Goal: Information Seeking & Learning: Learn about a topic

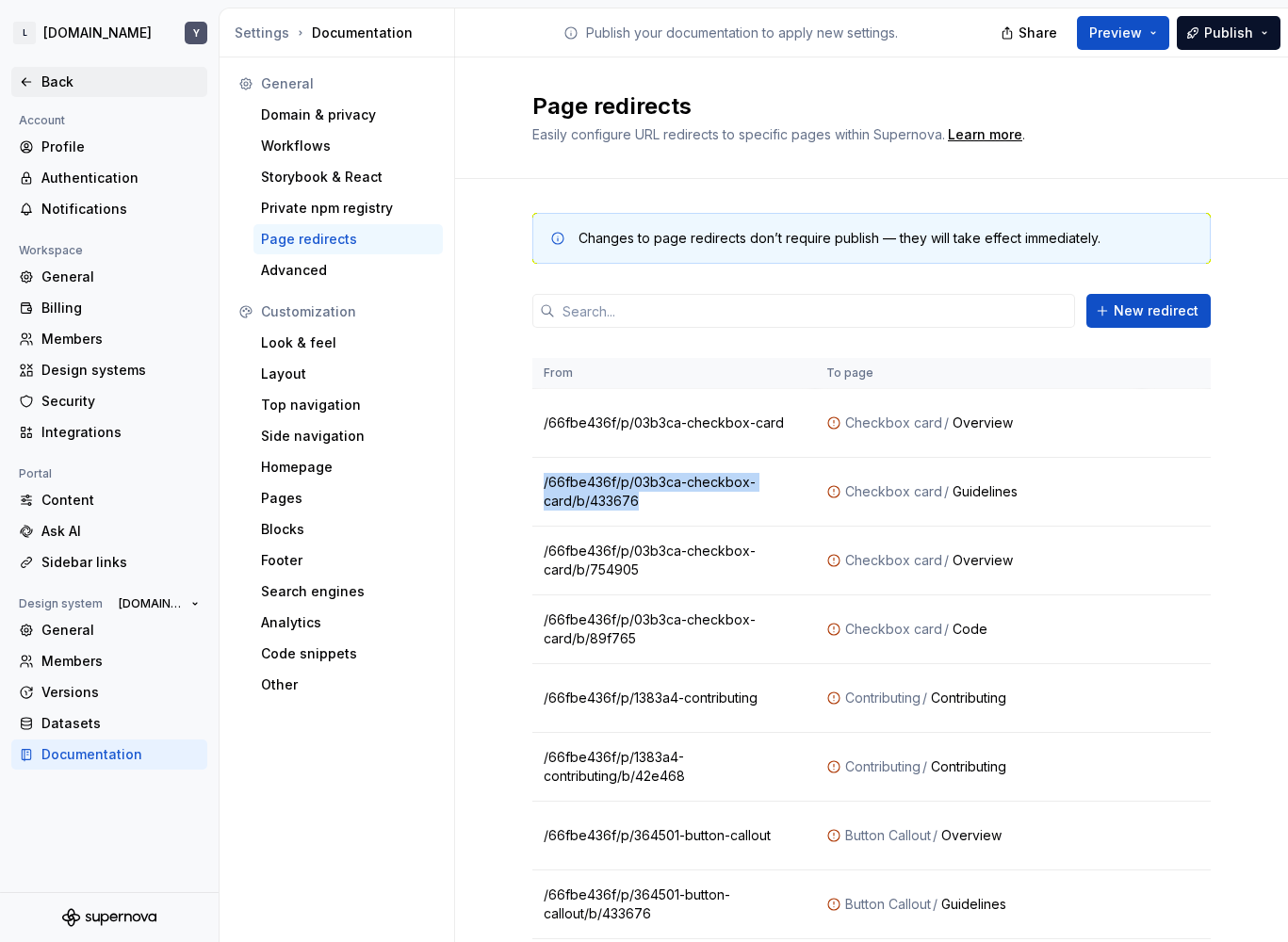
click at [85, 91] on div "Back" at bounding box center [108, 82] width 196 height 30
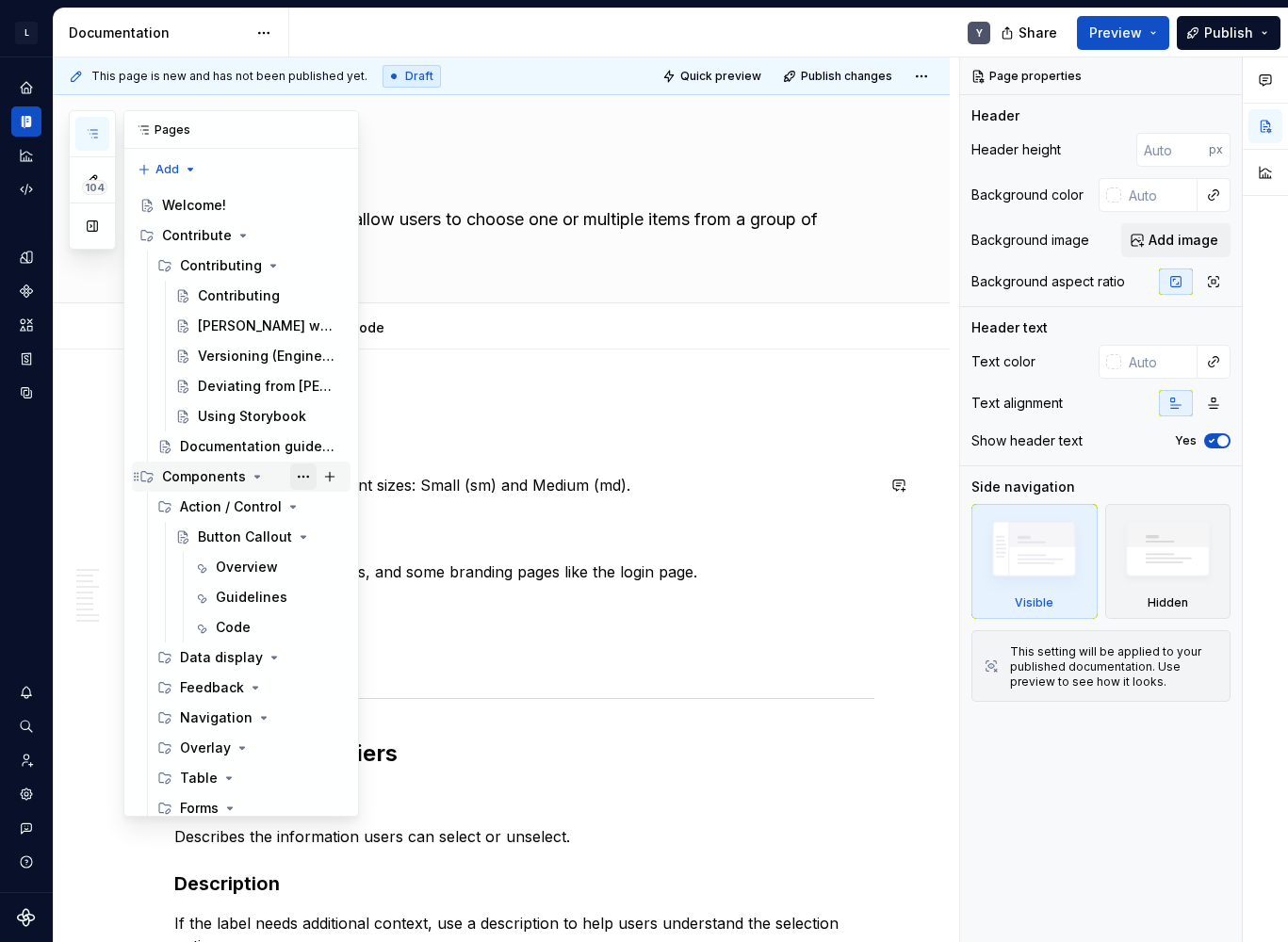
click at [302, 481] on button "Page tree" at bounding box center [303, 477] width 26 height 26
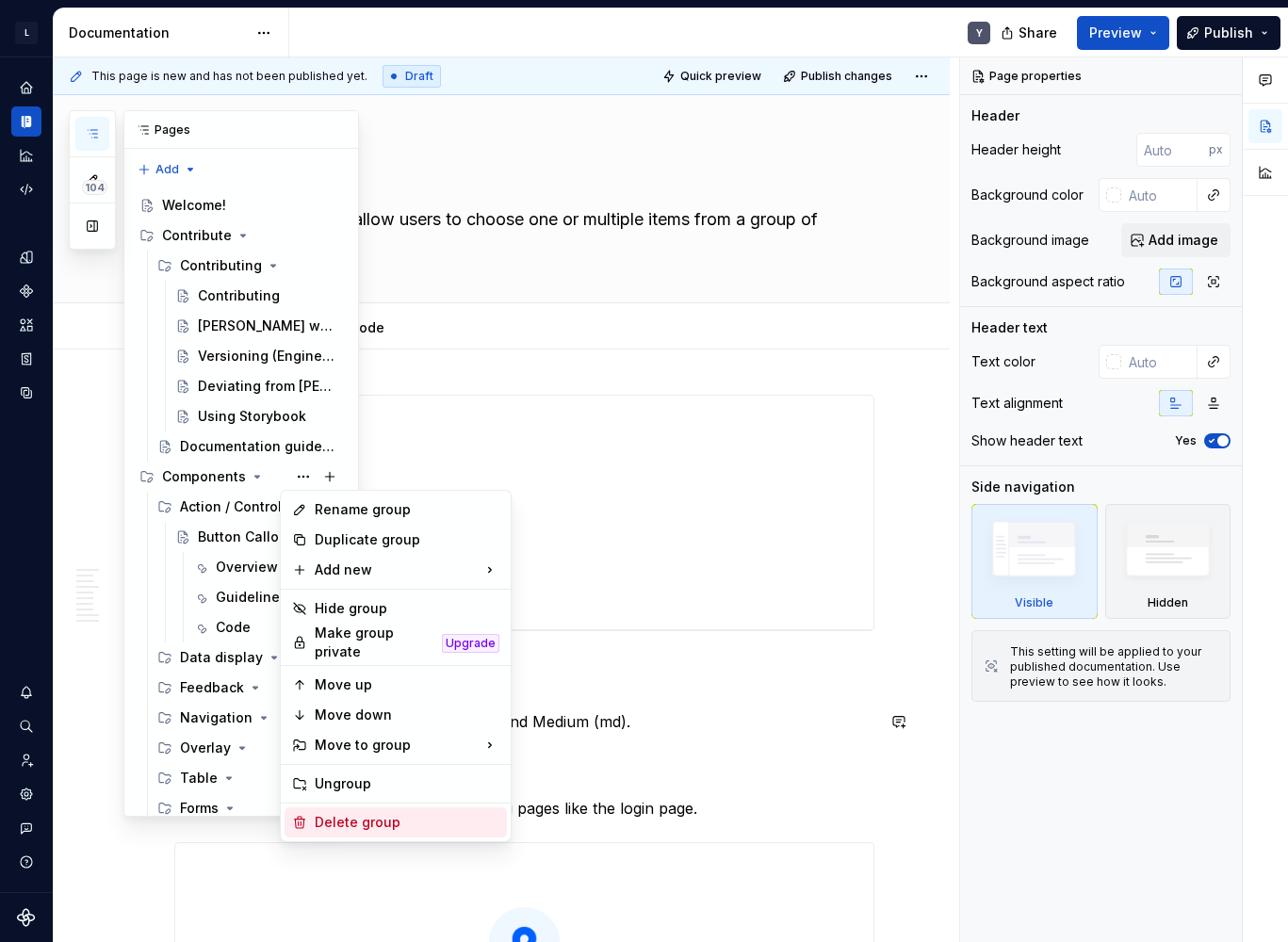
click at [389, 814] on div "Delete group" at bounding box center [406, 823] width 184 height 19
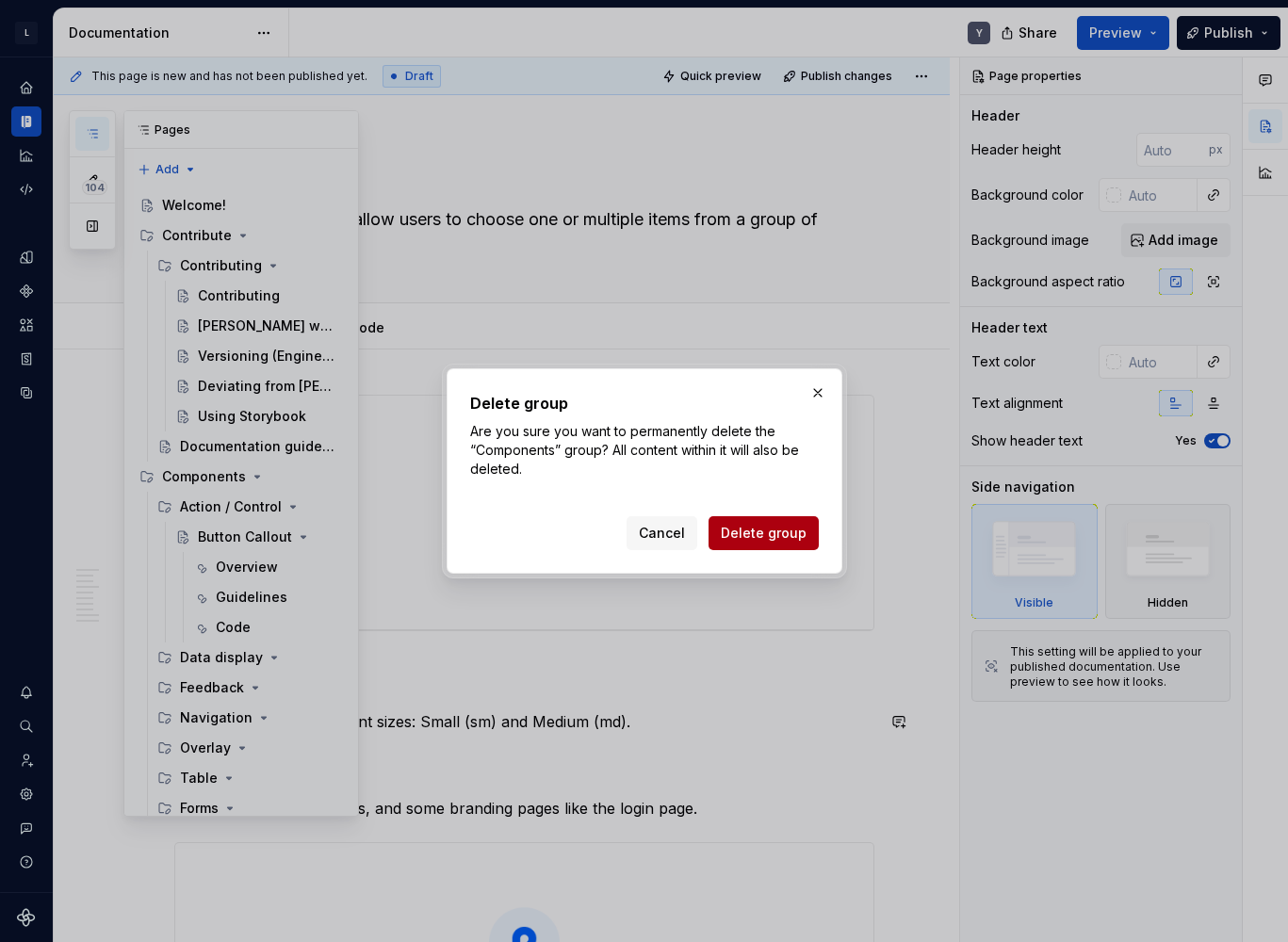
click at [782, 544] on button "Delete group" at bounding box center [763, 534] width 110 height 34
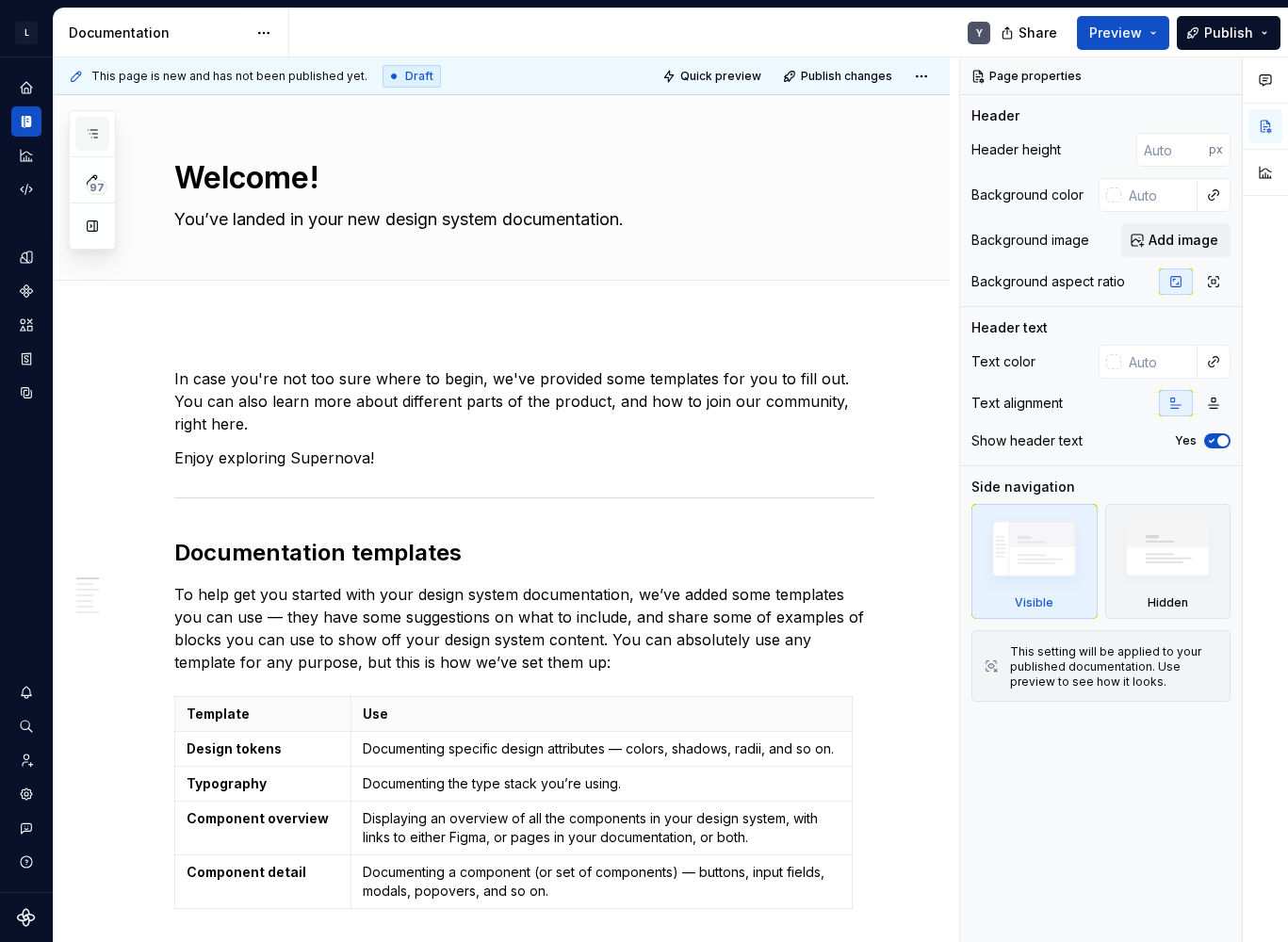
click at [102, 131] on button "button" at bounding box center [93, 133] width 34 height 34
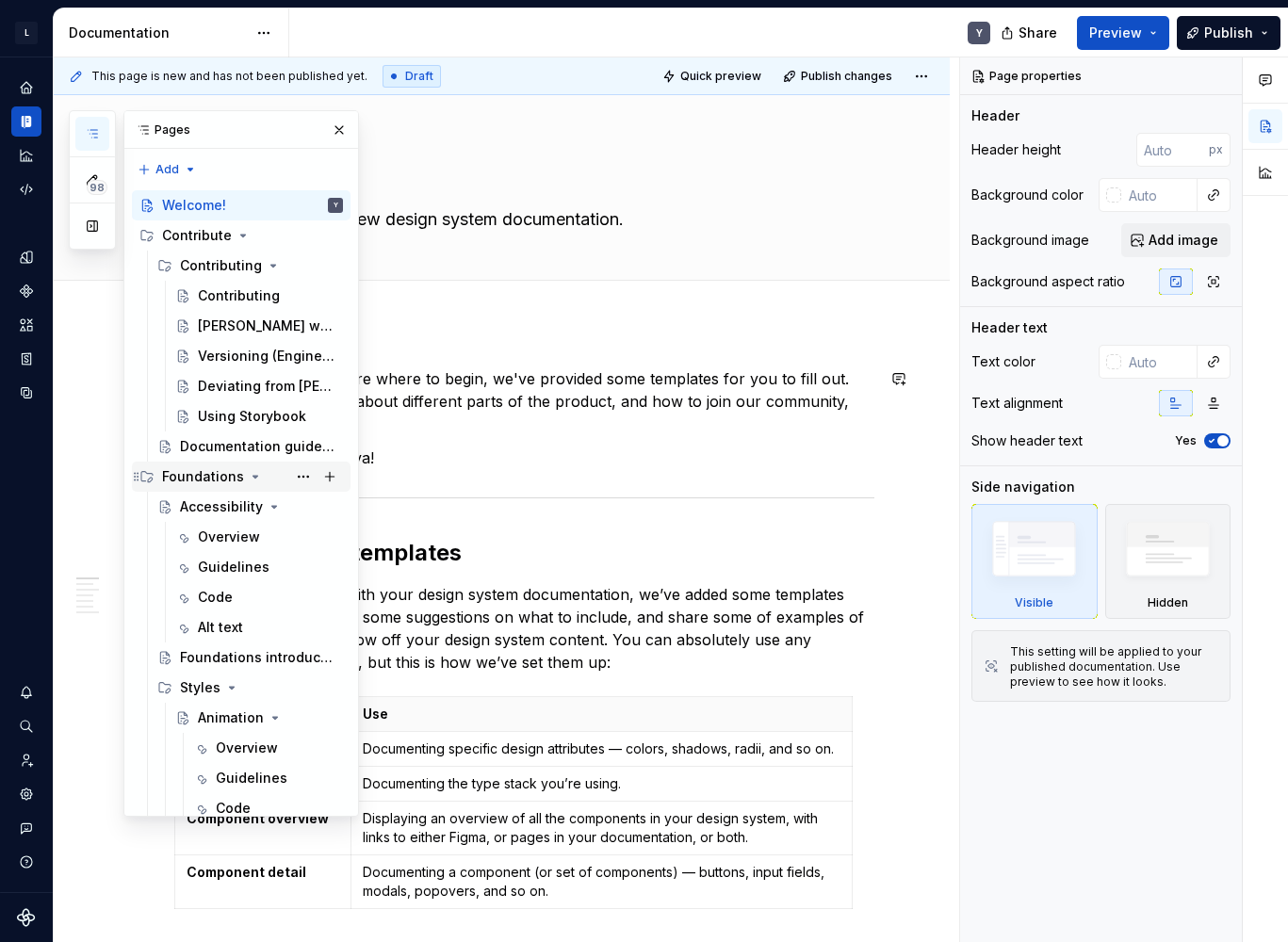
click at [198, 470] on div "Foundations" at bounding box center [203, 476] width 82 height 19
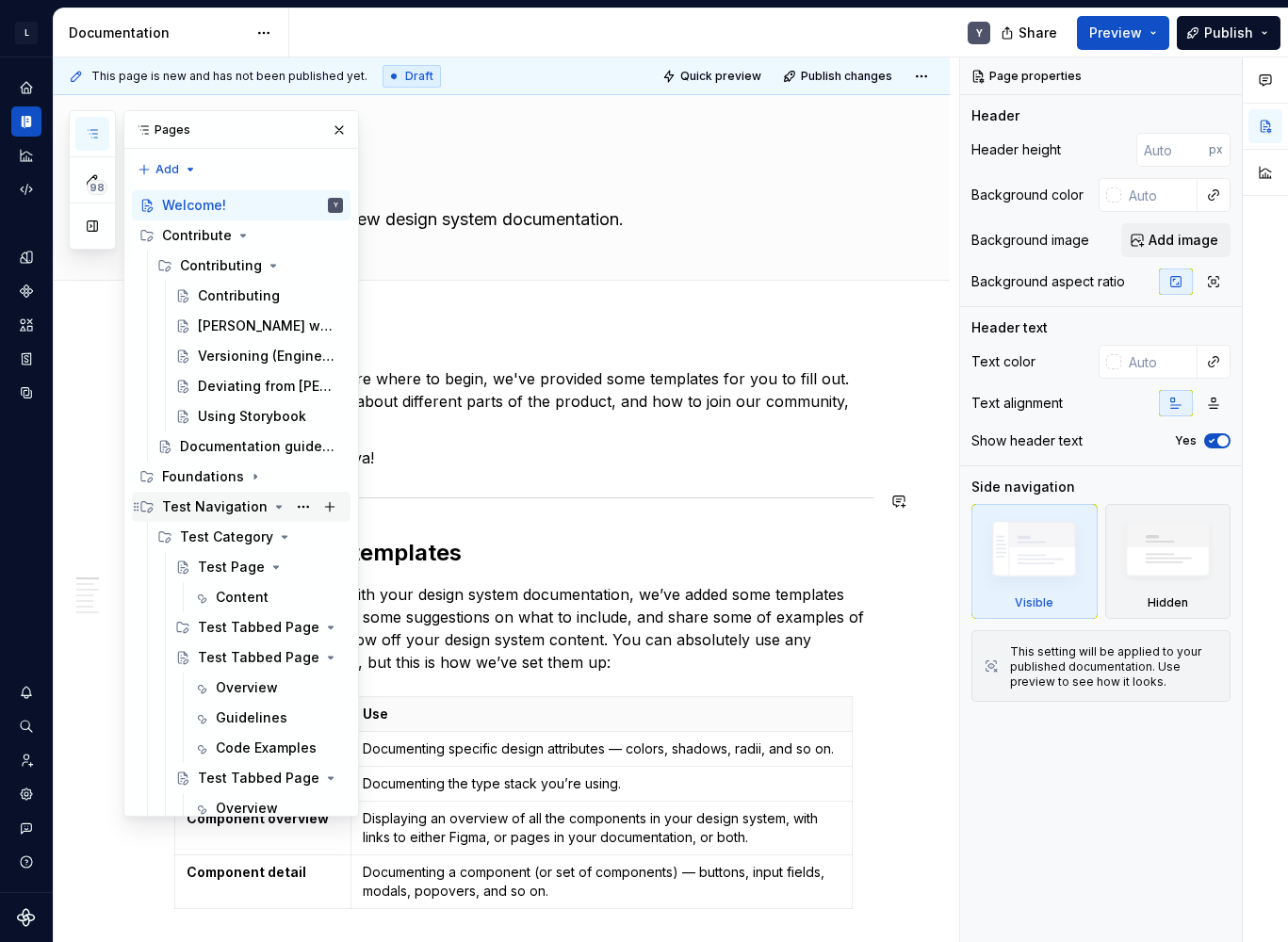
click at [221, 513] on div "Test Navigation" at bounding box center [215, 507] width 106 height 19
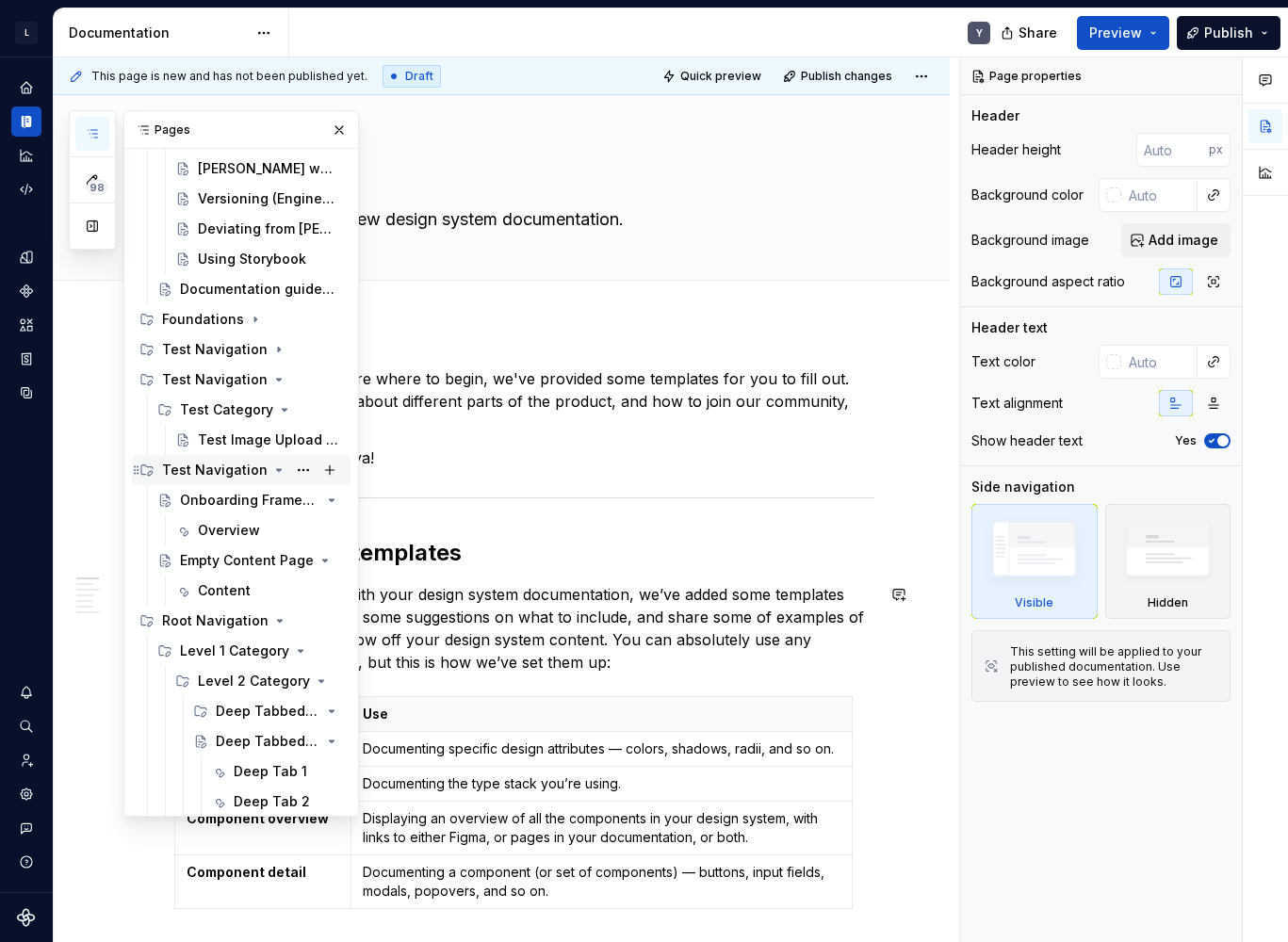
scroll to position [192, 0]
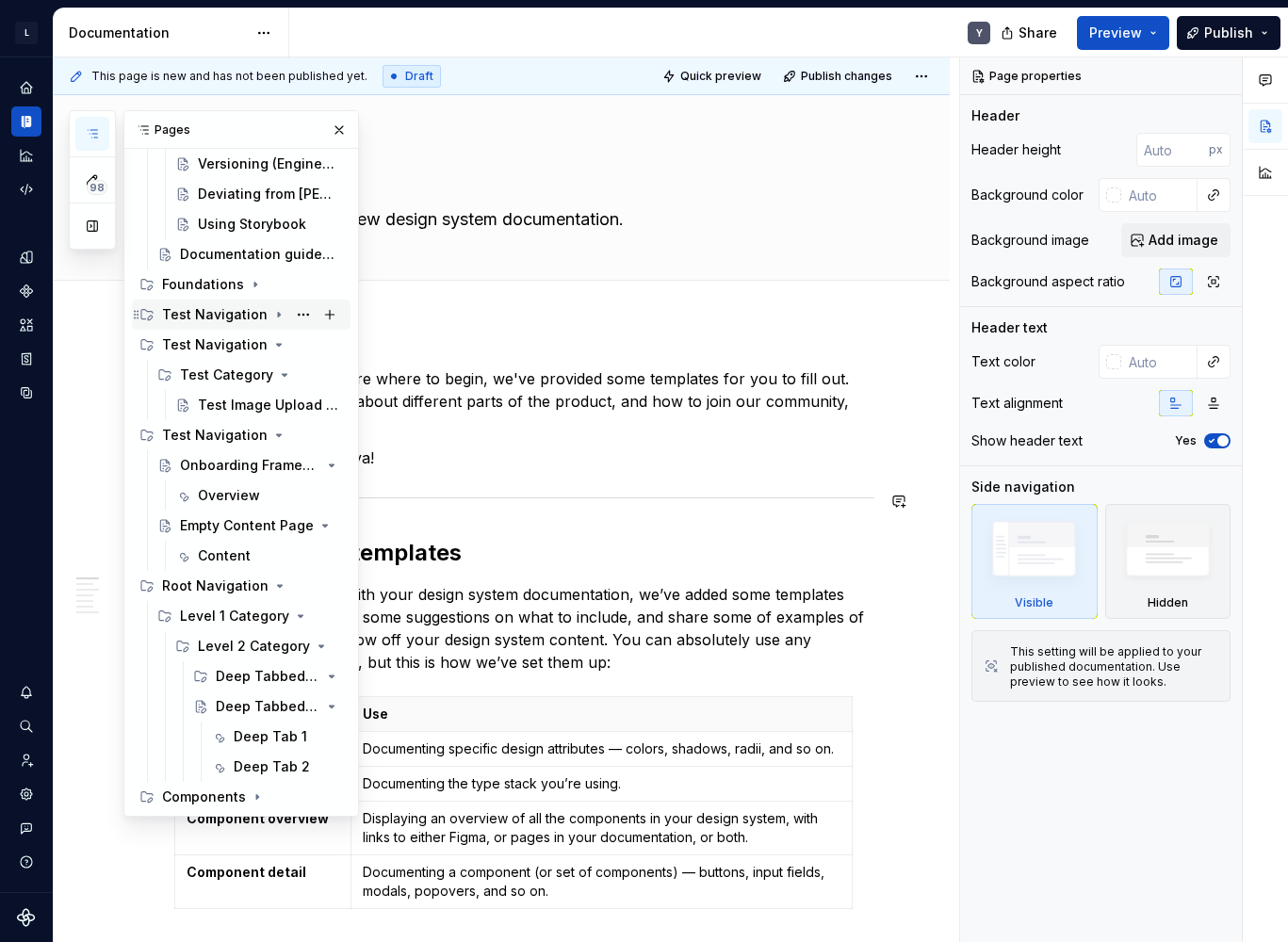
click at [211, 321] on div "Test Navigation" at bounding box center [215, 315] width 106 height 19
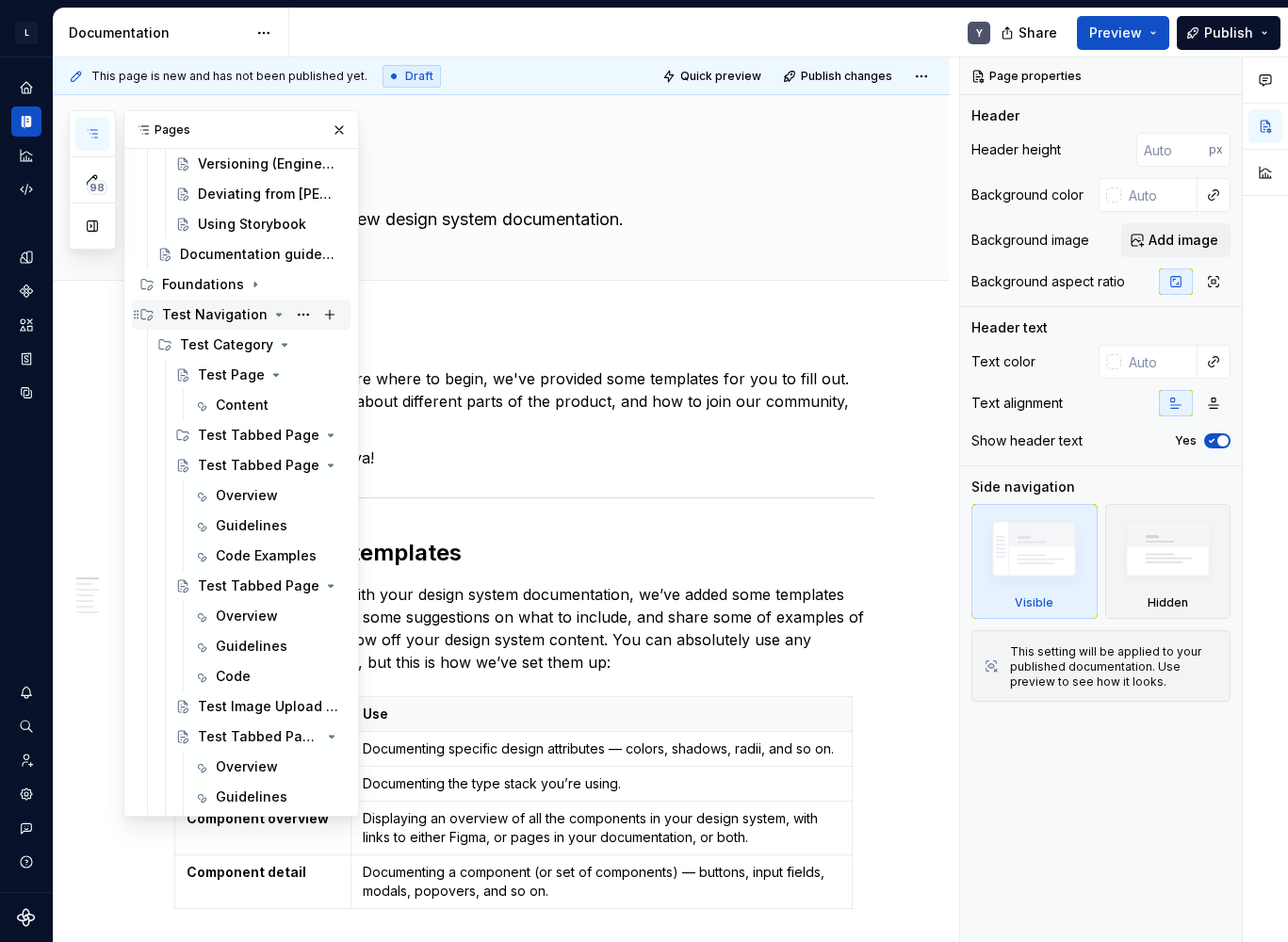
click at [211, 321] on div "Test Navigation" at bounding box center [215, 315] width 106 height 19
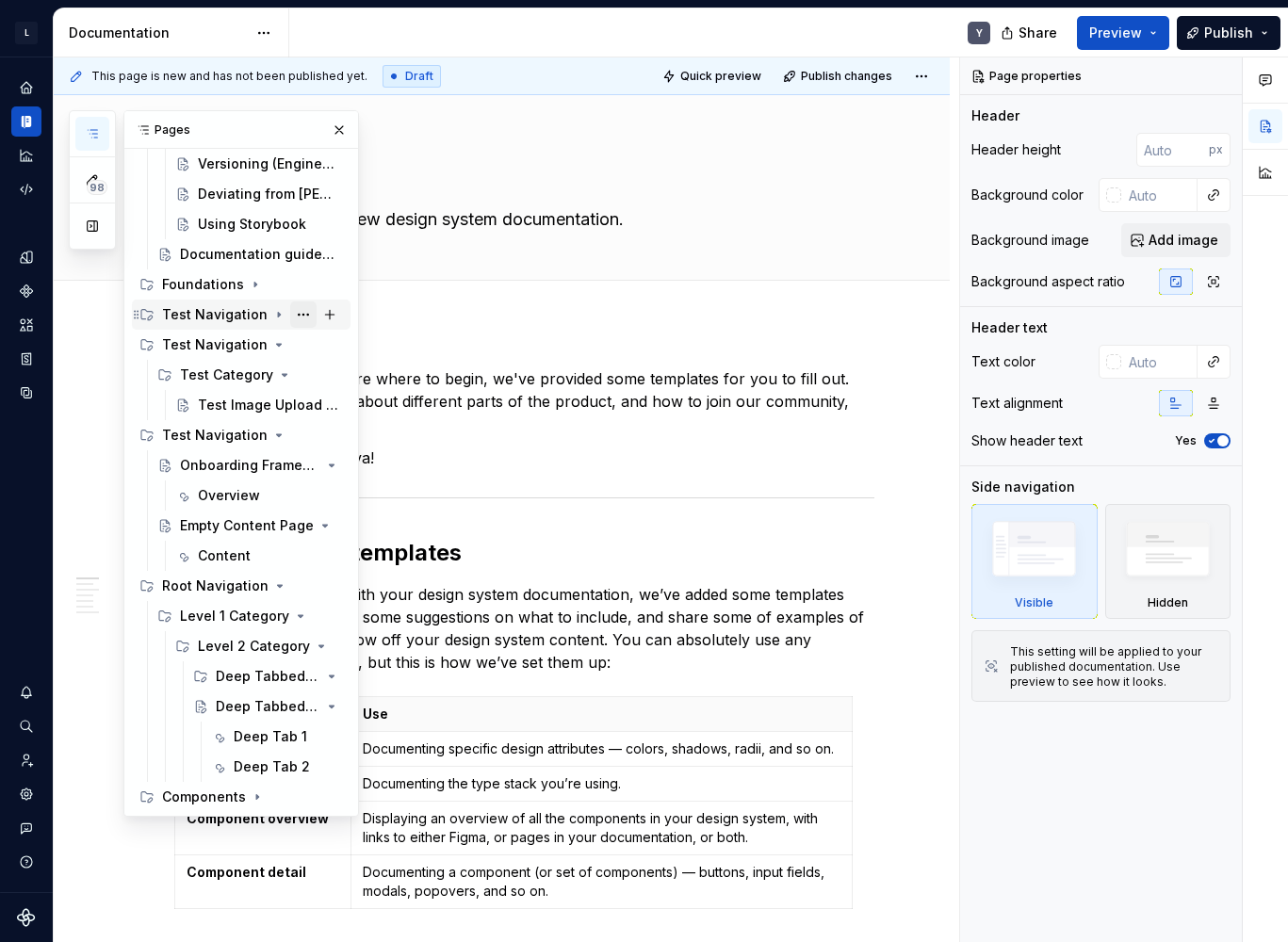
click at [296, 324] on button "Page tree" at bounding box center [303, 315] width 26 height 26
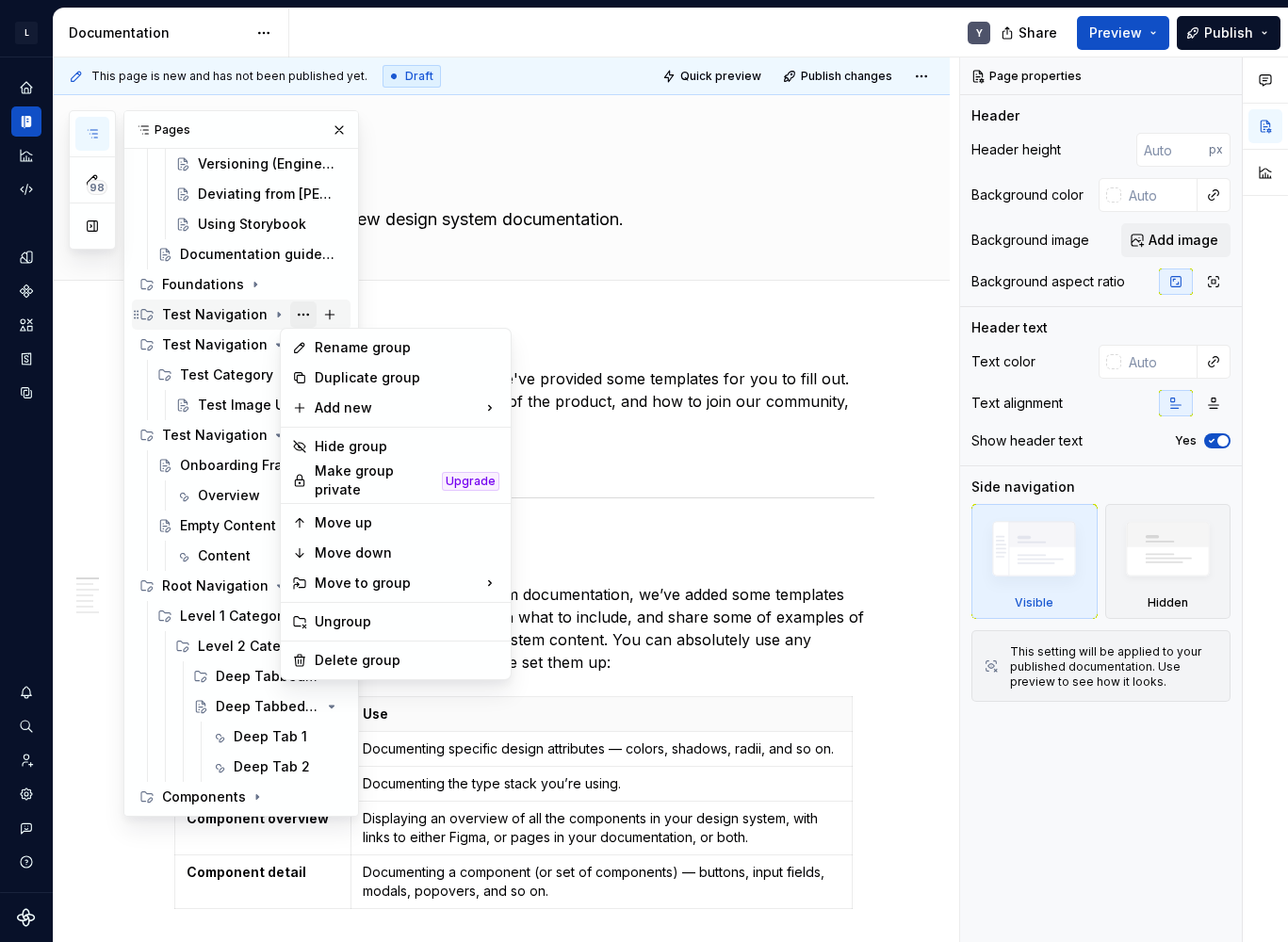
click at [296, 324] on div "98 Pages Add Accessibility guide for tree Page tree. Navigate the tree with the…" at bounding box center [213, 464] width 290 height 707
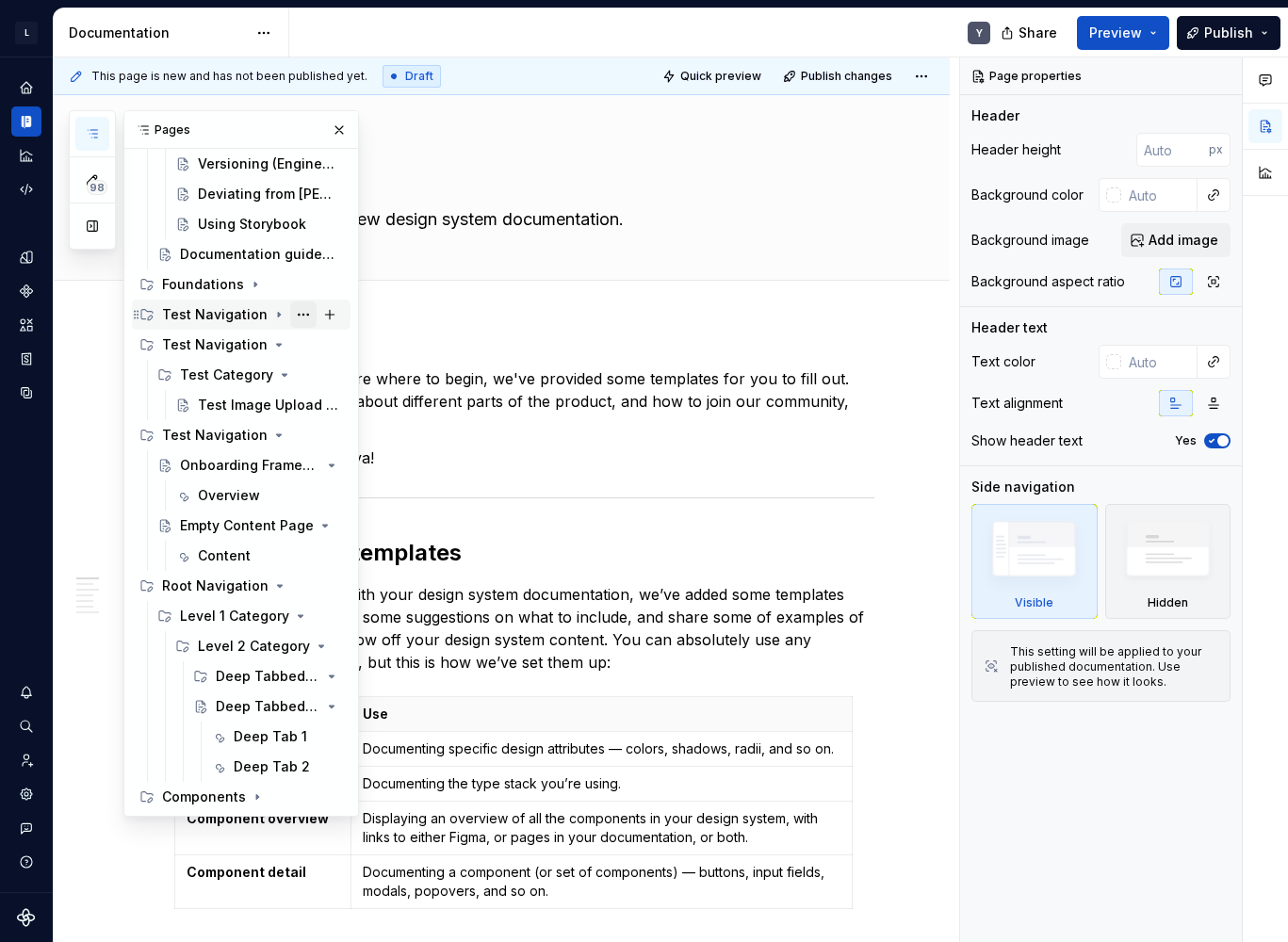
click at [301, 318] on button "Page tree" at bounding box center [303, 315] width 26 height 26
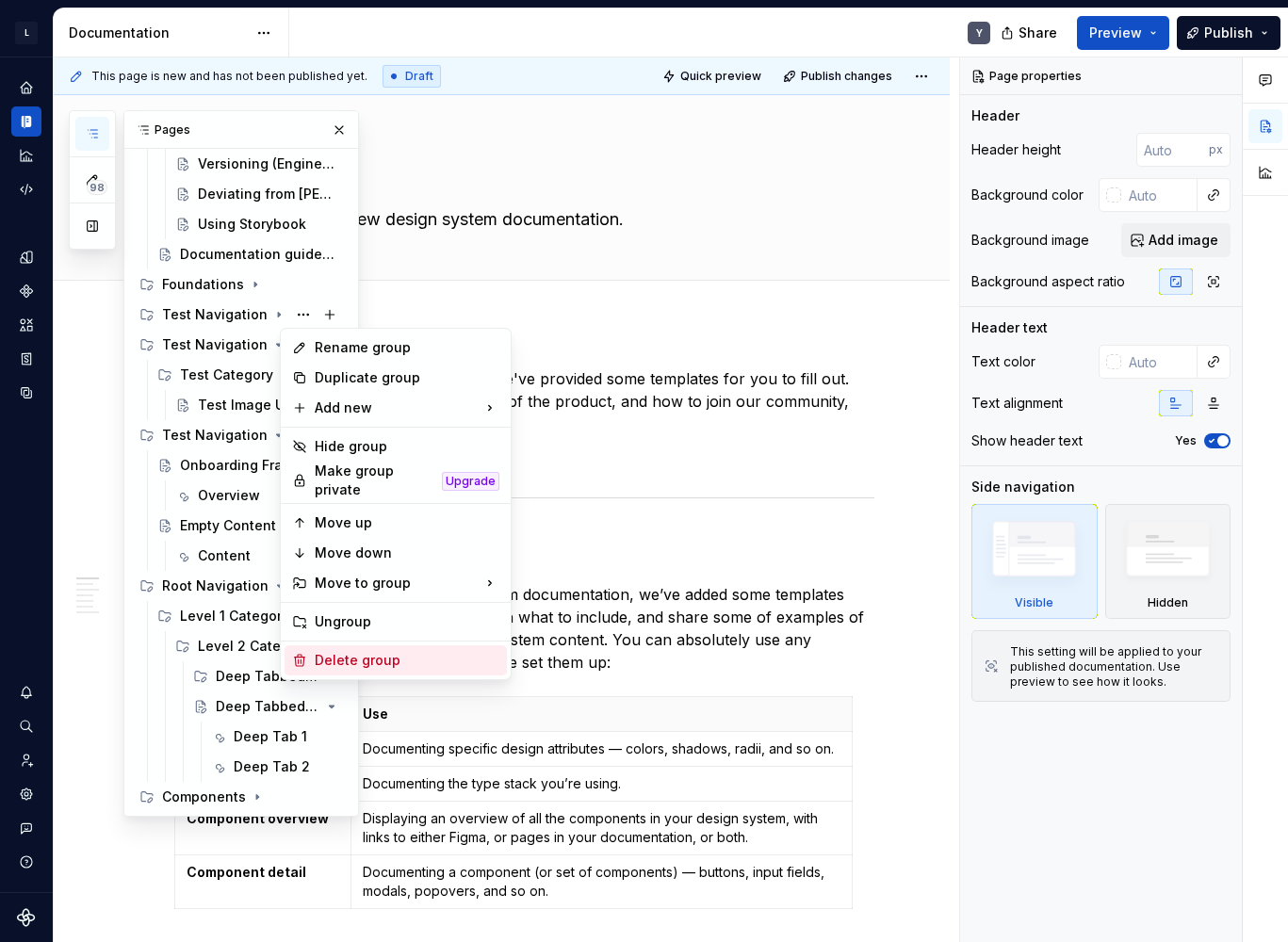
click at [352, 658] on div "Delete group" at bounding box center [406, 660] width 184 height 19
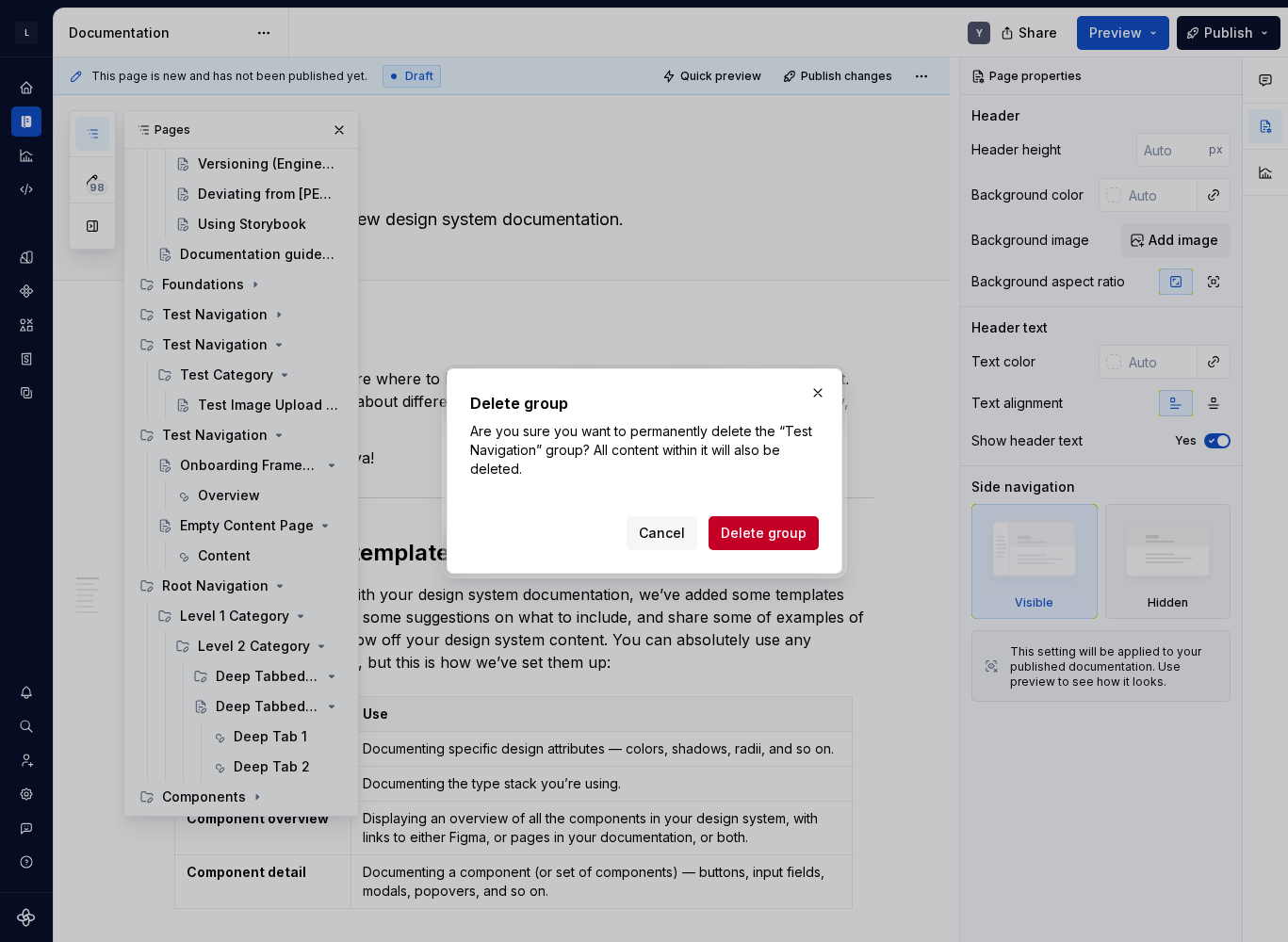
click at [749, 539] on span "Delete group" at bounding box center [763, 533] width 86 height 19
click at [529, 400] on h2 "Delete group" at bounding box center [644, 403] width 348 height 23
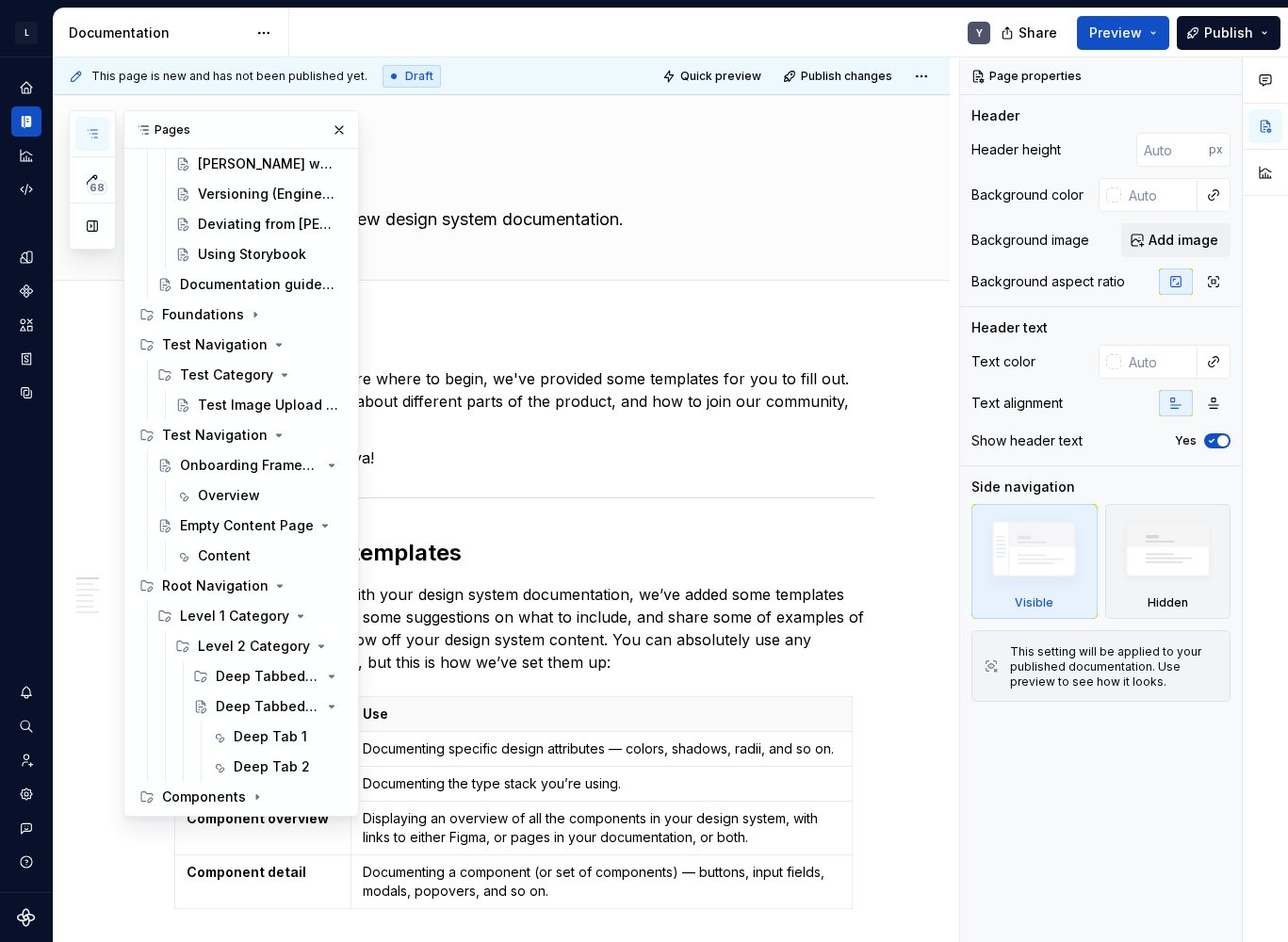
scroll to position [162, 0]
click at [294, 343] on button "Page tree" at bounding box center [303, 345] width 26 height 26
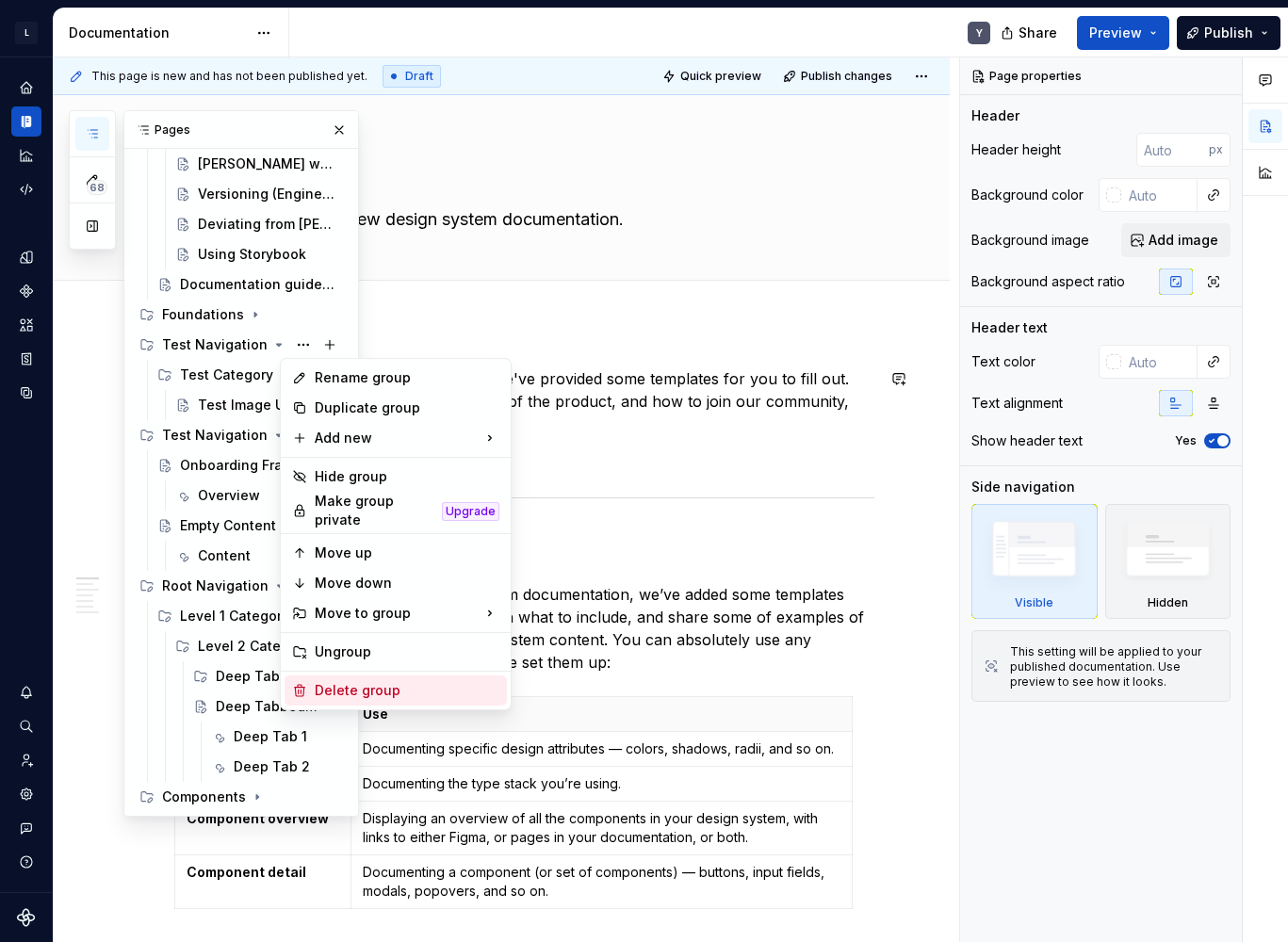
click at [404, 689] on div "Delete group" at bounding box center [406, 690] width 184 height 19
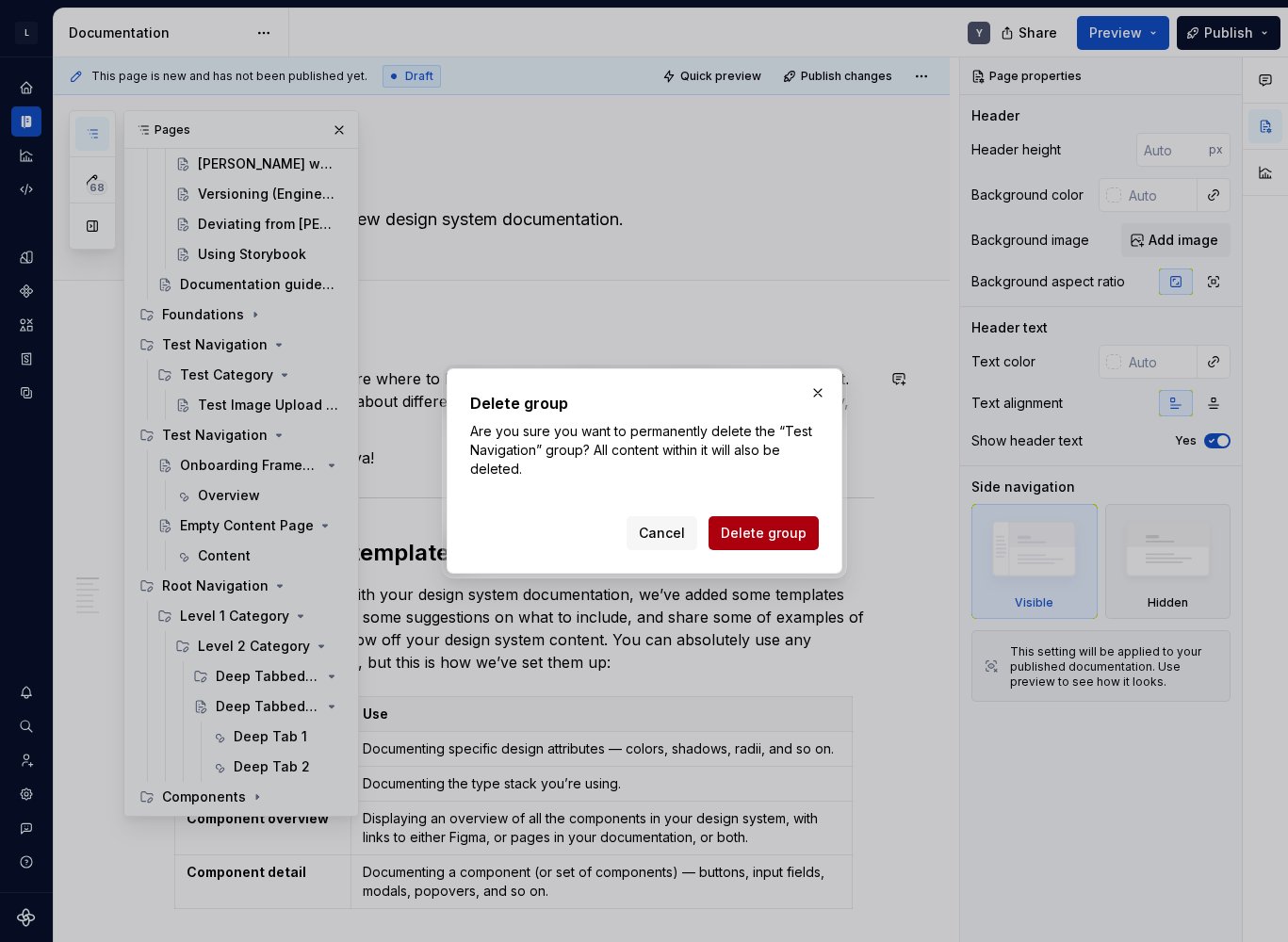
click at [801, 535] on span "Delete group" at bounding box center [763, 533] width 86 height 19
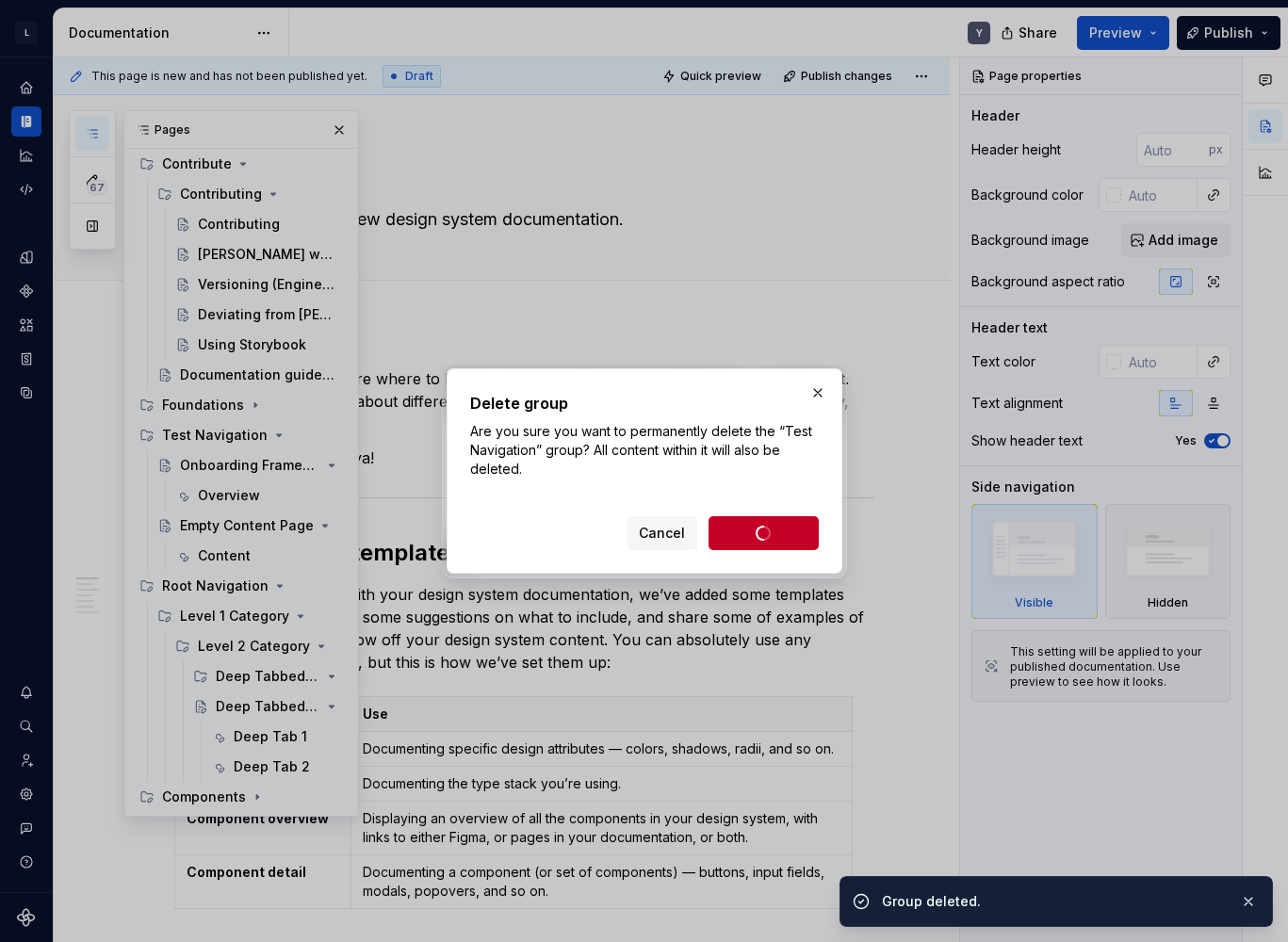
scroll to position [72, 0]
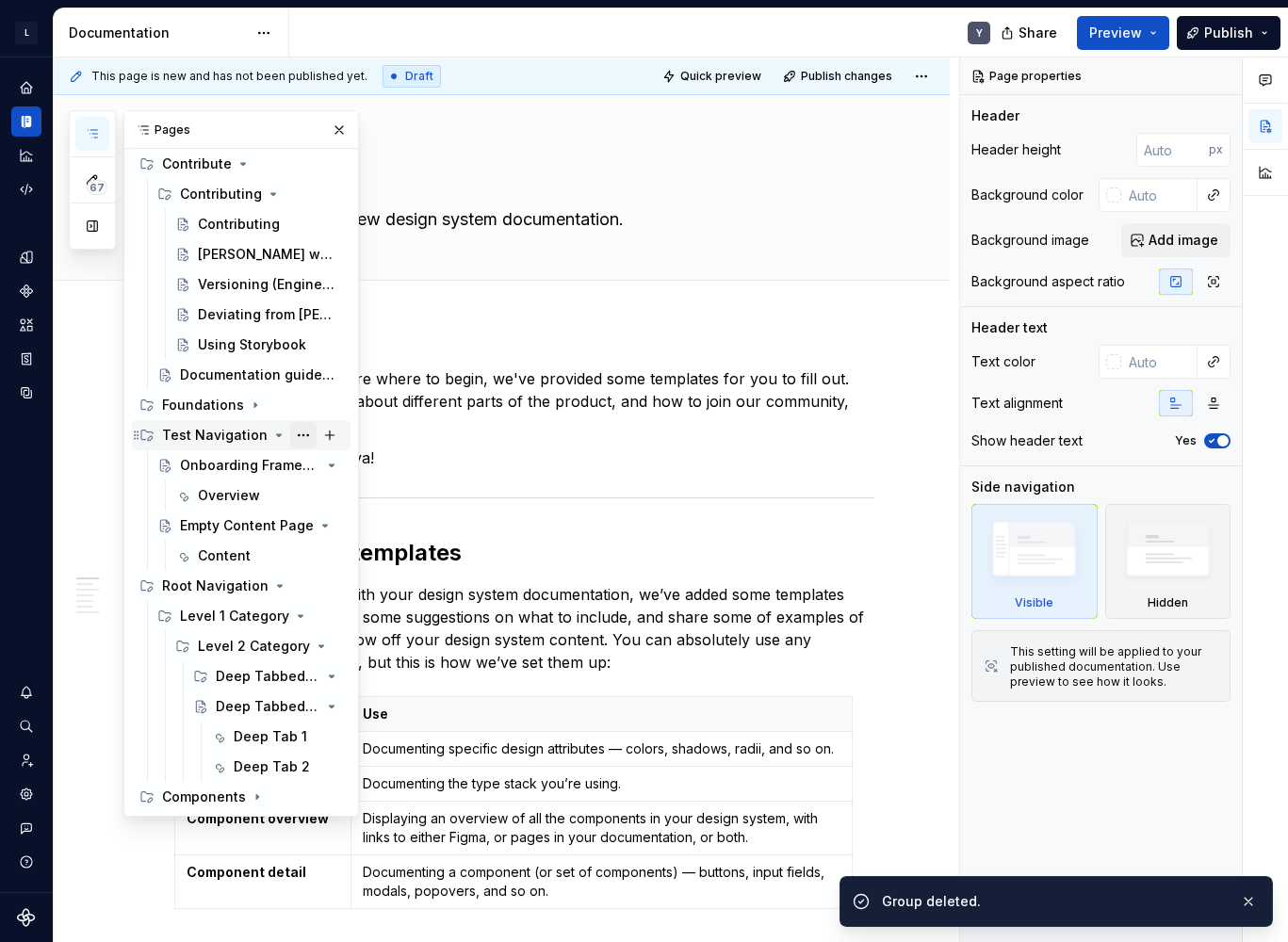
click at [295, 438] on button "Page tree" at bounding box center [303, 435] width 26 height 26
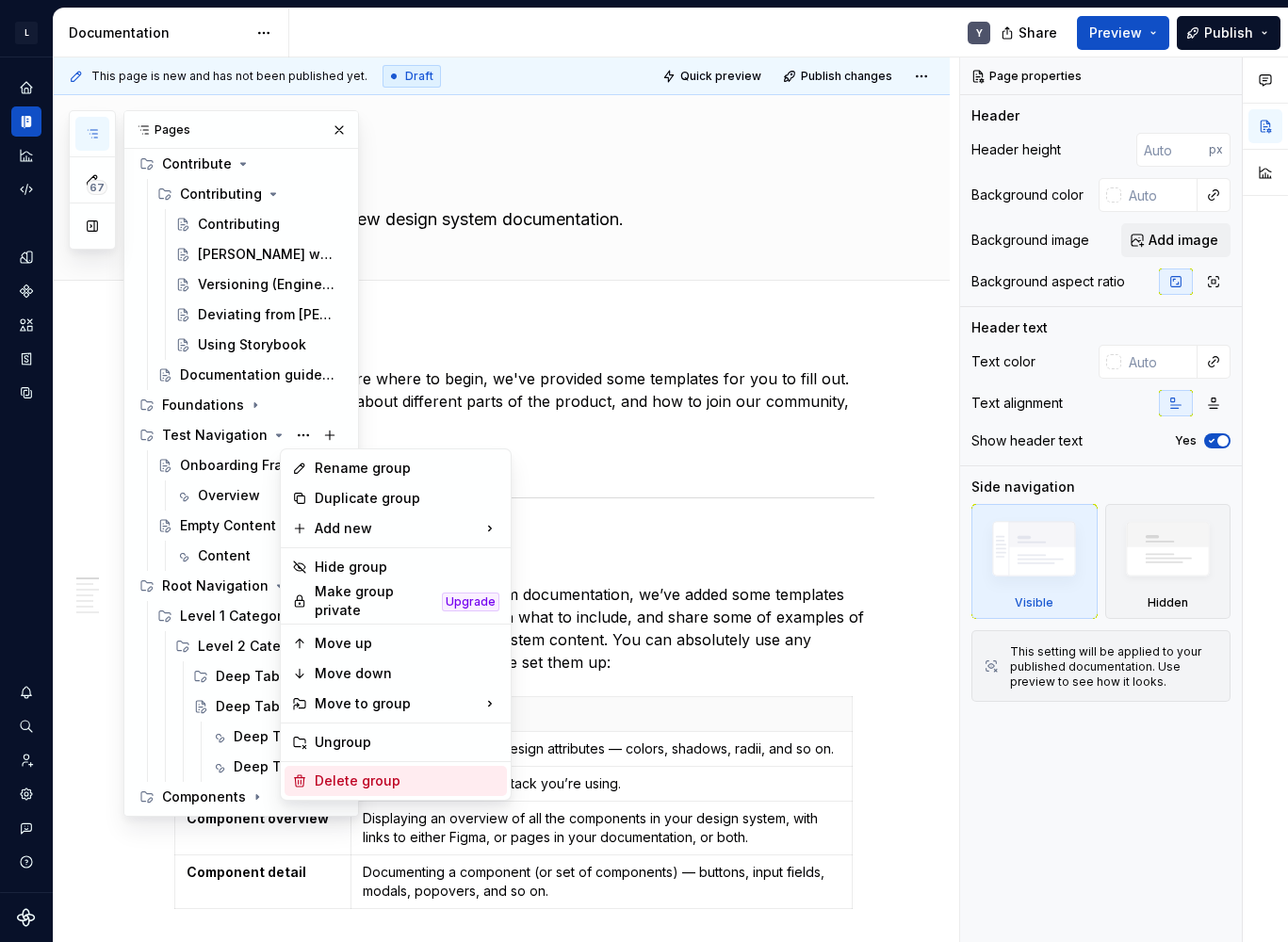
click at [388, 775] on div "Delete group" at bounding box center [406, 781] width 184 height 19
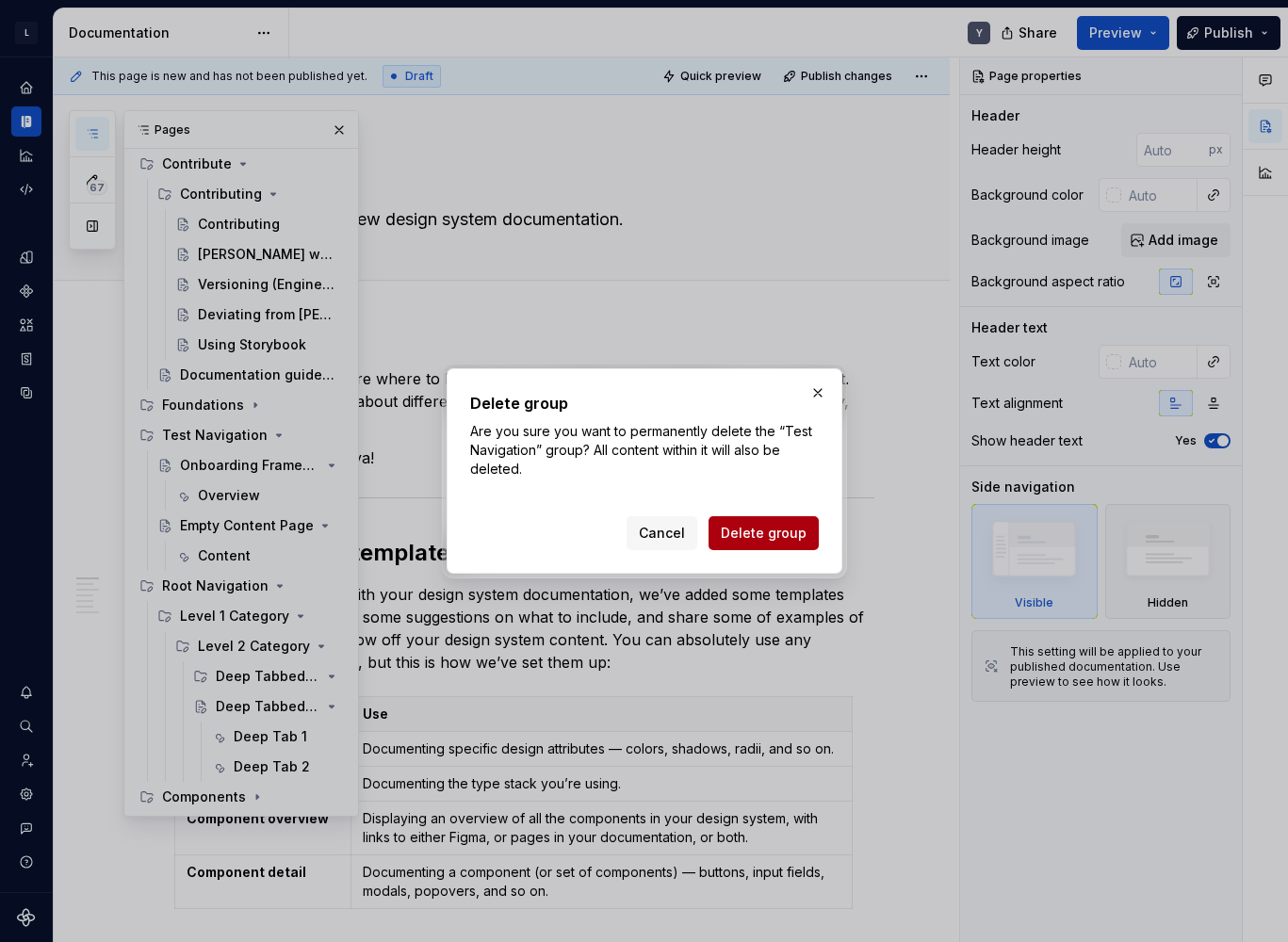
click at [758, 537] on span "Delete group" at bounding box center [763, 533] width 86 height 19
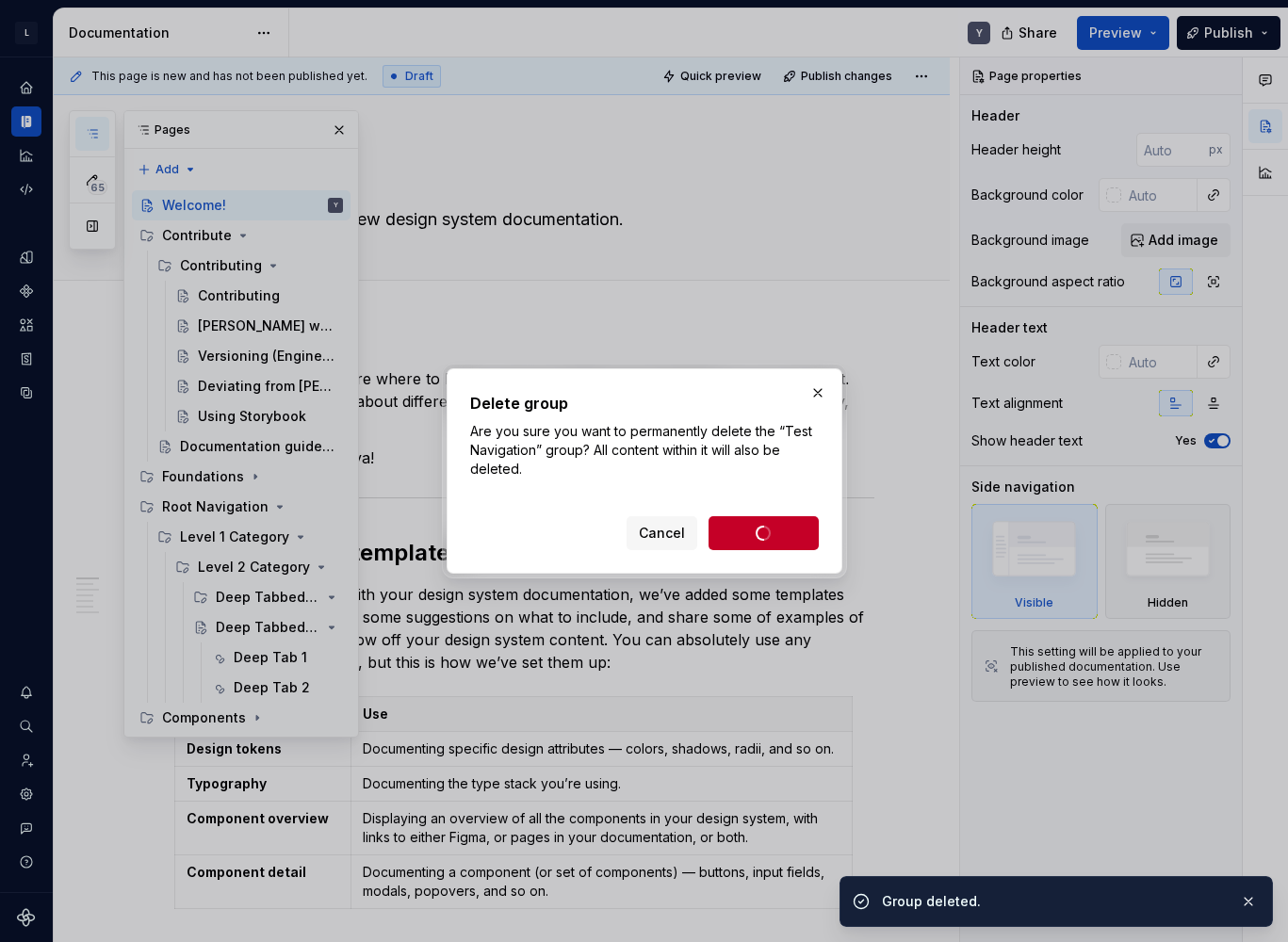
scroll to position [0, 0]
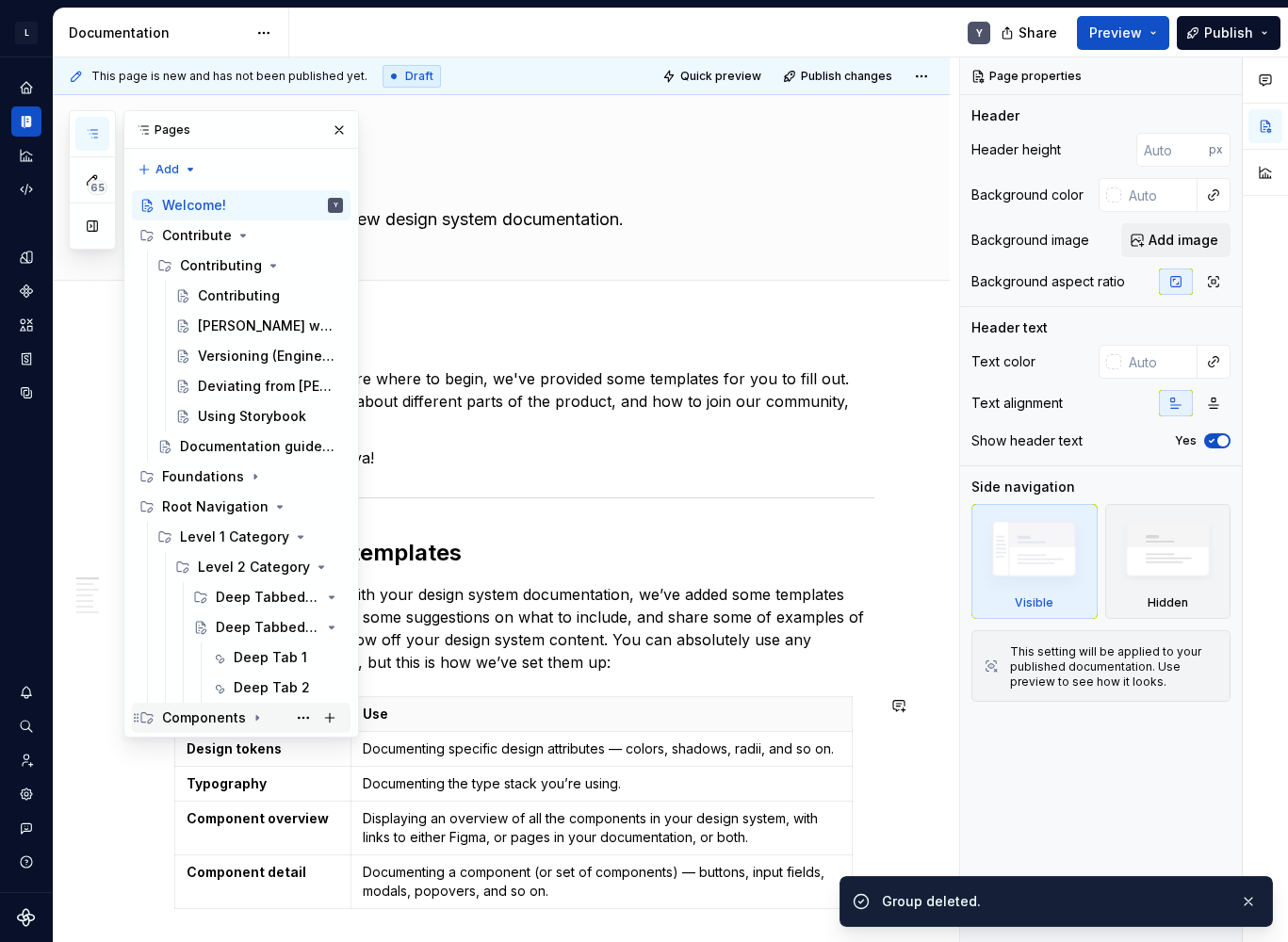
click at [256, 720] on icon "Page tree" at bounding box center [257, 718] width 2 height 5
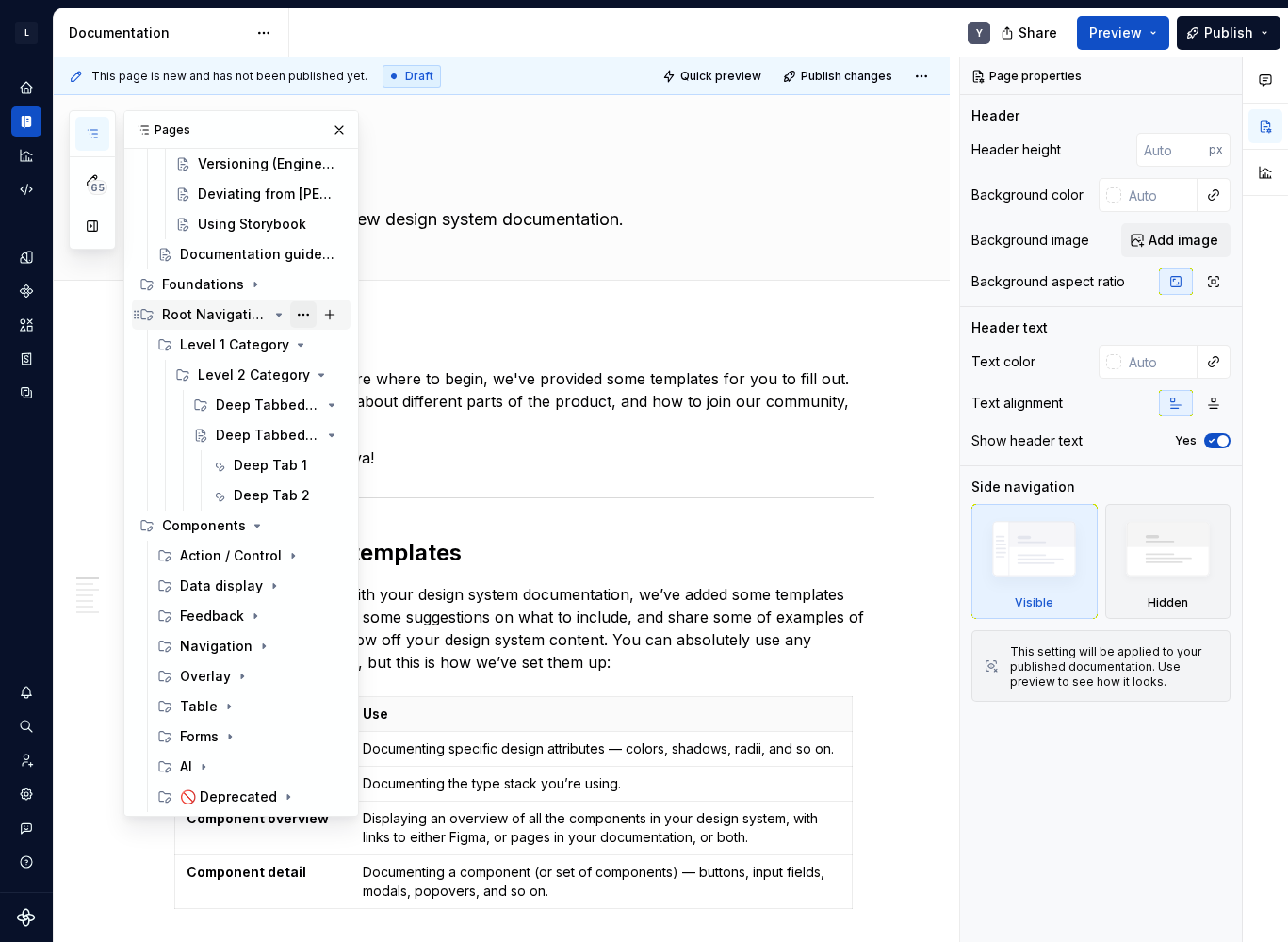
click at [294, 312] on button "Page tree" at bounding box center [303, 315] width 26 height 26
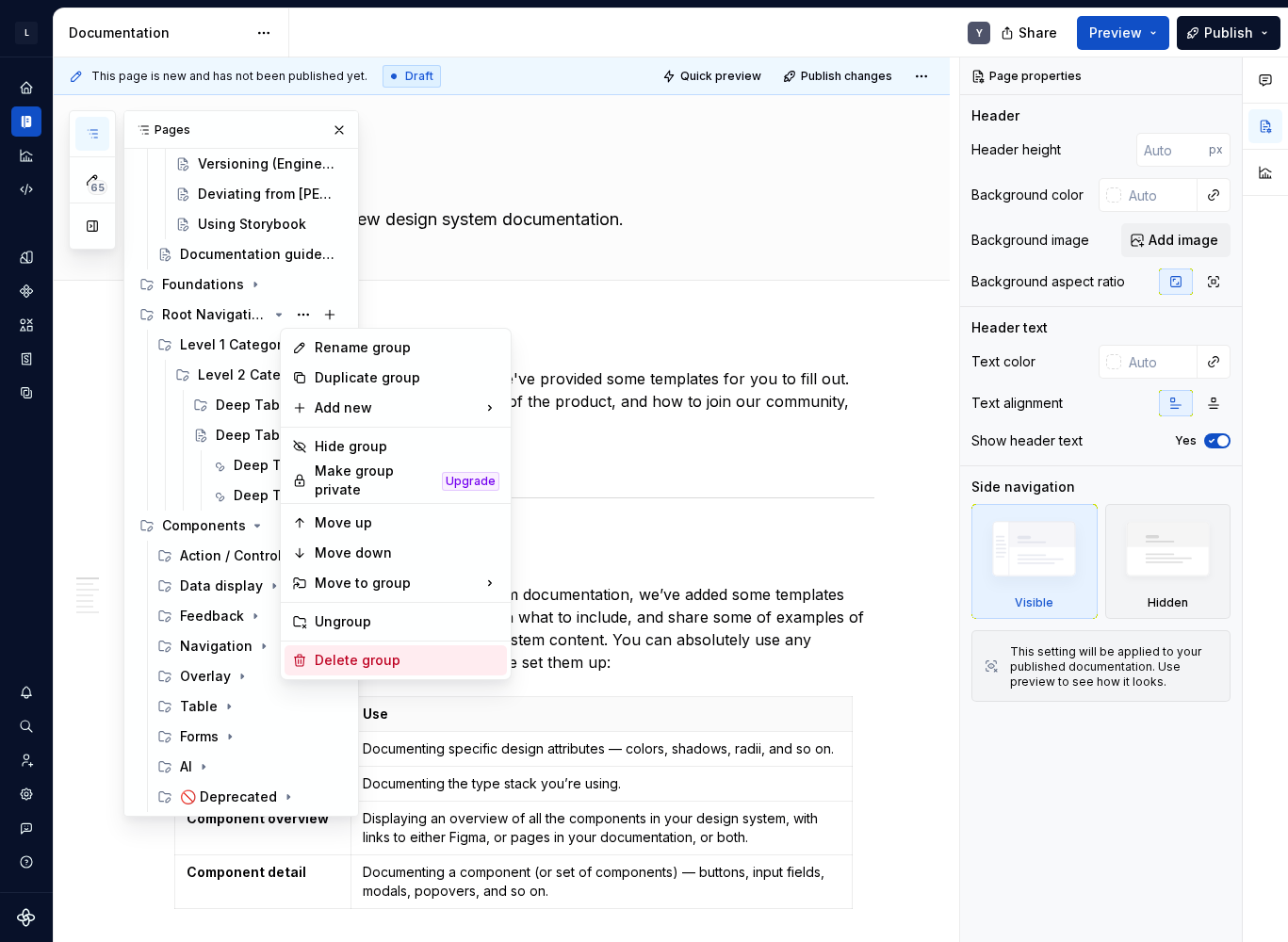
click at [390, 654] on div "Delete group" at bounding box center [406, 660] width 184 height 19
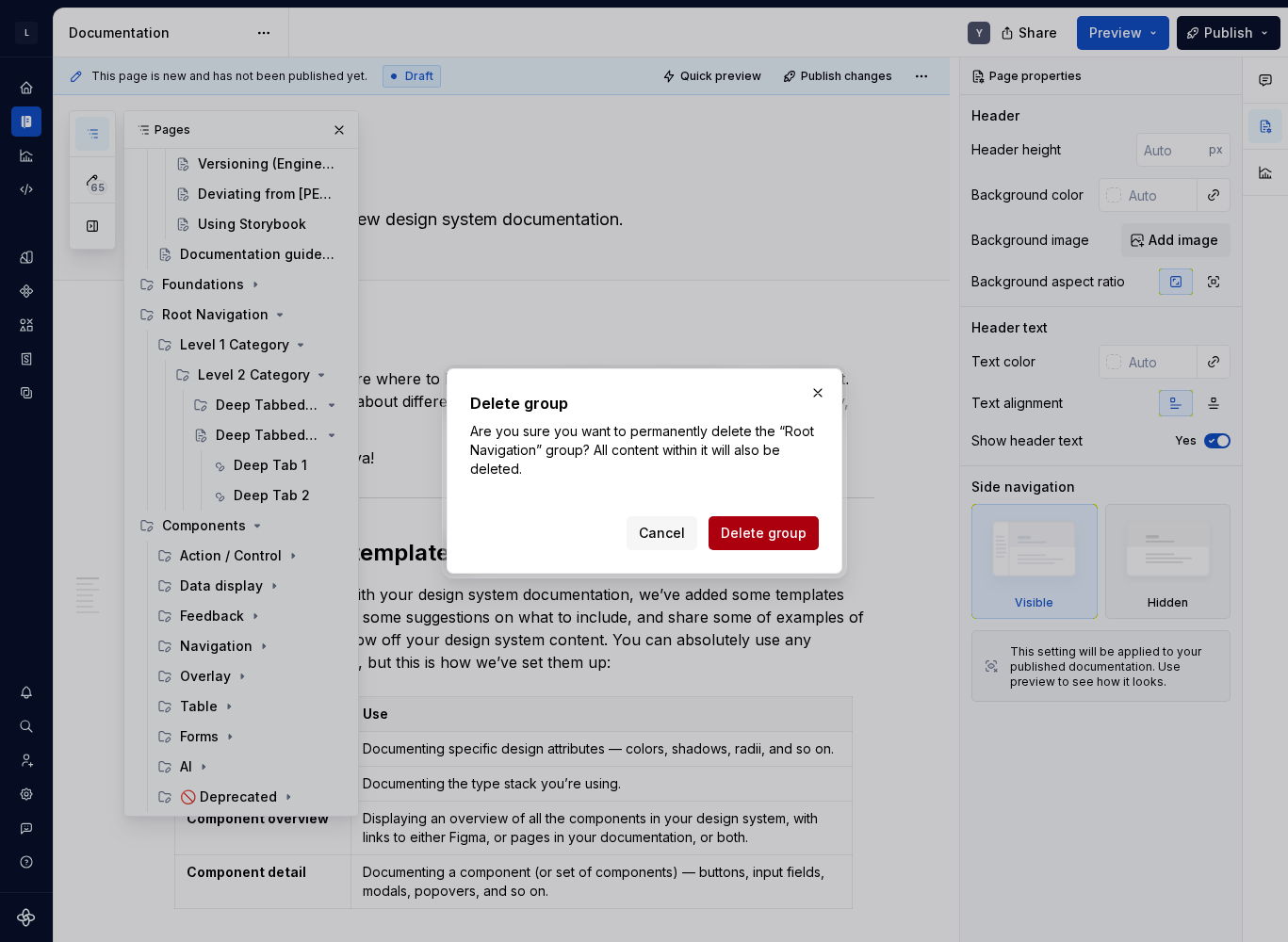
click at [744, 535] on span "Delete group" at bounding box center [763, 533] width 86 height 19
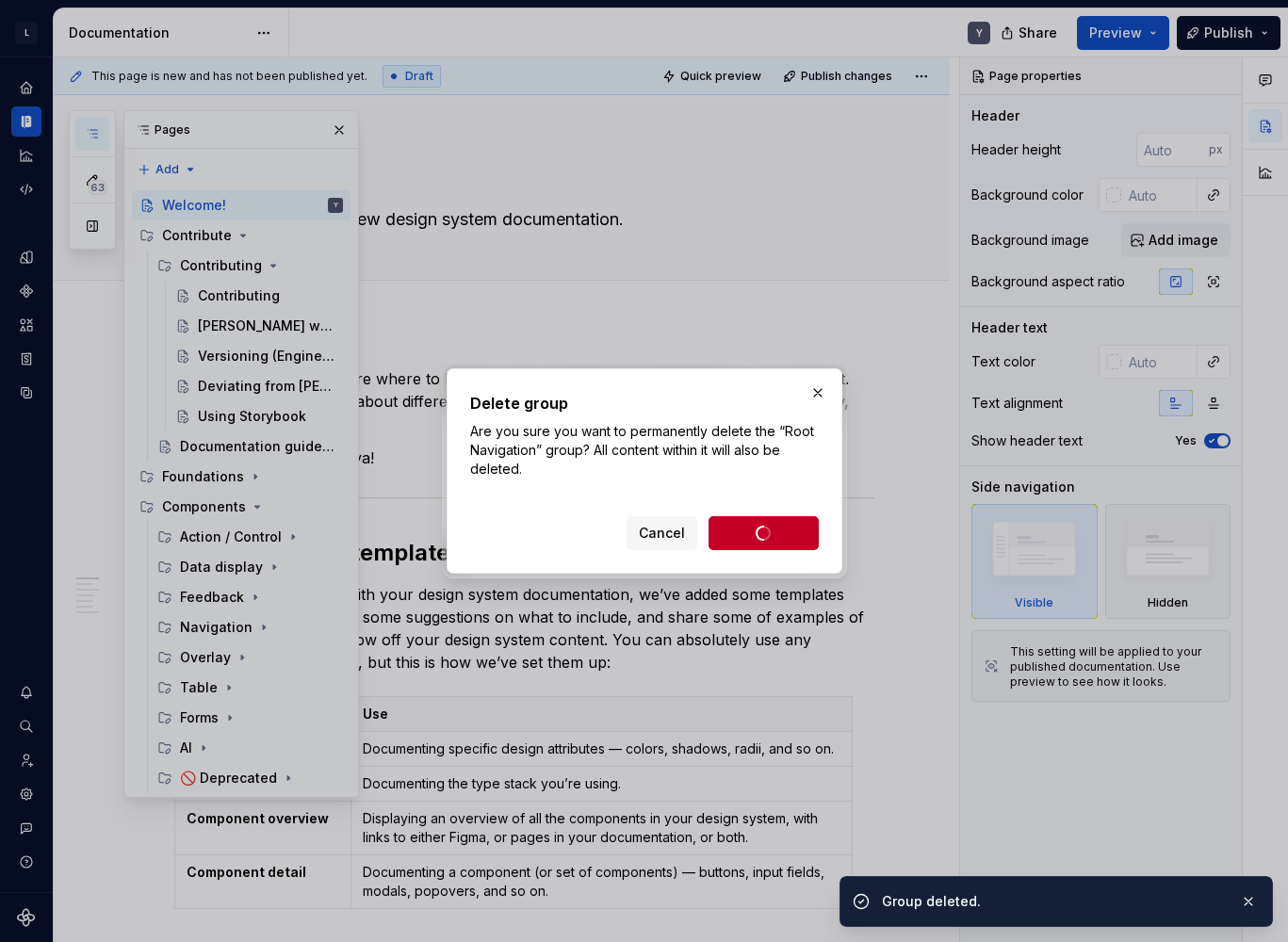
scroll to position [0, 0]
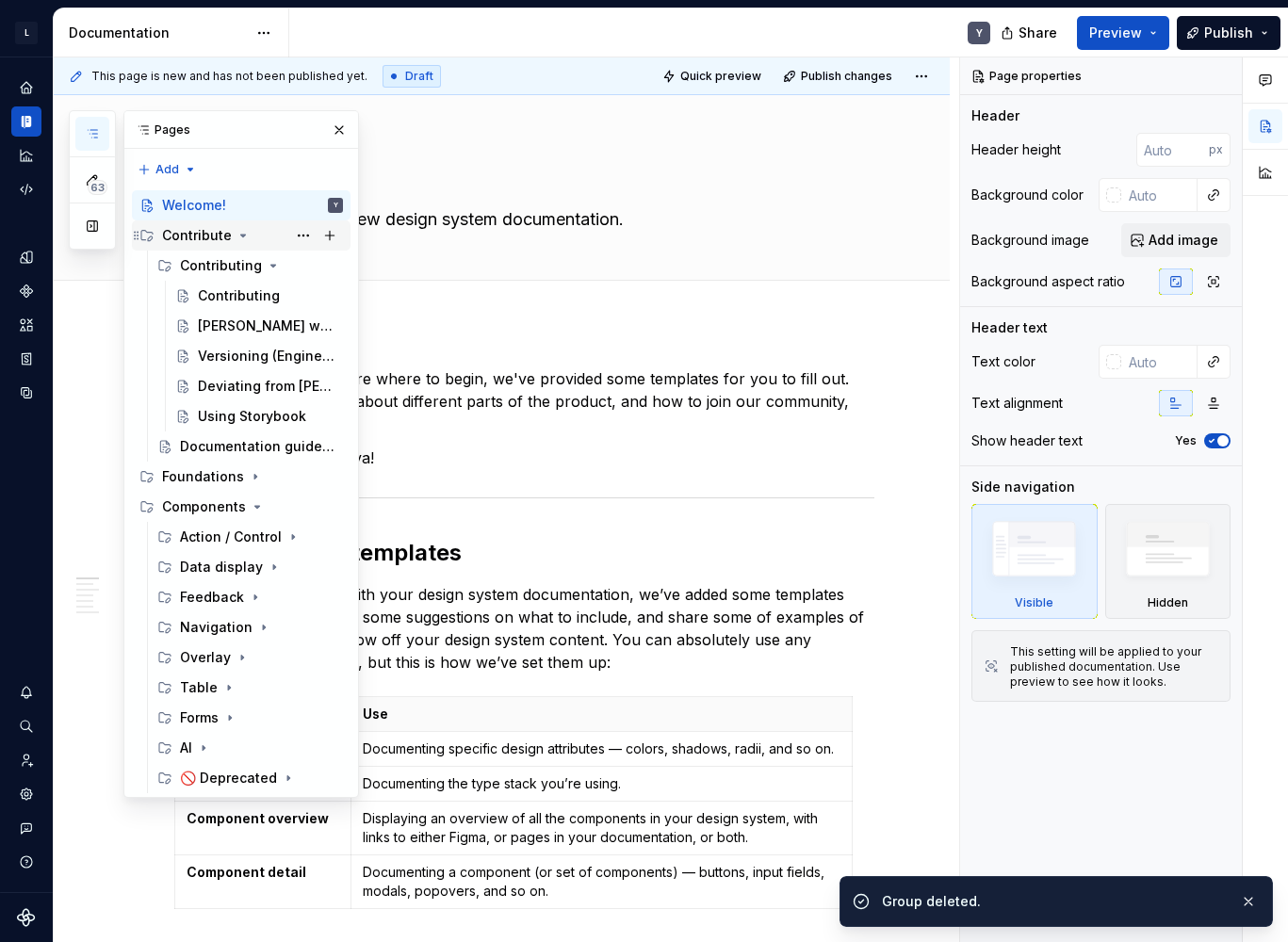
click at [202, 236] on div "Contribute" at bounding box center [197, 235] width 70 height 19
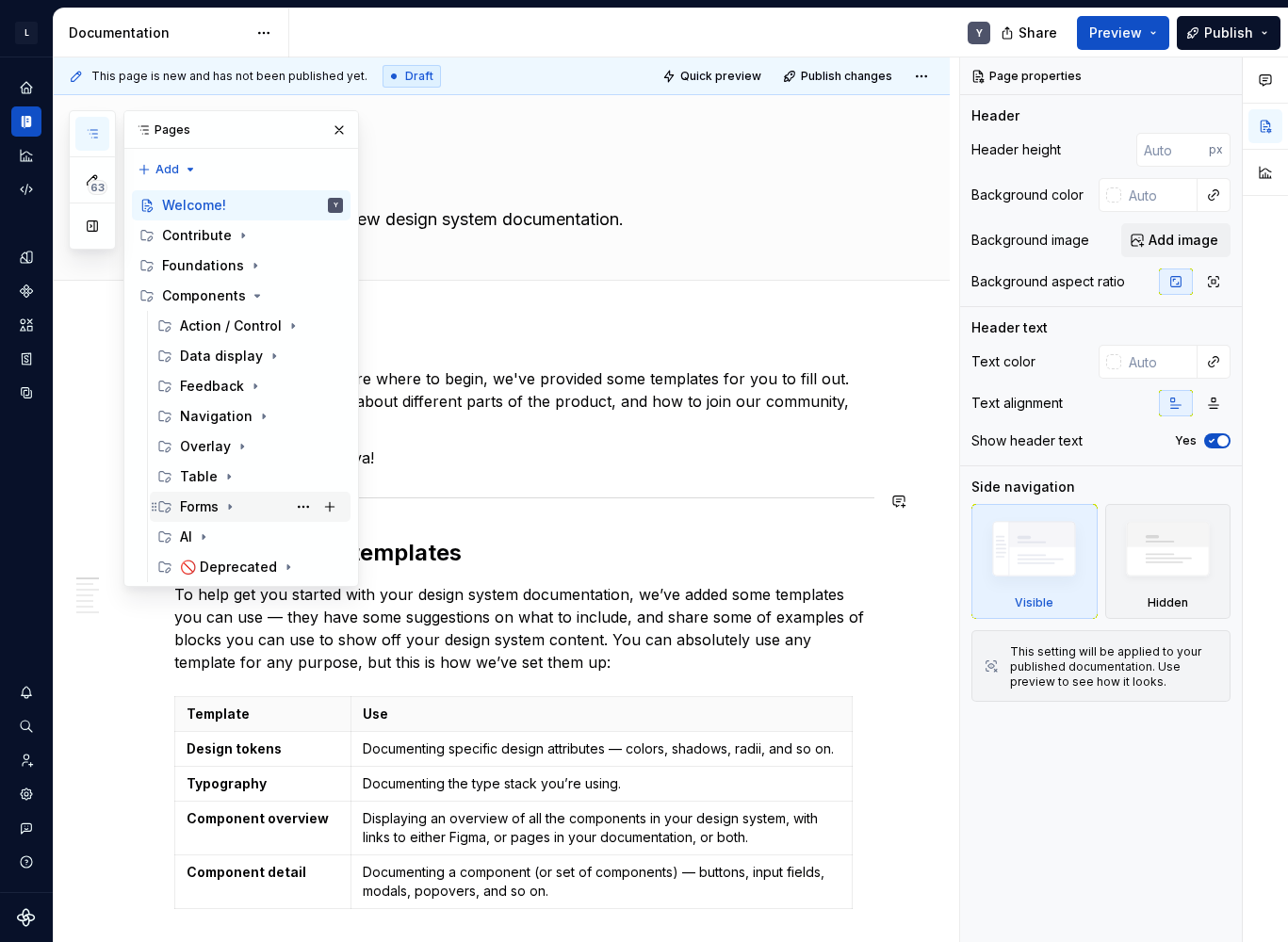
click at [231, 506] on icon "Page tree" at bounding box center [230, 507] width 2 height 5
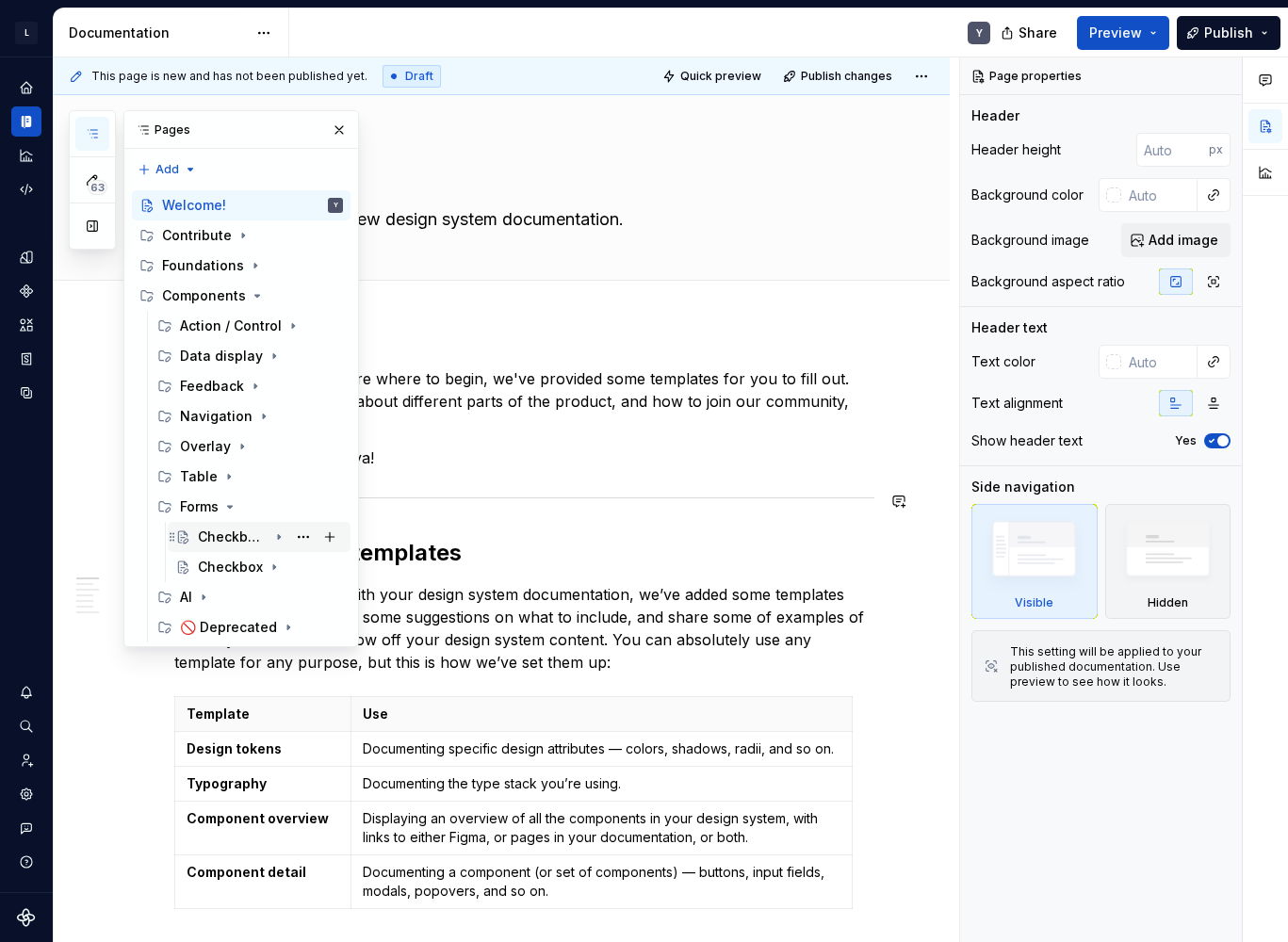
click at [242, 536] on div "Checkbox card" at bounding box center [233, 537] width 70 height 19
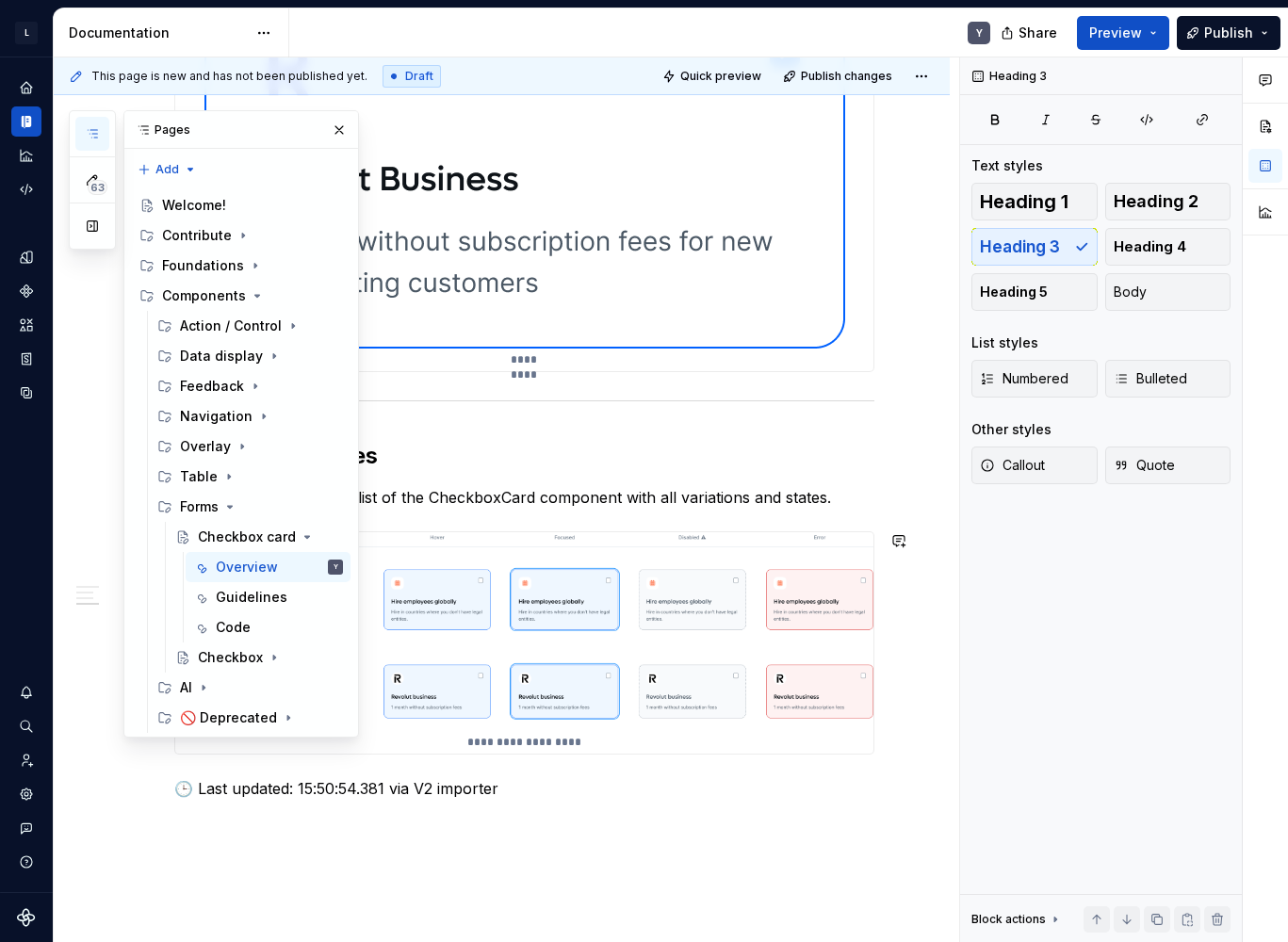
scroll to position [1082, 0]
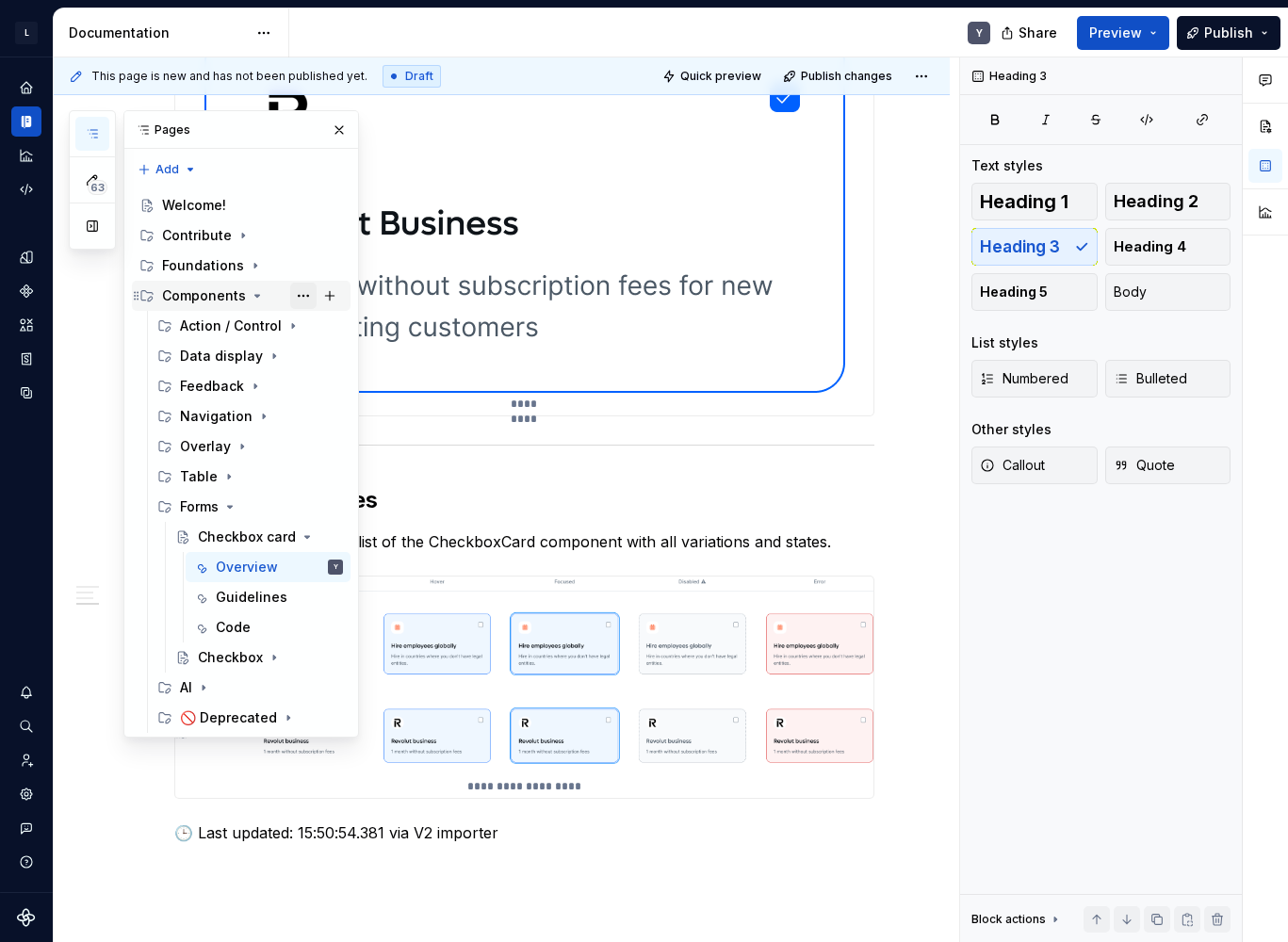
click at [302, 302] on button "Page tree" at bounding box center [303, 296] width 26 height 26
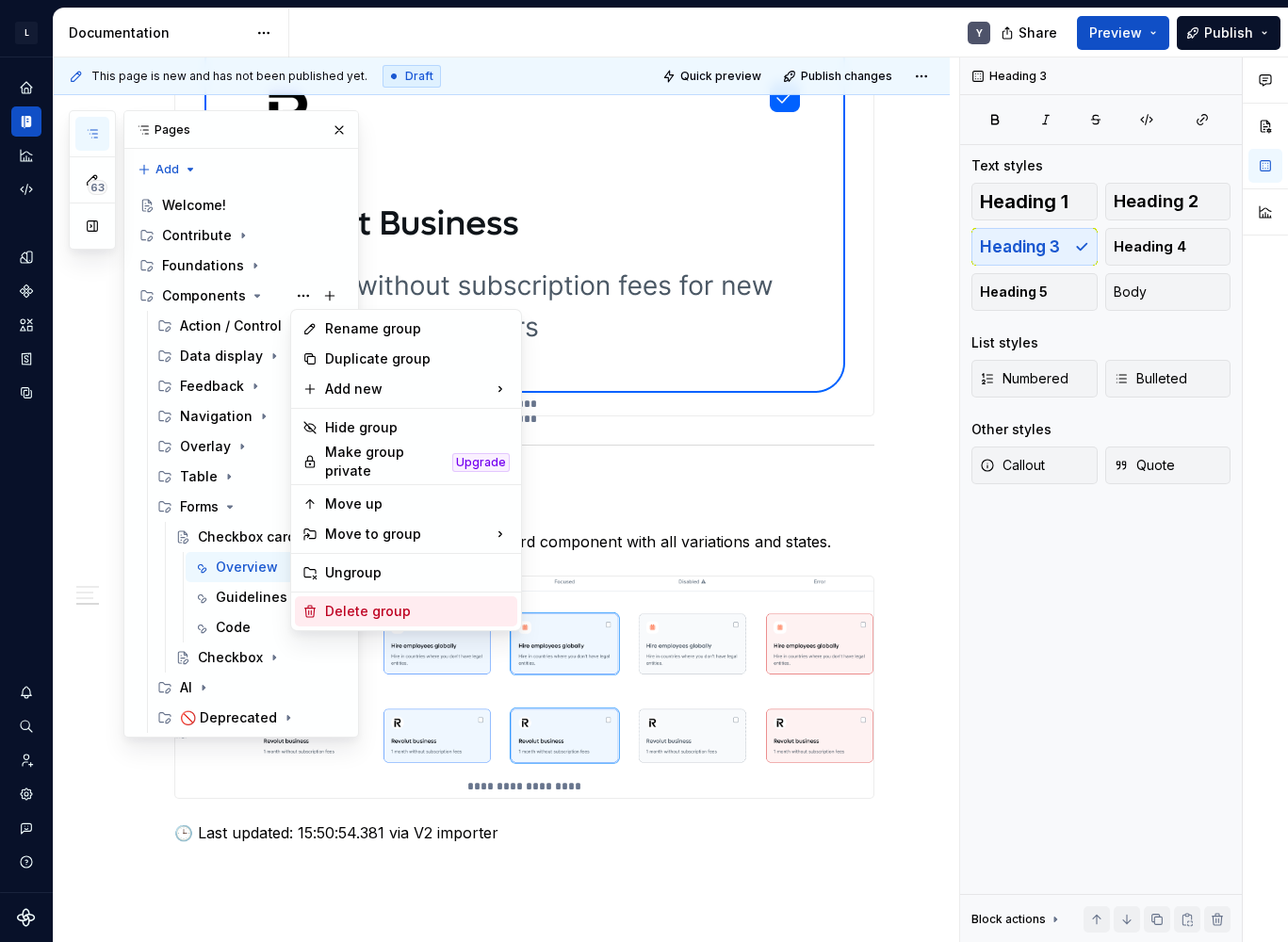
click at [366, 602] on div "Delete group" at bounding box center [416, 611] width 184 height 19
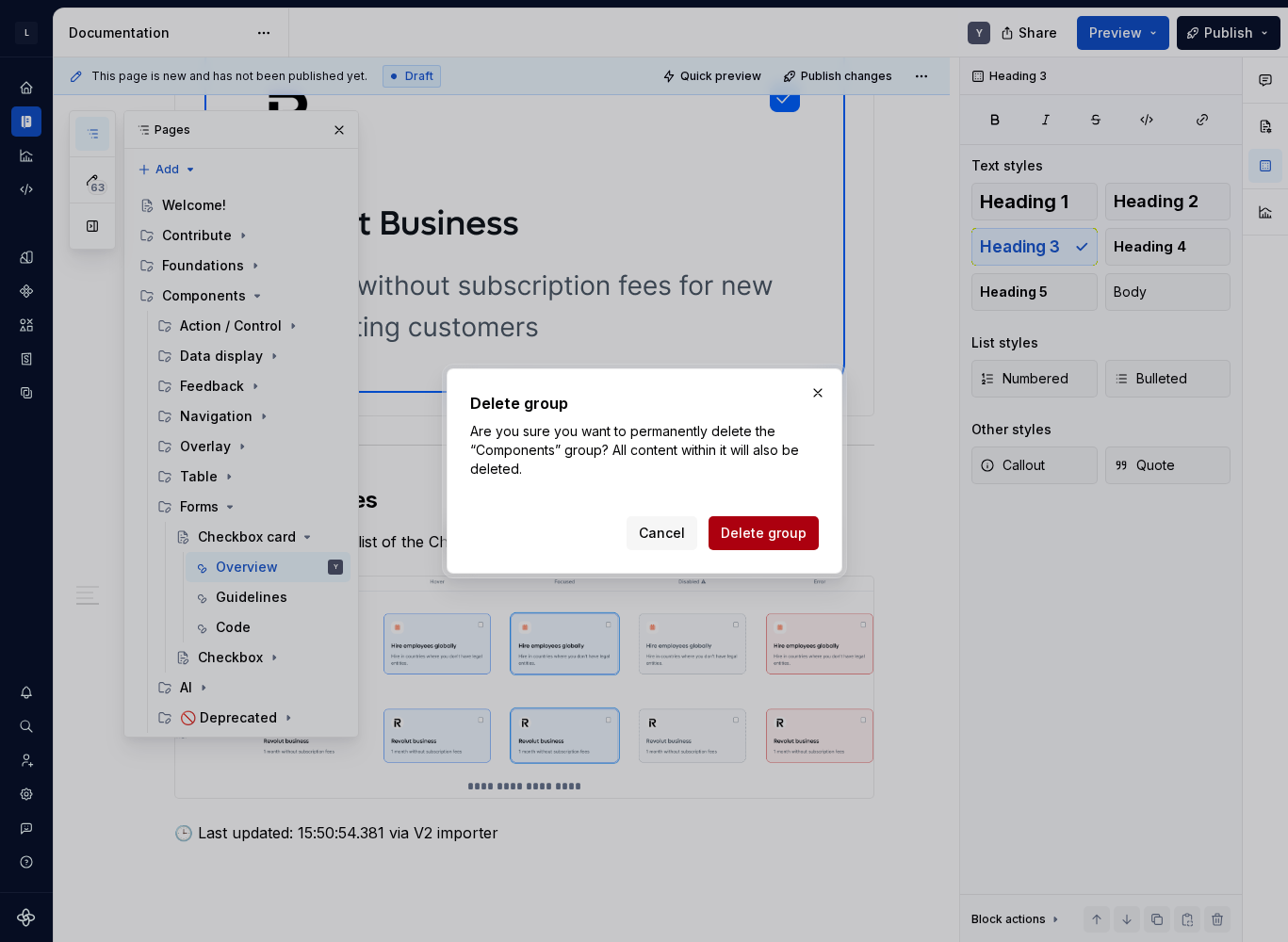
click at [746, 537] on span "Delete group" at bounding box center [763, 533] width 86 height 19
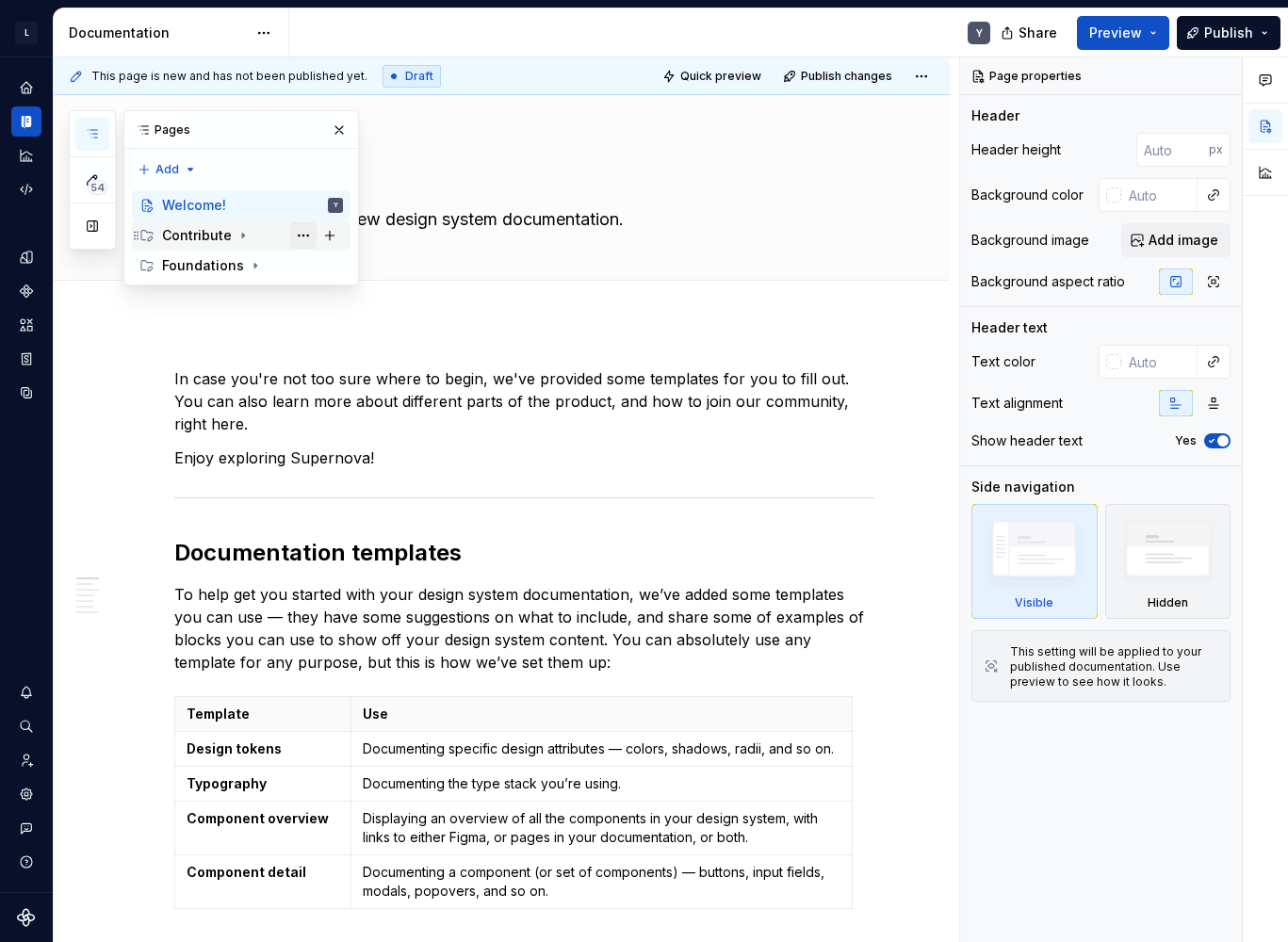
click at [301, 235] on button "Page tree" at bounding box center [303, 235] width 26 height 26
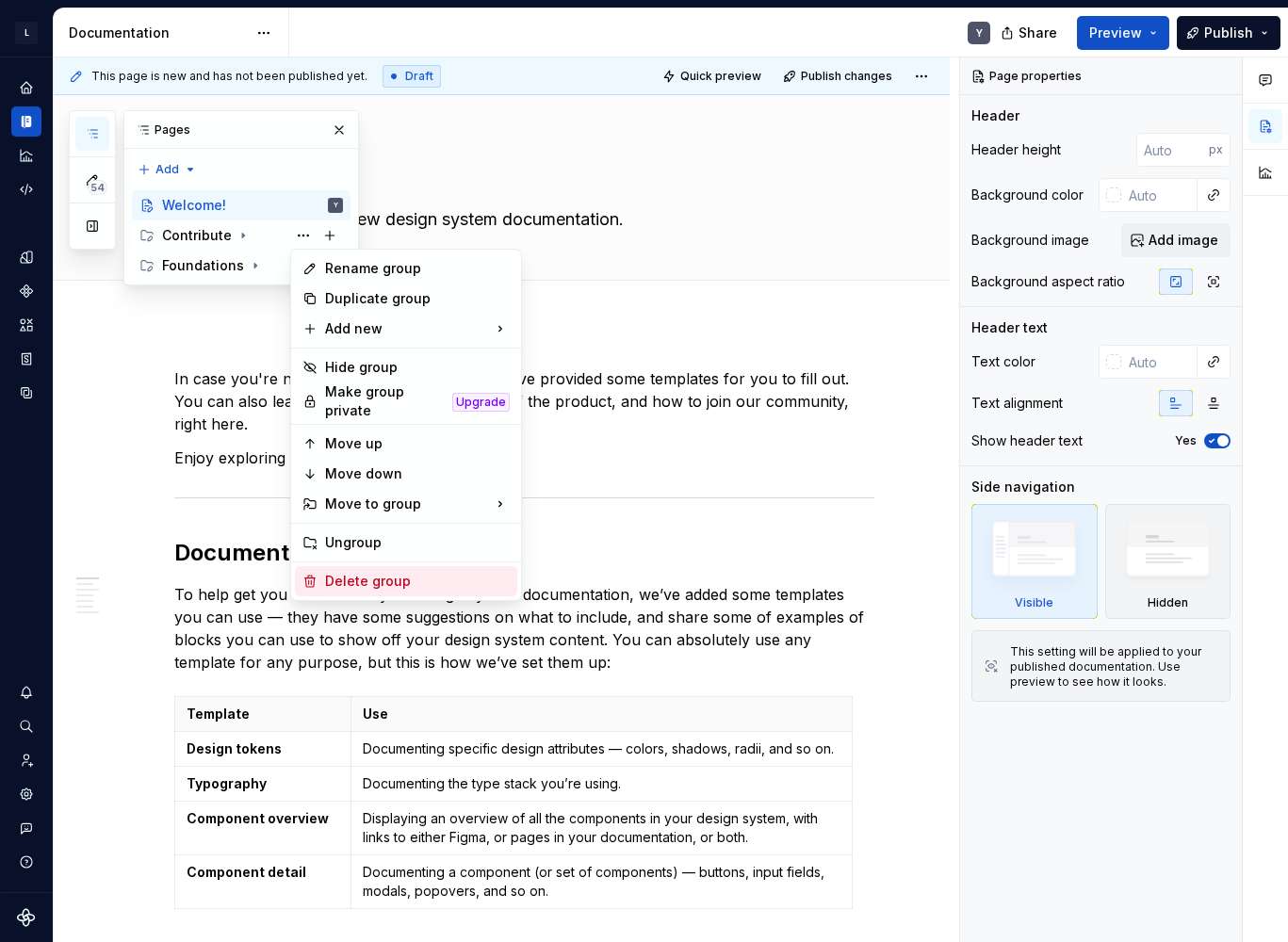
click at [392, 576] on div "Delete group" at bounding box center [416, 581] width 184 height 19
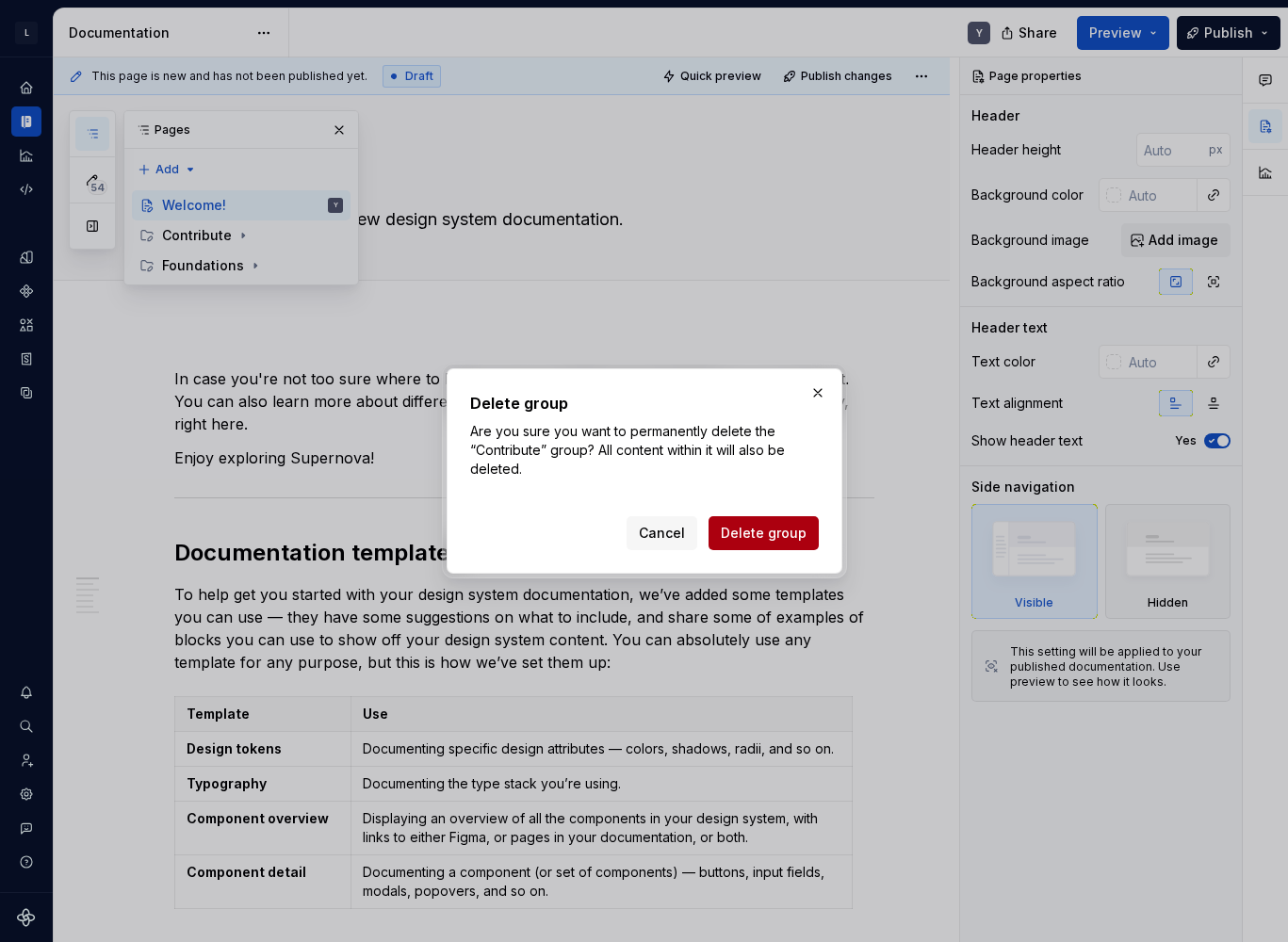
click at [793, 537] on span "Delete group" at bounding box center [763, 533] width 86 height 19
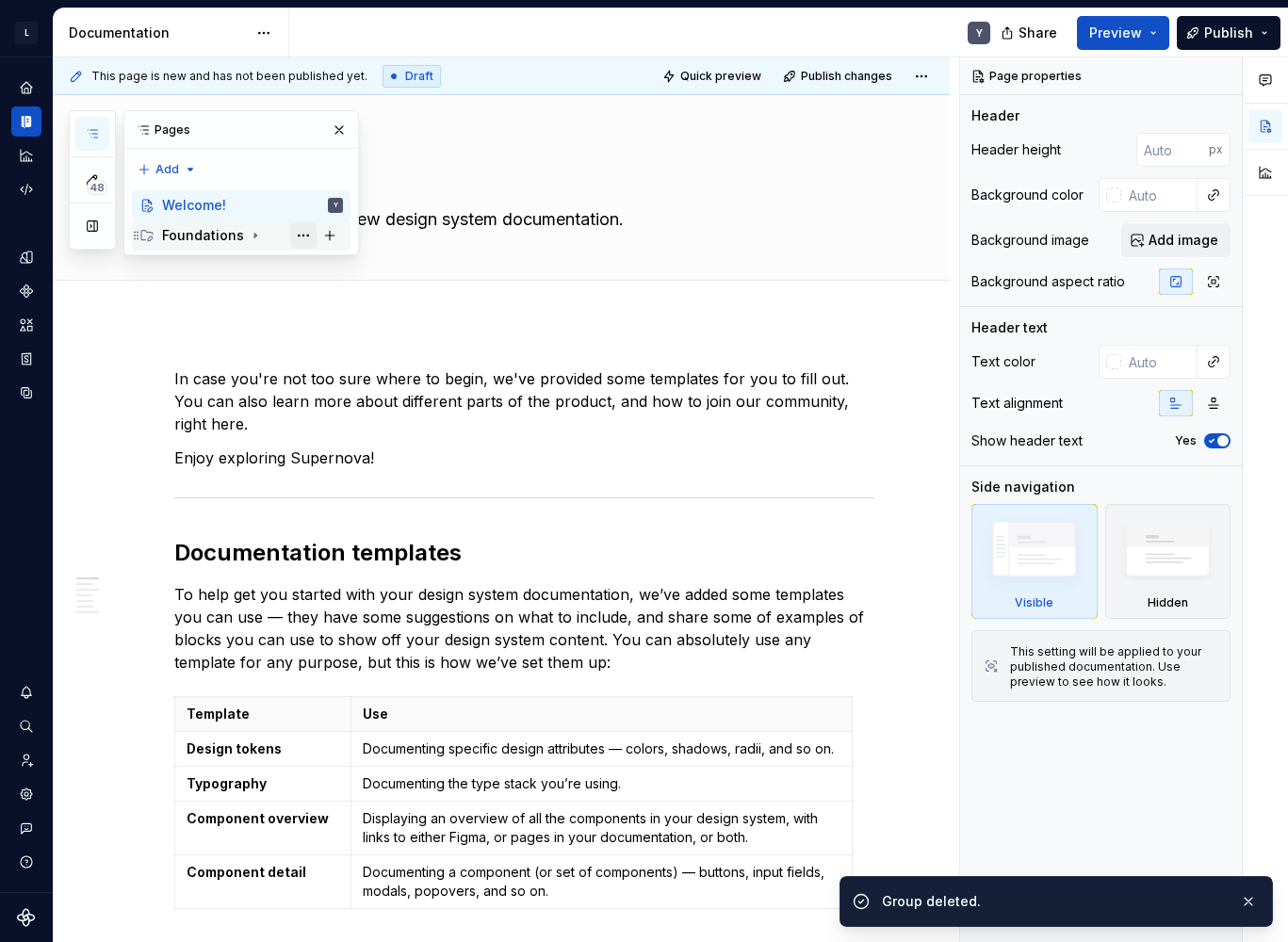
click at [304, 237] on button "Page tree" at bounding box center [303, 235] width 26 height 26
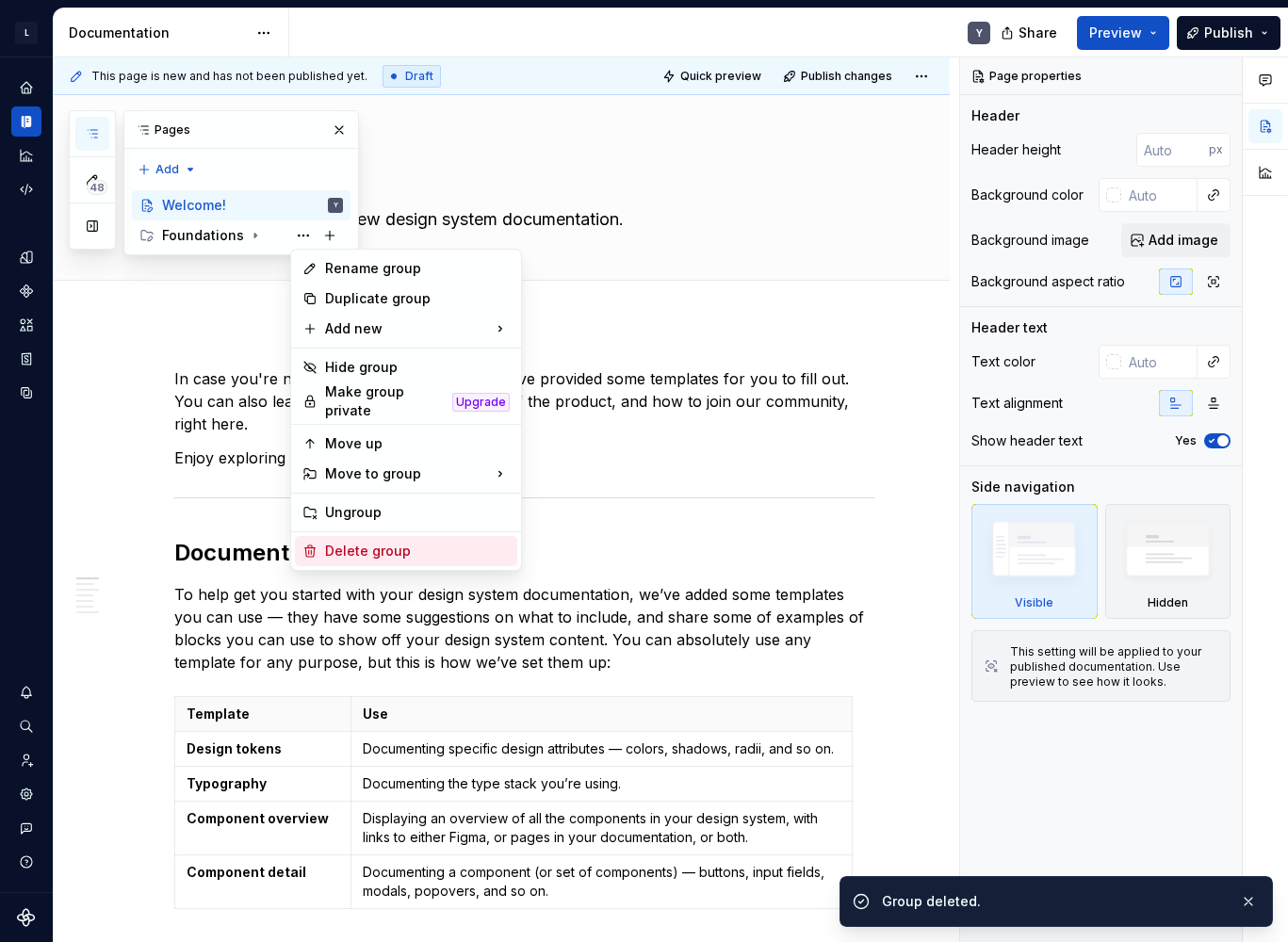
click at [384, 545] on div "Delete group" at bounding box center [416, 551] width 184 height 19
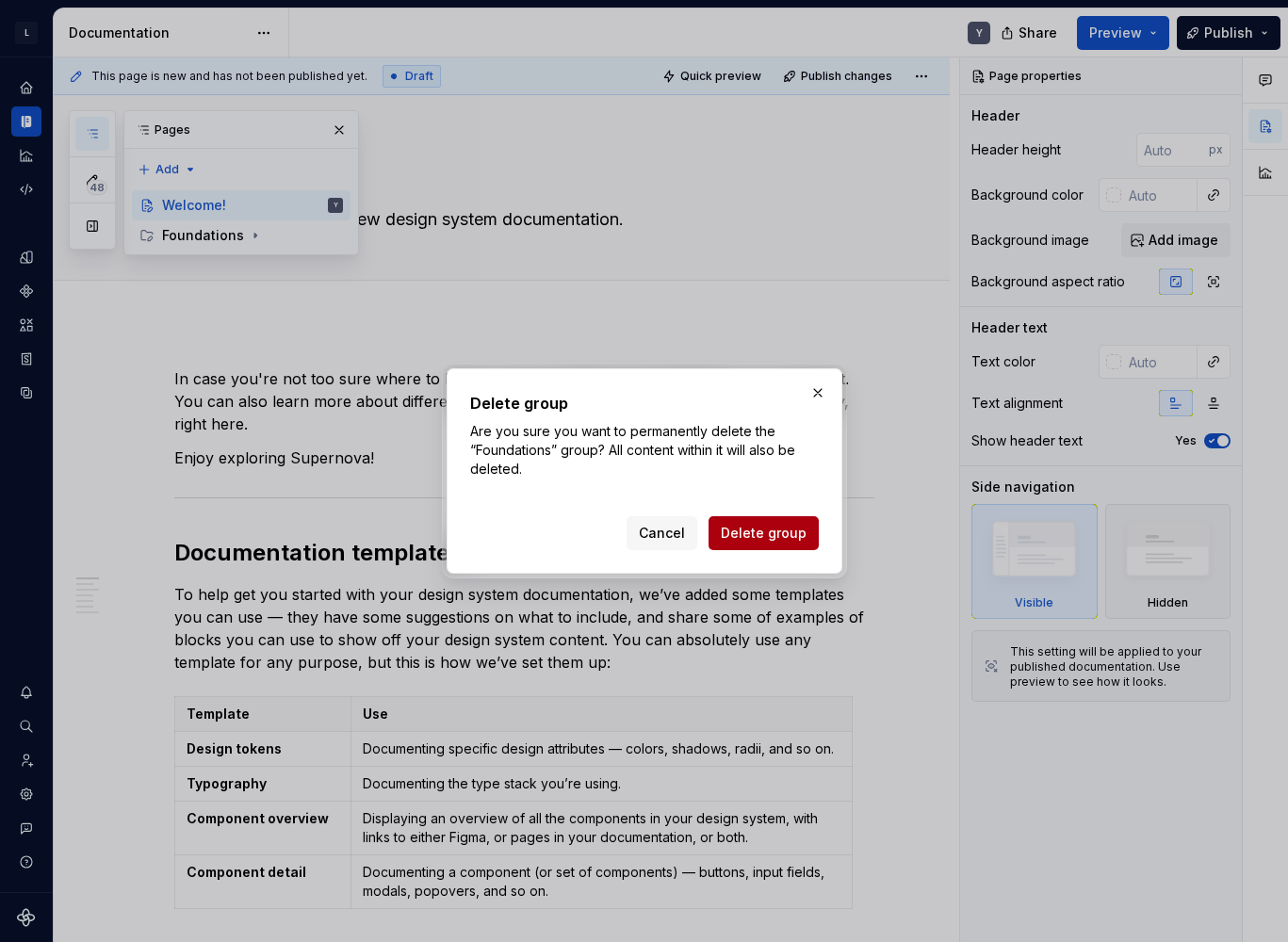
click at [776, 538] on span "Delete group" at bounding box center [763, 533] width 86 height 19
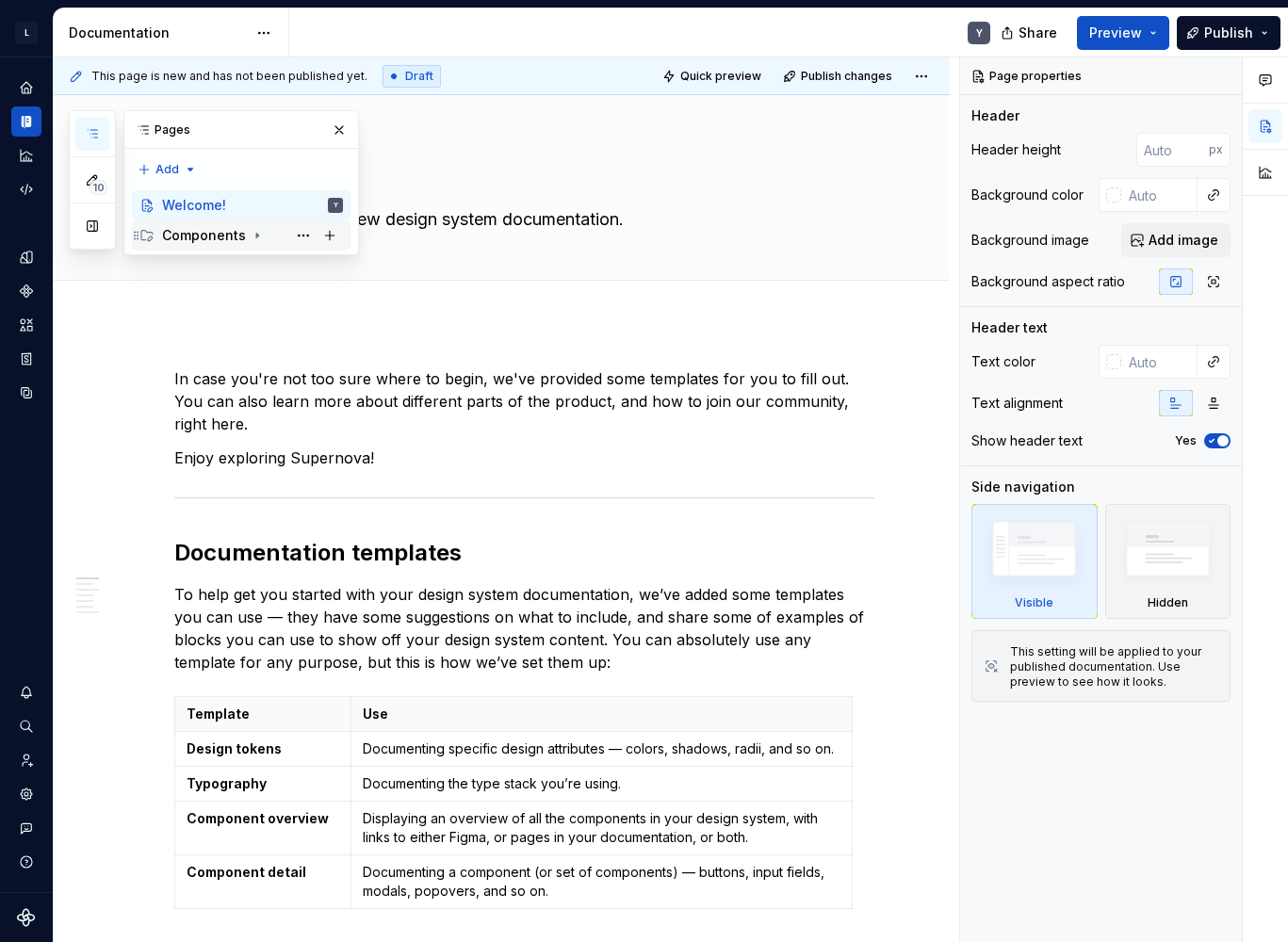
click at [238, 245] on div "Components" at bounding box center [253, 235] width 181 height 26
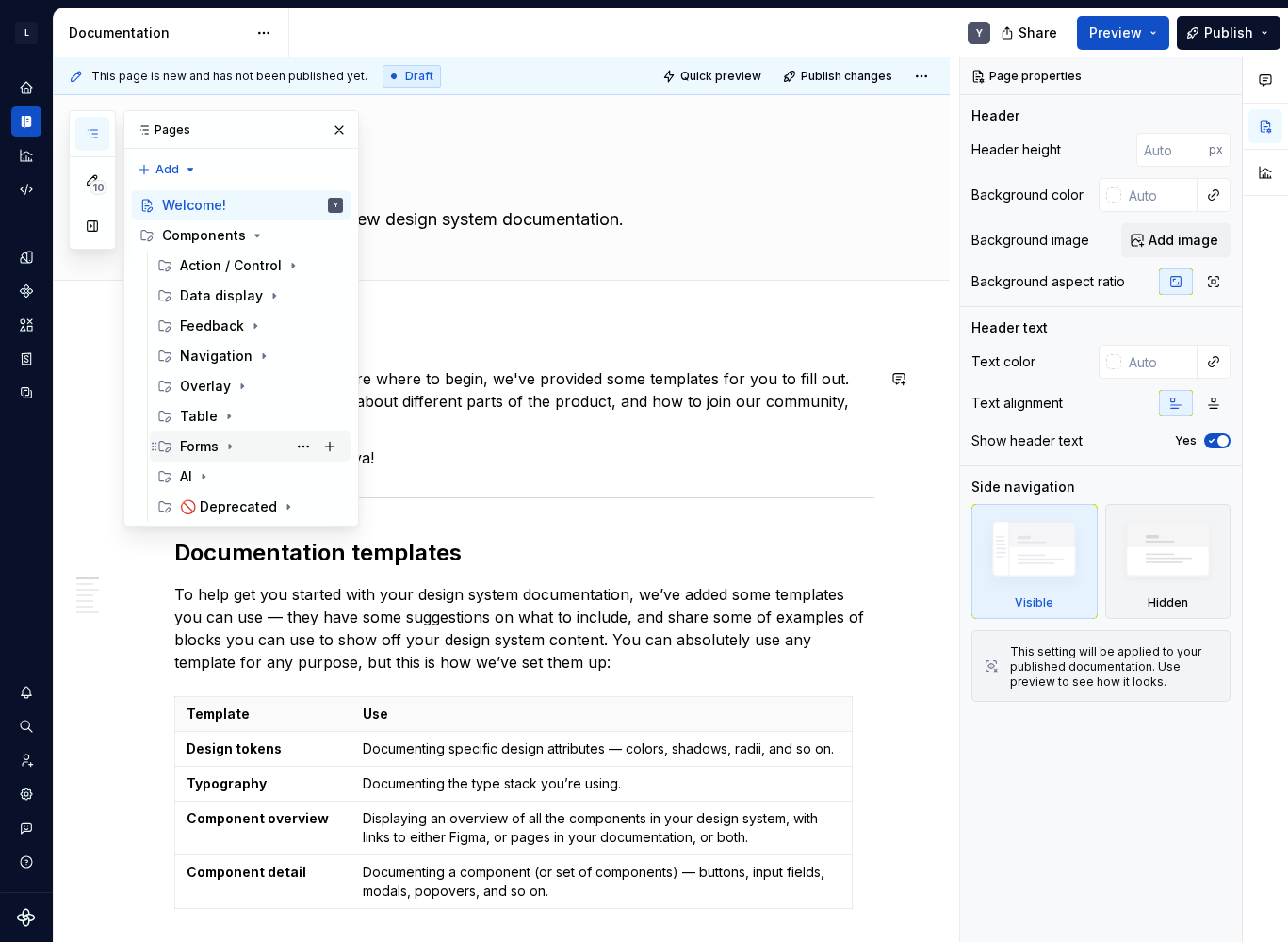
click at [243, 441] on div "Forms" at bounding box center [262, 446] width 163 height 26
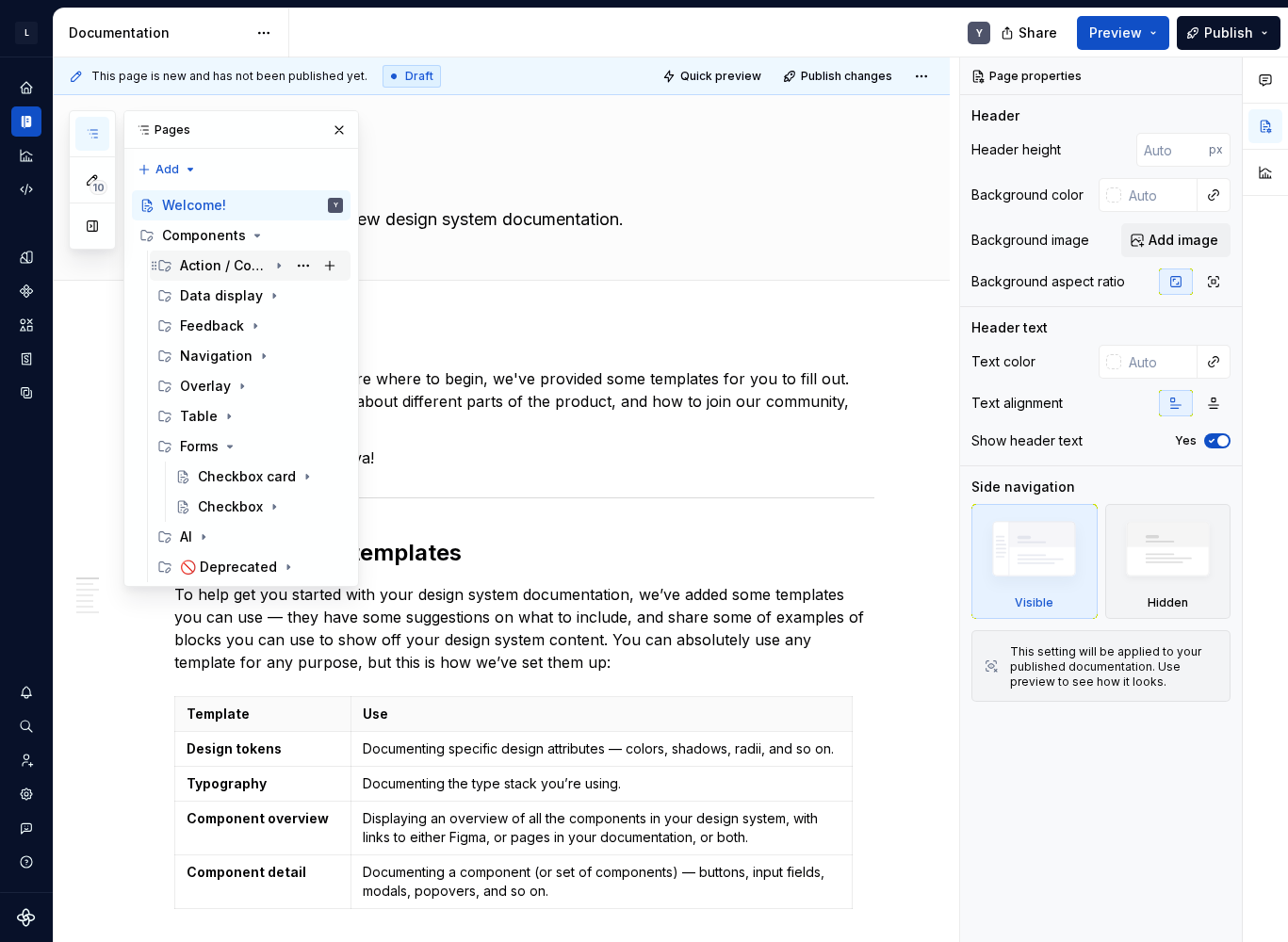
click at [252, 274] on div "Action / Control" at bounding box center [224, 265] width 88 height 19
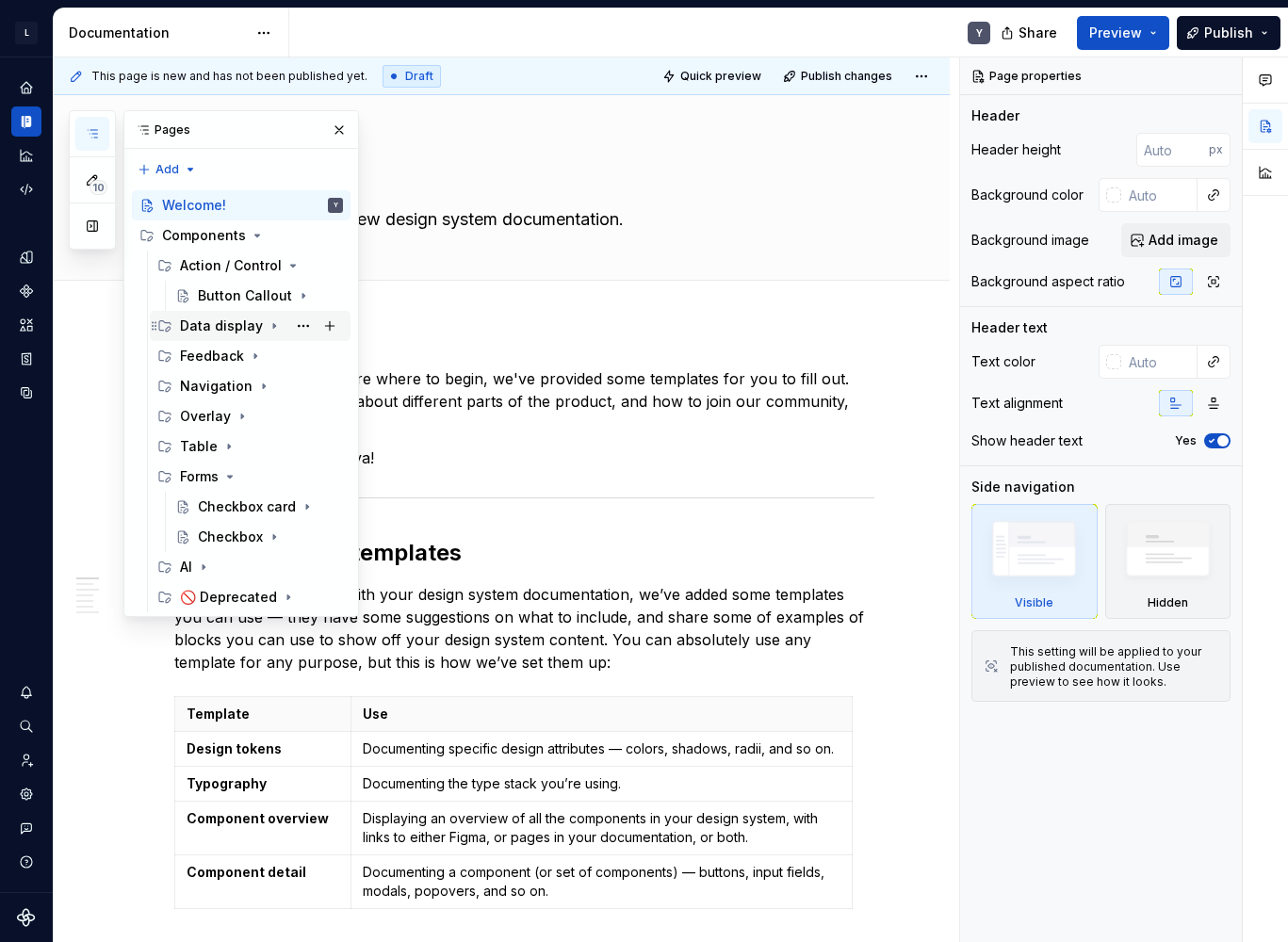
click at [244, 334] on div "Data display" at bounding box center [221, 326] width 83 height 19
click at [218, 505] on div "Checkbox card" at bounding box center [233, 507] width 70 height 19
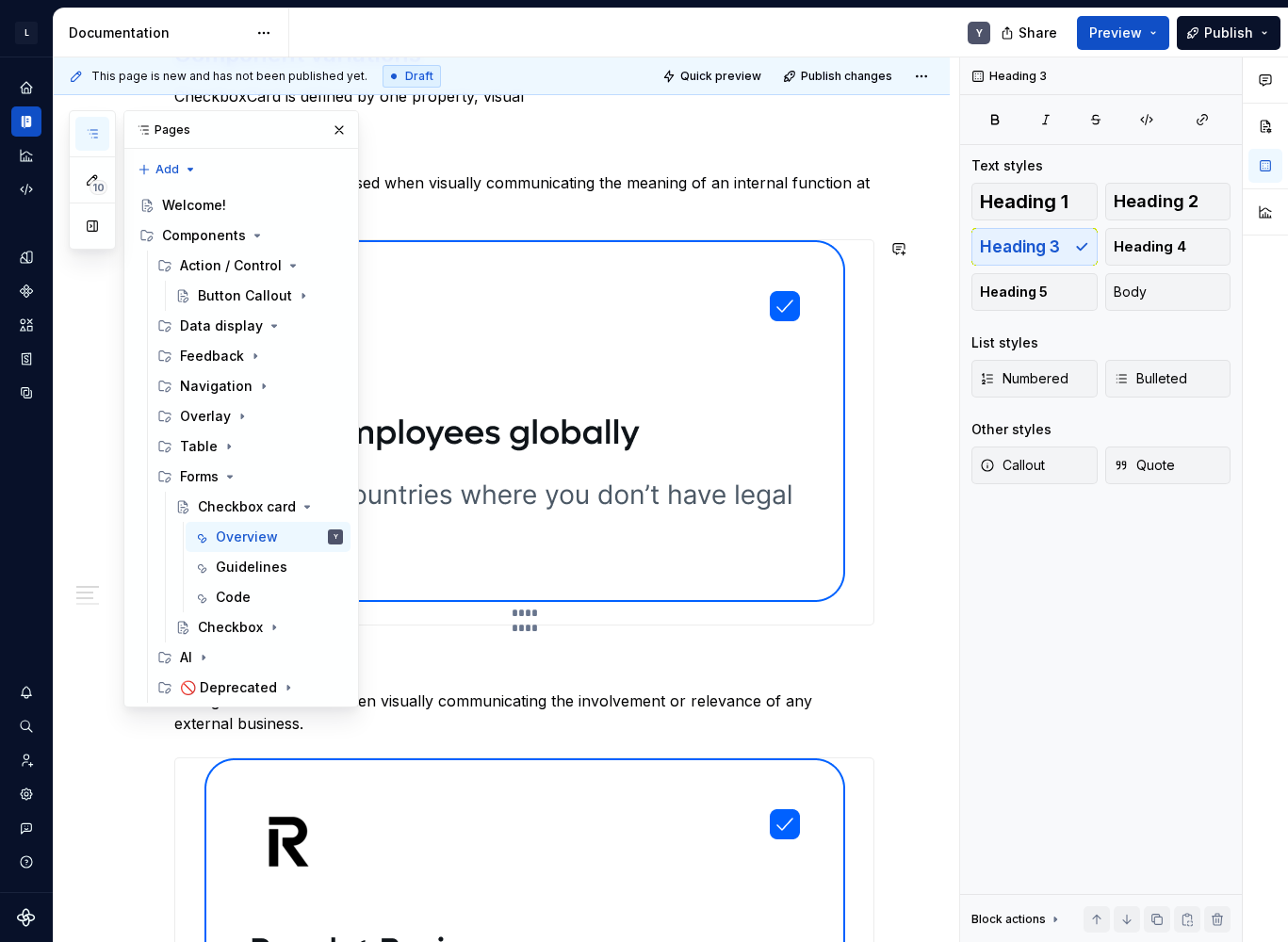
scroll to position [358, 0]
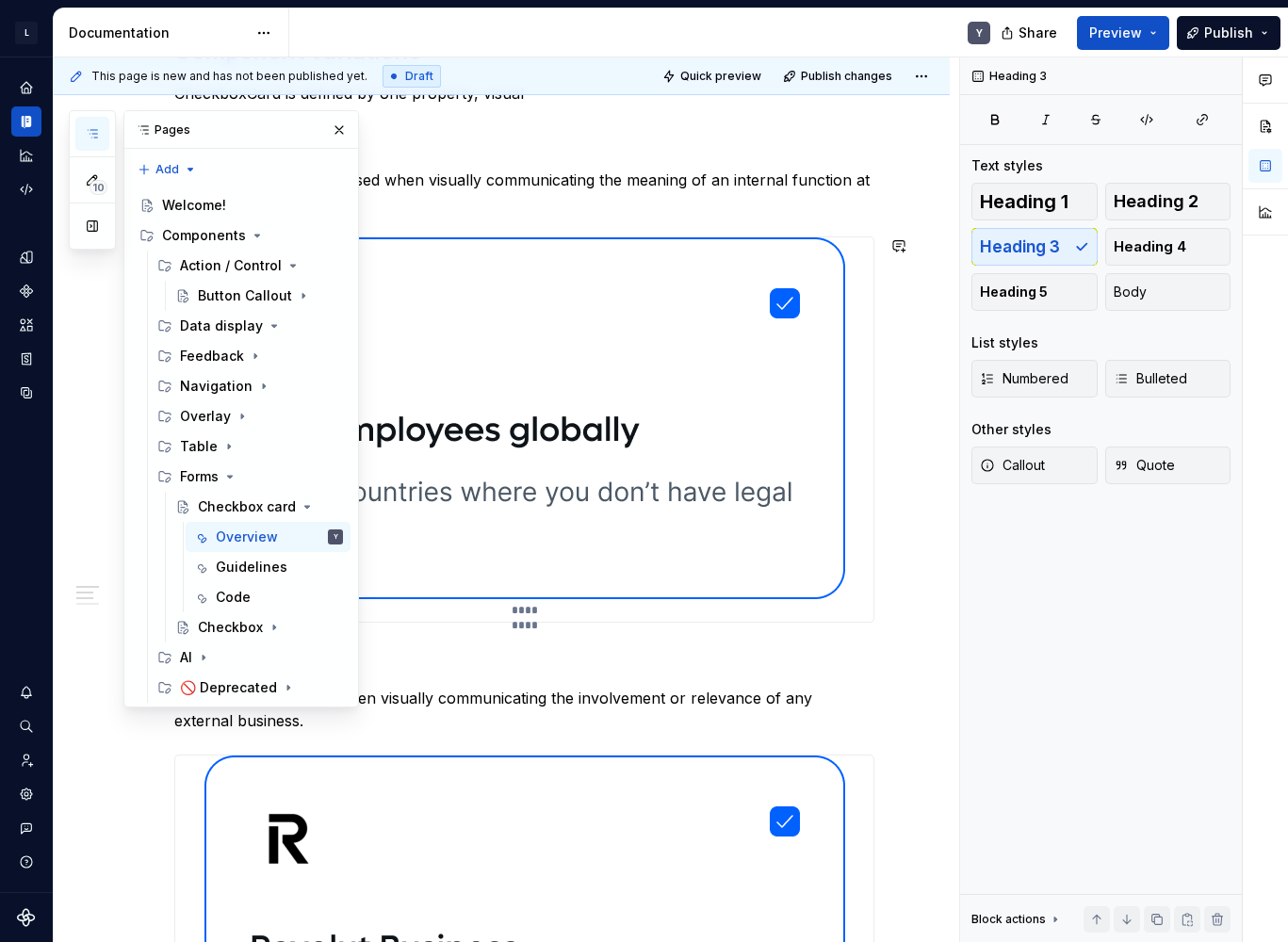
click at [469, 476] on img at bounding box center [525, 417] width 641 height 361
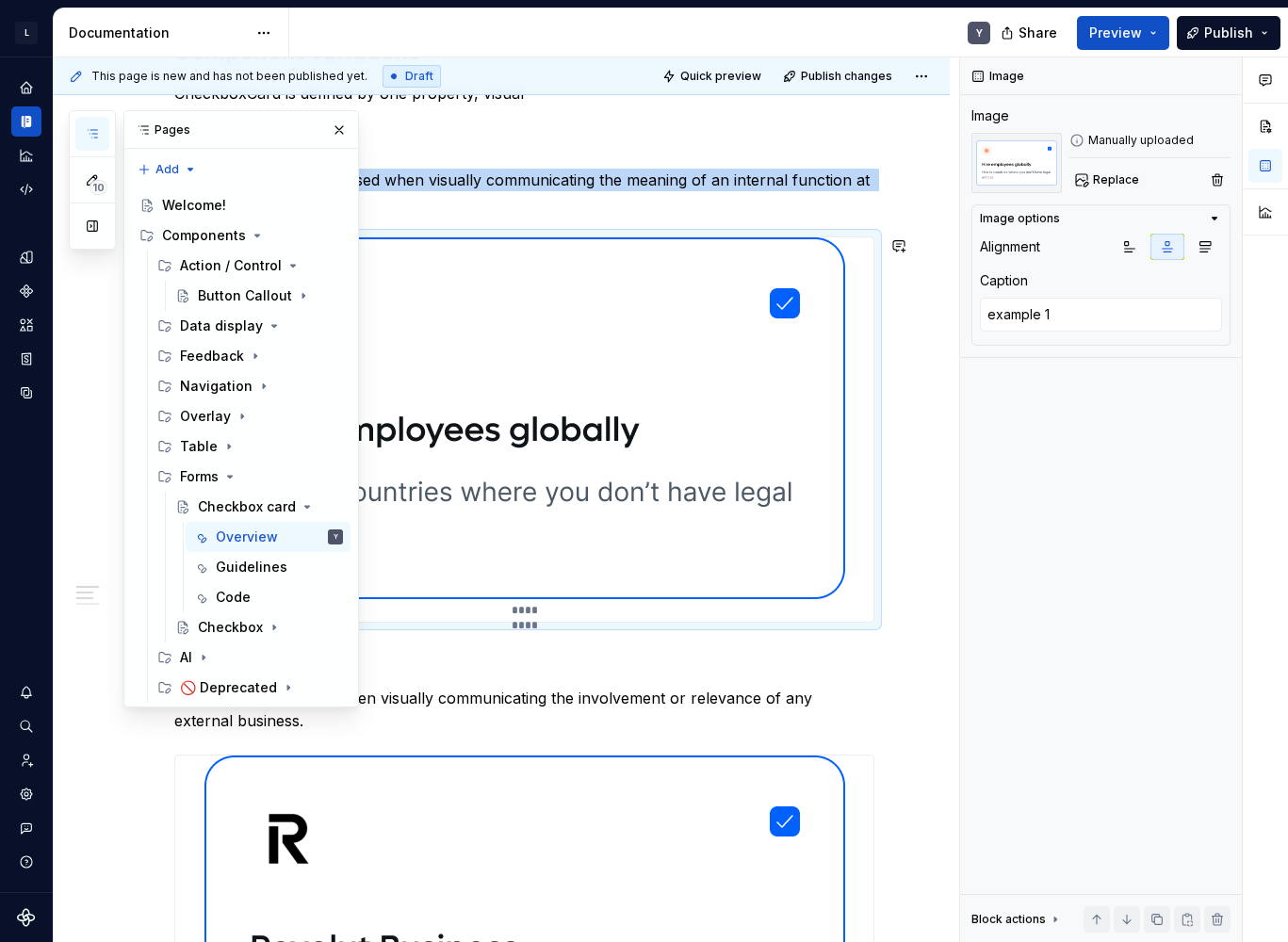
click at [469, 476] on img at bounding box center [525, 417] width 641 height 361
click at [674, 481] on img at bounding box center [525, 417] width 641 height 361
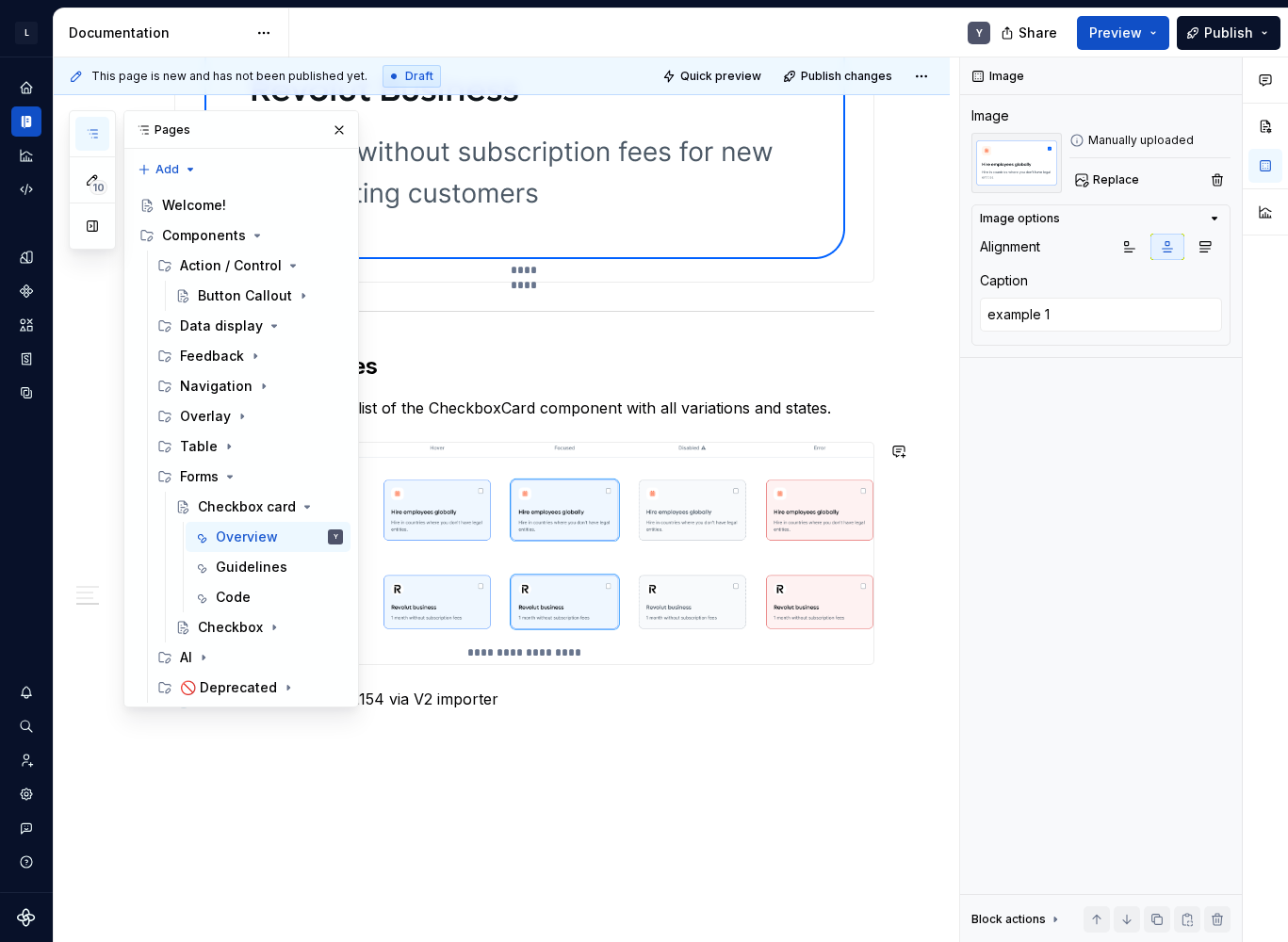
scroll to position [1290, 0]
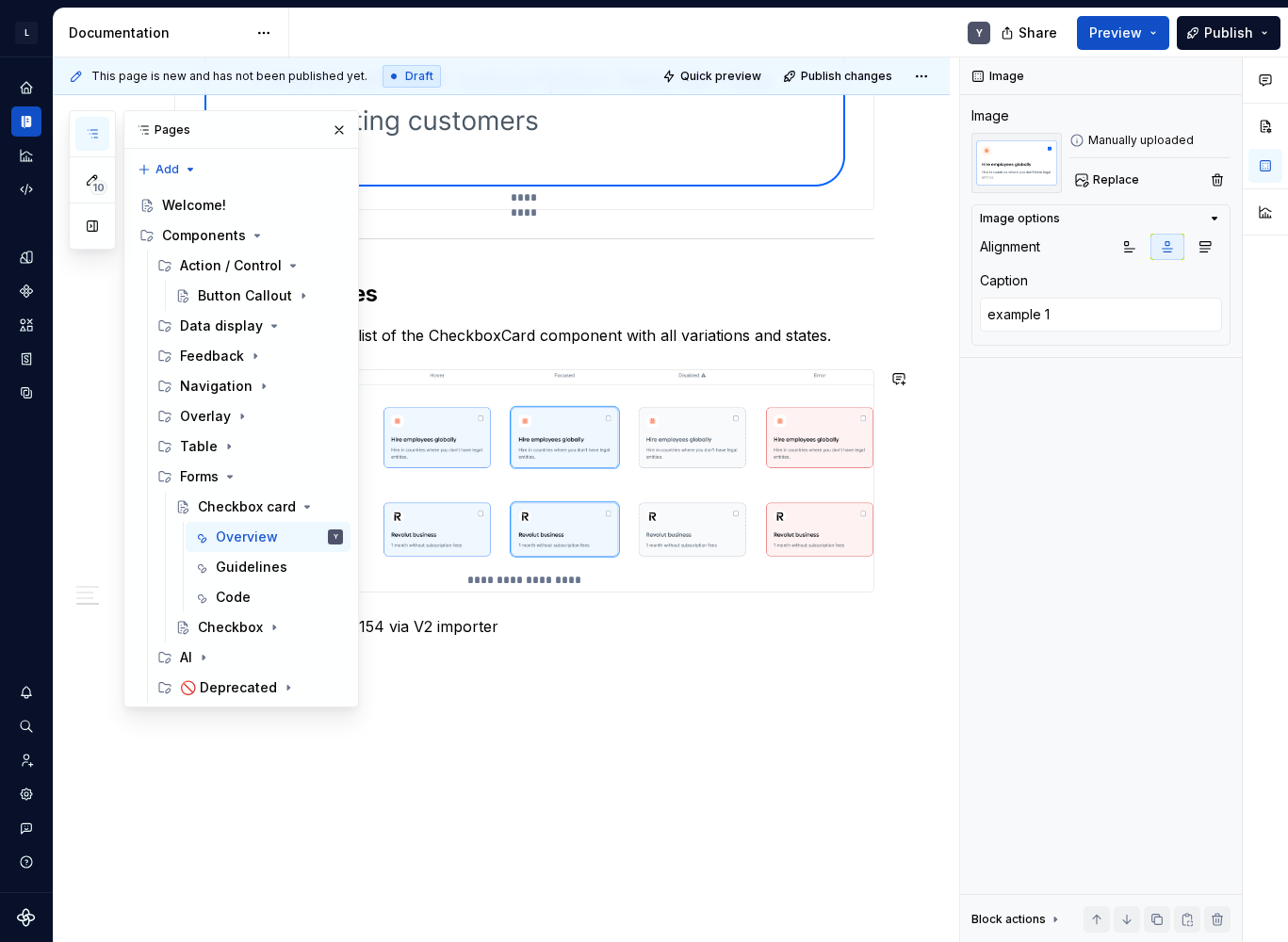
type textarea "*"
type textarea "CheckboxCard States"
click at [640, 536] on img at bounding box center [524, 470] width 698 height 199
click at [535, 630] on p "🕒 Last updated: 15:55:08.154 via V2 importer" at bounding box center [524, 626] width 700 height 23
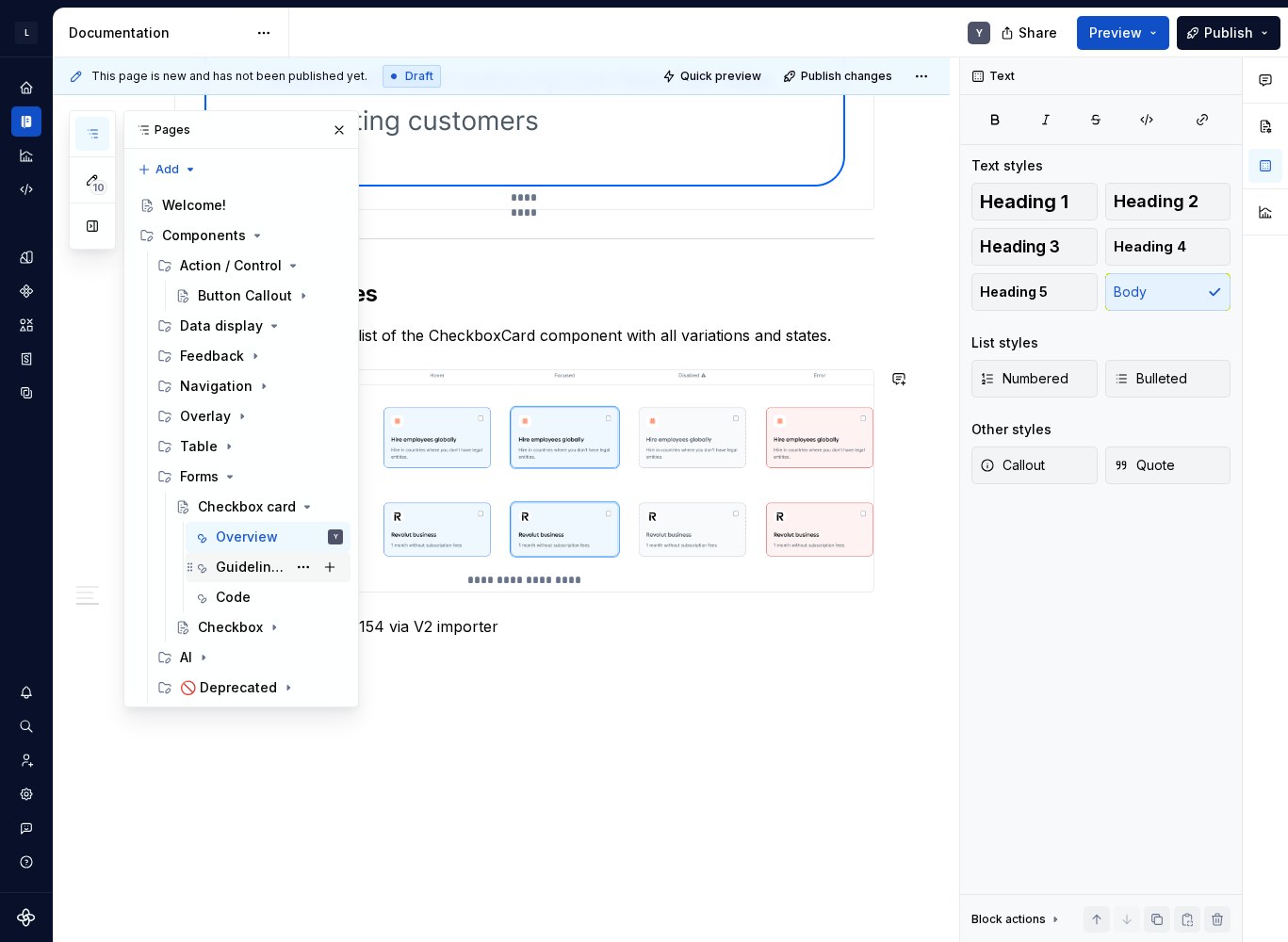
click at [240, 571] on div "Guidelines" at bounding box center [251, 567] width 71 height 19
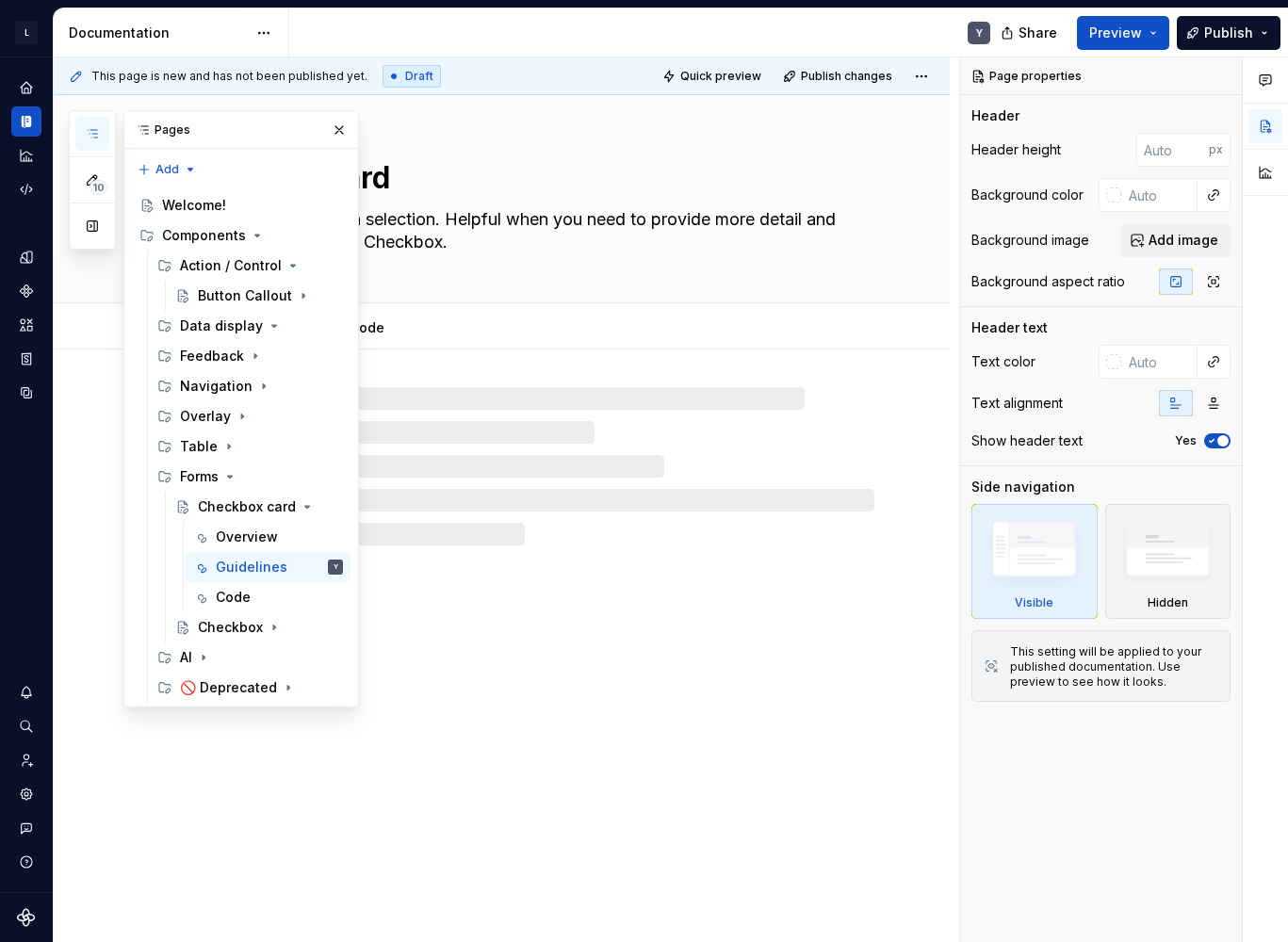
click at [96, 133] on icon "button" at bounding box center [92, 134] width 9 height 8
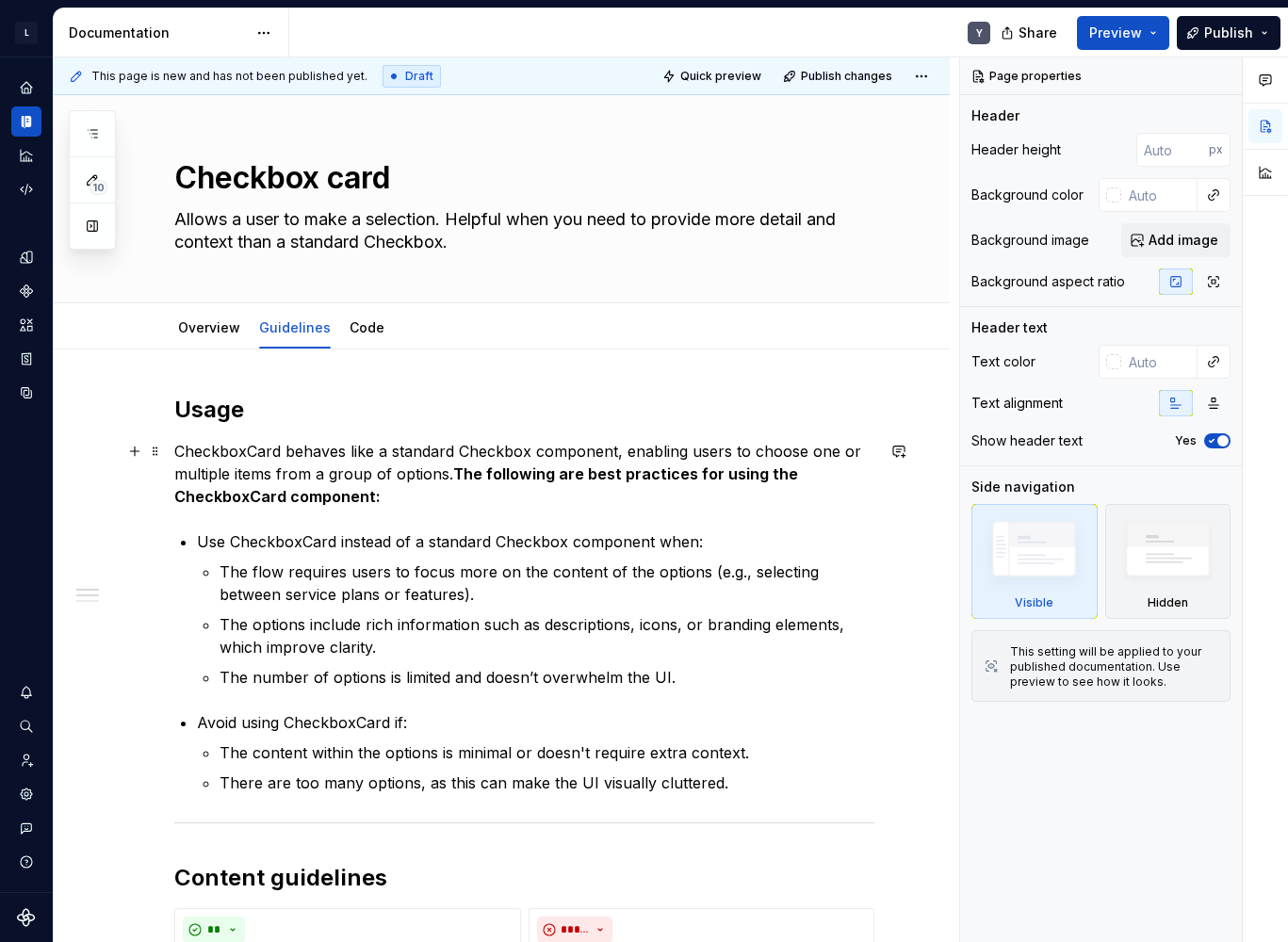
scroll to position [905, 0]
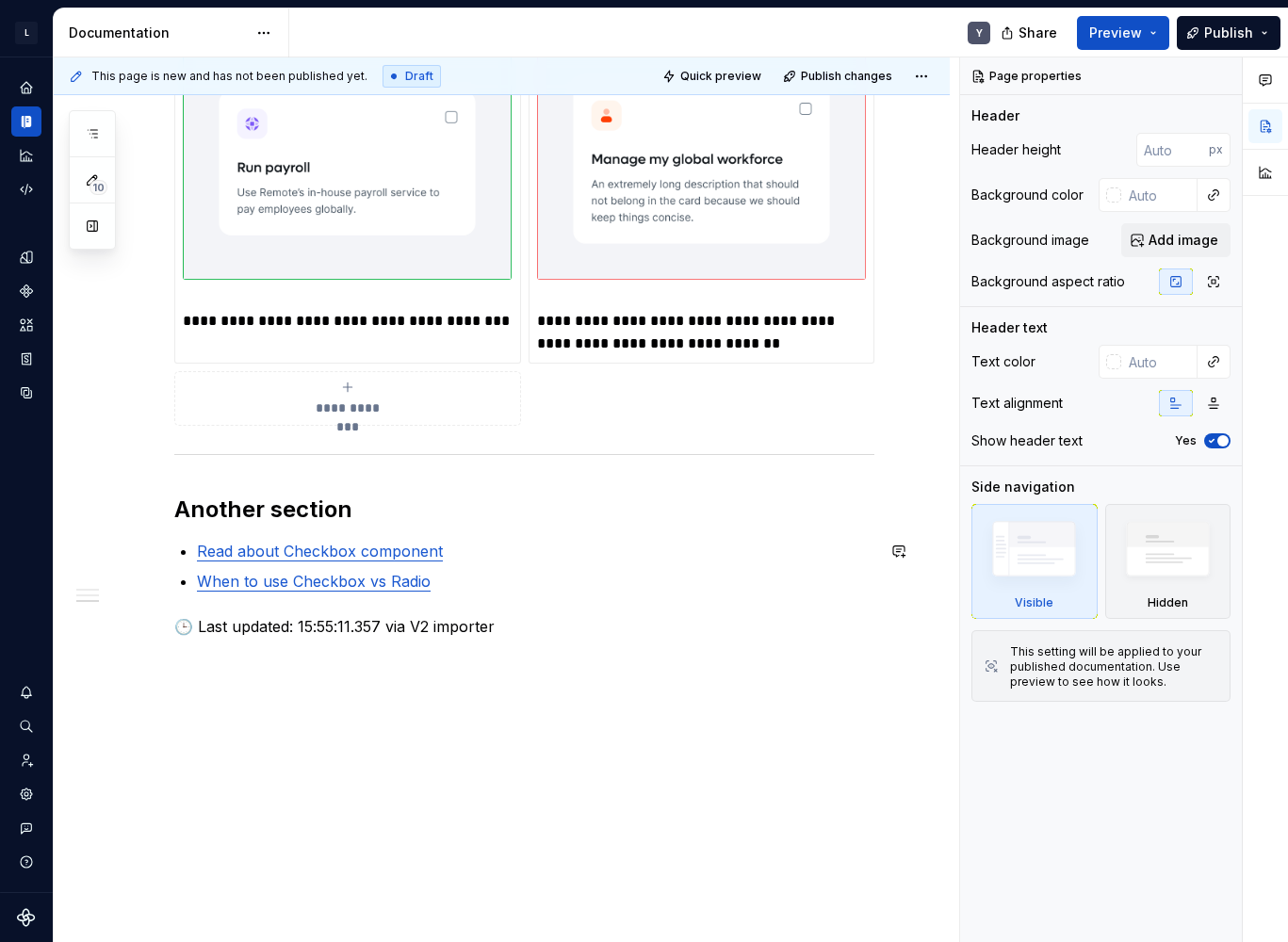
click at [321, 554] on link "Read about Checkbox component" at bounding box center [320, 551] width 246 height 19
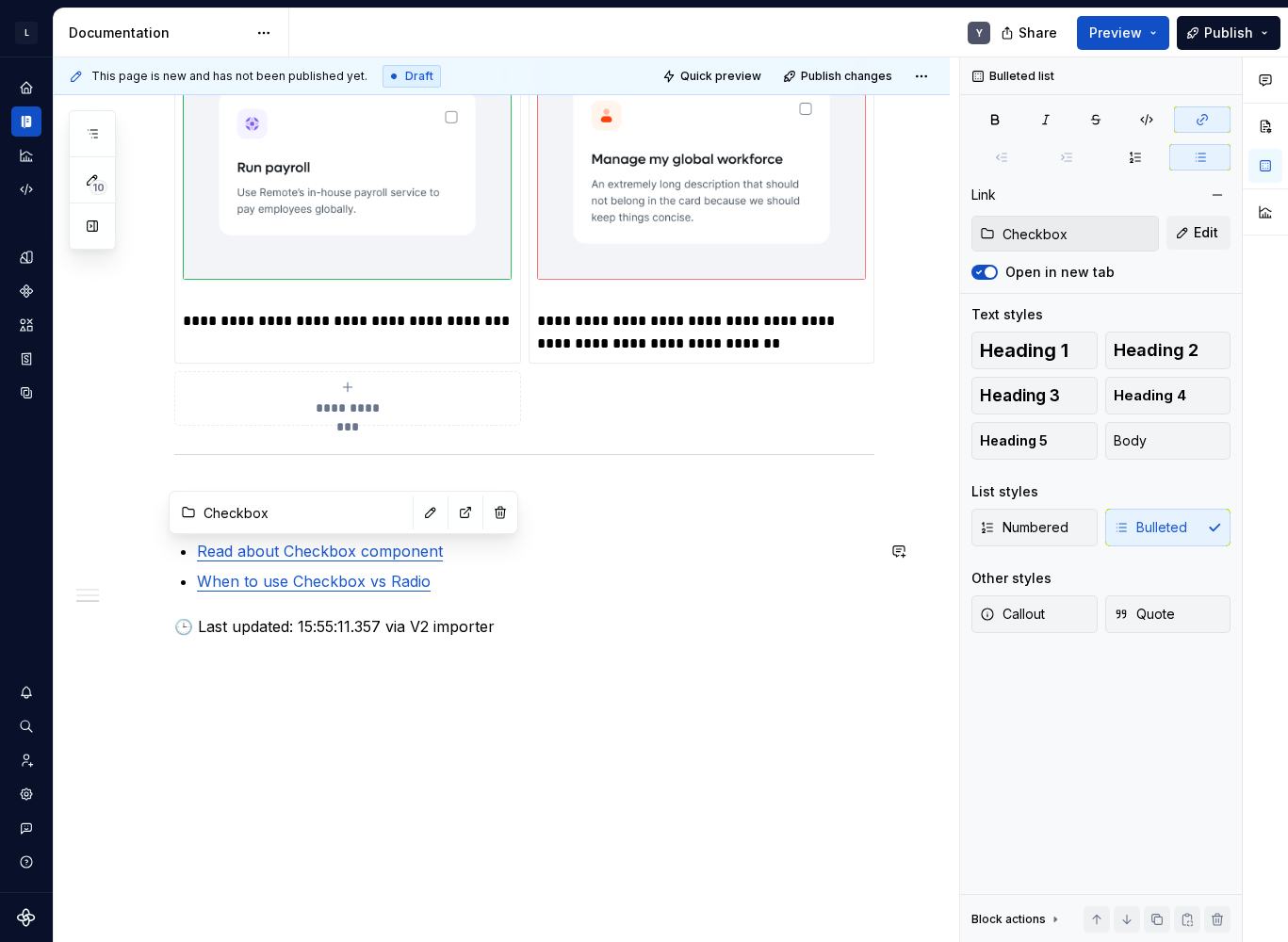
click at [302, 576] on link "When to use Checkbox vs Radio" at bounding box center [314, 581] width 234 height 19
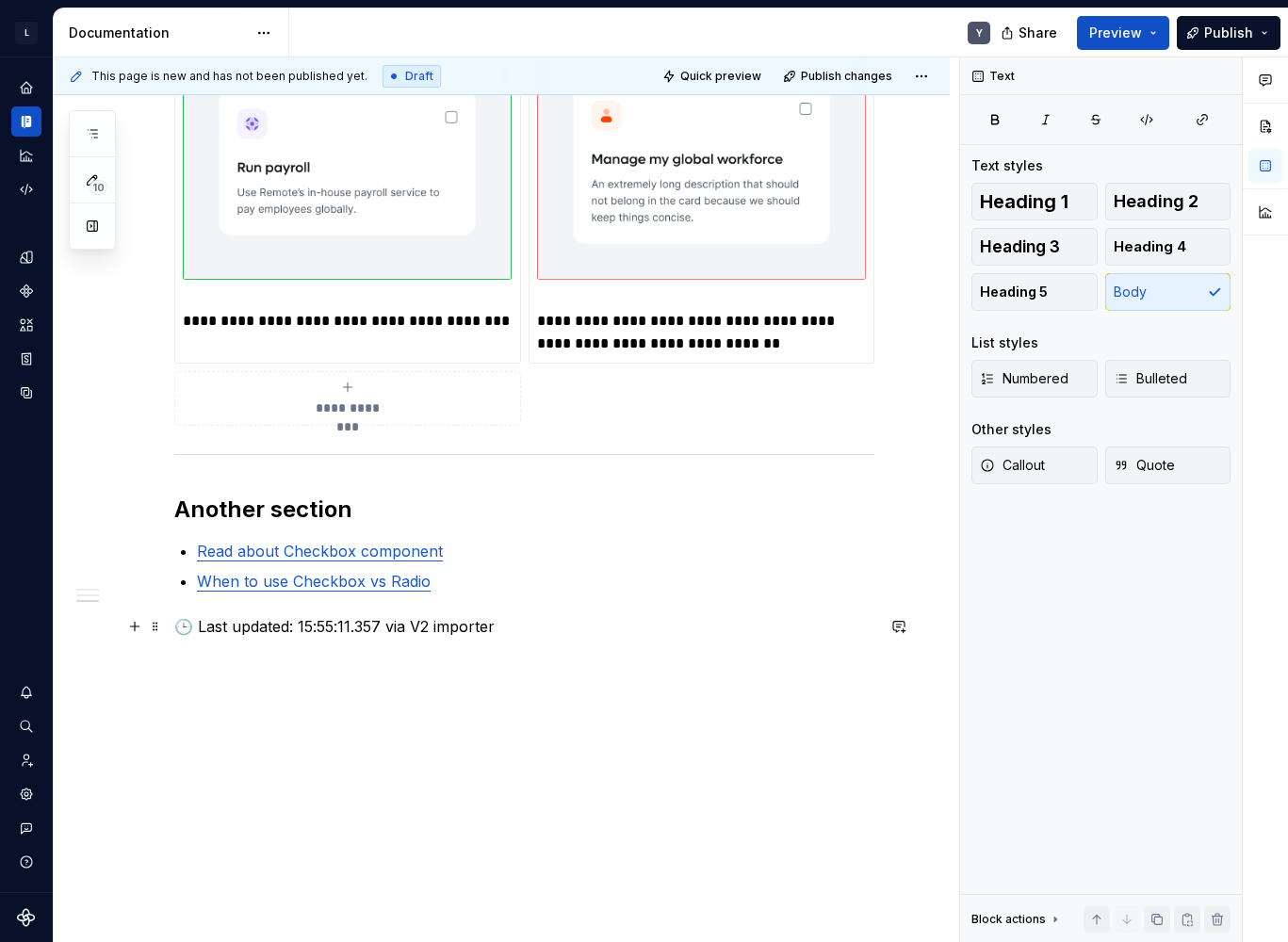
click at [336, 626] on p "🕒 Last updated: 15:55:11.357 via V2 importer" at bounding box center [524, 626] width 700 height 23
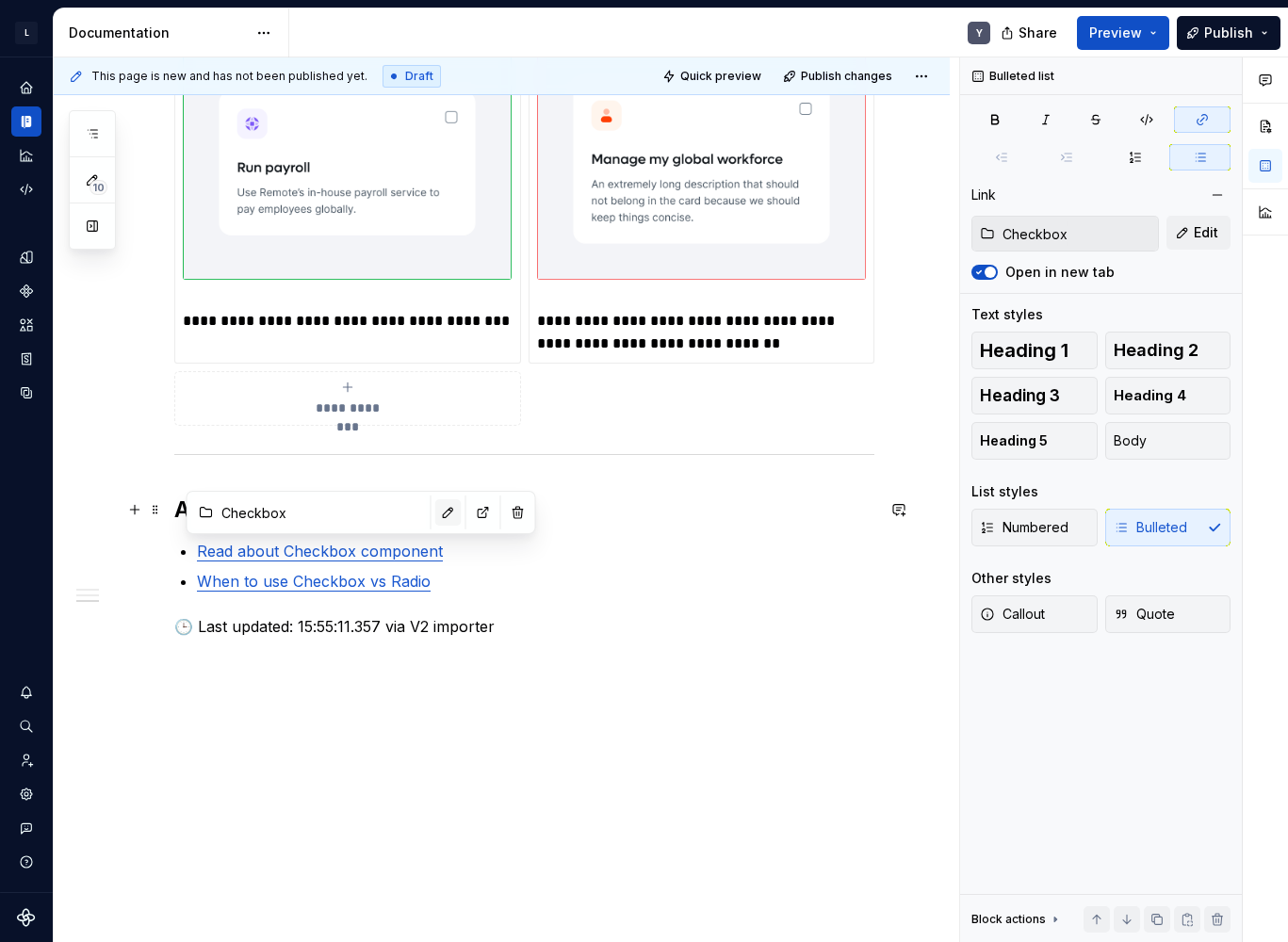
click at [435, 508] on button "button" at bounding box center [448, 513] width 26 height 26
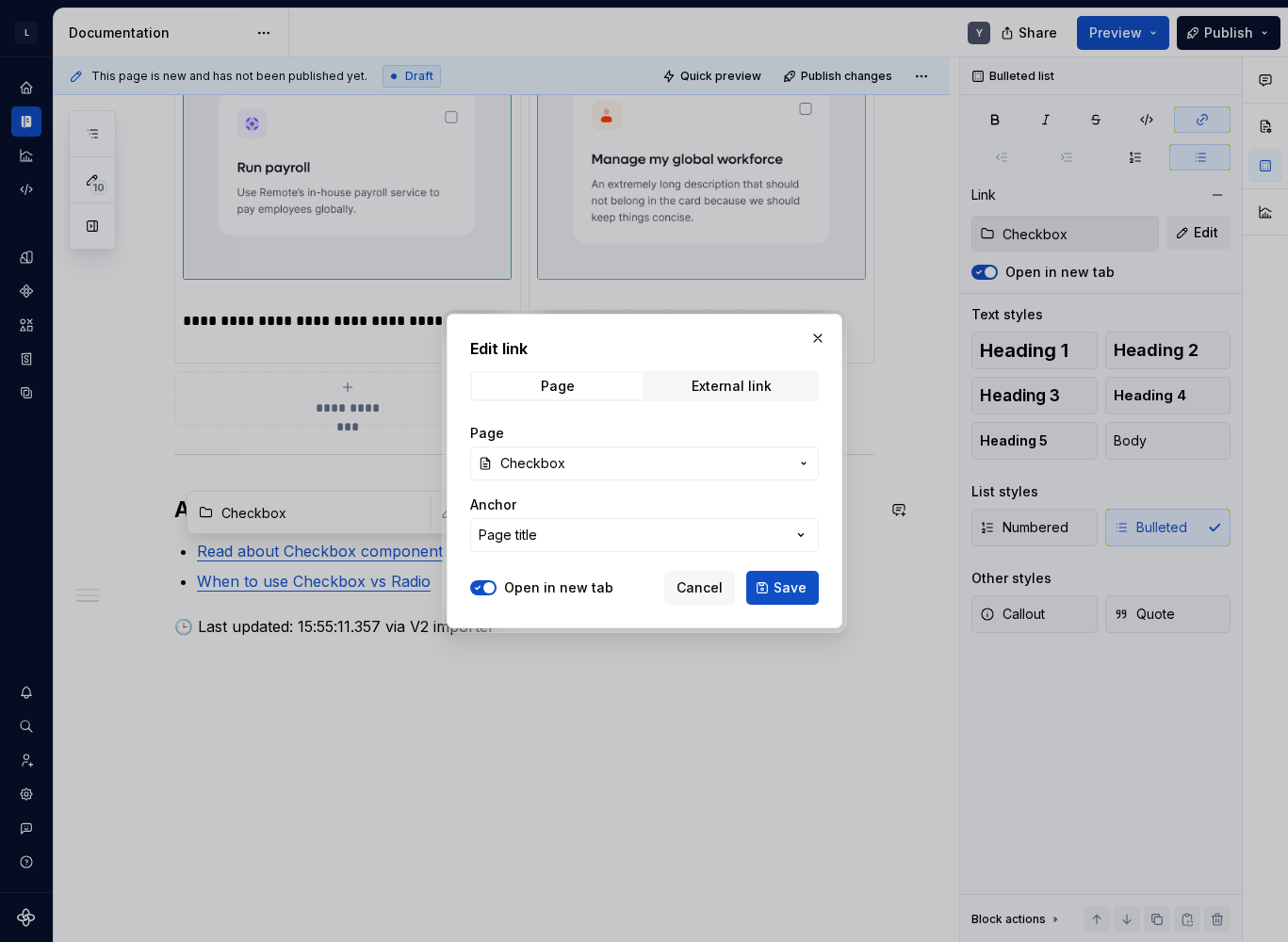
click at [546, 463] on span "Checkbox" at bounding box center [533, 463] width 65 height 19
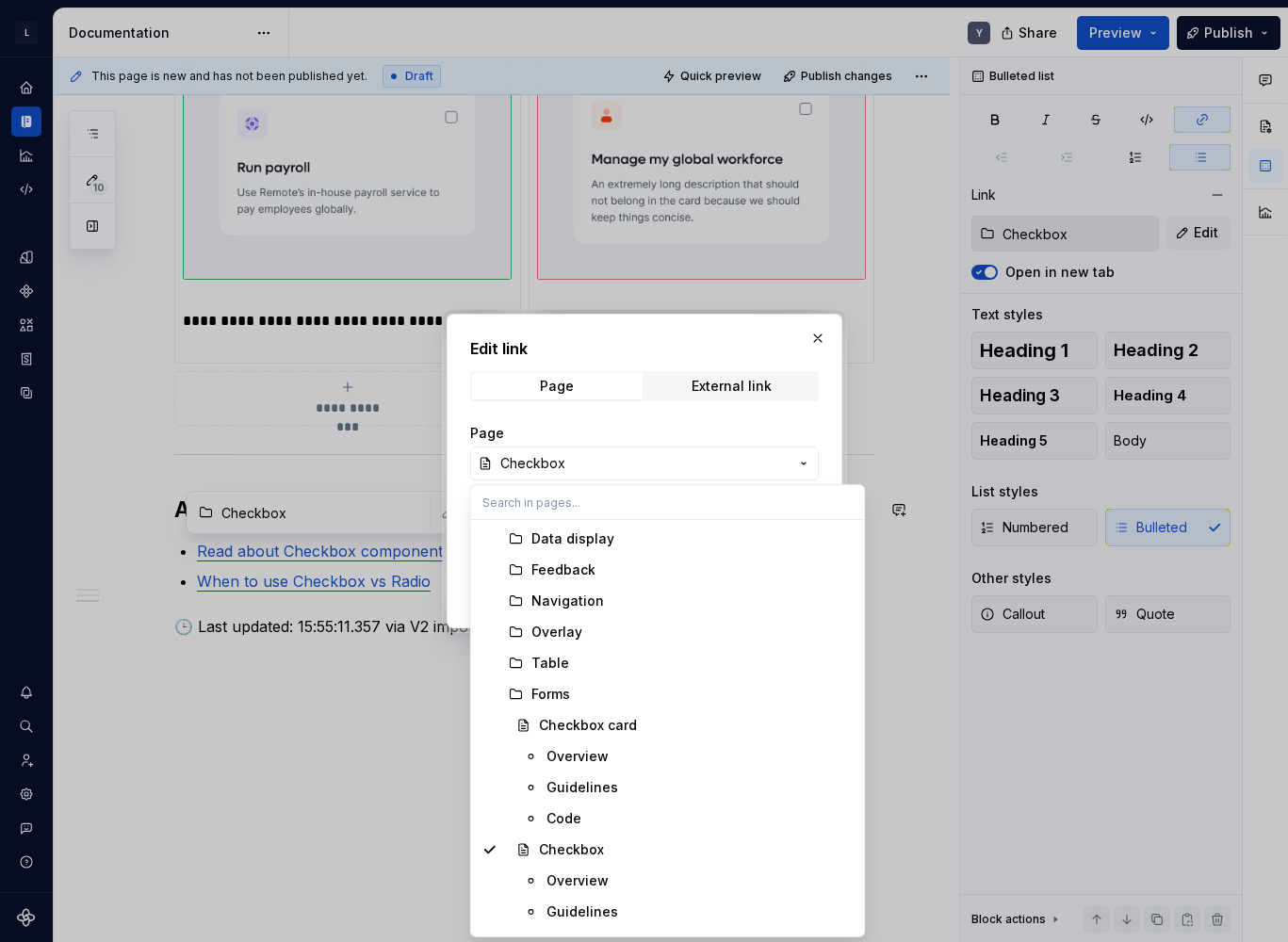
scroll to position [337, 0]
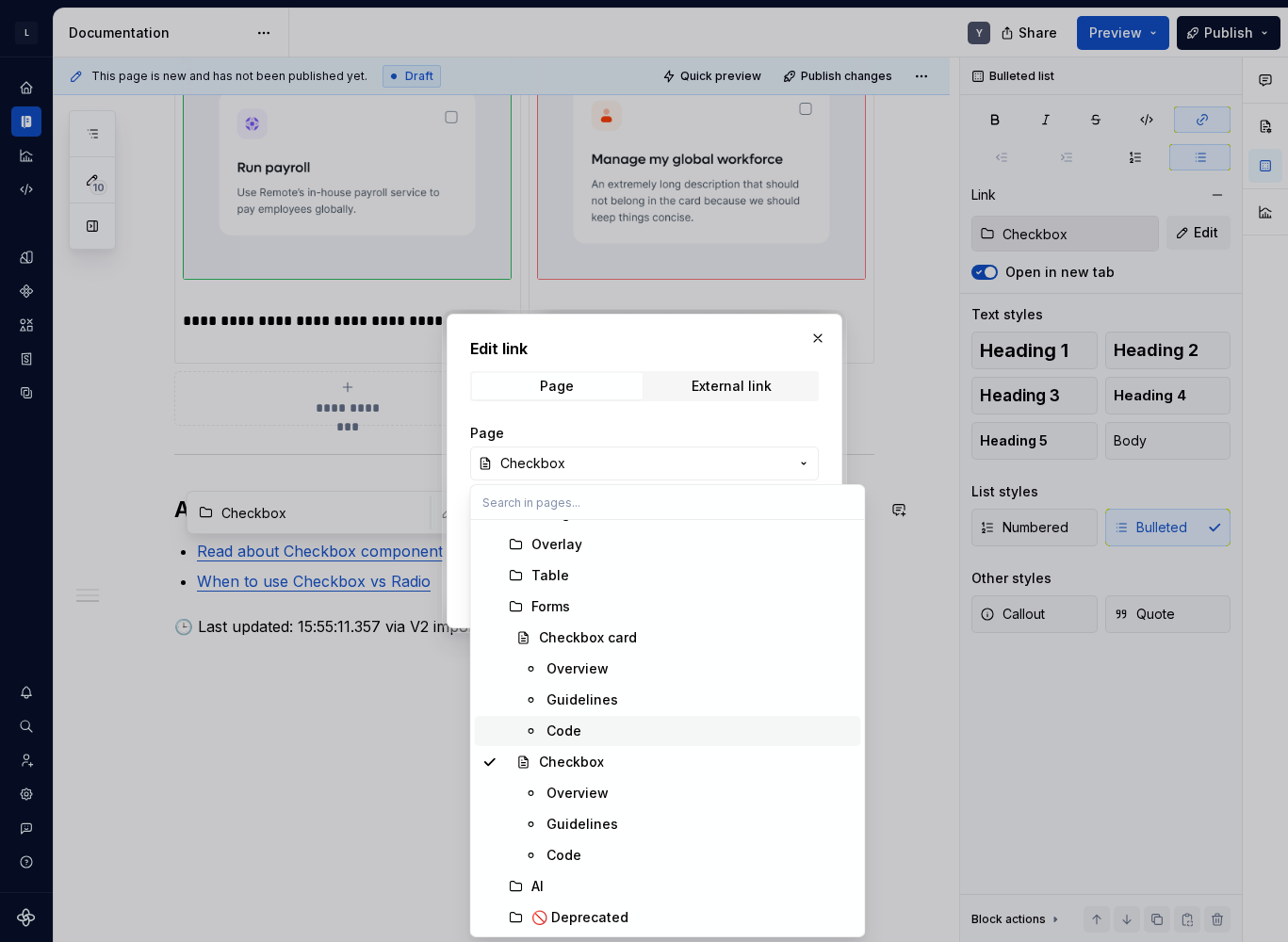
click at [281, 613] on div at bounding box center [644, 471] width 1288 height 942
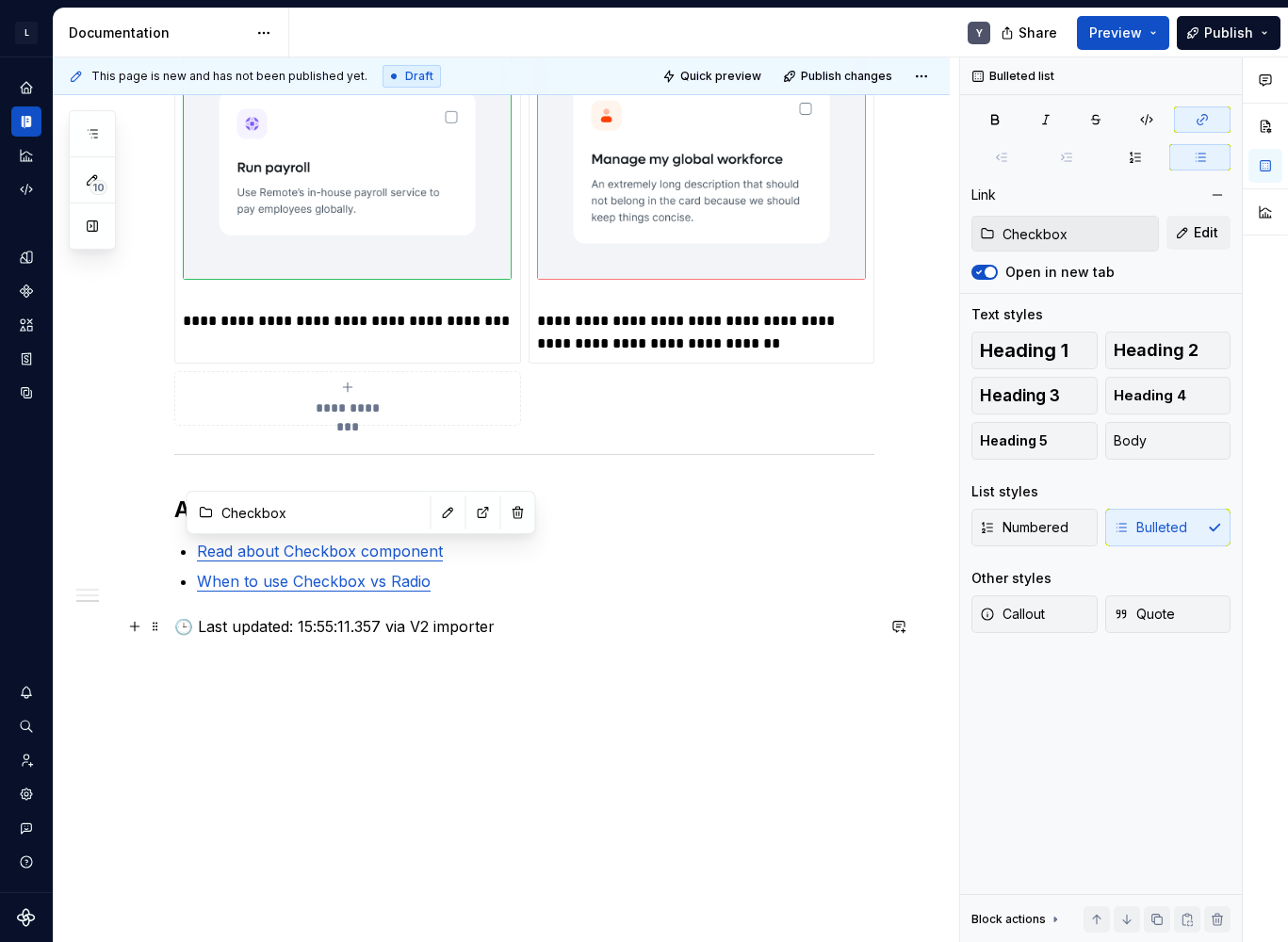
click at [314, 628] on p "🕒 Last updated: 15:55:11.357 via V2 importer" at bounding box center [524, 626] width 700 height 23
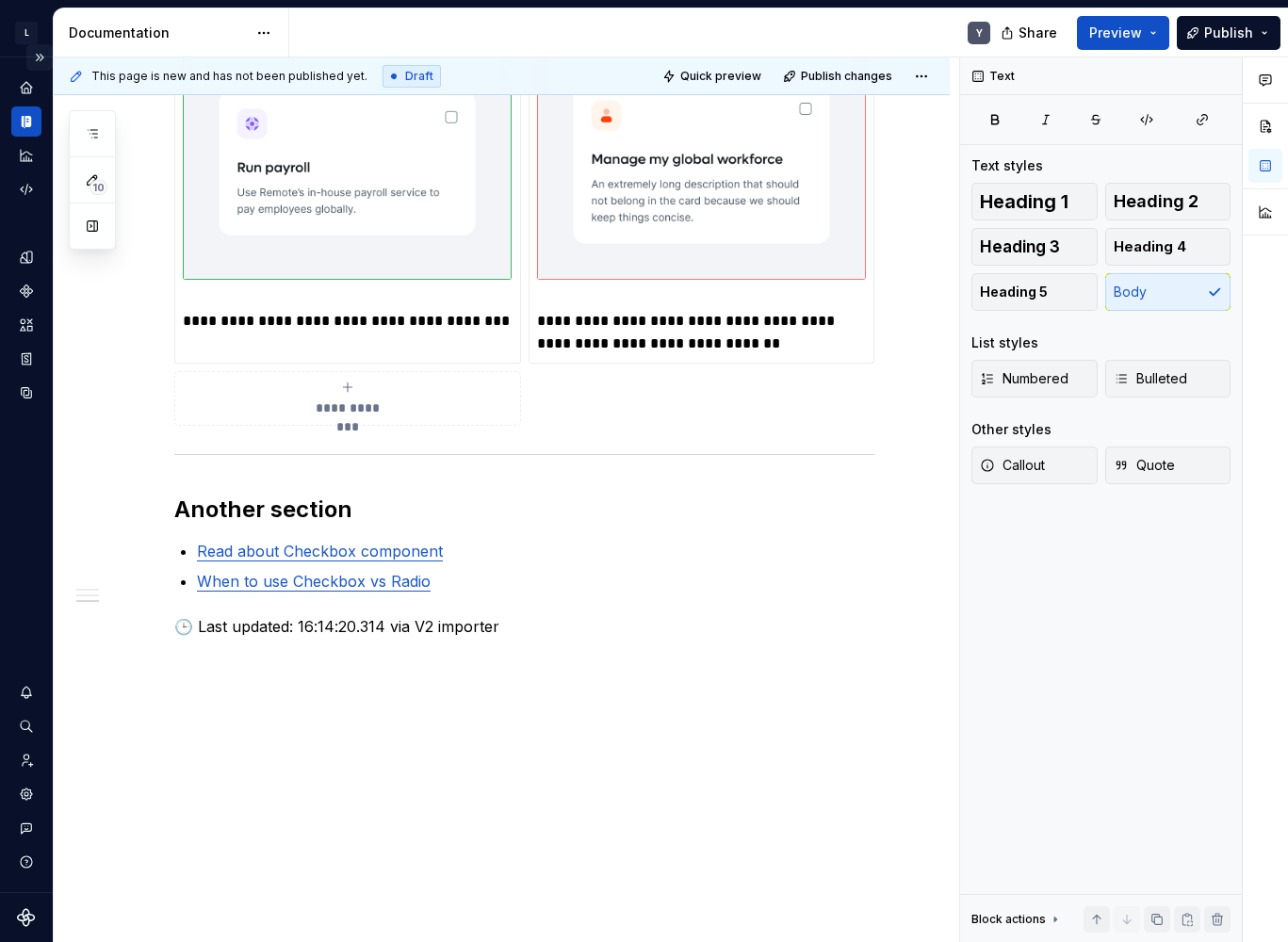
click at [44, 60] on button "Expand sidebar" at bounding box center [39, 57] width 26 height 26
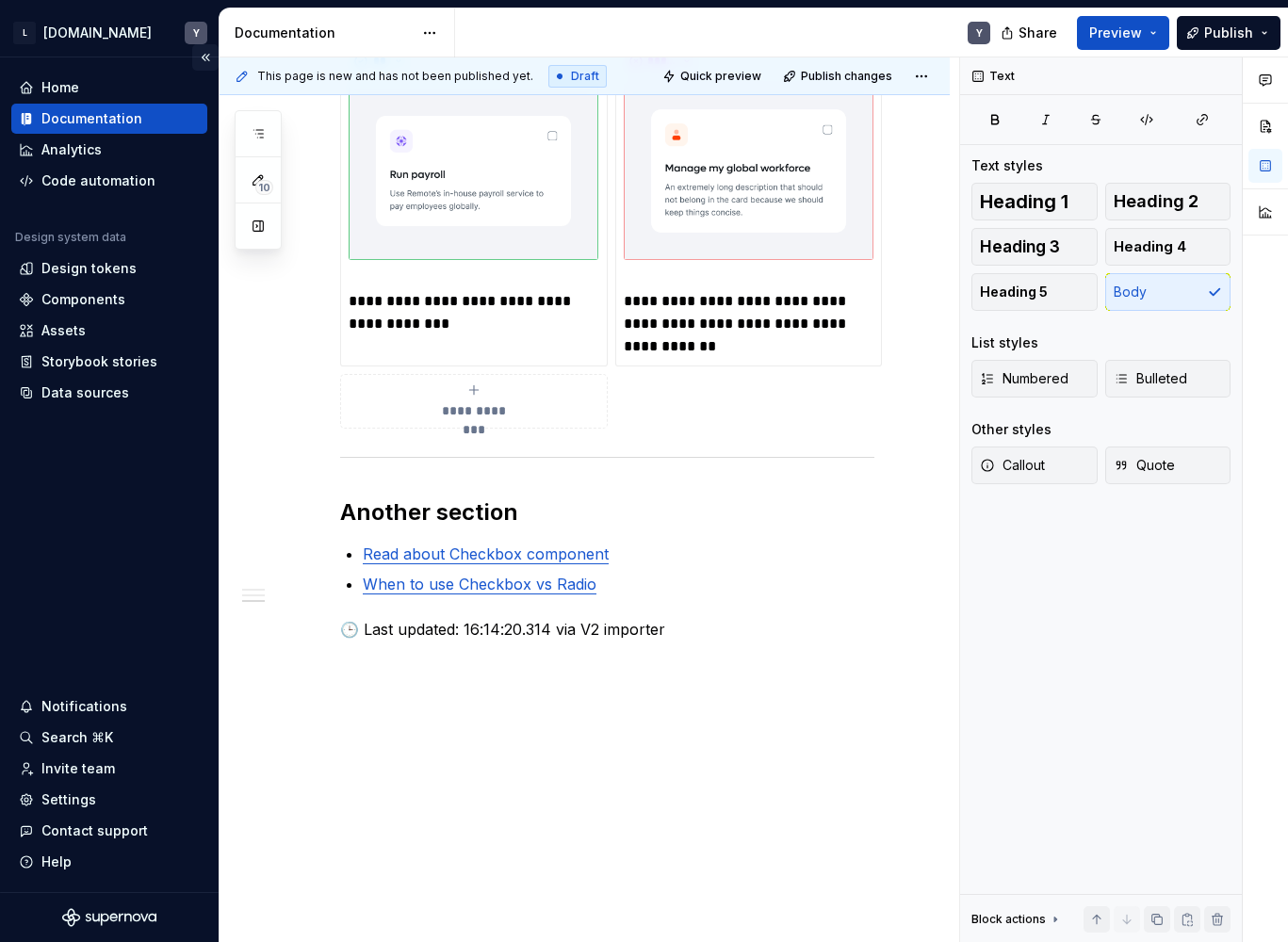
scroll to position [913, 0]
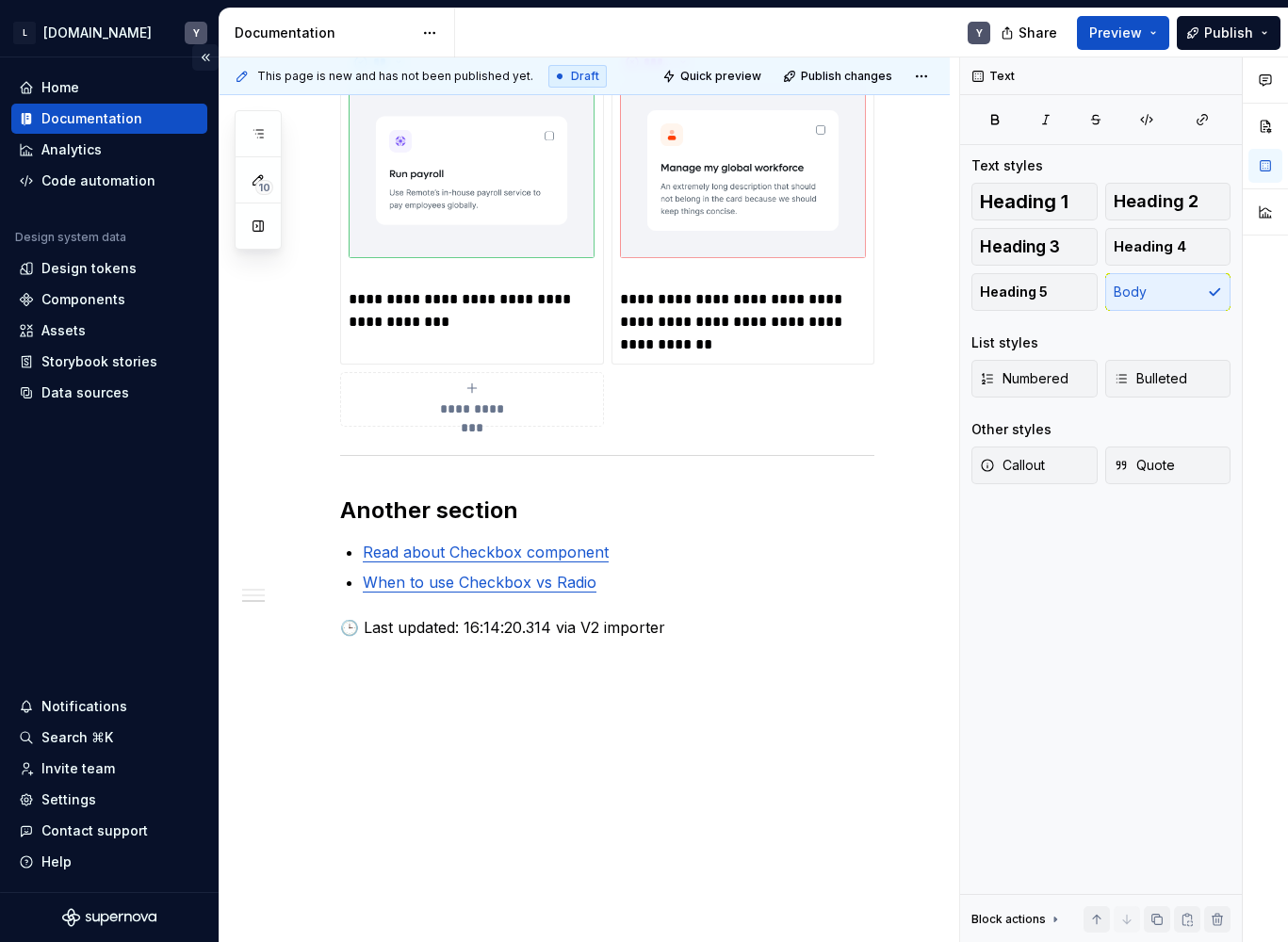
click at [206, 58] on button "Collapse sidebar" at bounding box center [205, 57] width 26 height 26
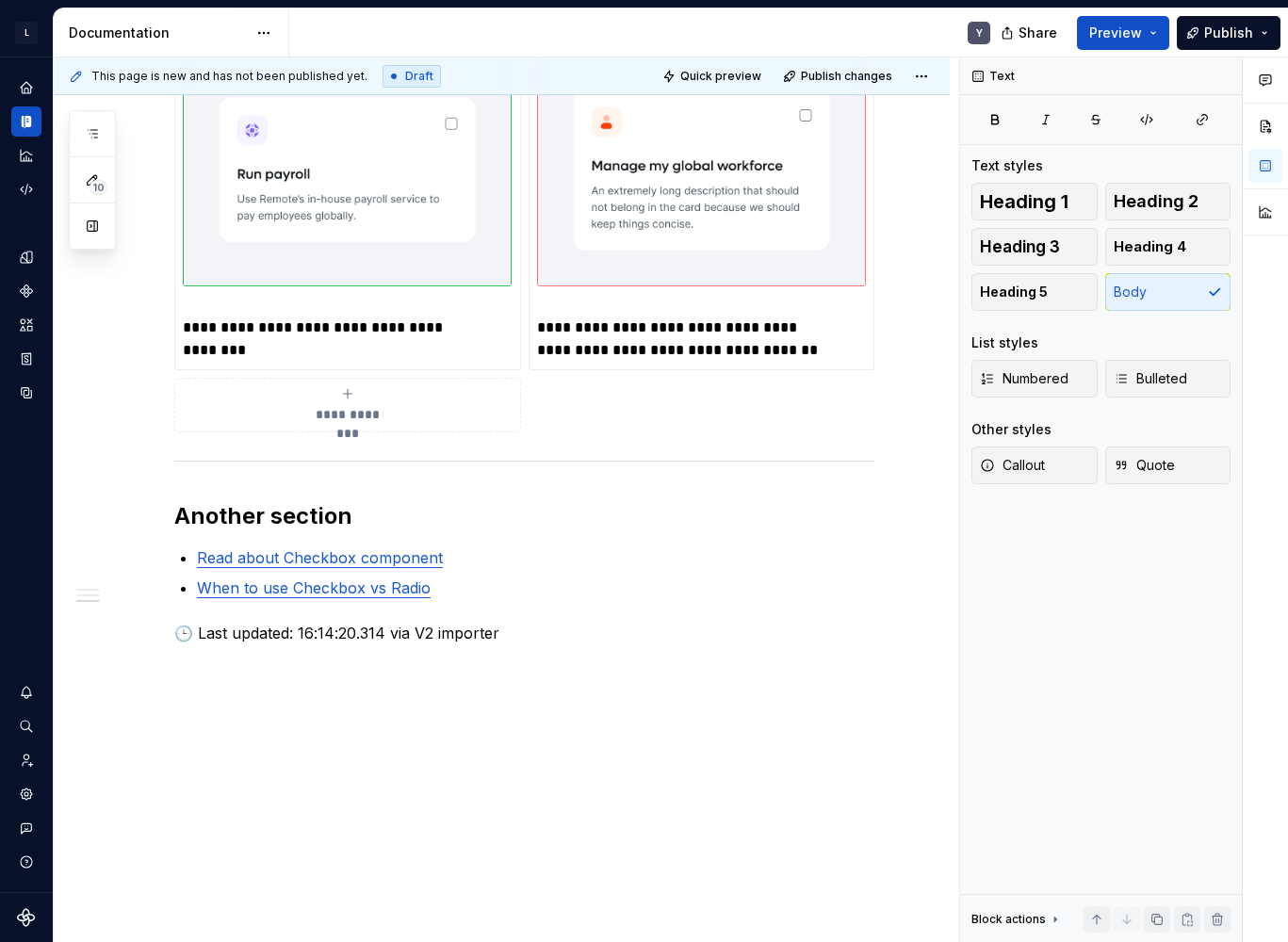
scroll to position [905, 0]
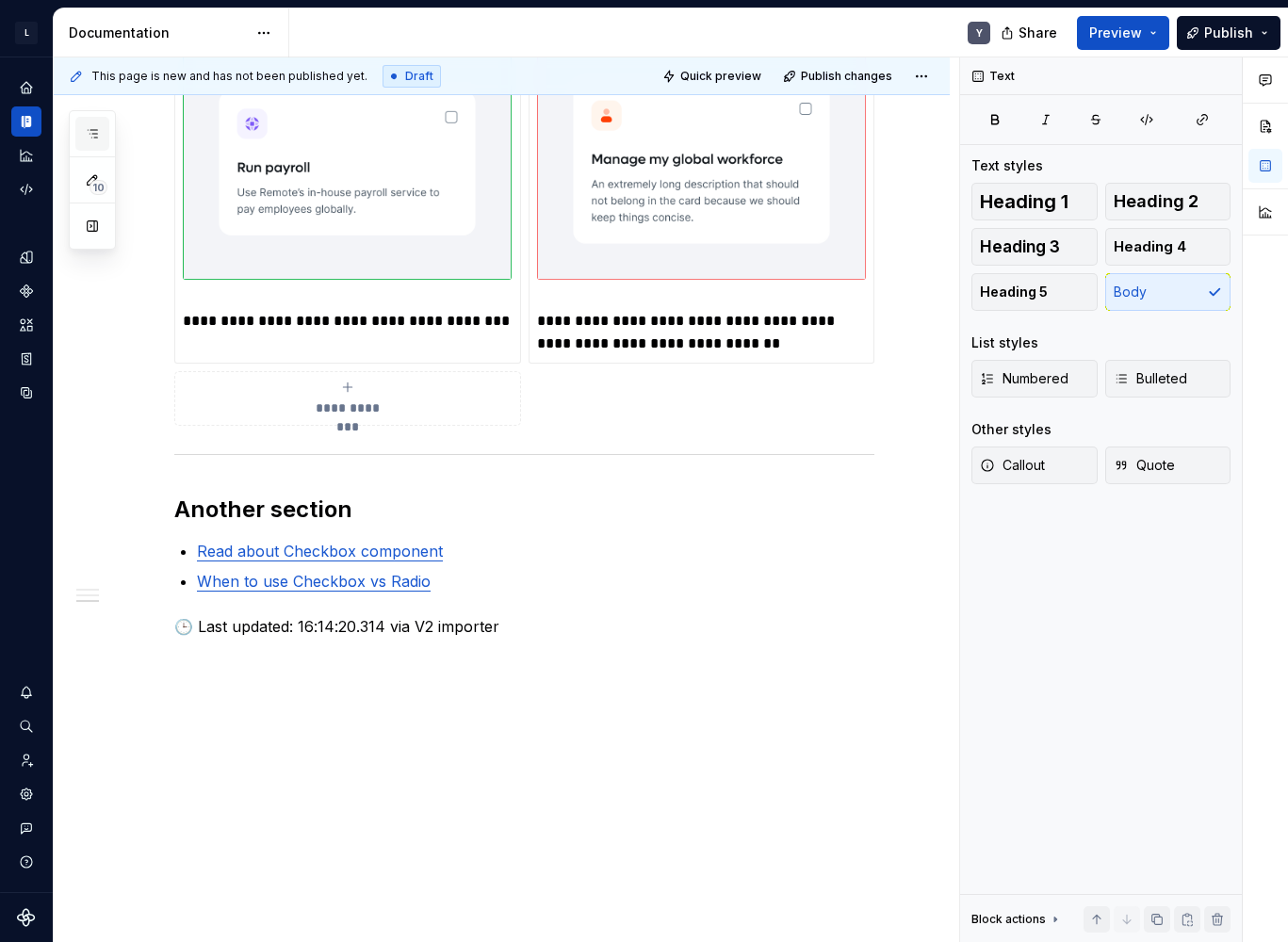
click at [98, 131] on icon "button" at bounding box center [92, 133] width 15 height 15
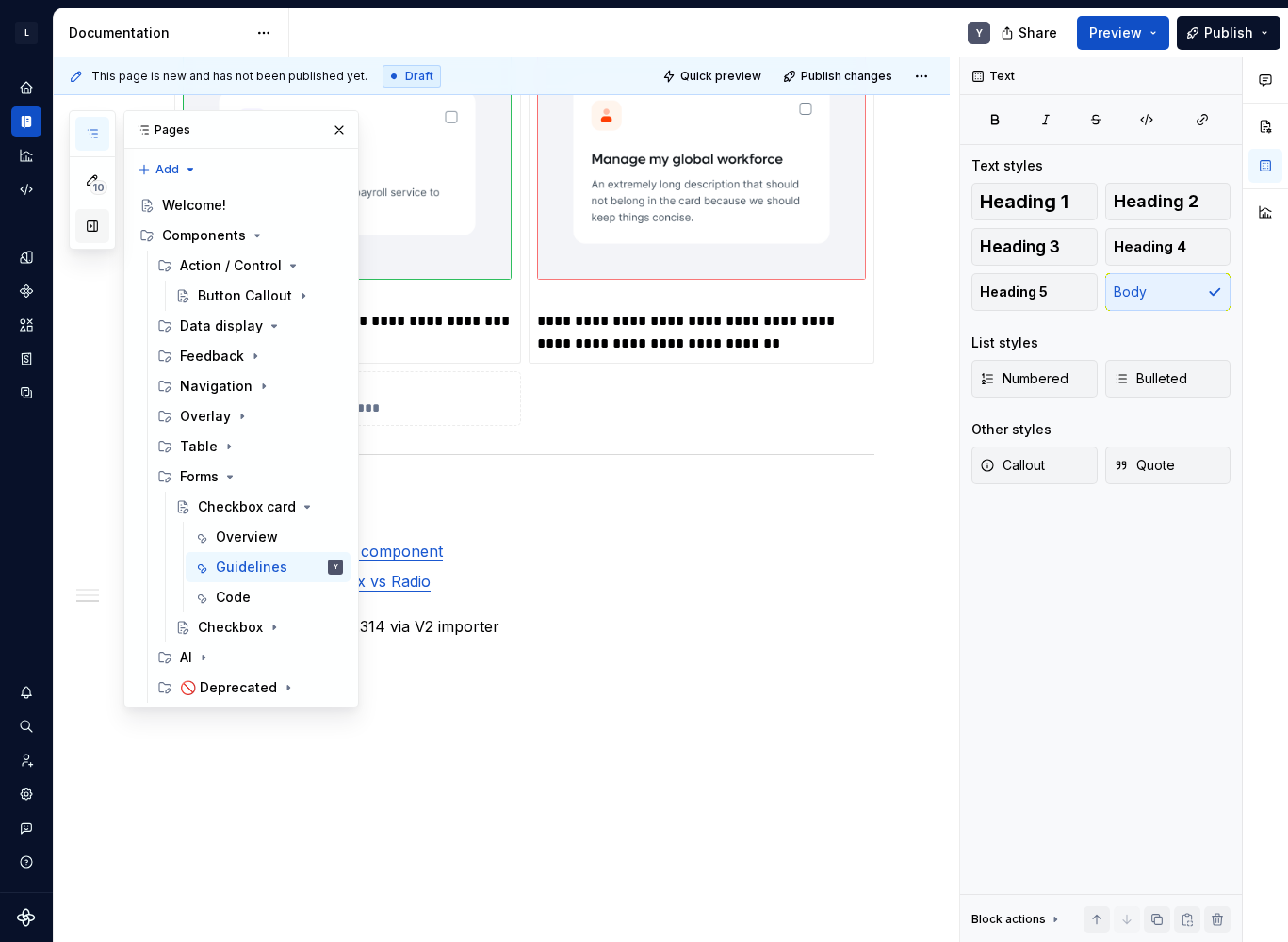
click at [99, 234] on button "button" at bounding box center [93, 226] width 34 height 34
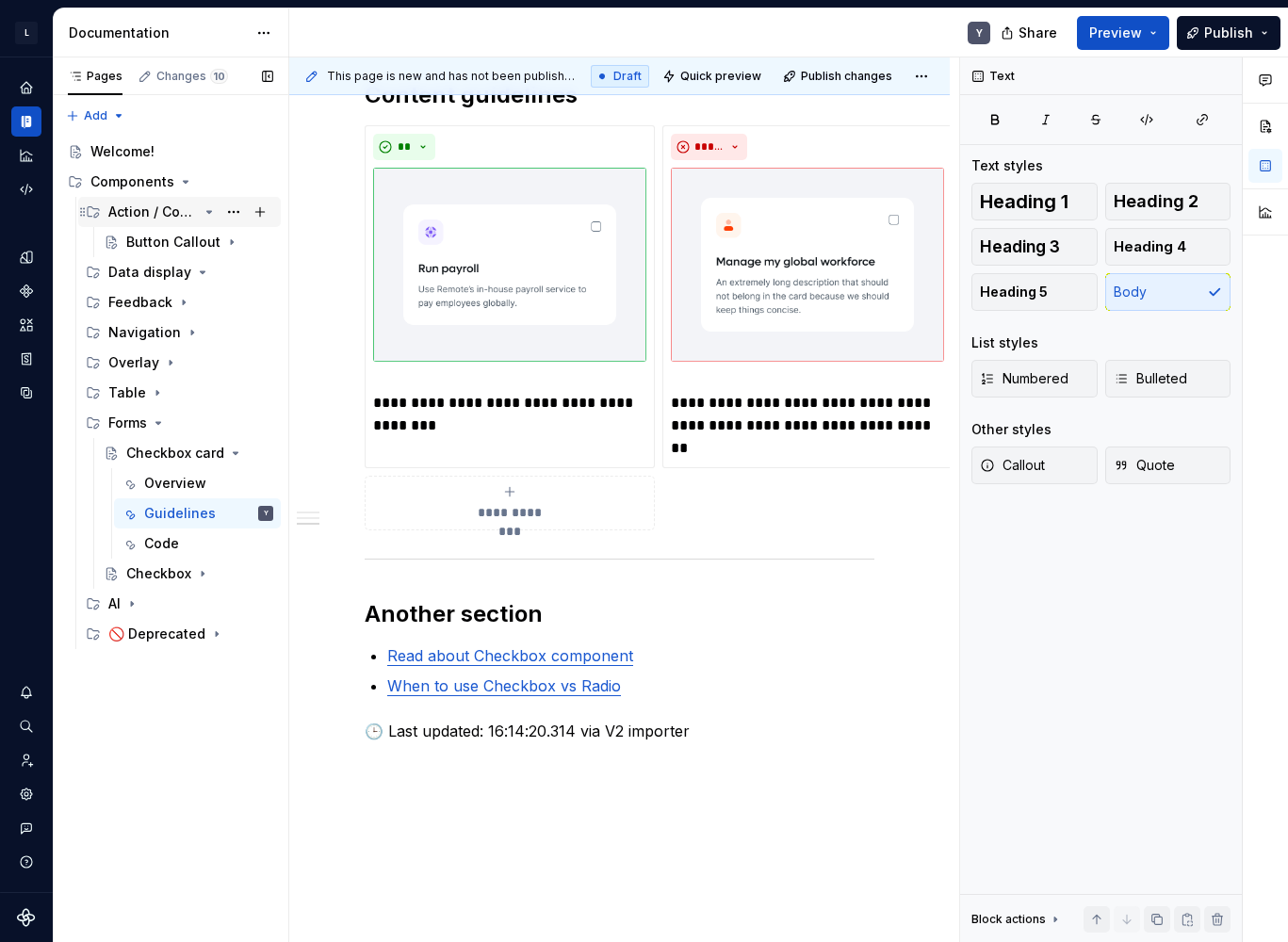
scroll to position [873, 0]
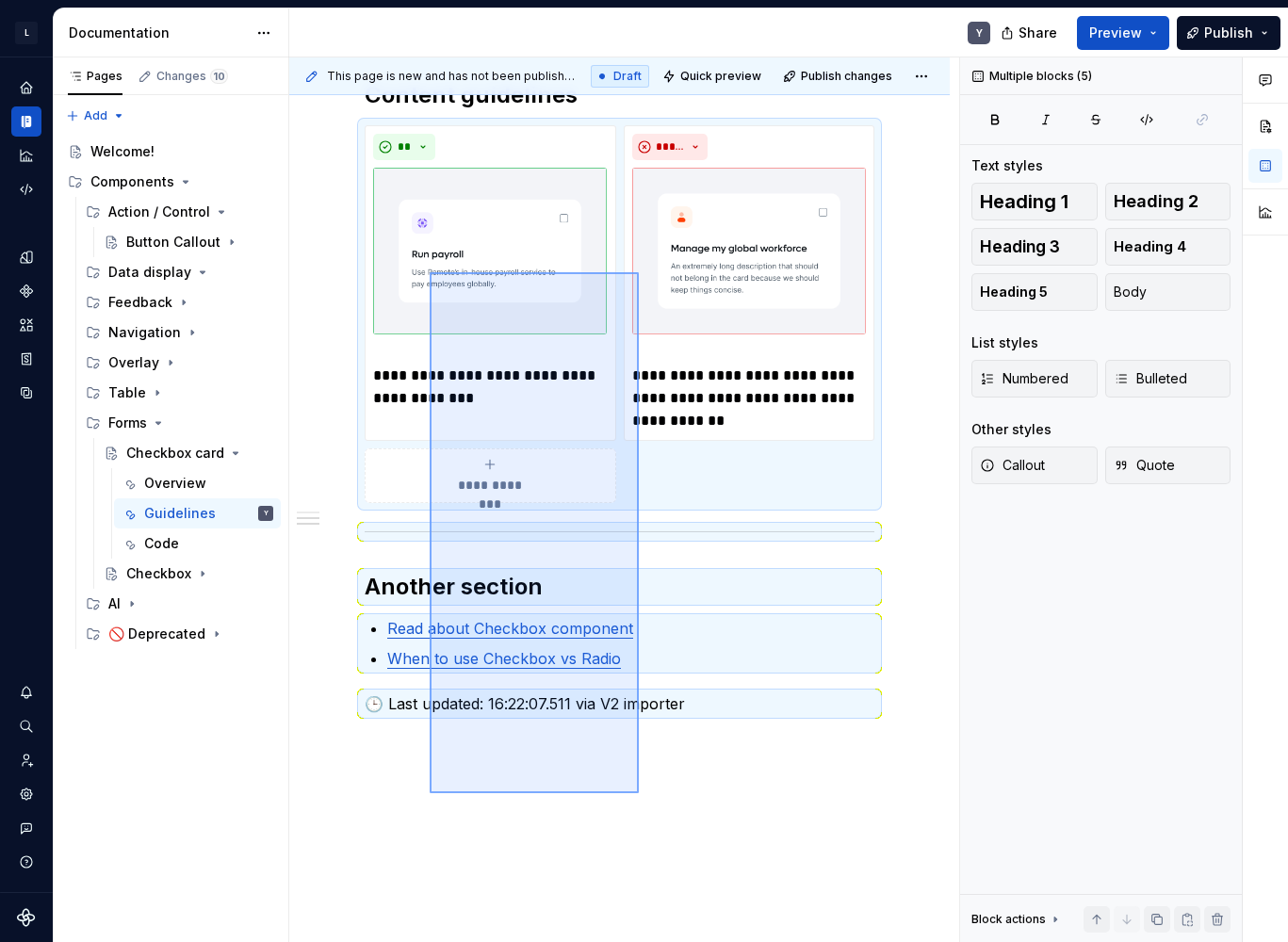
drag, startPoint x: 532, startPoint y: 508, endPoint x: 639, endPoint y: 273, distance: 258.2
click at [639, 273] on div "**********" at bounding box center [624, 501] width 670 height 886
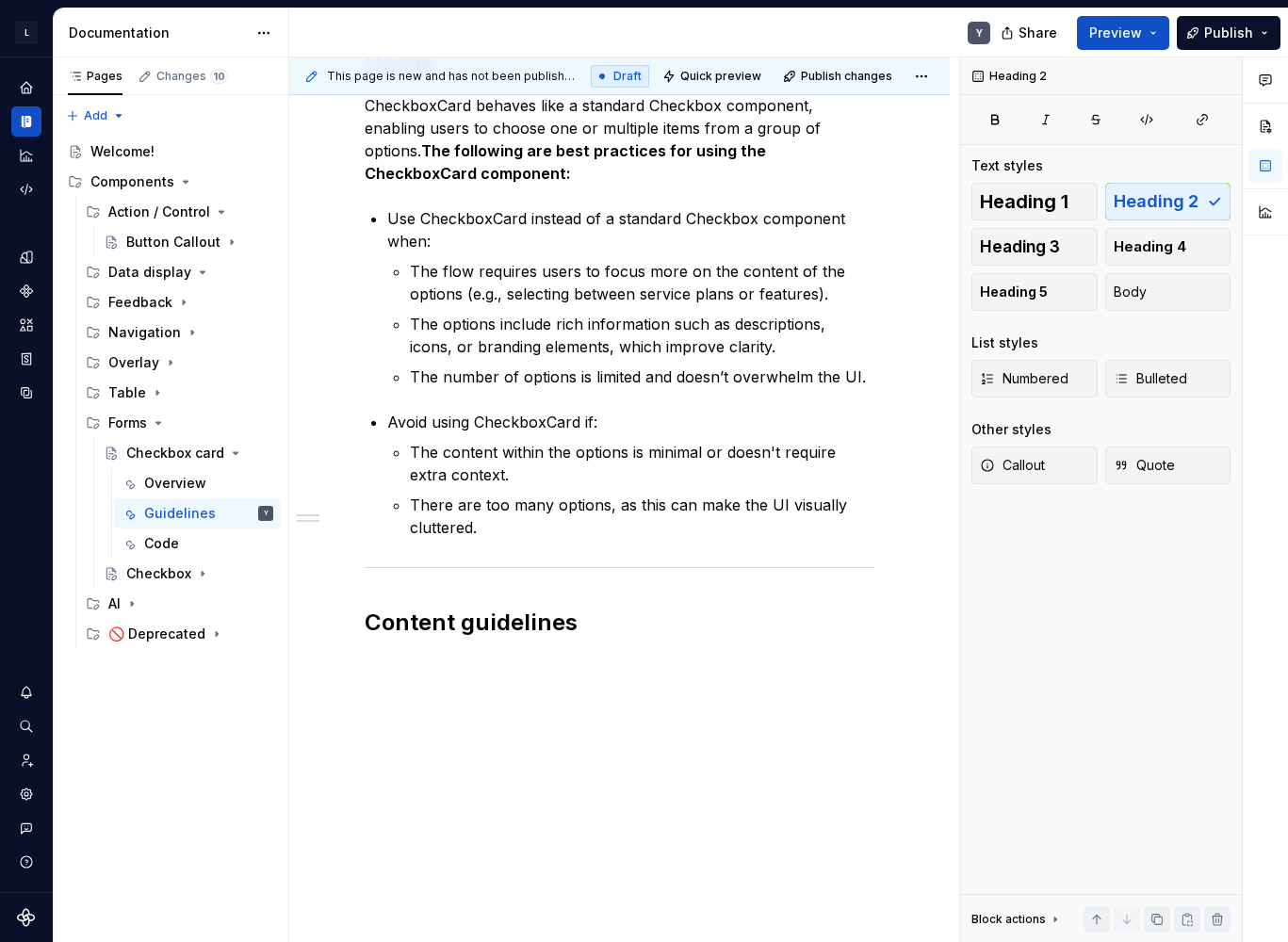
scroll to position [346, 0]
click at [460, 387] on p "The number of options is limited and doesn’t overwhelm the UI." at bounding box center [642, 376] width 465 height 23
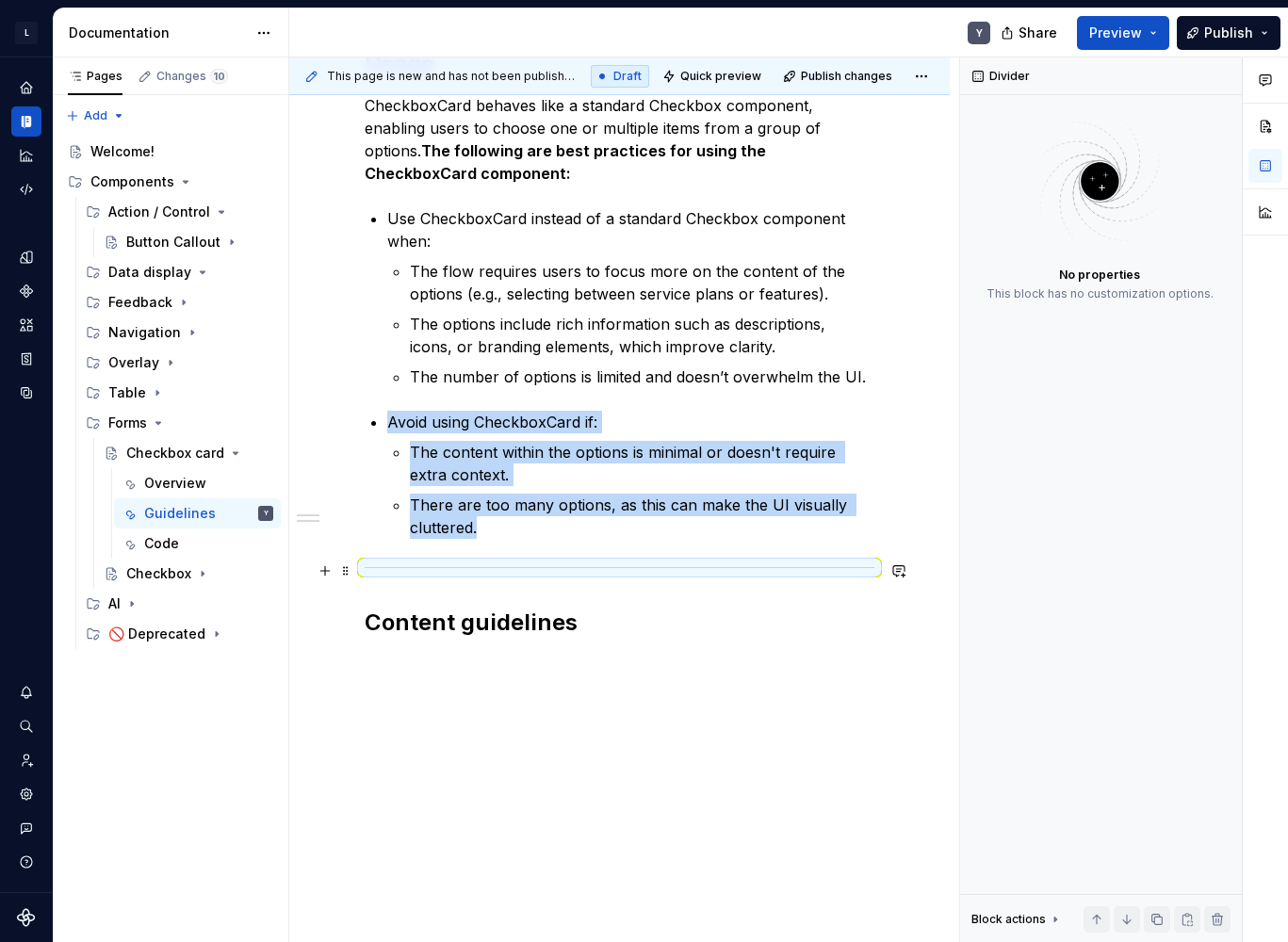
click at [468, 563] on div at bounding box center [619, 568] width 510 height 12
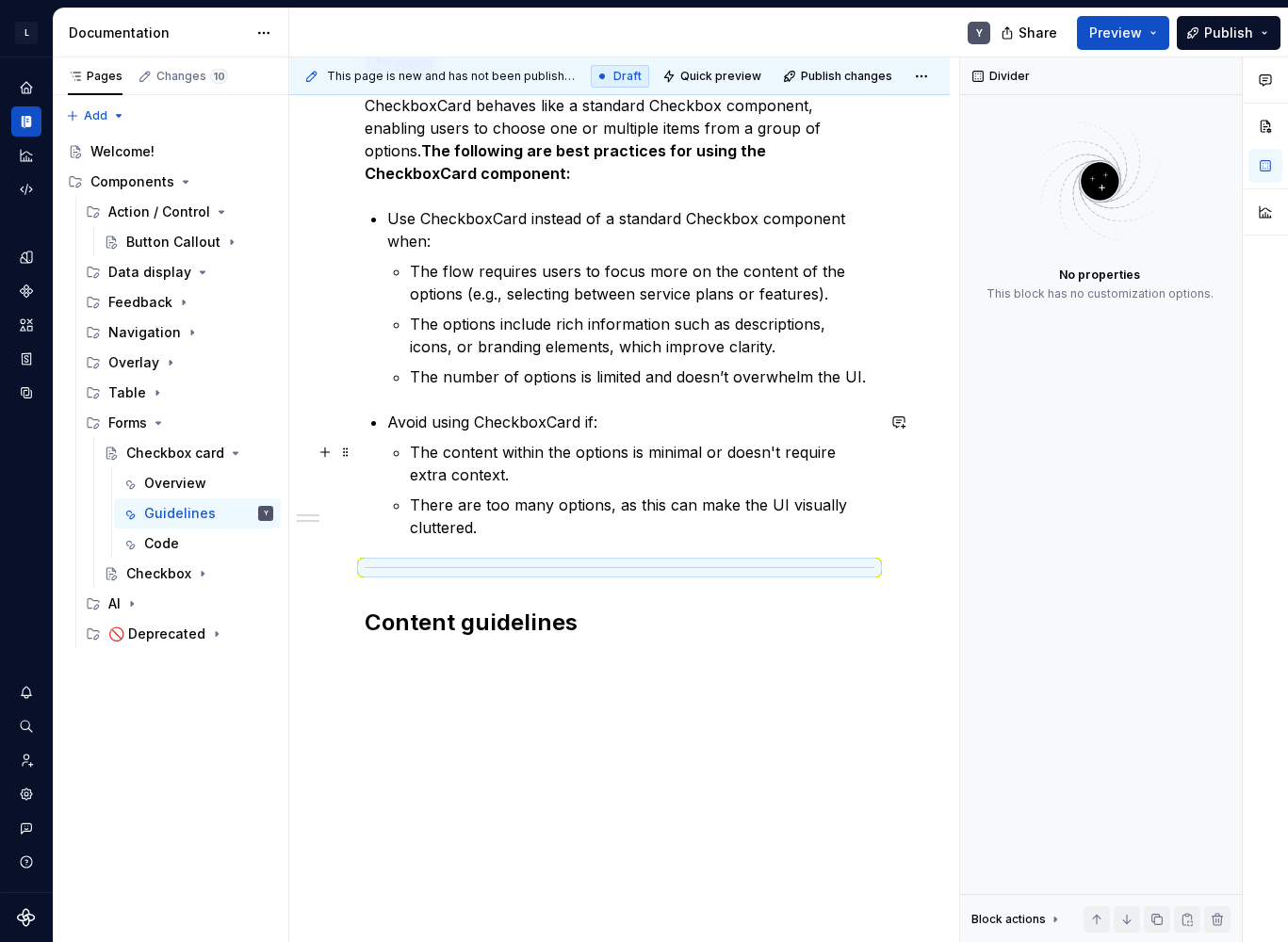
click at [518, 448] on p "The content within the options is minimal or doesn't require extra context." at bounding box center [642, 463] width 465 height 45
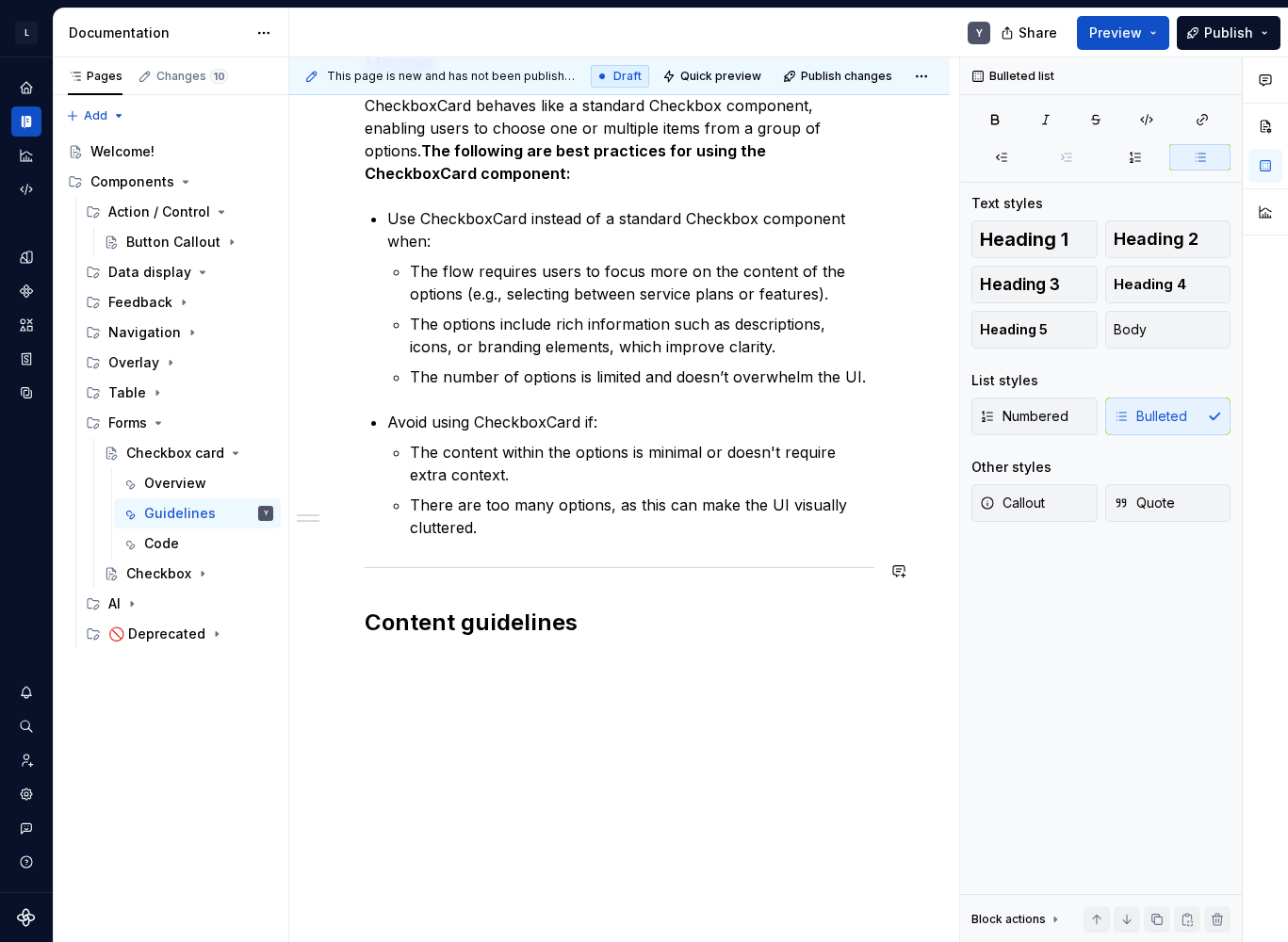
click at [510, 562] on div at bounding box center [619, 568] width 510 height 12
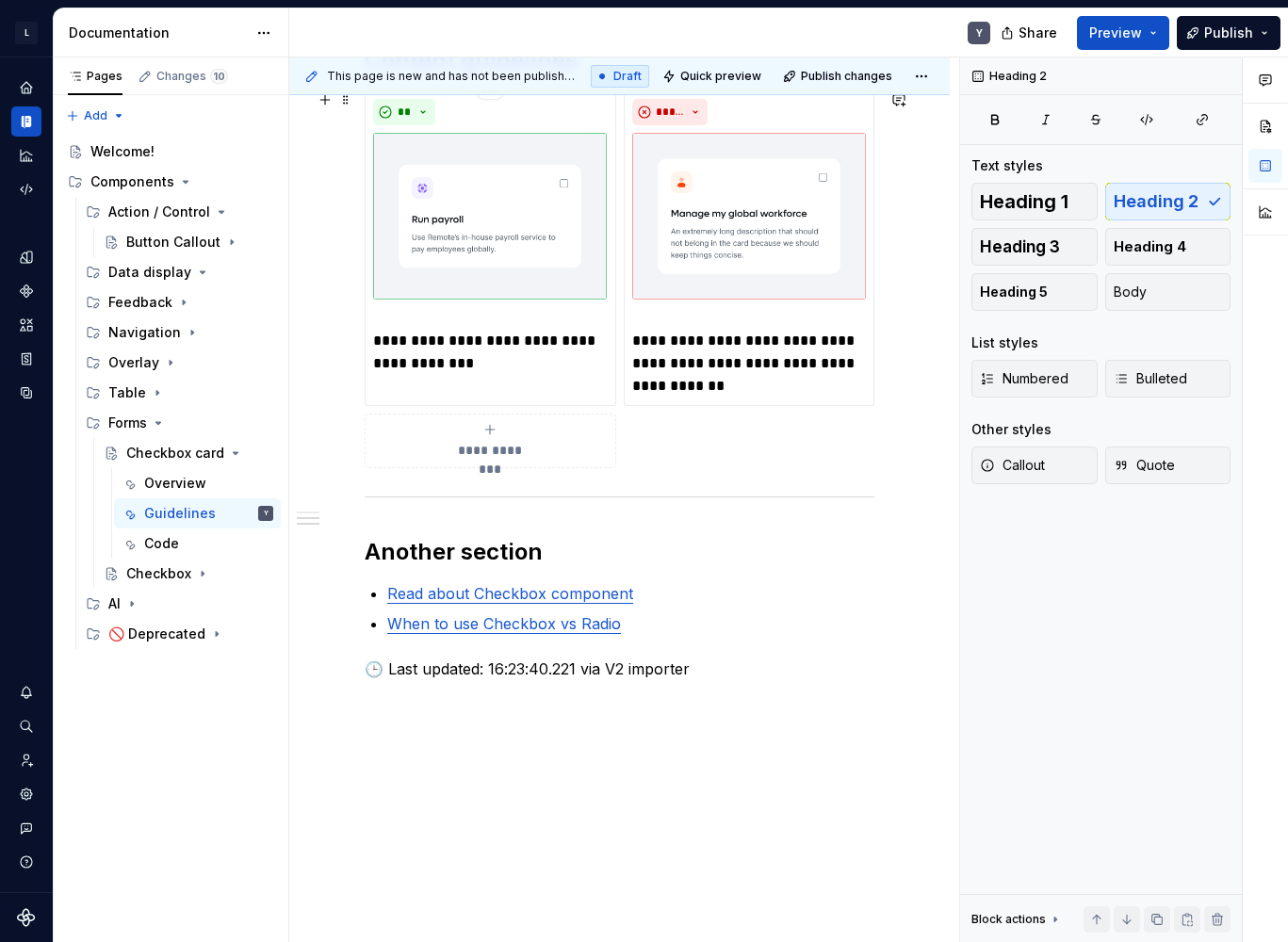
scroll to position [950, 0]
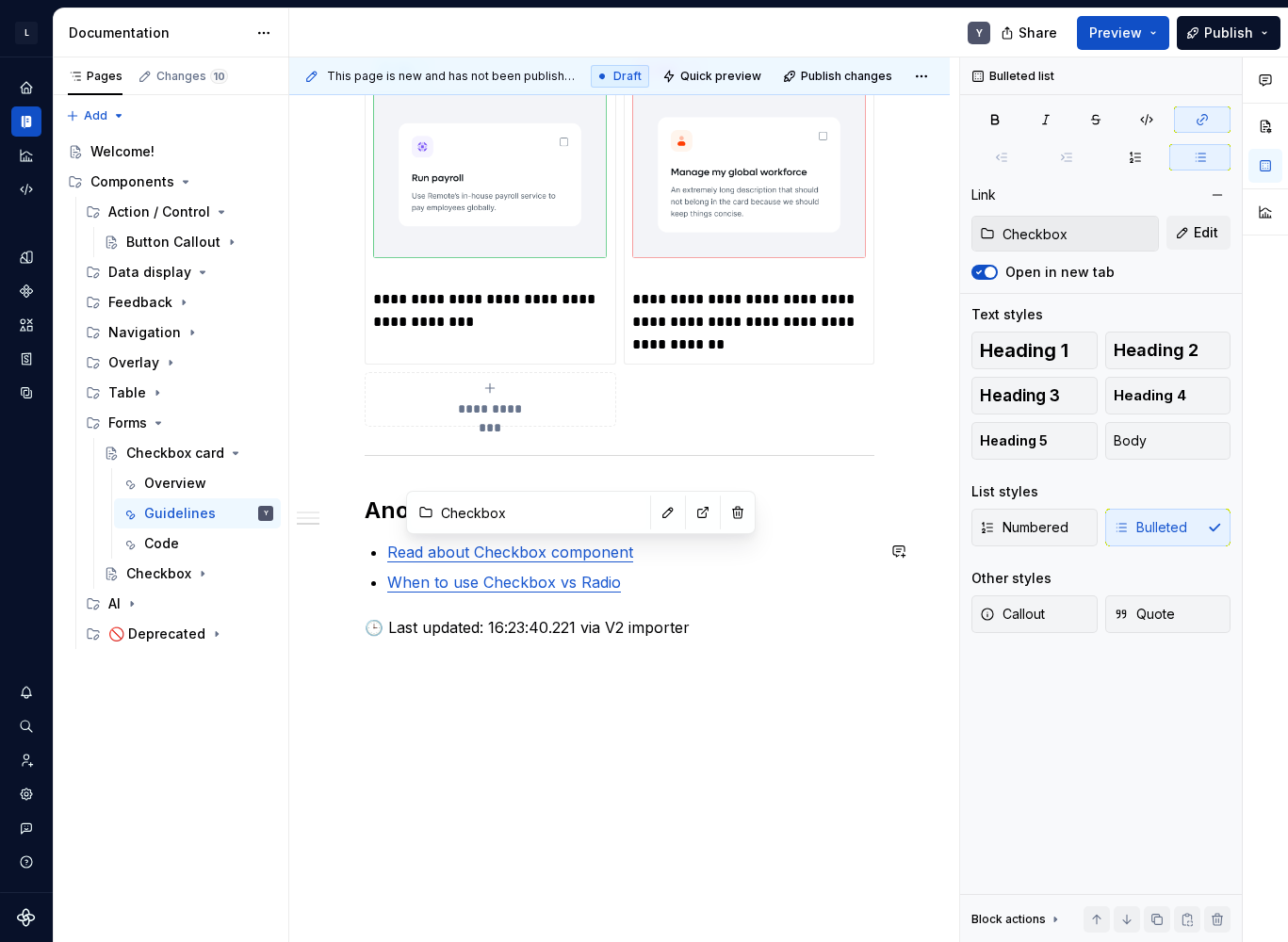
click at [558, 551] on link "Read about Checkbox component" at bounding box center [510, 552] width 246 height 19
click at [522, 593] on div "**********" at bounding box center [619, 42] width 510 height 1194
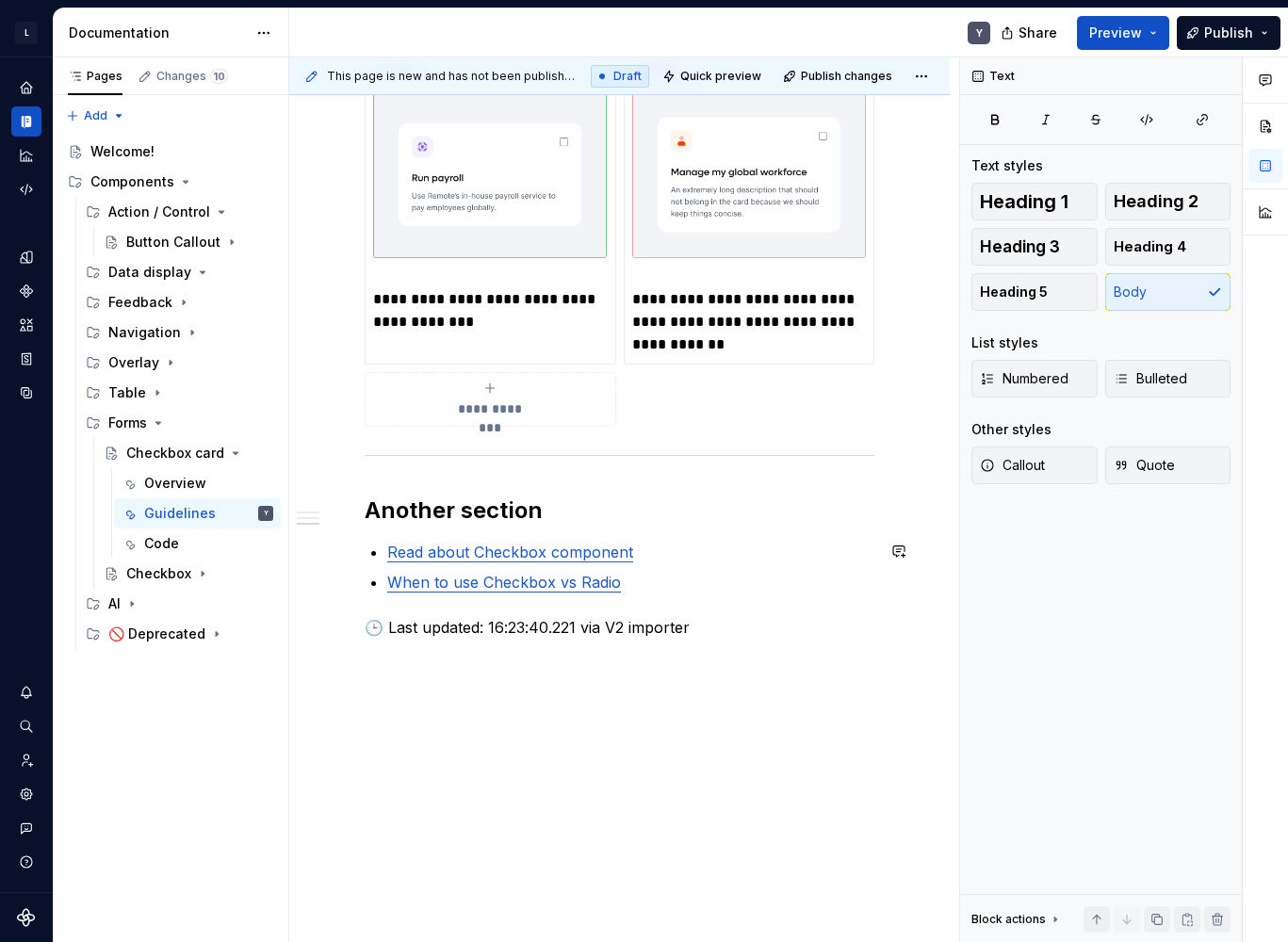
click at [491, 588] on link "When to use Checkbox vs Radio" at bounding box center [504, 582] width 234 height 19
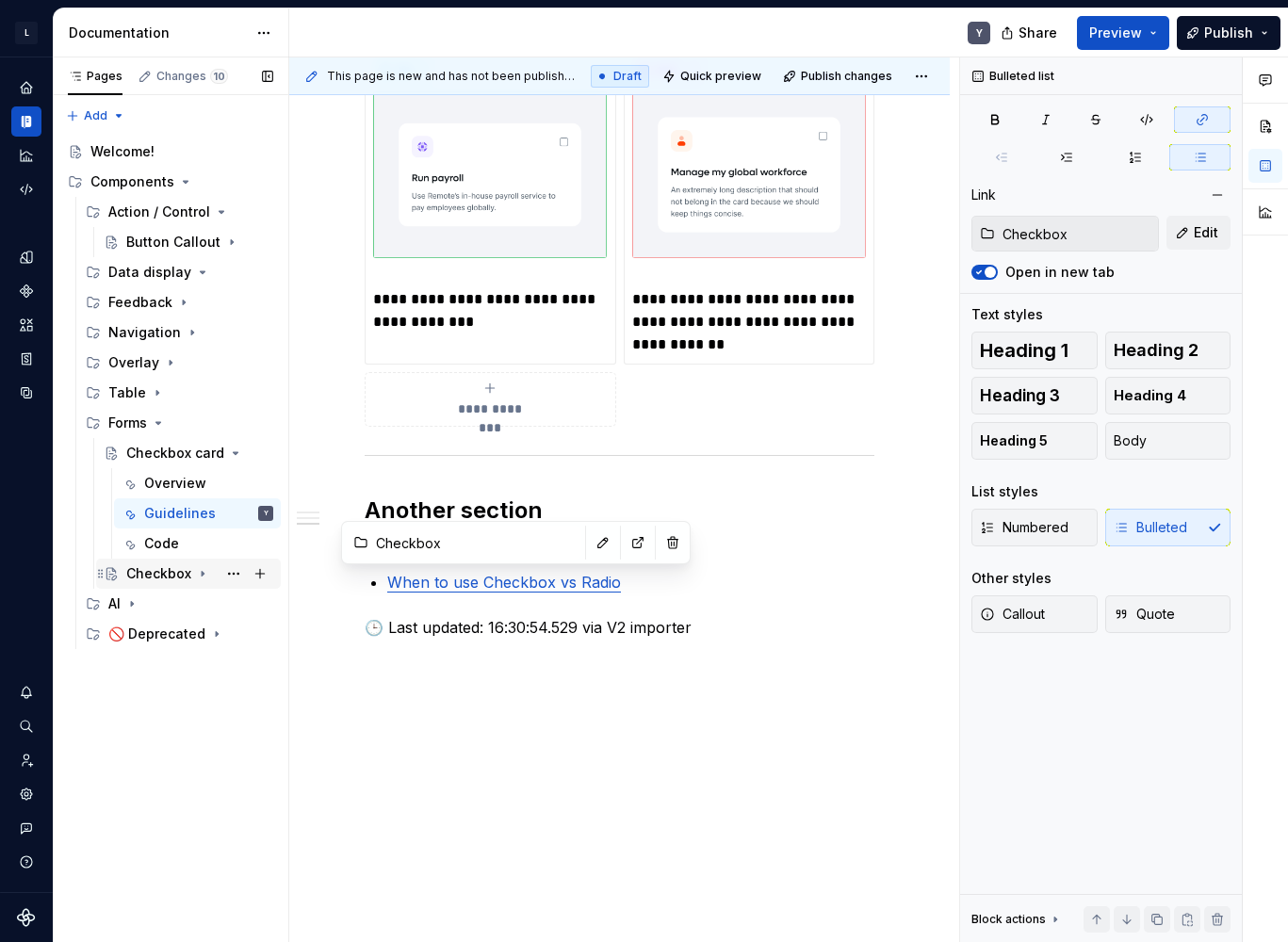
click at [174, 580] on div "Checkbox" at bounding box center [158, 574] width 65 height 19
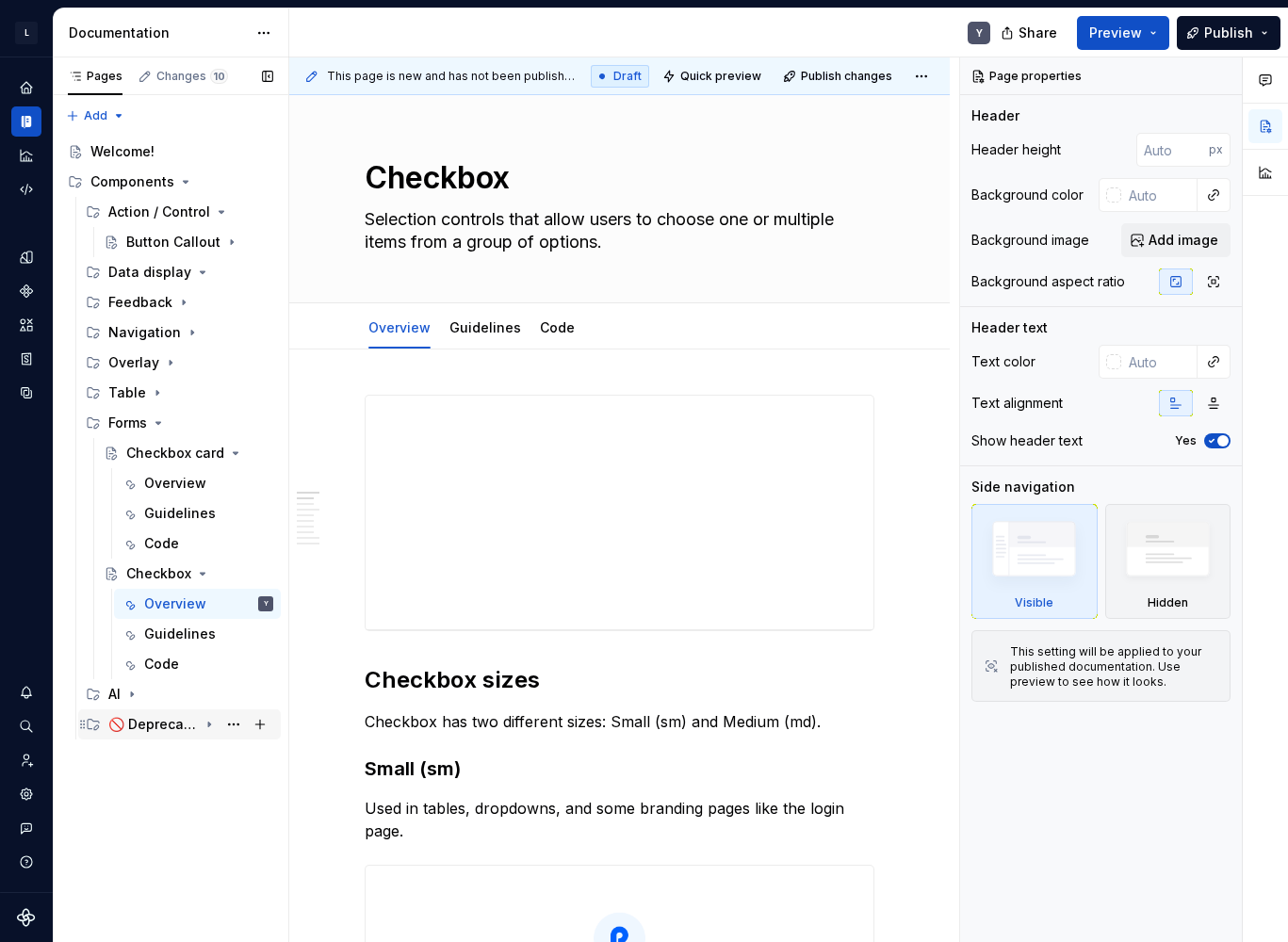
click at [184, 724] on div "🚫 Deprecated" at bounding box center [153, 724] width 90 height 19
click at [126, 700] on icon "Page tree" at bounding box center [131, 694] width 15 height 15
click at [148, 341] on div "Navigation" at bounding box center [144, 333] width 73 height 19
click at [149, 337] on div "Navigation" at bounding box center [144, 333] width 73 height 19
click at [149, 311] on div "Feedback" at bounding box center [140, 302] width 64 height 19
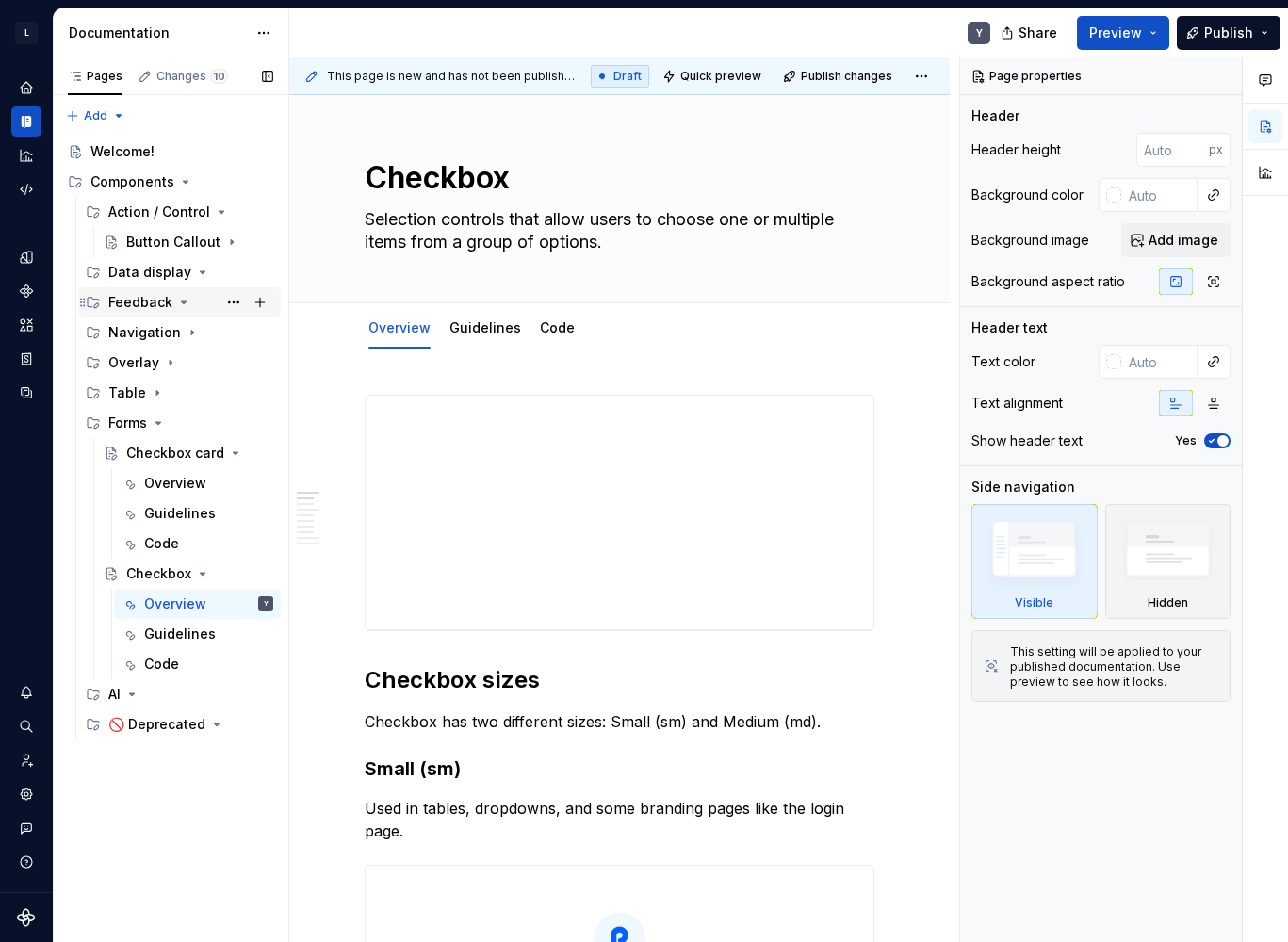
click at [149, 310] on div "Feedback" at bounding box center [140, 302] width 64 height 19
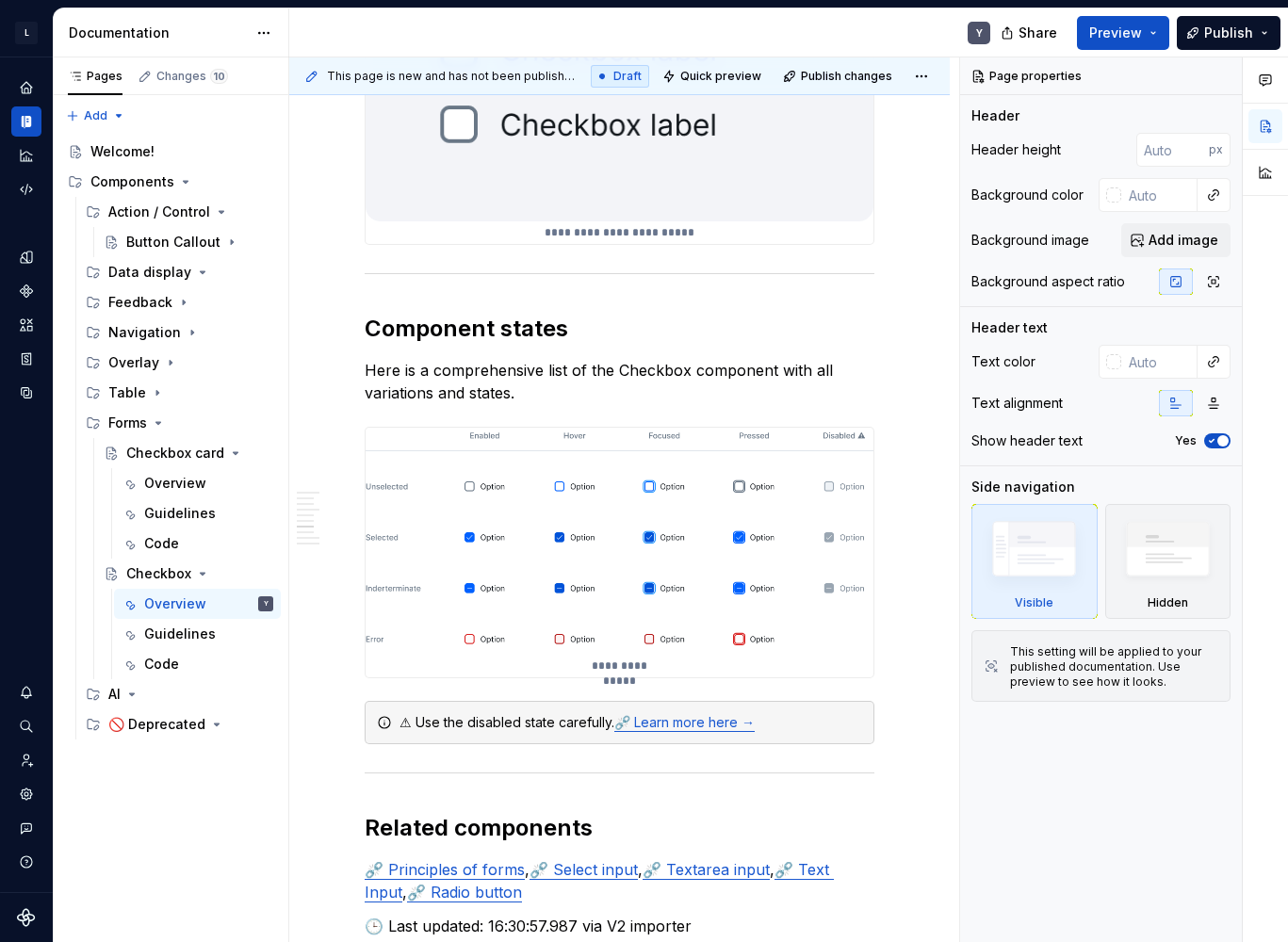
scroll to position [4398, 0]
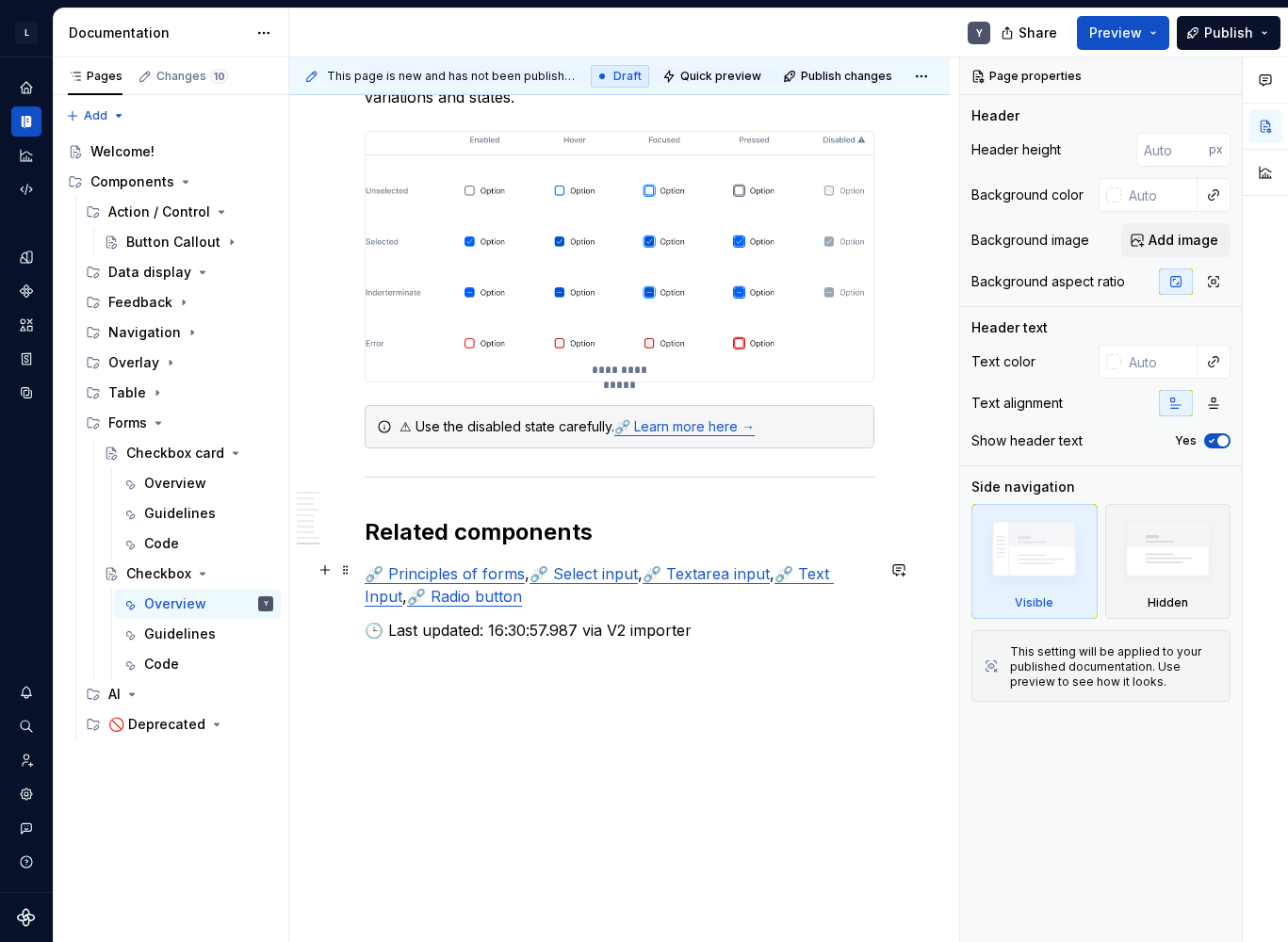
click at [447, 573] on link "⛓️‍💥 Principles of forms" at bounding box center [444, 574] width 160 height 19
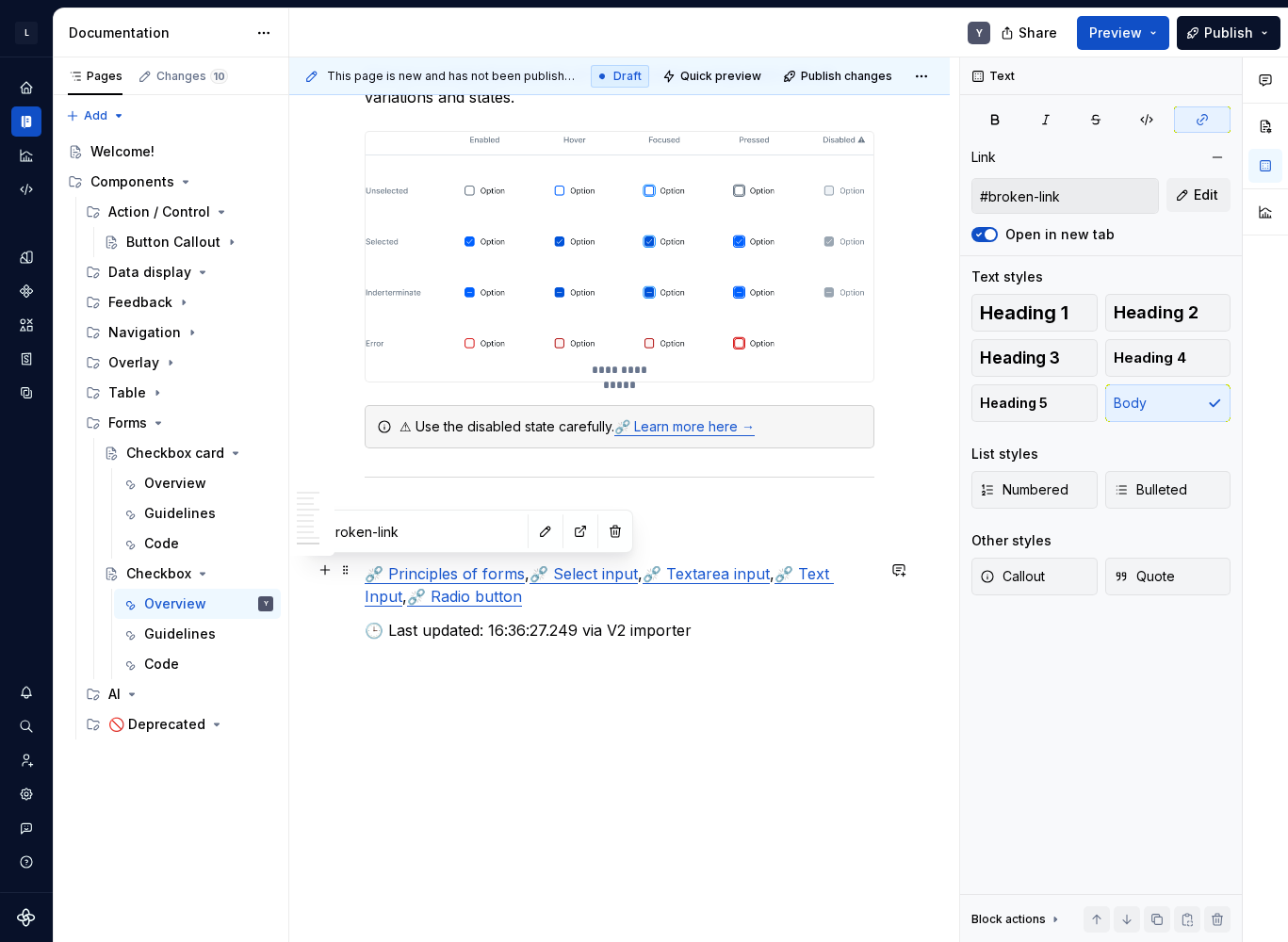
click at [606, 575] on link "⛓️‍💥 Select input" at bounding box center [583, 574] width 108 height 19
click at [689, 428] on link "⛓️‍💥 Learn more here →" at bounding box center [684, 426] width 140 height 16
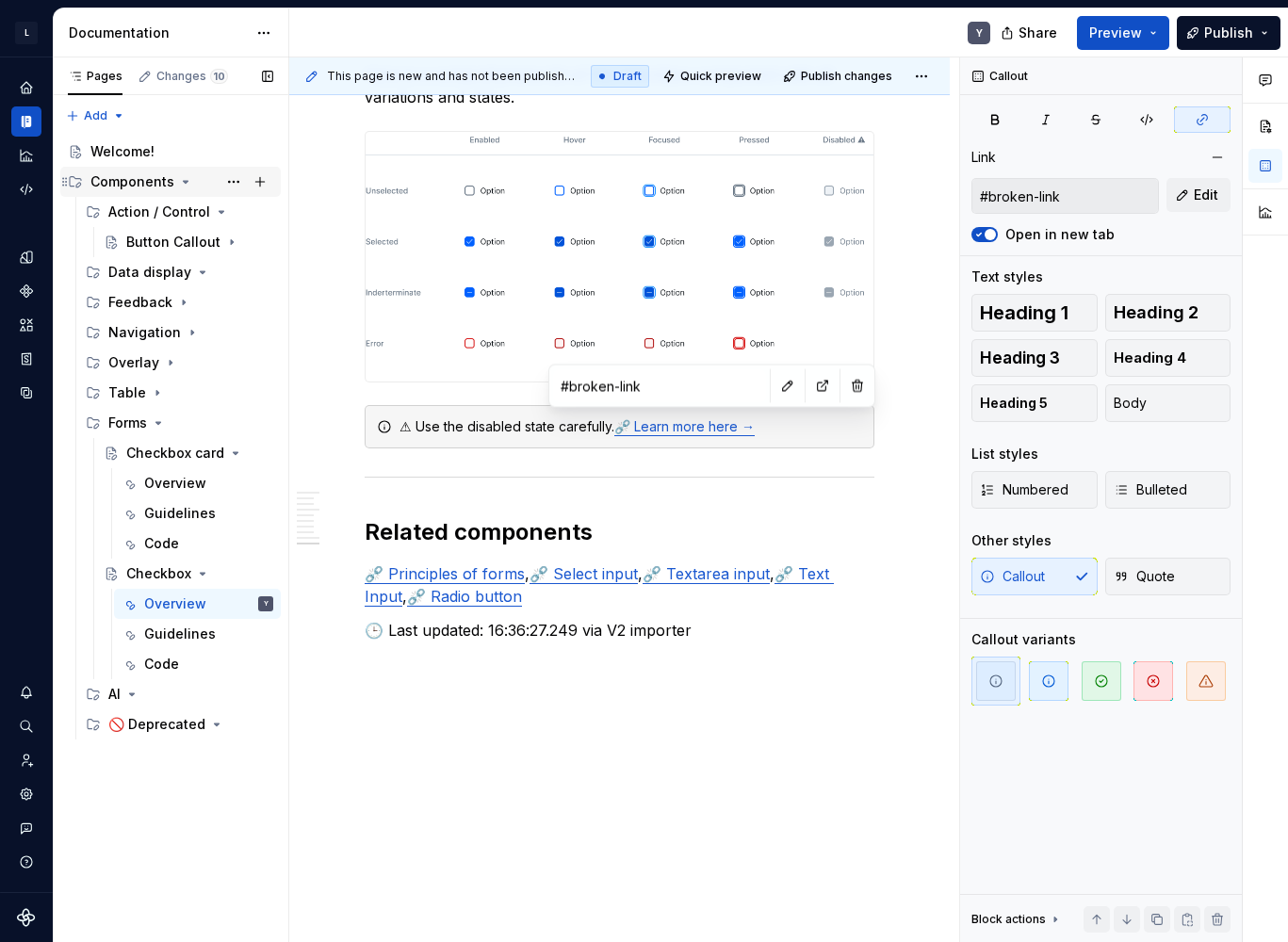
click at [159, 176] on div "Components" at bounding box center [132, 181] width 84 height 19
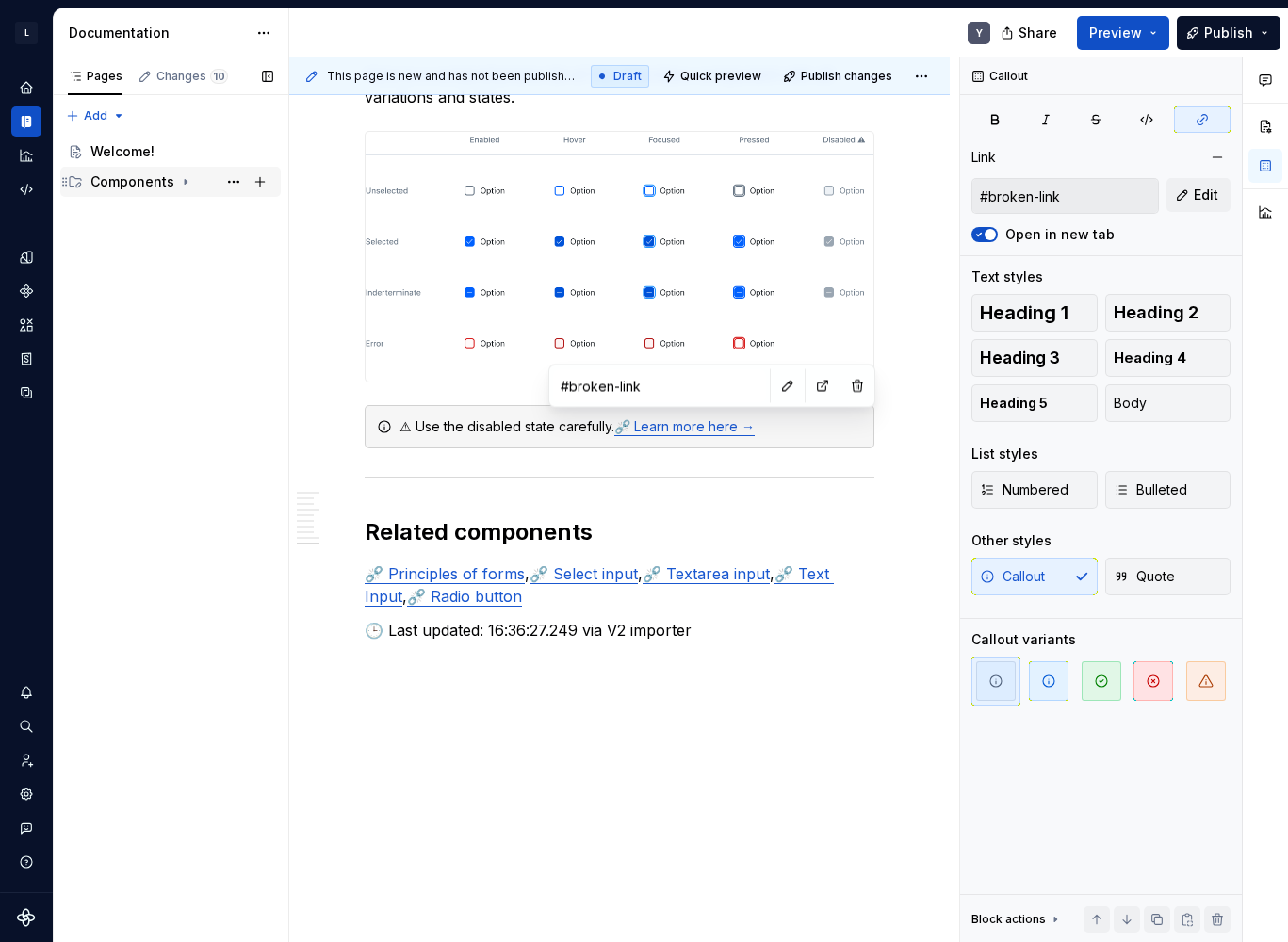
click at [155, 179] on div "Components" at bounding box center [132, 181] width 84 height 19
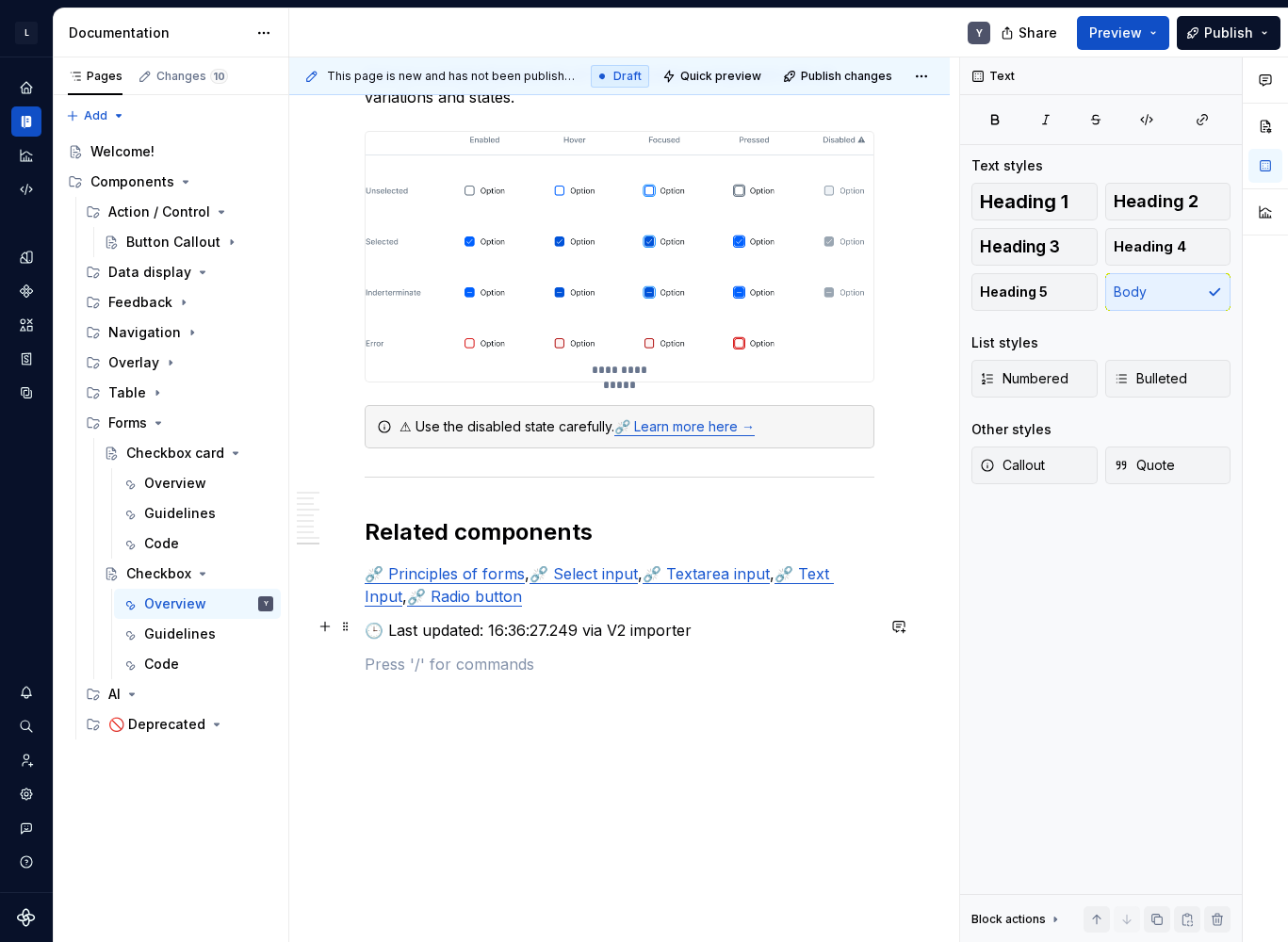
click at [640, 626] on p "🕒 Last updated: 16:36:27.249 via V2 importer" at bounding box center [619, 630] width 510 height 23
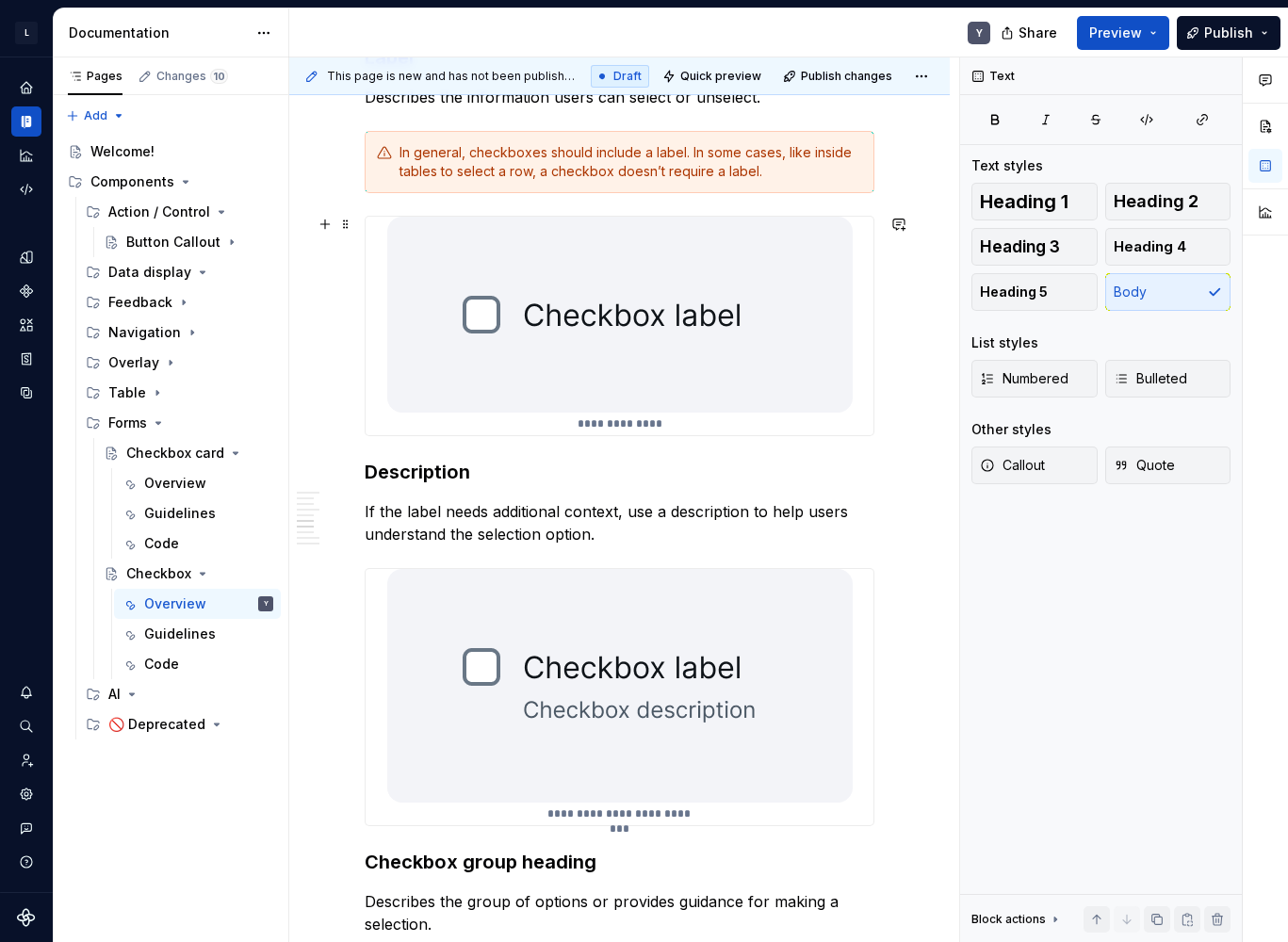
scroll to position [2258, 0]
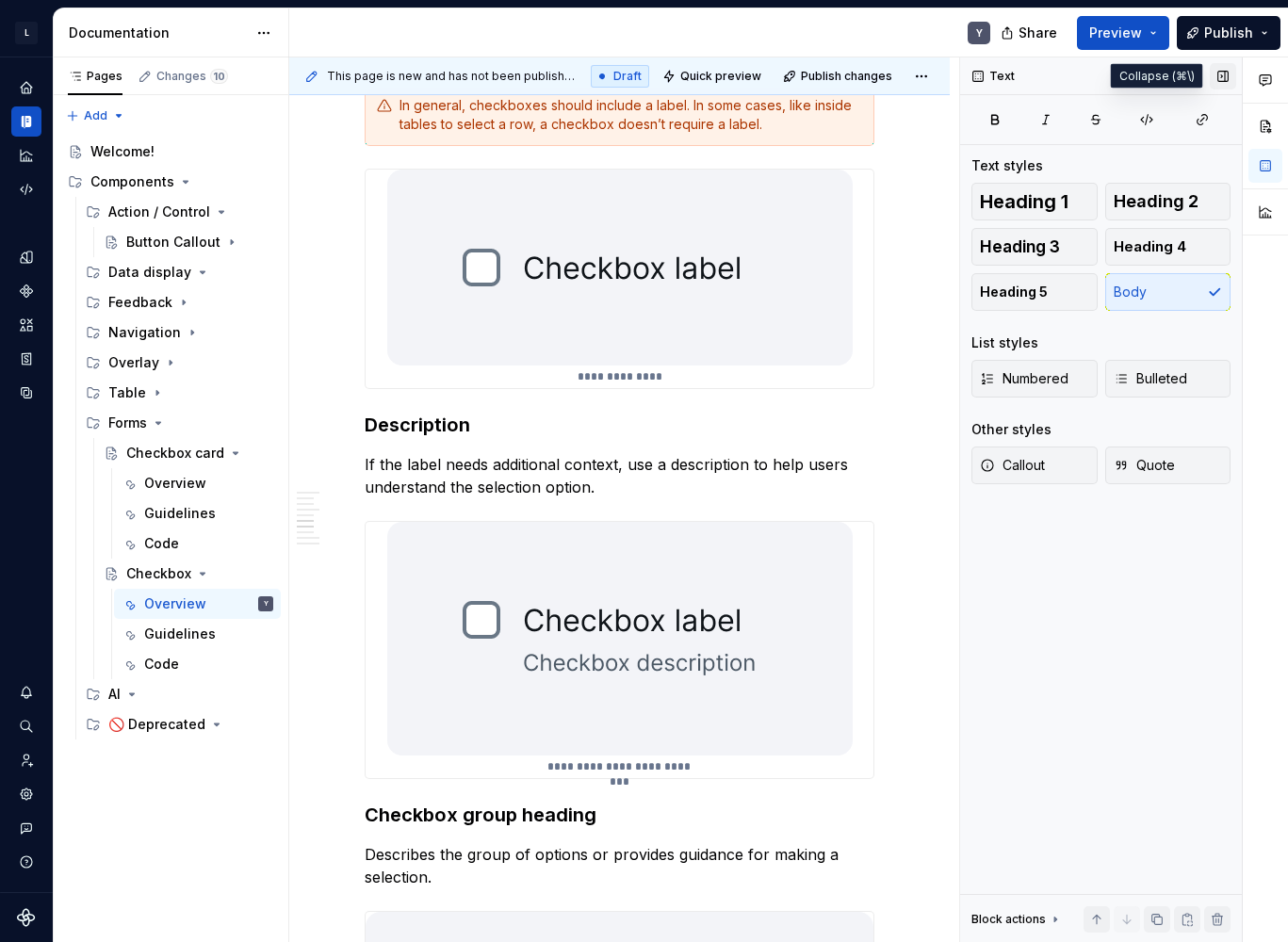
click at [1227, 73] on button "button" at bounding box center [1222, 76] width 26 height 26
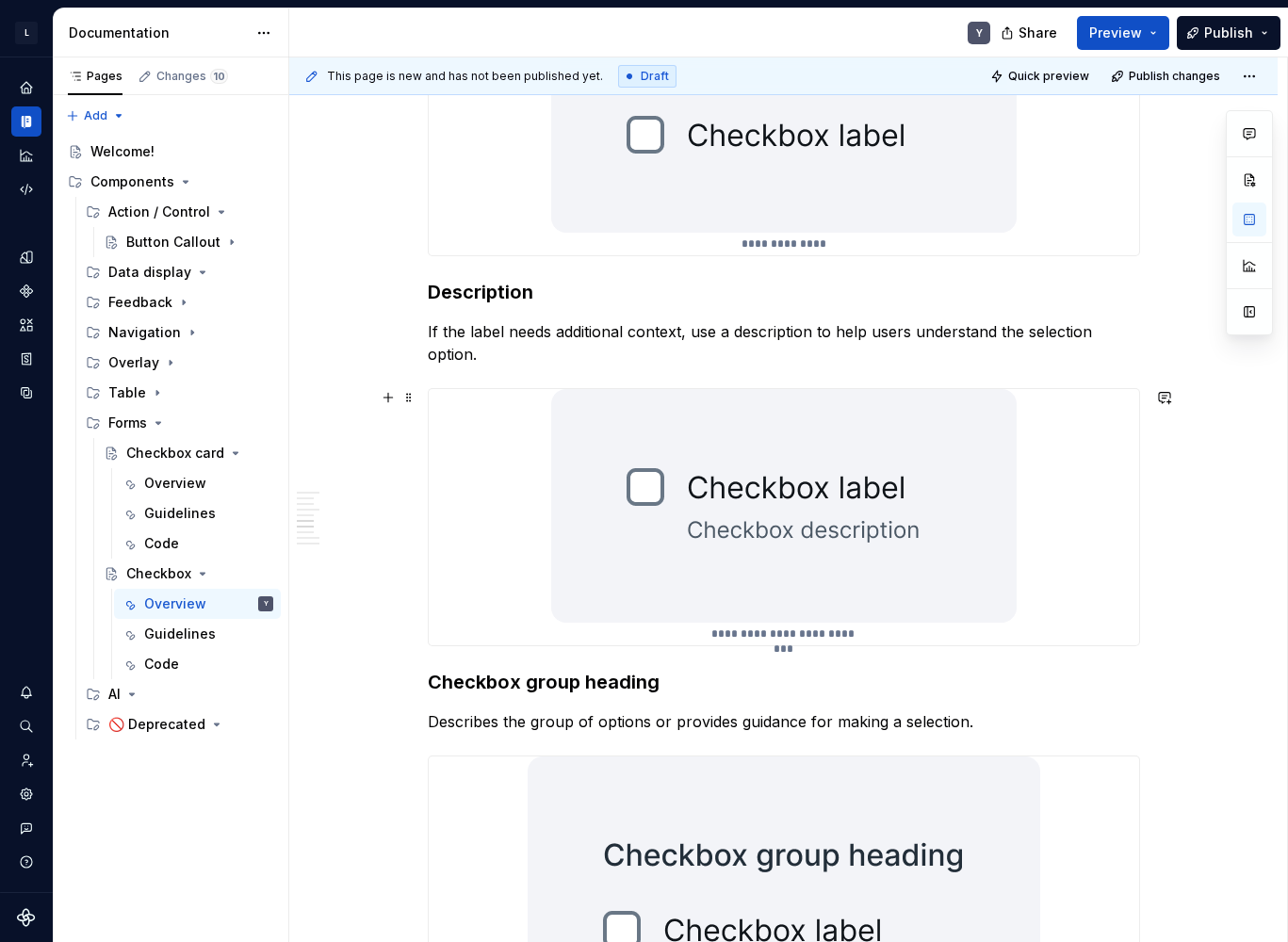
scroll to position [2605, 0]
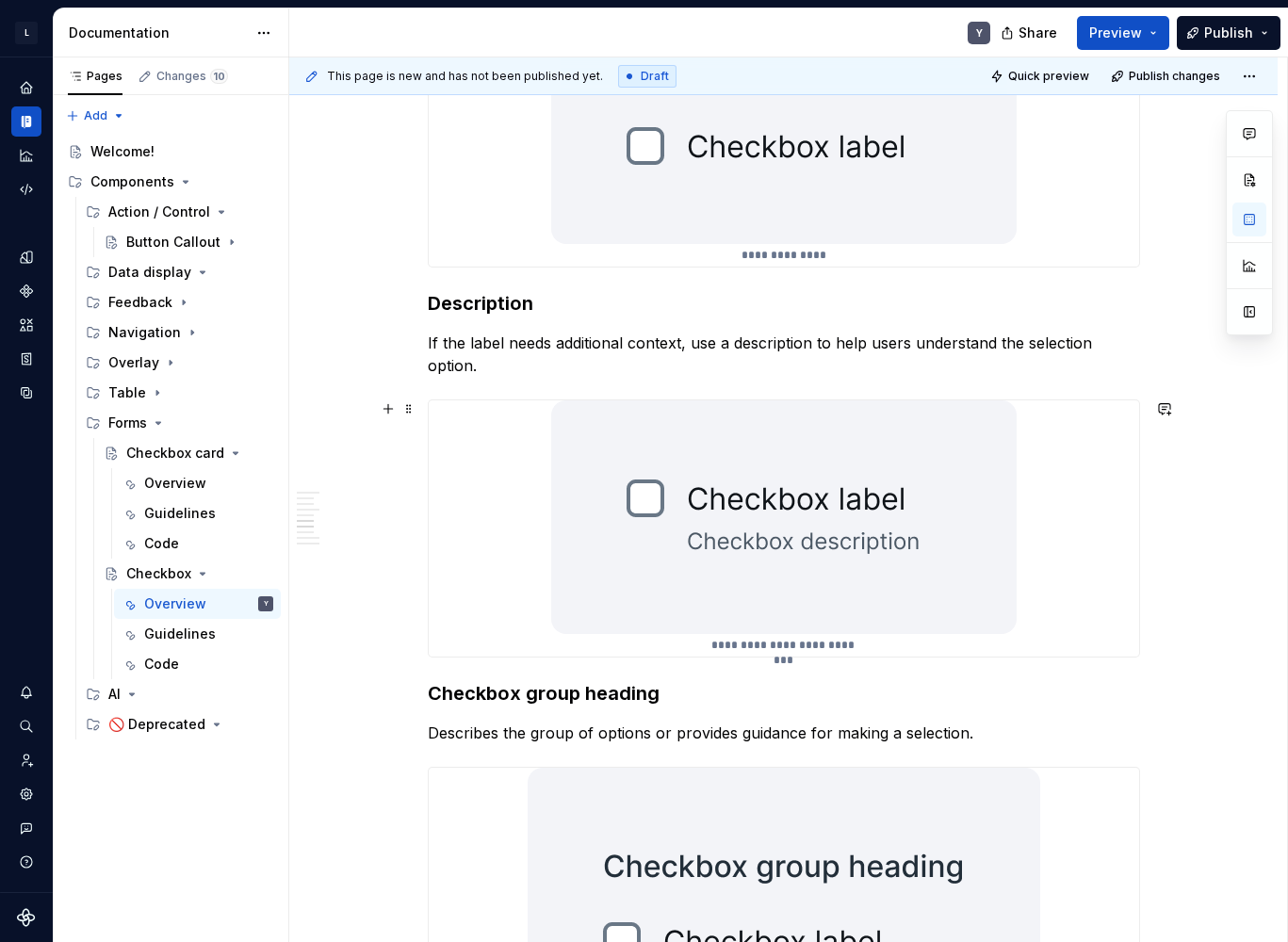
click at [776, 584] on img at bounding box center [784, 517] width 466 height 234
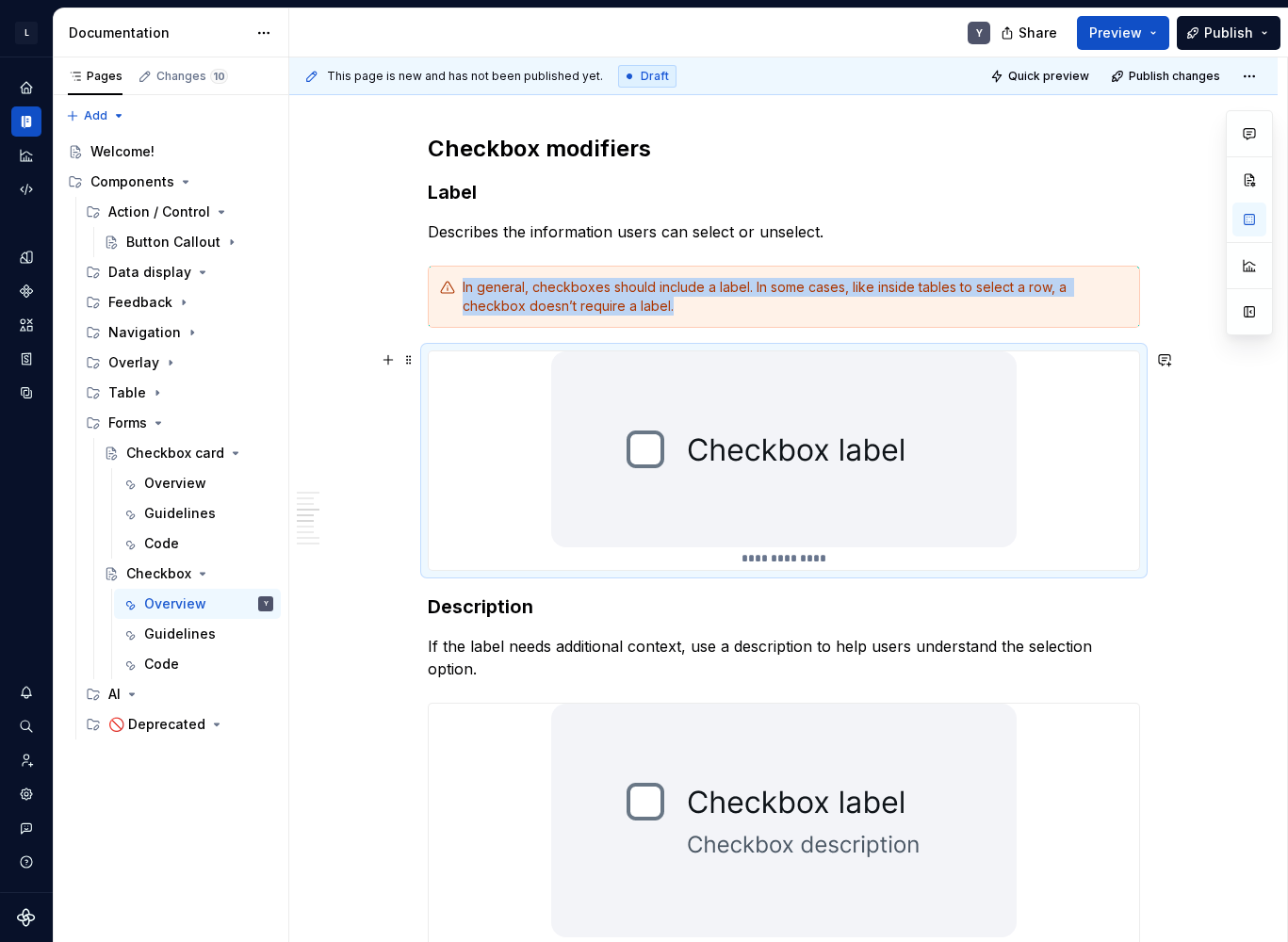
click at [776, 498] on img at bounding box center [784, 449] width 466 height 196
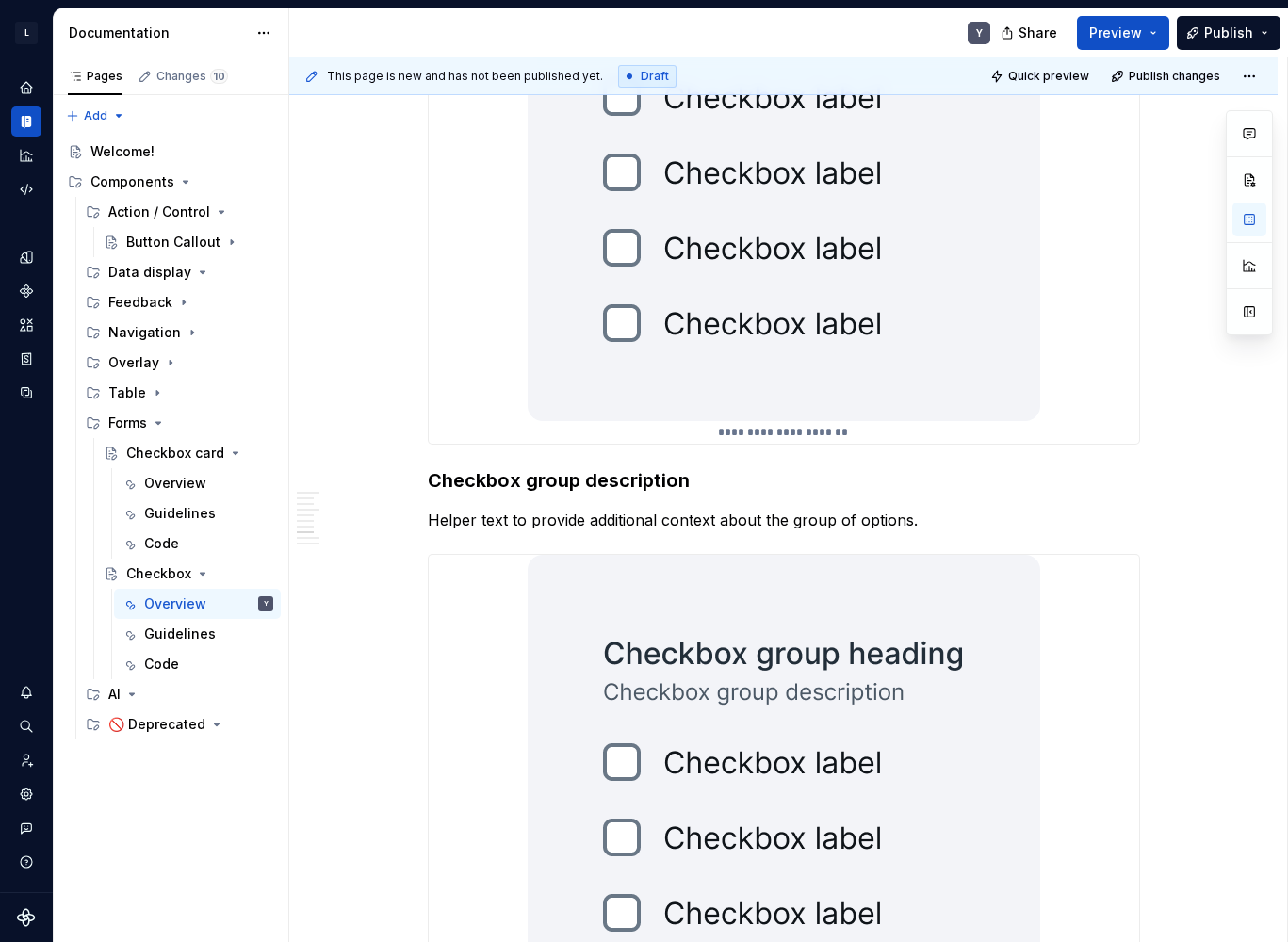
scroll to position [3582, 0]
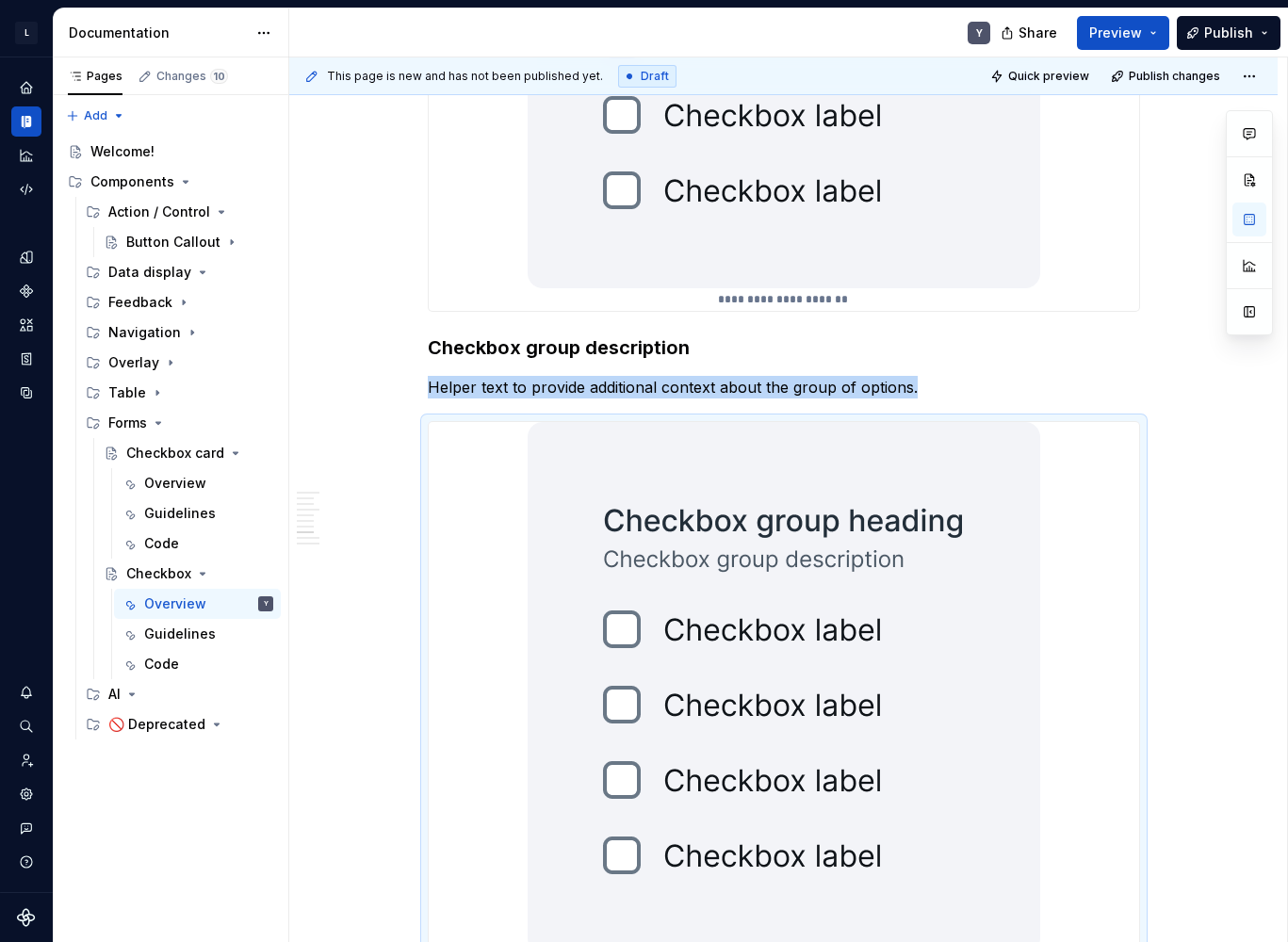
click at [776, 499] on img at bounding box center [783, 688] width 513 height 532
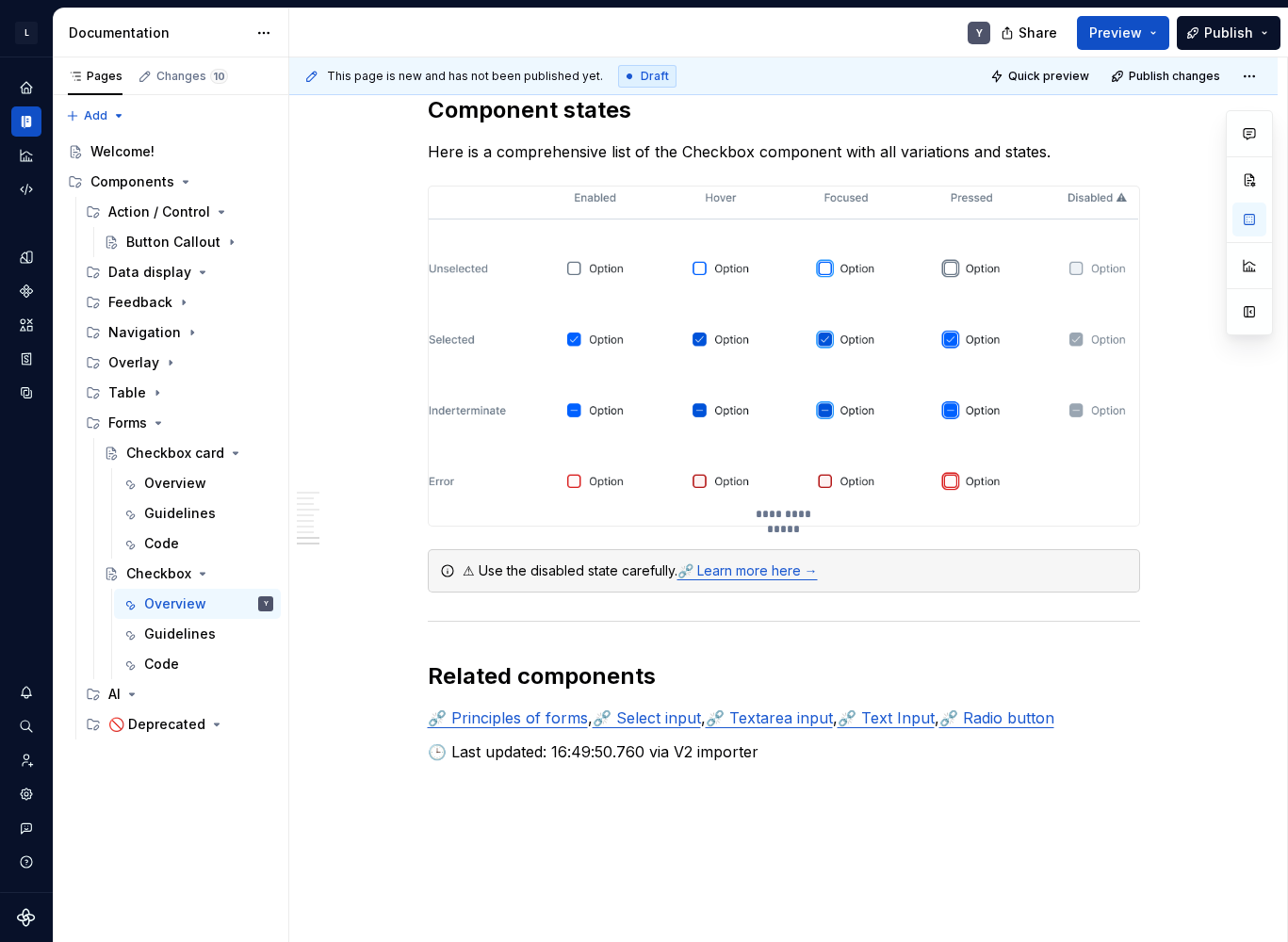
scroll to position [4528, 0]
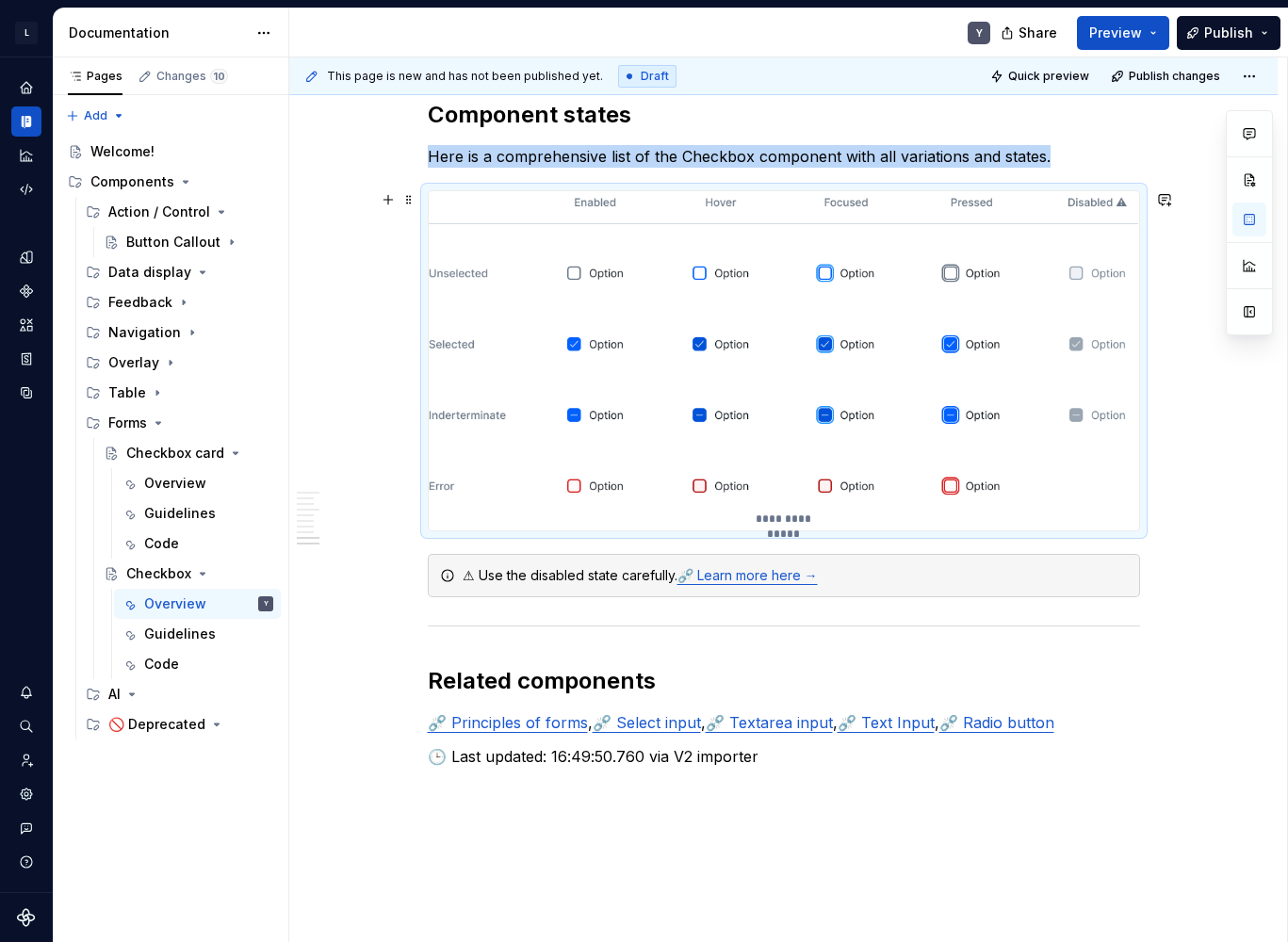
click at [763, 400] on img at bounding box center [784, 350] width 711 height 317
click at [725, 575] on link "⛓️‍💥 Learn more here →" at bounding box center [747, 576] width 140 height 16
click at [750, 575] on link "⛓️‍💥 Learn more here →" at bounding box center [747, 576] width 140 height 16
click at [639, 585] on div "⚠ Use the disabled state carefully. ⛓️‍💥 Learn more here →" at bounding box center [795, 576] width 665 height 19
click at [760, 578] on link "⛓️‍💥 Learn more here →" at bounding box center [747, 576] width 140 height 16
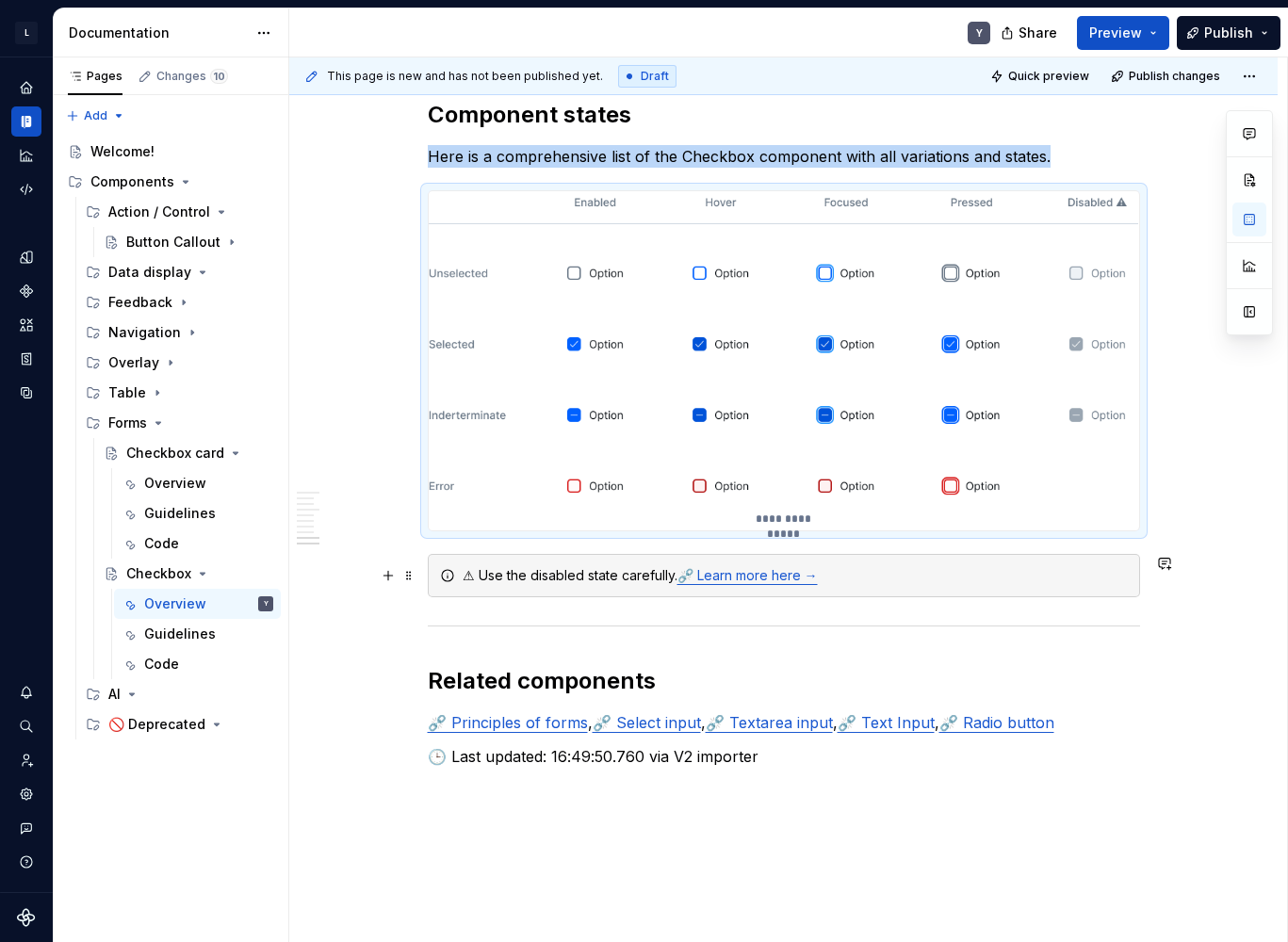
click at [760, 578] on link "⛓️‍💥 Learn more here →" at bounding box center [747, 576] width 140 height 16
click at [612, 578] on div "⚠ Use the disabled state carefully. ⛓️‍💥 Learn more here →" at bounding box center [795, 576] width 665 height 19
drag, startPoint x: 566, startPoint y: 578, endPoint x: 707, endPoint y: 578, distance: 141.0
click at [707, 578] on div "⚠ Use the disabled state carefully. ⛓️‍💥 Learn more here →" at bounding box center [795, 576] width 665 height 19
drag, startPoint x: 621, startPoint y: 776, endPoint x: 621, endPoint y: 671, distance: 105.0
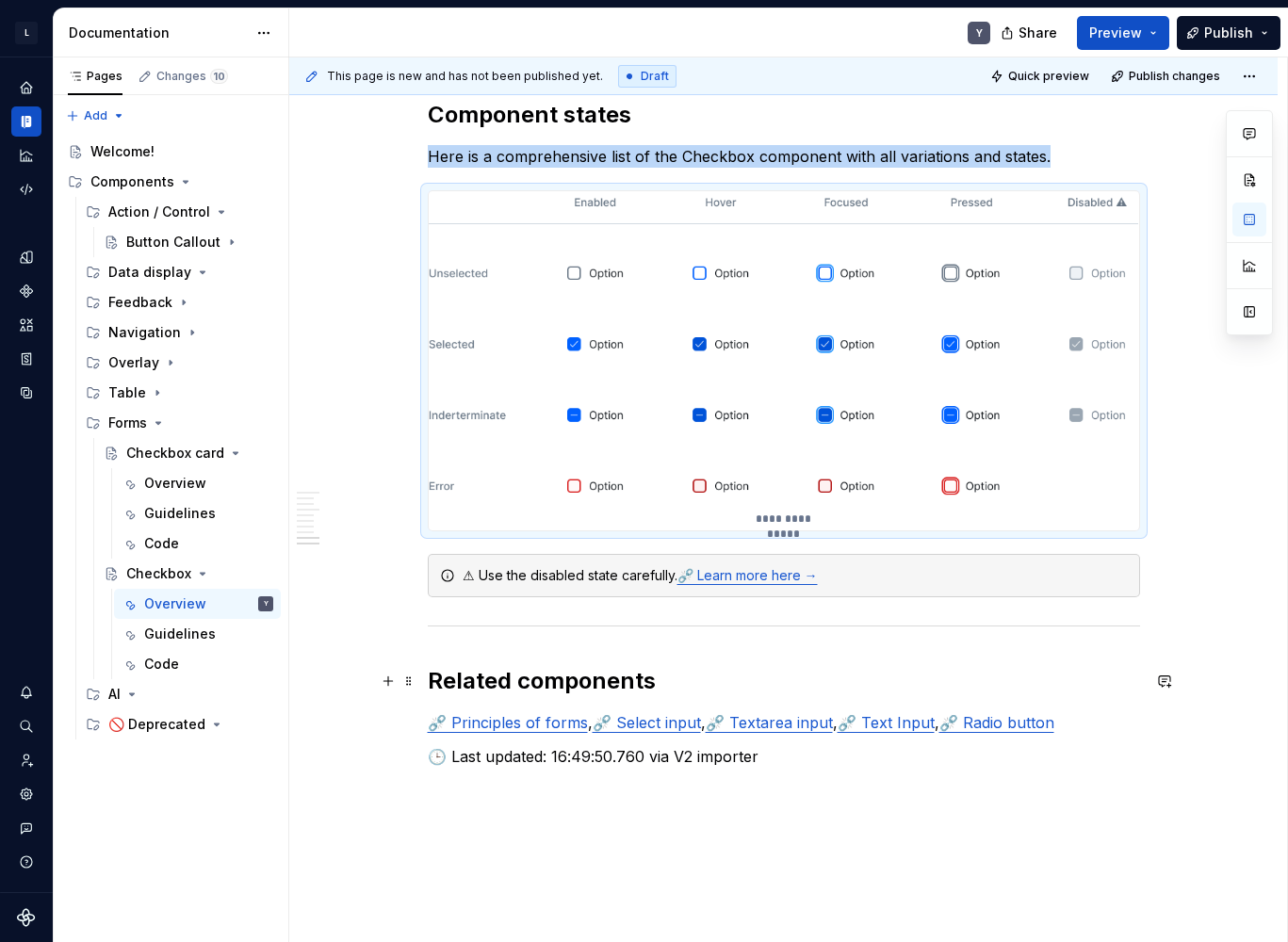
click at [634, 721] on link "⛓️‍💥 Select input" at bounding box center [646, 722] width 108 height 19
click at [535, 721] on link "⛓️‍💥 Principles of forms" at bounding box center [508, 722] width 160 height 19
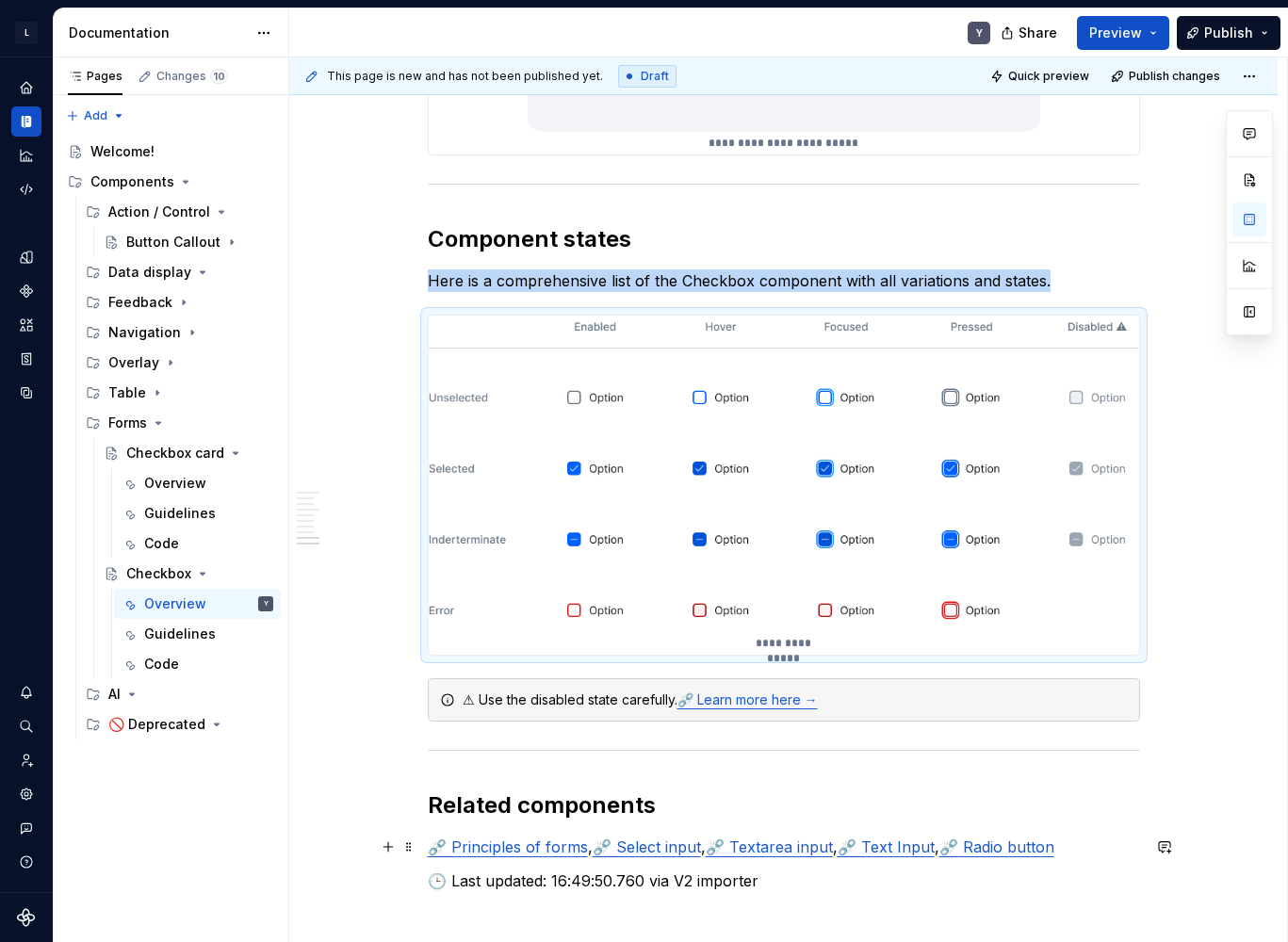
scroll to position [4402, 0]
click at [491, 243] on h2 "Component states" at bounding box center [783, 240] width 712 height 30
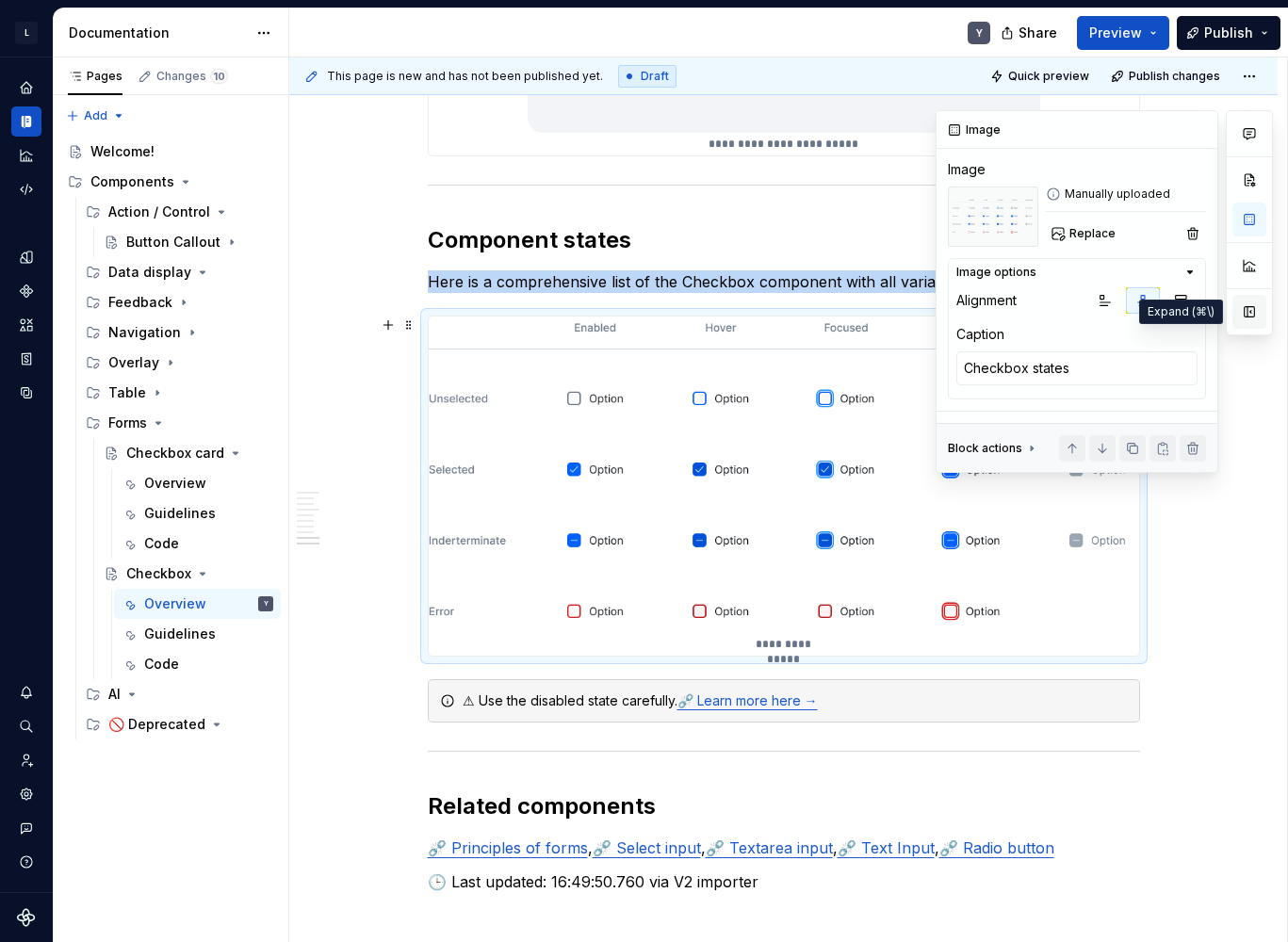
click at [1249, 310] on button "button" at bounding box center [1249, 312] width 34 height 34
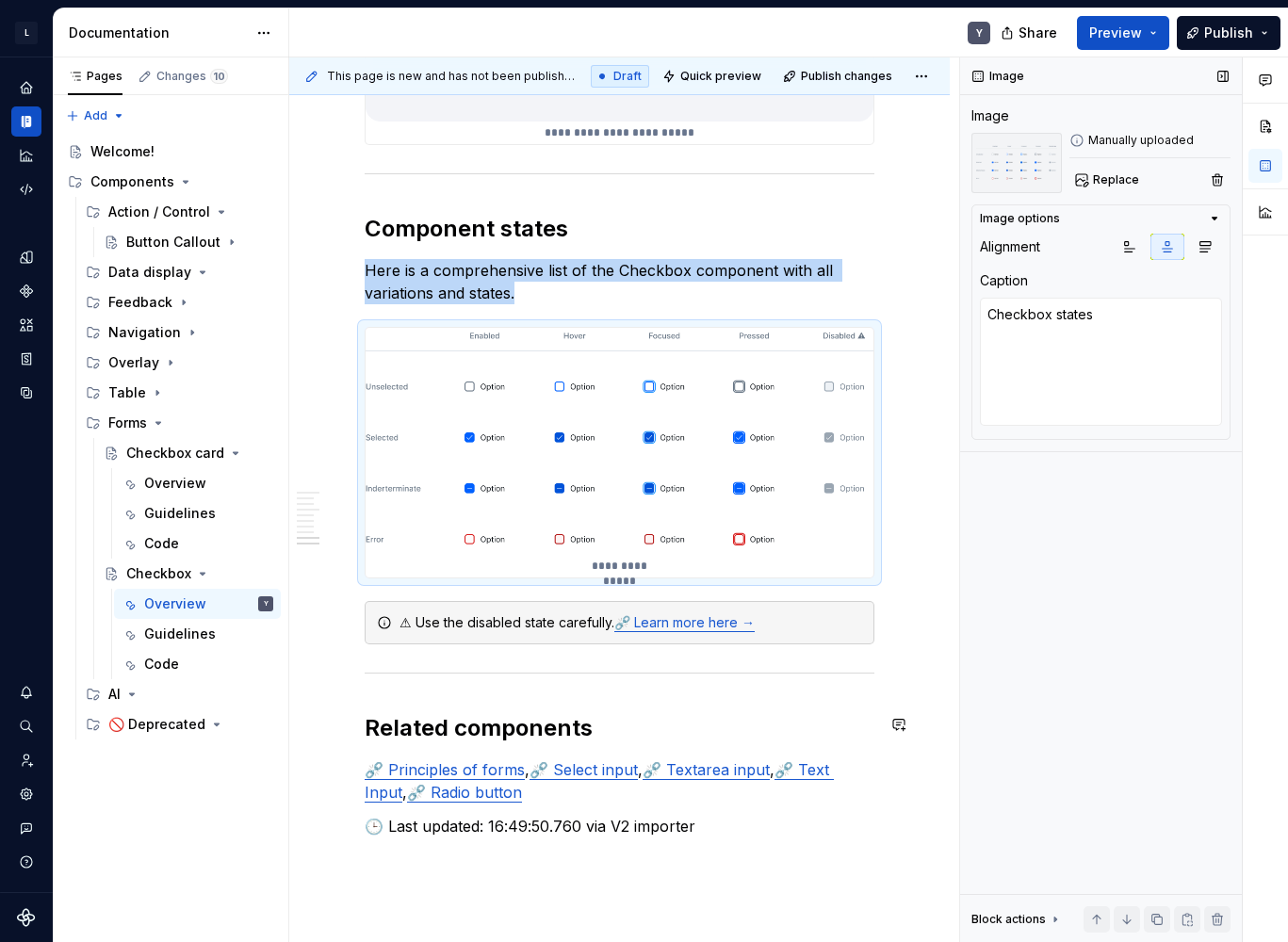
scroll to position [4193, 0]
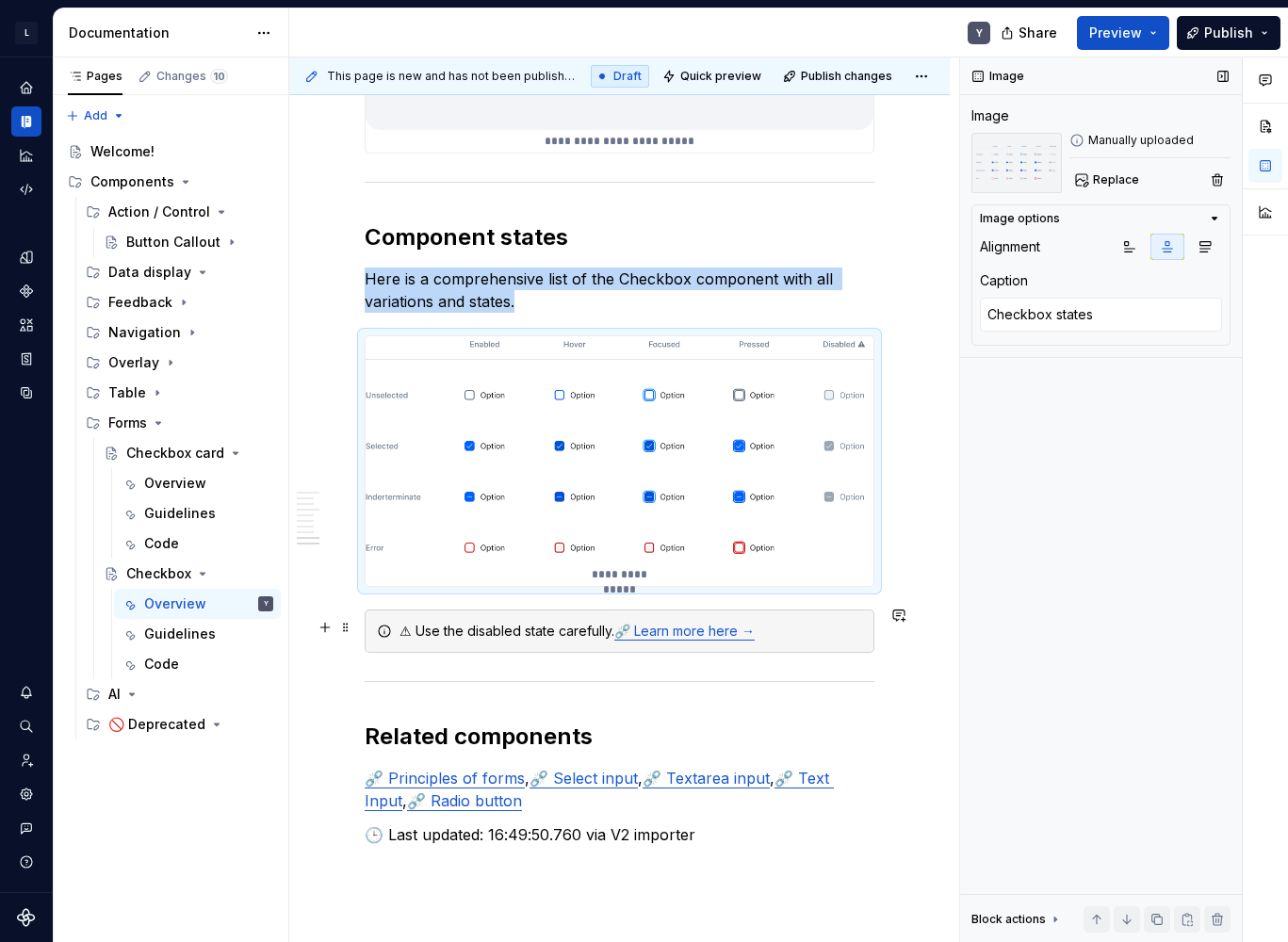
click at [706, 625] on link "⛓️‍💥 Learn more here →" at bounding box center [684, 631] width 140 height 16
click at [701, 632] on link "⛓️‍💥 Learn more here →" at bounding box center [684, 631] width 140 height 16
click at [1218, 84] on button "button" at bounding box center [1222, 76] width 26 height 26
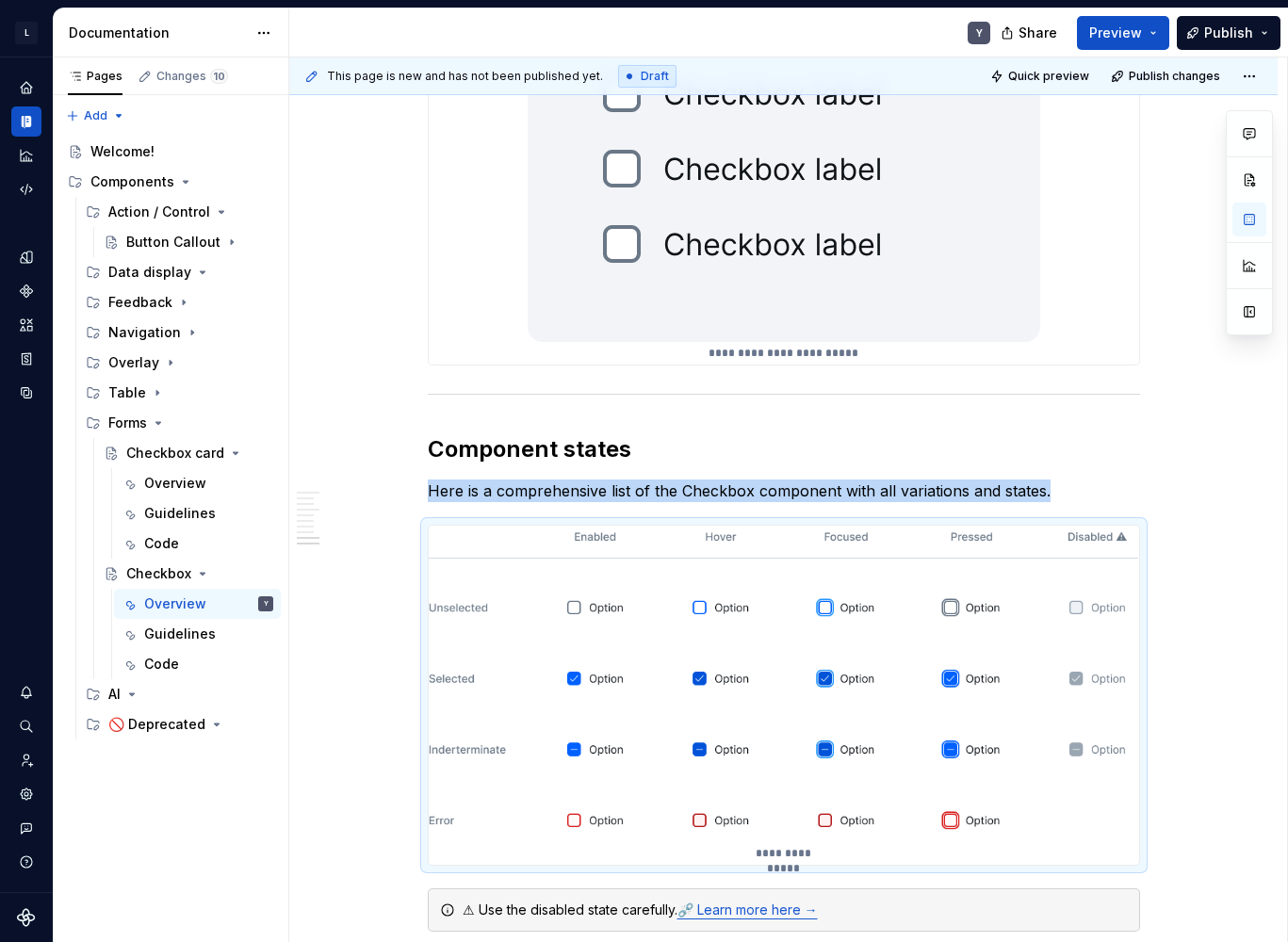
scroll to position [4402, 0]
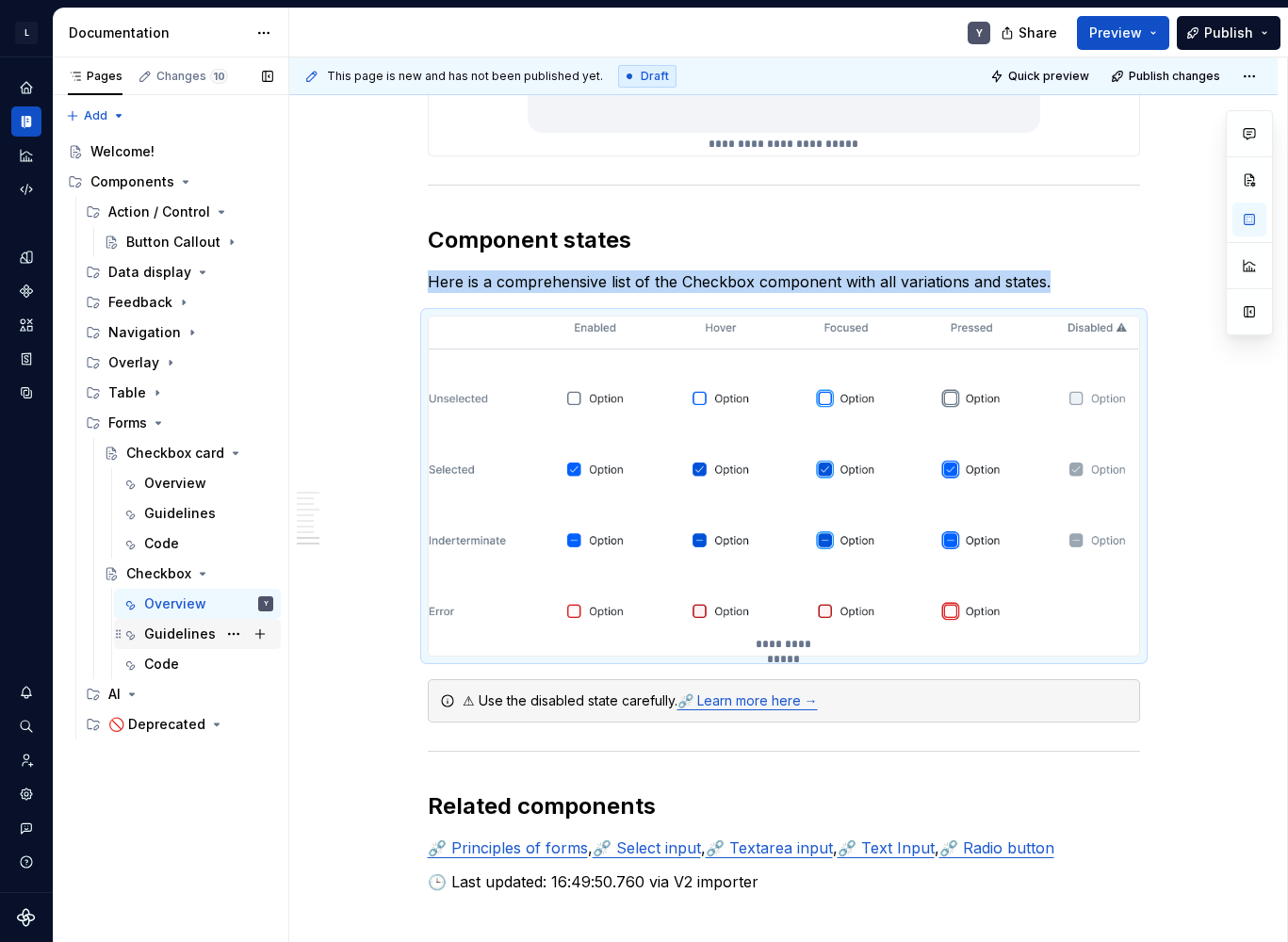
click at [167, 631] on div "Guidelines" at bounding box center [180, 633] width 72 height 19
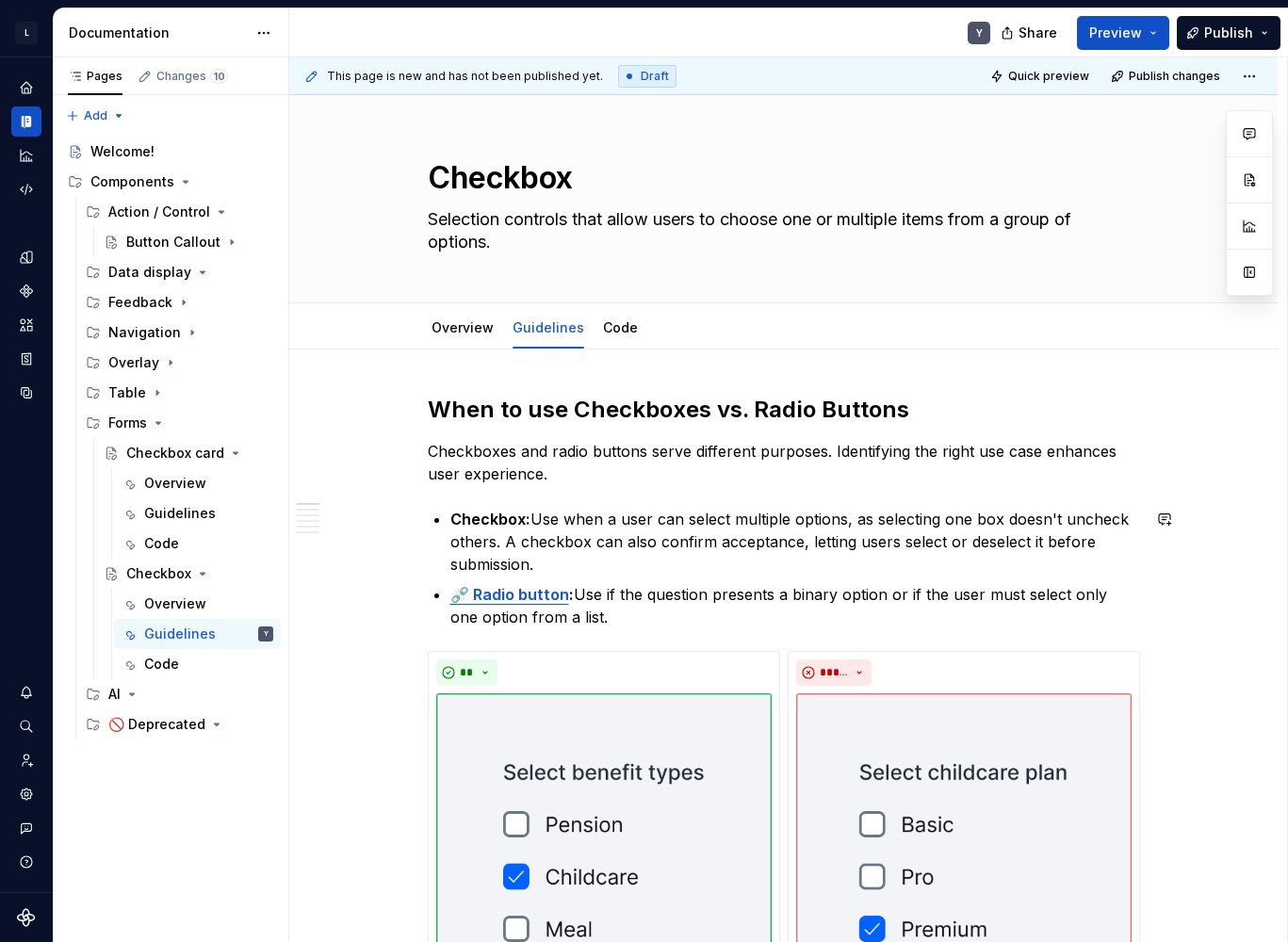
click at [505, 602] on strong "⛓️‍💥 Radio button" at bounding box center [509, 594] width 118 height 19
click at [610, 625] on p "⛓️‍💥 Radio button : Use if the question presents a binary option or if the user…" at bounding box center [794, 605] width 690 height 45
drag, startPoint x: 578, startPoint y: 599, endPoint x: 752, endPoint y: 613, distance: 174.6
click at [751, 613] on p "⛓️‍💥 Radio button : Use if the question presents a binary option or if the user…" at bounding box center [794, 605] width 690 height 45
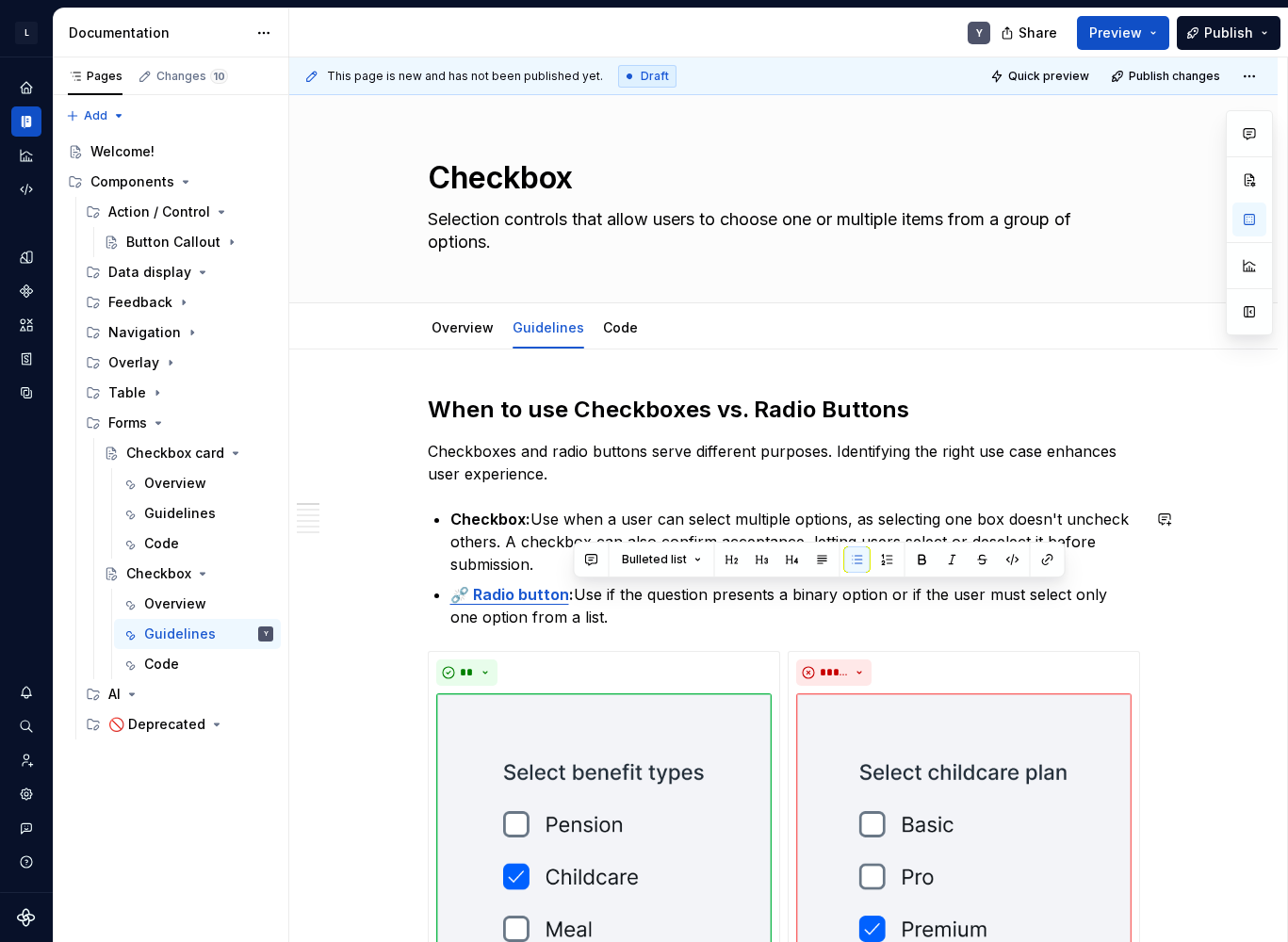
click at [752, 613] on p "⛓️‍💥 Radio button : Use if the question presents a binary option or if the user…" at bounding box center [794, 605] width 690 height 45
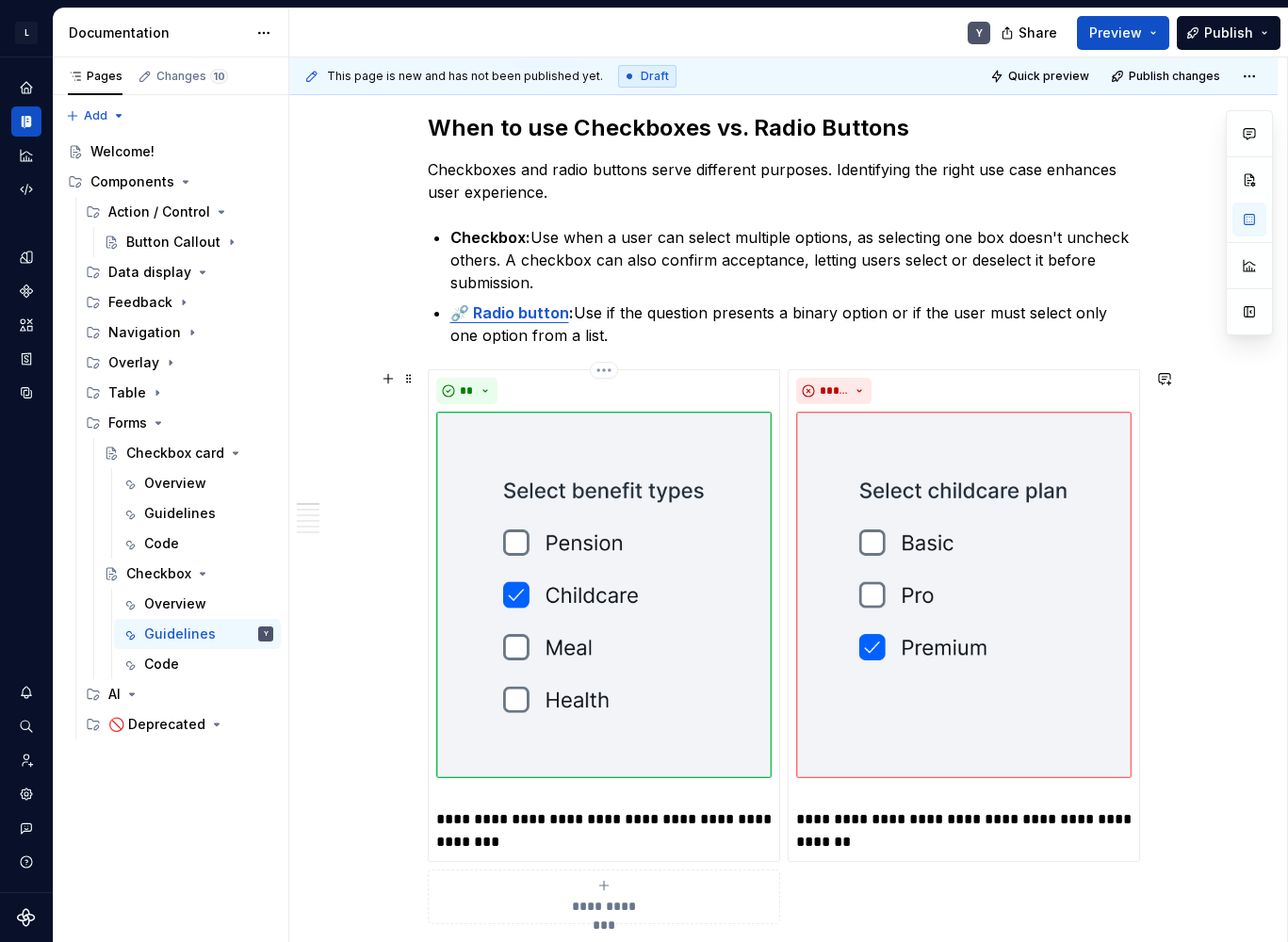
scroll to position [315, 0]
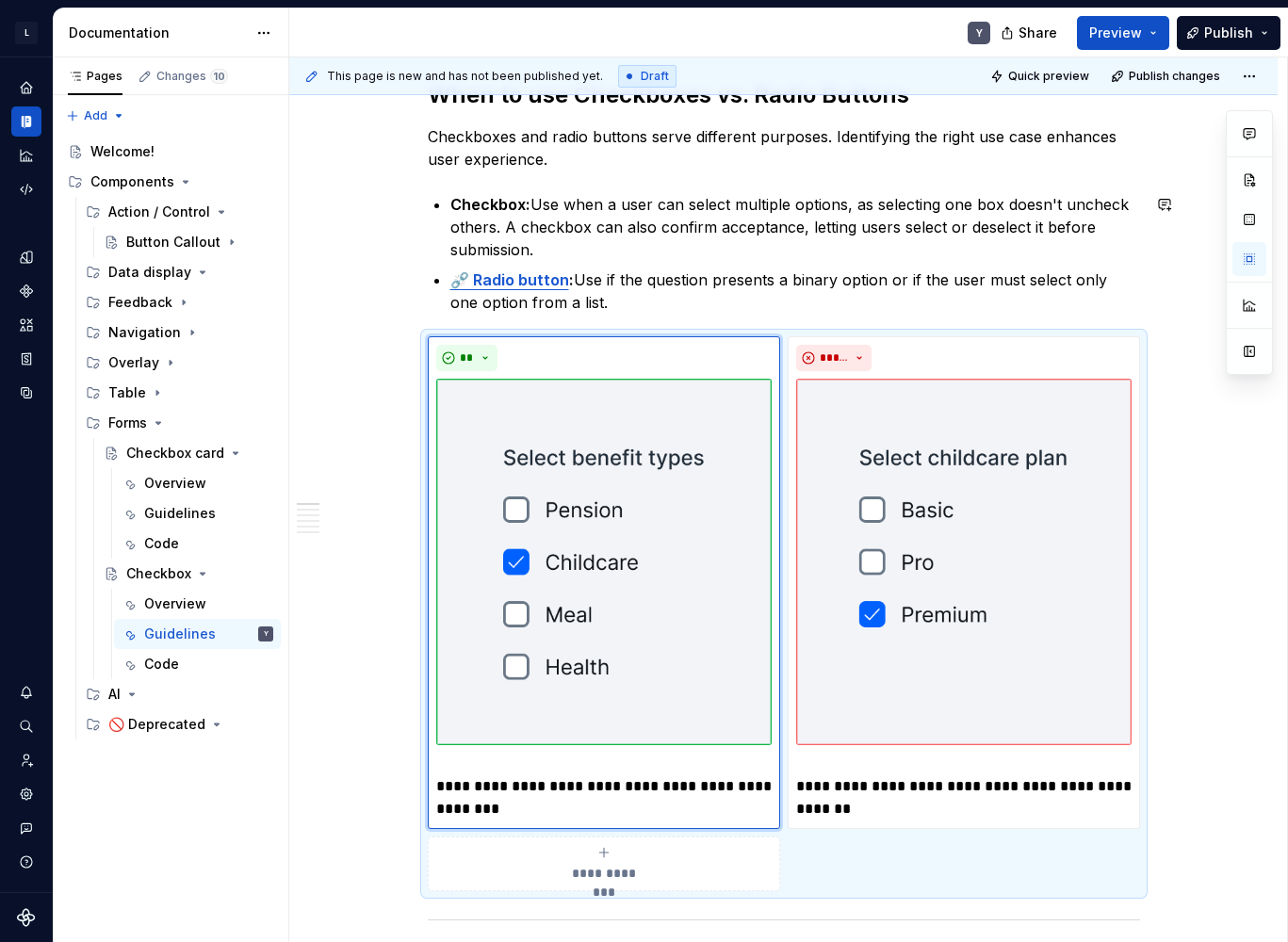
click at [672, 260] on p "Checkbox: Use when a user can select multiple options, as selecting one box doe…" at bounding box center [794, 227] width 690 height 68
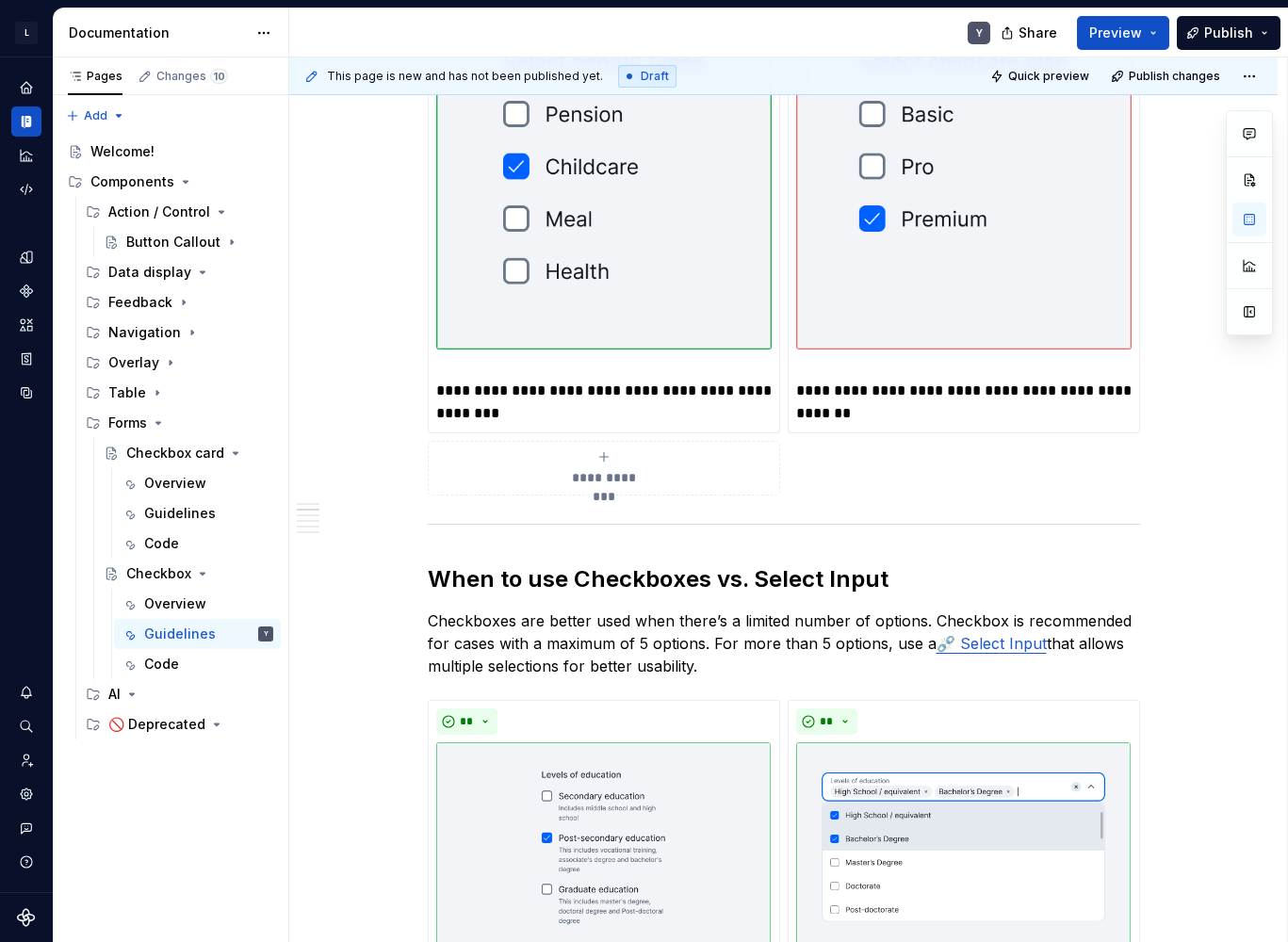
scroll to position [712, 0]
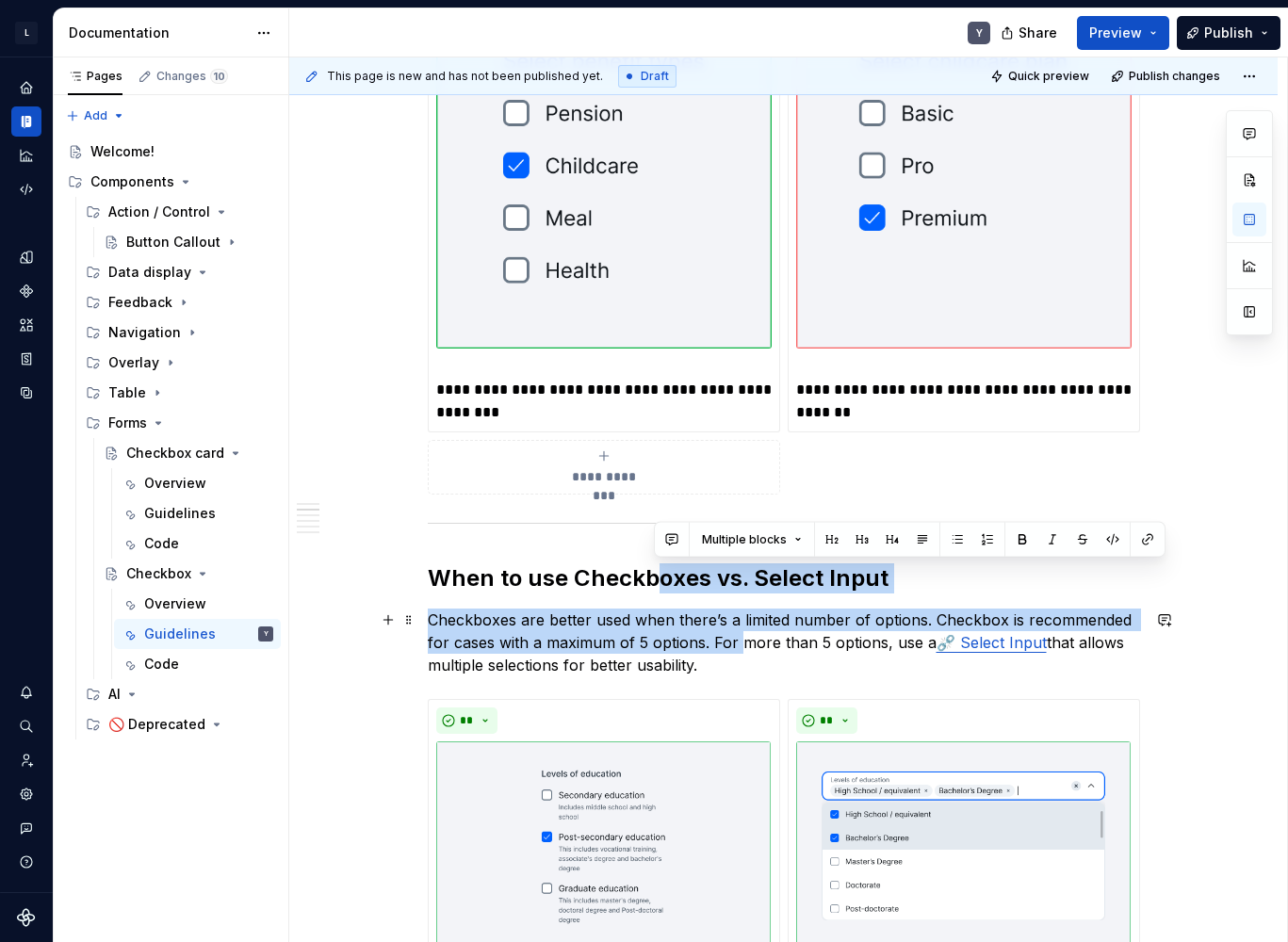
drag, startPoint x: 659, startPoint y: 576, endPoint x: 742, endPoint y: 638, distance: 103.6
click at [742, 638] on p "Checkboxes are better used when there’s a limited number of options. Checkbox i…" at bounding box center [783, 642] width 712 height 68
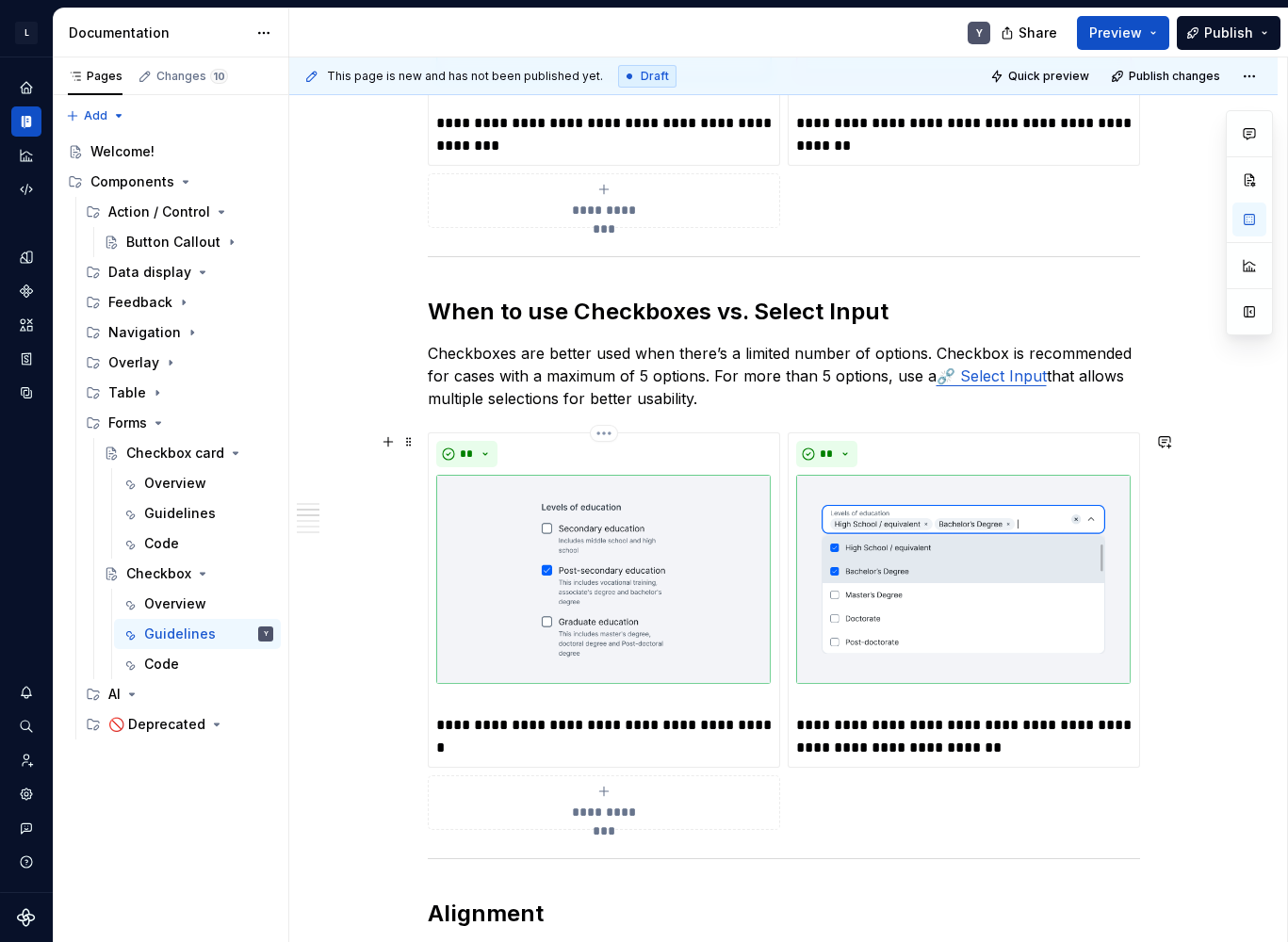
scroll to position [995, 0]
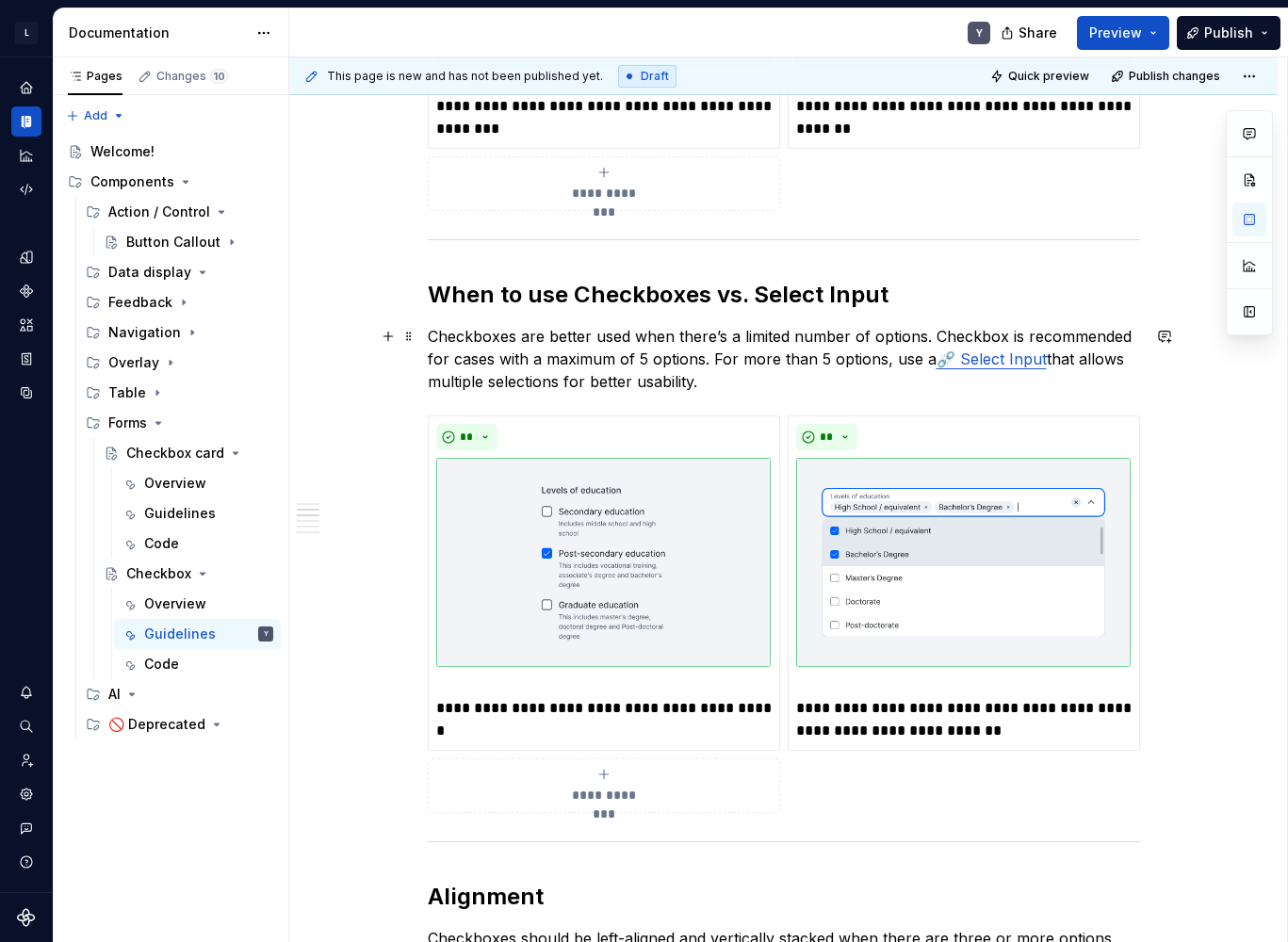
click at [1011, 354] on link "⛓️‍💥 Select Input" at bounding box center [991, 358] width 110 height 19
click at [722, 375] on p "Checkboxes are better used when there’s a limited number of options. Checkbox i…" at bounding box center [783, 358] width 712 height 68
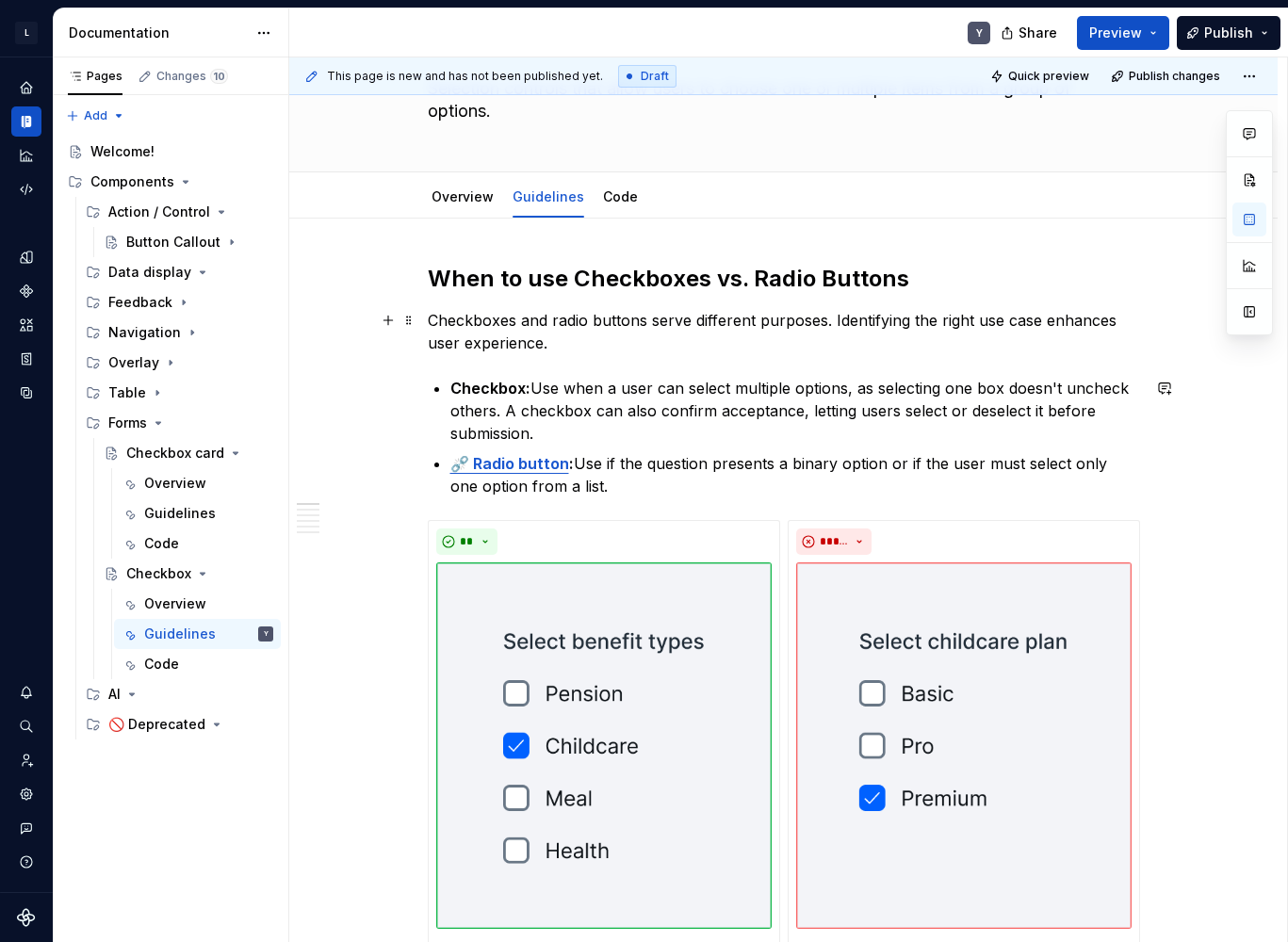
scroll to position [0, 0]
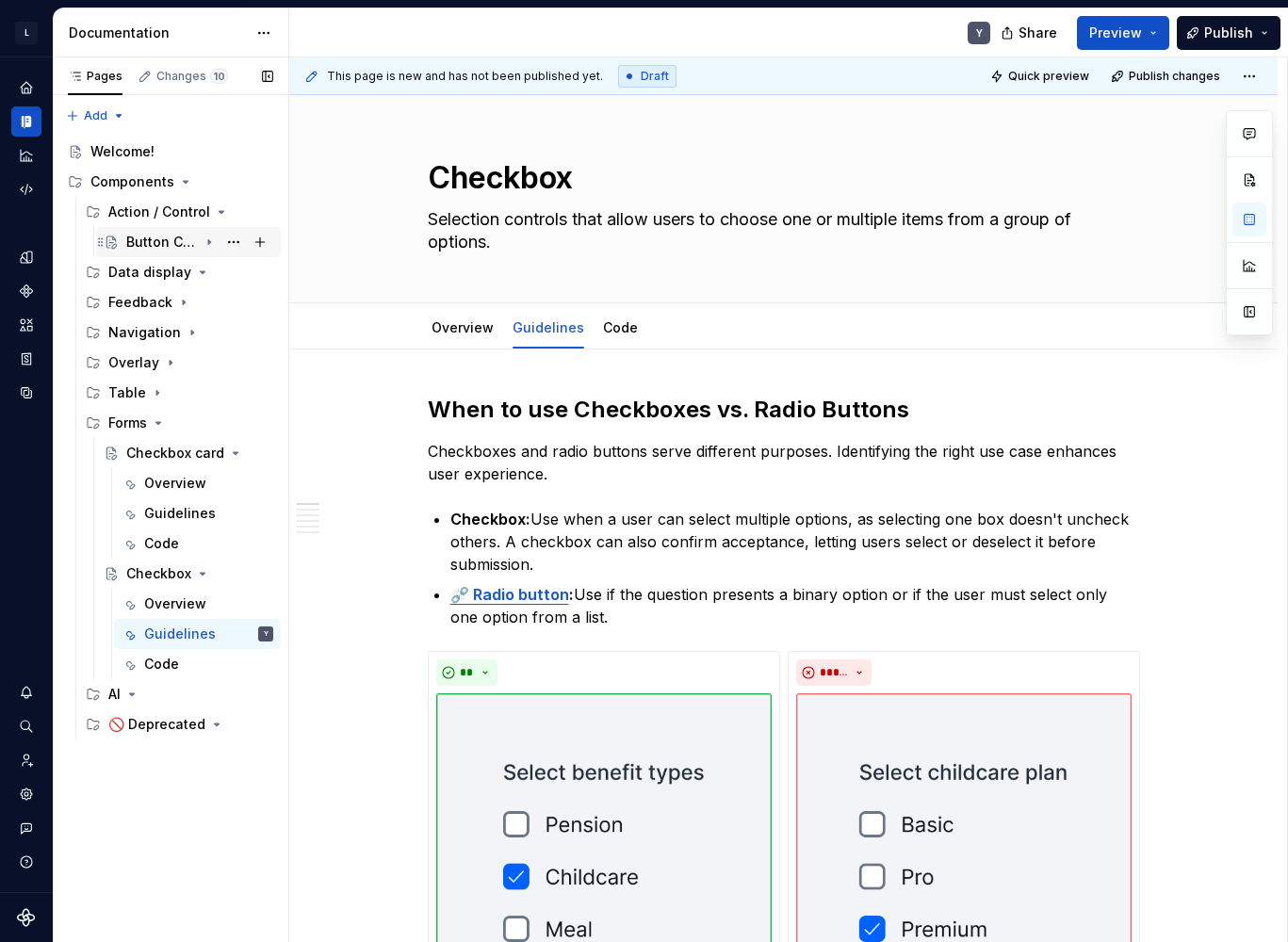
click at [162, 245] on div "Button Callout" at bounding box center [162, 242] width 72 height 19
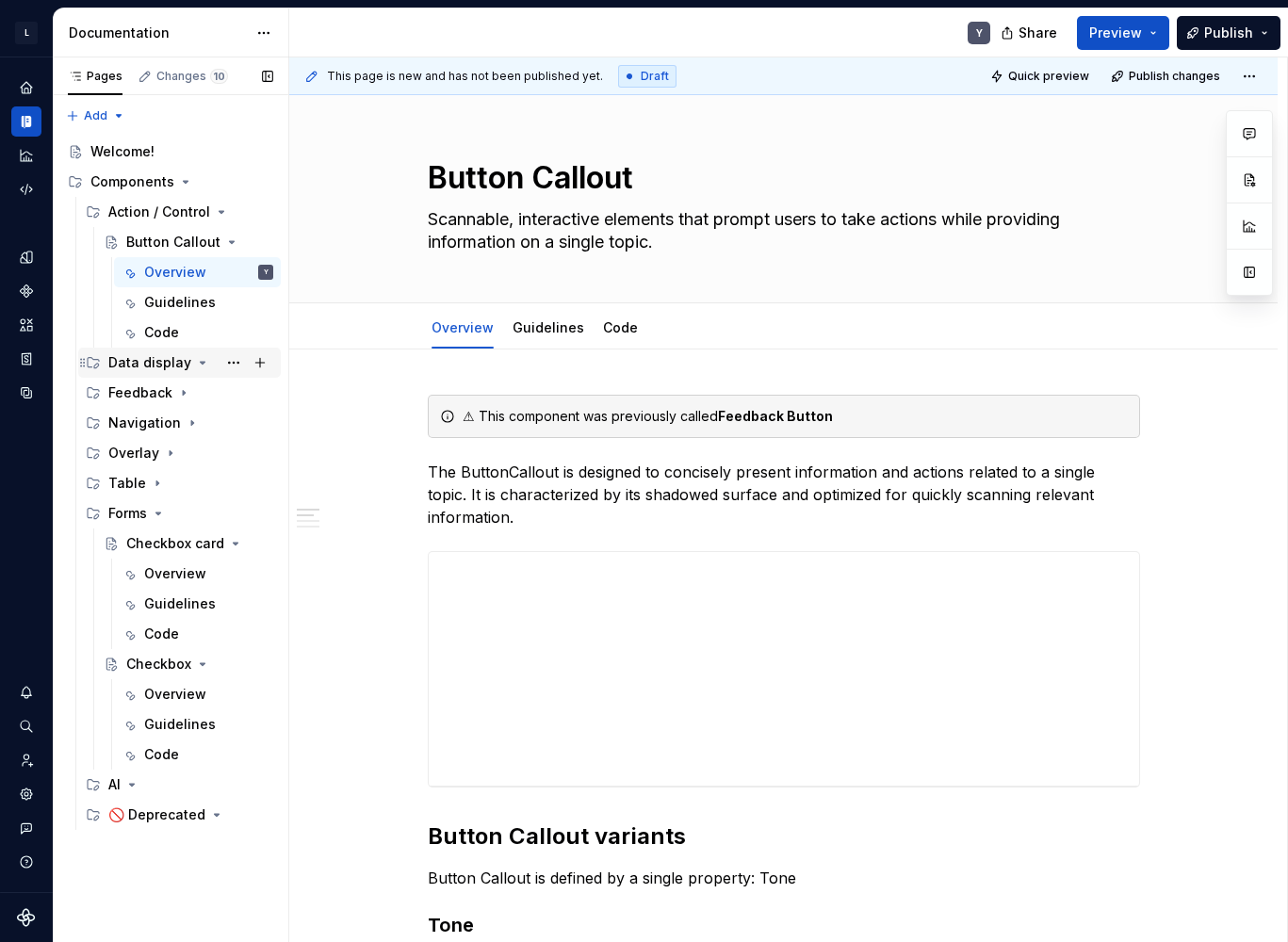
click at [137, 358] on div "Data display" at bounding box center [149, 362] width 83 height 19
click at [170, 366] on div "Data display" at bounding box center [149, 362] width 83 height 19
click at [601, 427] on div "⚠ This component was previously called Feedback Button" at bounding box center [783, 417] width 712 height 44
click at [474, 412] on div "⚠ This component was previously called Feedback Button" at bounding box center [795, 416] width 665 height 19
click at [764, 419] on strong "Feedback Button" at bounding box center [774, 416] width 114 height 16
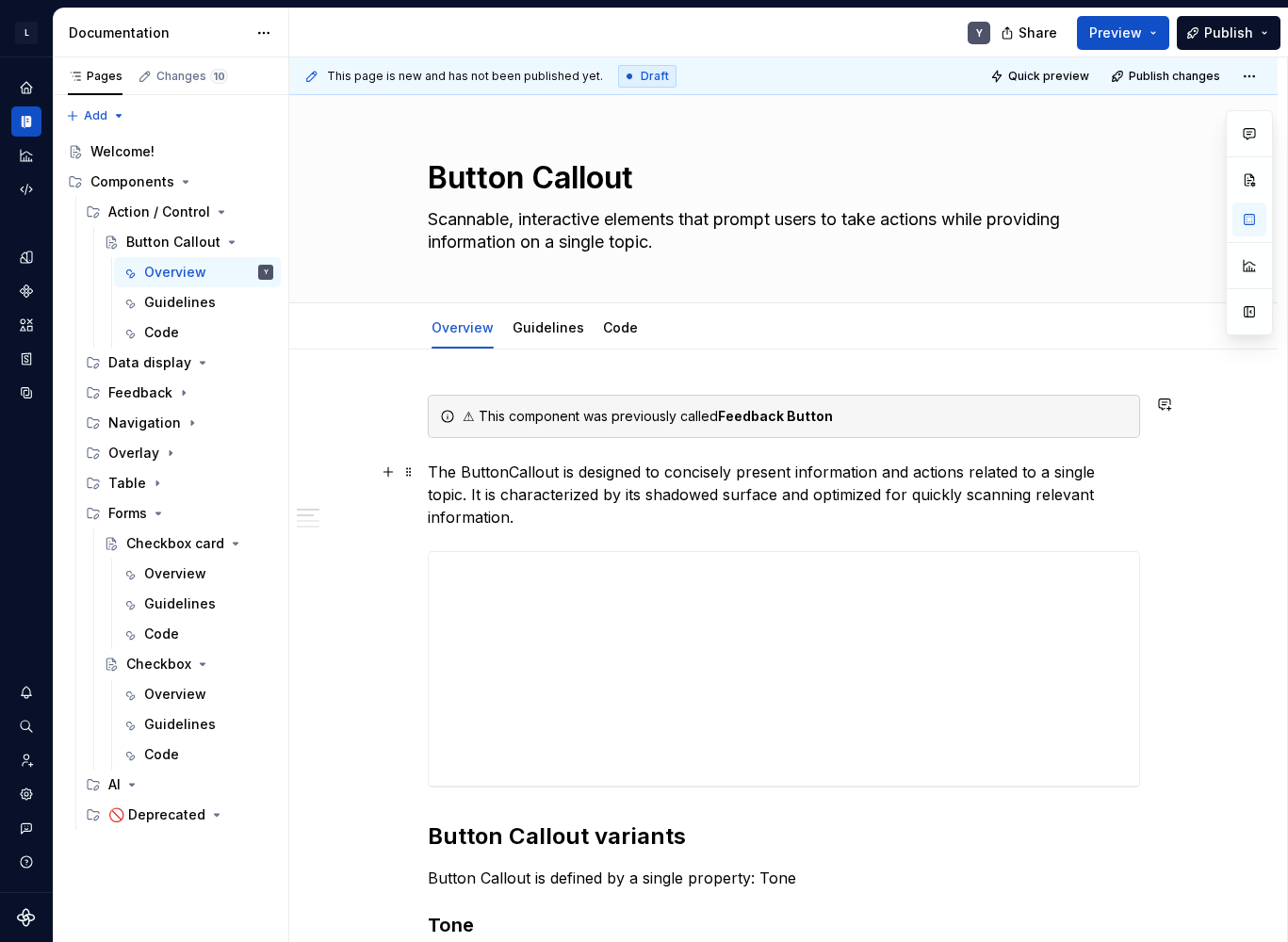
click at [764, 464] on p "The ButtonCallout is designed to concisely present information and actions rela…" at bounding box center [783, 495] width 712 height 68
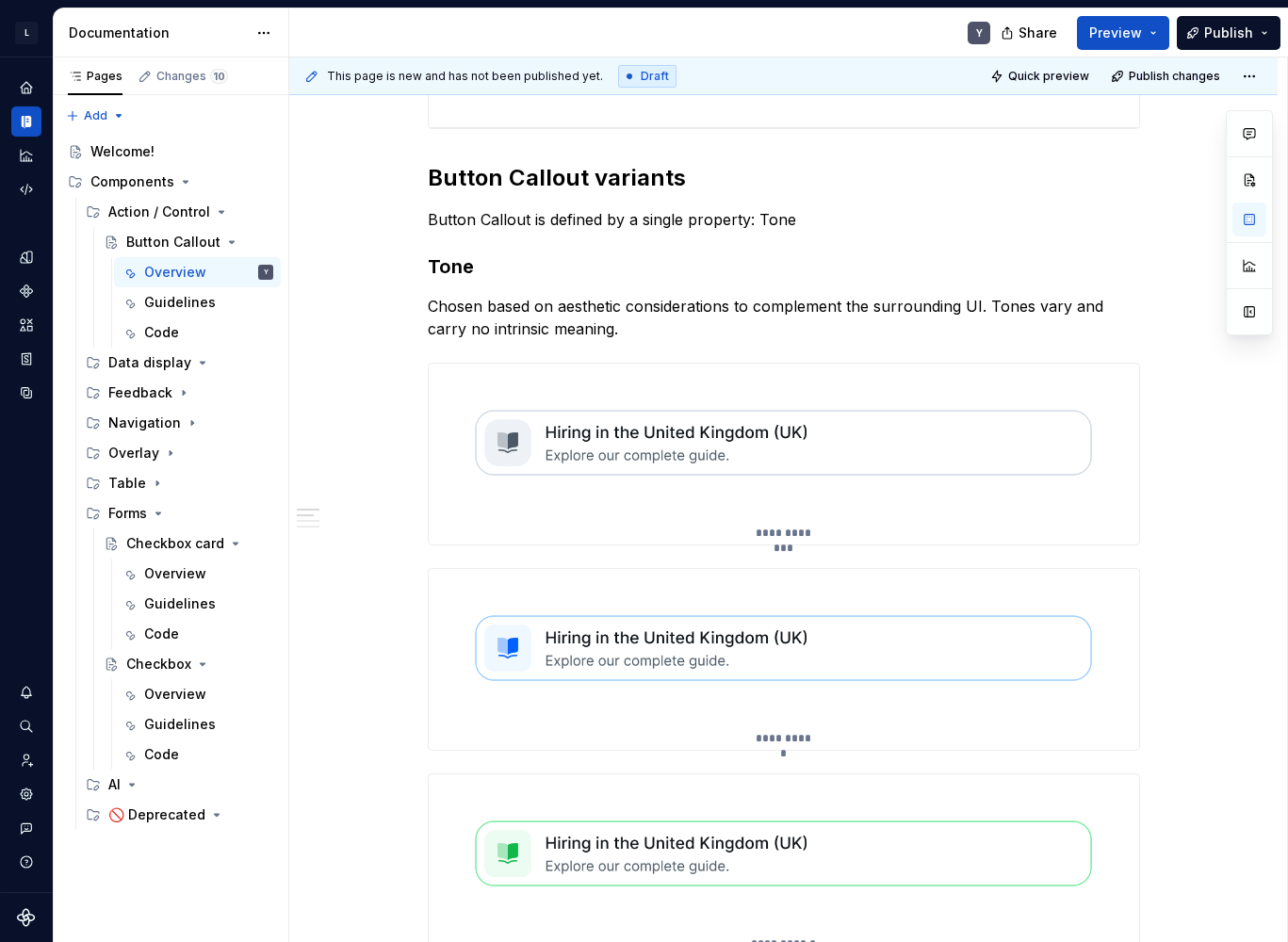
scroll to position [870, 0]
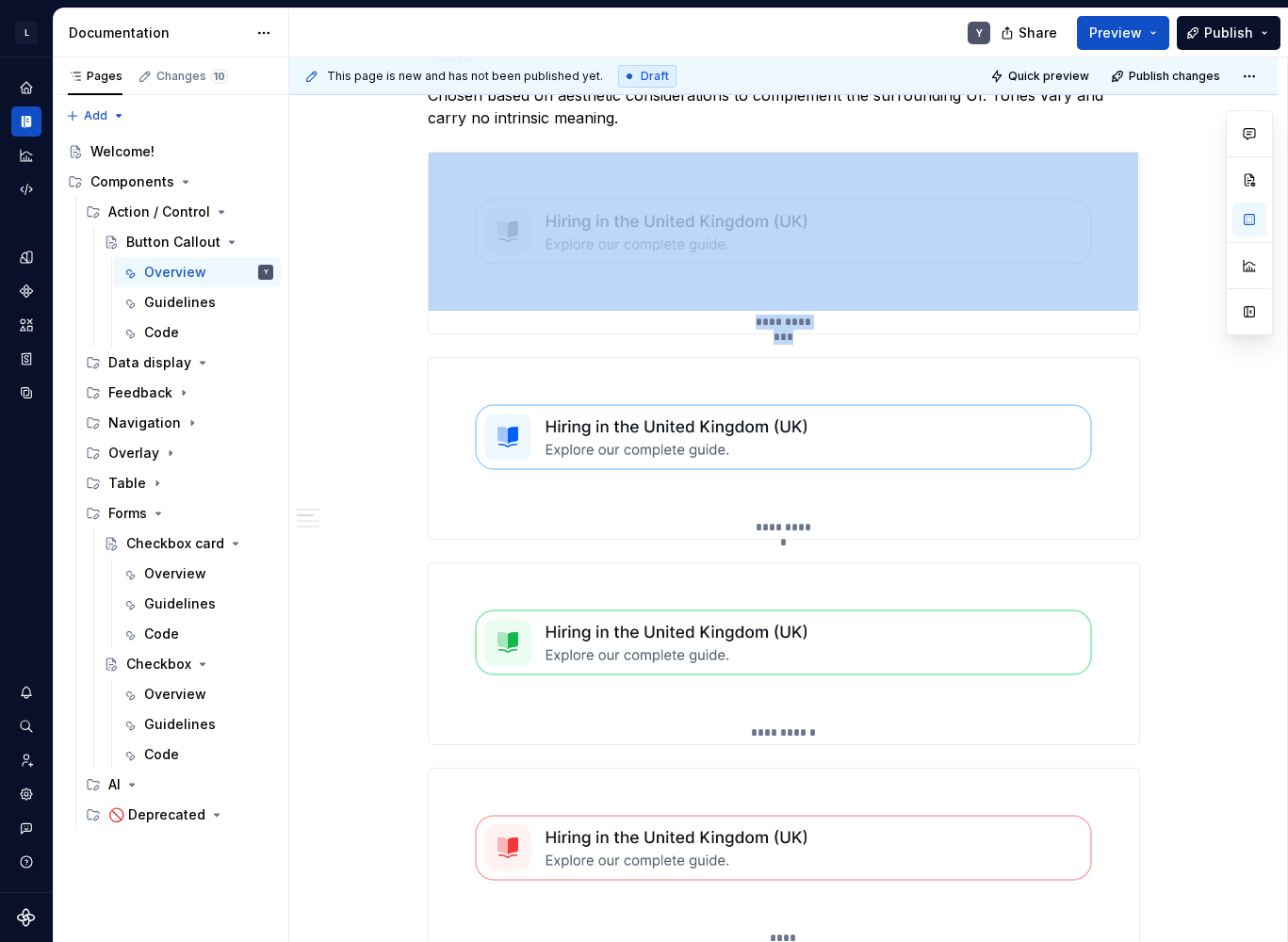
click at [764, 466] on img at bounding box center [784, 437] width 711 height 158
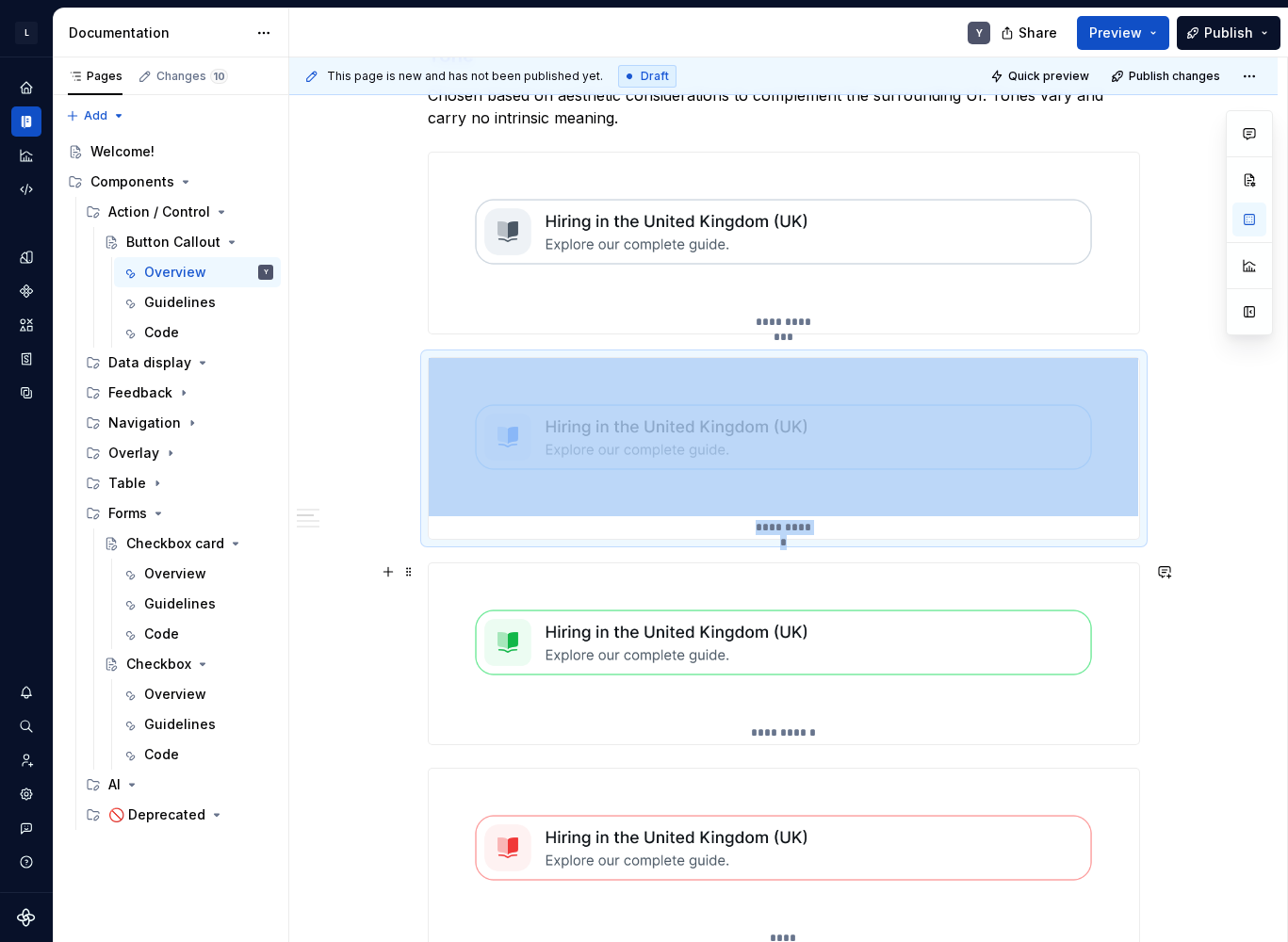
click at [751, 609] on img at bounding box center [784, 642] width 711 height 158
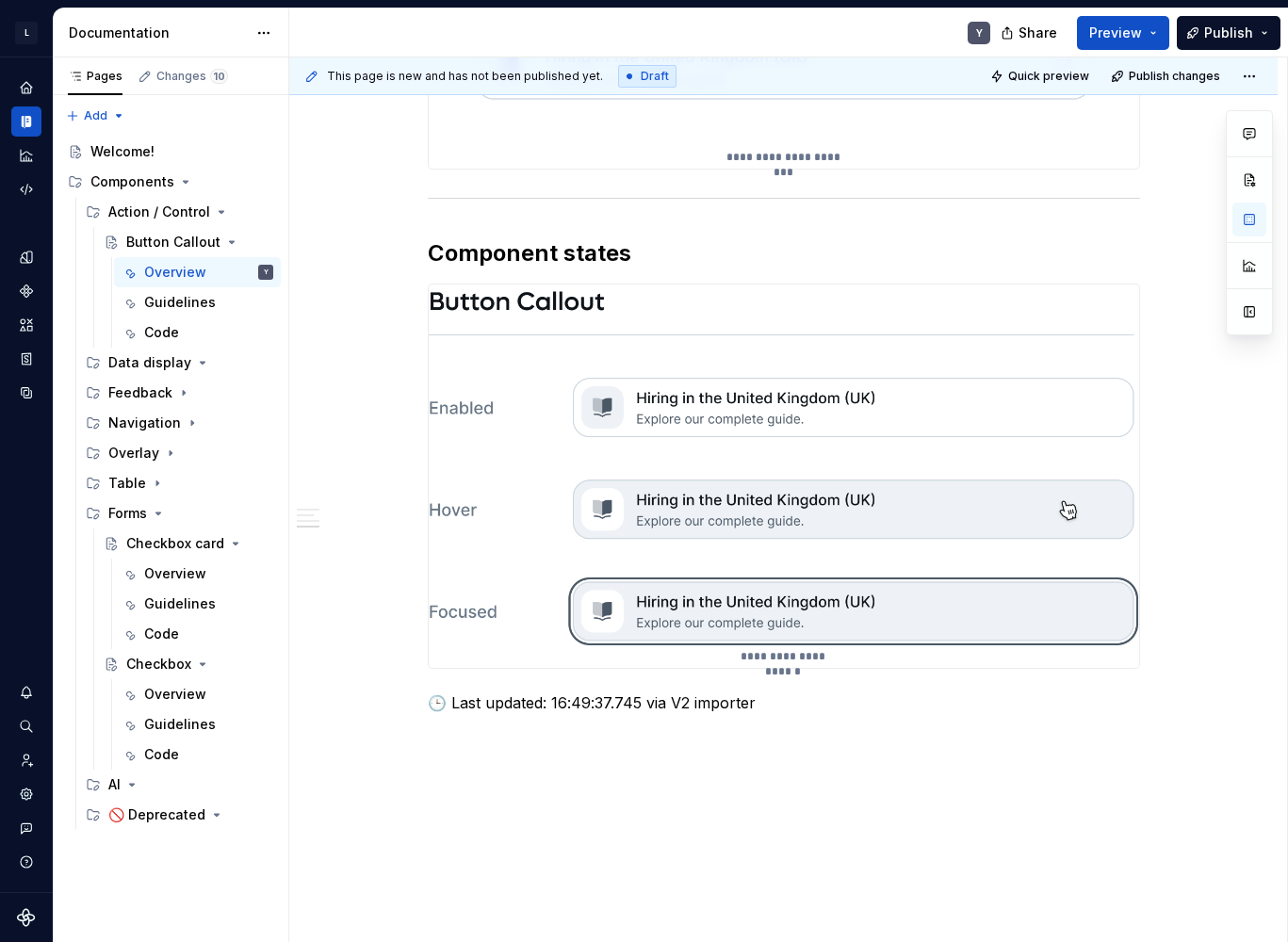
scroll to position [4145, 0]
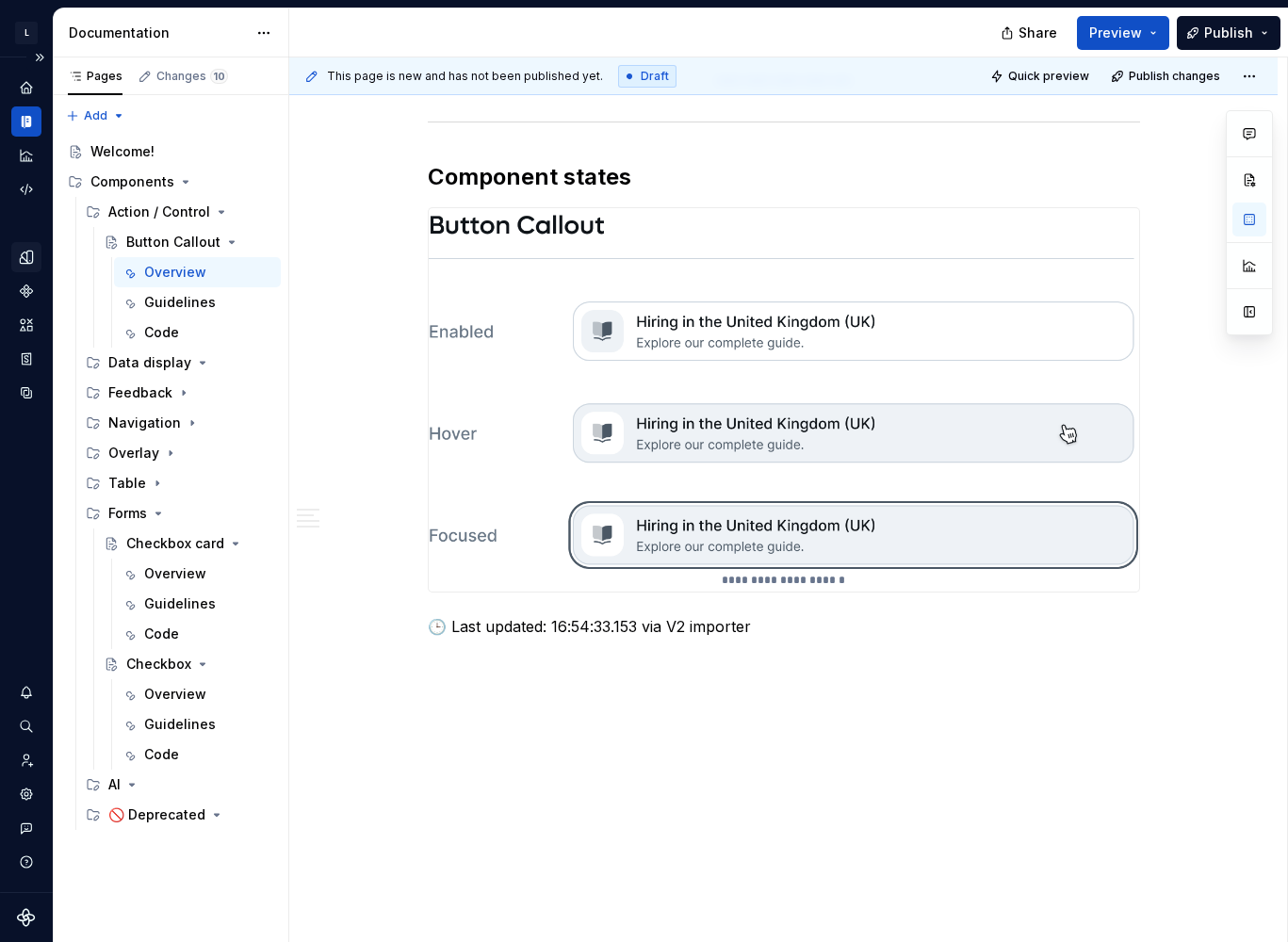
type textarea "*"
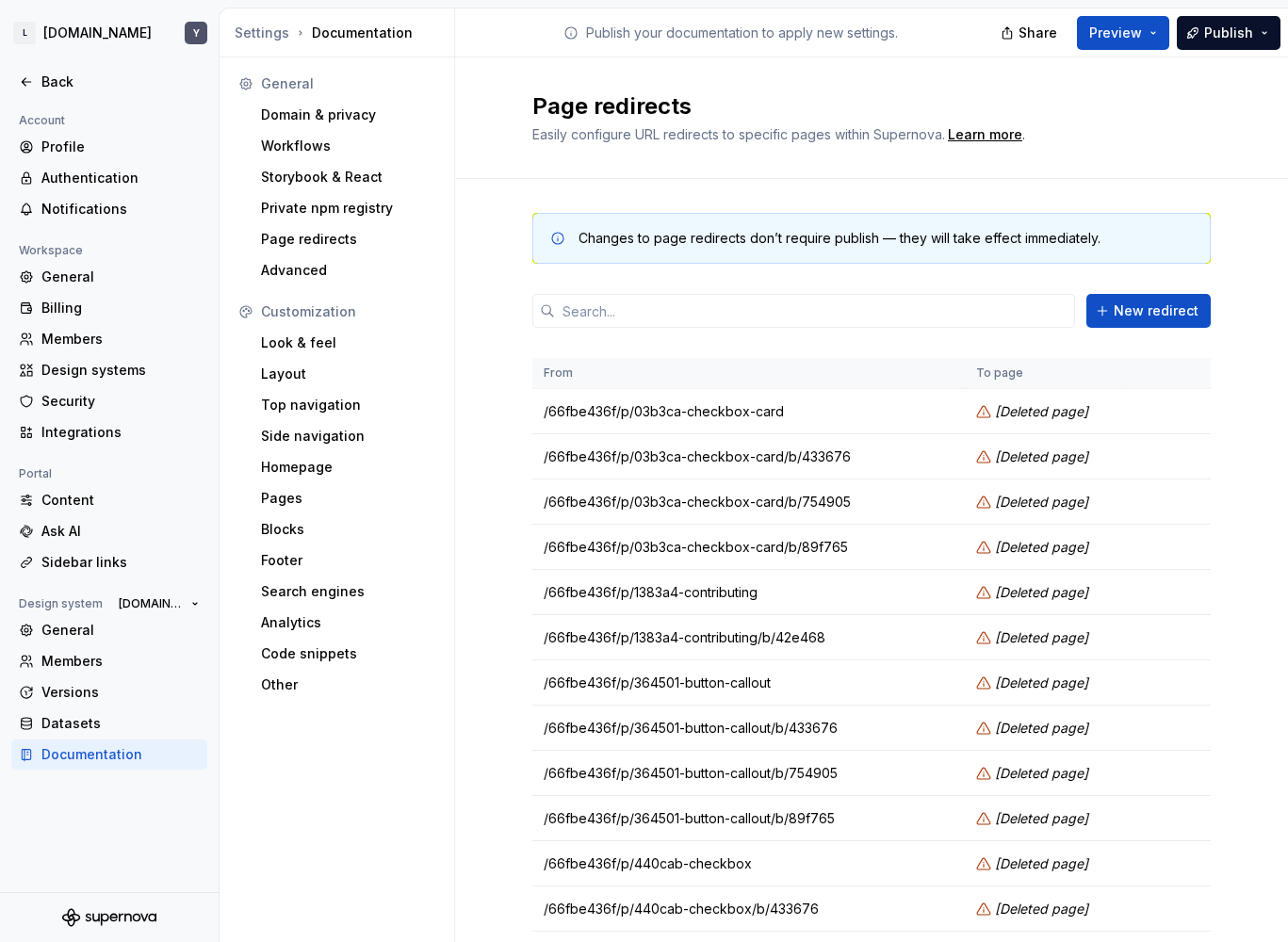
click at [410, 786] on div "General Domain & privacy Workflows Storybook & React Private npm registry Page …" at bounding box center [337, 504] width 236 height 893
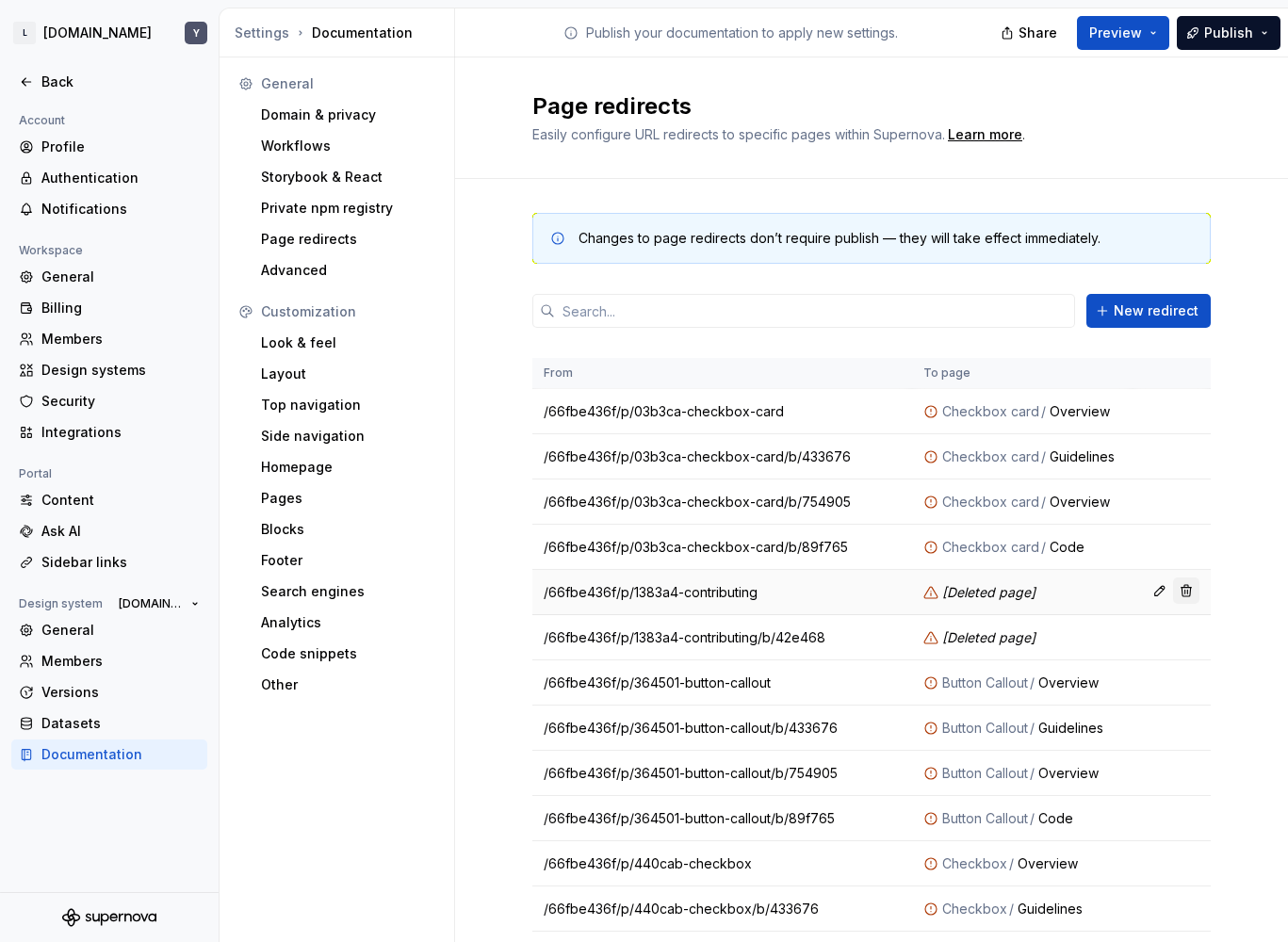
click at [1179, 591] on button "button" at bounding box center [1185, 590] width 26 height 26
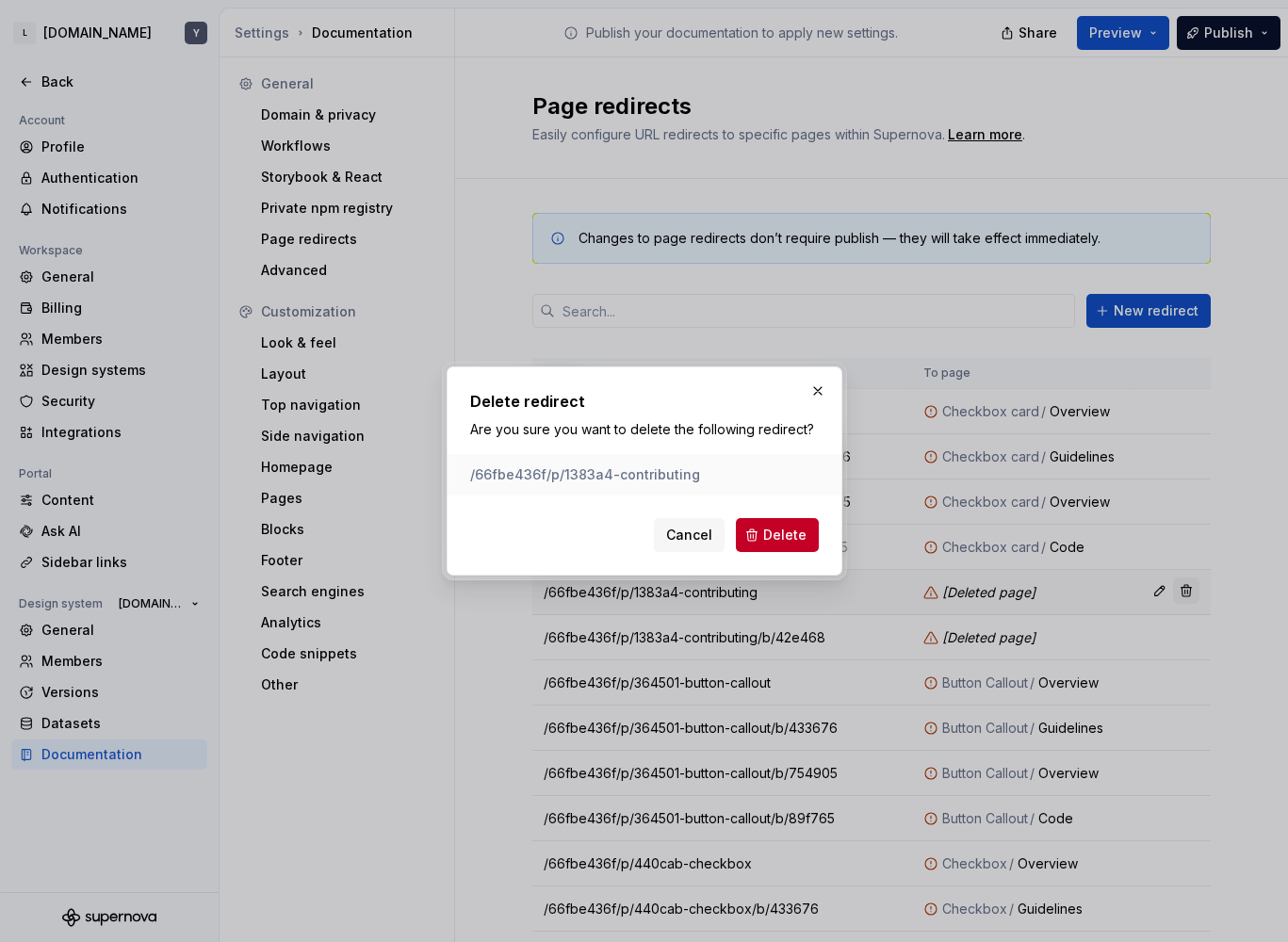
click button "Cancel" at bounding box center [689, 536] width 71 height 34
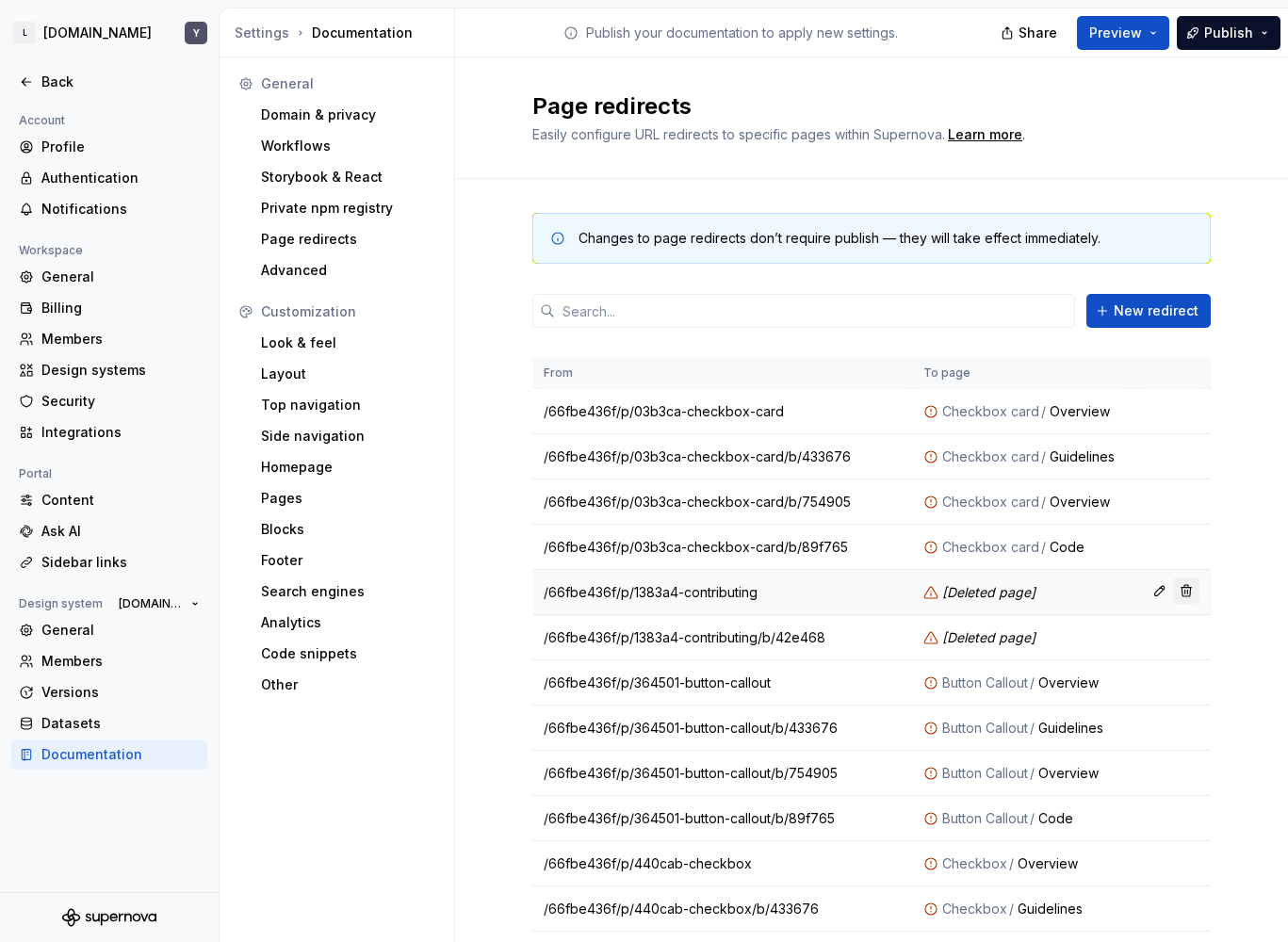
click at [1179, 591] on button "button" at bounding box center [1185, 590] width 26 height 26
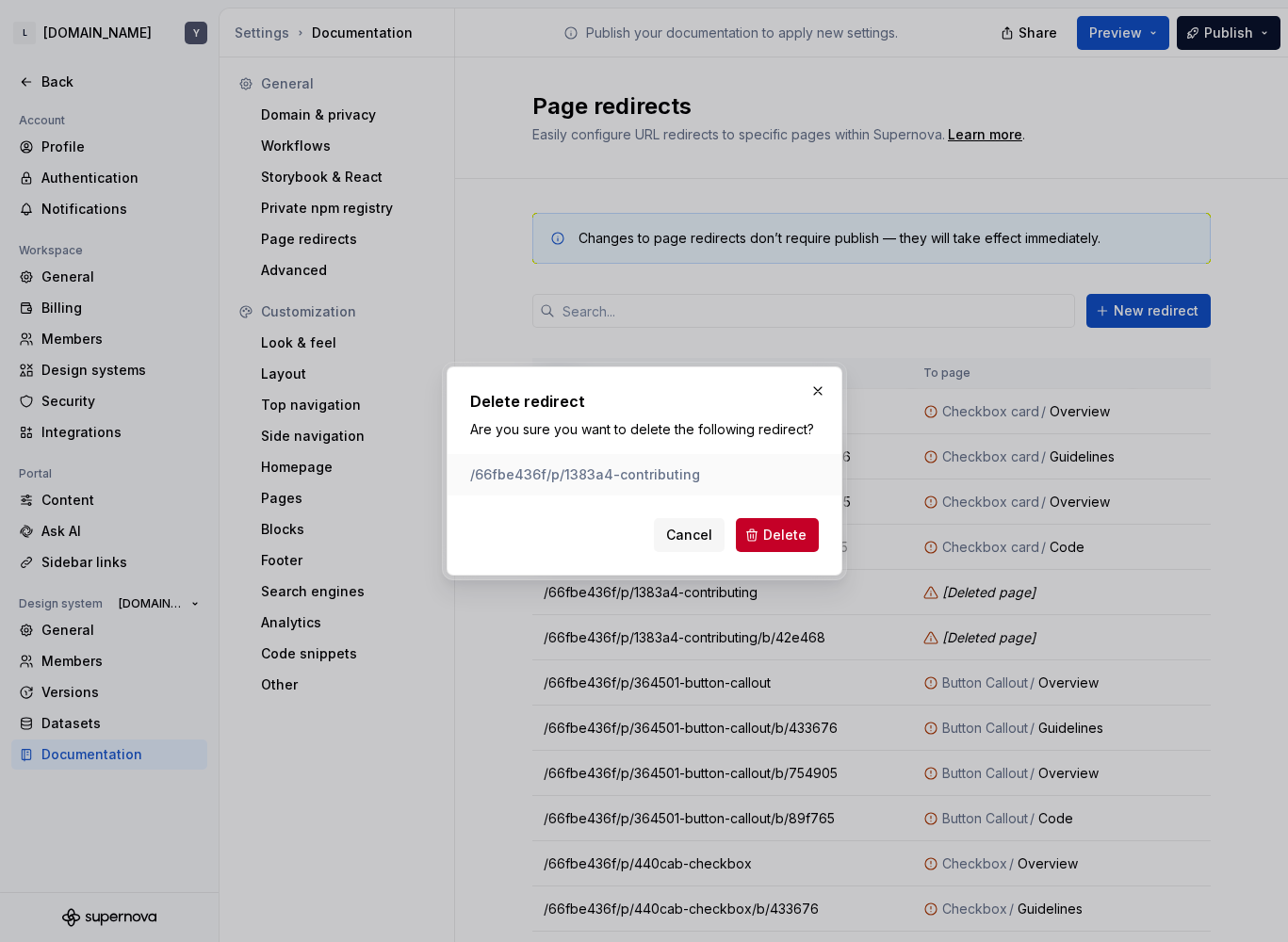
click at [787, 537] on span "Delete" at bounding box center [785, 535] width 44 height 19
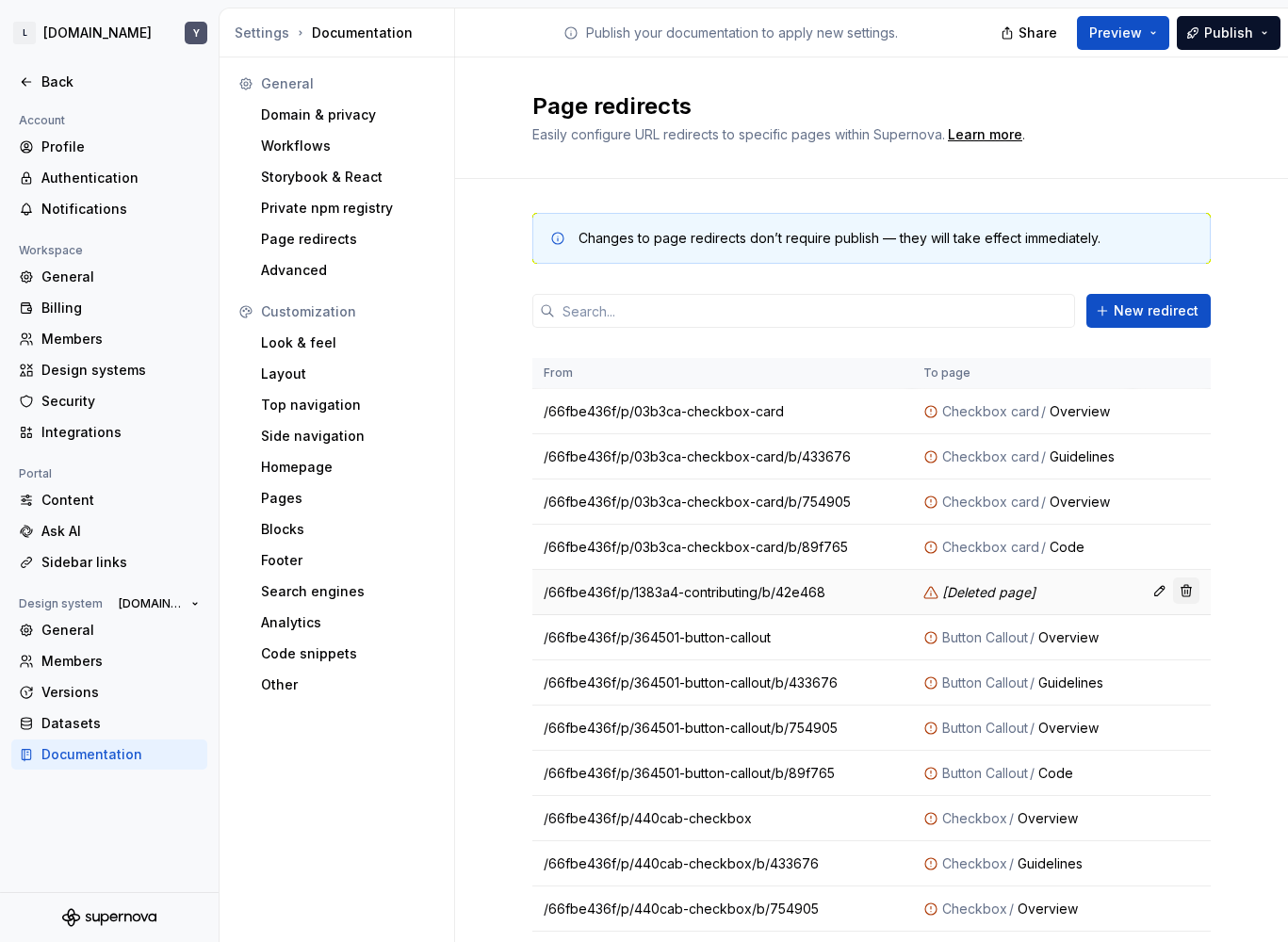
click at [1179, 582] on button "button" at bounding box center [1185, 590] width 26 height 26
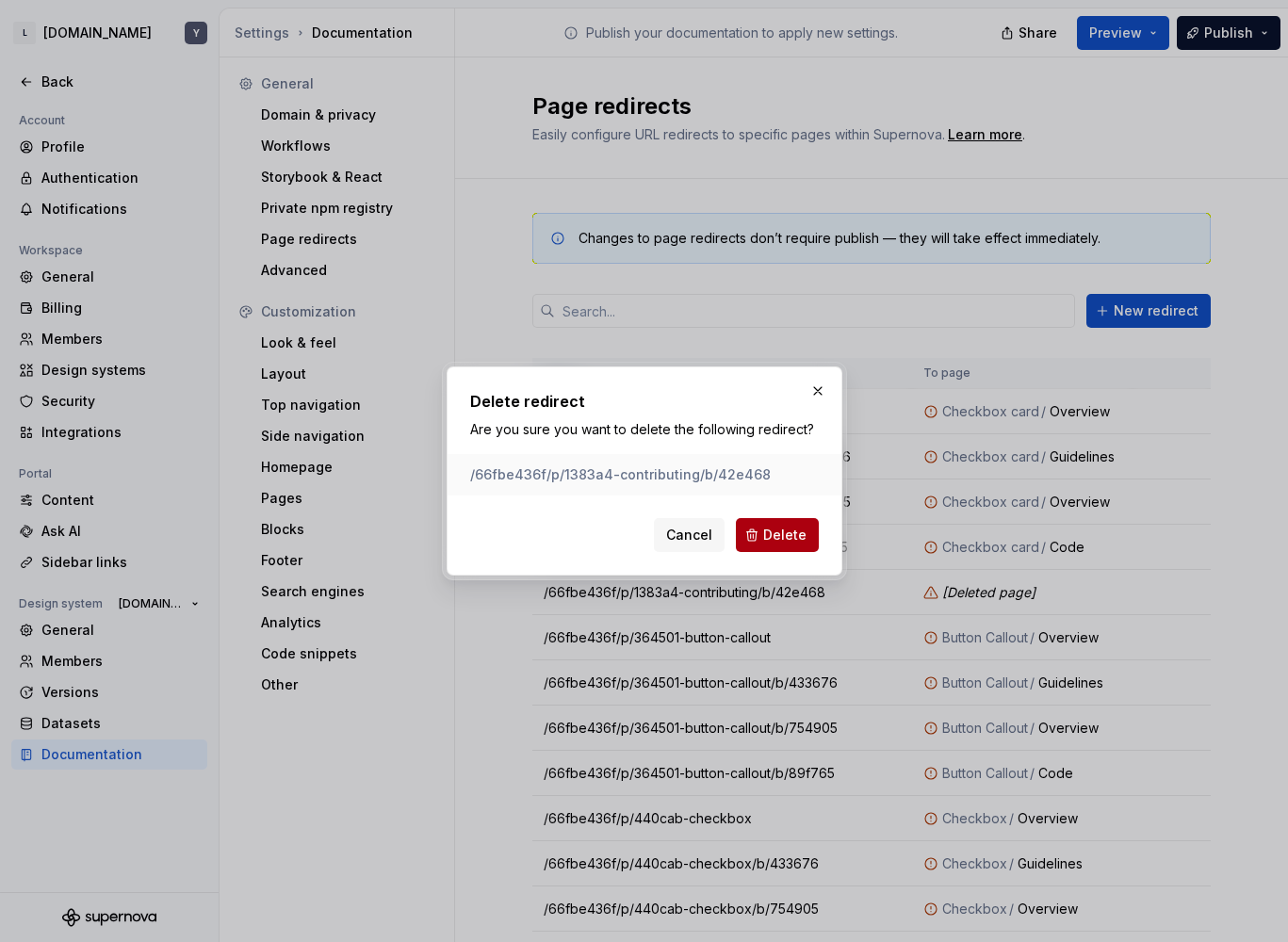
click at [802, 542] on span "Delete" at bounding box center [785, 535] width 44 height 19
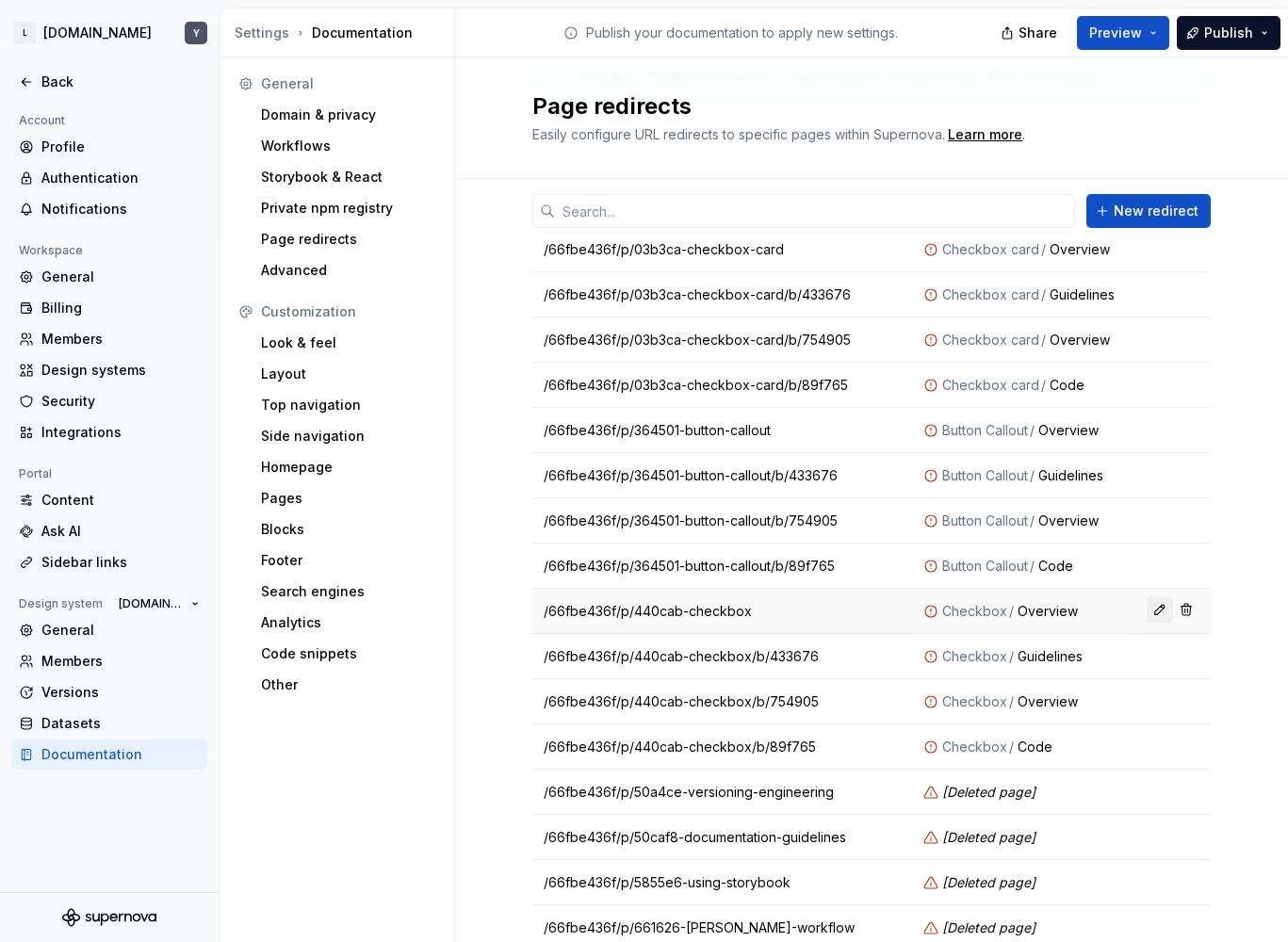
scroll to position [300, 0]
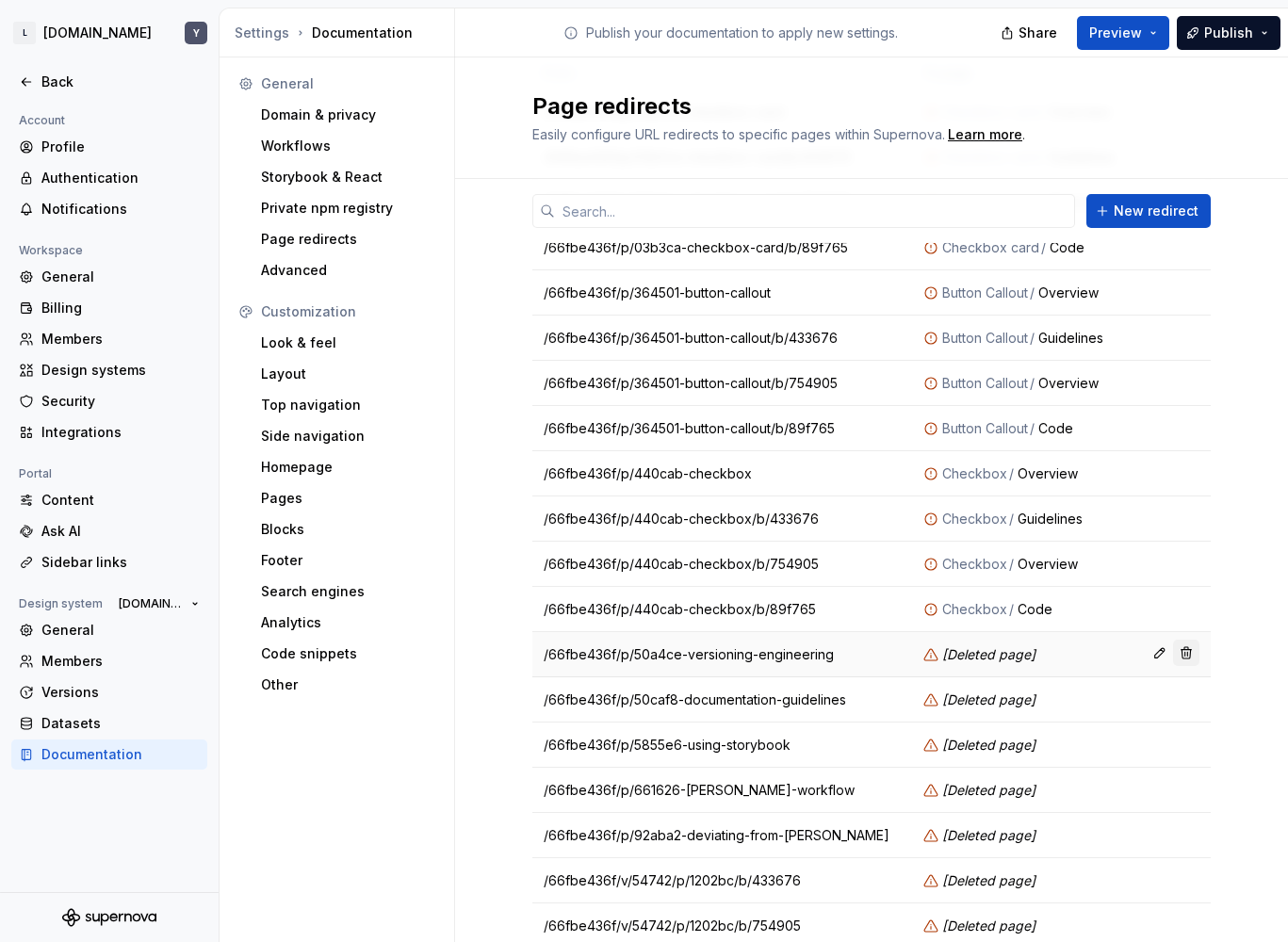
click at [1173, 660] on button "button" at bounding box center [1185, 653] width 26 height 26
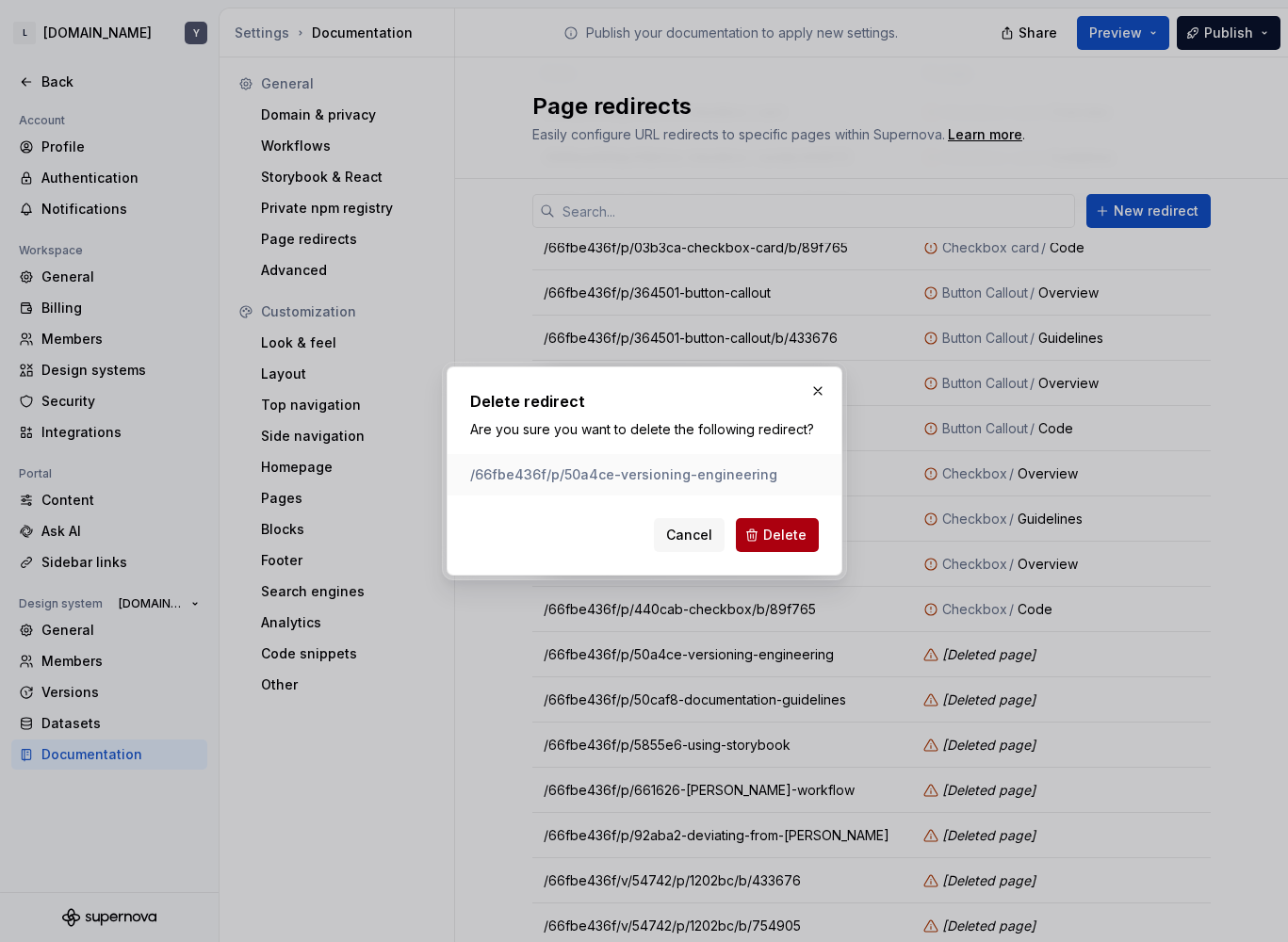
click at [804, 532] on span "Delete" at bounding box center [785, 535] width 44 height 19
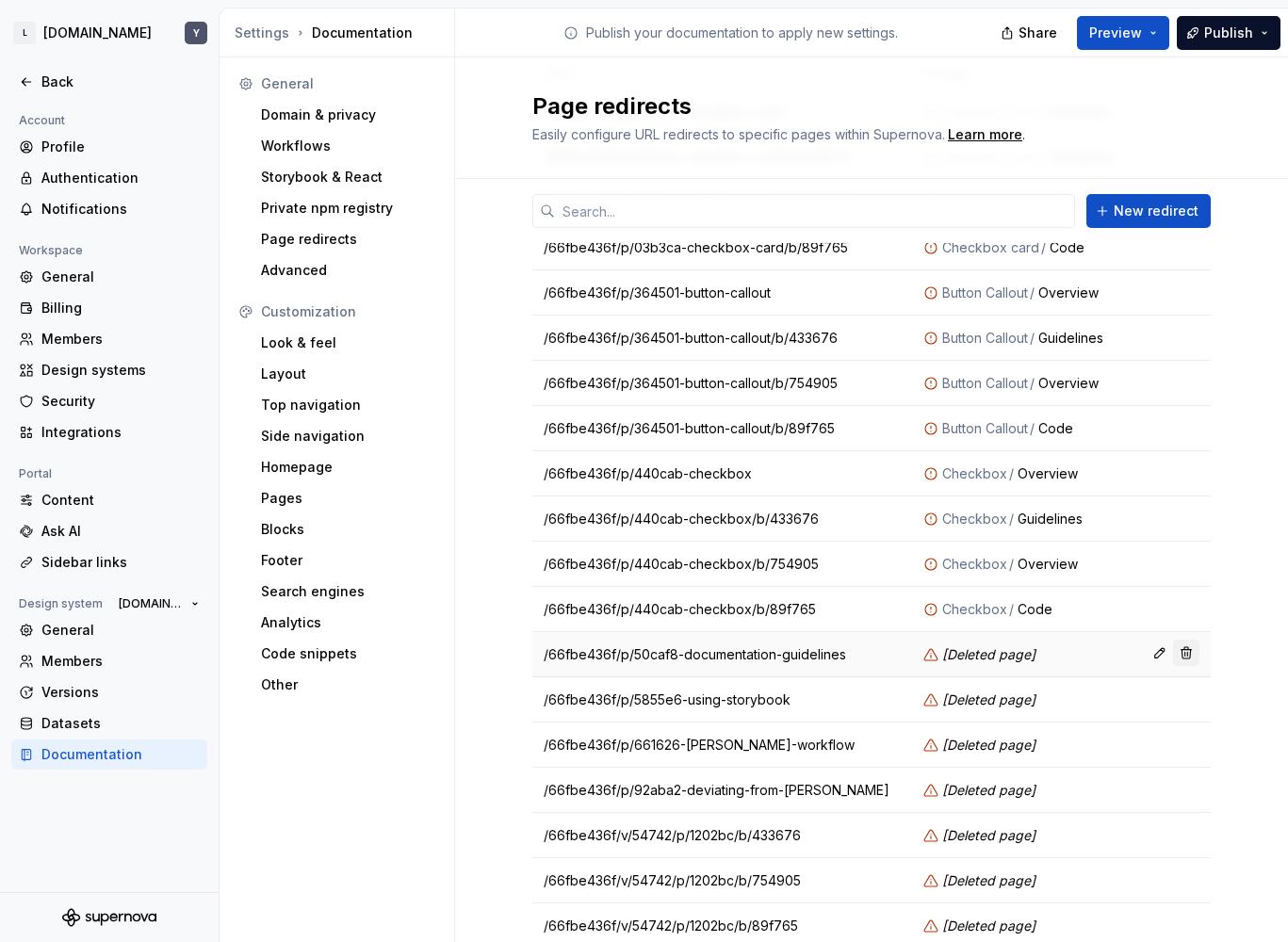
click at [1181, 653] on button "button" at bounding box center [1185, 653] width 26 height 26
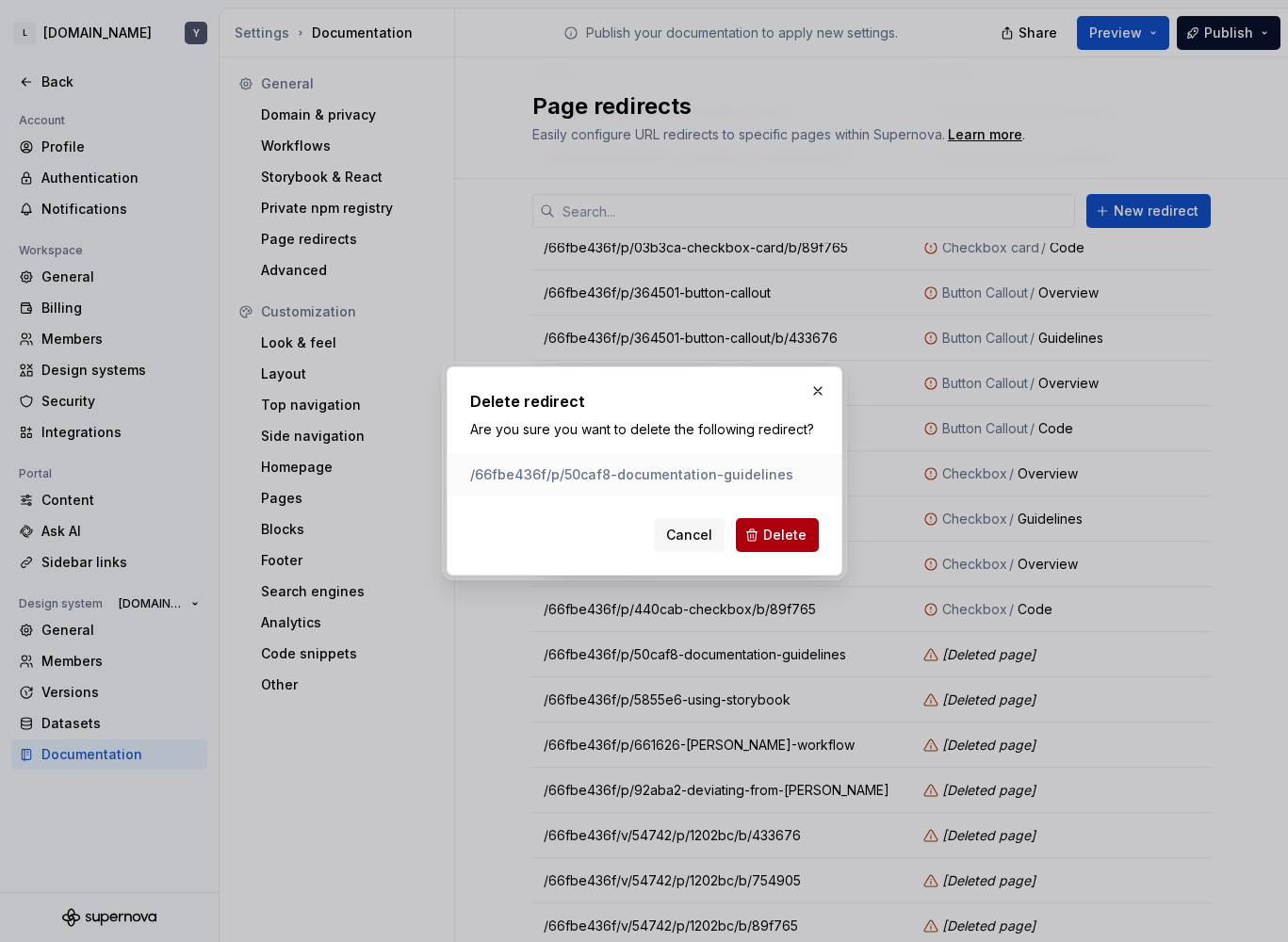
click at [784, 534] on span "Delete" at bounding box center [785, 535] width 44 height 19
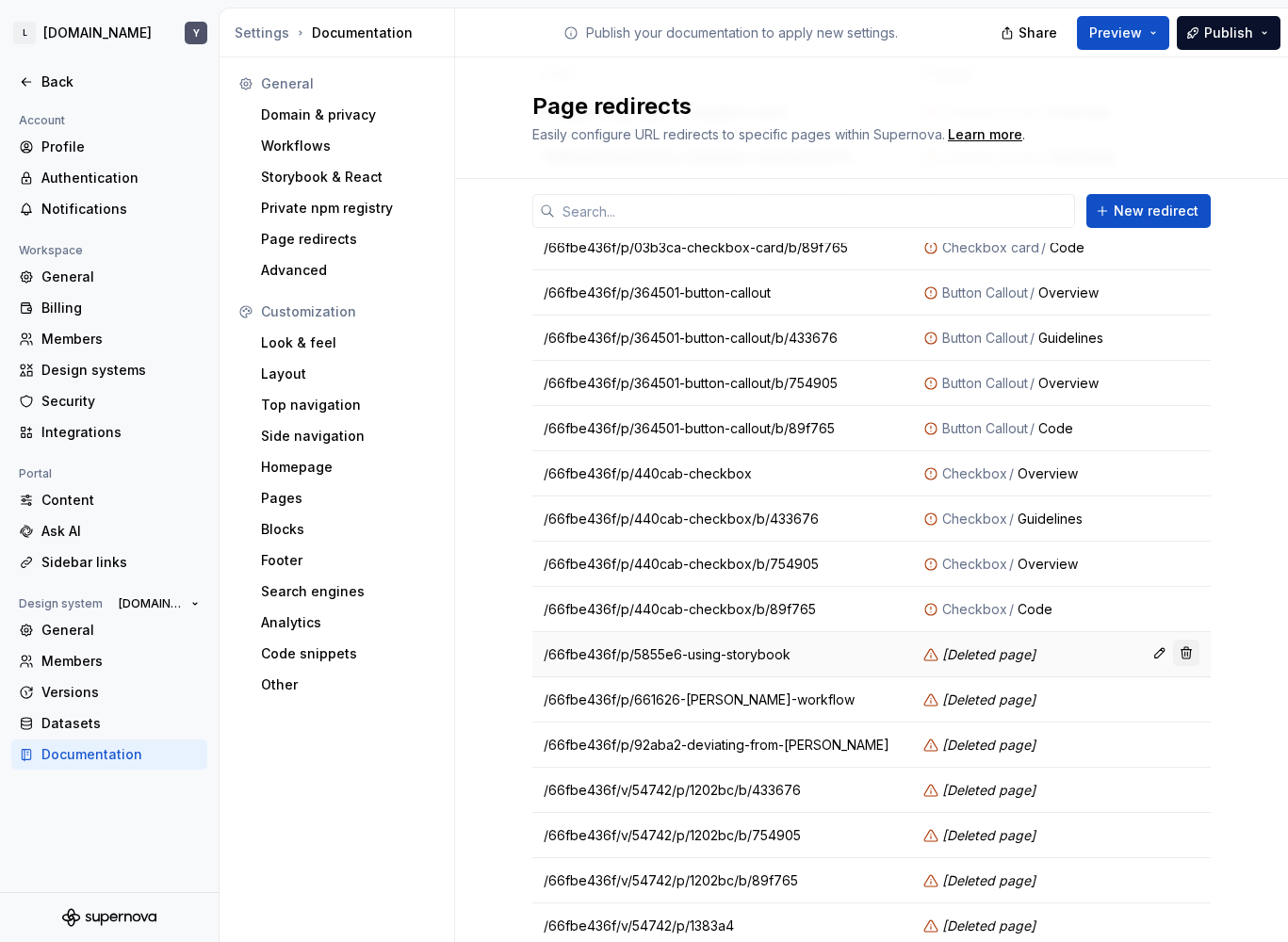
click at [1179, 659] on button "button" at bounding box center [1185, 653] width 26 height 26
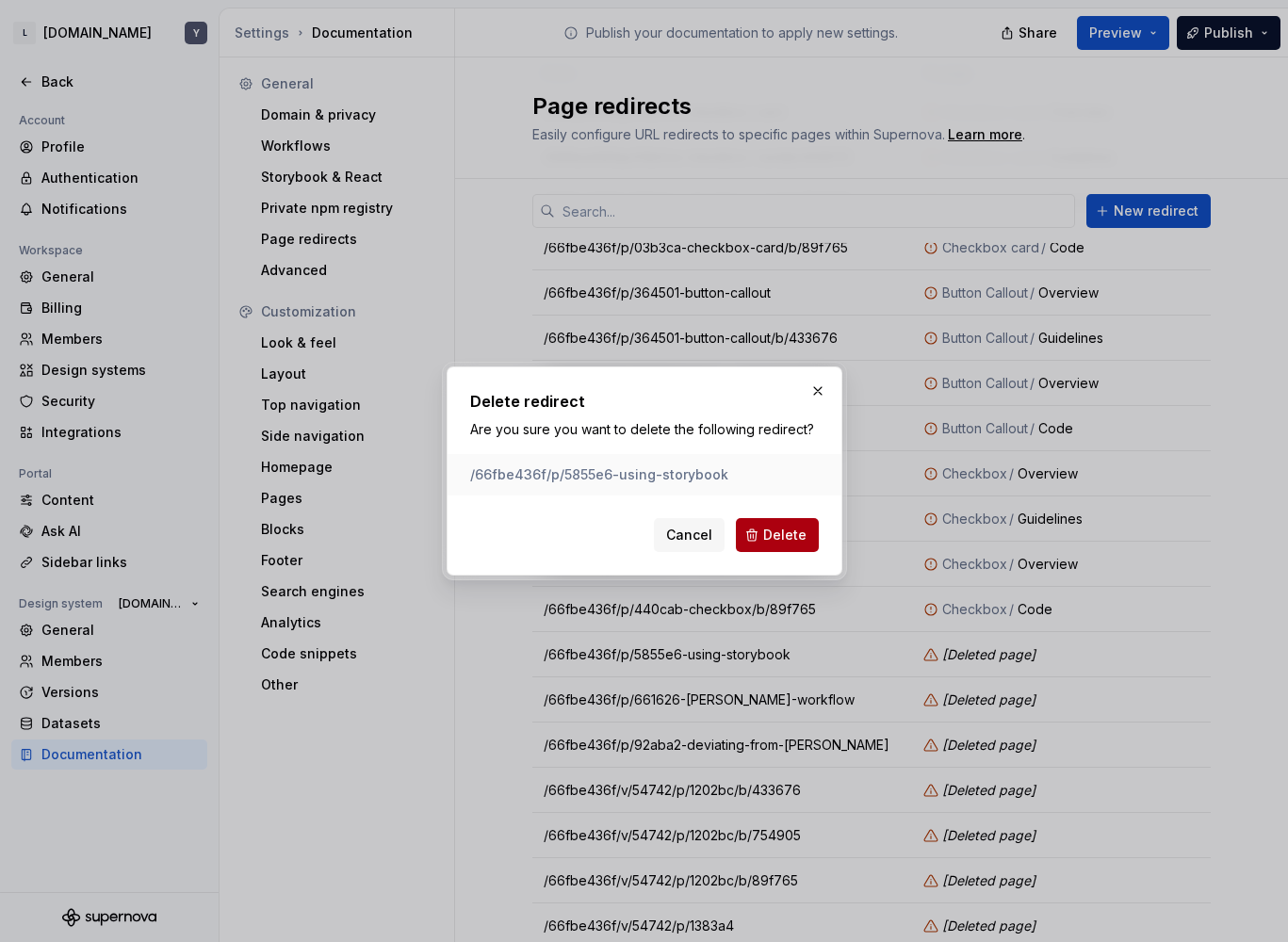
click at [781, 538] on span "Delete" at bounding box center [785, 535] width 44 height 19
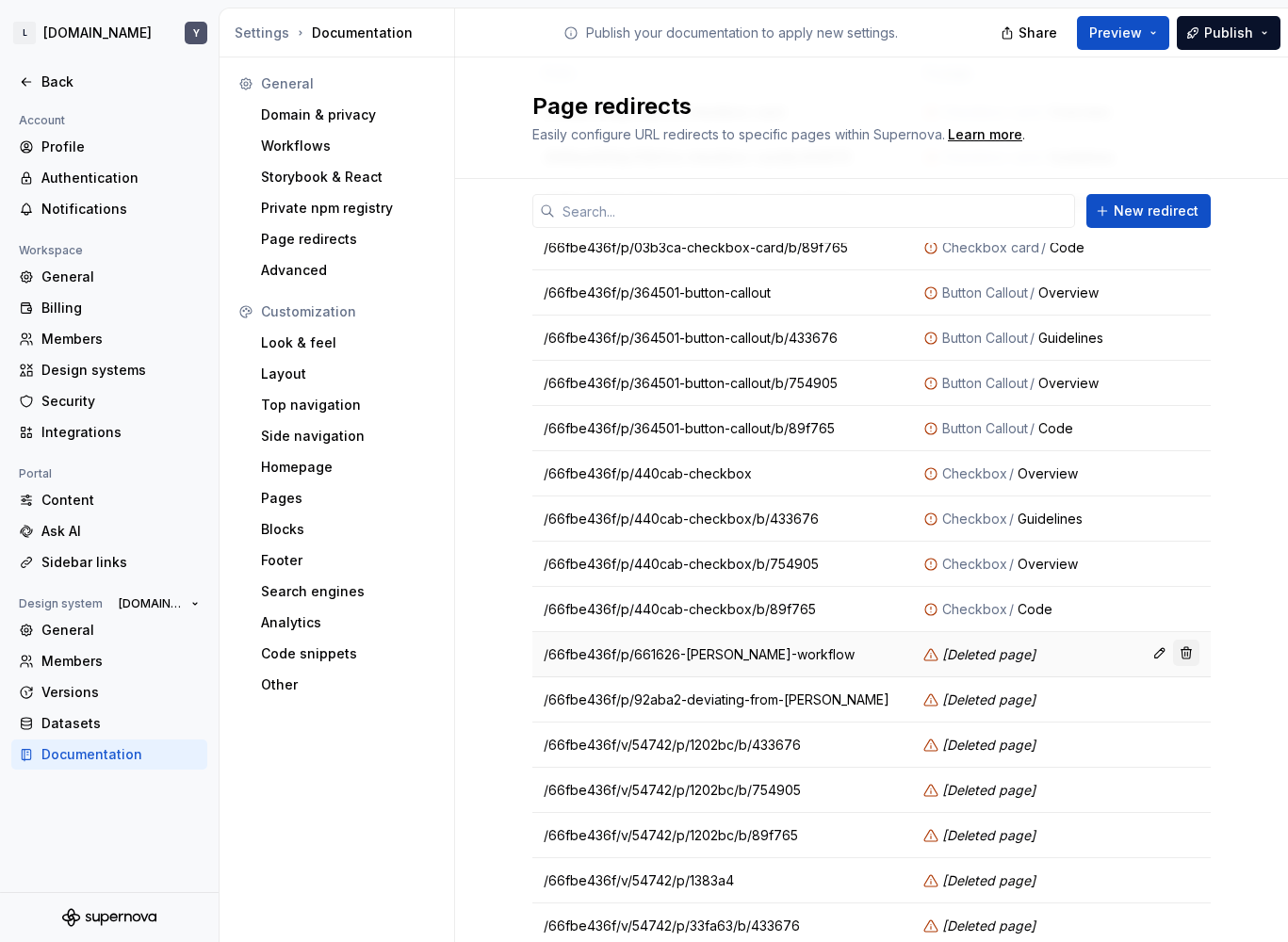
click at [1182, 647] on button "button" at bounding box center [1185, 653] width 26 height 26
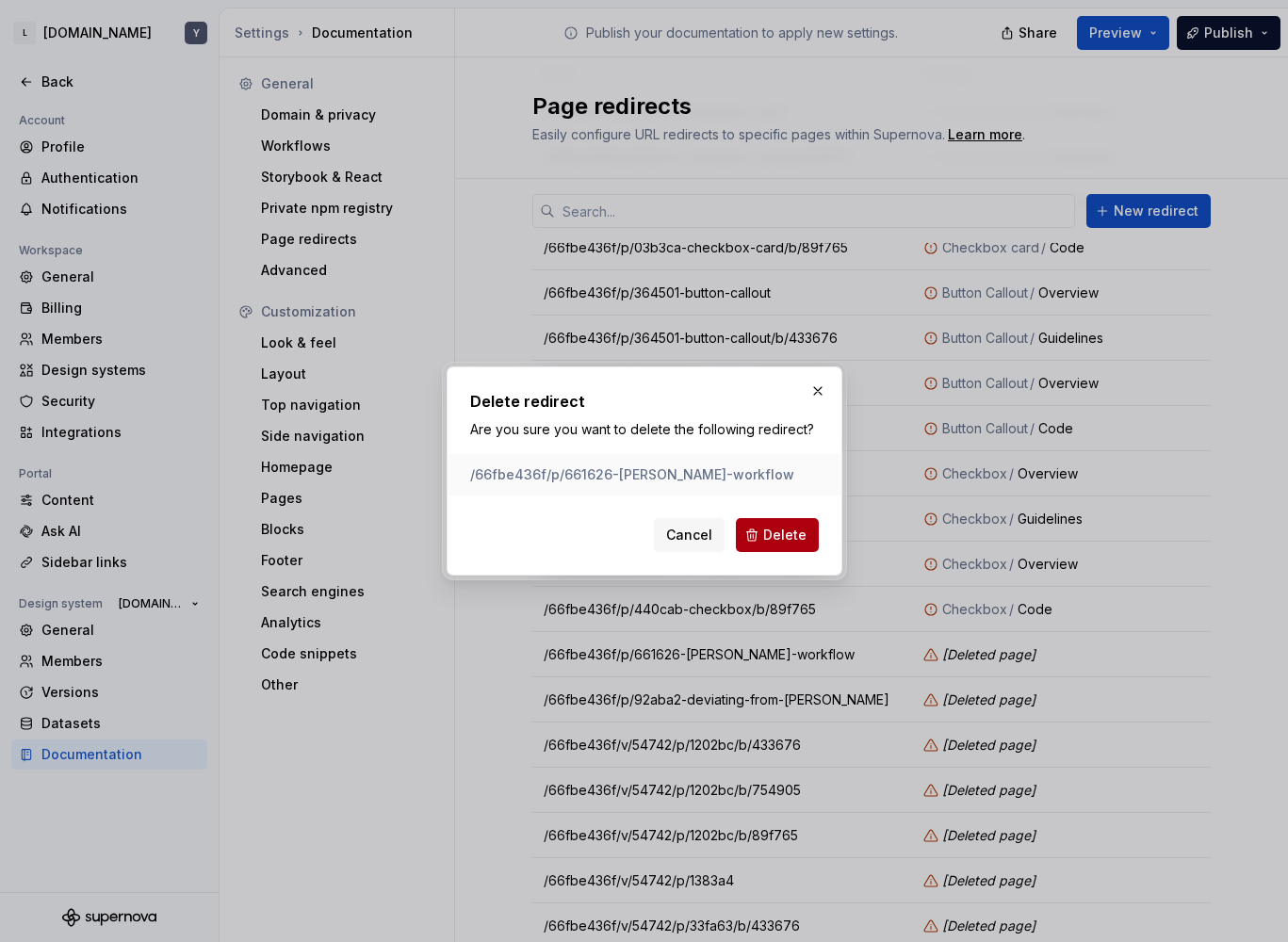
click at [777, 533] on span "Delete" at bounding box center [785, 535] width 44 height 19
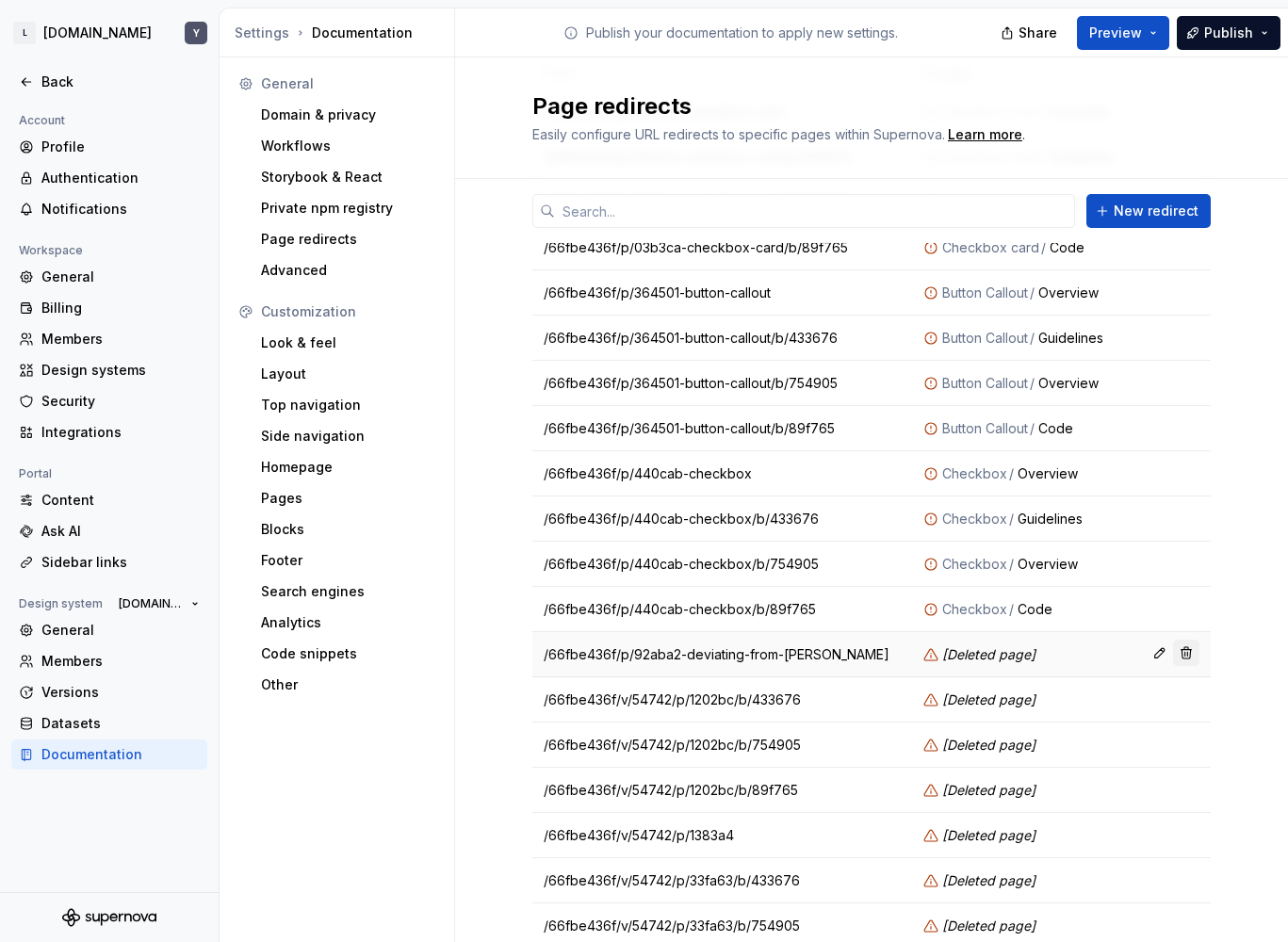
click at [1191, 660] on button "button" at bounding box center [1185, 653] width 26 height 26
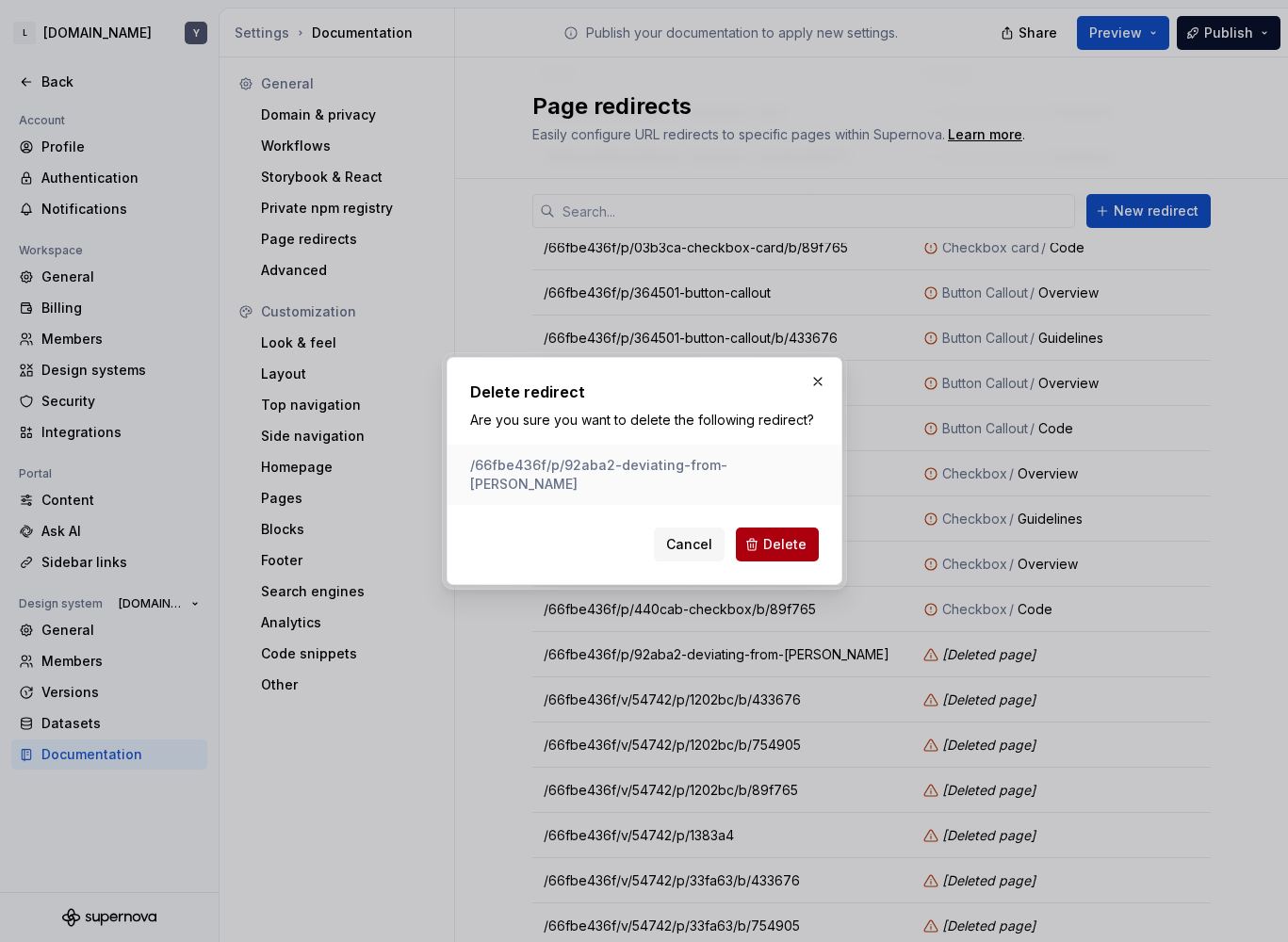
click at [800, 537] on span "Delete" at bounding box center [785, 545] width 44 height 19
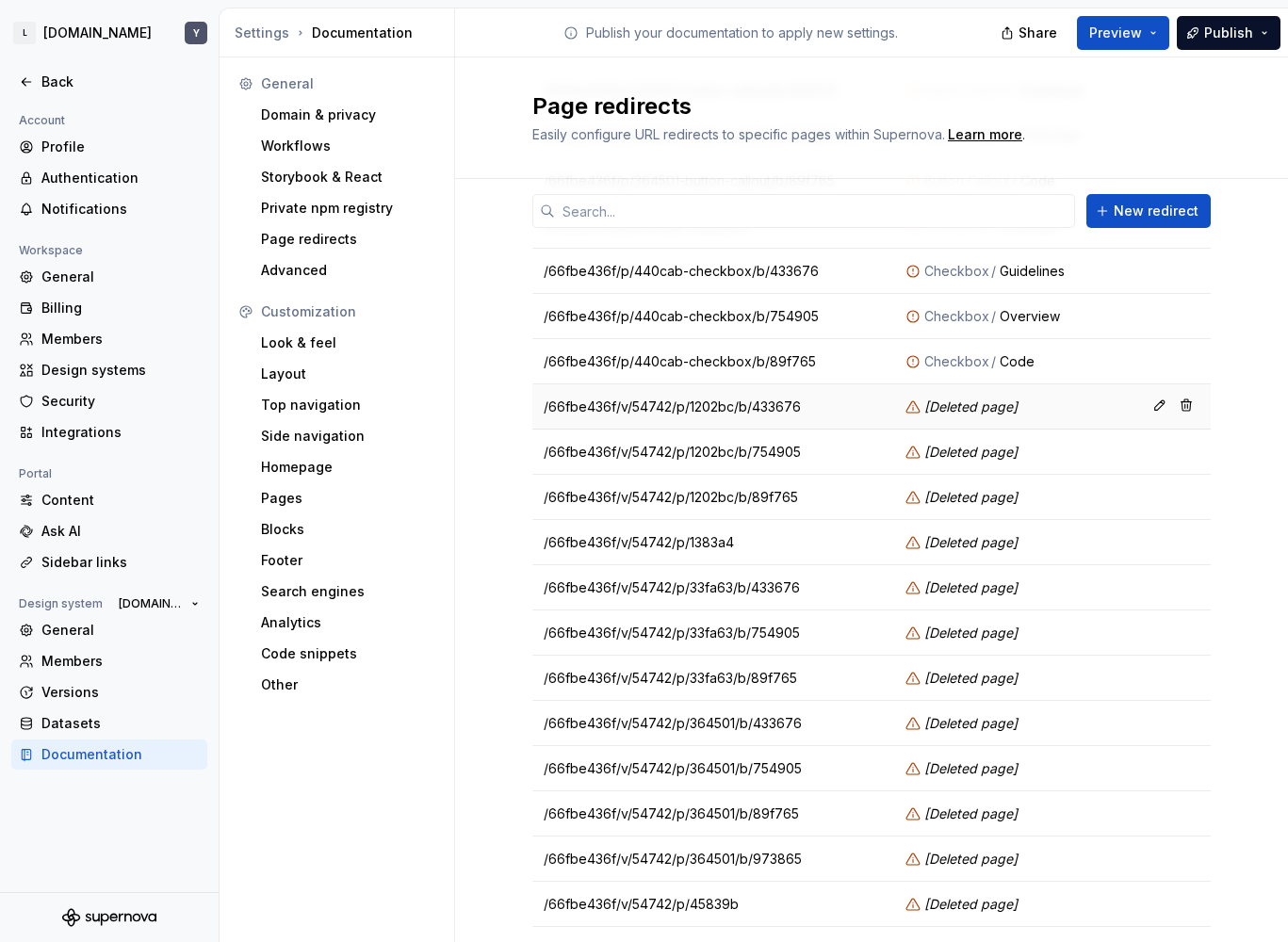
scroll to position [589, 0]
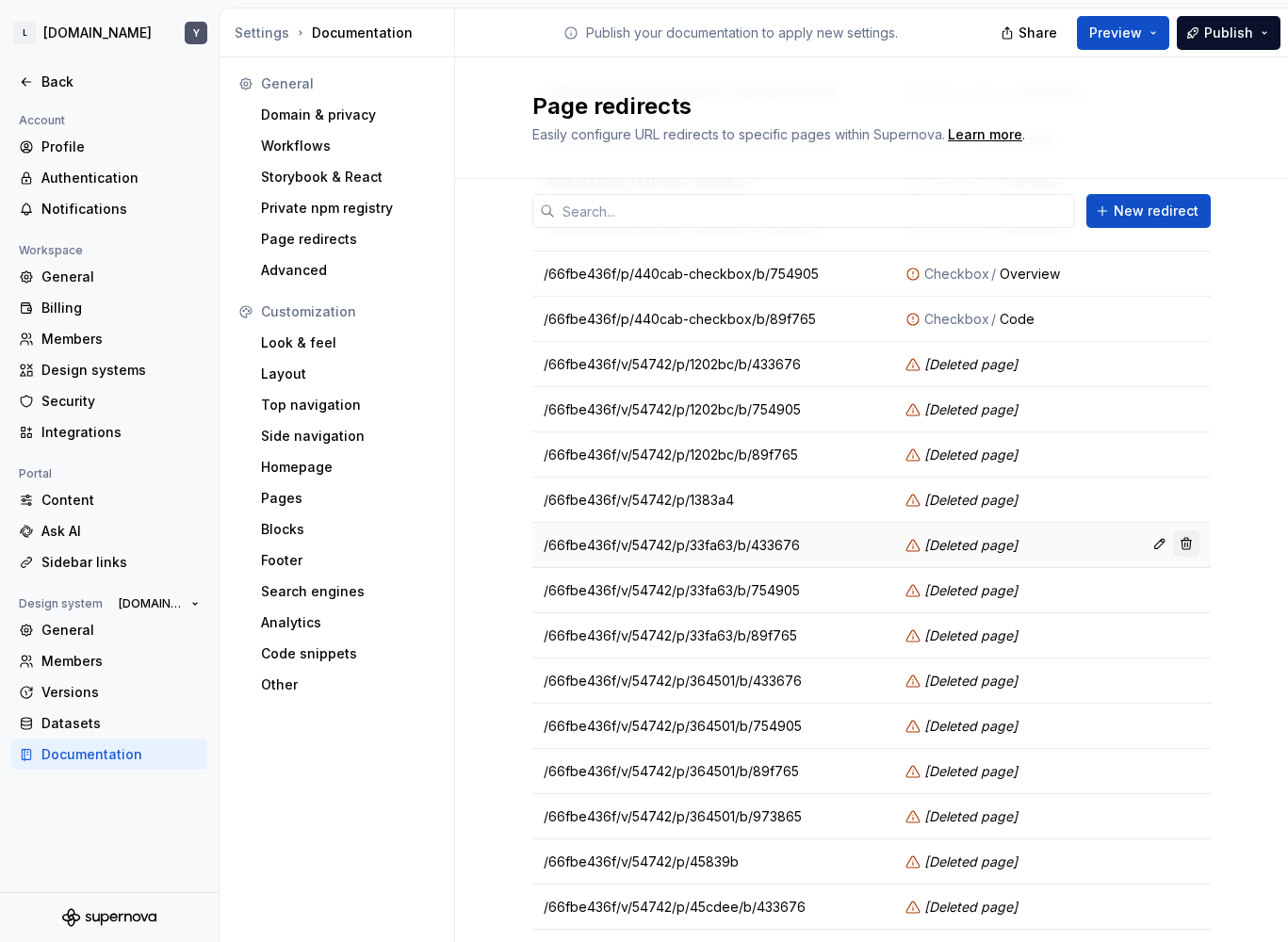
click at [1179, 547] on button "button" at bounding box center [1185, 544] width 26 height 26
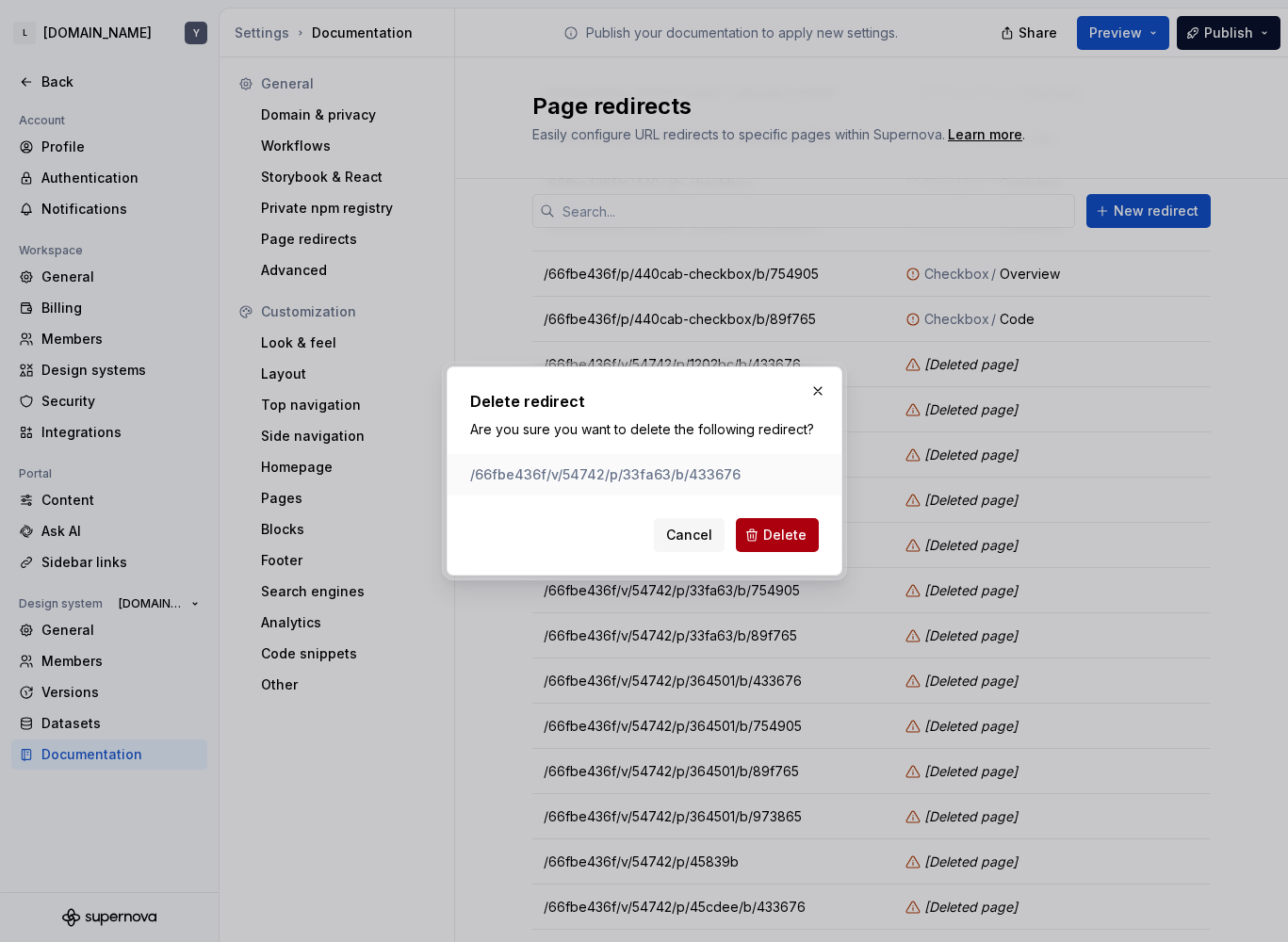
click at [802, 546] on button "Delete" at bounding box center [776, 536] width 83 height 34
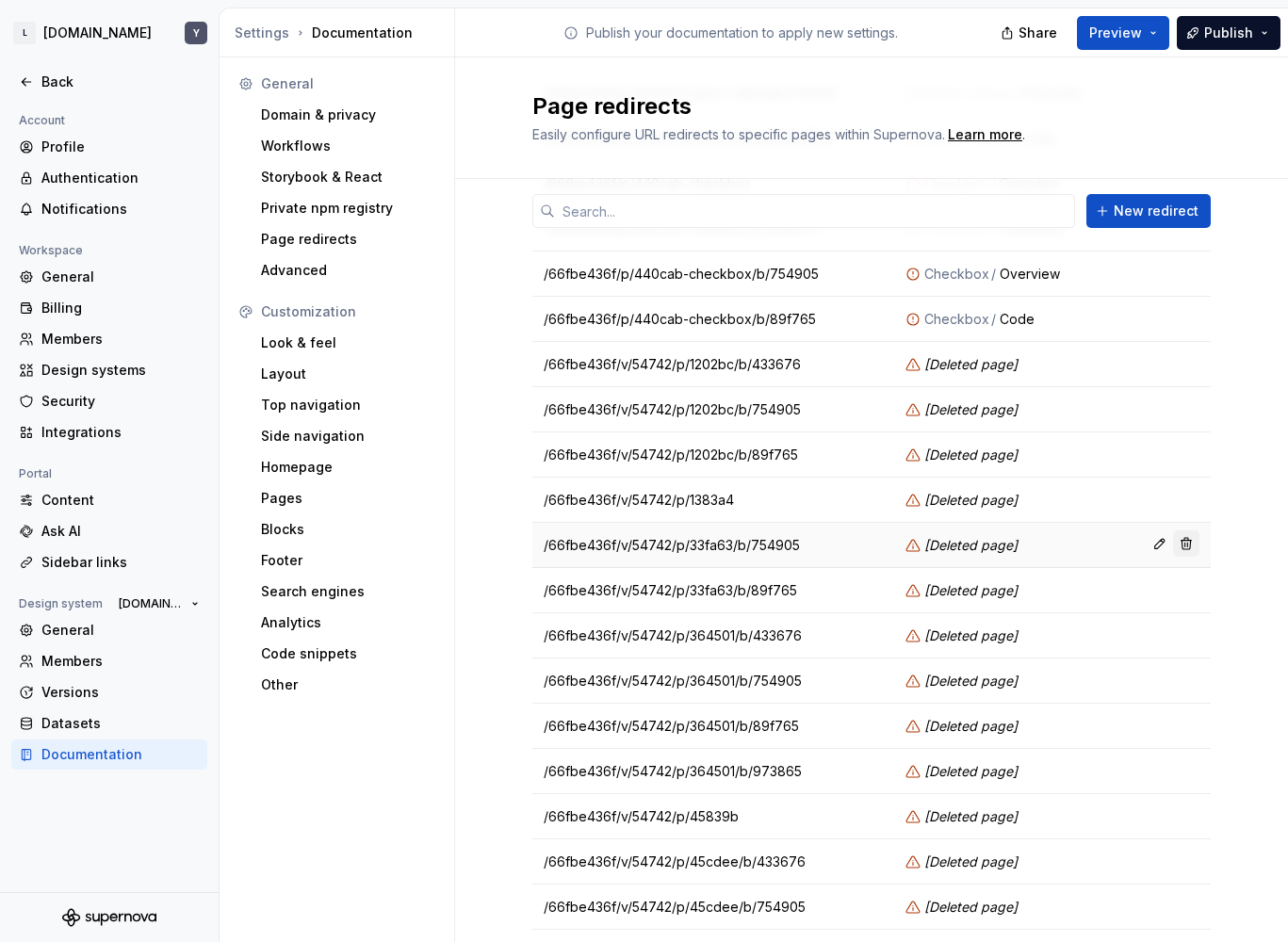
click at [1173, 540] on button "button" at bounding box center [1185, 544] width 26 height 26
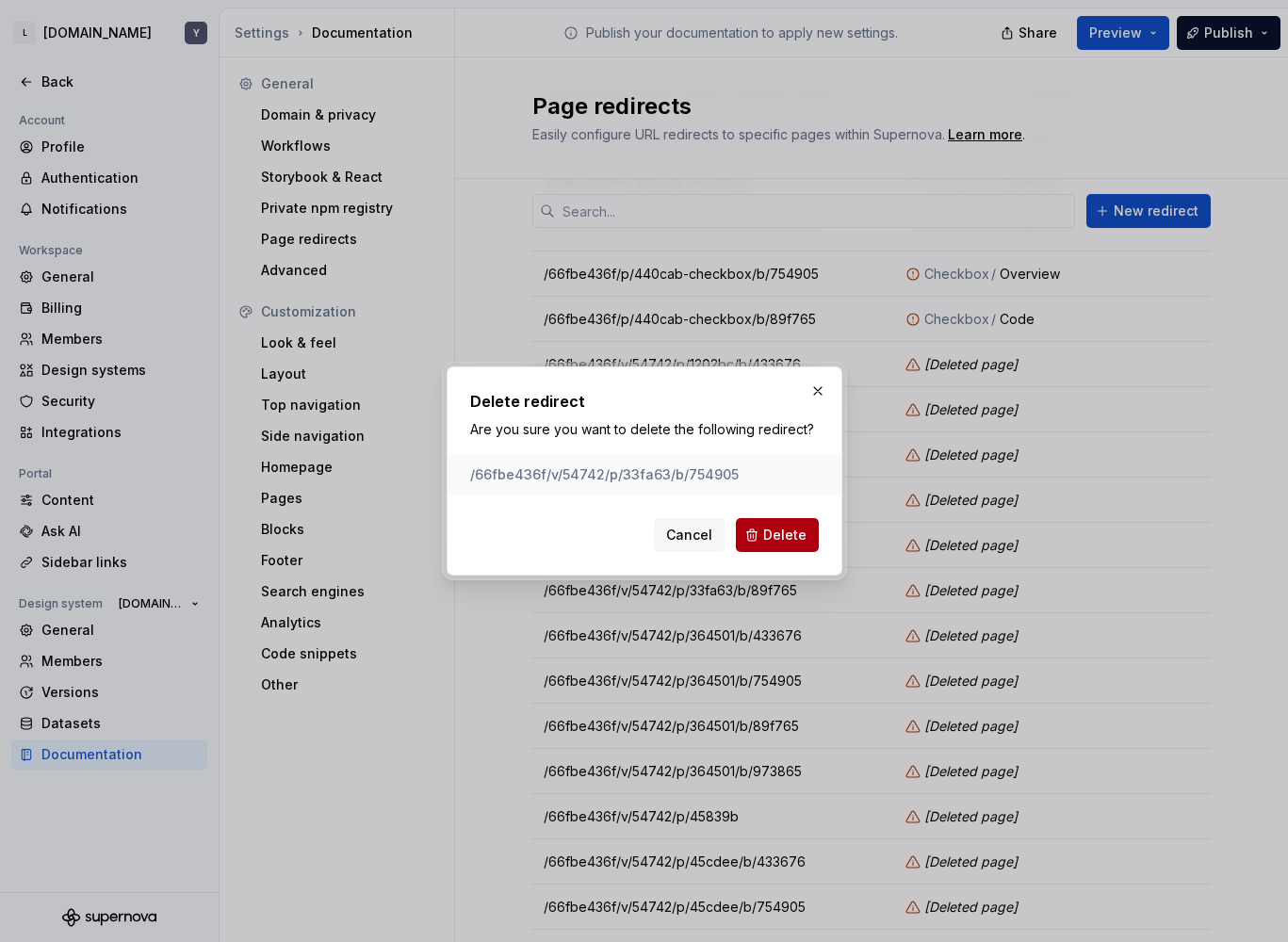
click at [788, 536] on span "Delete" at bounding box center [785, 535] width 44 height 19
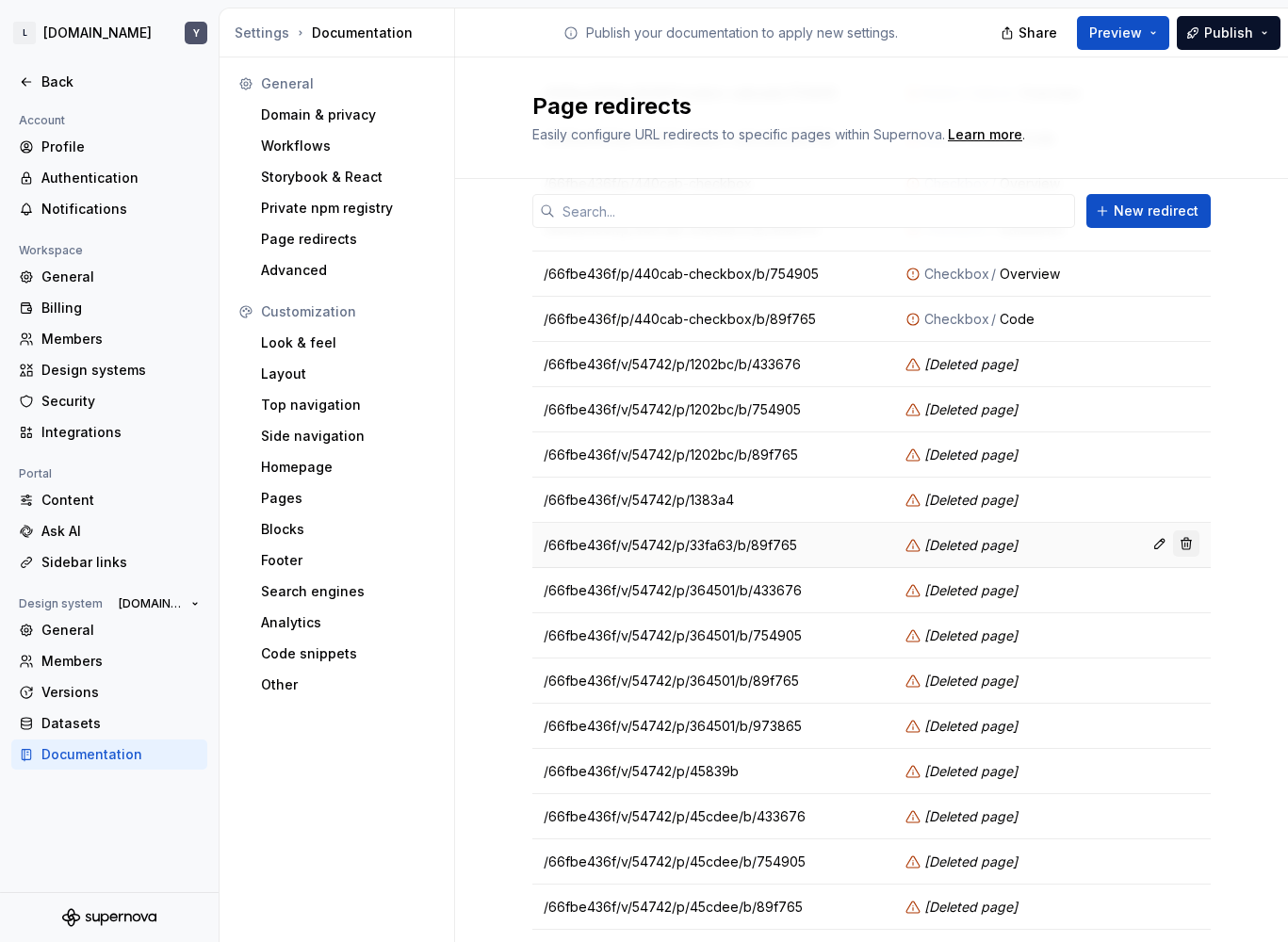
click at [1181, 538] on button "button" at bounding box center [1185, 544] width 26 height 26
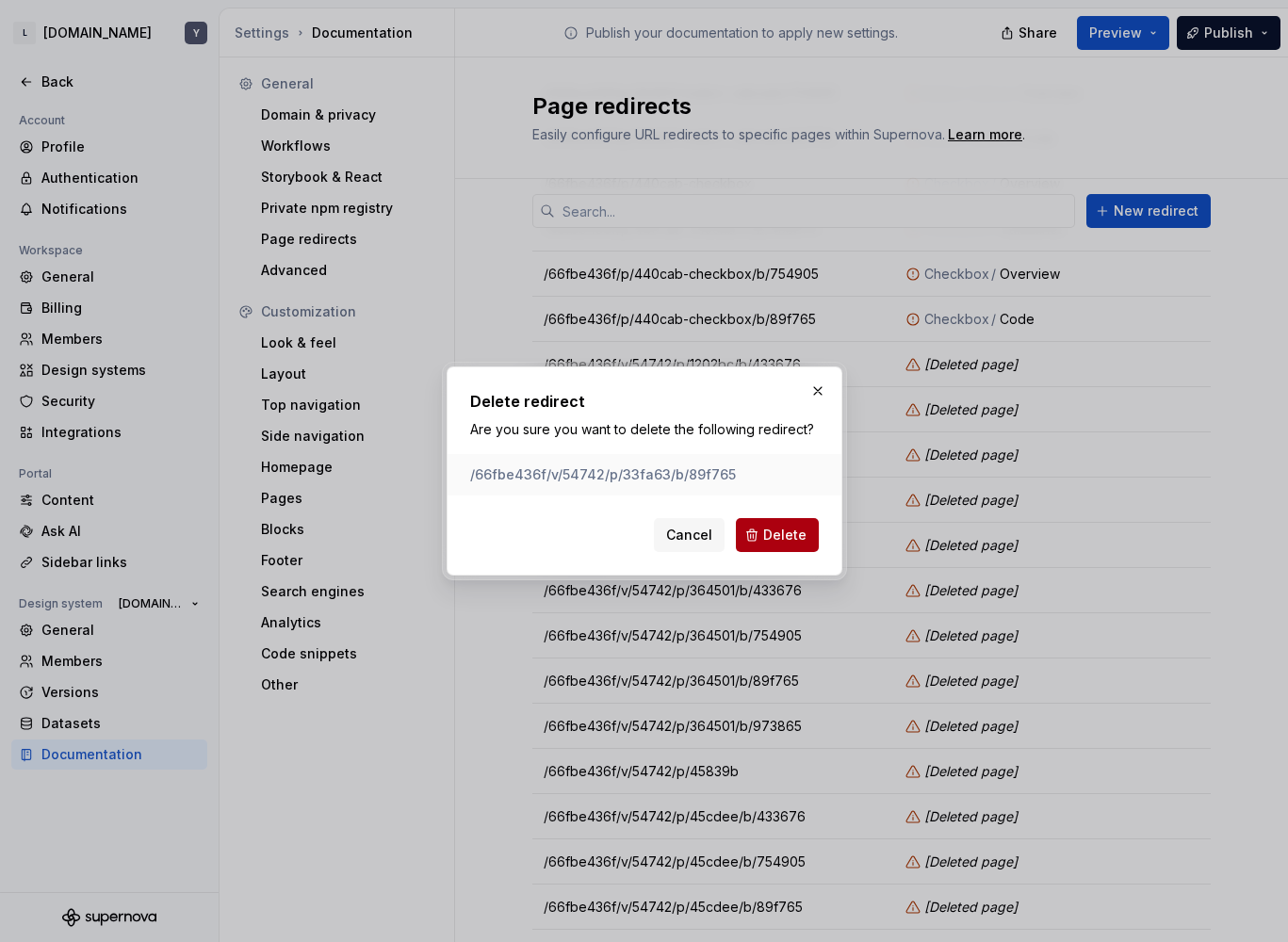
click at [816, 527] on button "Delete" at bounding box center [776, 536] width 83 height 34
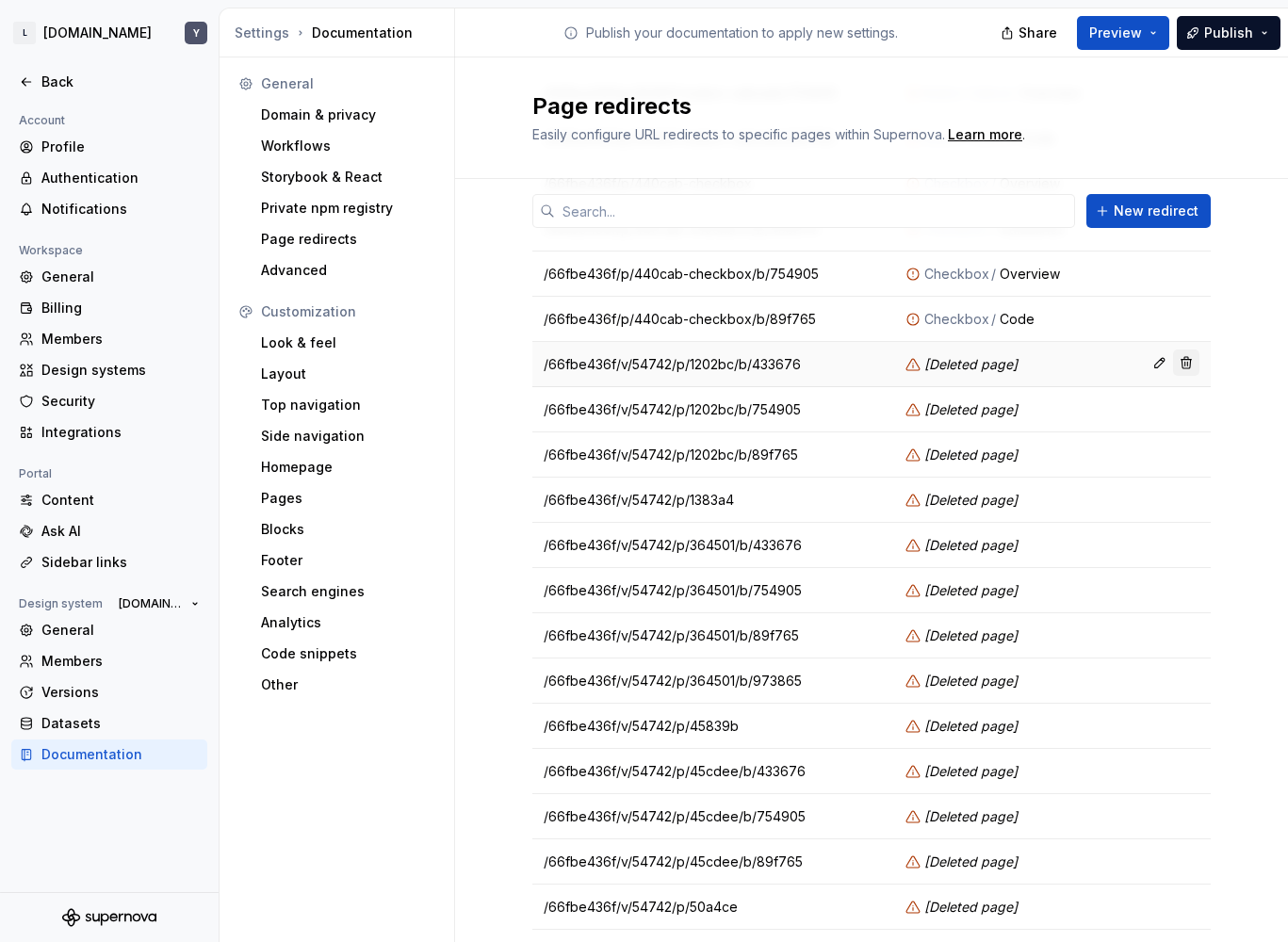
click at [1180, 361] on button "button" at bounding box center [1185, 362] width 26 height 26
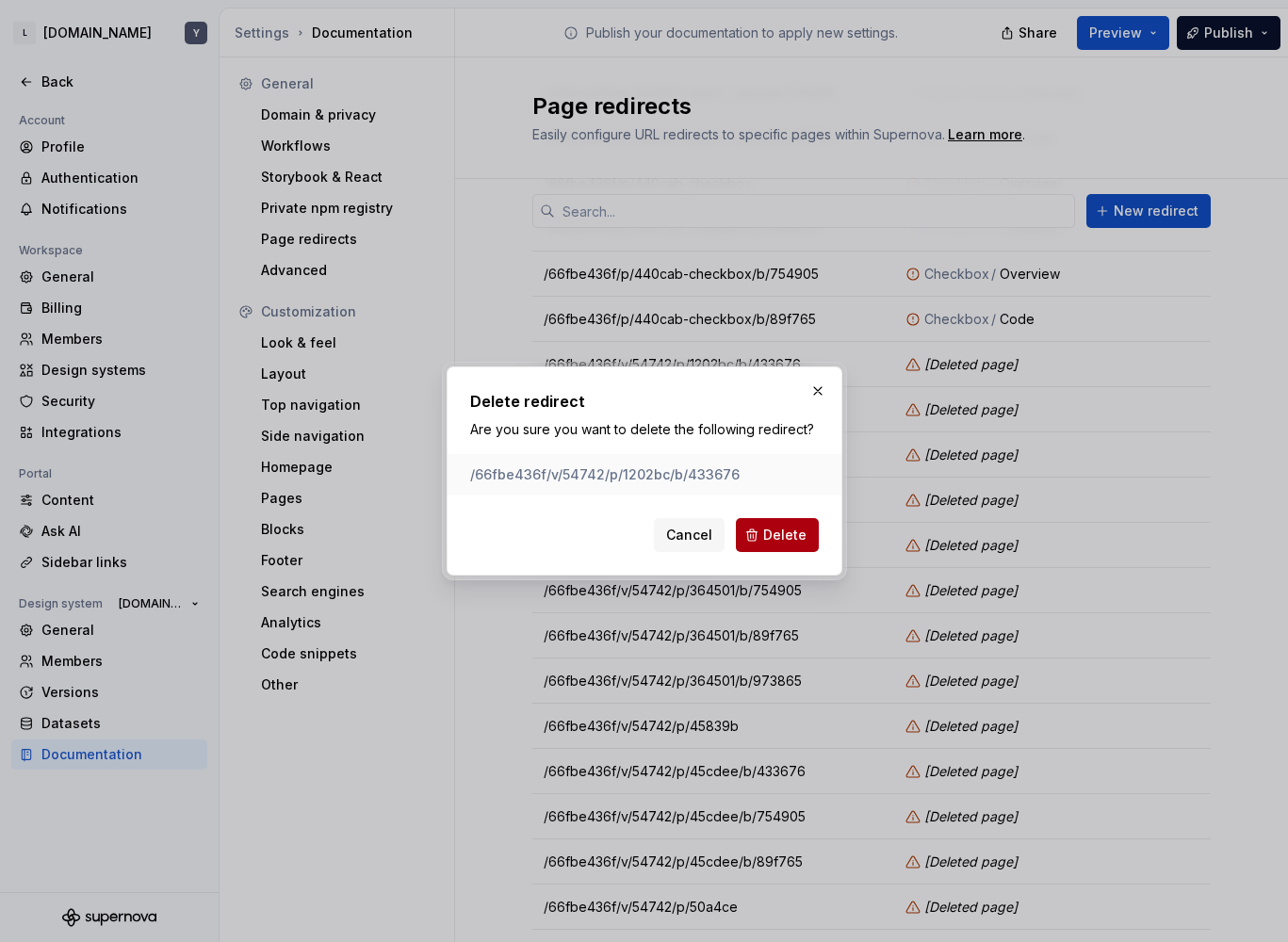
click at [771, 546] on button "Delete" at bounding box center [776, 536] width 83 height 34
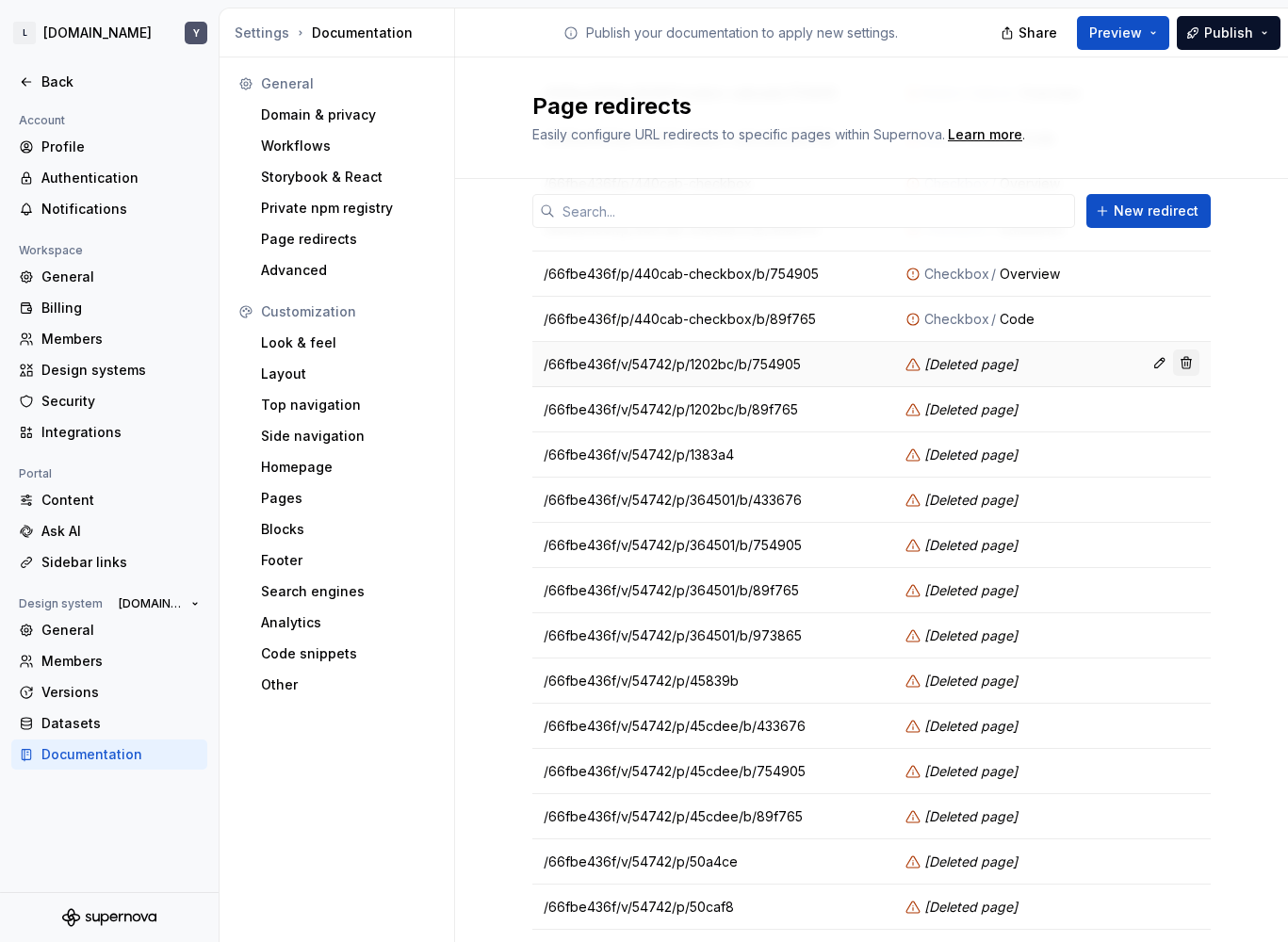
click at [1181, 365] on button "button" at bounding box center [1185, 362] width 26 height 26
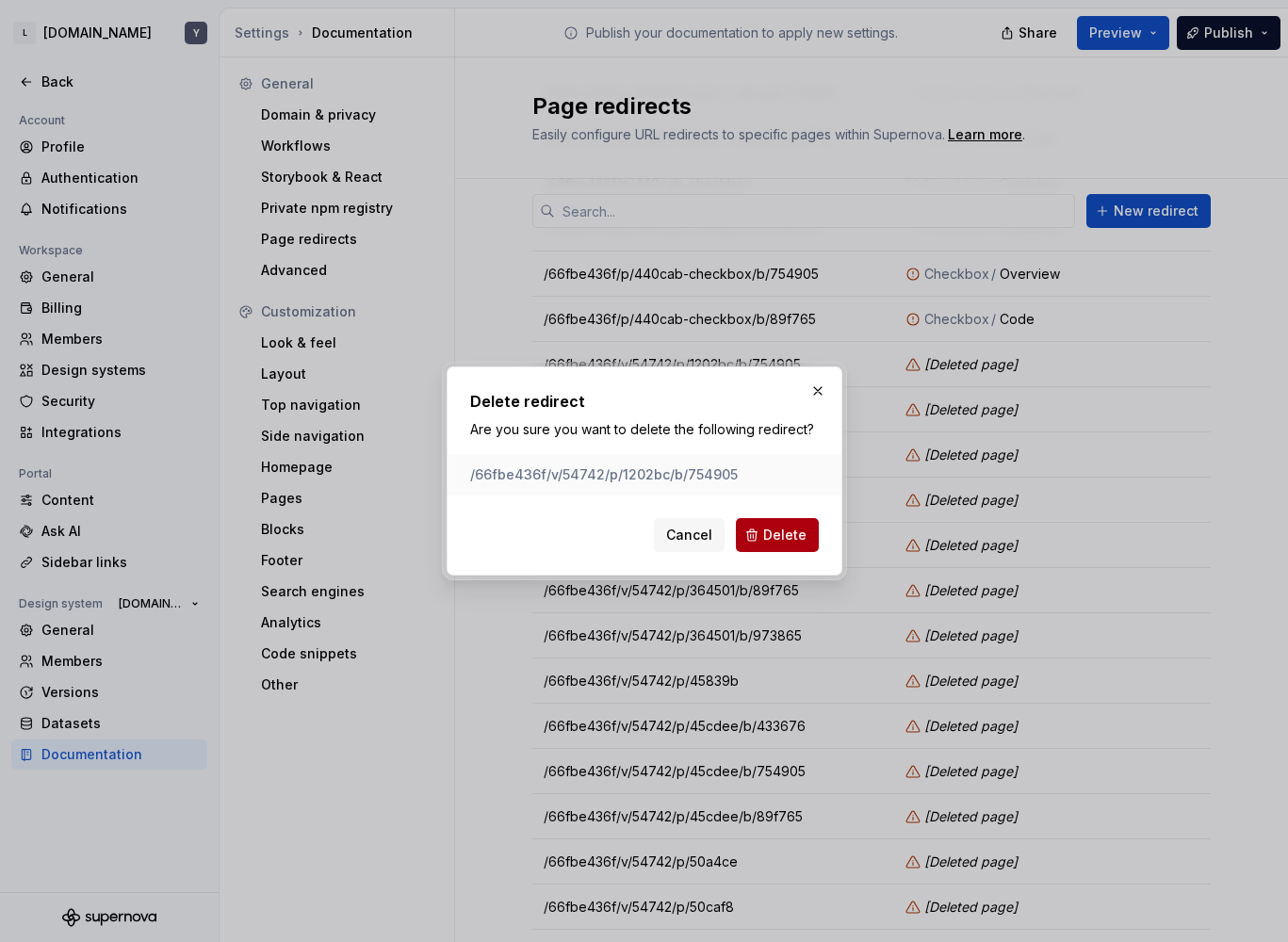
click at [742, 528] on button "Delete" at bounding box center [776, 536] width 83 height 34
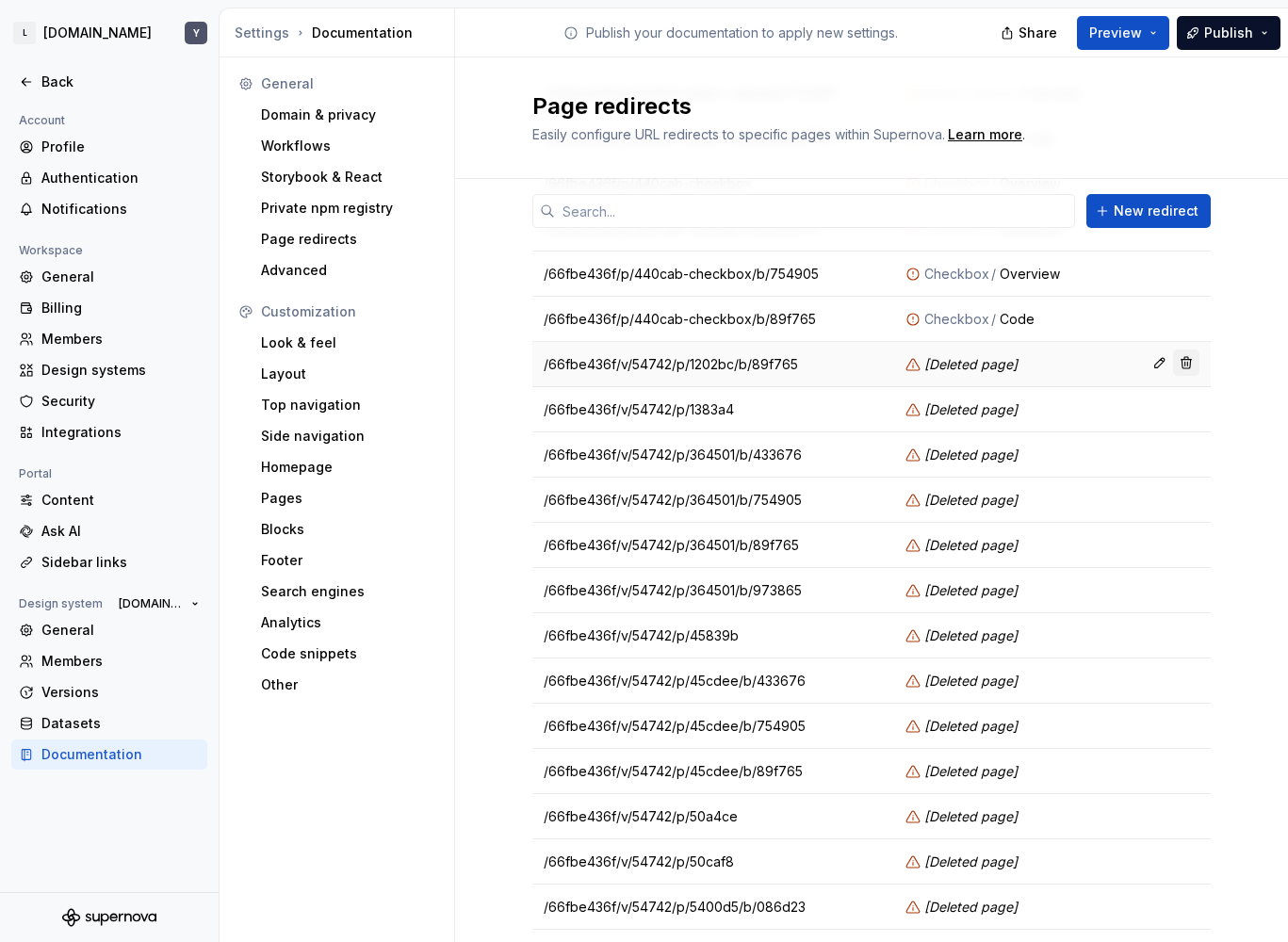
click at [1174, 356] on button "button" at bounding box center [1185, 362] width 26 height 26
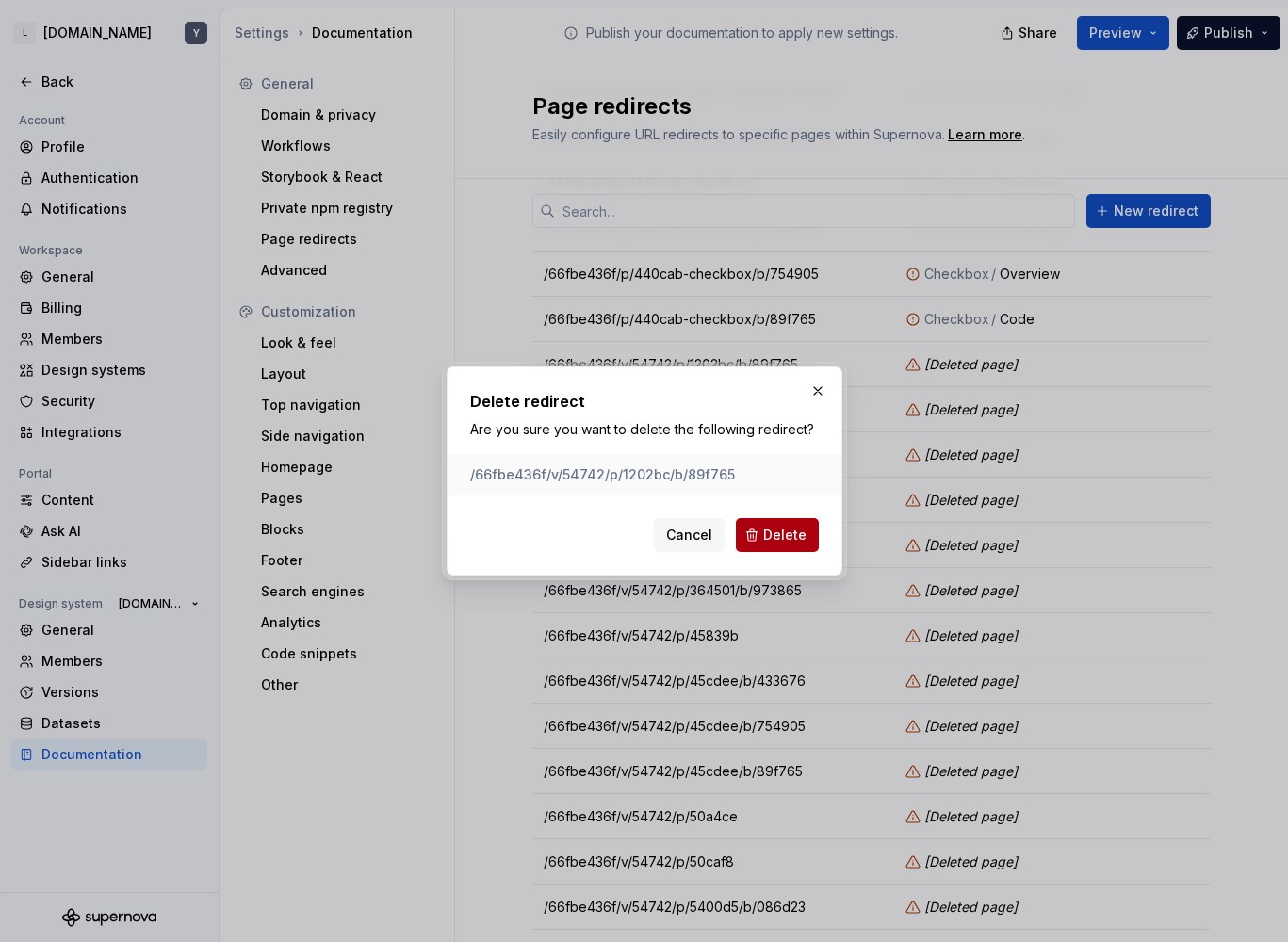
click at [750, 535] on button "Delete" at bounding box center [776, 536] width 83 height 34
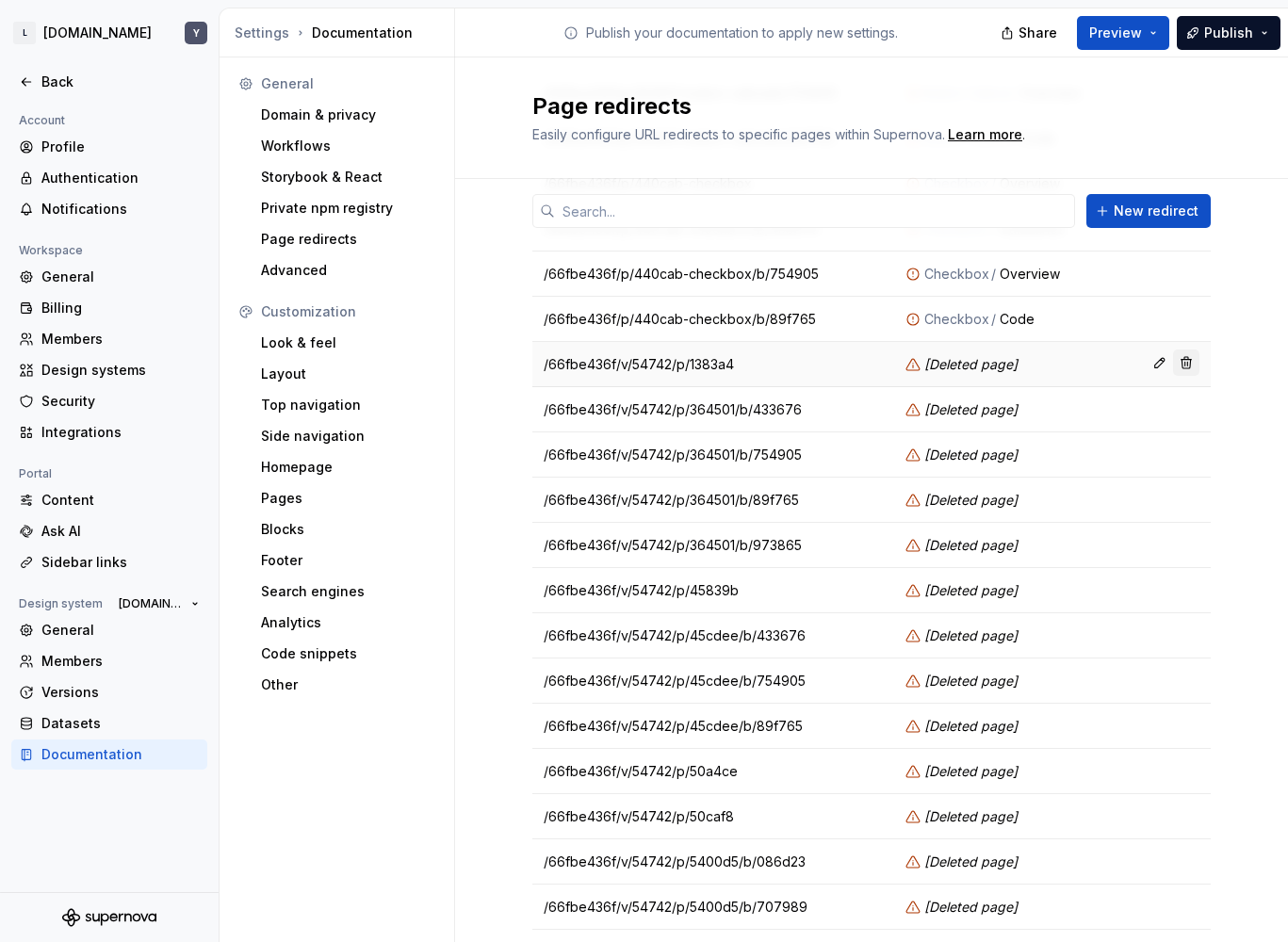
click at [1177, 365] on button "button" at bounding box center [1185, 362] width 26 height 26
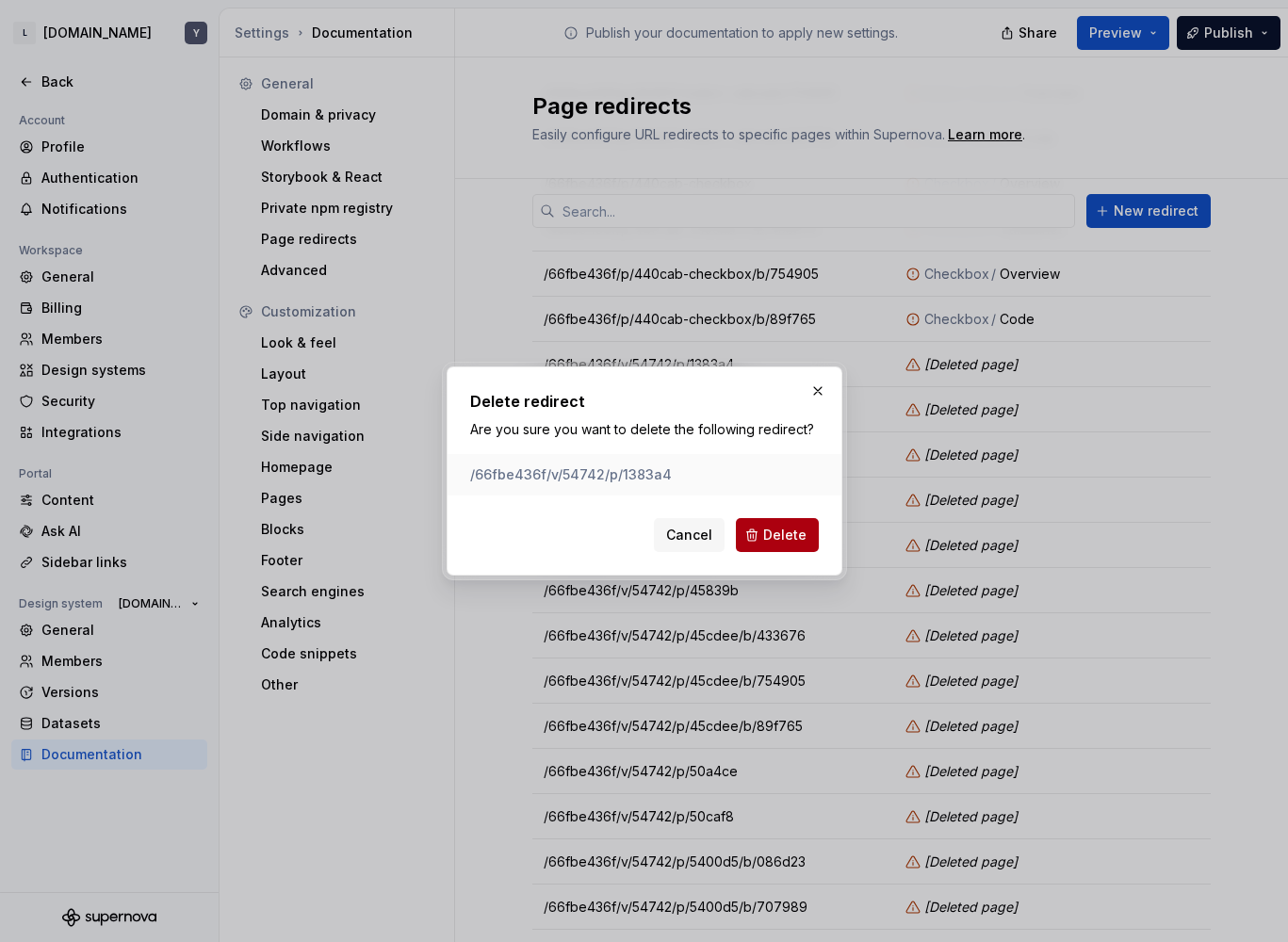
click at [778, 537] on span "Delete" at bounding box center [785, 535] width 44 height 19
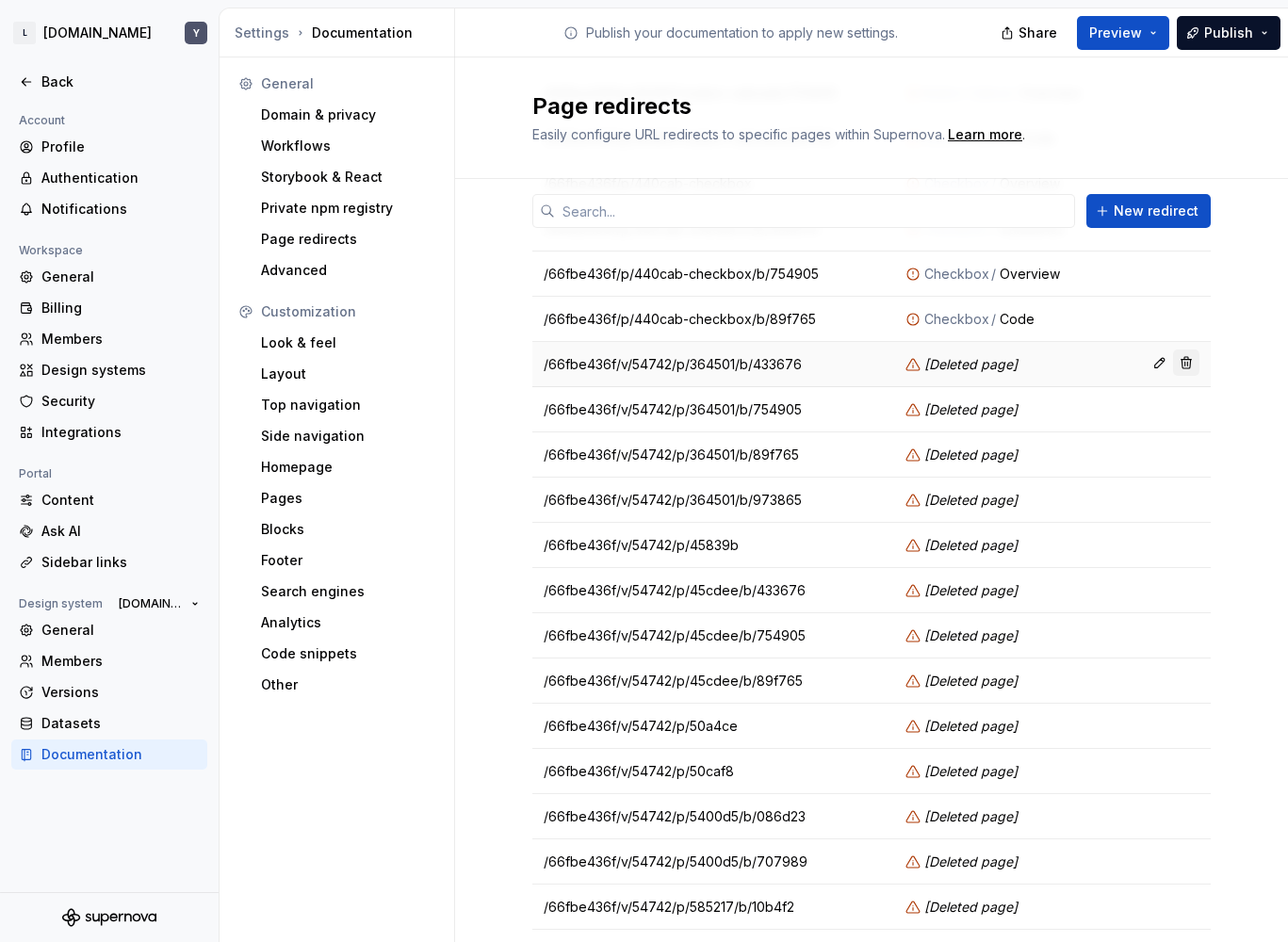
click at [1181, 365] on button "button" at bounding box center [1185, 362] width 26 height 26
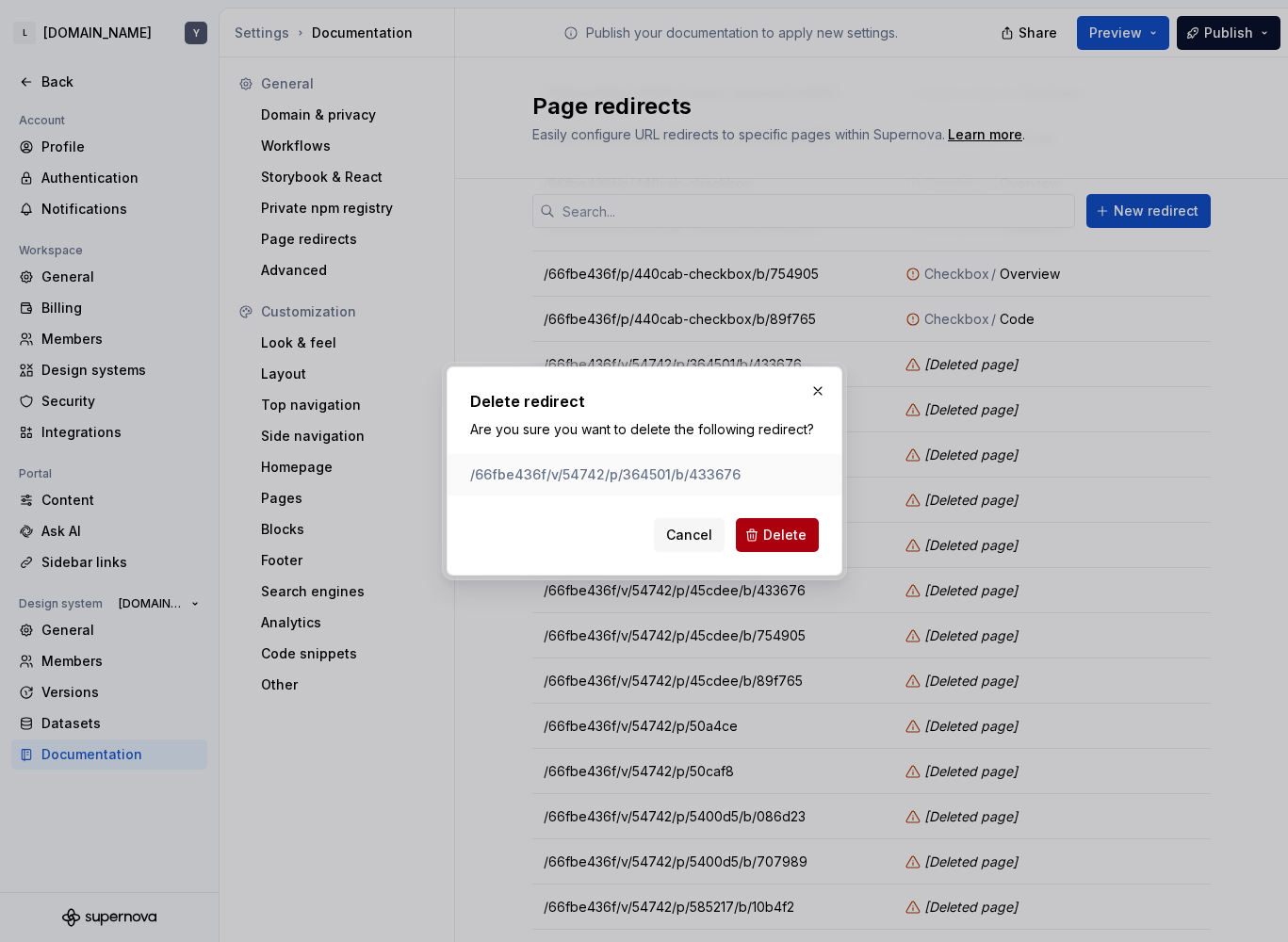
click at [769, 533] on span "Delete" at bounding box center [785, 535] width 44 height 19
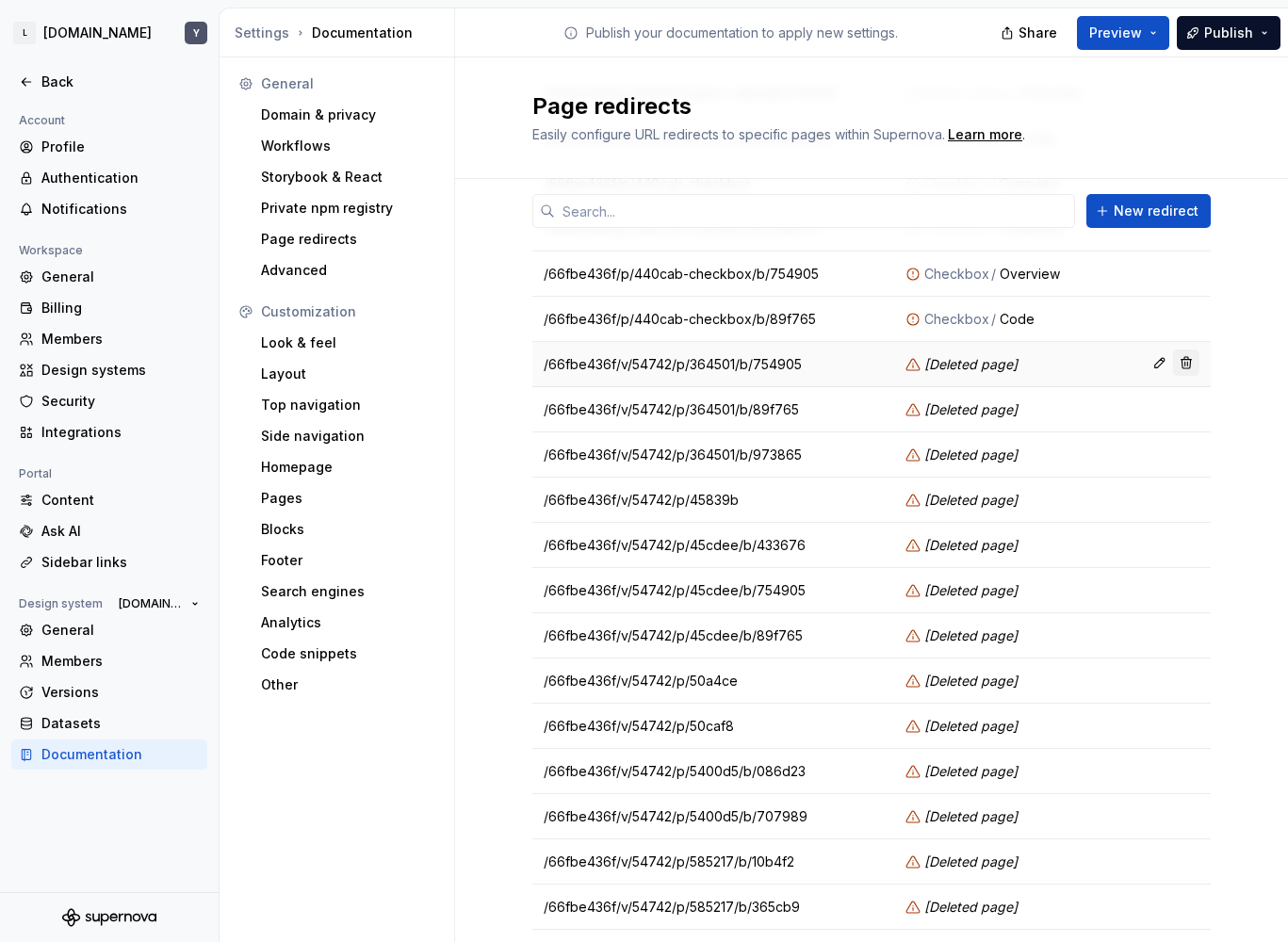
click at [1173, 361] on button "button" at bounding box center [1185, 362] width 26 height 26
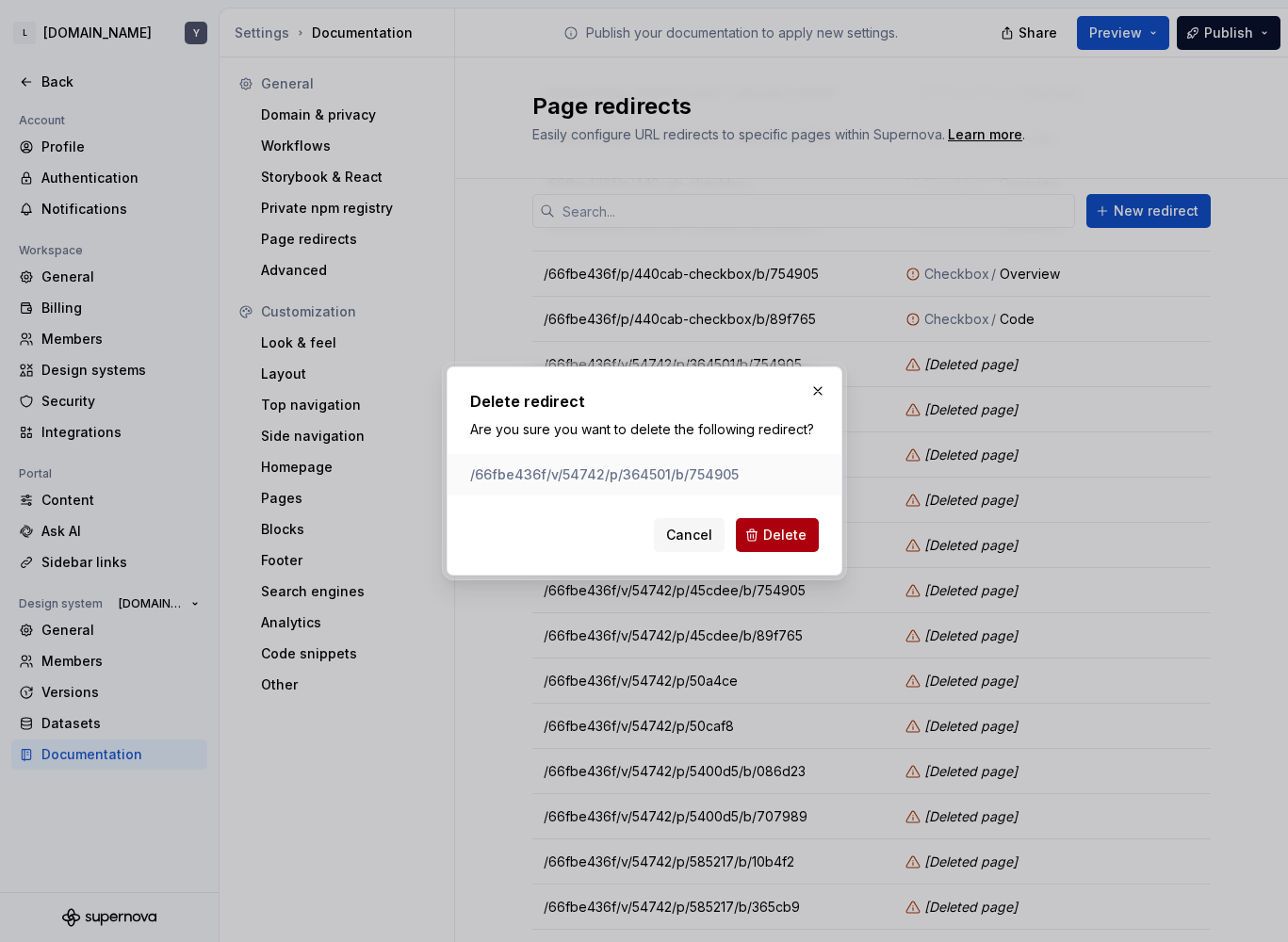
click at [794, 528] on span "Delete" at bounding box center [785, 535] width 44 height 19
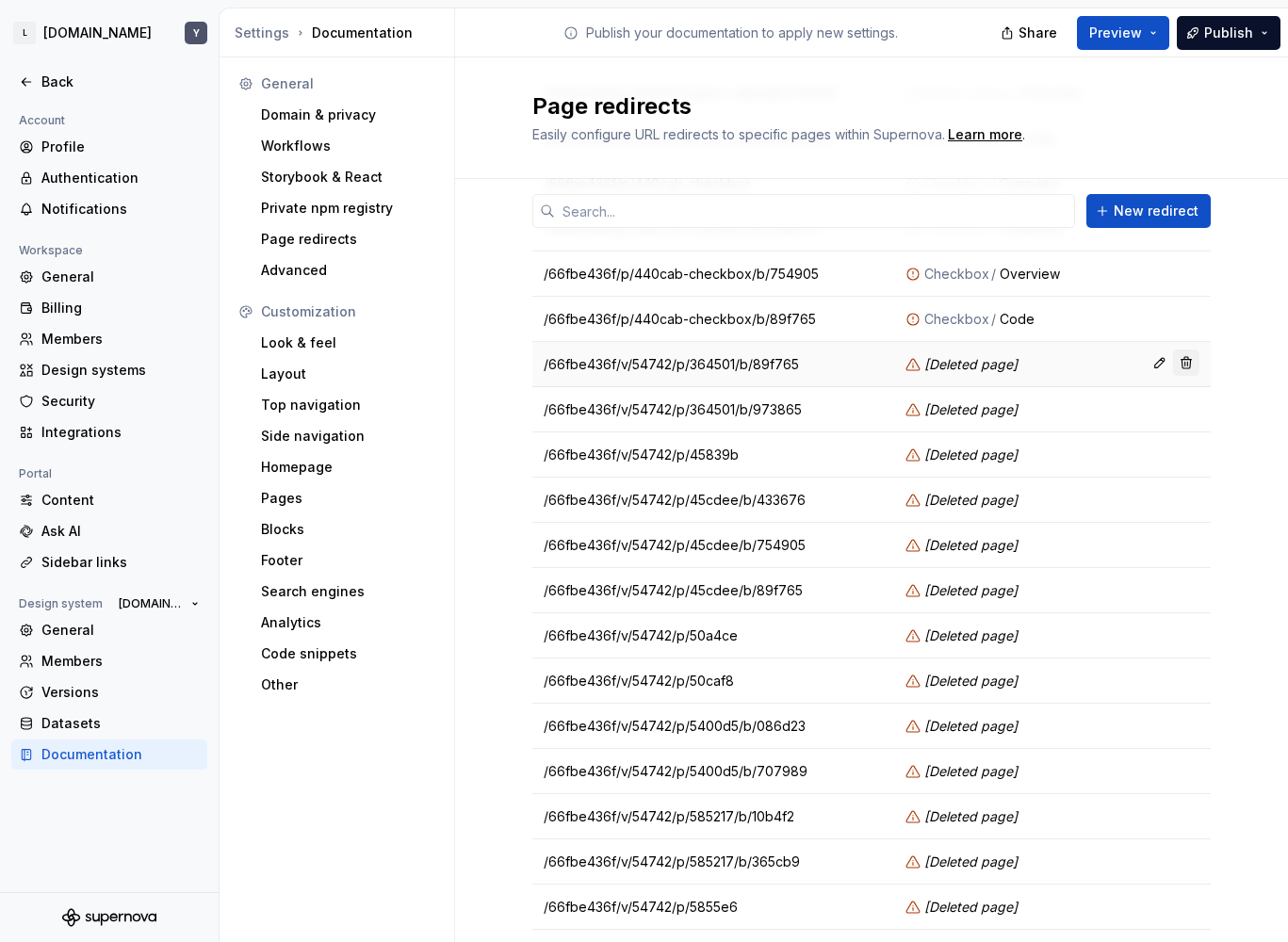
click at [1175, 369] on button "button" at bounding box center [1185, 362] width 26 height 26
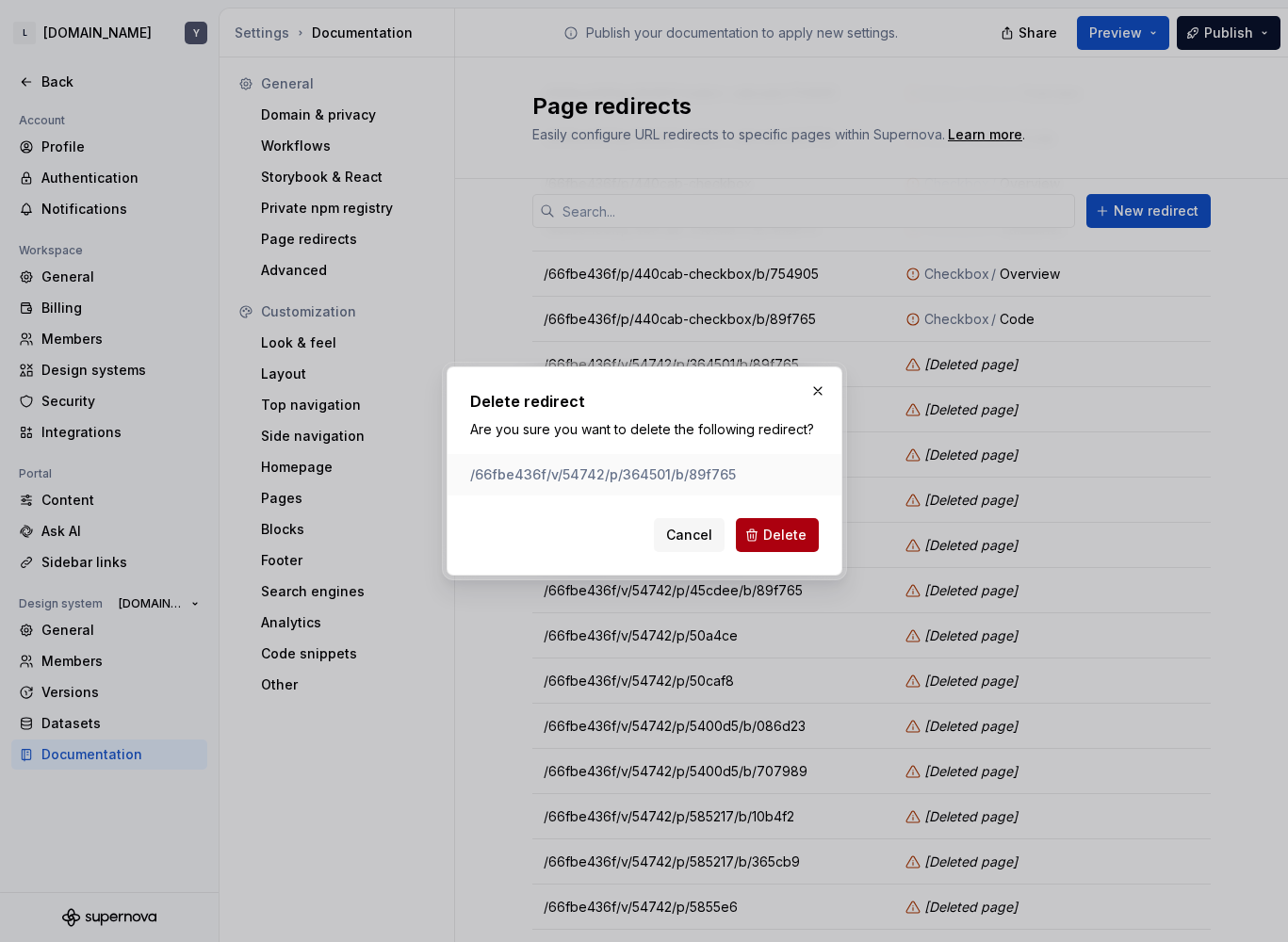
click at [791, 536] on span "Delete" at bounding box center [785, 535] width 44 height 19
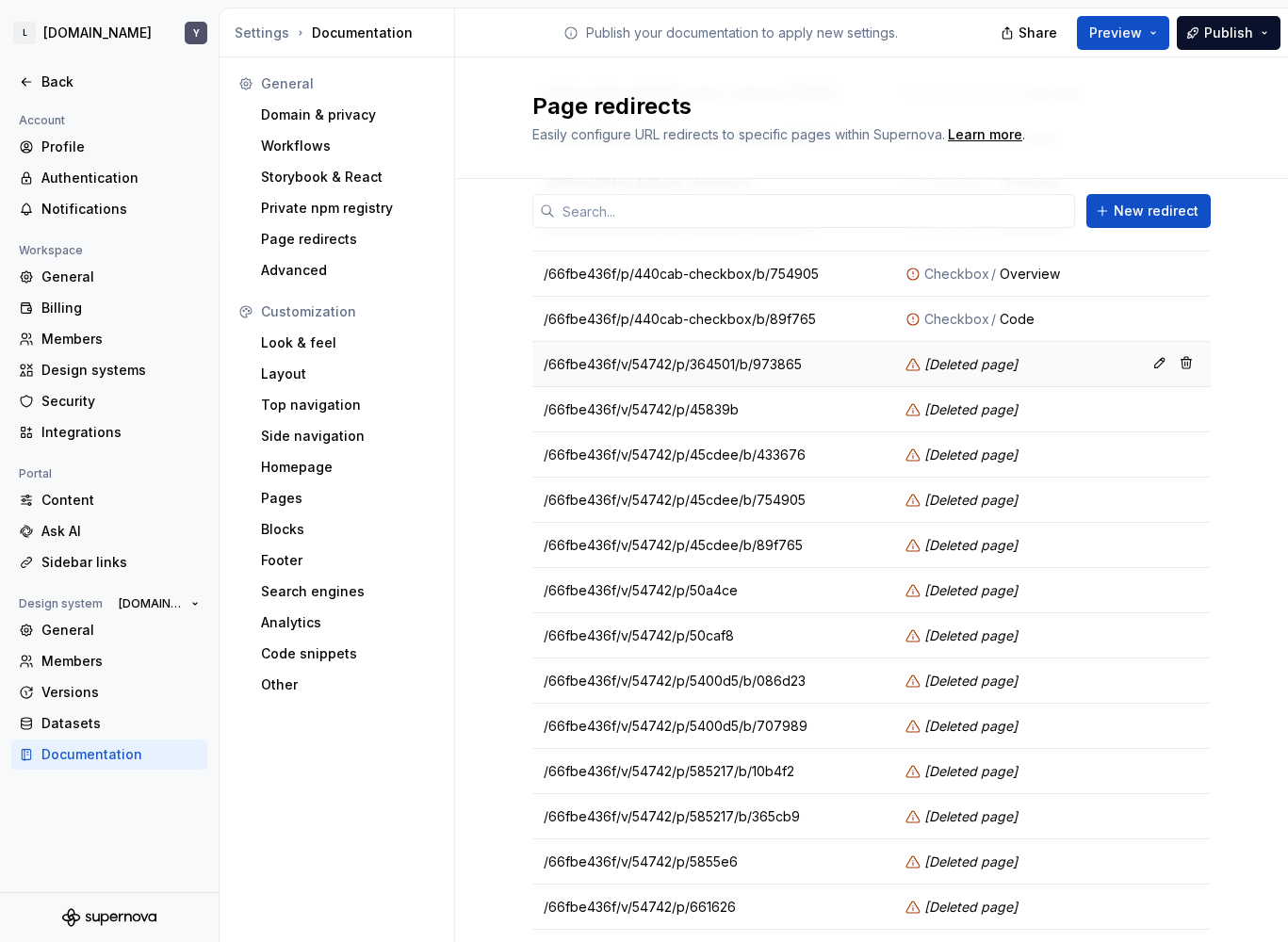
click at [1191, 364] on td at bounding box center [1169, 364] width 83 height 45
click at [1178, 364] on button "button" at bounding box center [1185, 362] width 26 height 26
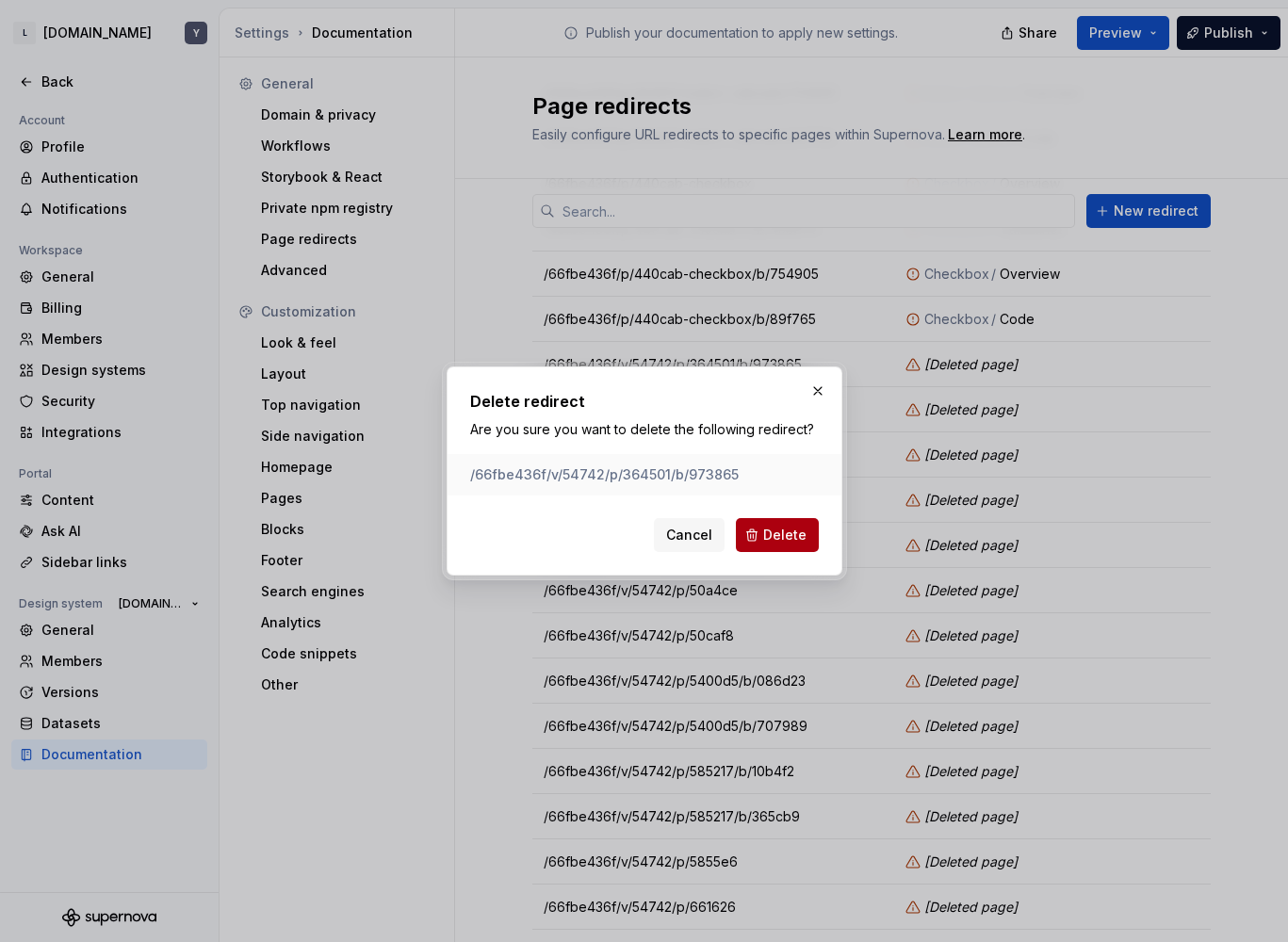
click at [790, 524] on button "Delete" at bounding box center [776, 536] width 83 height 34
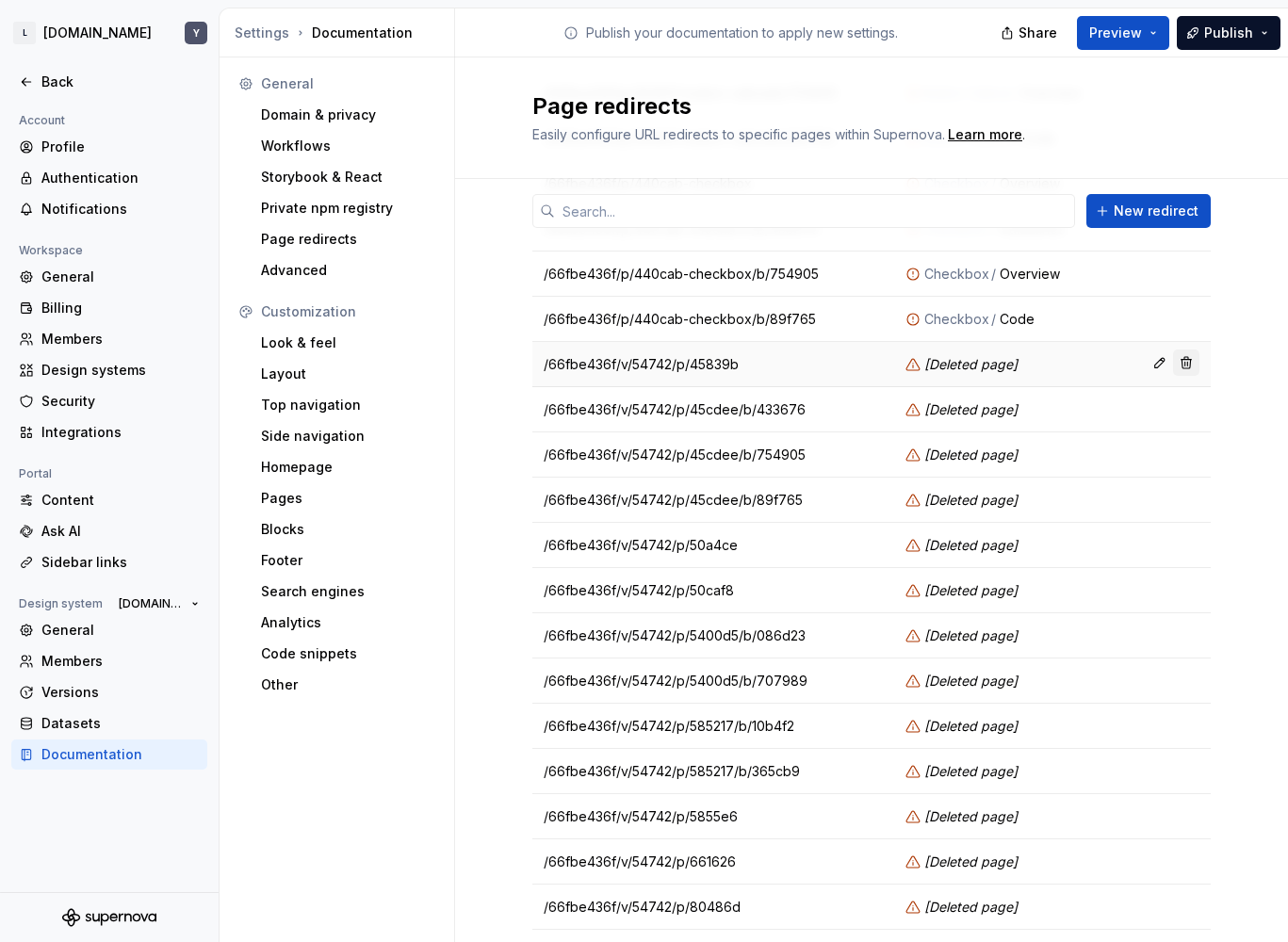
click at [1177, 365] on button "button" at bounding box center [1185, 362] width 26 height 26
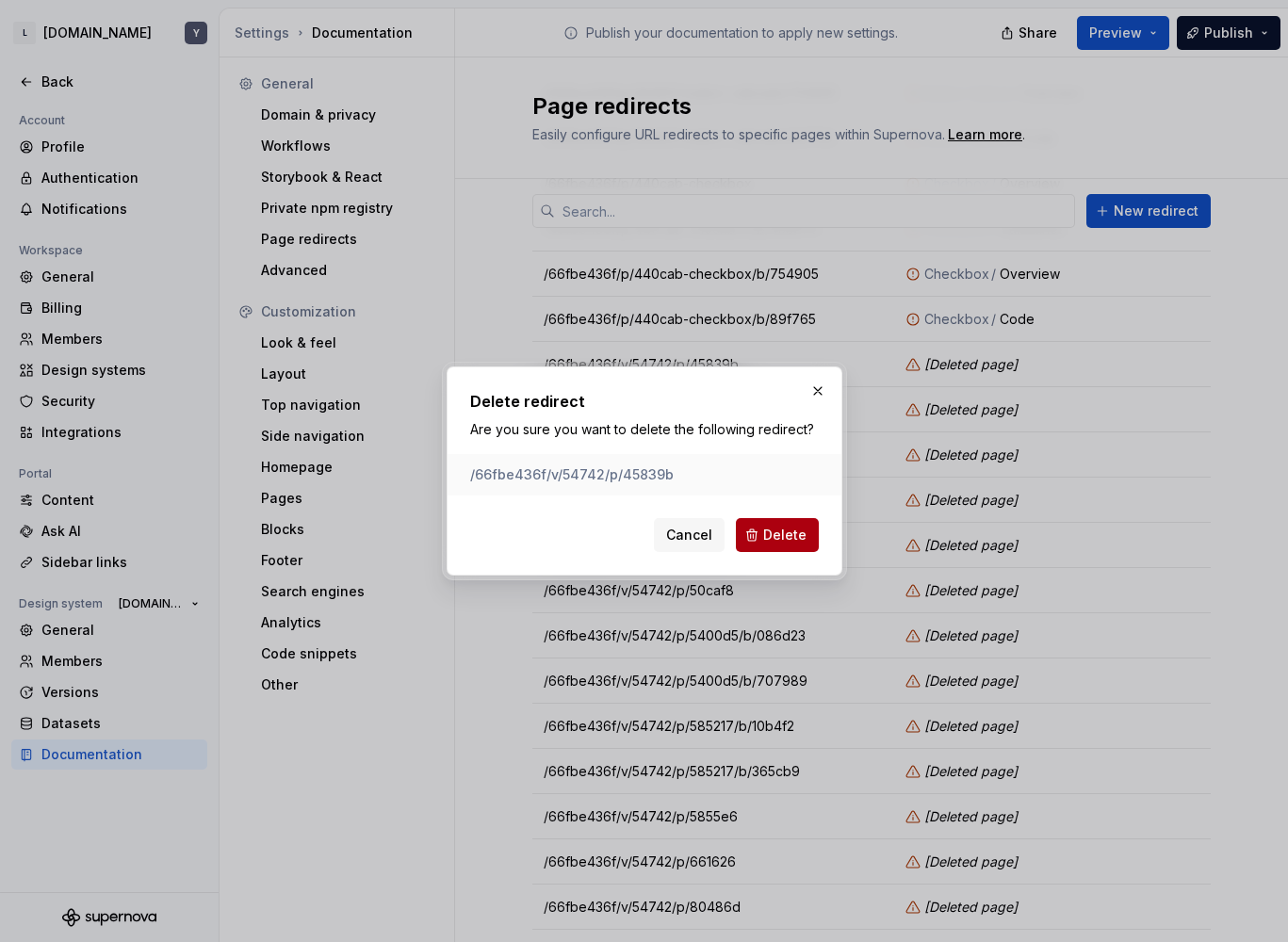
click at [781, 543] on span "Delete" at bounding box center [785, 535] width 44 height 19
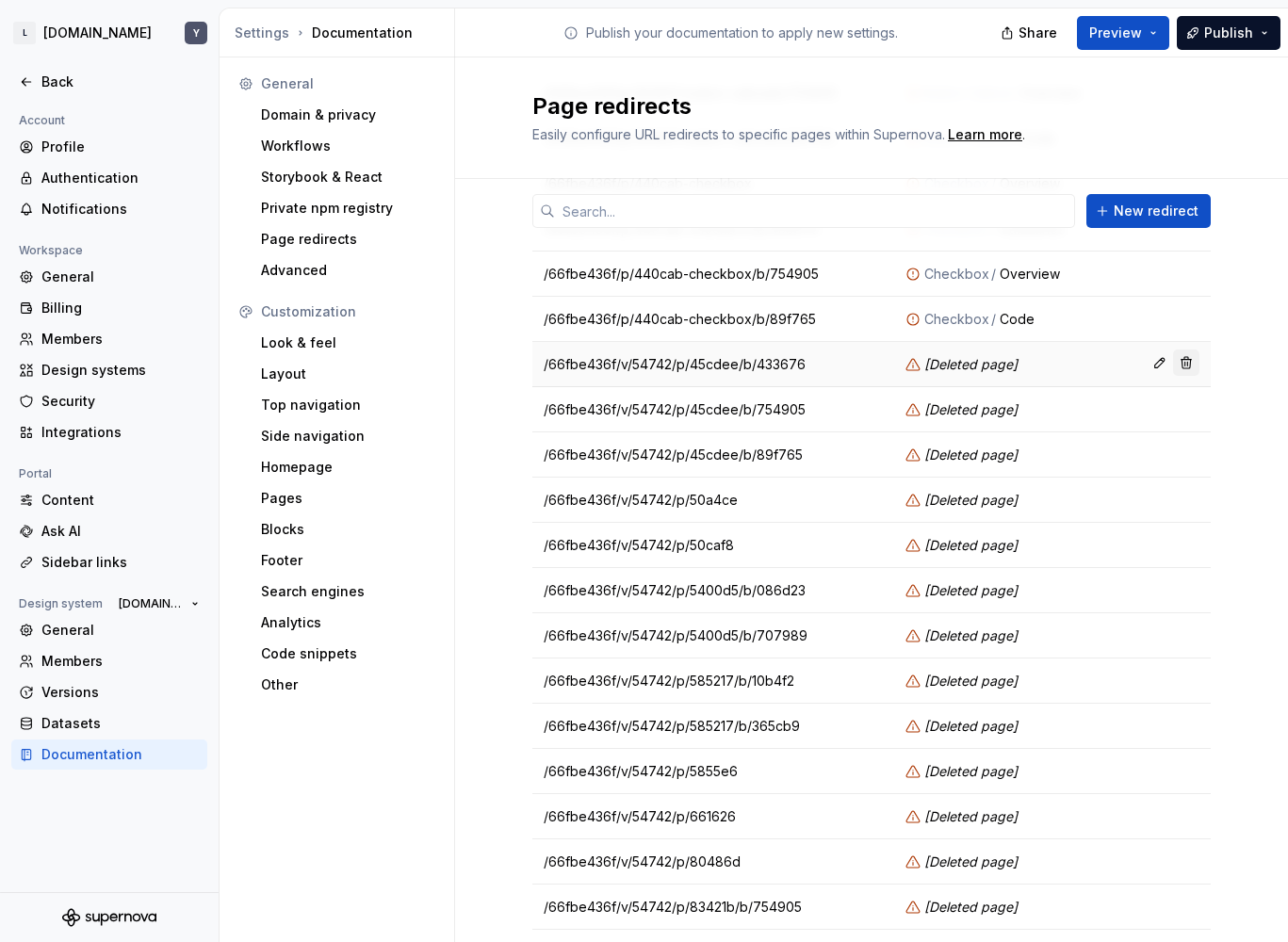
click at [1181, 374] on button "button" at bounding box center [1185, 362] width 26 height 26
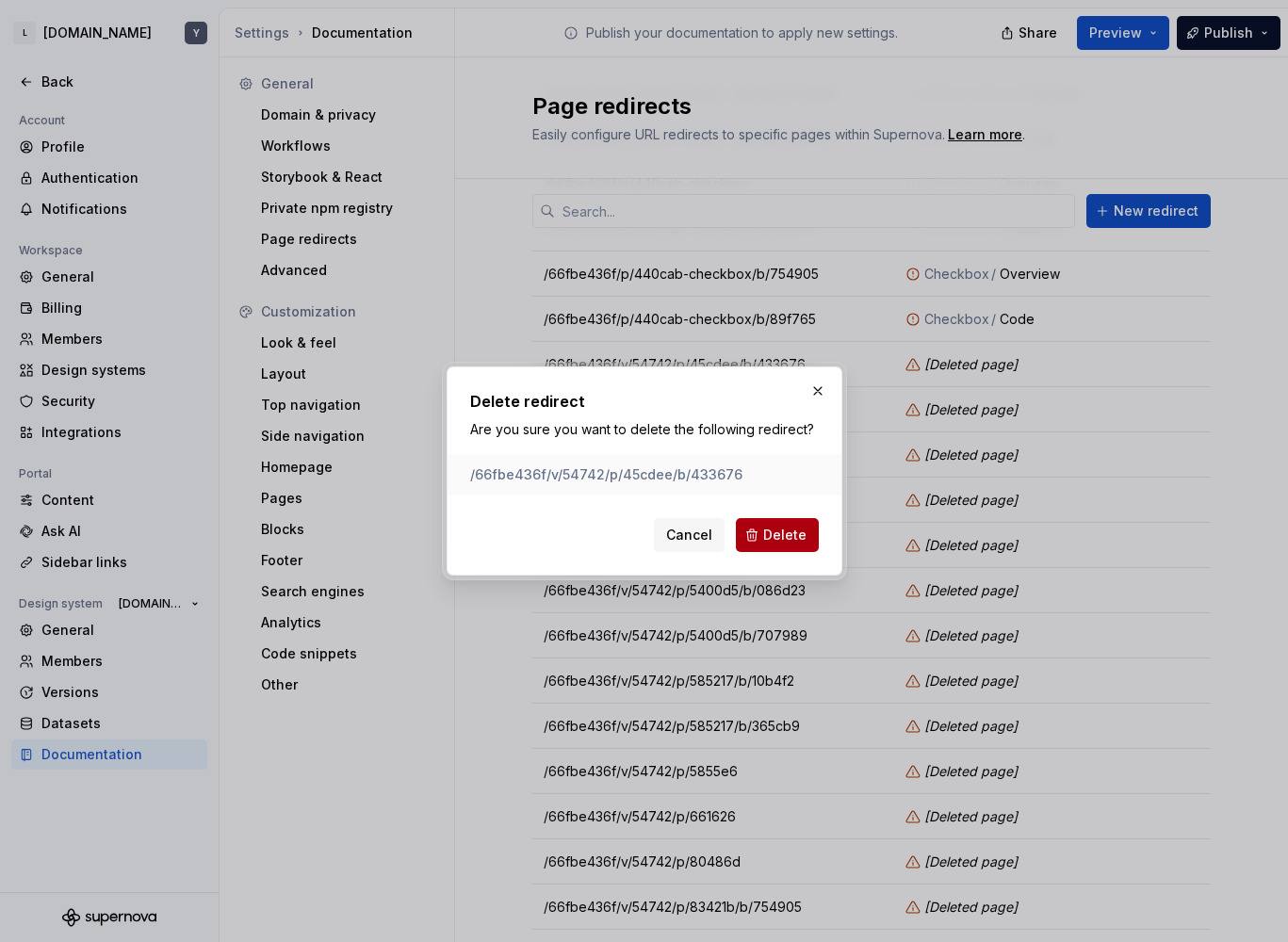
click at [779, 521] on button "Delete" at bounding box center [776, 536] width 83 height 34
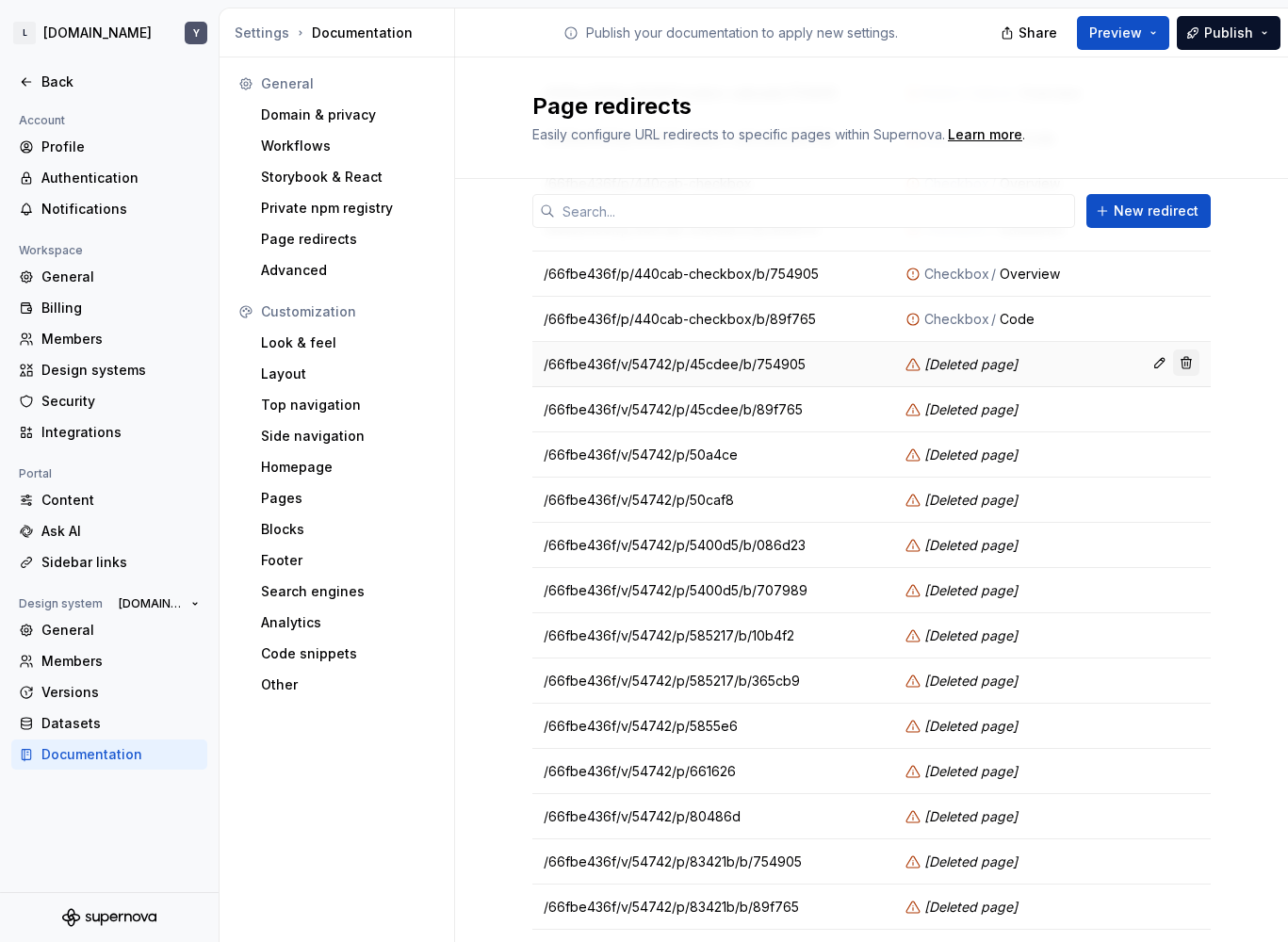
click at [1182, 355] on button "button" at bounding box center [1185, 362] width 26 height 26
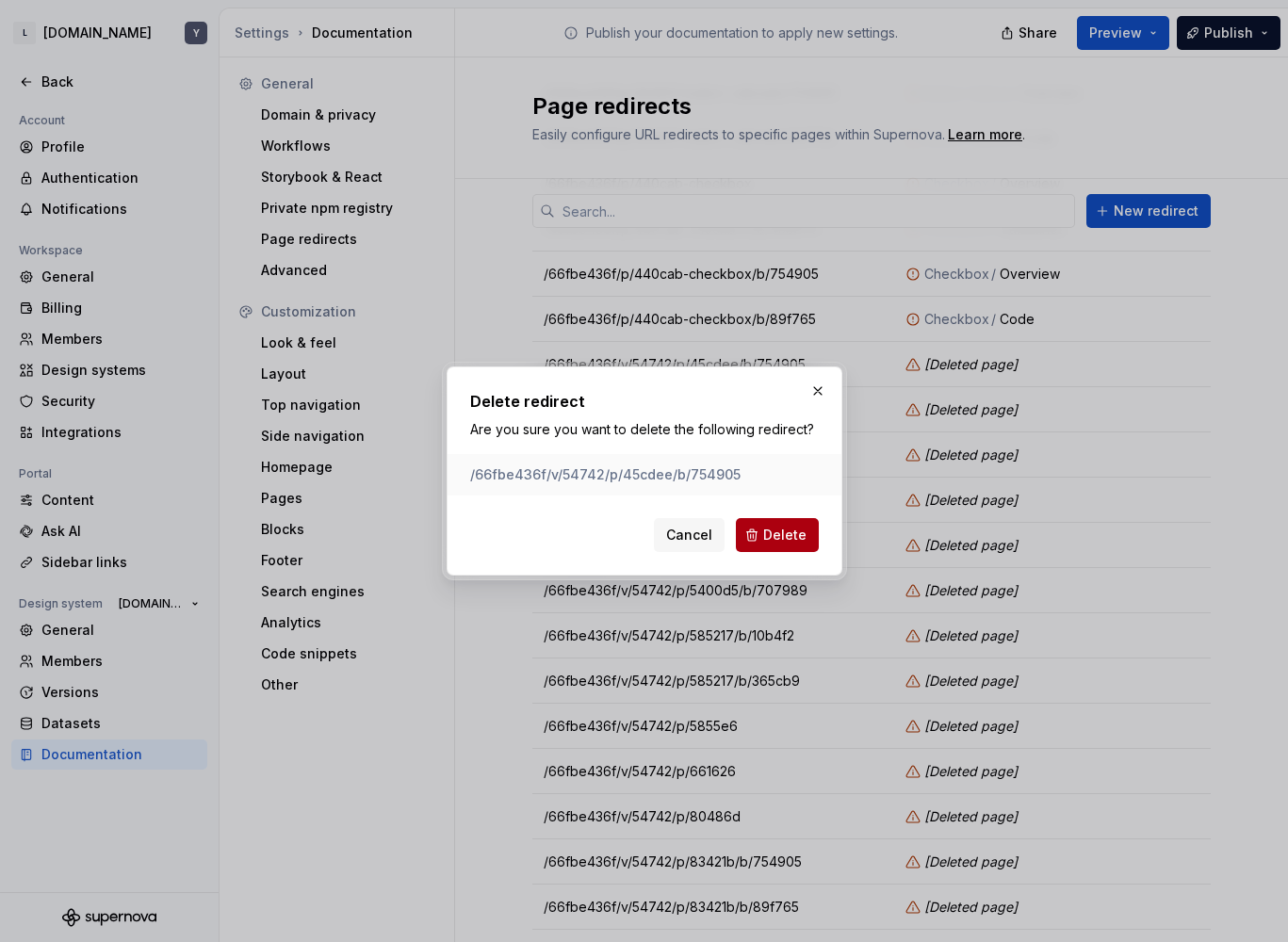
click at [789, 524] on button "Delete" at bounding box center [776, 536] width 83 height 34
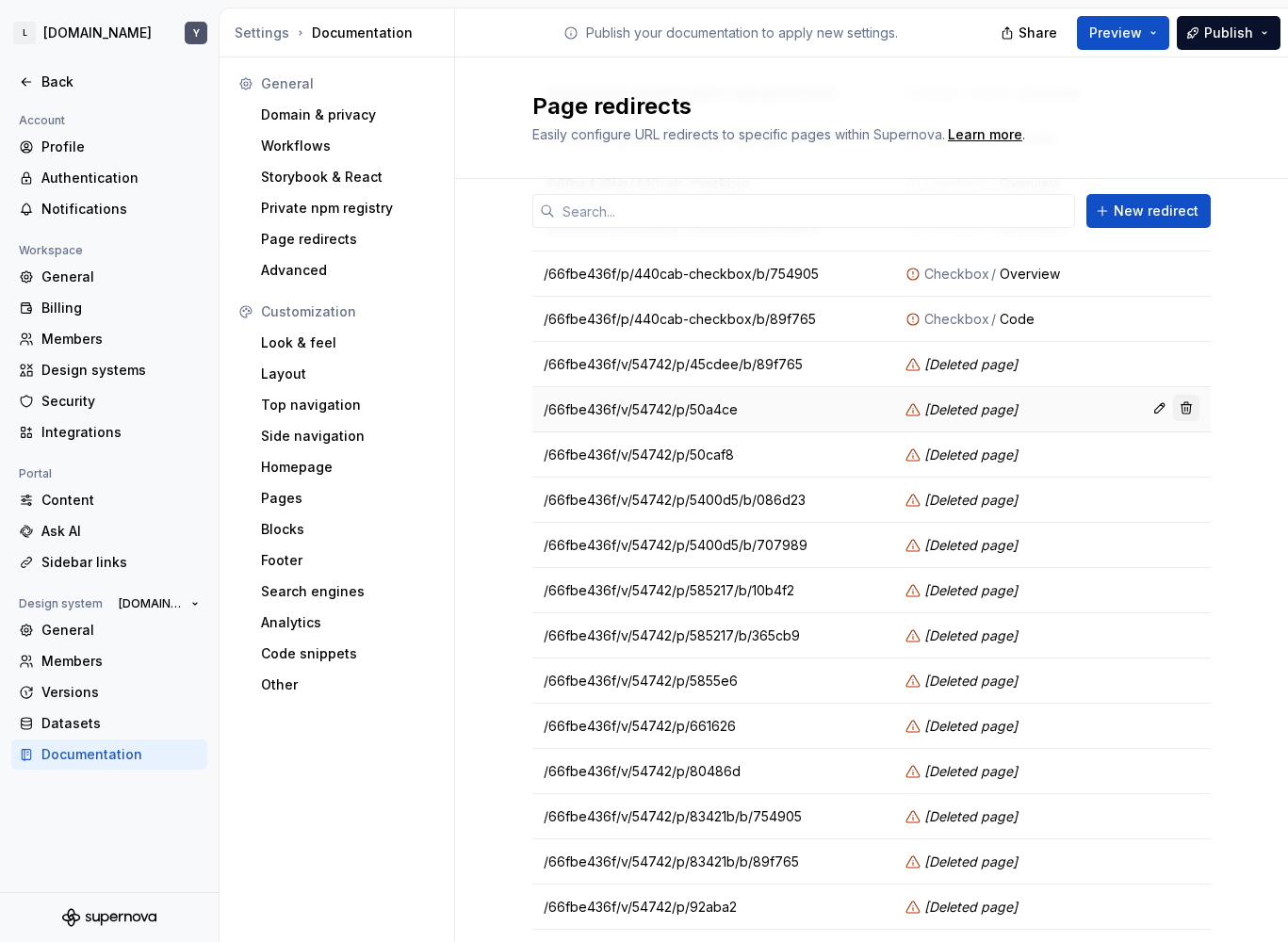
click at [1177, 402] on button "button" at bounding box center [1185, 408] width 26 height 26
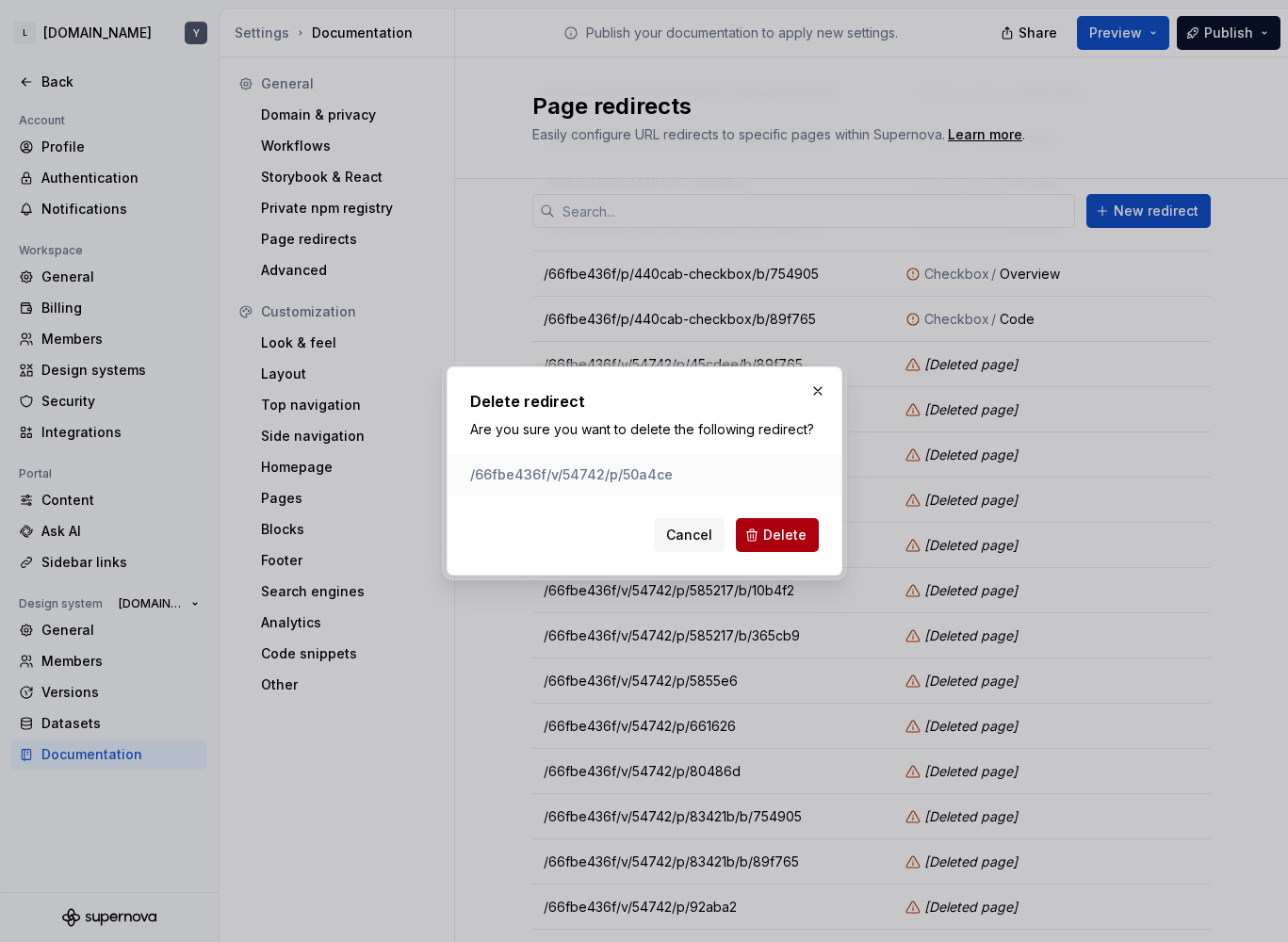
click at [799, 537] on span "Delete" at bounding box center [785, 535] width 44 height 19
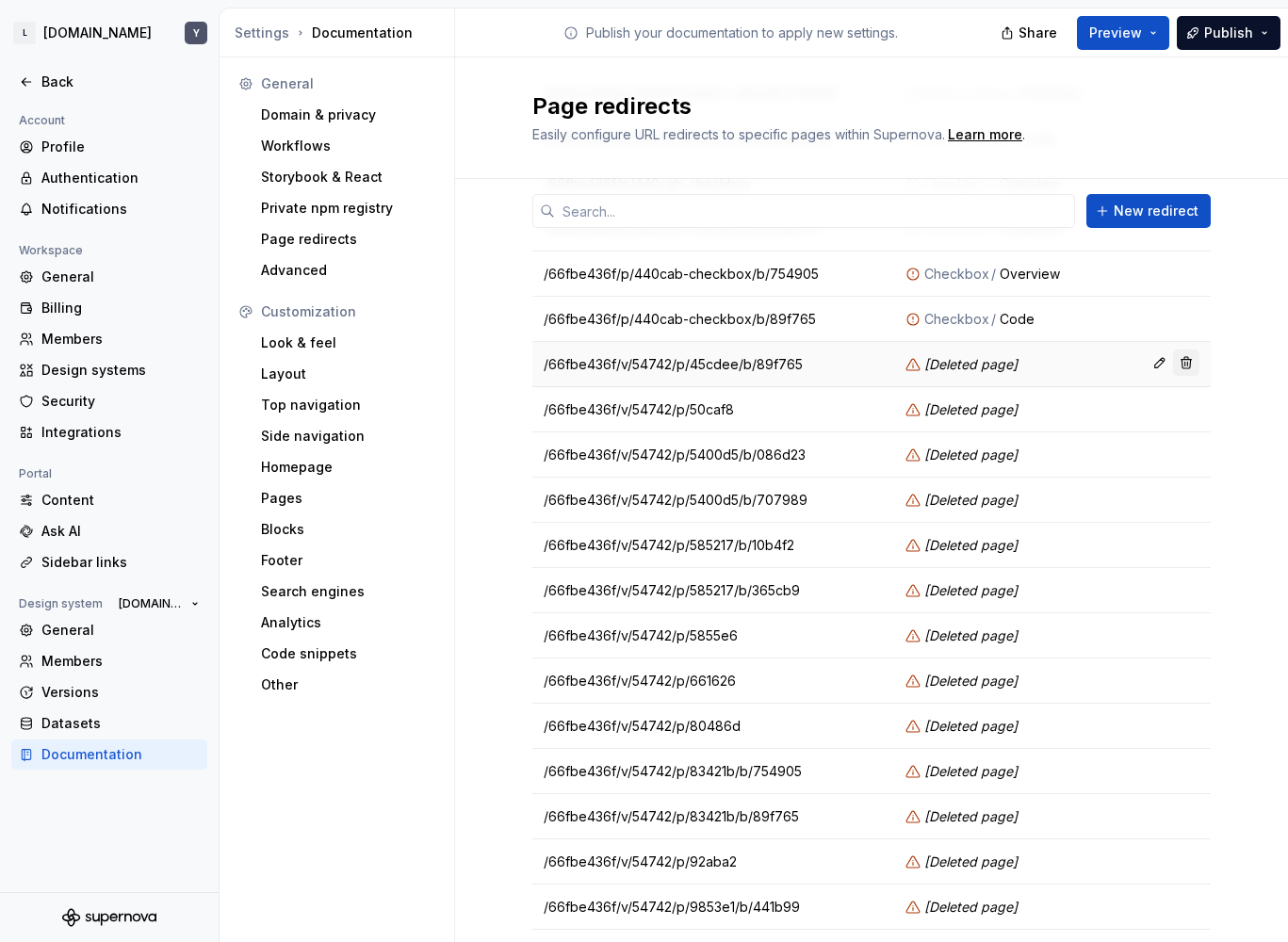
click at [1187, 364] on button "button" at bounding box center [1185, 362] width 26 height 26
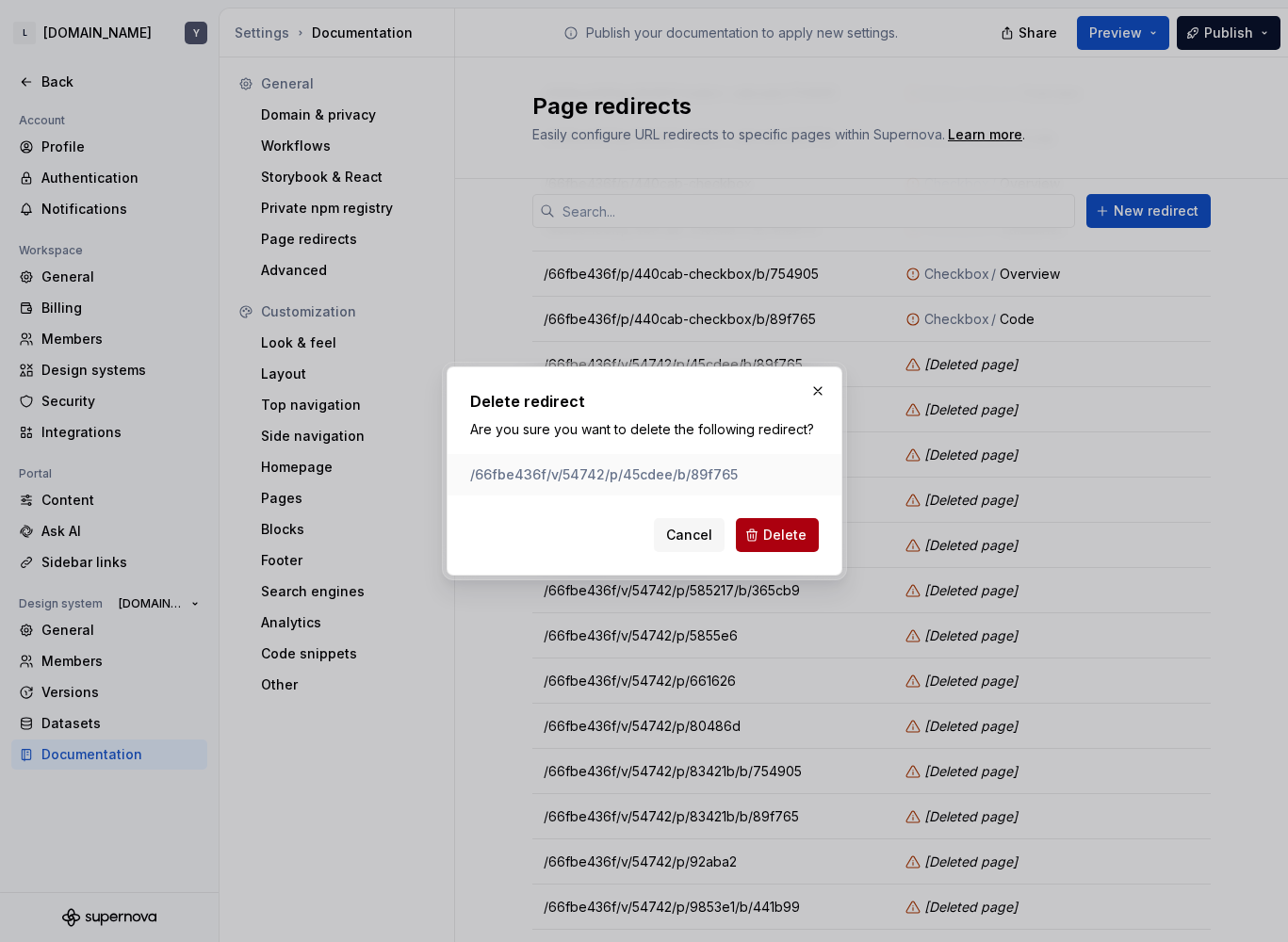
click at [797, 545] on button "Delete" at bounding box center [776, 536] width 83 height 34
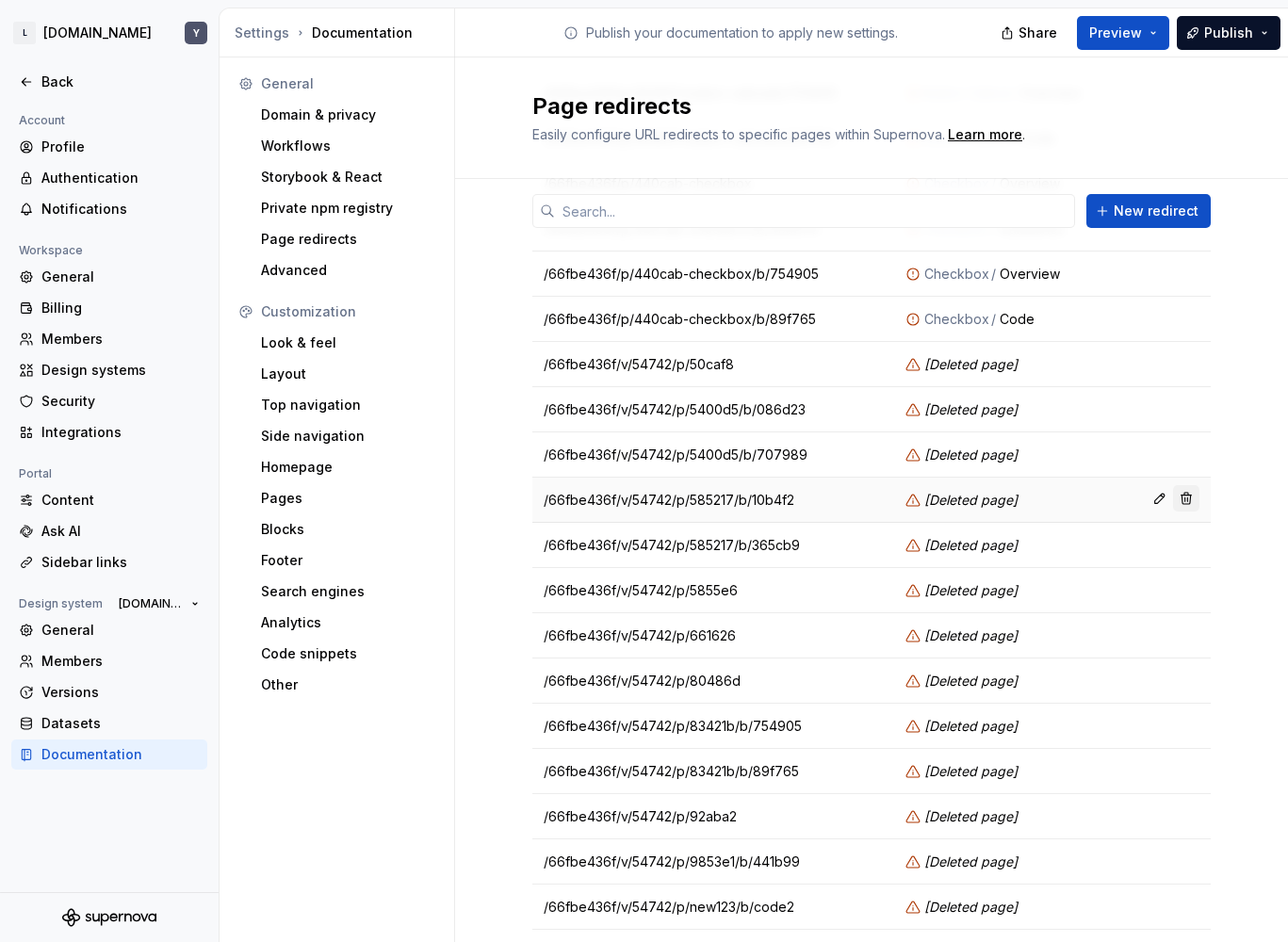
click at [1180, 497] on button "button" at bounding box center [1185, 498] width 26 height 26
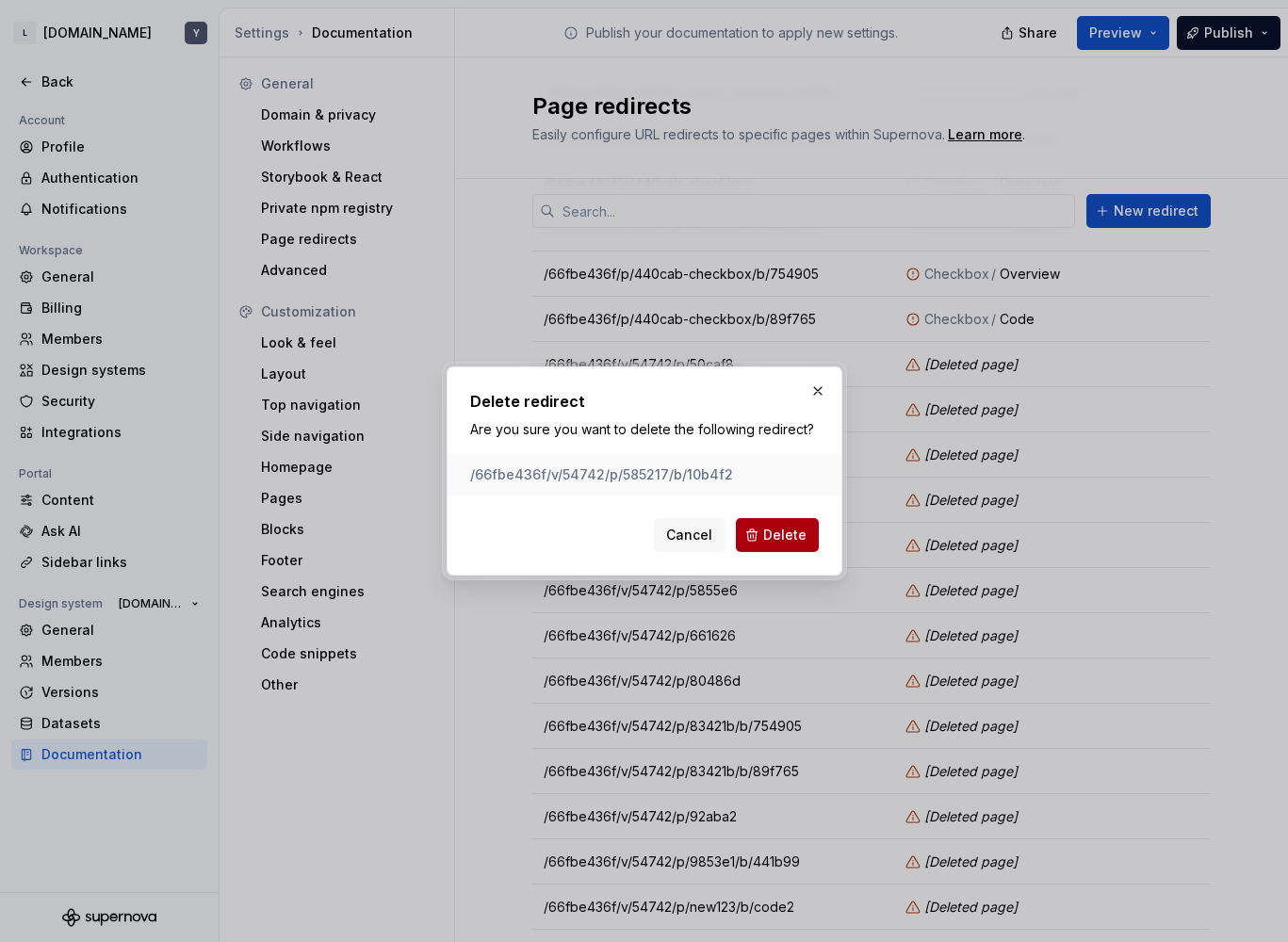
click at [772, 538] on span "Delete" at bounding box center [785, 535] width 44 height 19
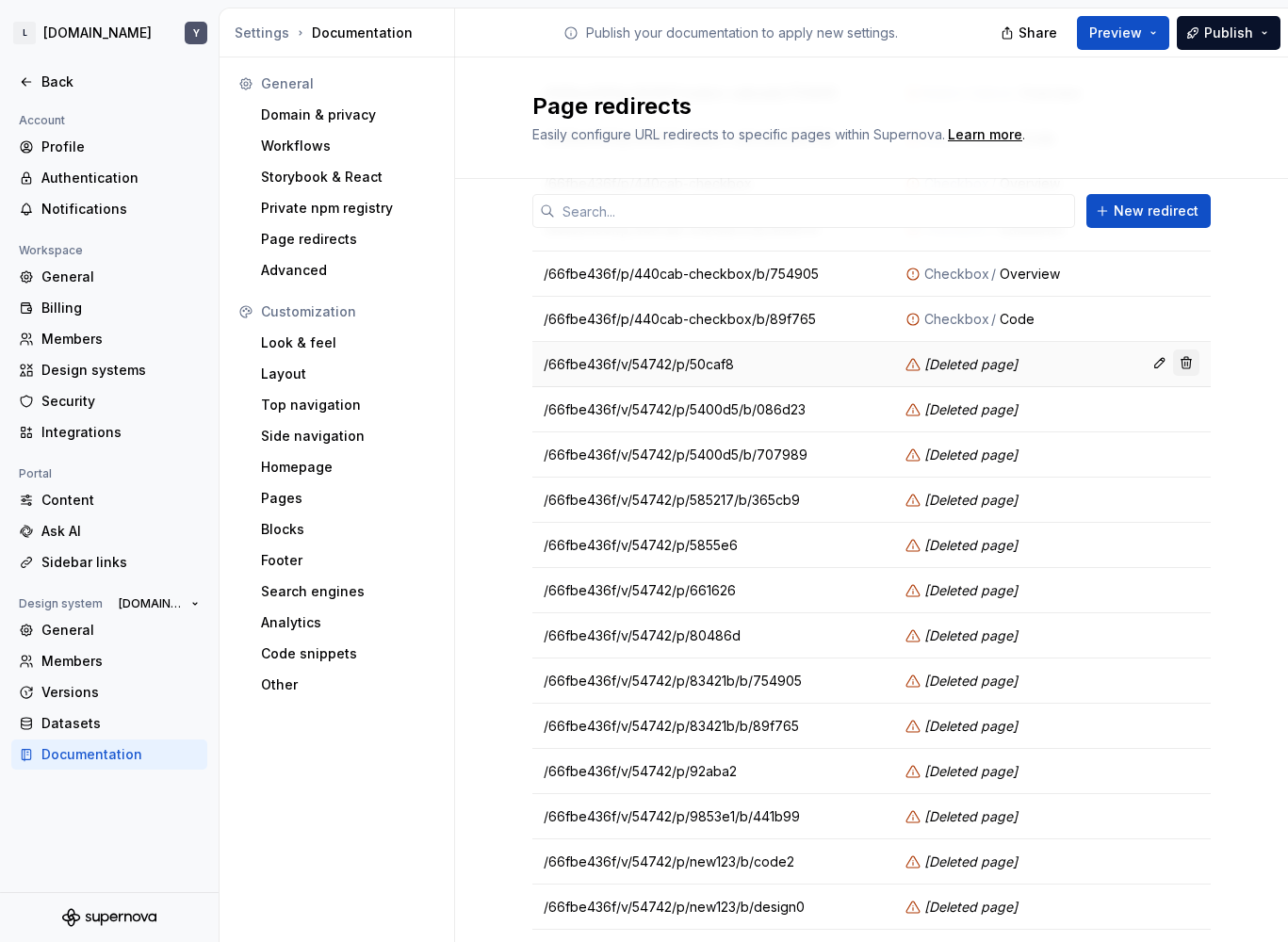
click at [1173, 366] on button "button" at bounding box center [1185, 362] width 26 height 26
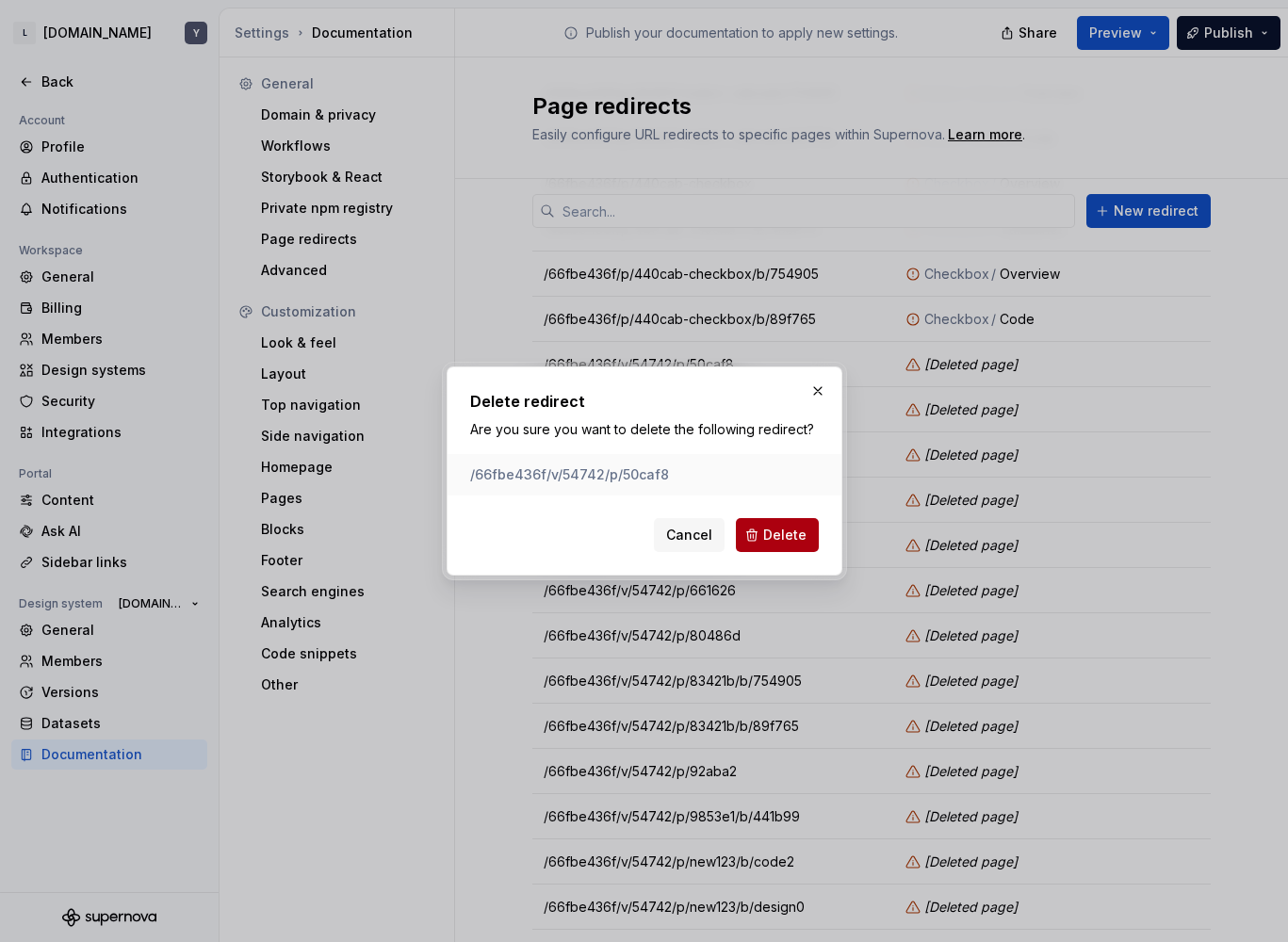
click at [765, 537] on span "Delete" at bounding box center [785, 535] width 44 height 19
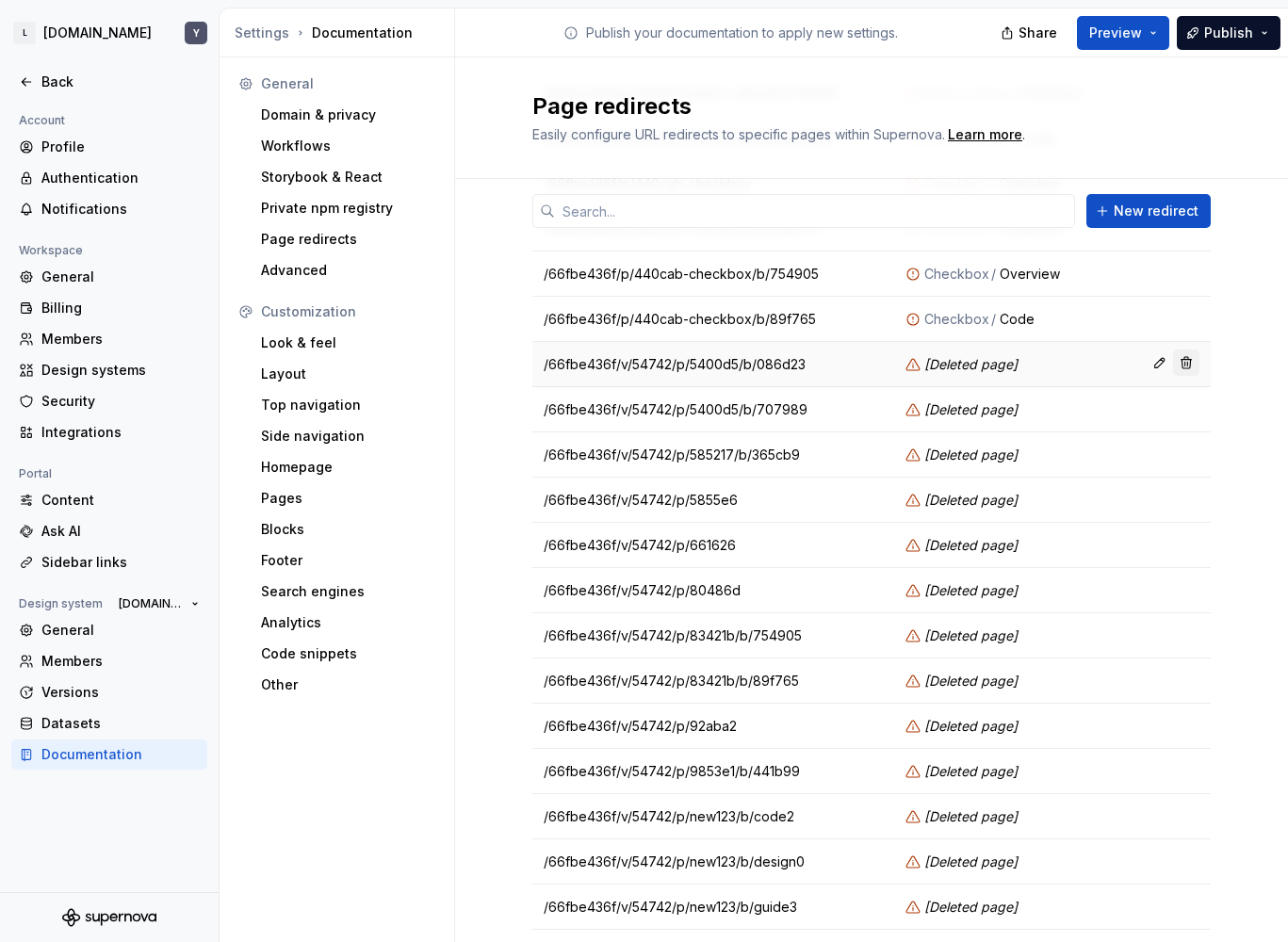
click at [1178, 364] on button "button" at bounding box center [1185, 362] width 26 height 26
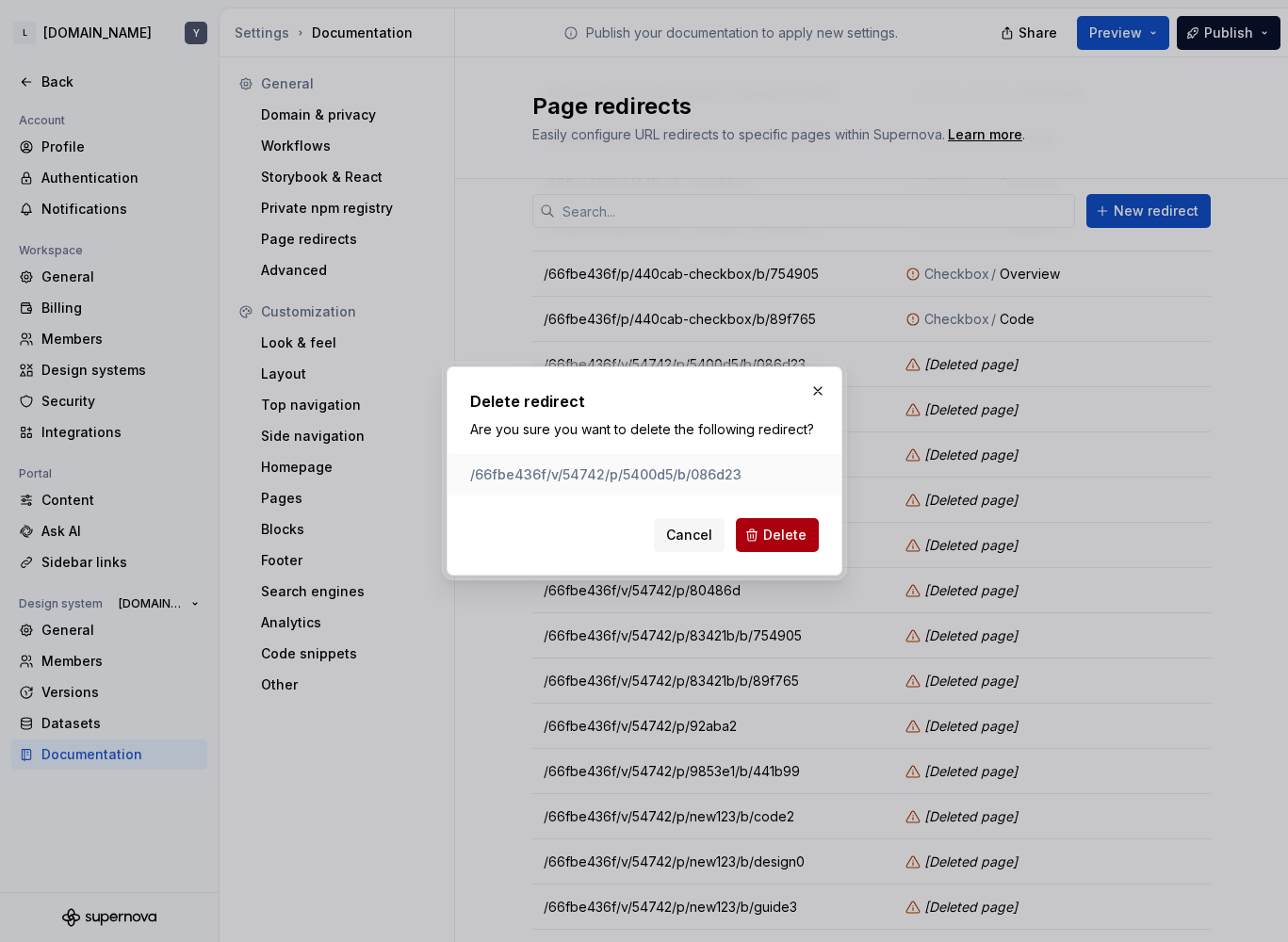
click at [768, 549] on button "Delete" at bounding box center [776, 536] width 83 height 34
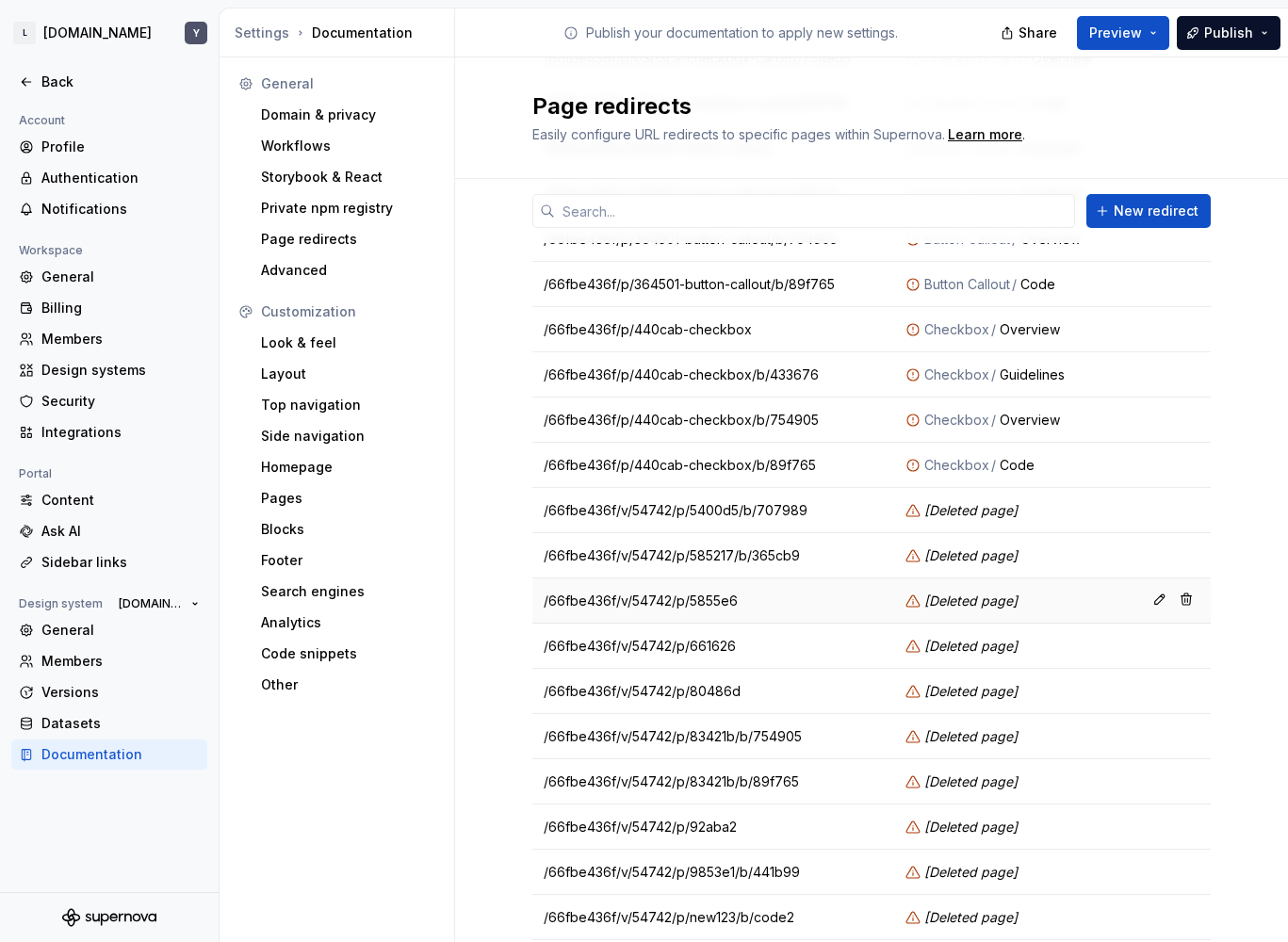
scroll to position [640, 0]
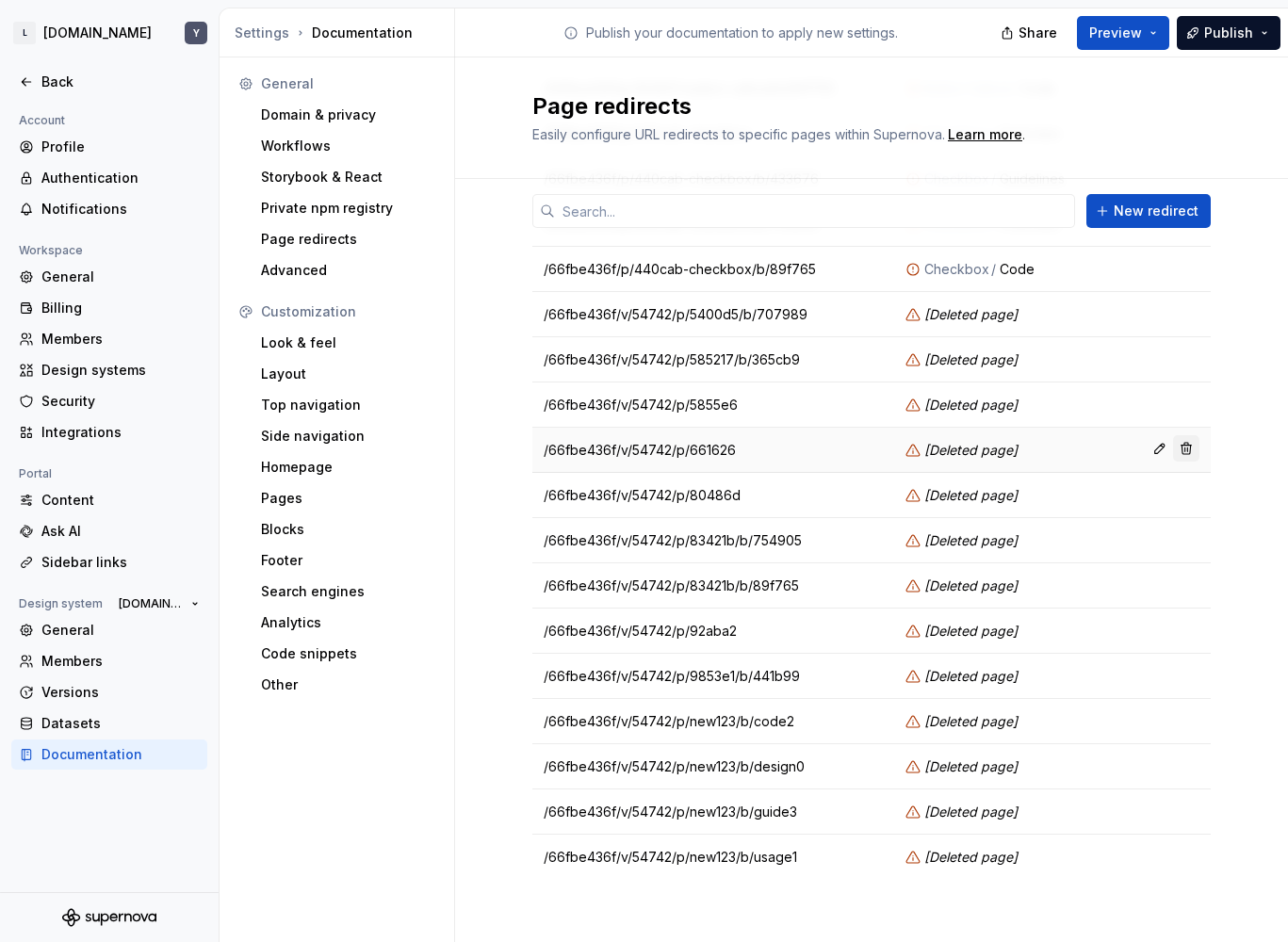
click at [1177, 447] on button "button" at bounding box center [1185, 448] width 26 height 26
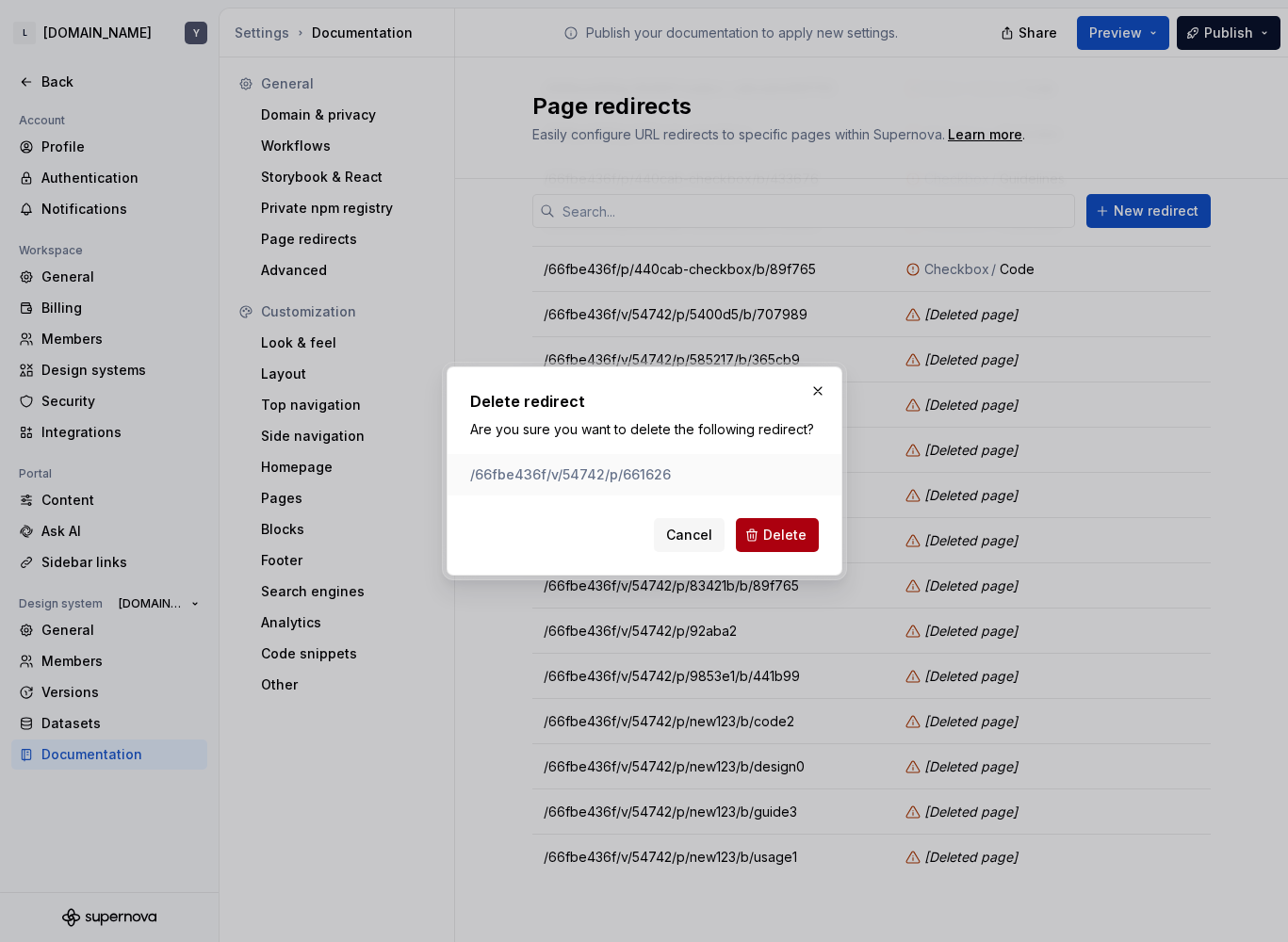
click at [769, 544] on span "Delete" at bounding box center [785, 535] width 44 height 19
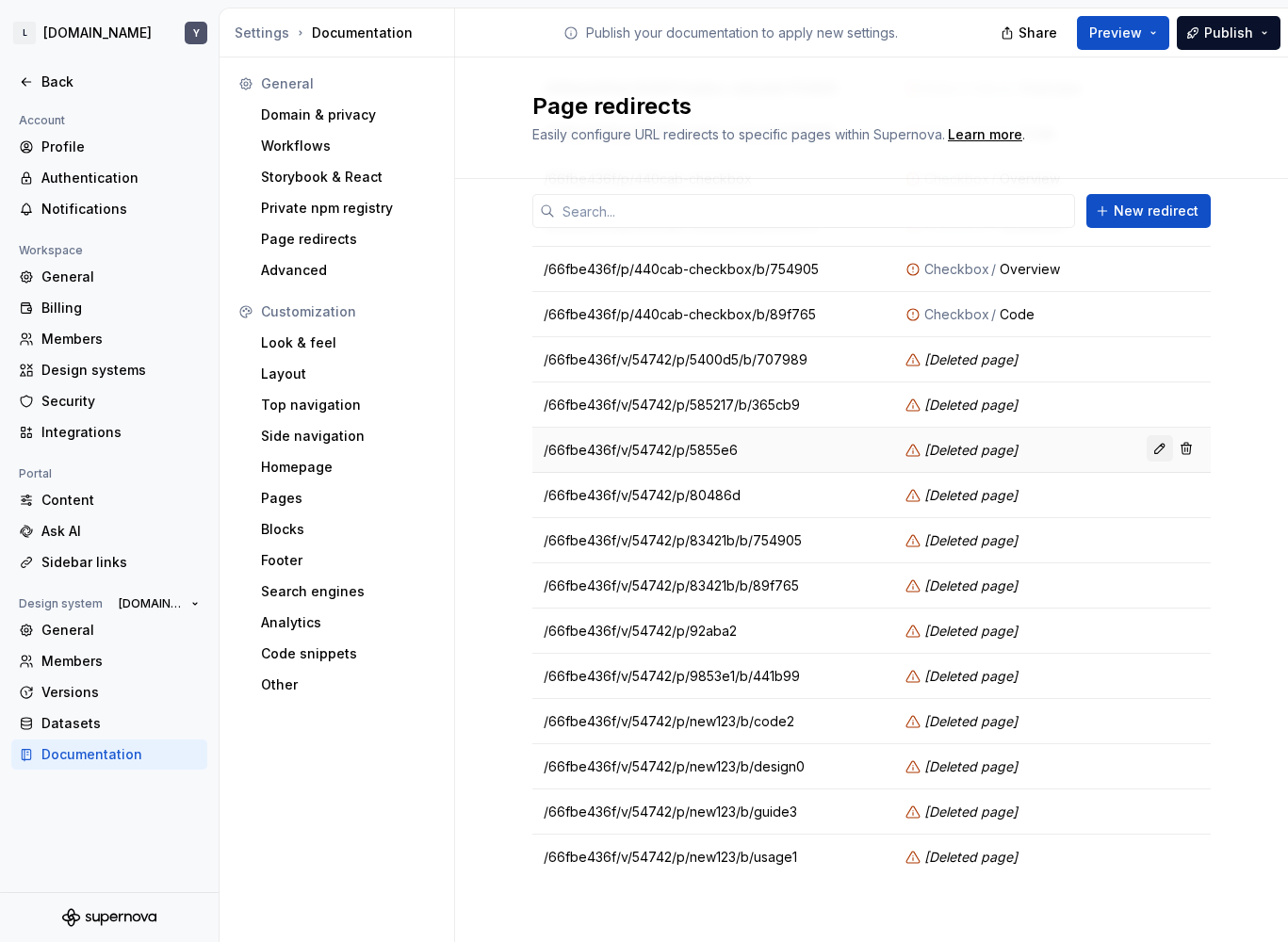
click at [1150, 442] on button "button" at bounding box center [1160, 448] width 26 height 26
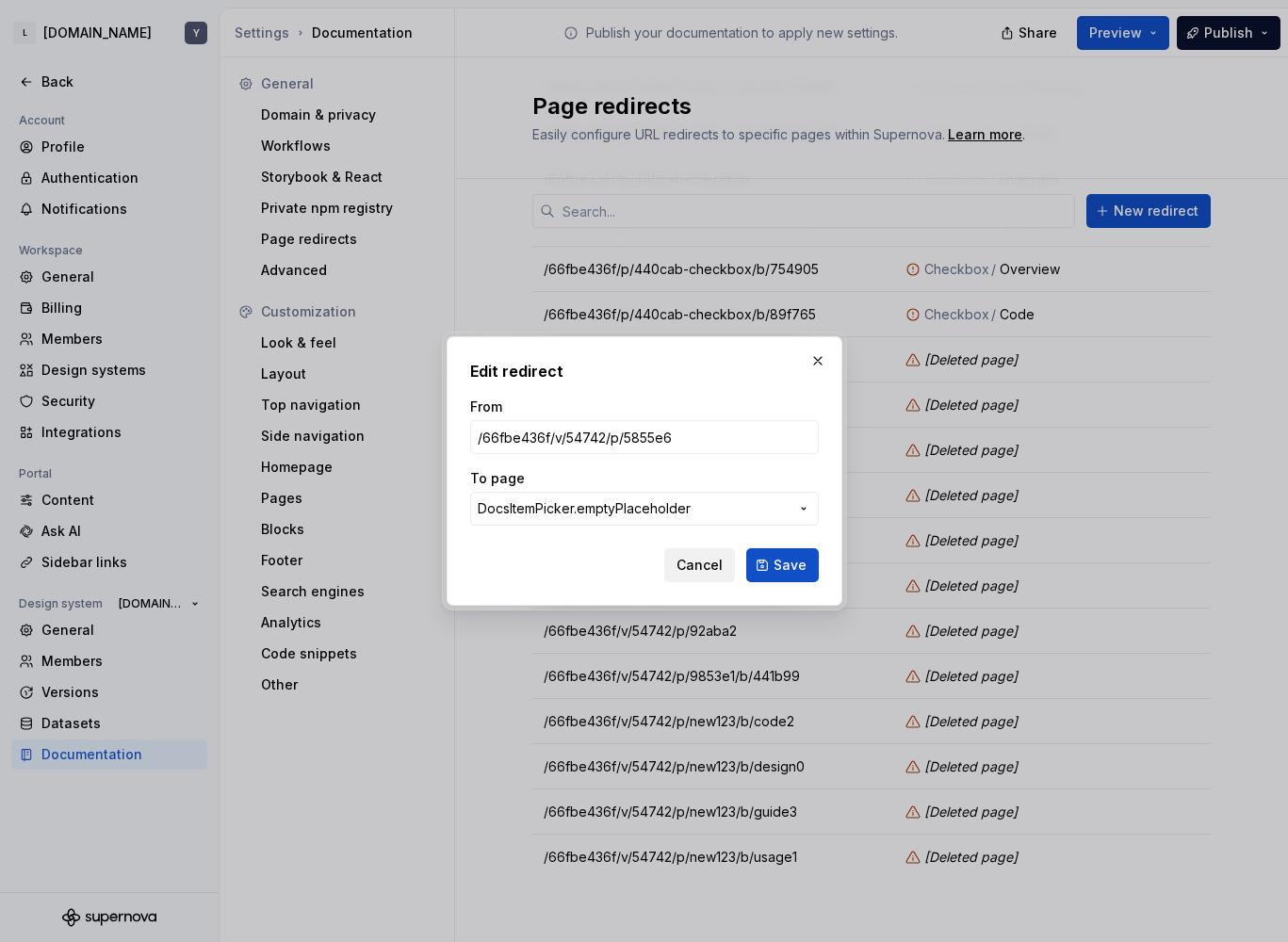
click at [693, 563] on span "Cancel" at bounding box center [699, 565] width 46 height 19
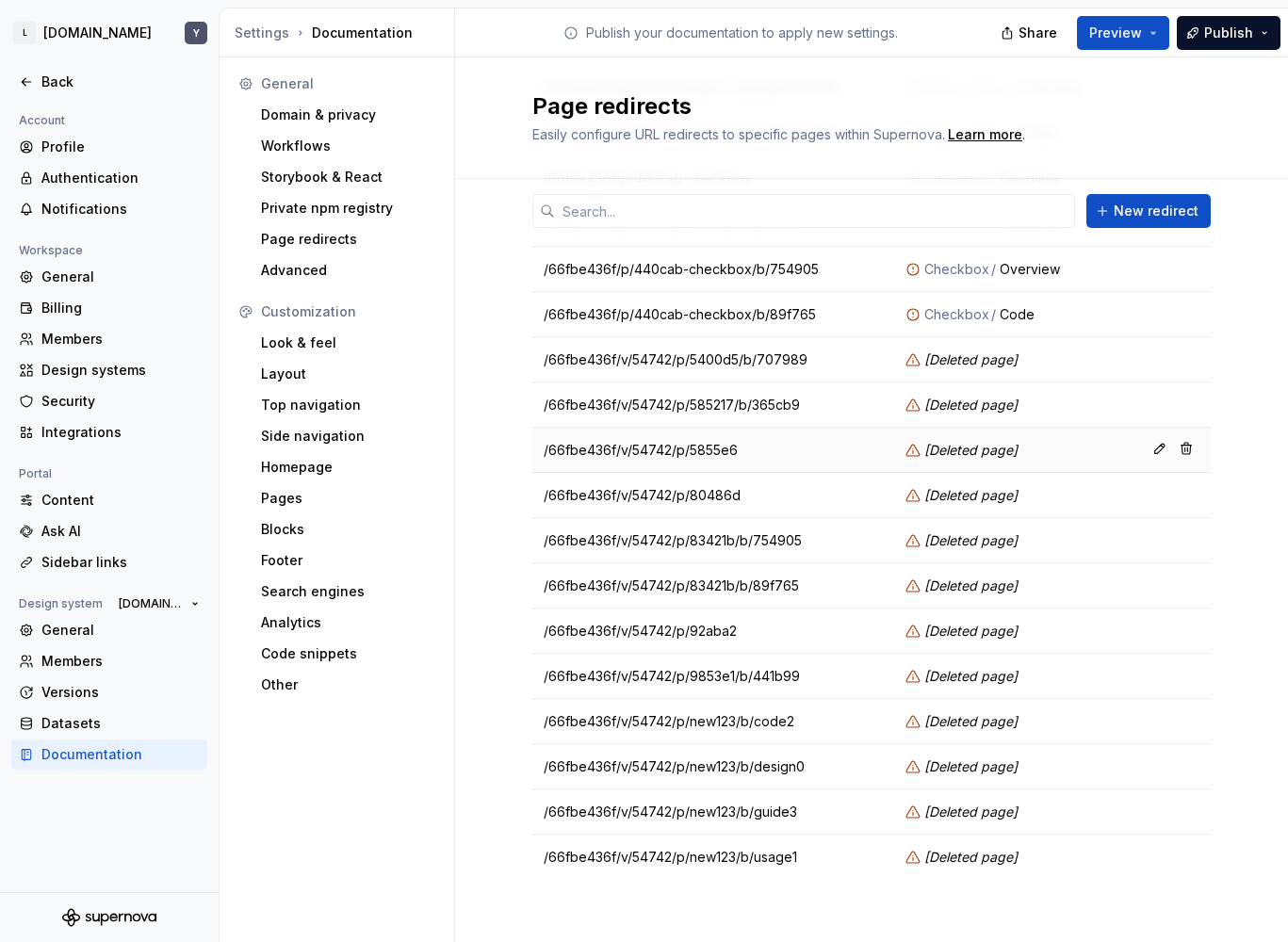
click at [1197, 450] on td at bounding box center [1169, 450] width 83 height 45
click at [1175, 450] on button "button" at bounding box center [1185, 448] width 26 height 26
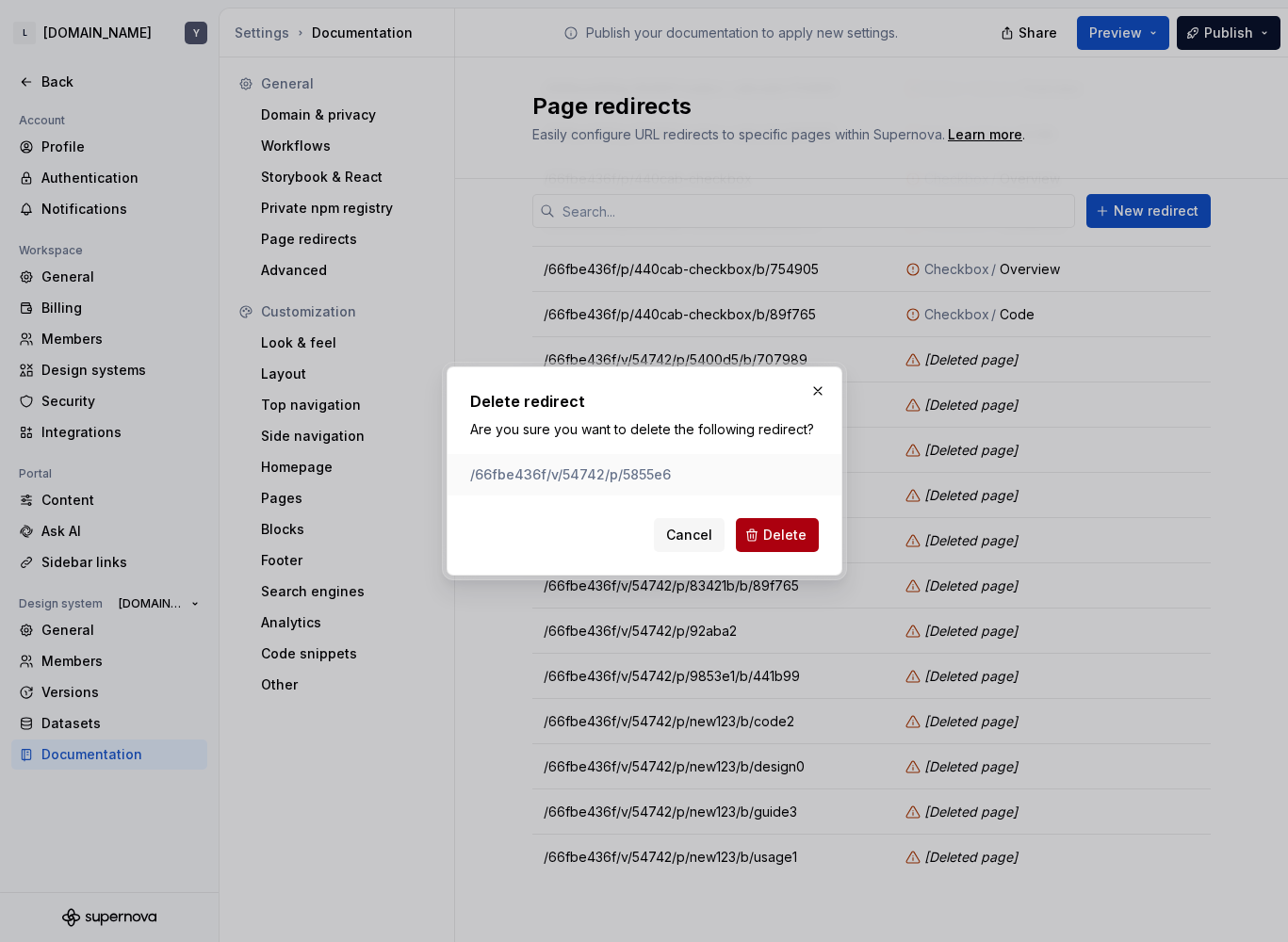
click at [775, 522] on button "Delete" at bounding box center [776, 536] width 83 height 34
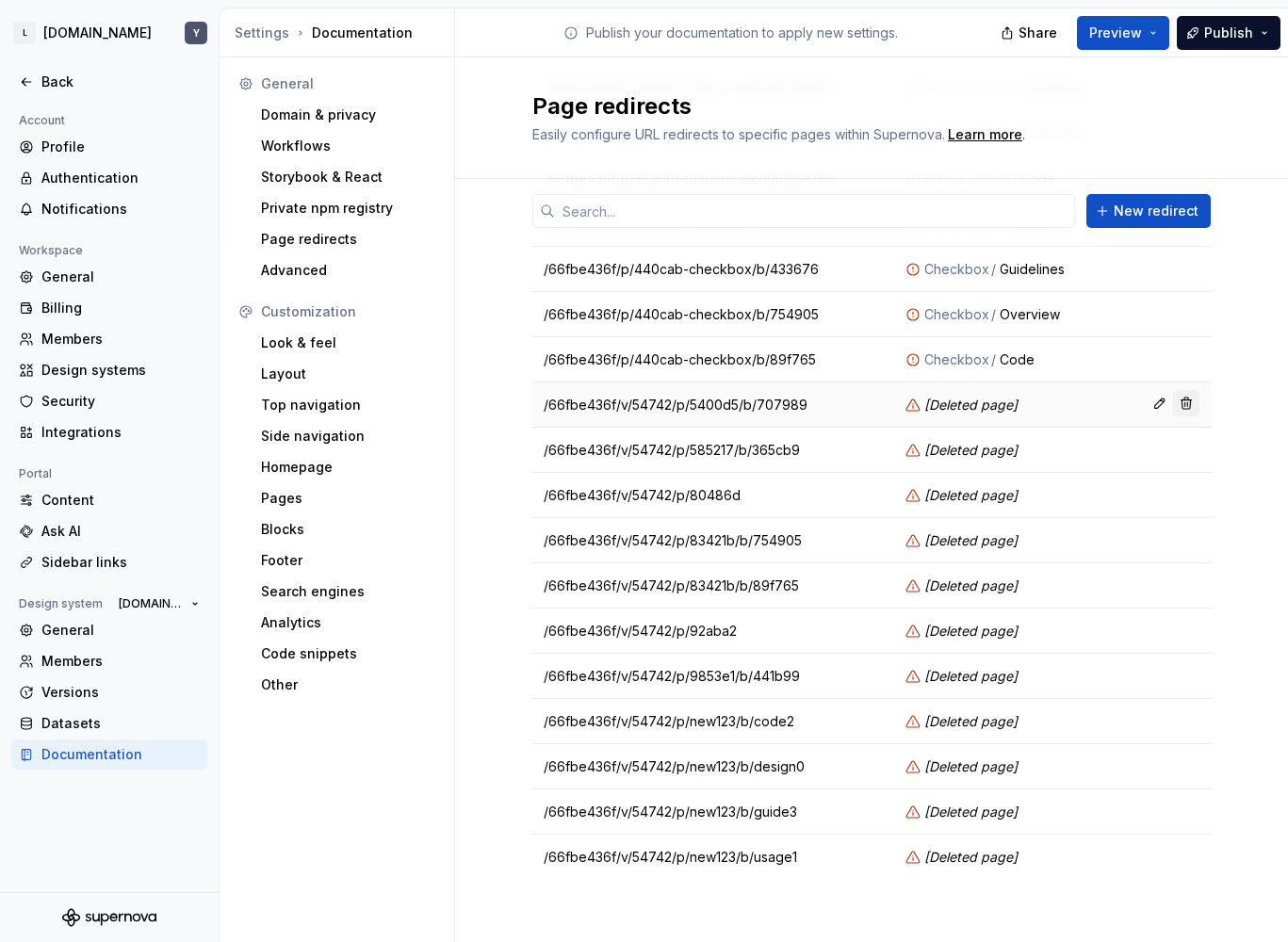
click at [1183, 412] on button "button" at bounding box center [1185, 403] width 26 height 26
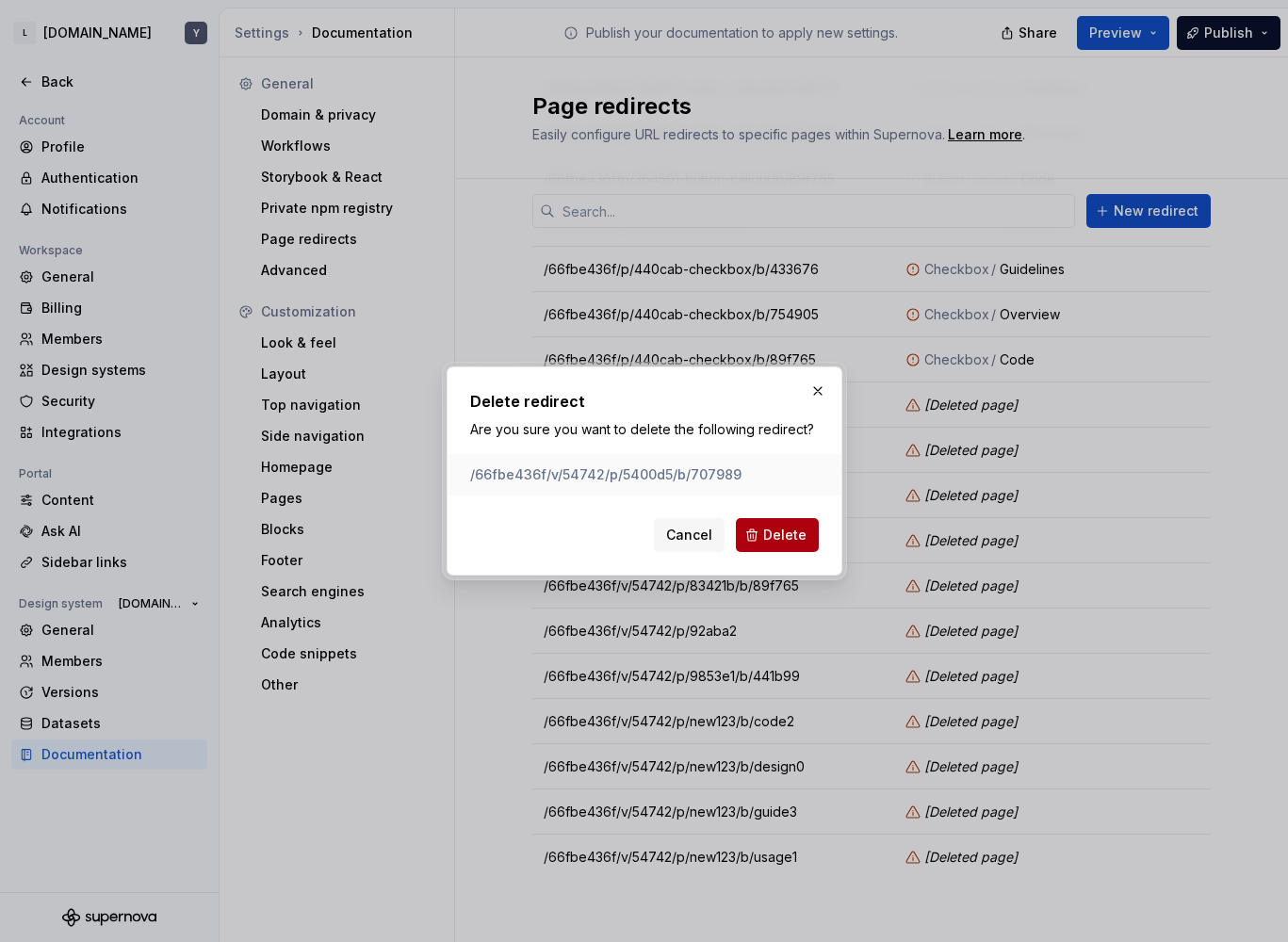
click at [779, 551] on button "Delete" at bounding box center [776, 536] width 83 height 34
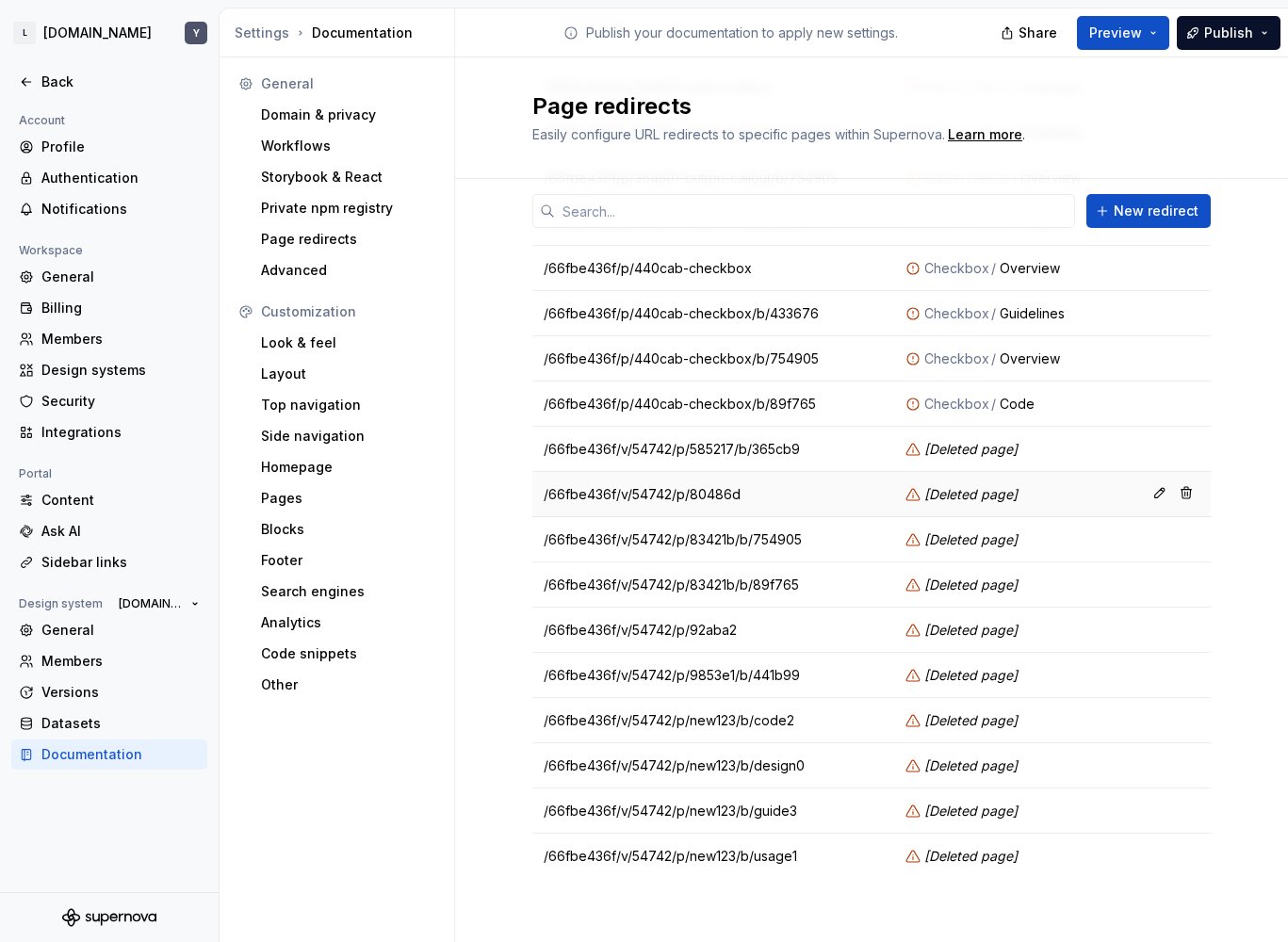
scroll to position [504, 0]
click at [1182, 444] on button "button" at bounding box center [1185, 448] width 26 height 26
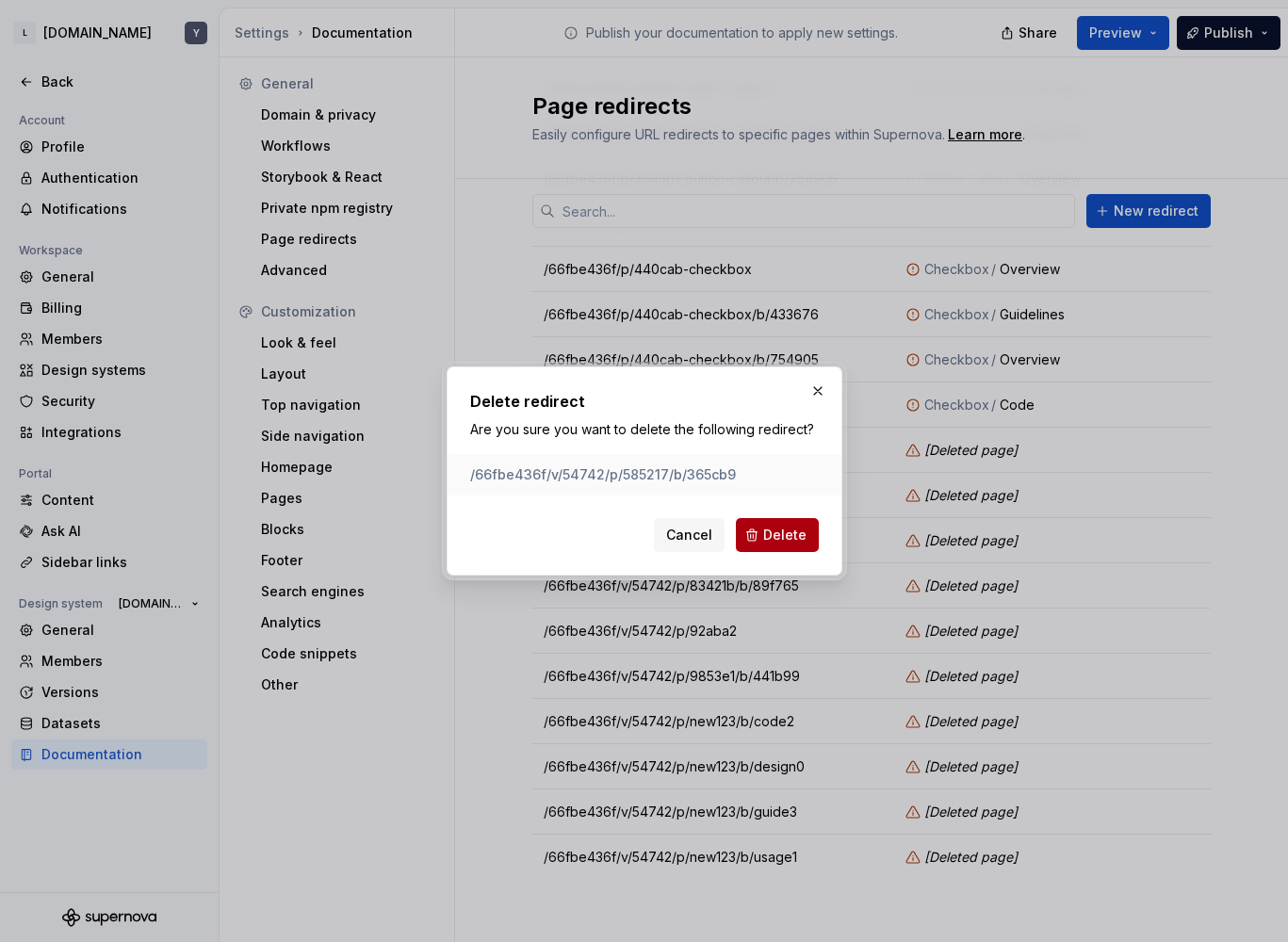
click at [767, 546] on button "Delete" at bounding box center [776, 536] width 83 height 34
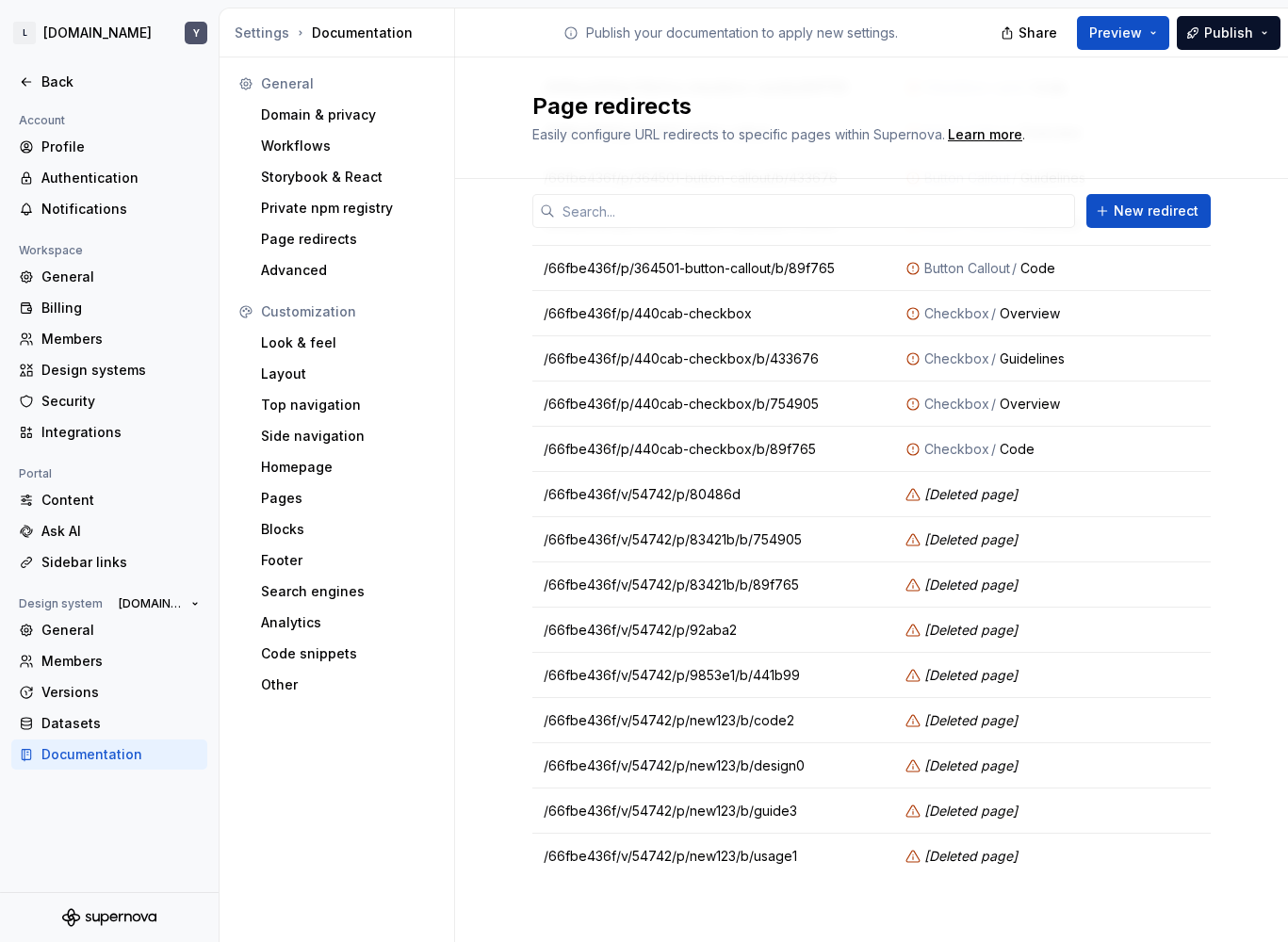
scroll to position [459, 0]
click at [1181, 492] on button "button" at bounding box center [1185, 494] width 26 height 26
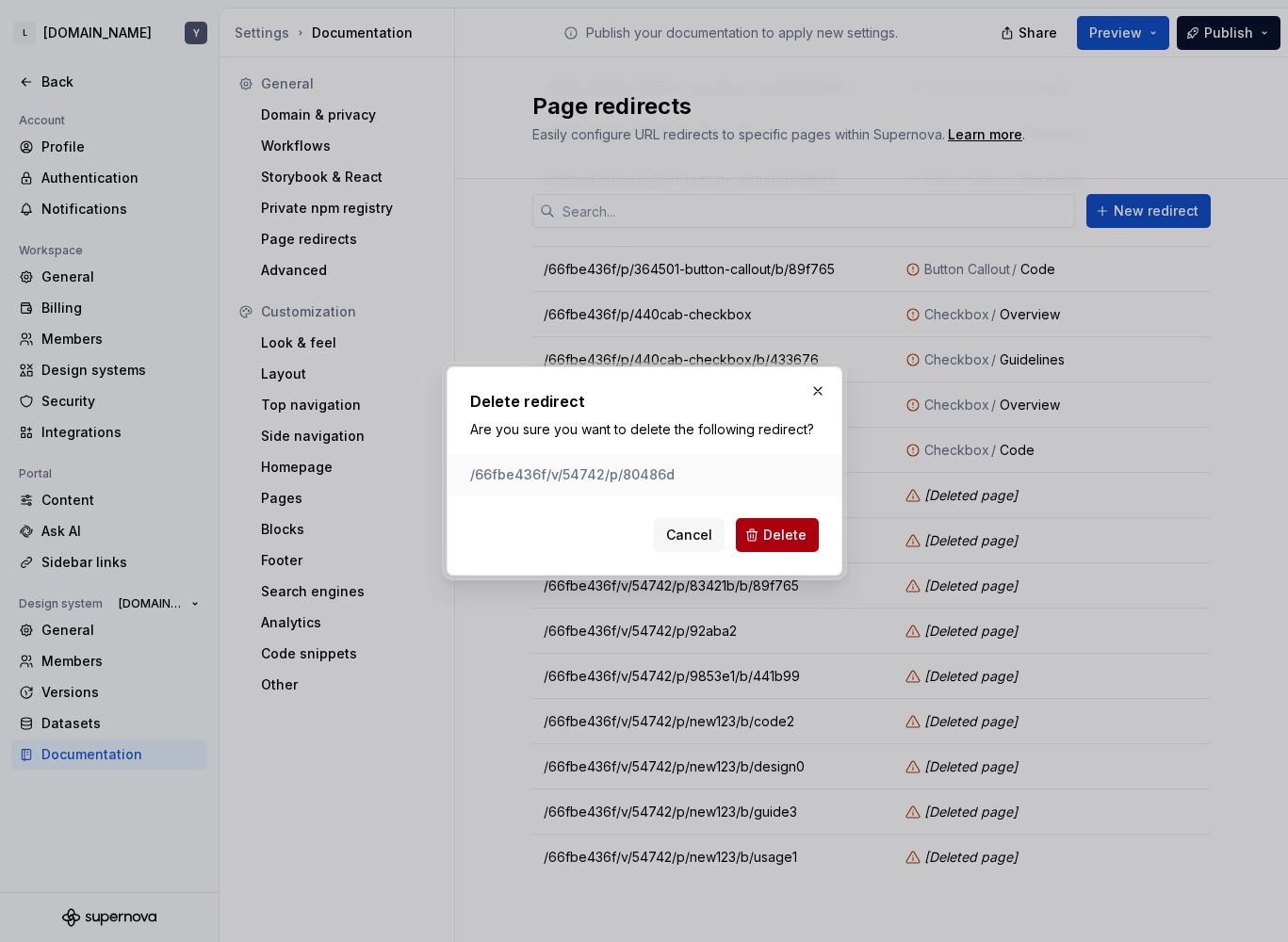
click at [789, 542] on span "Delete" at bounding box center [785, 535] width 44 height 19
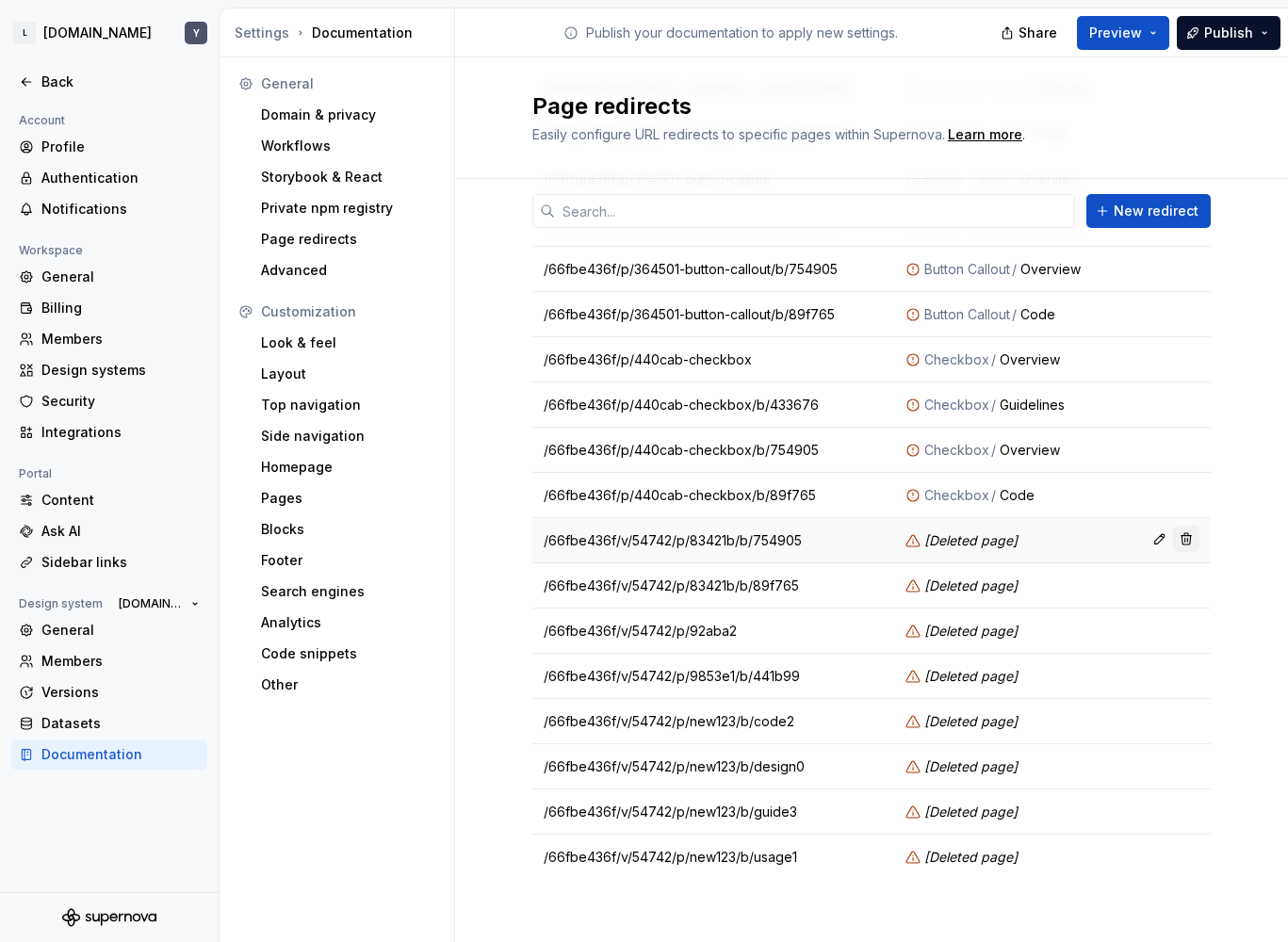
click at [1188, 547] on button "button" at bounding box center [1185, 539] width 26 height 26
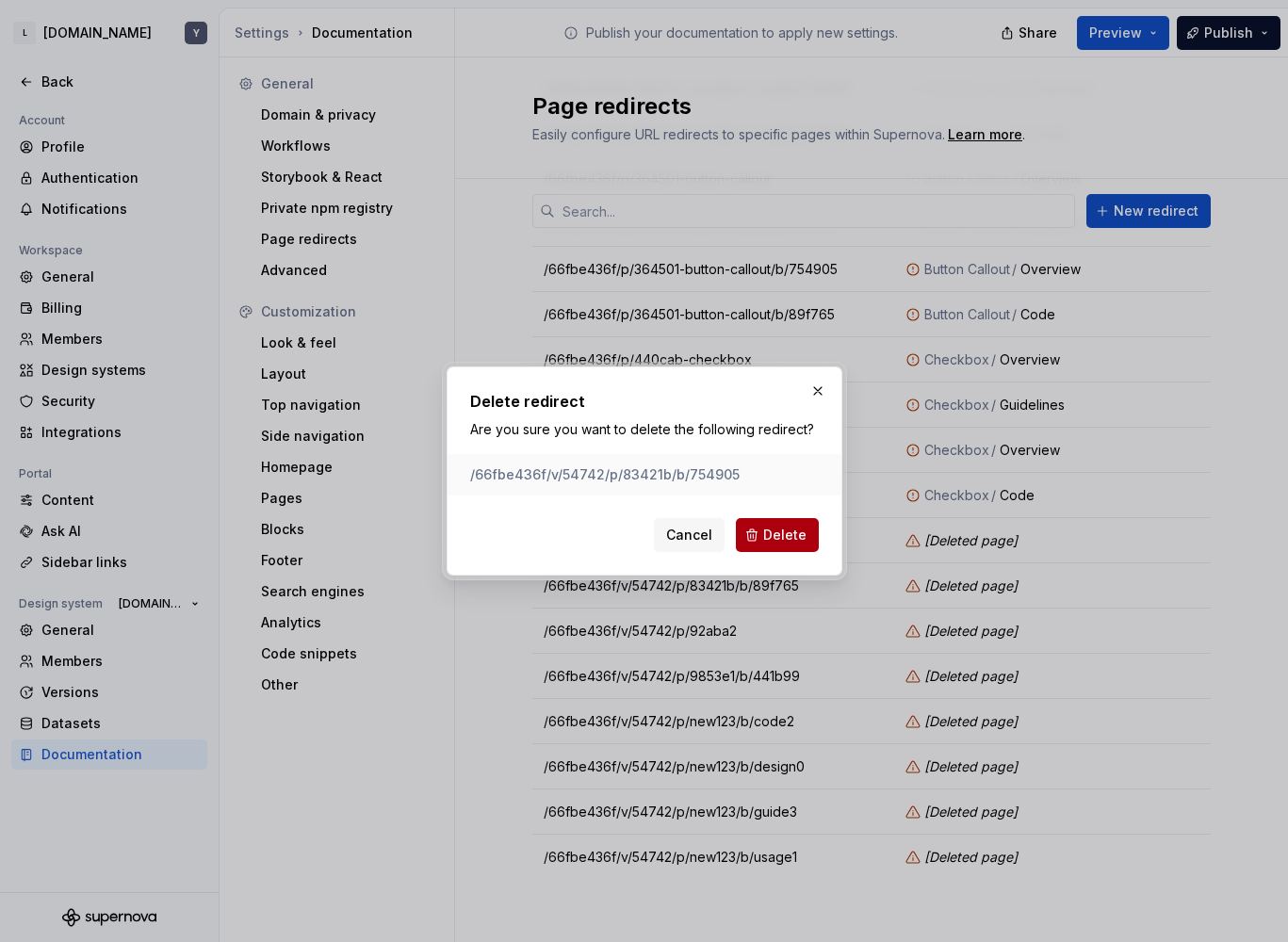
click at [789, 539] on span "Delete" at bounding box center [785, 535] width 44 height 19
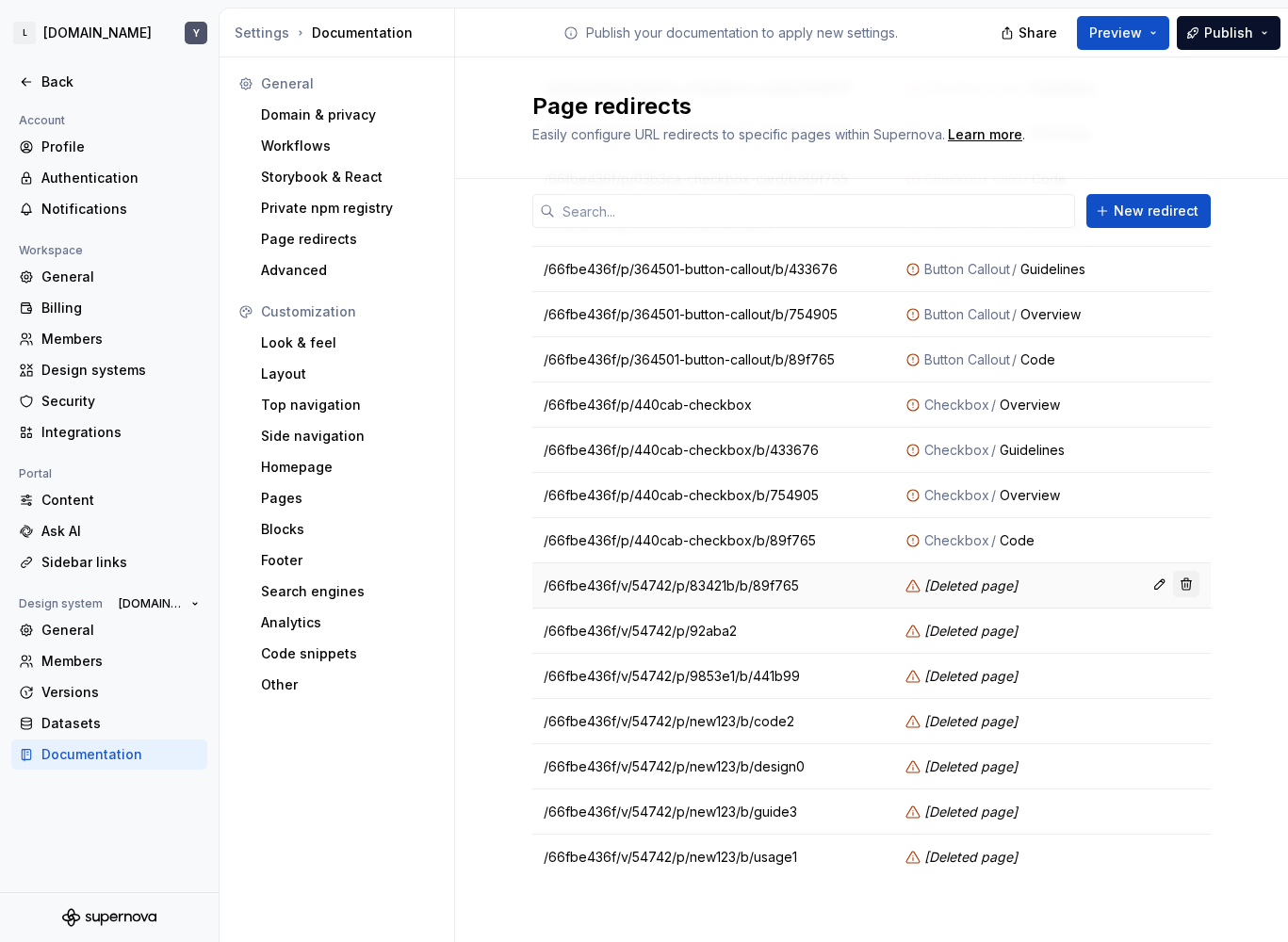
click at [1177, 582] on button "button" at bounding box center [1185, 585] width 26 height 26
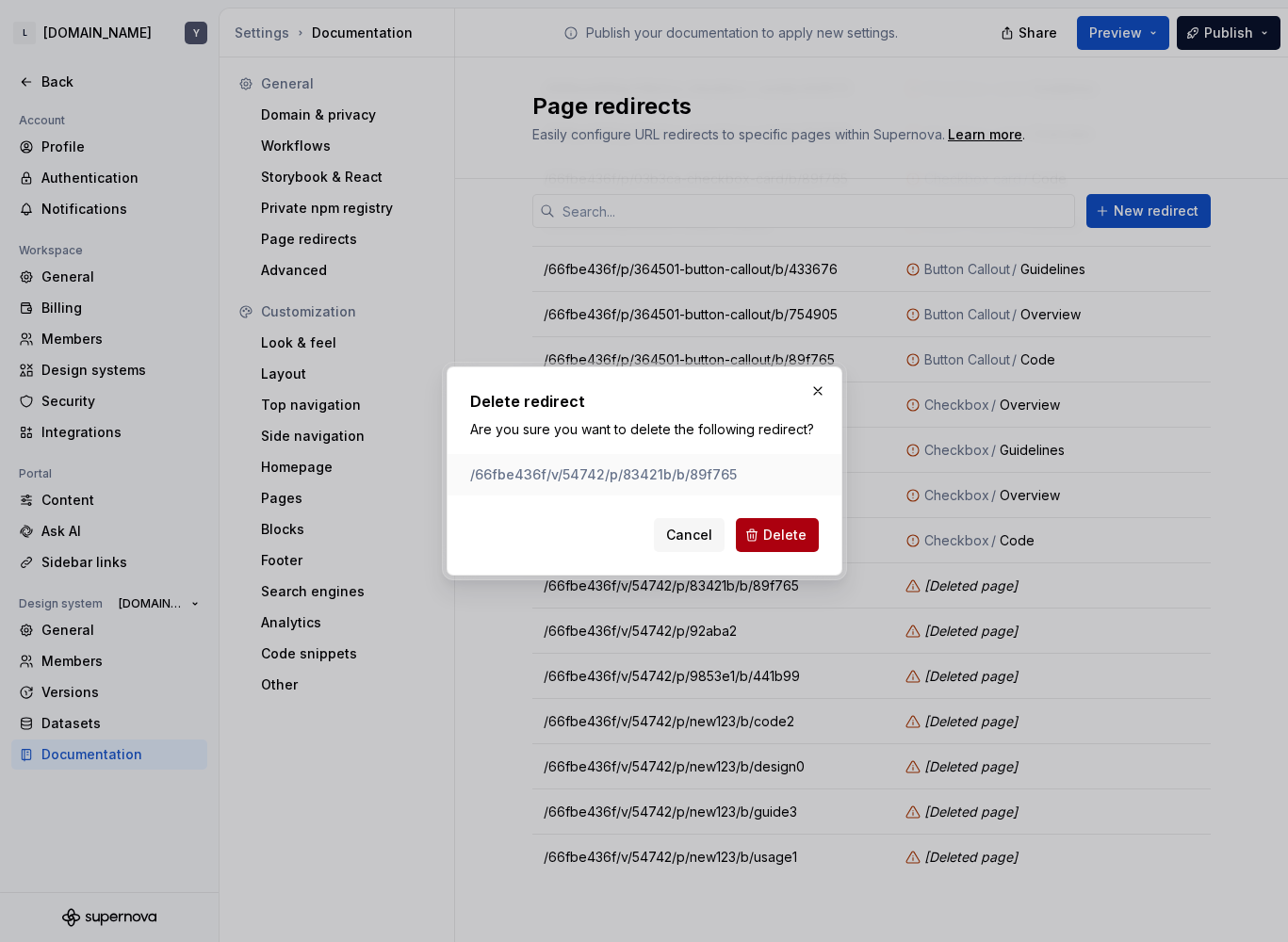
click at [799, 532] on span "Delete" at bounding box center [785, 535] width 44 height 19
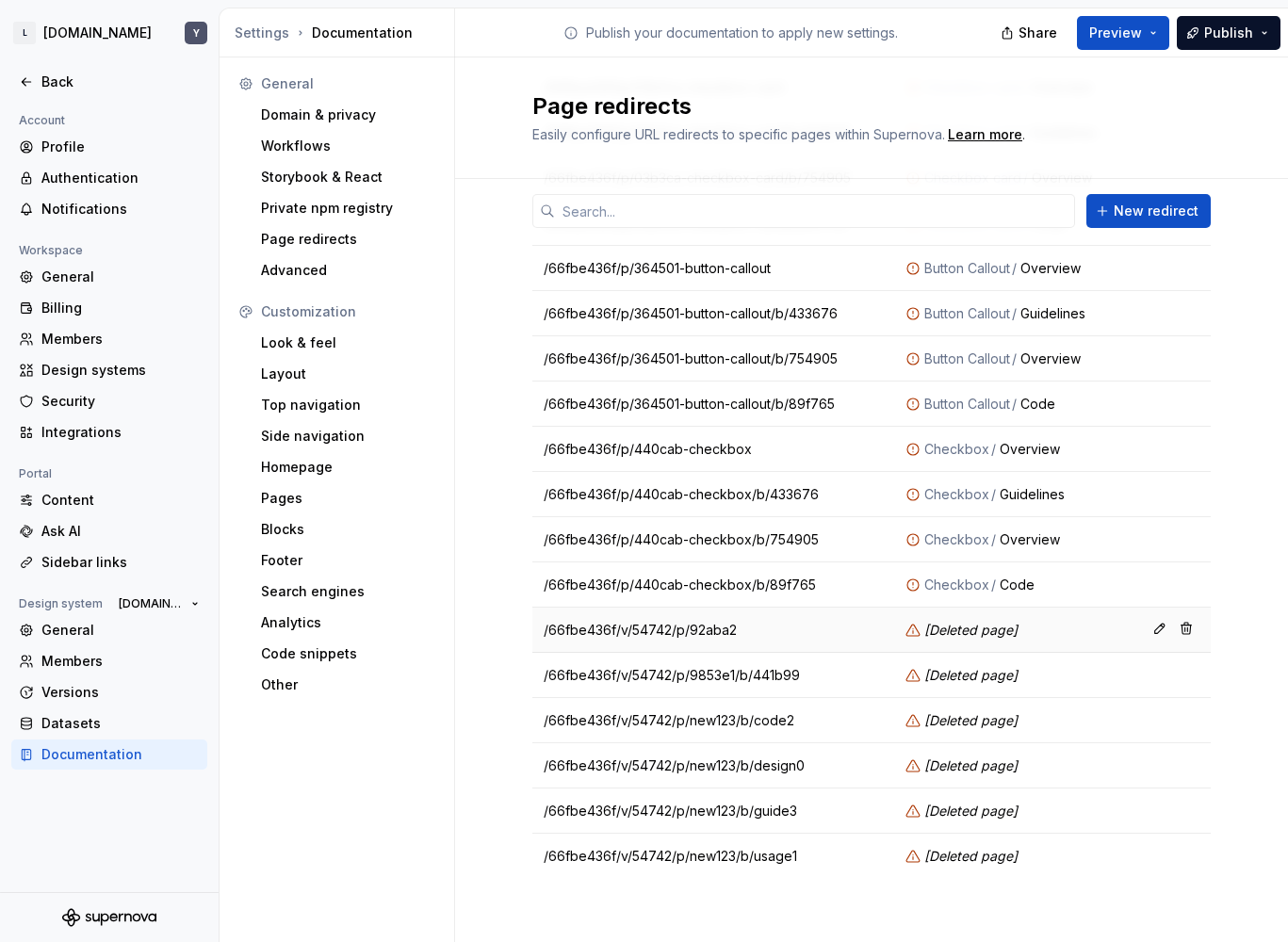
scroll to position [324, 0]
click at [1186, 628] on button "button" at bounding box center [1185, 629] width 26 height 26
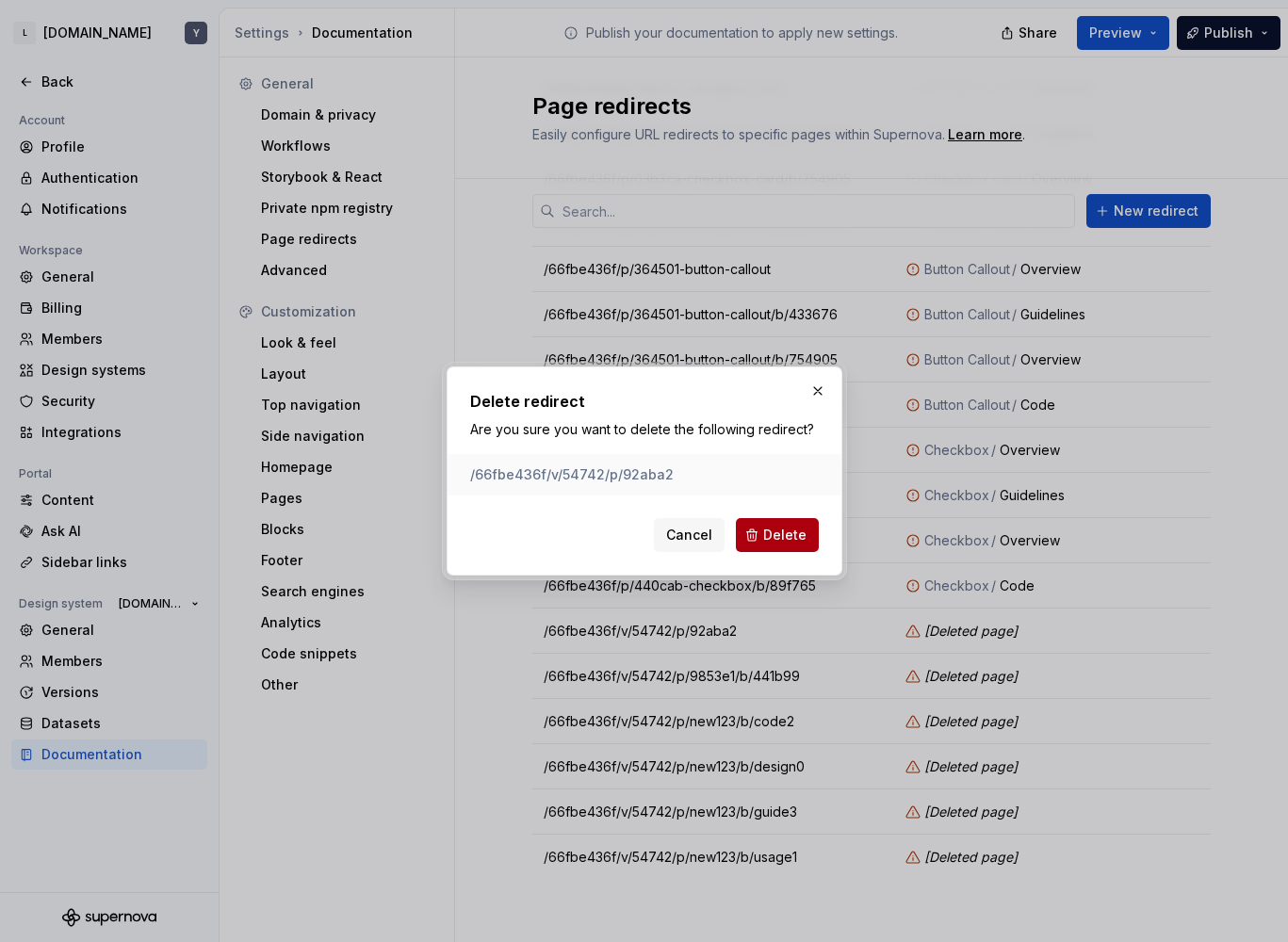
click at [763, 543] on button "Delete" at bounding box center [776, 536] width 83 height 34
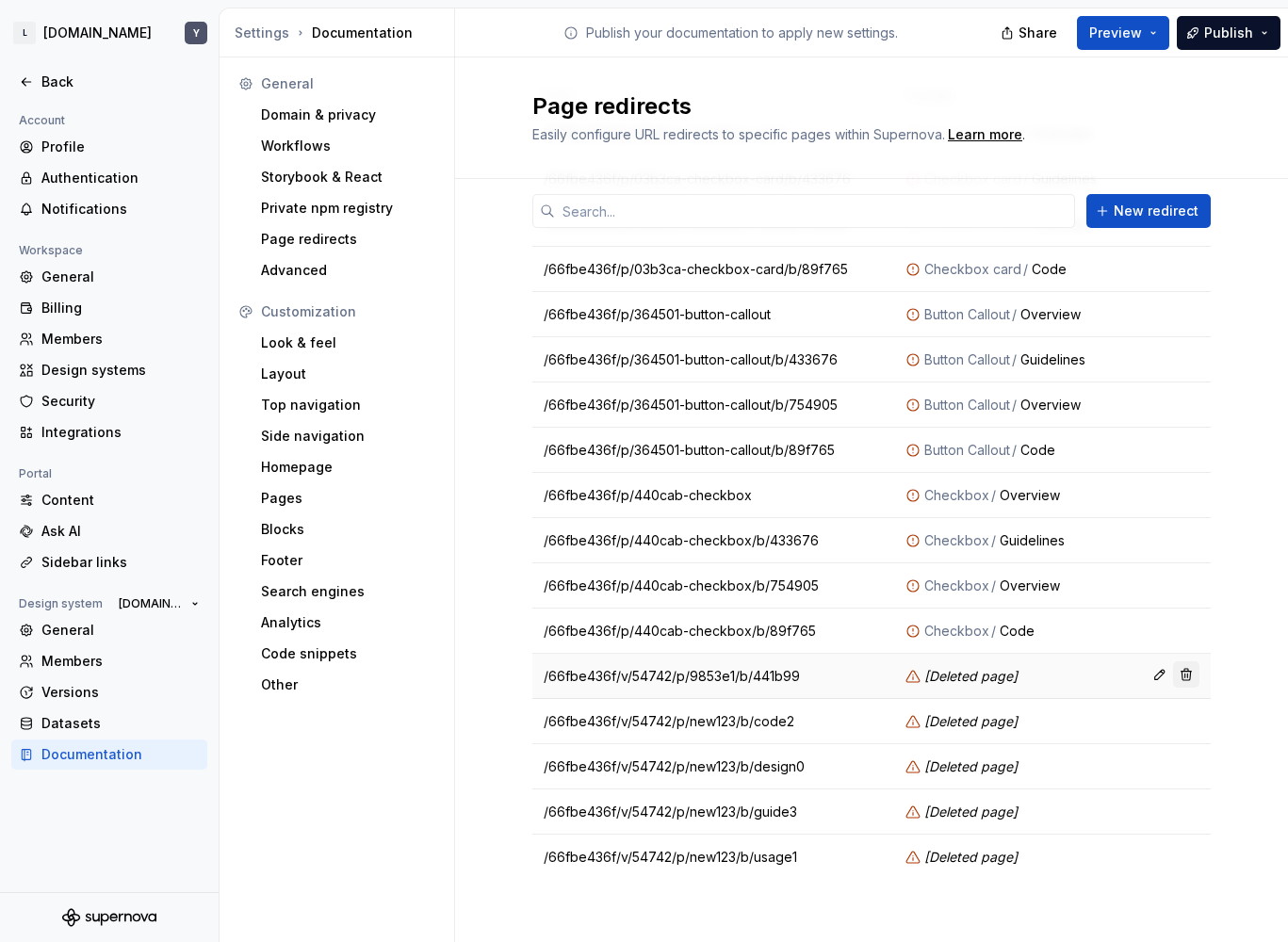
click at [1176, 670] on button "button" at bounding box center [1185, 674] width 26 height 26
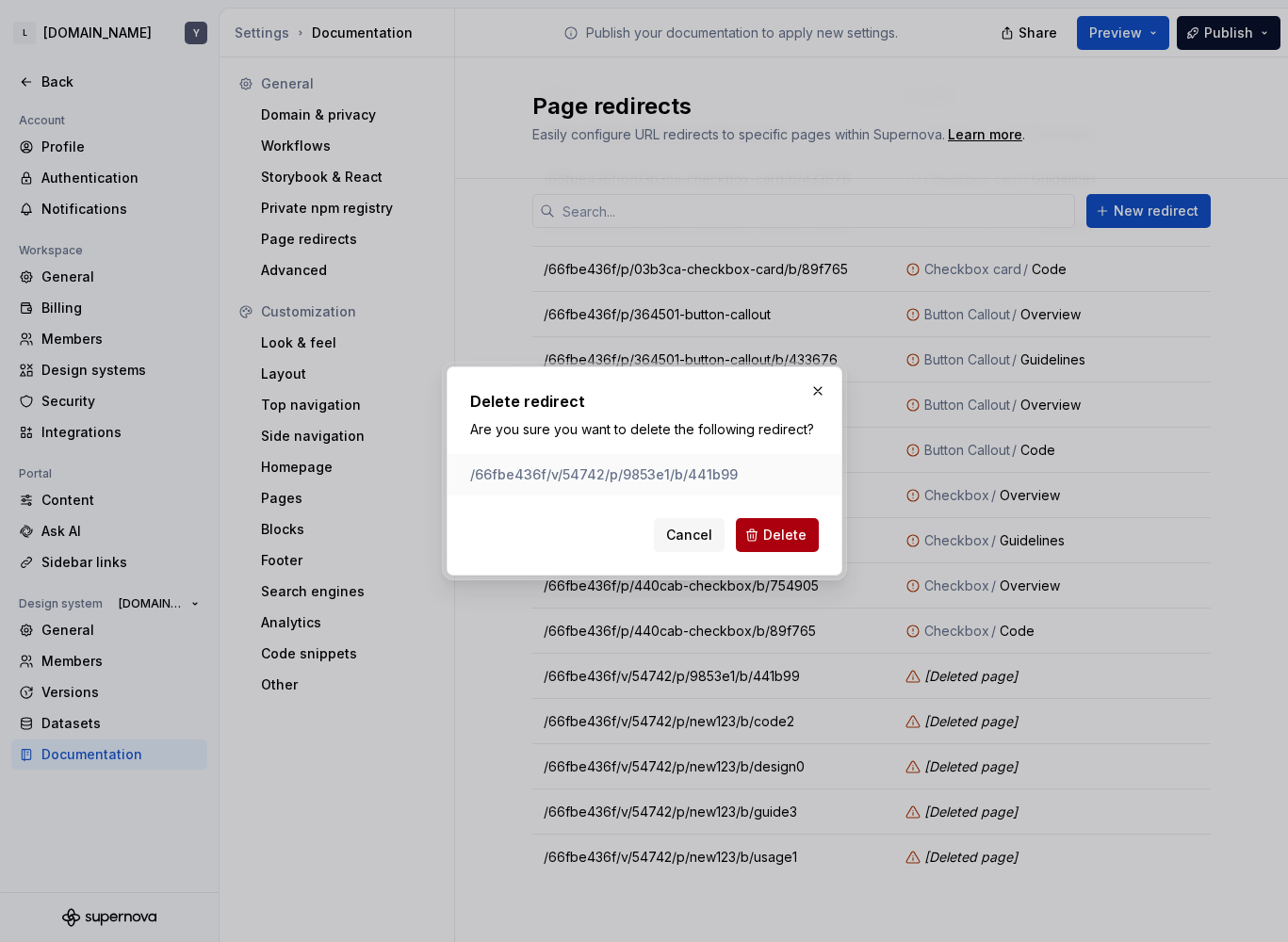
click at [769, 529] on span "Delete" at bounding box center [785, 535] width 44 height 19
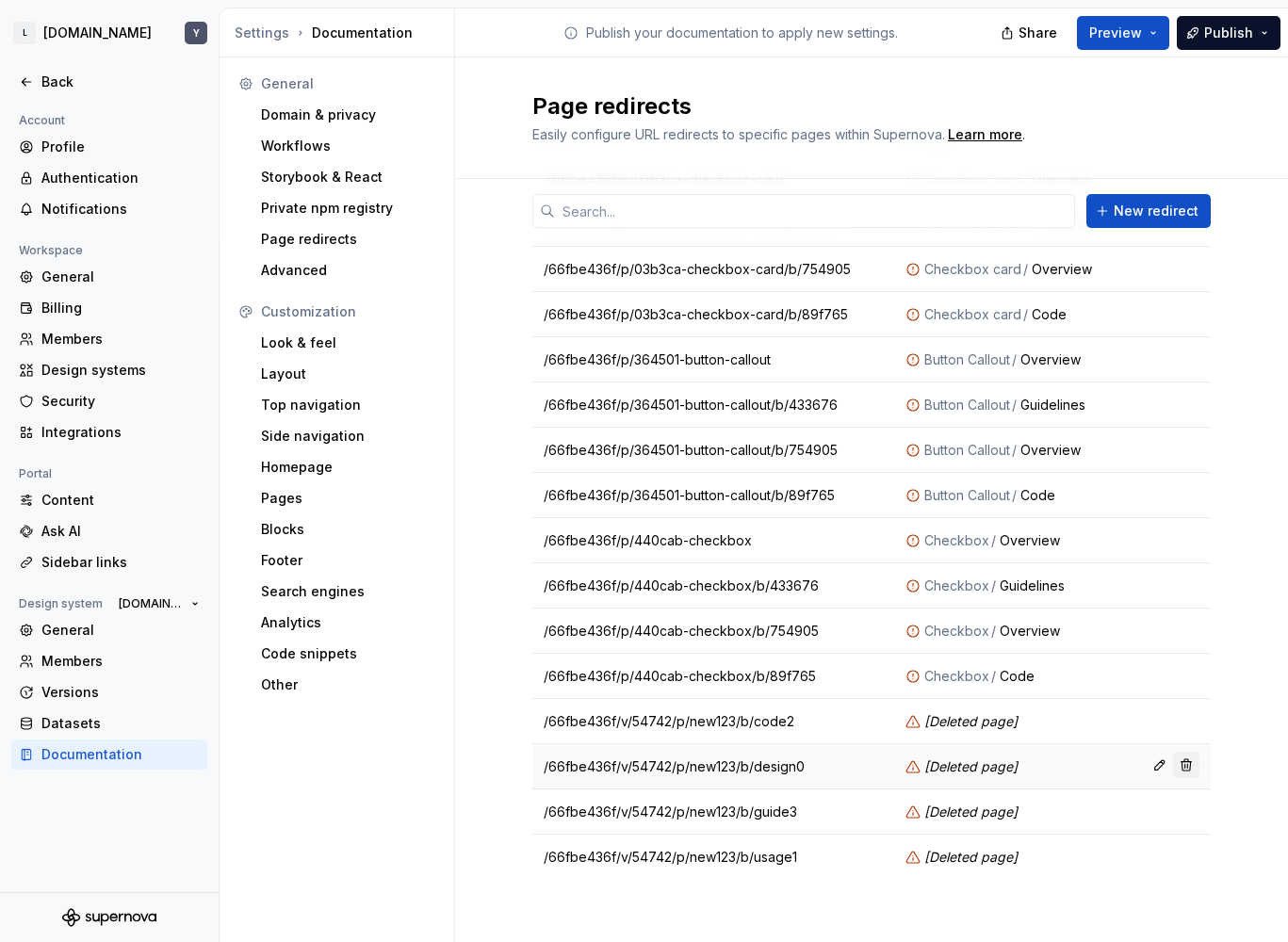
click at [1177, 769] on button "button" at bounding box center [1185, 765] width 26 height 26
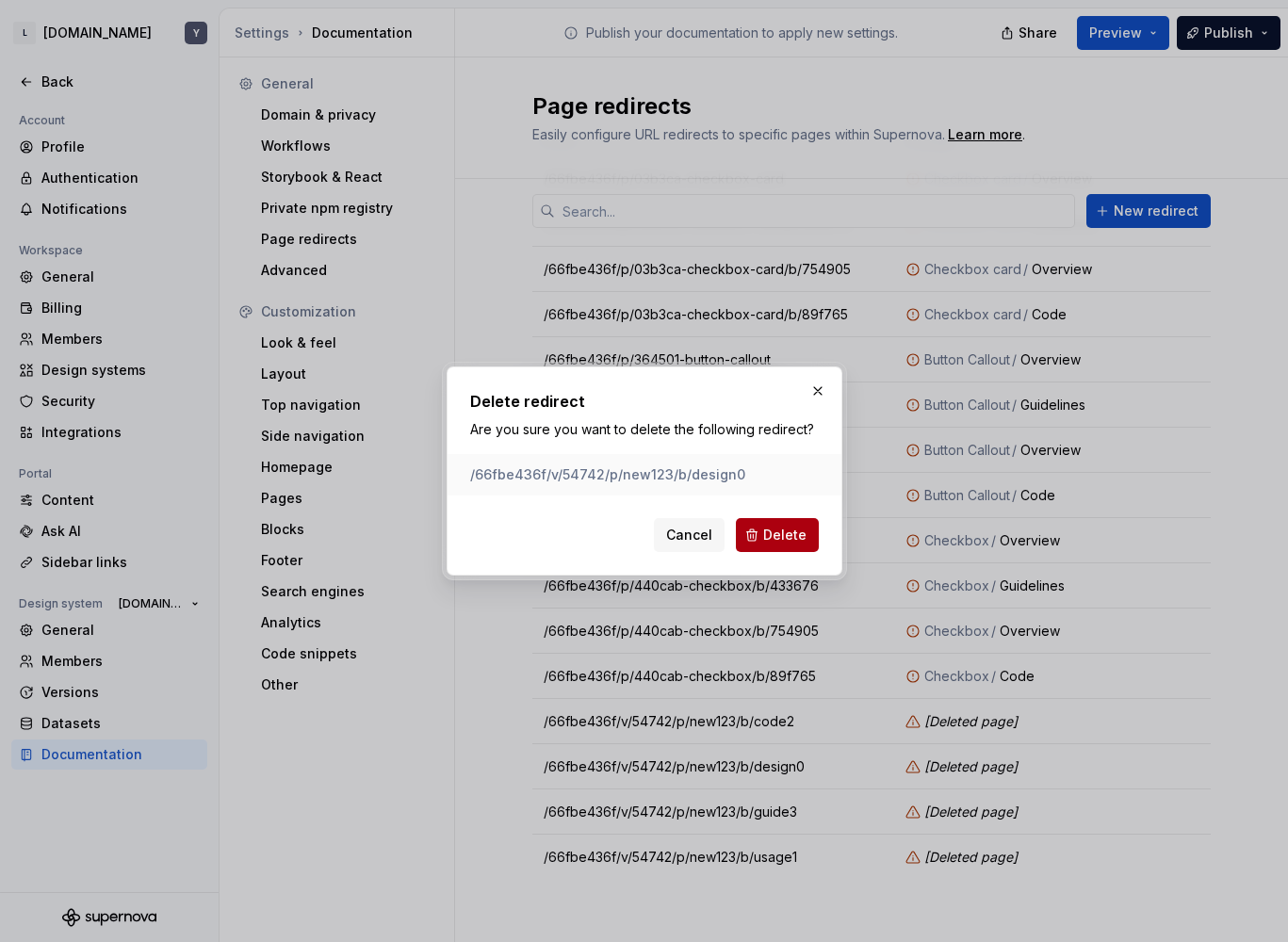
click at [787, 539] on span "Delete" at bounding box center [785, 535] width 44 height 19
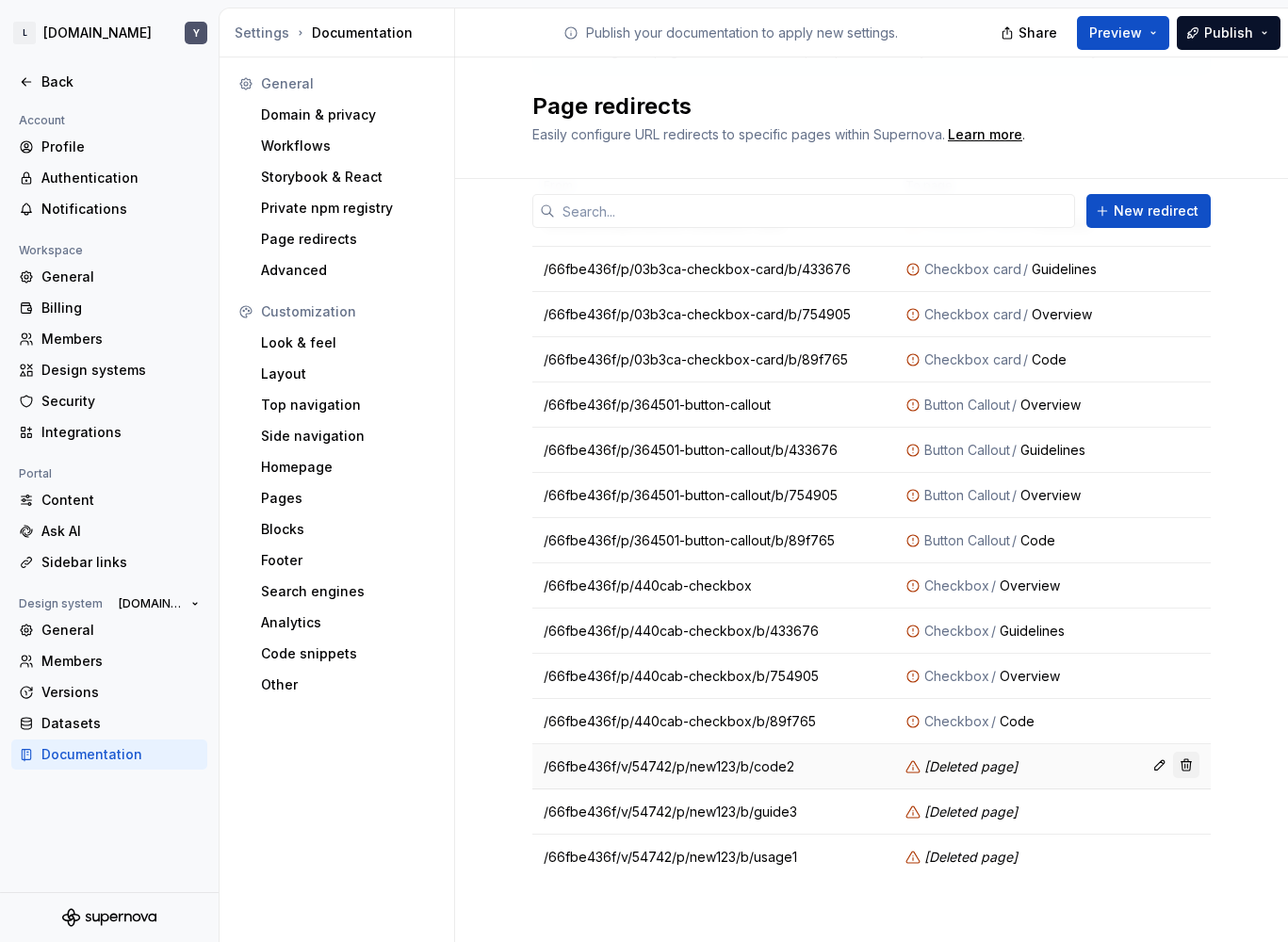
click at [1179, 761] on button "button" at bounding box center [1185, 765] width 26 height 26
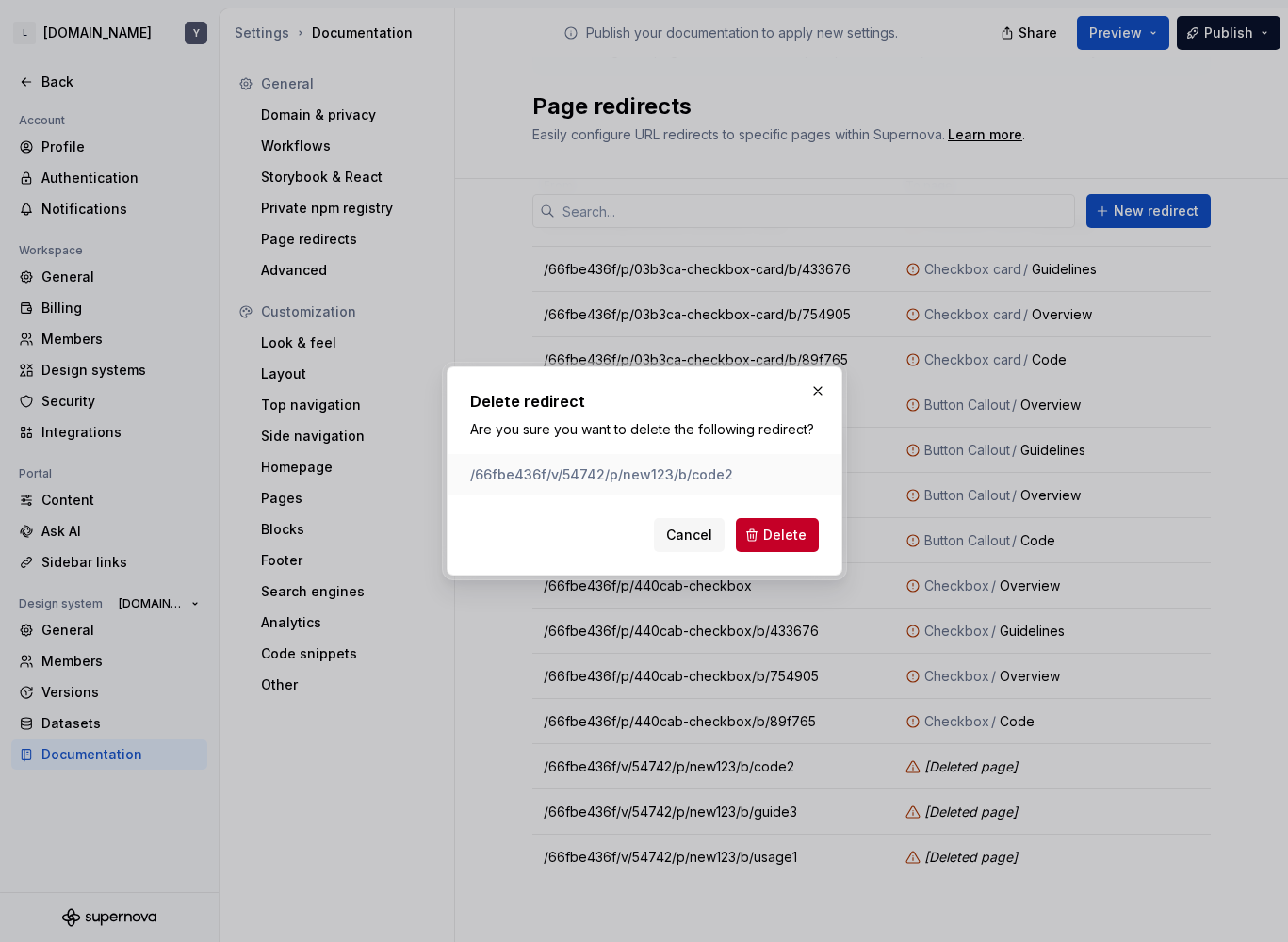
click at [762, 500] on div "Delete redirect Are you sure you want to delete the following redirect? /66fbe4…" at bounding box center [644, 471] width 348 height 162
click at [769, 530] on span "Delete" at bounding box center [785, 535] width 44 height 19
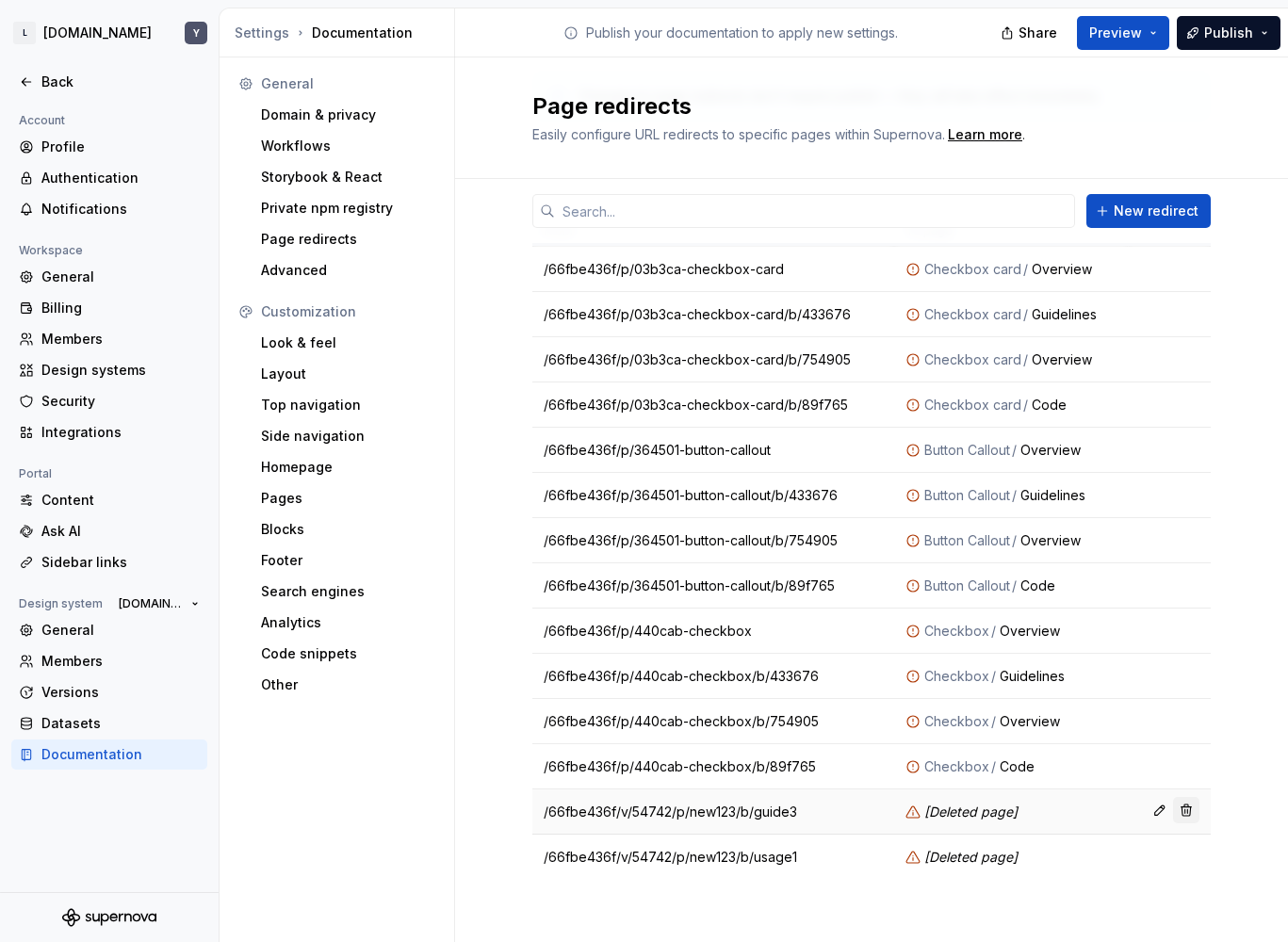
click at [1182, 807] on button "button" at bounding box center [1185, 811] width 26 height 26
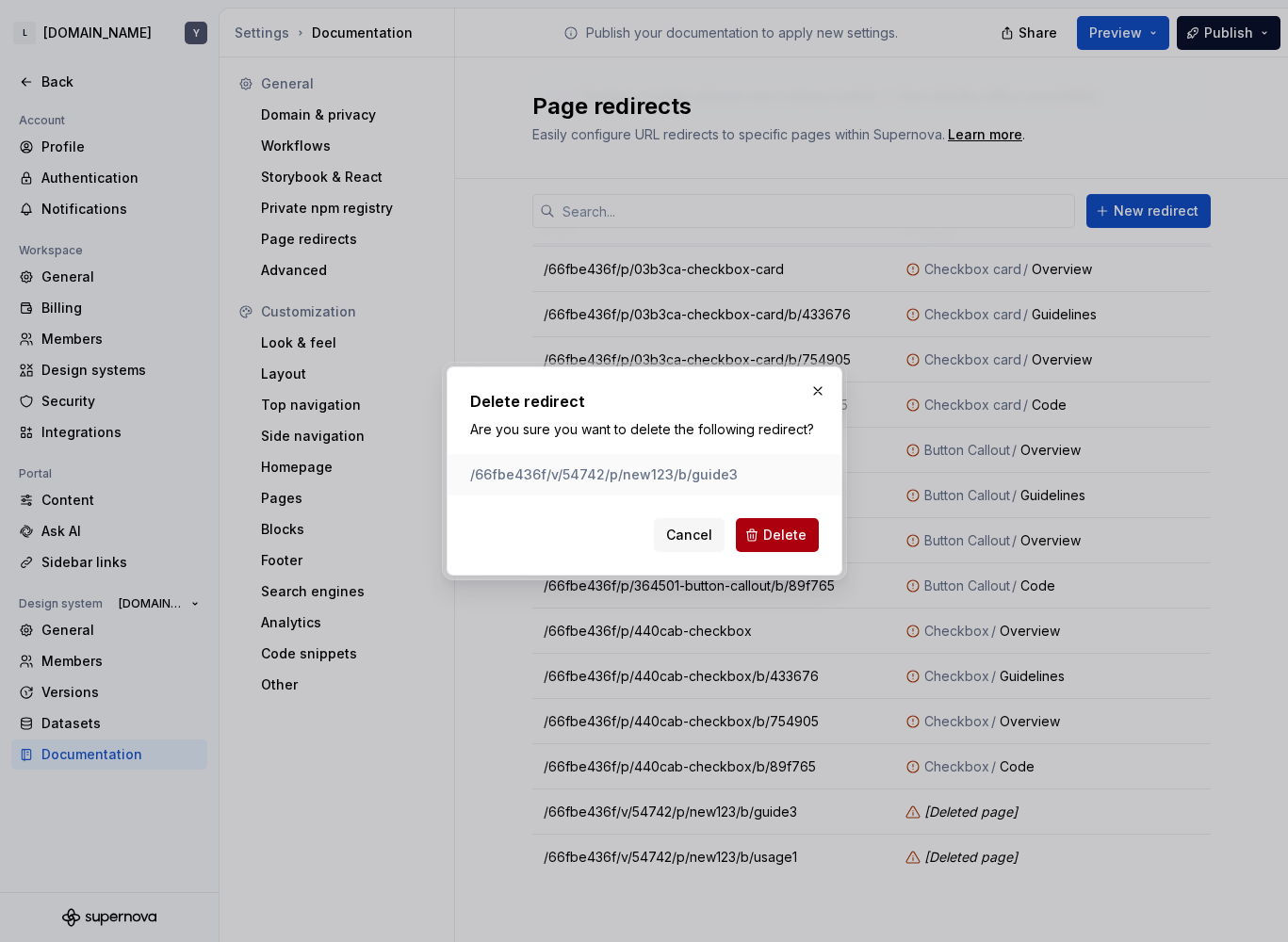
click at [771, 520] on button "Delete" at bounding box center [776, 536] width 83 height 34
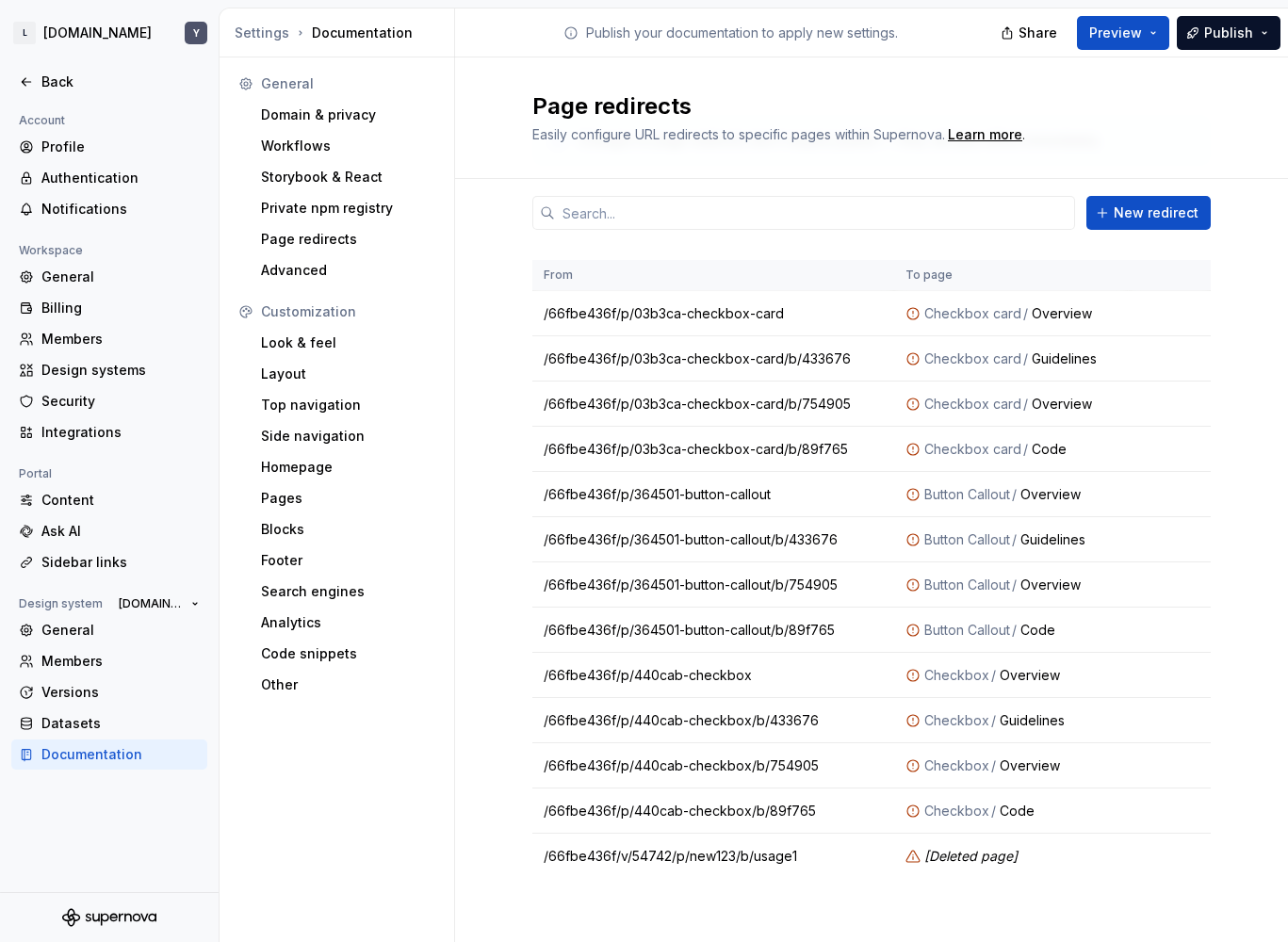
scroll to position [97, 0]
click at [1173, 859] on button "button" at bounding box center [1185, 855] width 26 height 26
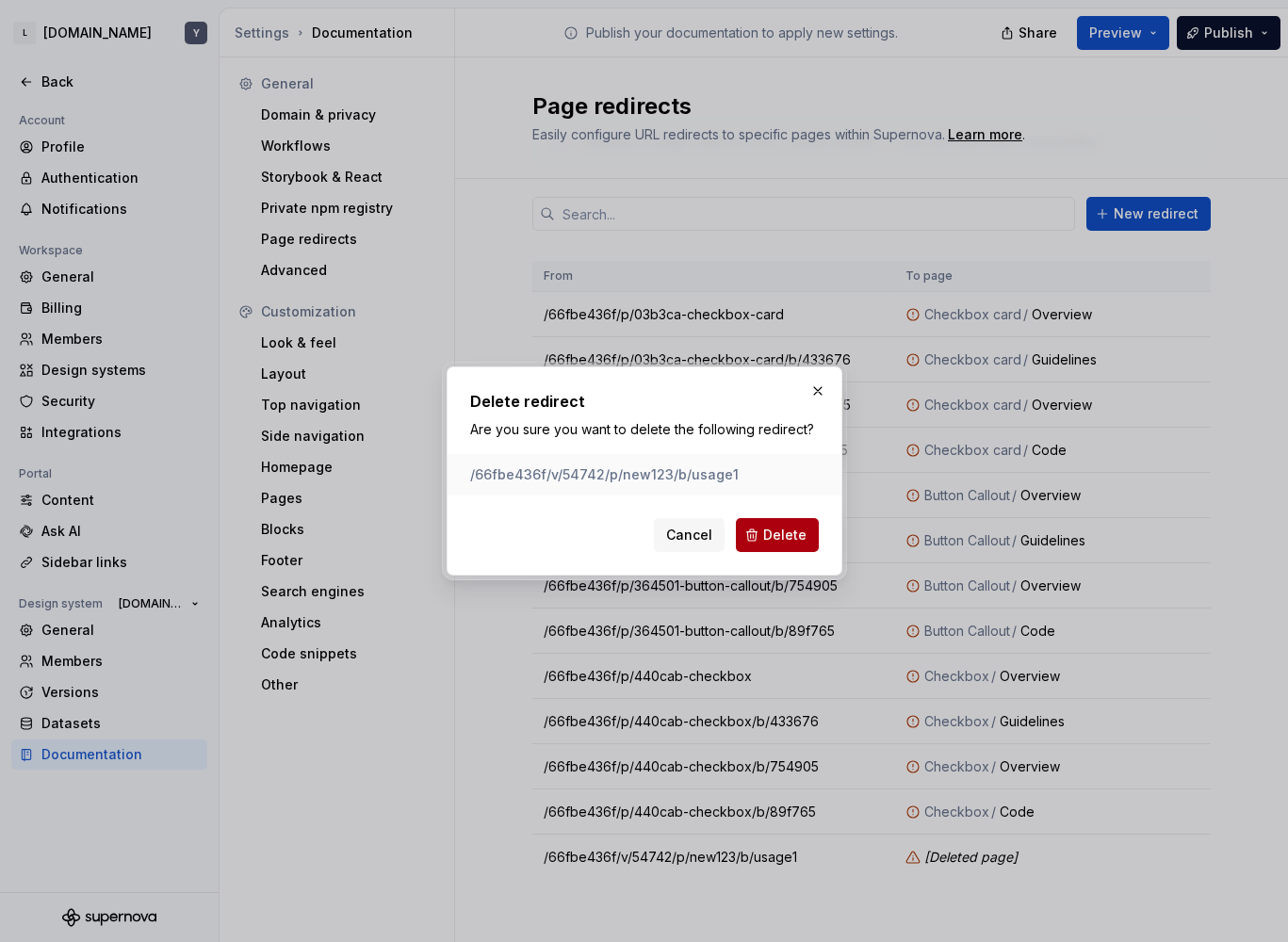
click at [760, 534] on button "Delete" at bounding box center [776, 536] width 83 height 34
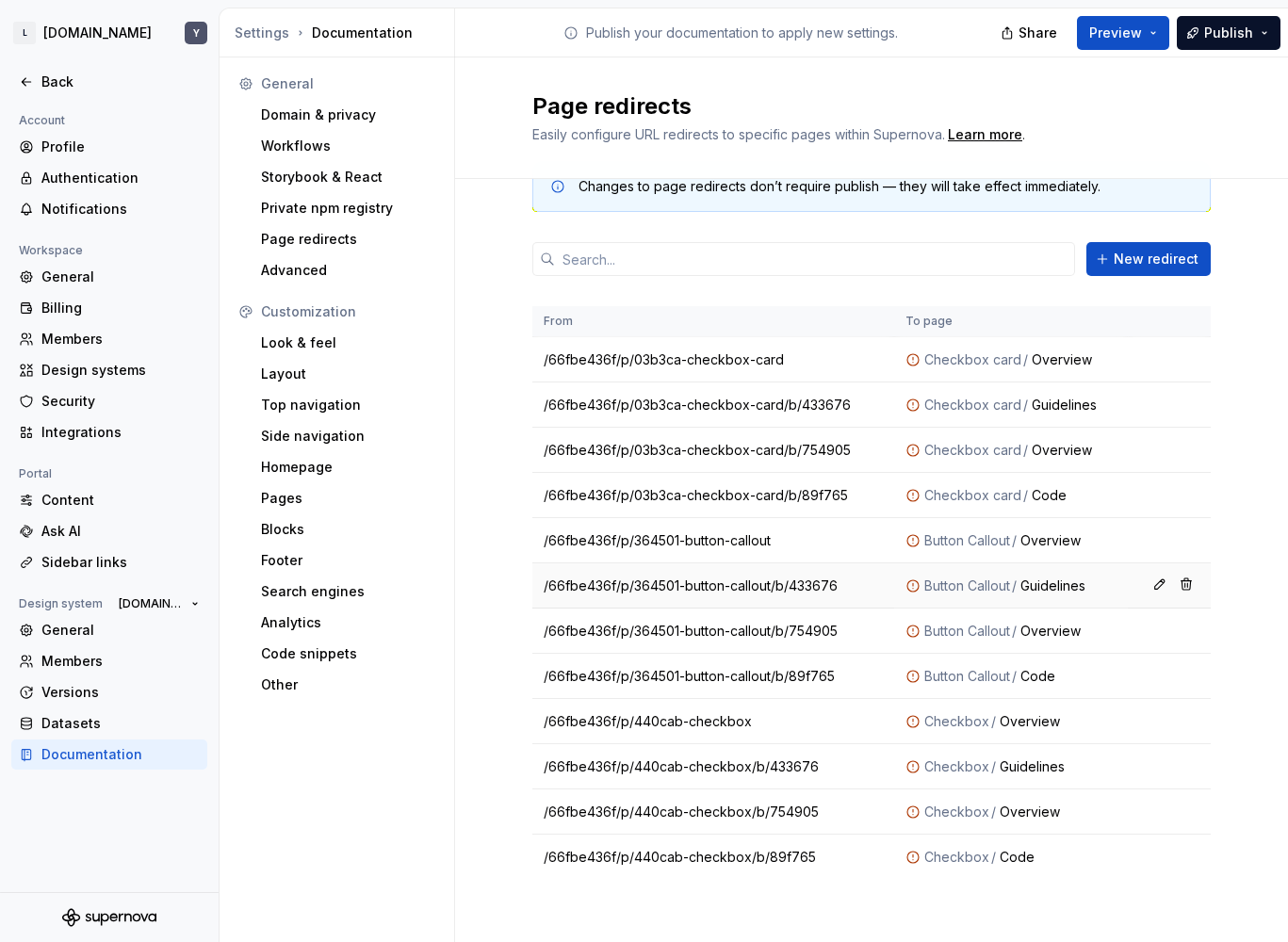
scroll to position [0, 0]
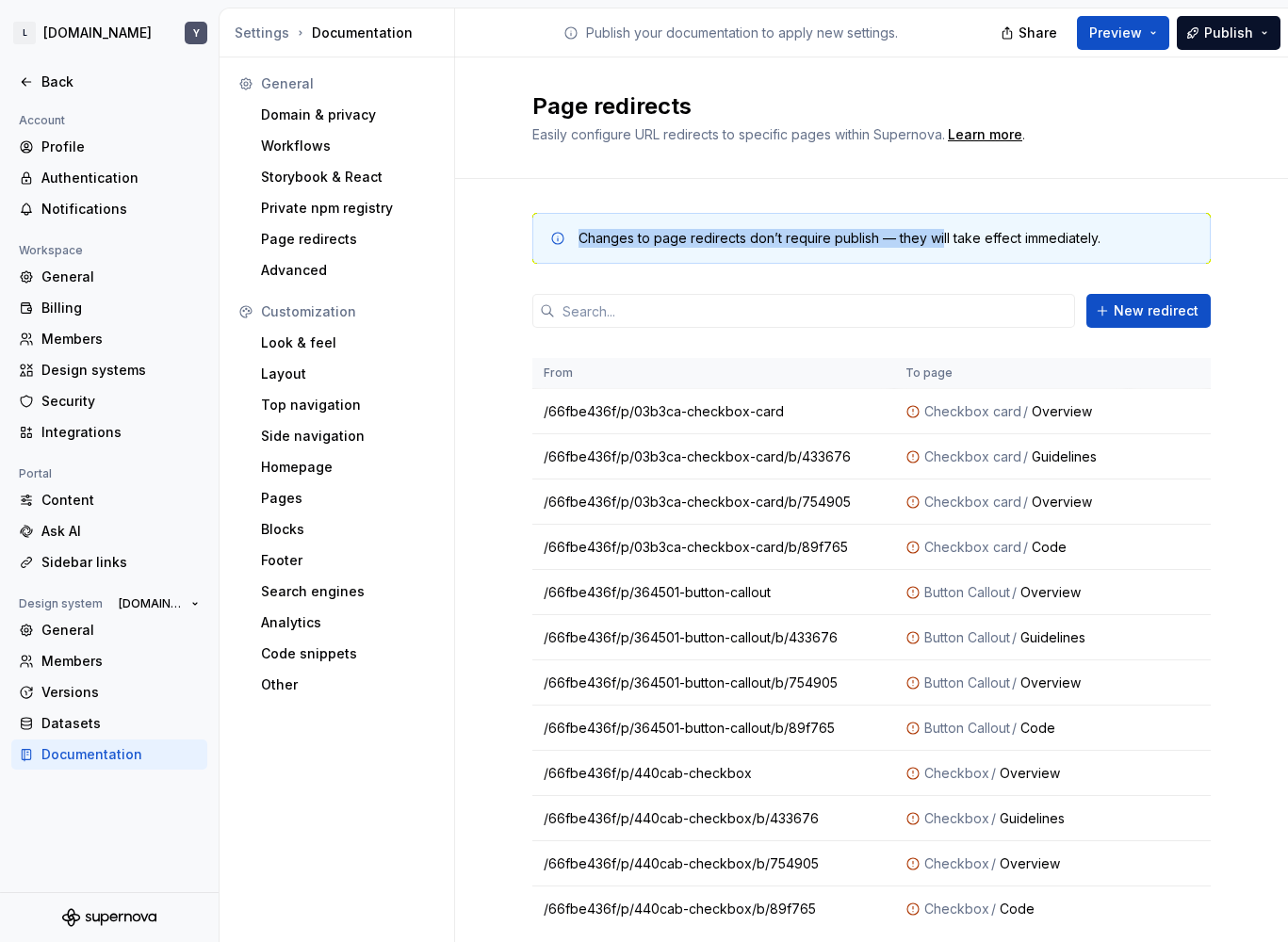
drag, startPoint x: 558, startPoint y: 235, endPoint x: 938, endPoint y: 235, distance: 380.0
click at [934, 235] on div "Changes to page redirects don’t require publish — they will take effect immedia…" at bounding box center [871, 238] width 646 height 19
click at [938, 235] on div "Changes to page redirects don’t require publish — they will take effect immedia…" at bounding box center [839, 238] width 522 height 19
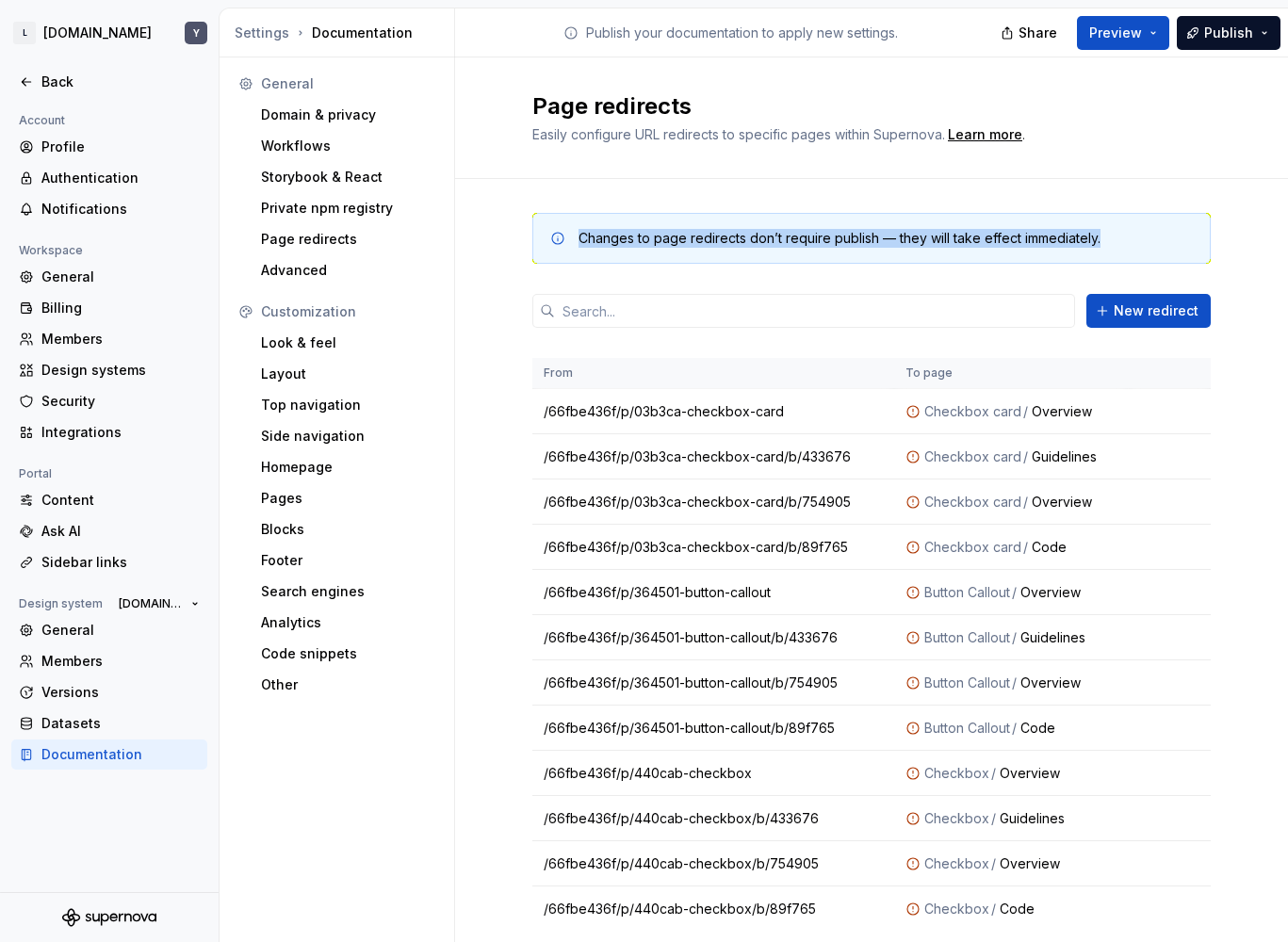
click at [1027, 233] on div "Changes to page redirects don’t require publish — they will take effect immedia…" at bounding box center [839, 238] width 522 height 19
drag, startPoint x: 1027, startPoint y: 233, endPoint x: 734, endPoint y: 233, distance: 293.0
click at [734, 233] on div "Changes to page redirects don’t require publish — they will take effect immedia…" at bounding box center [839, 238] width 522 height 19
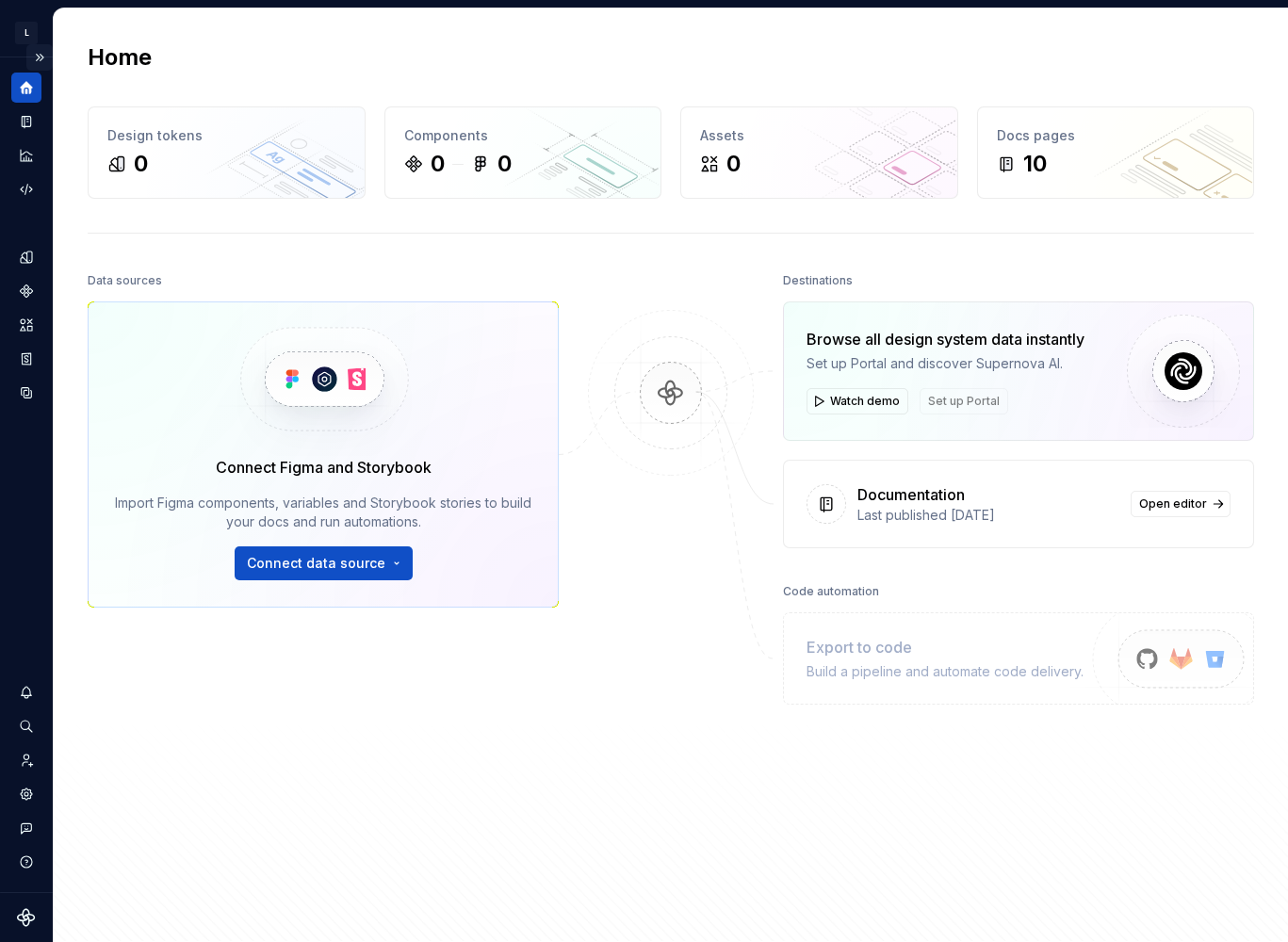
click at [41, 53] on button "Expand sidebar" at bounding box center [39, 57] width 26 height 26
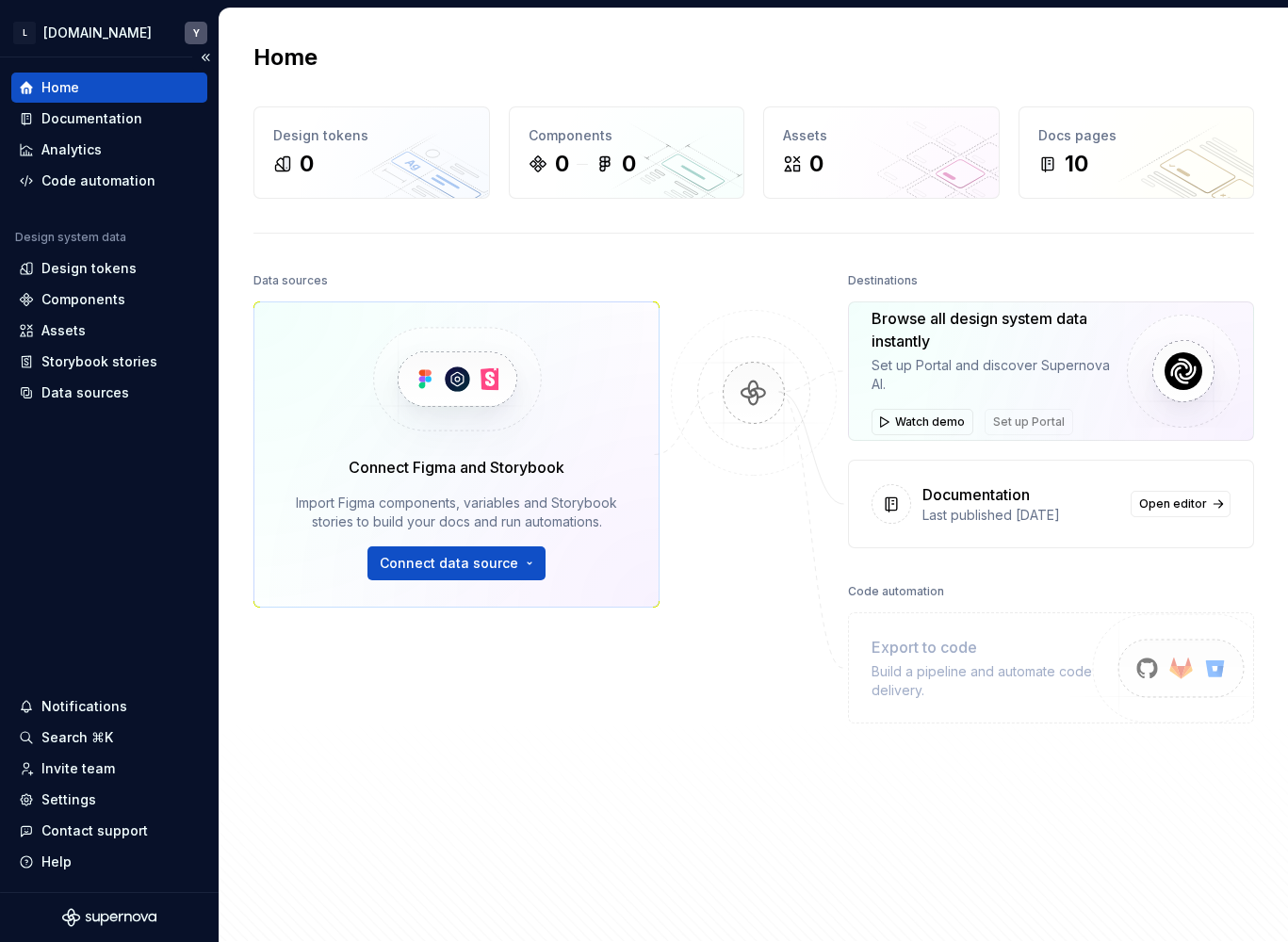
click at [119, 533] on div "Home Documentation Analytics Code automation Design system data Design tokens C…" at bounding box center [109, 475] width 219 height 834
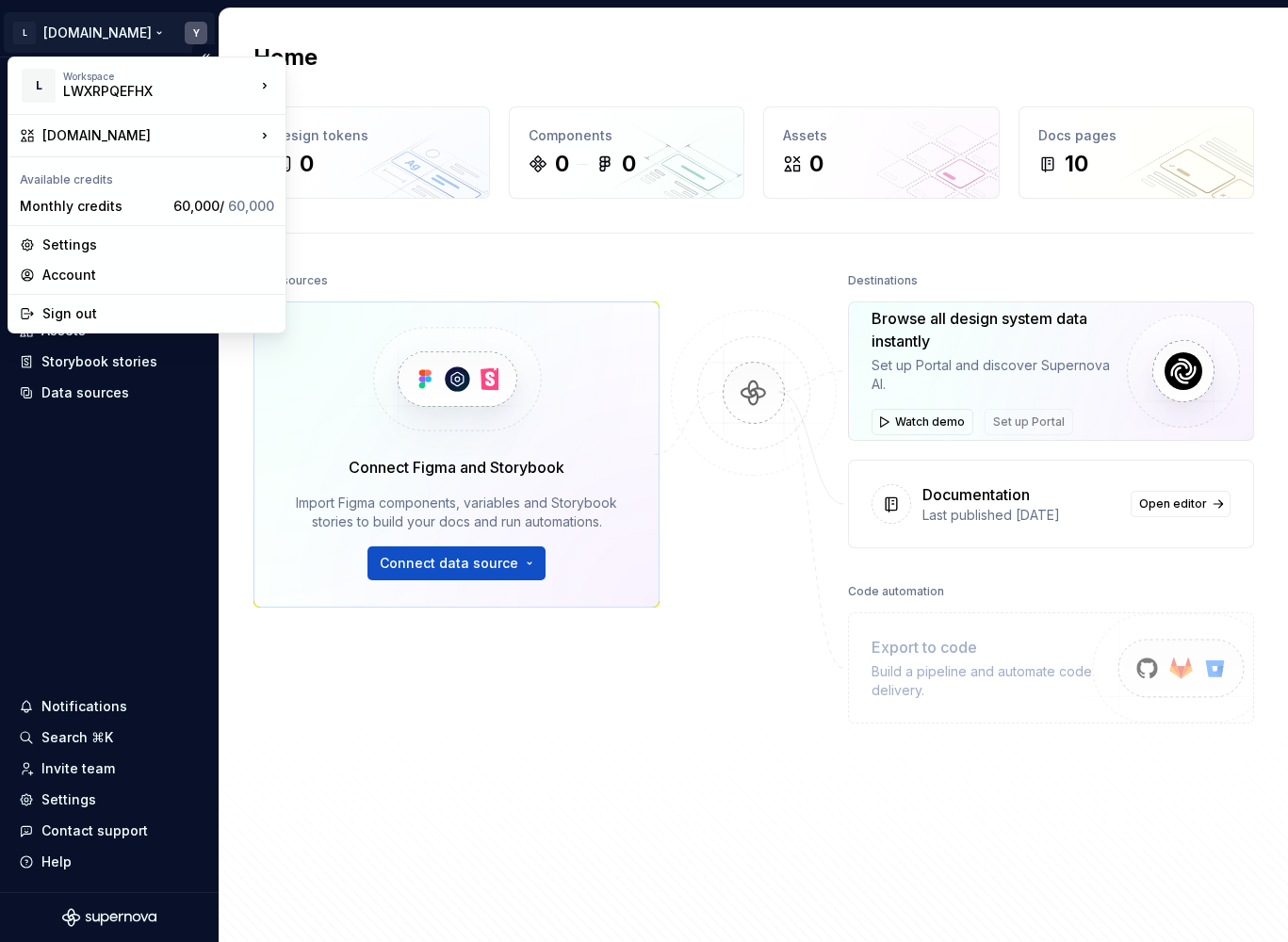
click at [99, 37] on html "L Remote.com Y Home Documentation Analytics Code automation Design system data …" at bounding box center [644, 471] width 1288 height 942
click at [114, 475] on html "L Remote.com Y Home Documentation Analytics Code automation Design system data …" at bounding box center [644, 471] width 1288 height 942
click at [104, 31] on html "L Remote.com Y Home Documentation Analytics Code automation Design system data …" at bounding box center [644, 471] width 1288 height 942
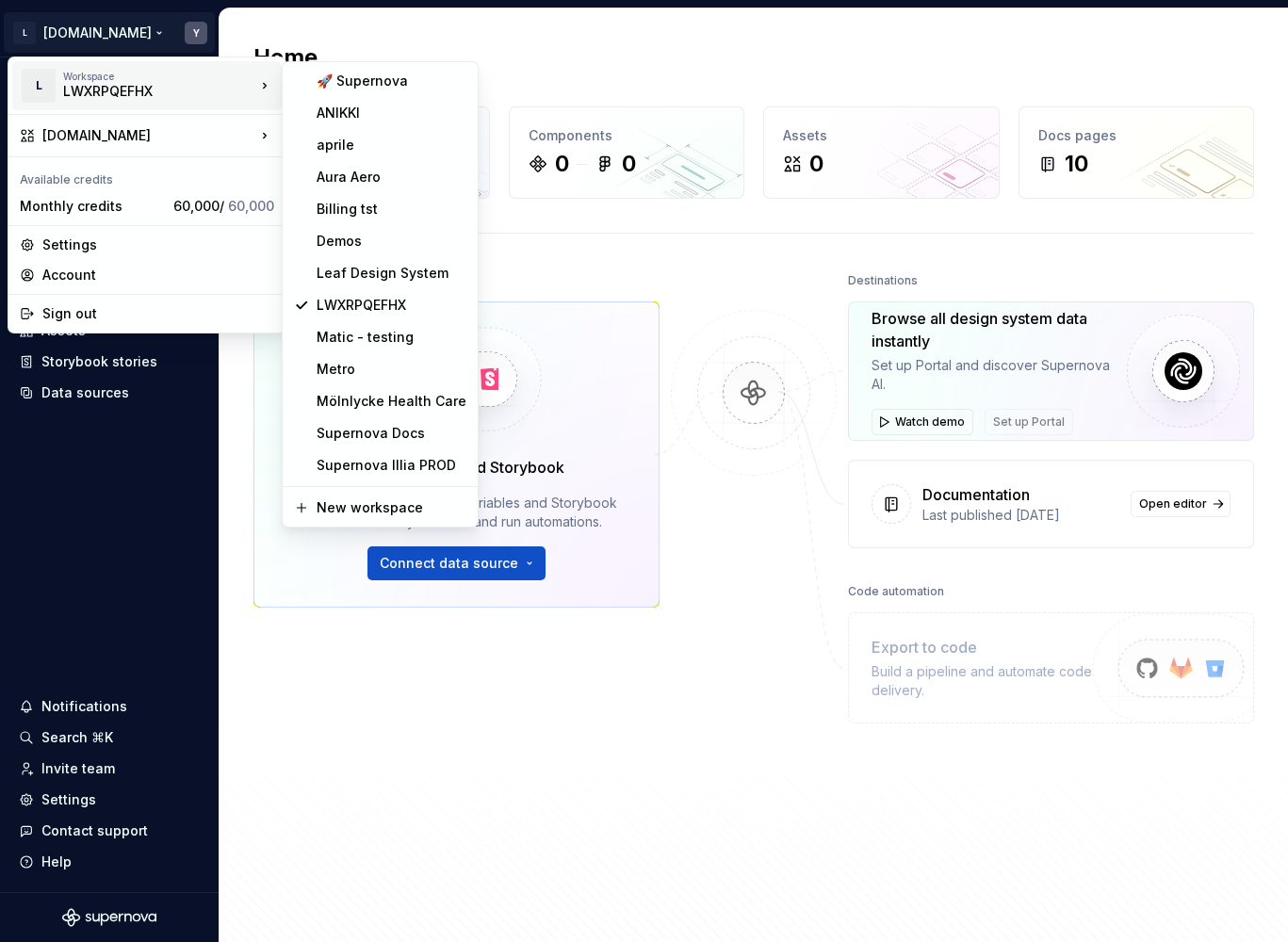
click at [155, 519] on html "L Remote.com Y Home Documentation Analytics Code automation Design system data …" at bounding box center [644, 471] width 1288 height 942
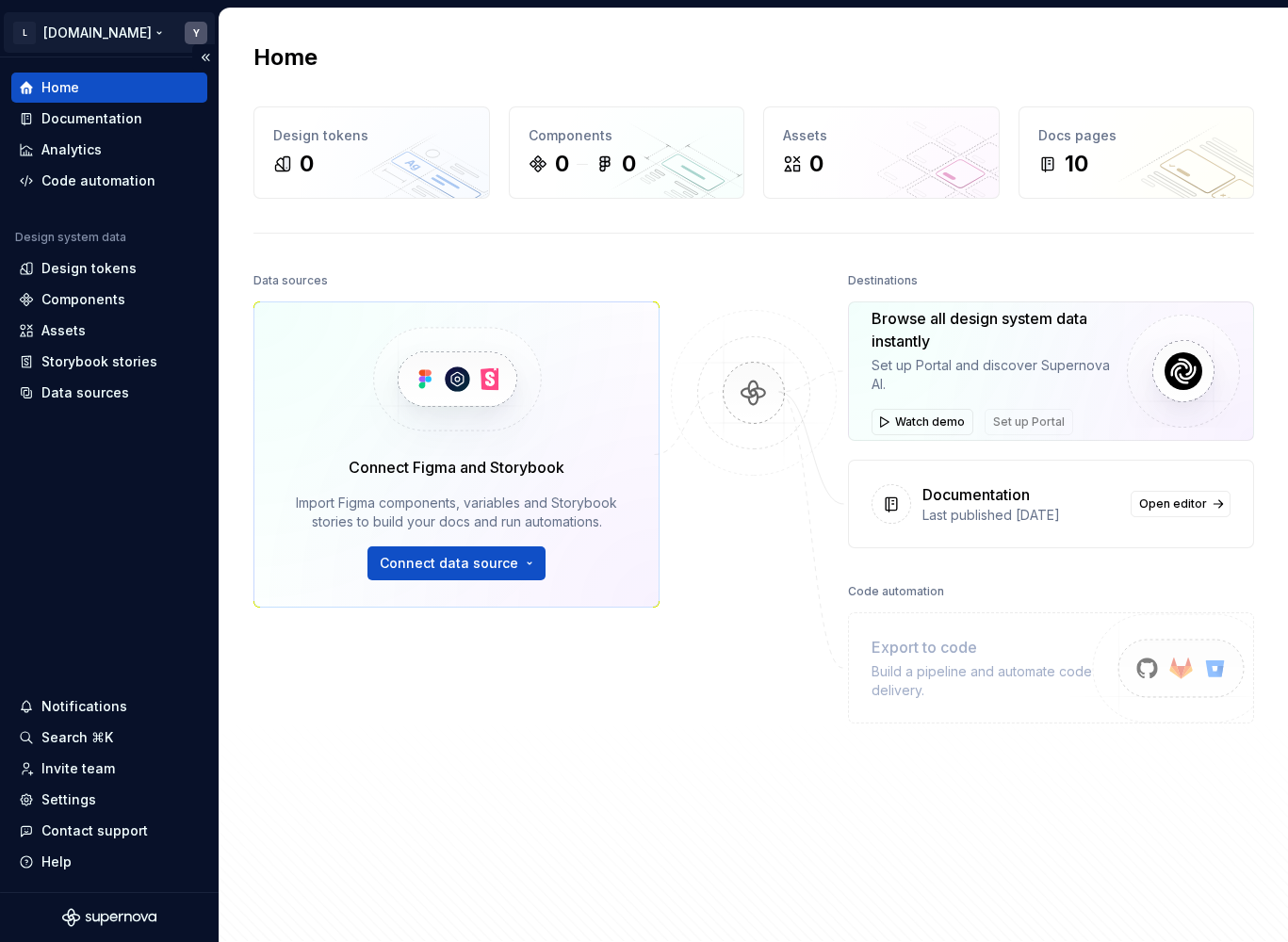
click at [134, 48] on html "L Remote.com Y Home Documentation Analytics Code automation Design system data …" at bounding box center [644, 471] width 1288 height 942
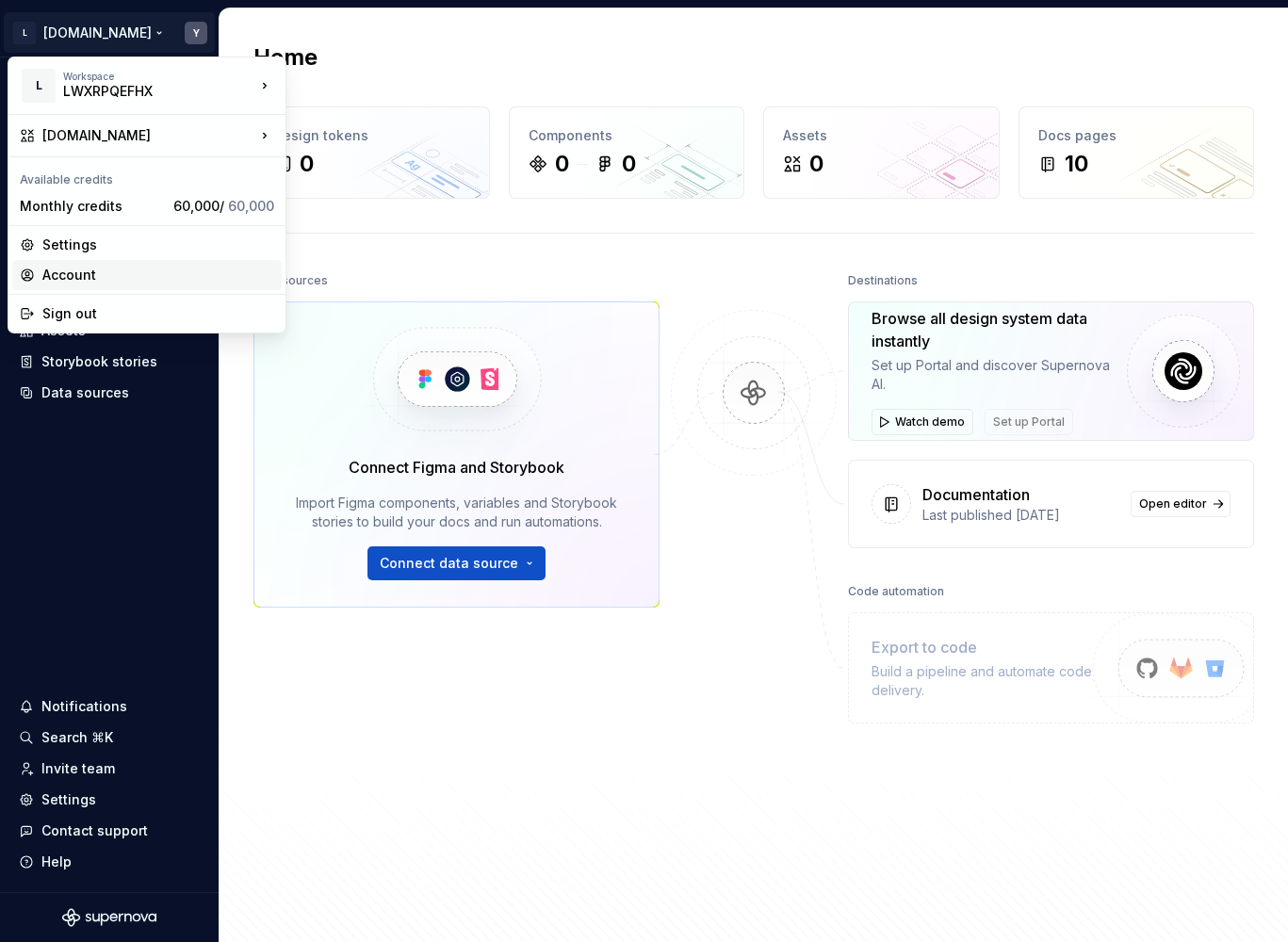
click at [89, 273] on div "Account" at bounding box center [158, 275] width 232 height 19
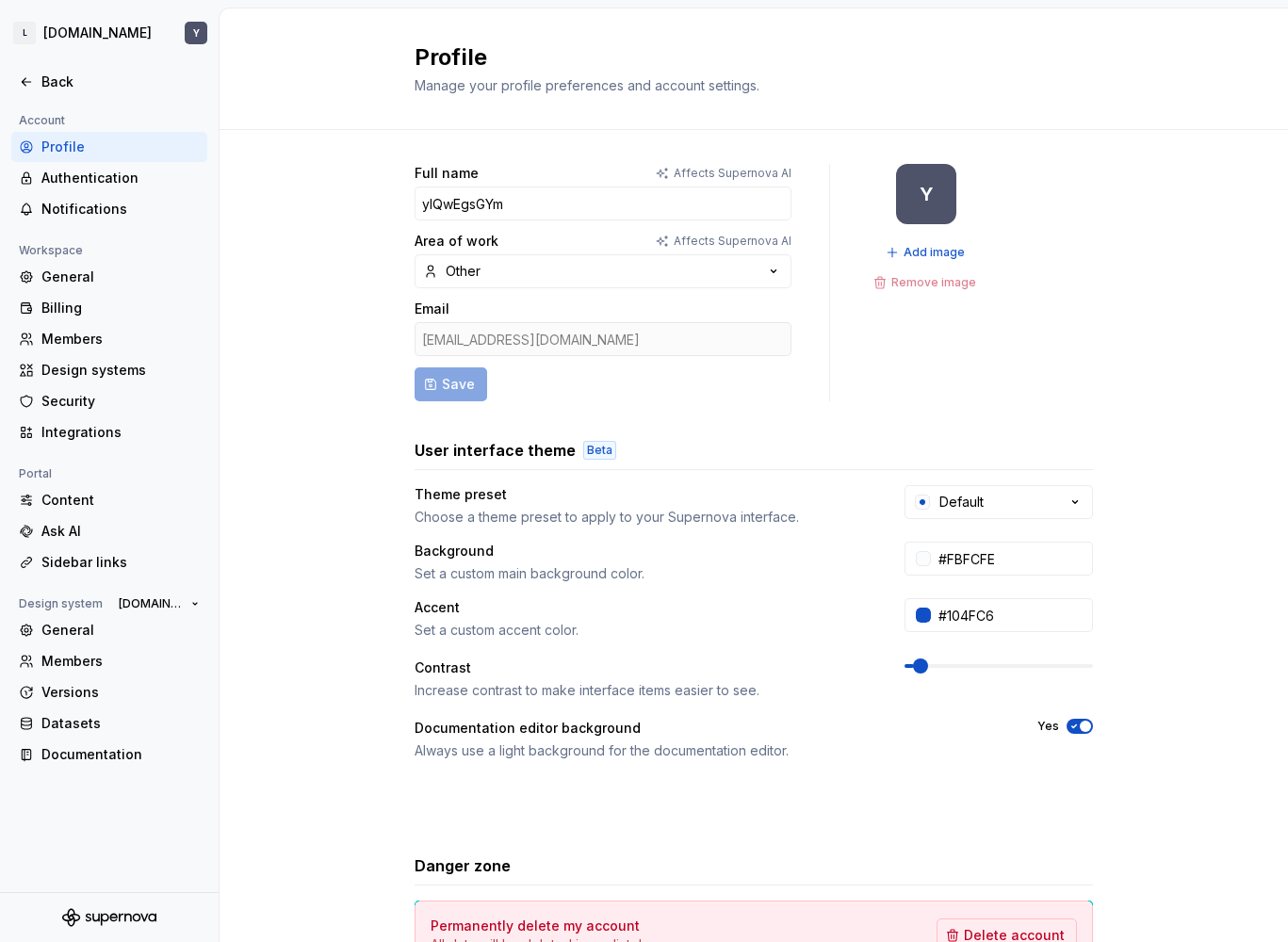
click at [343, 183] on div "Full name Affects Supernova AI yIQwEgsGYm Area of work Affects Supernova AI Oth…" at bounding box center [753, 605] width 1068 height 950
click at [311, 479] on div "Full name Affects Supernova AI yIQwEgsGYm Area of work Affects Supernova AI Oth…" at bounding box center [753, 605] width 1068 height 950
click at [98, 291] on div "General" at bounding box center [108, 277] width 196 height 30
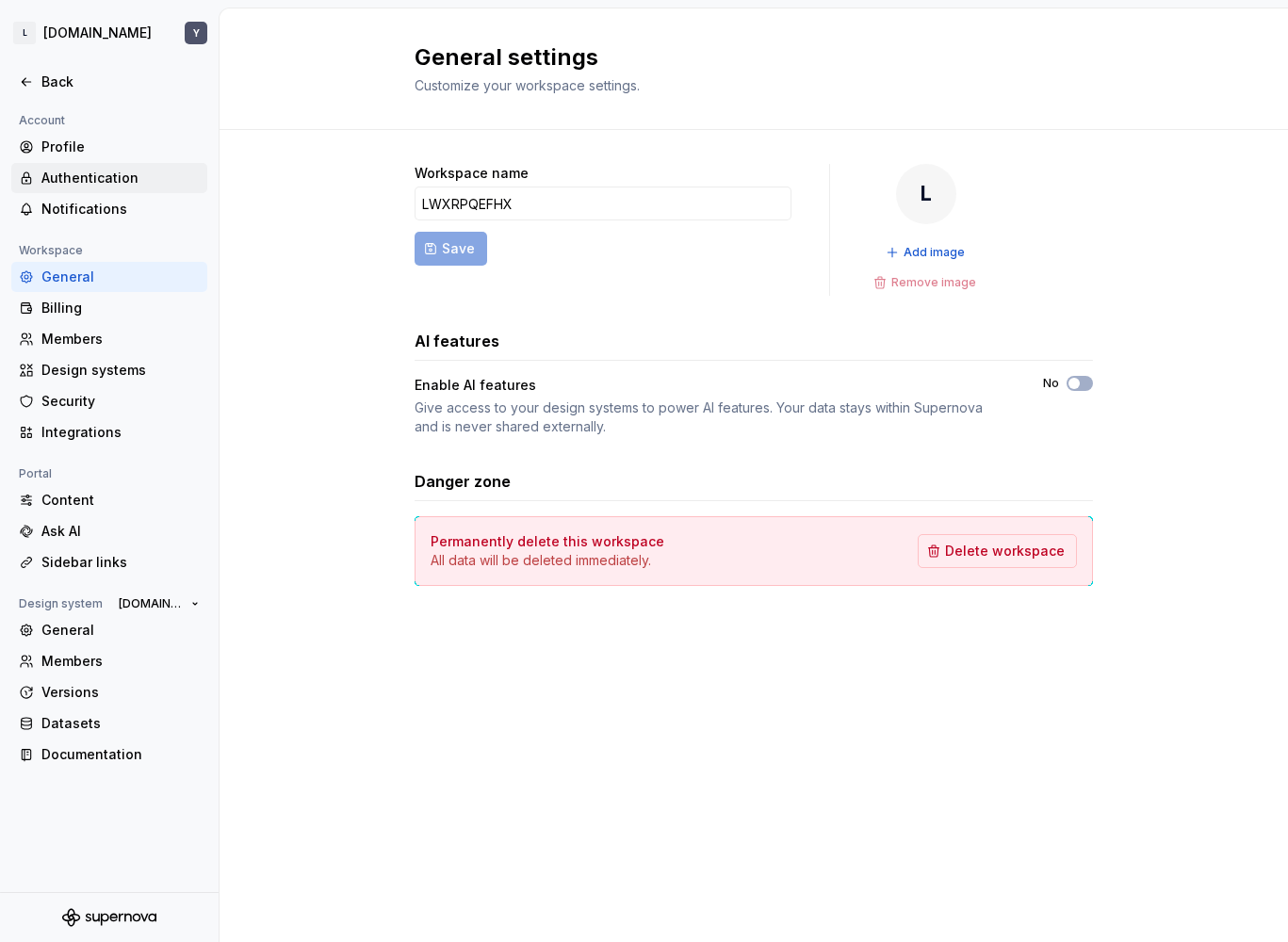
click at [99, 170] on div "Authentication" at bounding box center [120, 177] width 158 height 19
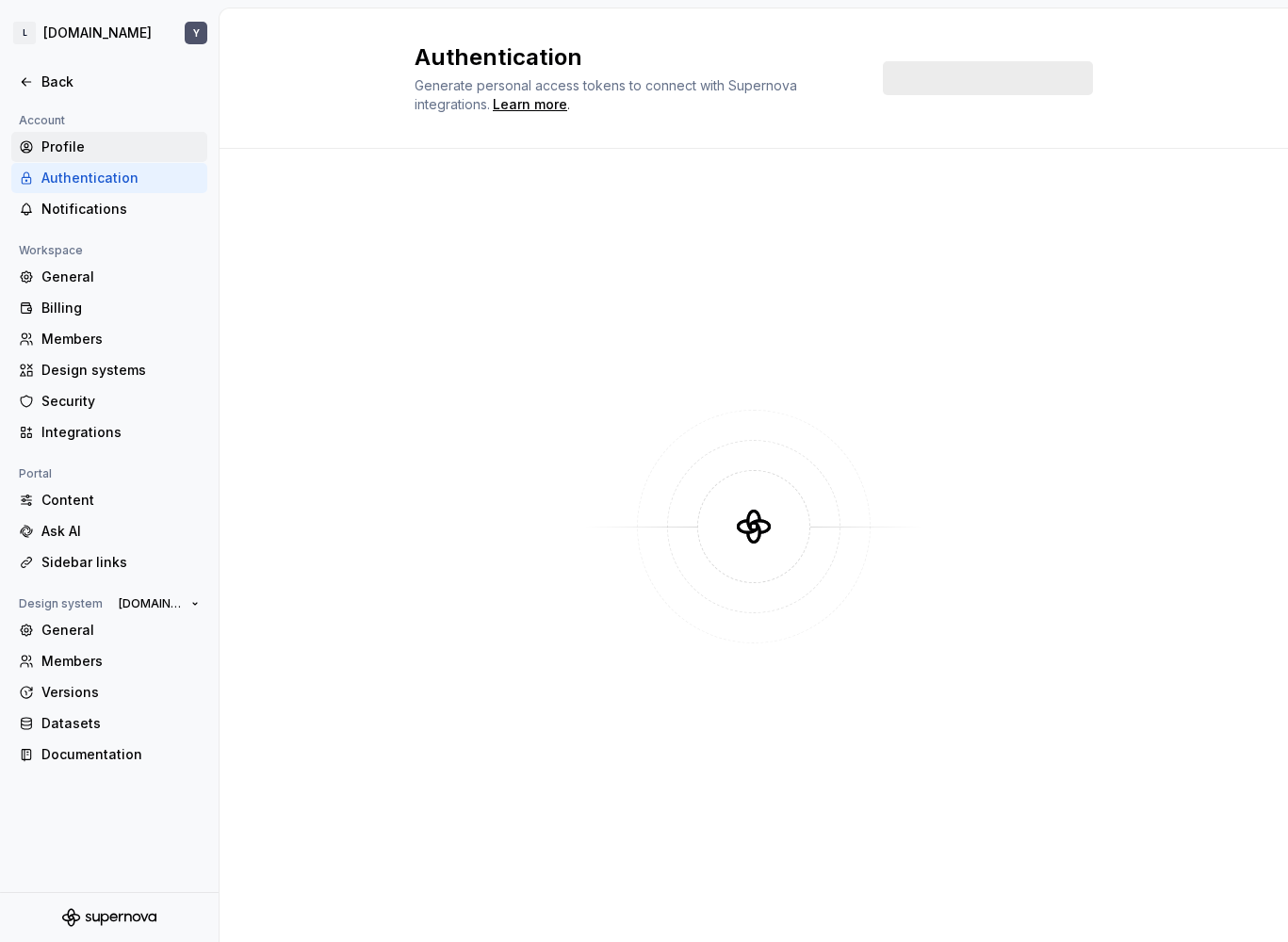
click at [100, 157] on div "Profile" at bounding box center [108, 146] width 196 height 30
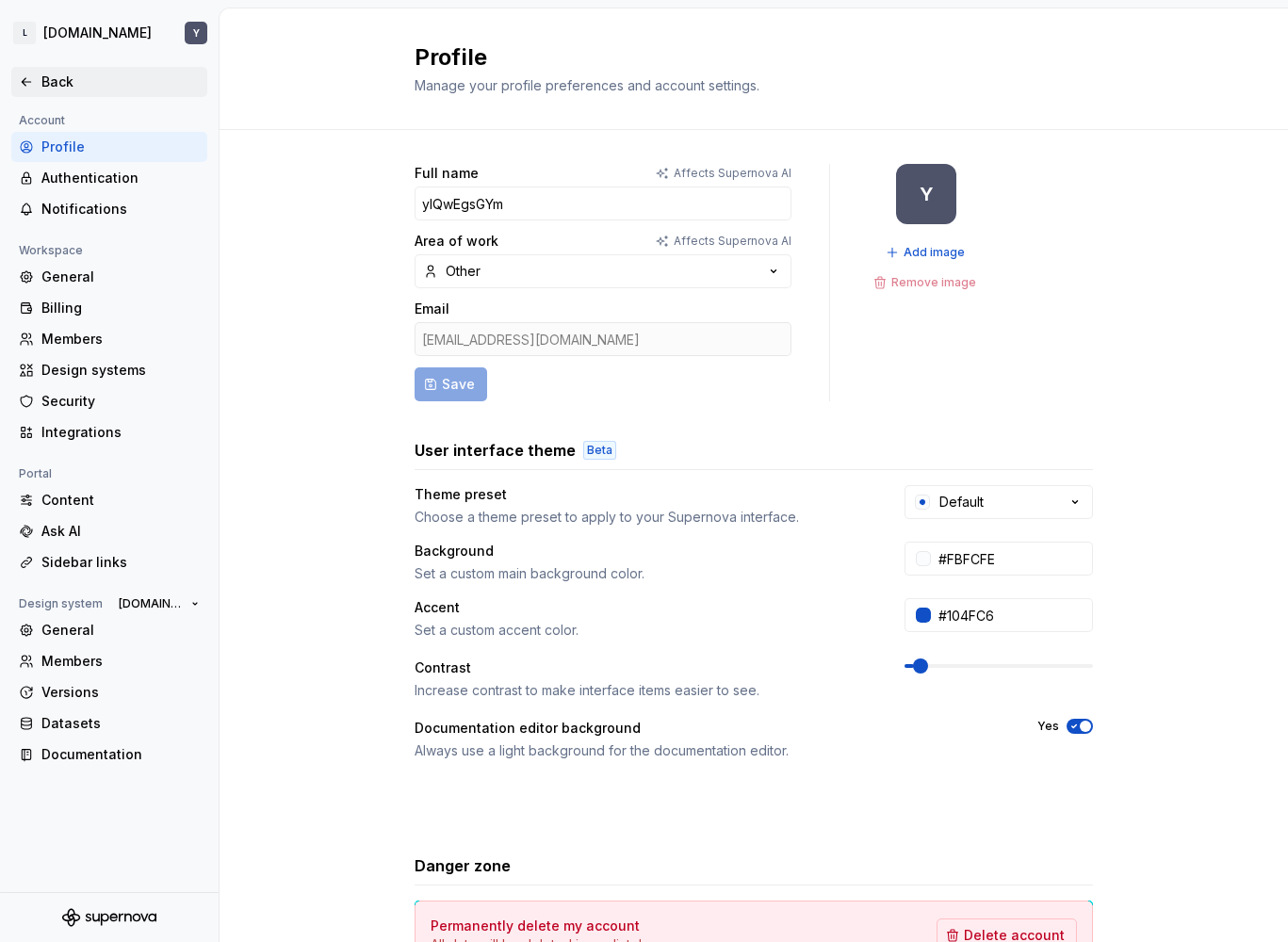
click at [63, 82] on div "Back" at bounding box center [120, 82] width 158 height 19
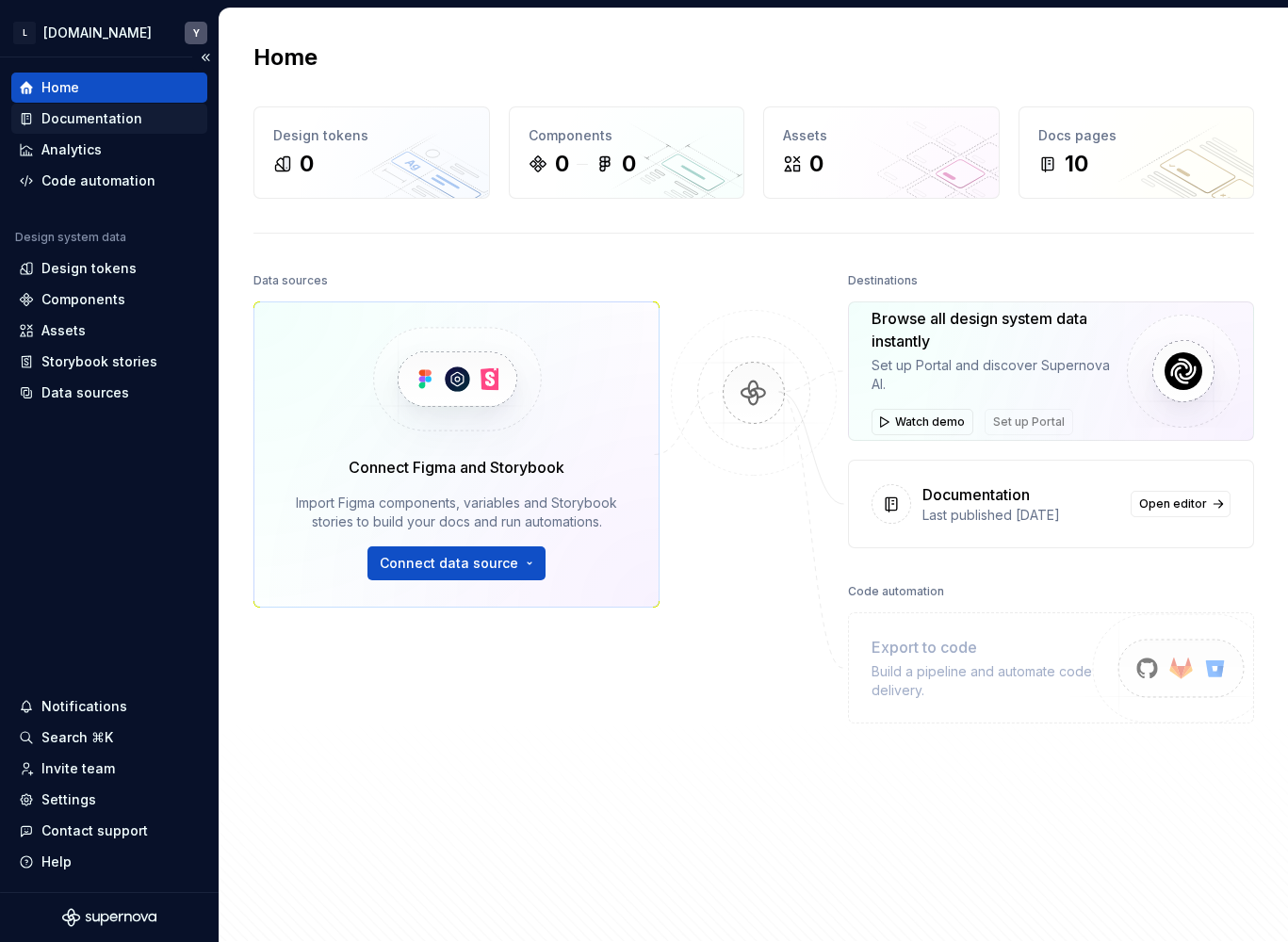
click at [78, 119] on div "Documentation" at bounding box center [92, 118] width 101 height 19
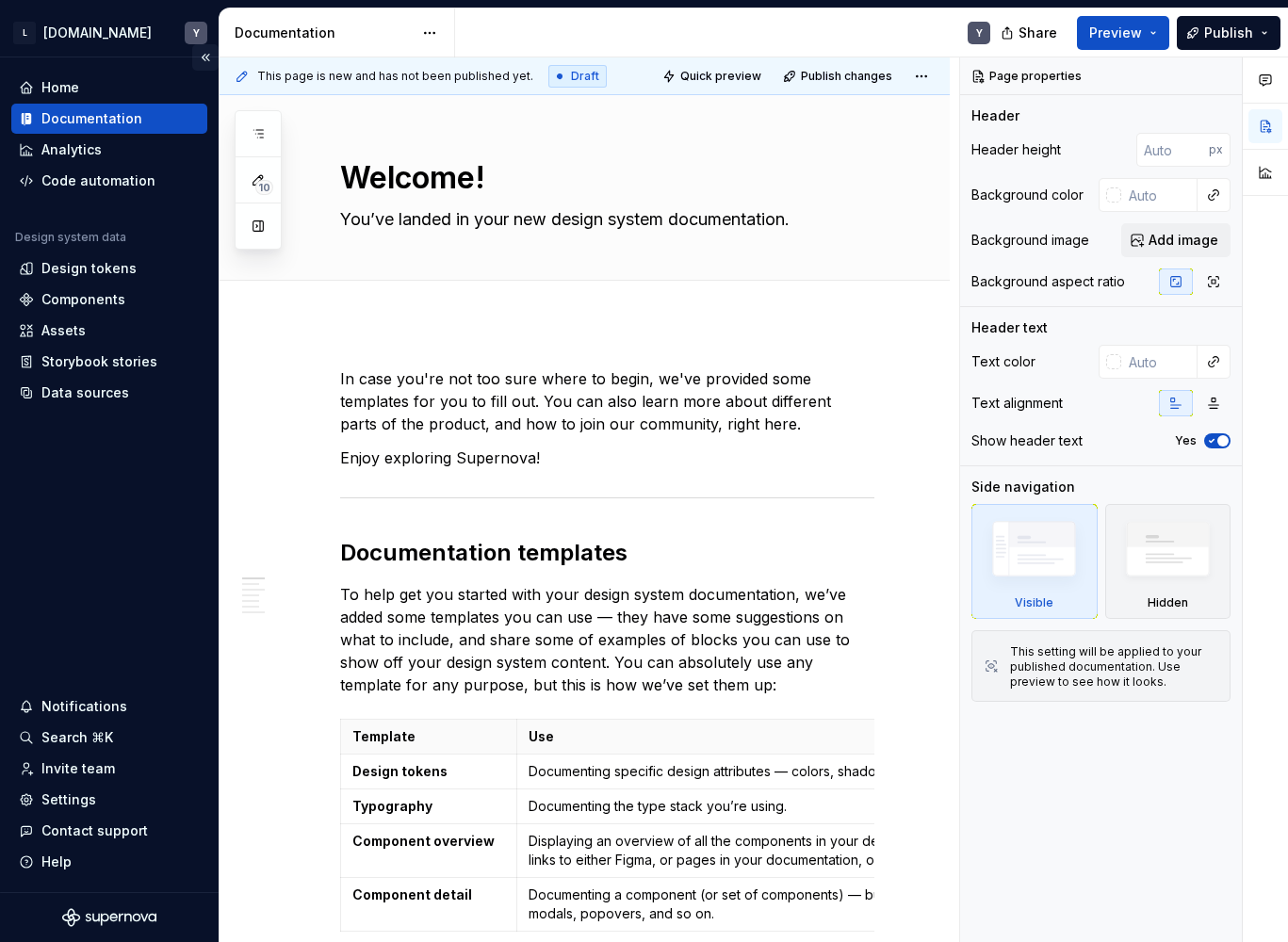
click at [211, 63] on button "Collapse sidebar" at bounding box center [205, 57] width 26 height 26
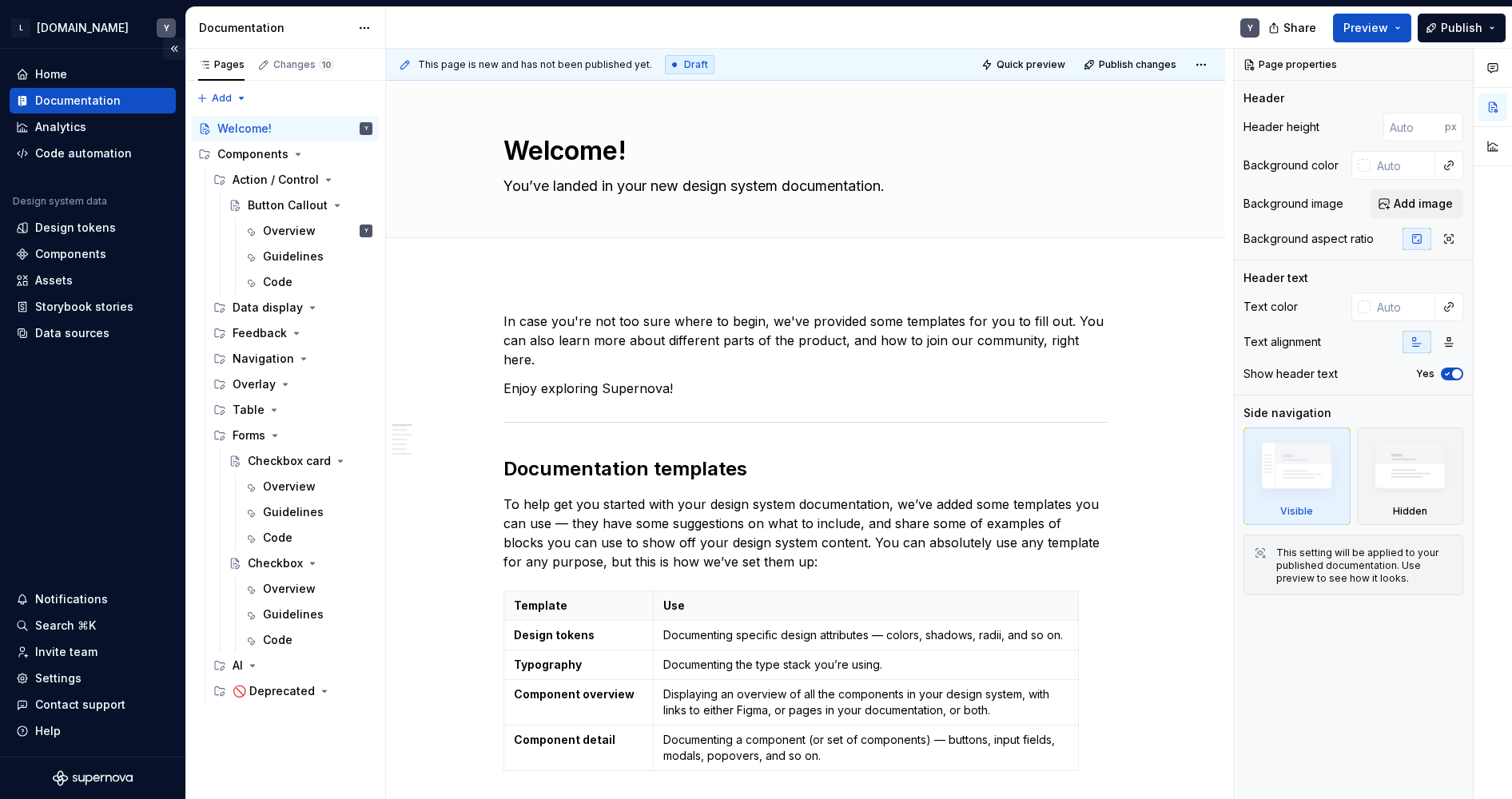
click at [174, 48] on button "Collapse sidebar" at bounding box center [174, 48] width 22 height 22
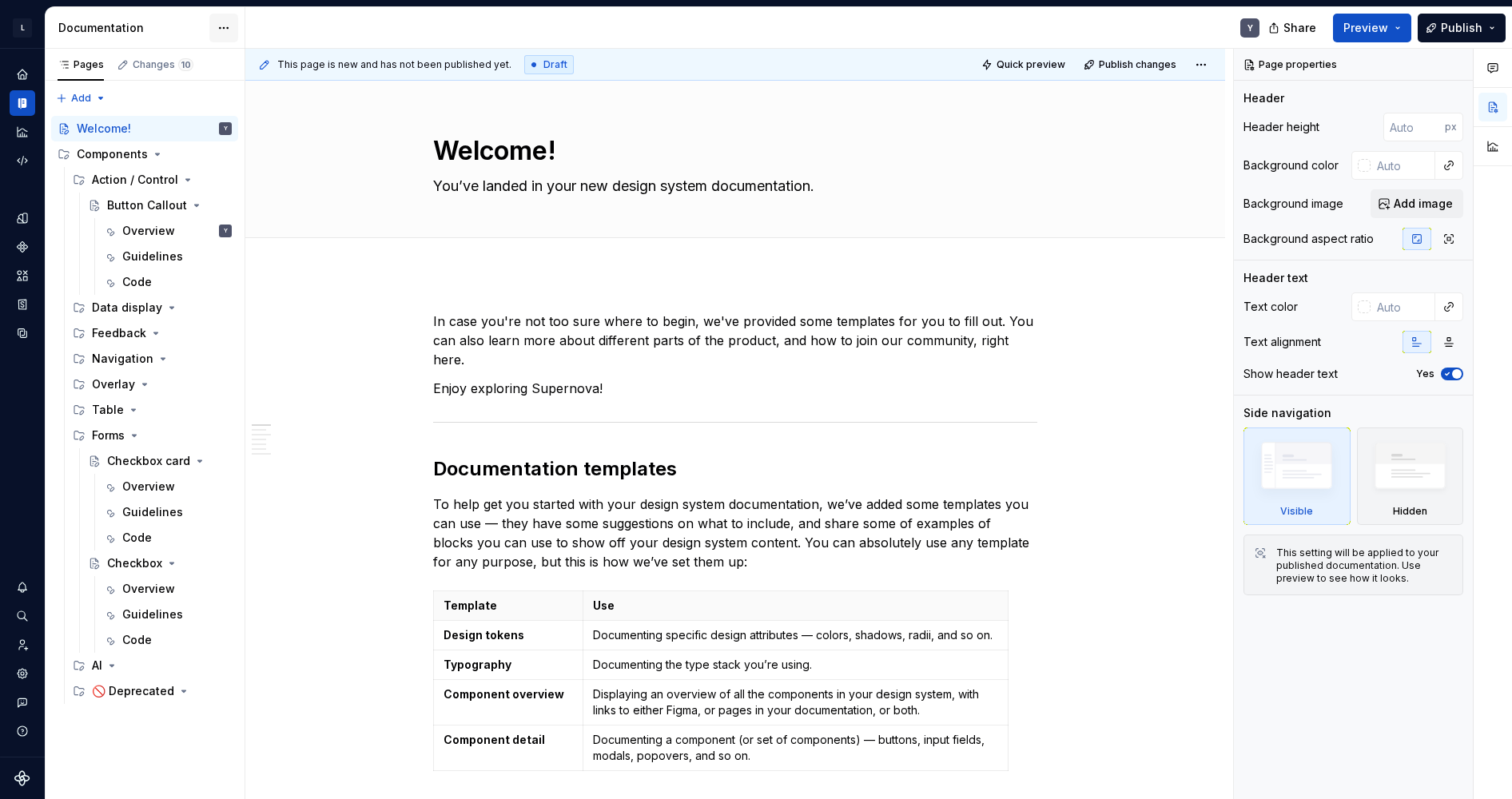
click at [226, 19] on html "L Remote.com Y Design system data Documentation Y Share Preview Publish Pages C…" at bounding box center [756, 400] width 1512 height 799
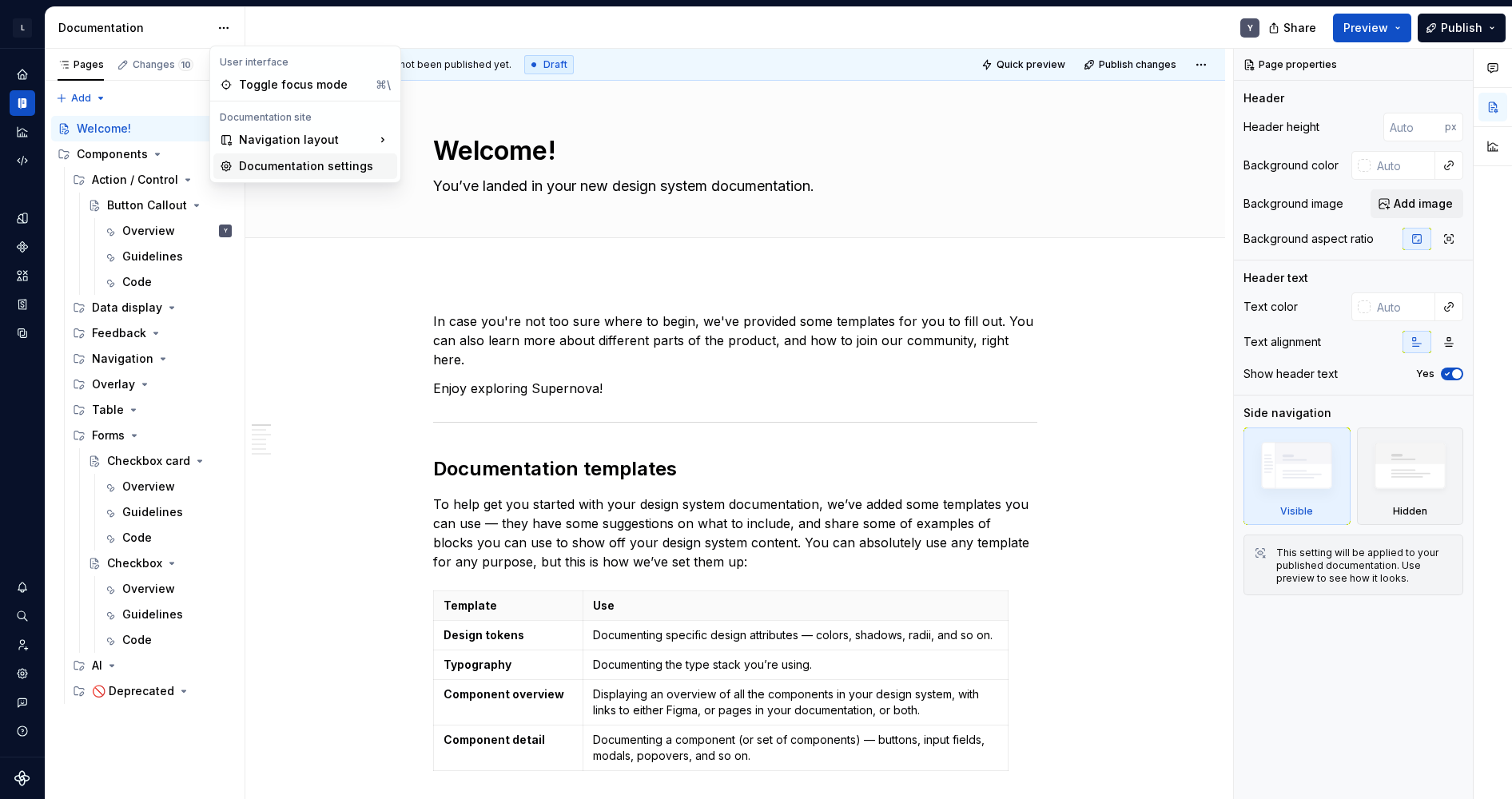
click at [313, 163] on div "Documentation settings" at bounding box center [315, 166] width 152 height 16
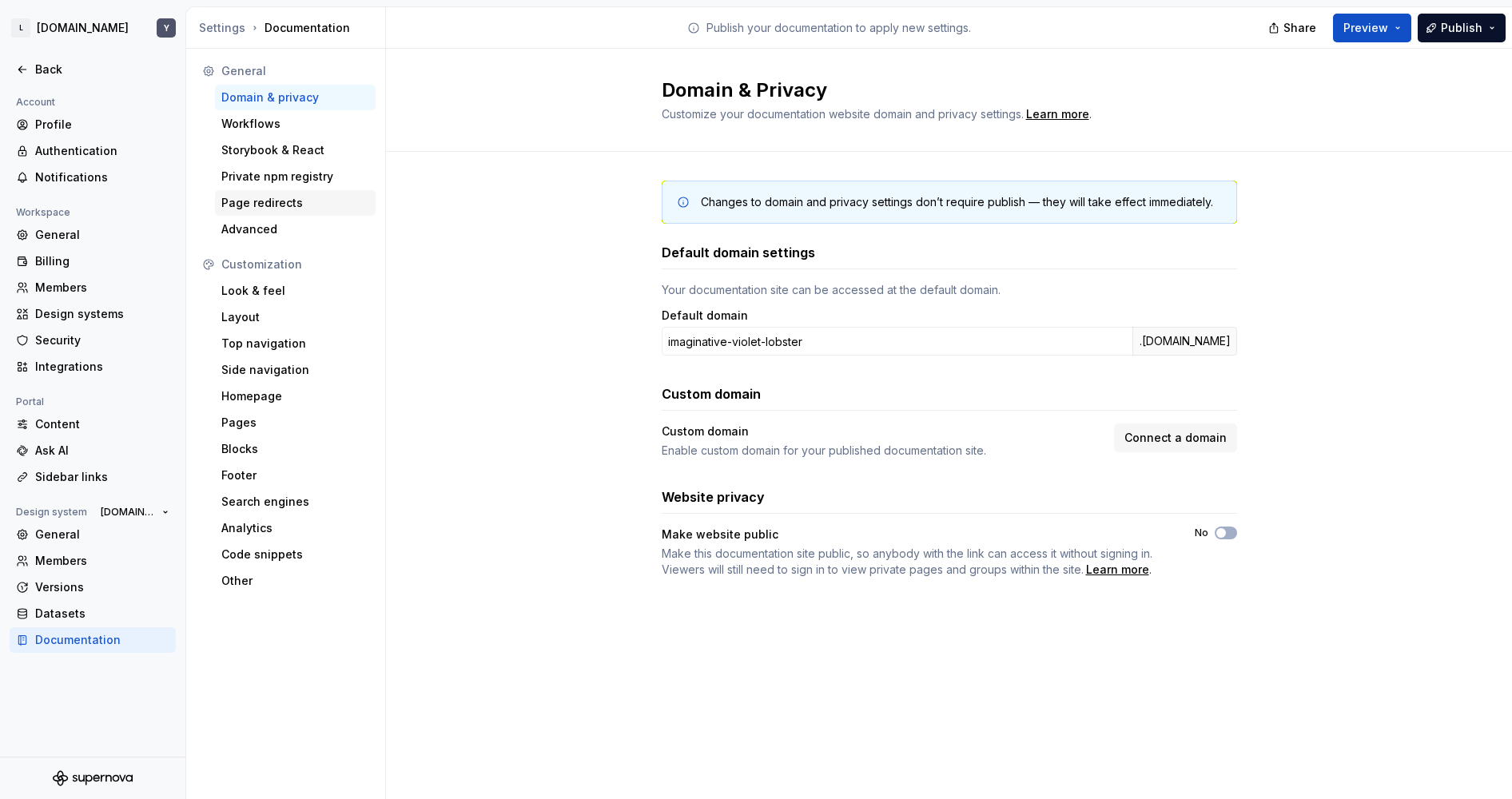
click at [258, 204] on div "Page redirects" at bounding box center [295, 203] width 148 height 16
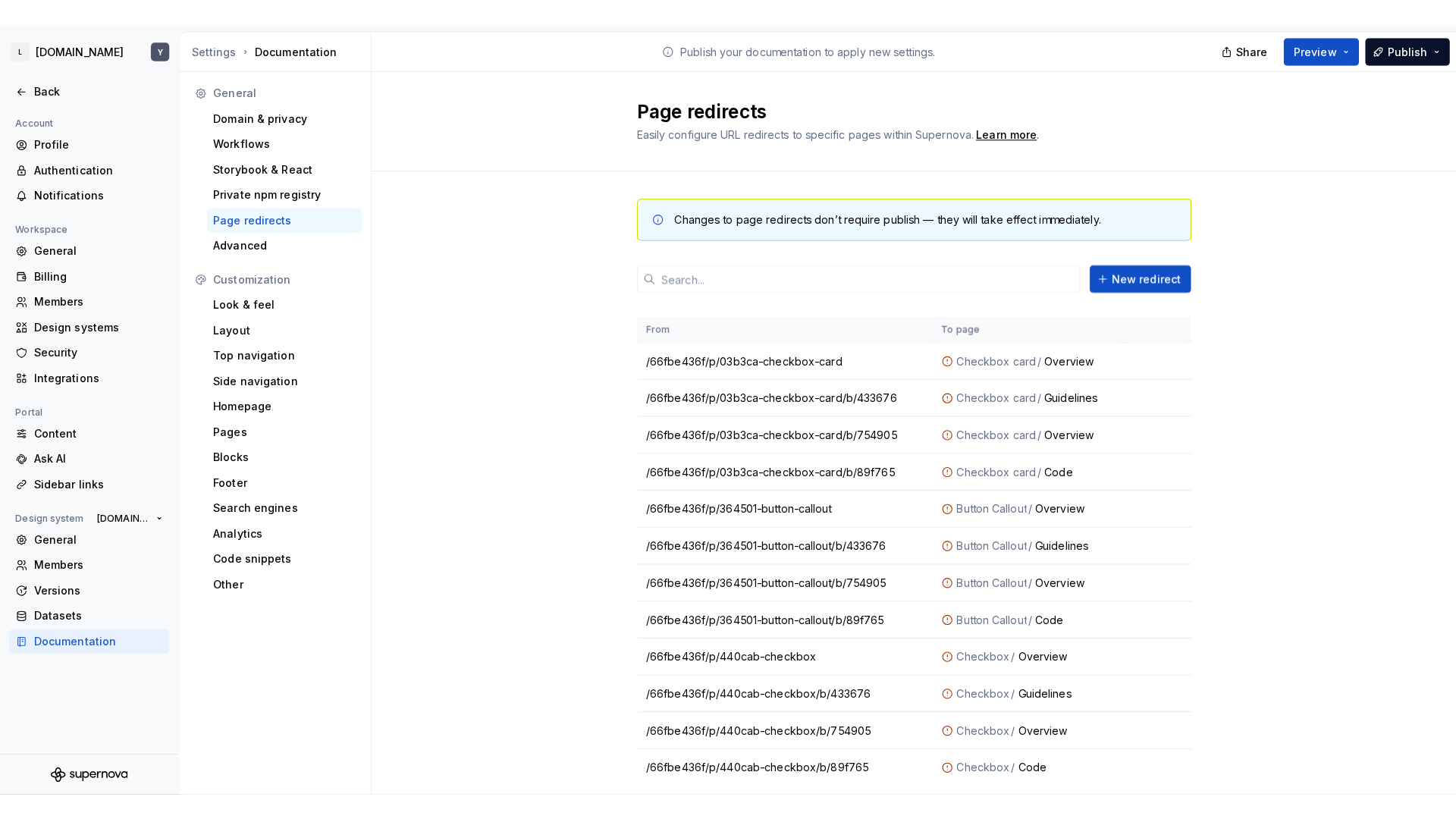
scroll to position [42, 0]
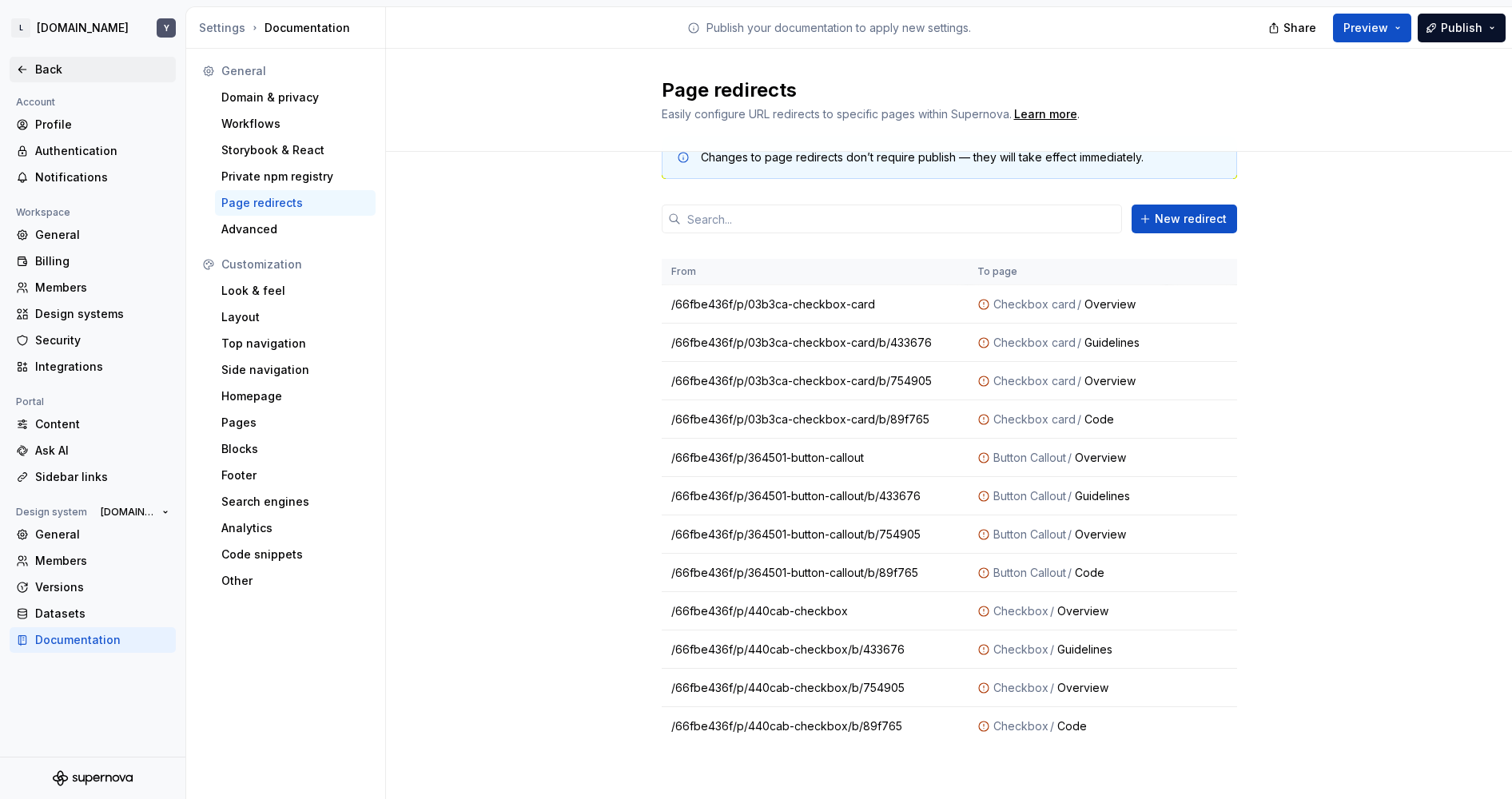
click at [88, 72] on div "Back" at bounding box center [102, 69] width 134 height 16
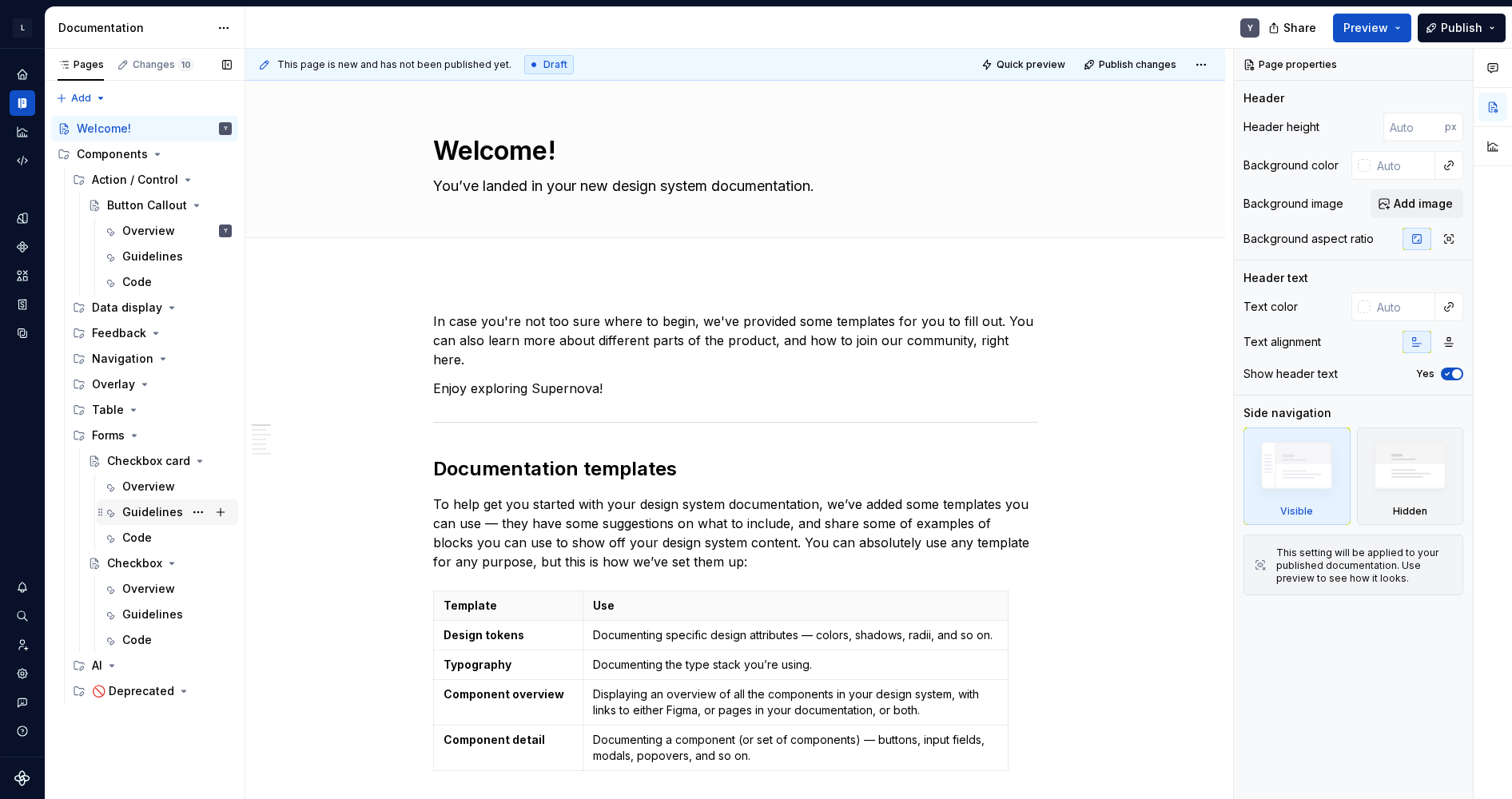
click at [138, 511] on div "Guidelines" at bounding box center [153, 512] width 61 height 16
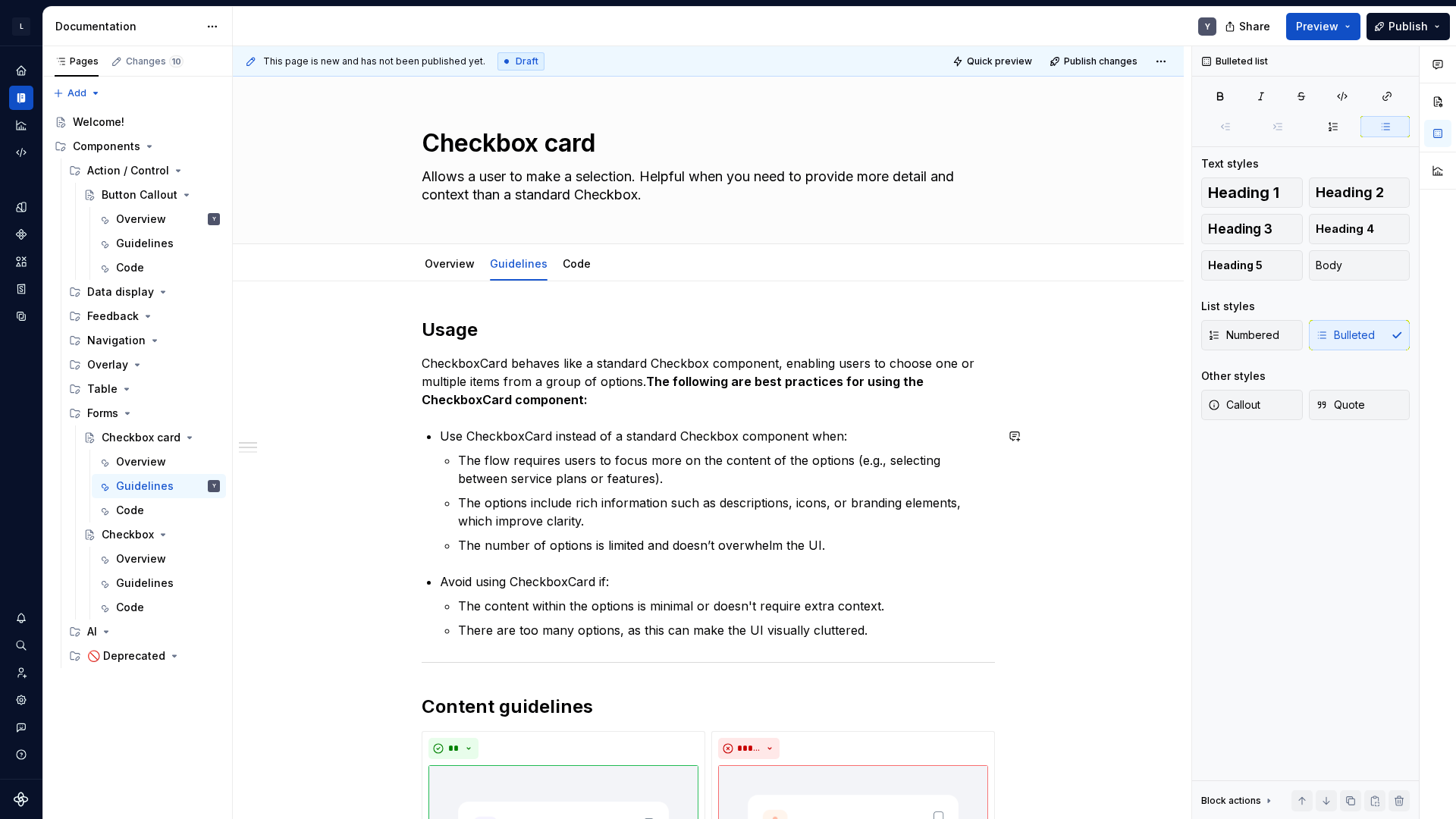
click at [551, 440] on p "Use CheckboxCard instead of a standard Checkbox component when:" at bounding box center [717, 436] width 555 height 18
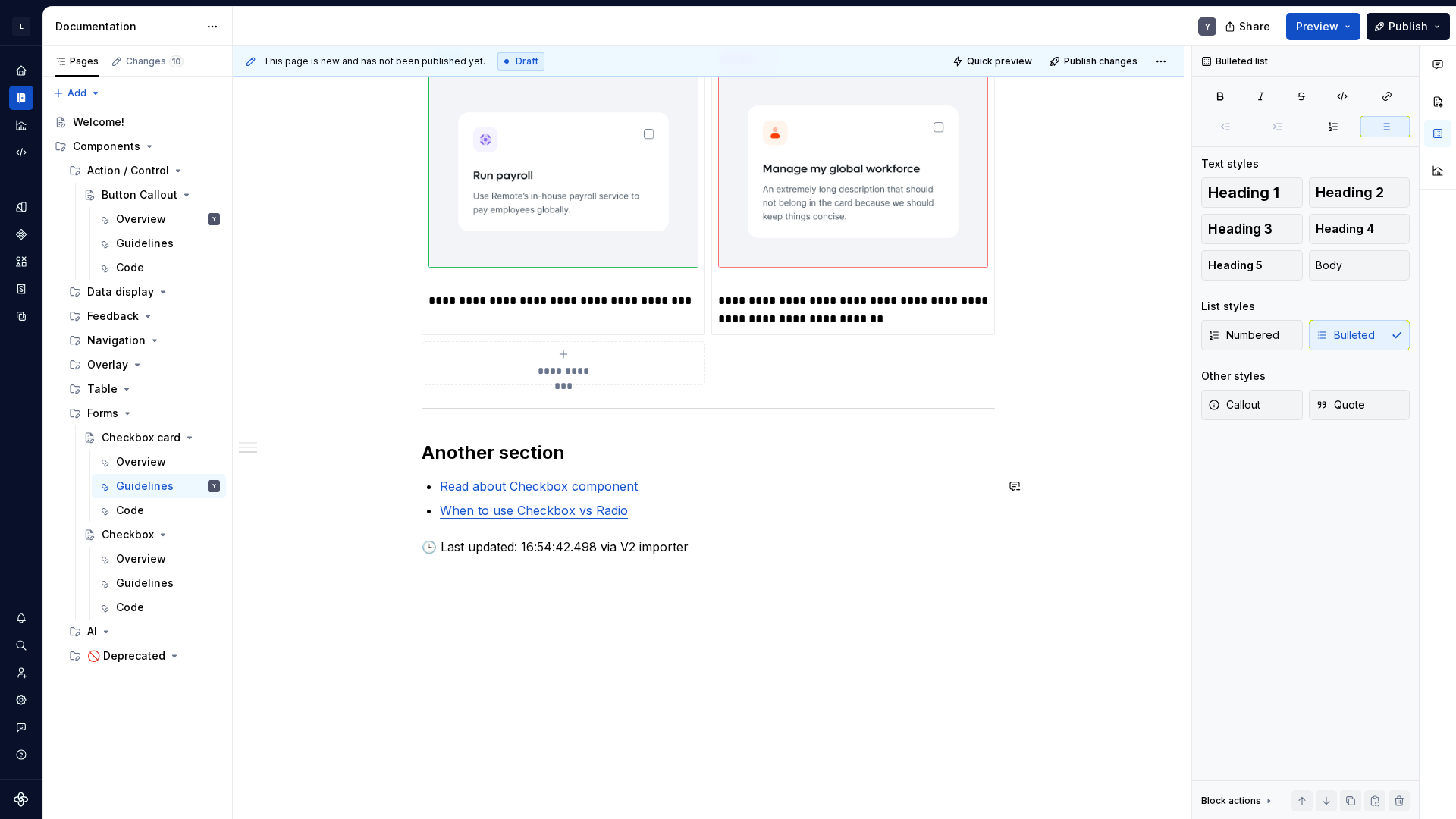
click at [521, 482] on link "Read about Checkbox component" at bounding box center [538, 486] width 198 height 15
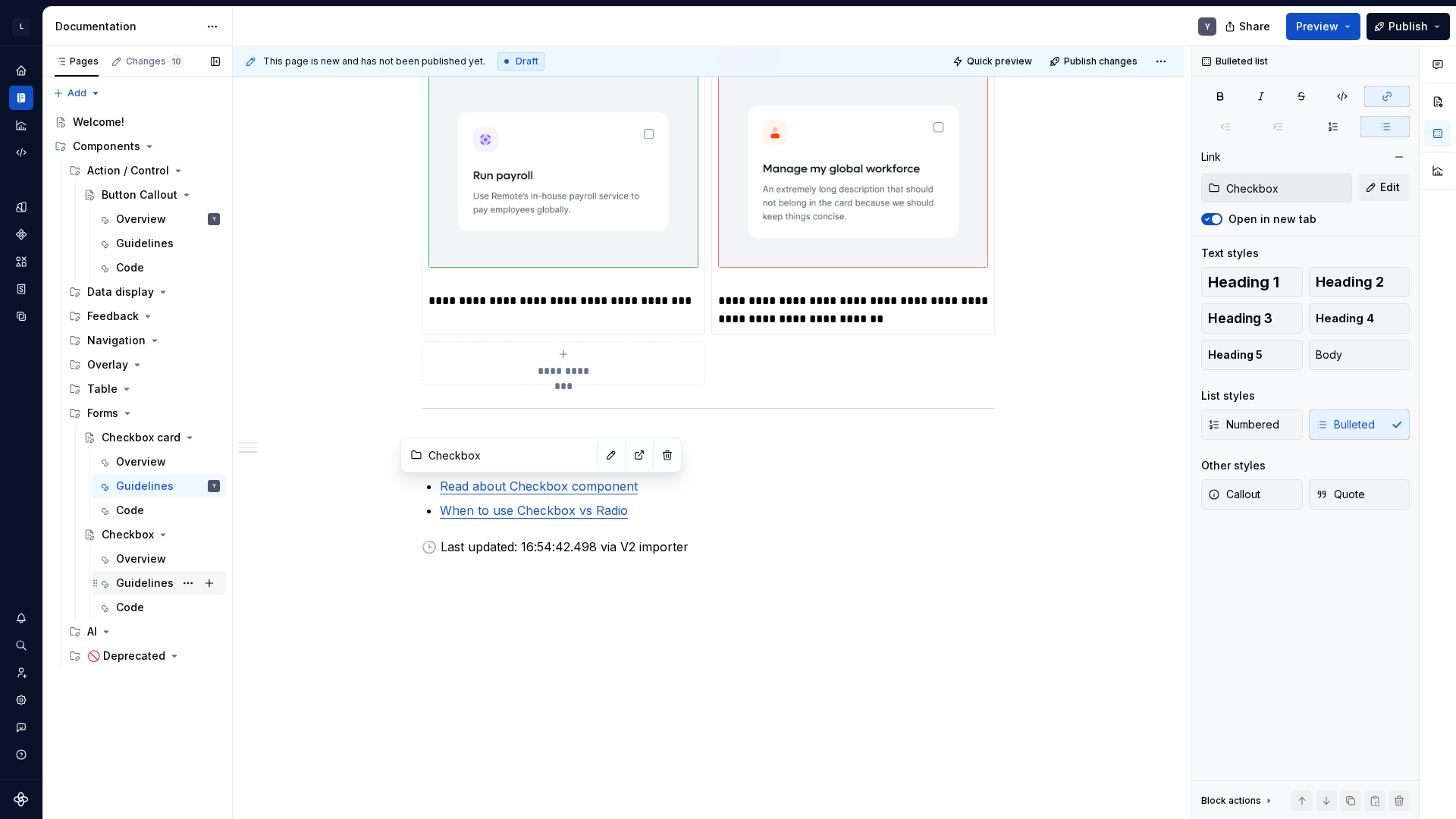
click at [143, 583] on div "Guidelines" at bounding box center [145, 583] width 58 height 15
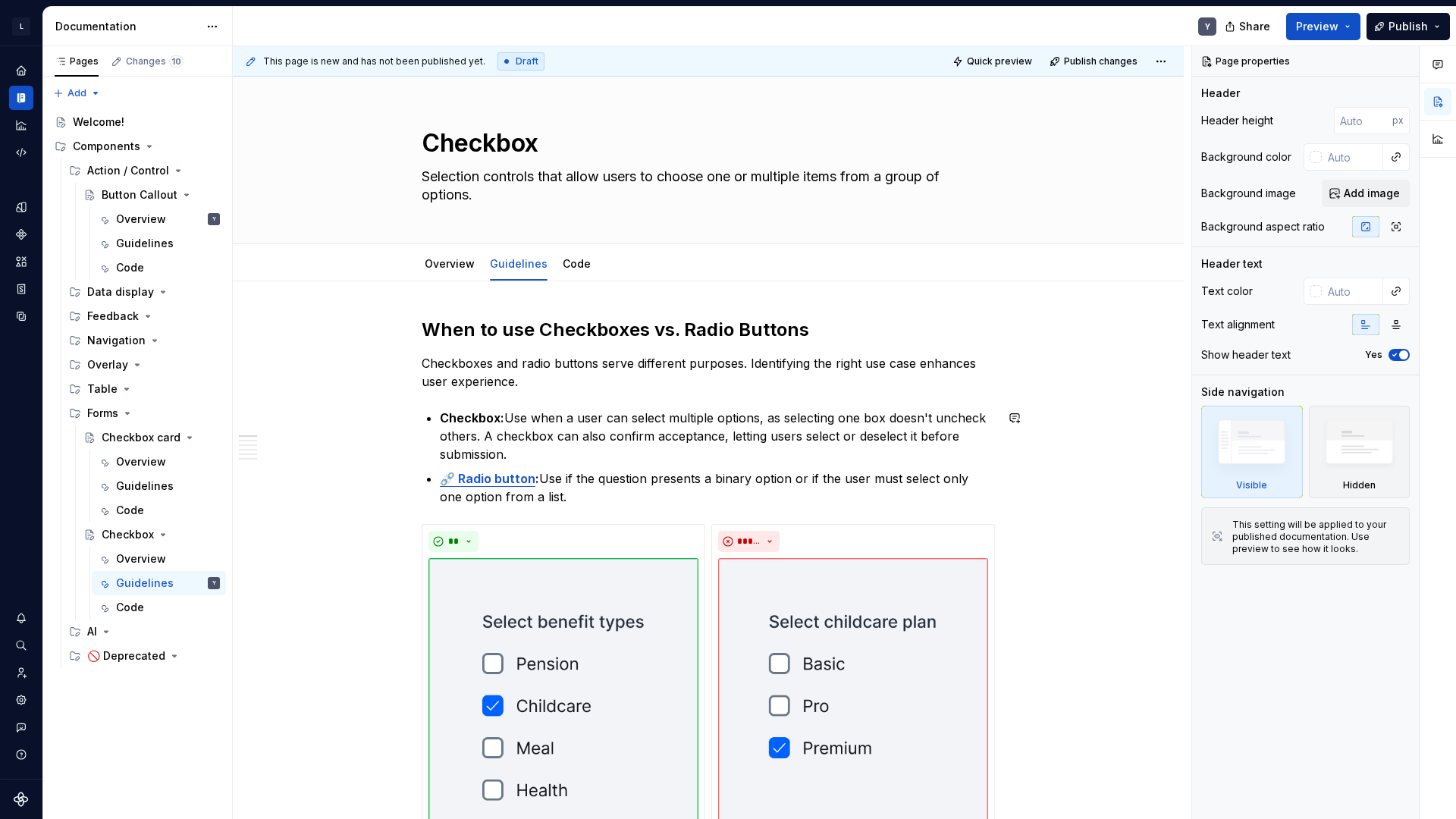
click at [486, 481] on strong "⛓️‍💥 Radio button" at bounding box center [487, 478] width 95 height 15
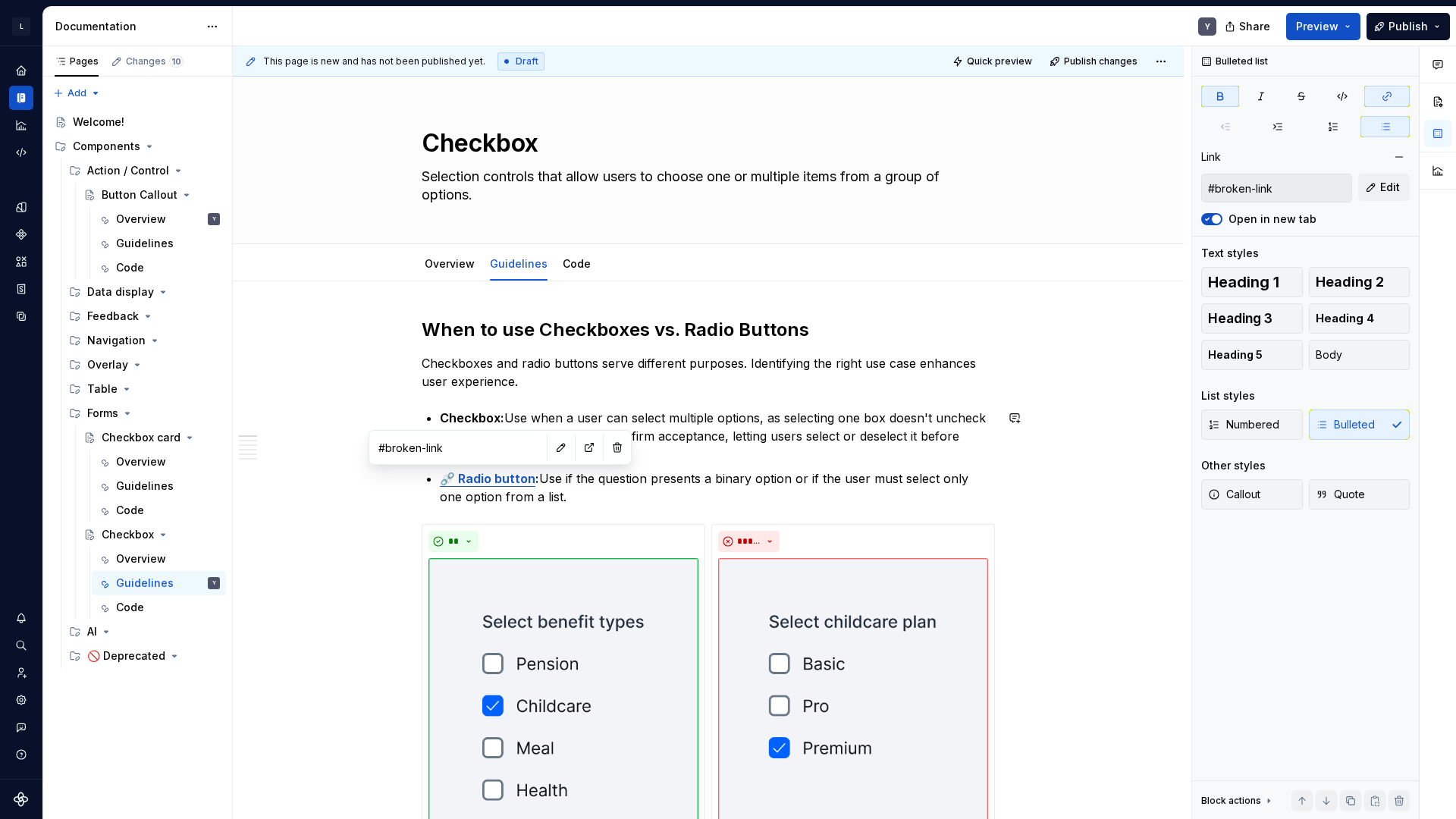
click at [516, 478] on strong "⛓️‍💥 Radio button" at bounding box center [487, 478] width 95 height 15
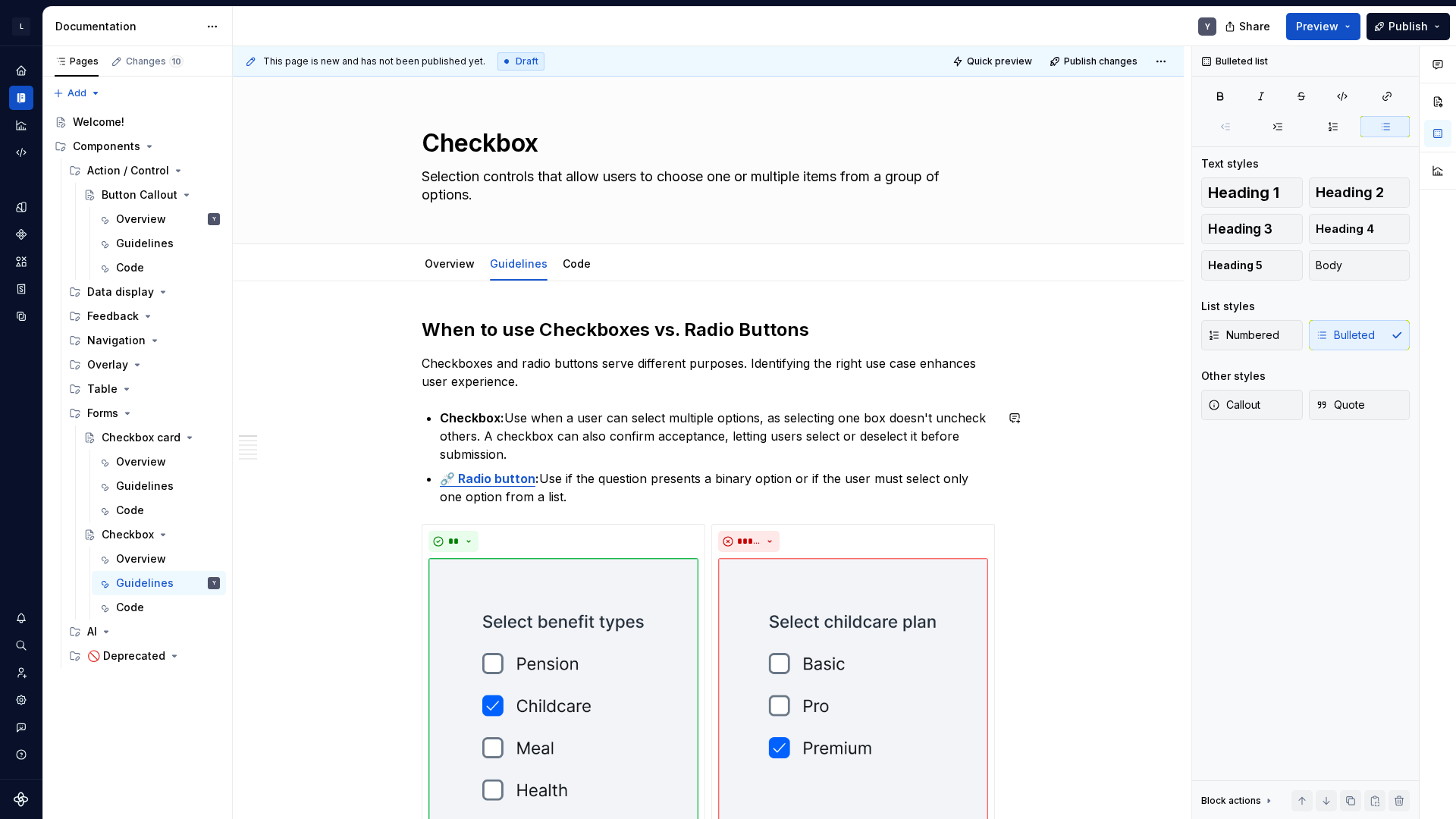
click at [562, 482] on p "⛓️‍💥 Radio button : Use if the question presents a binary option or if the user…" at bounding box center [717, 487] width 555 height 36
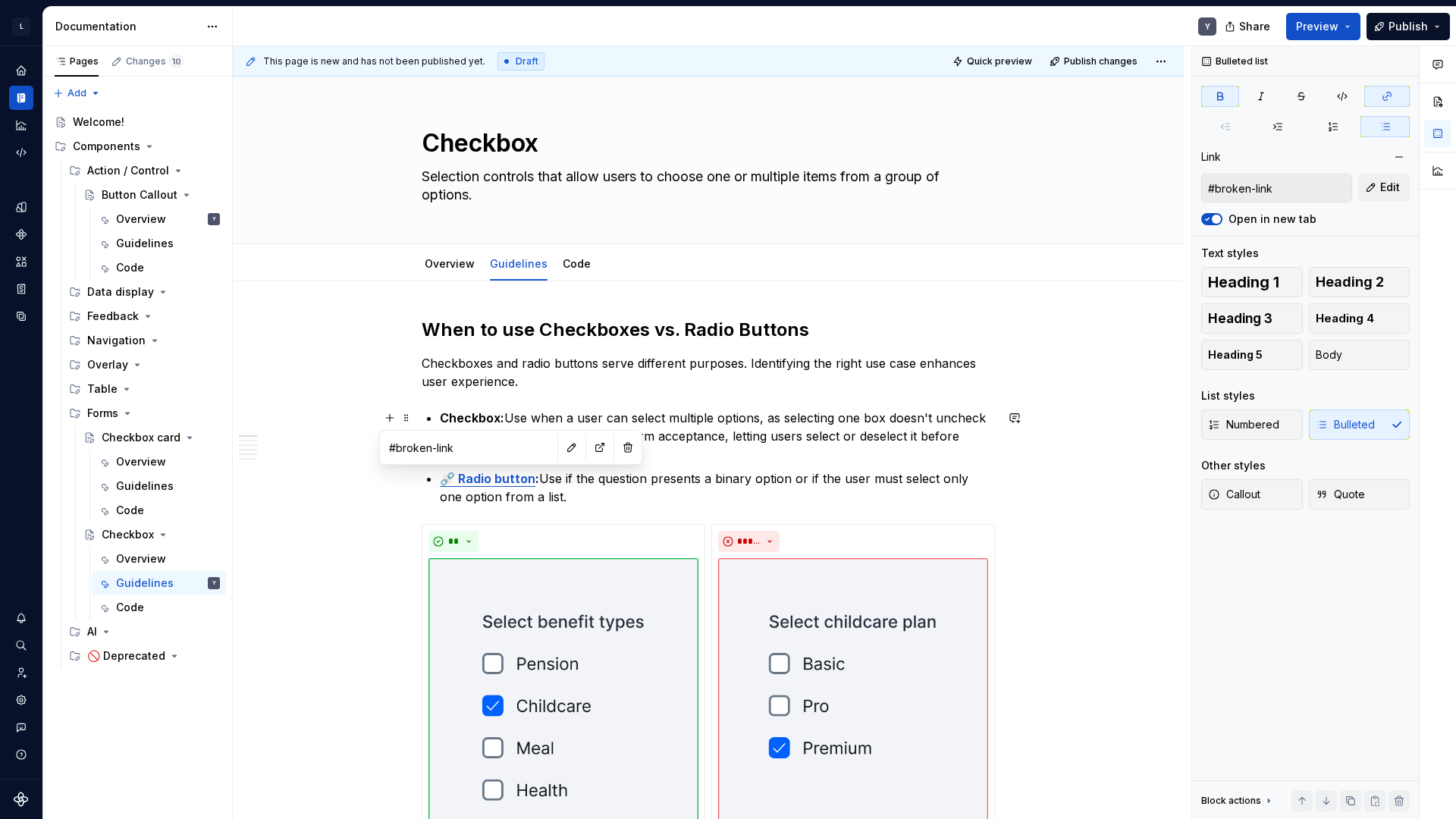
click at [684, 456] on p "Checkbox: Use when a user can select multiple options, as selecting one box doe…" at bounding box center [717, 436] width 555 height 54
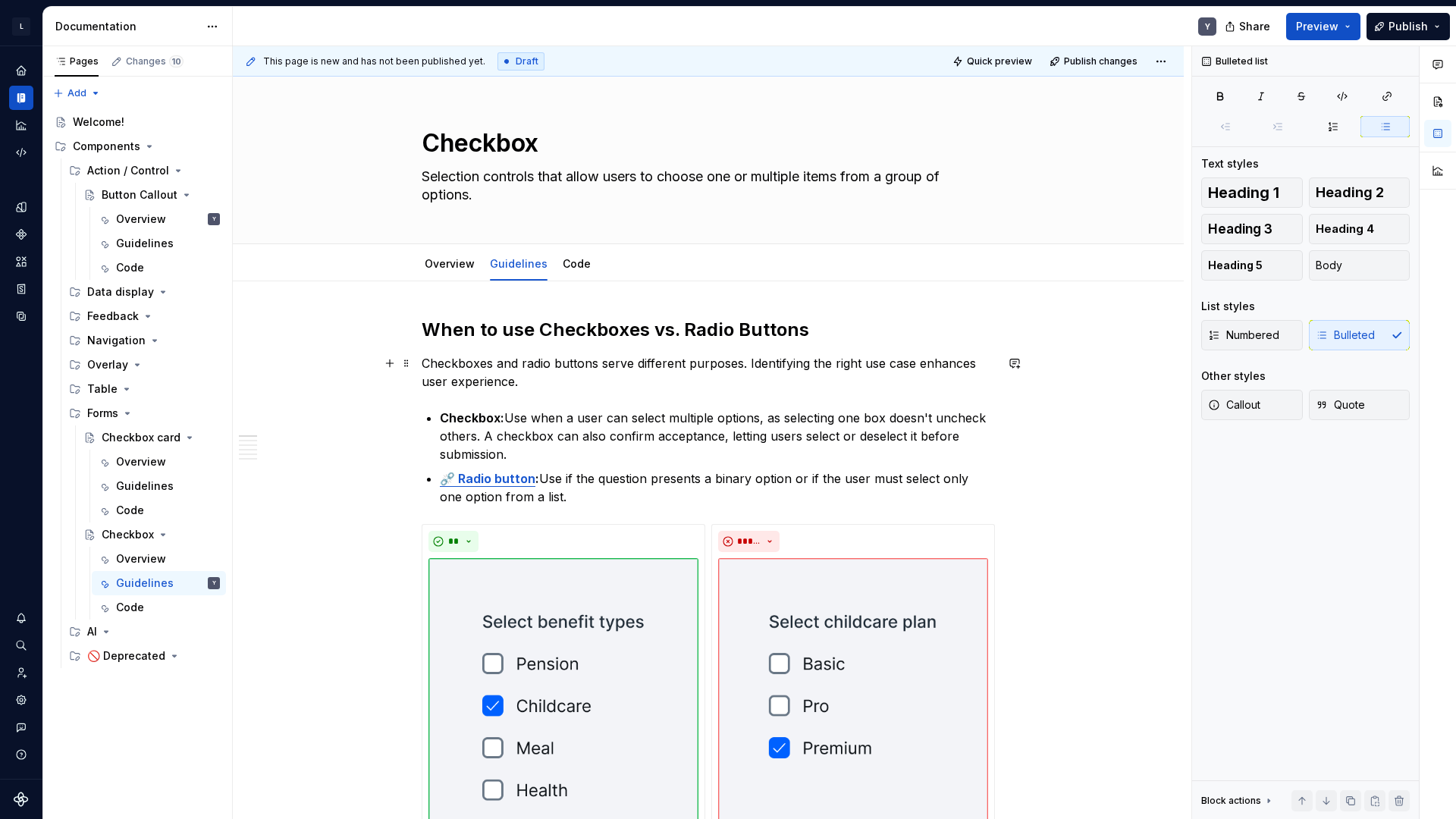
click at [499, 380] on p "Checkboxes and radio buttons serve different purposes. Identifying the right us…" at bounding box center [708, 372] width 573 height 36
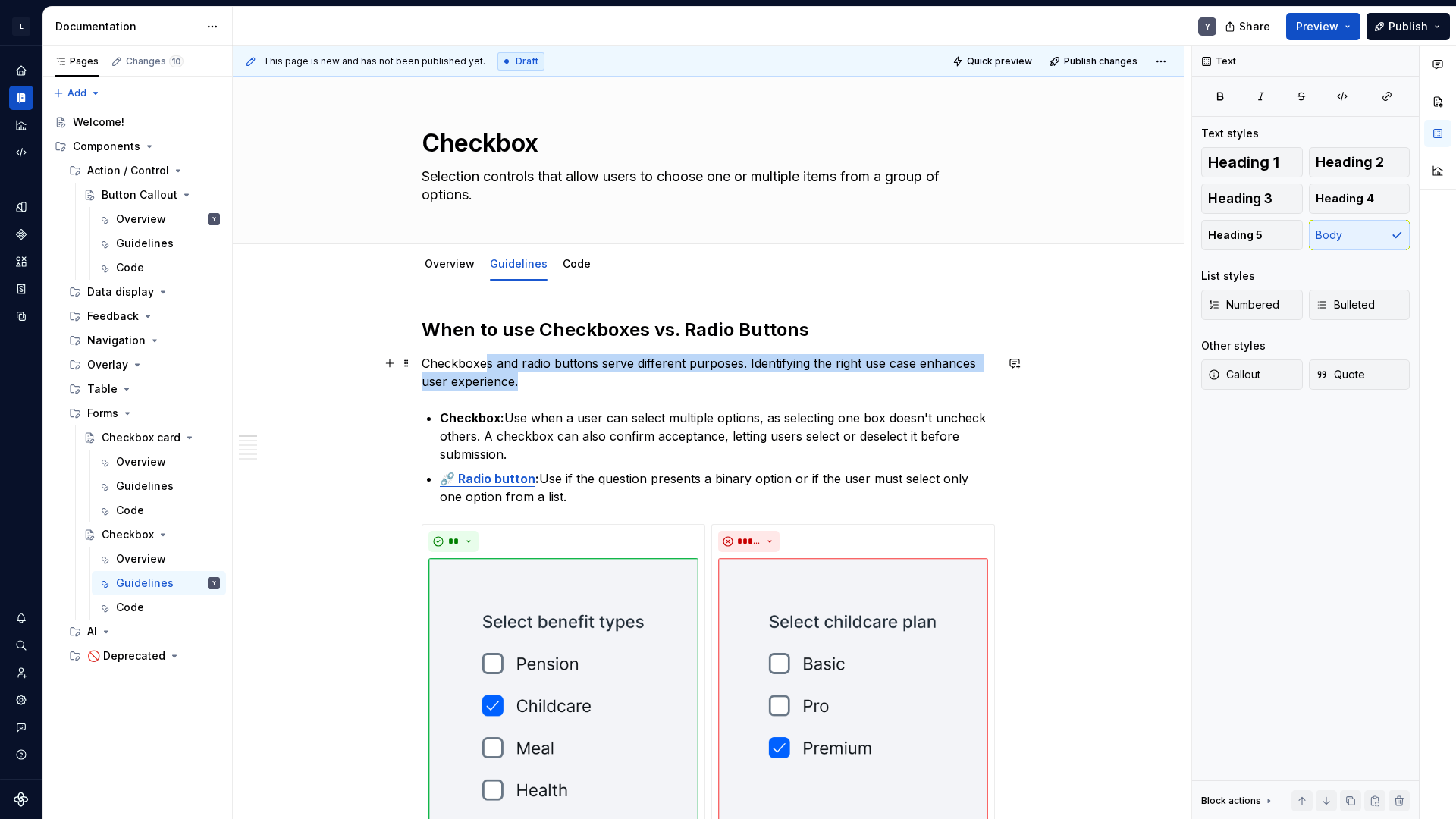
drag, startPoint x: 484, startPoint y: 358, endPoint x: 536, endPoint y: 381, distance: 56.9
click at [536, 381] on p "Checkboxes and radio buttons serve different purposes. Identifying the right us…" at bounding box center [708, 372] width 573 height 36
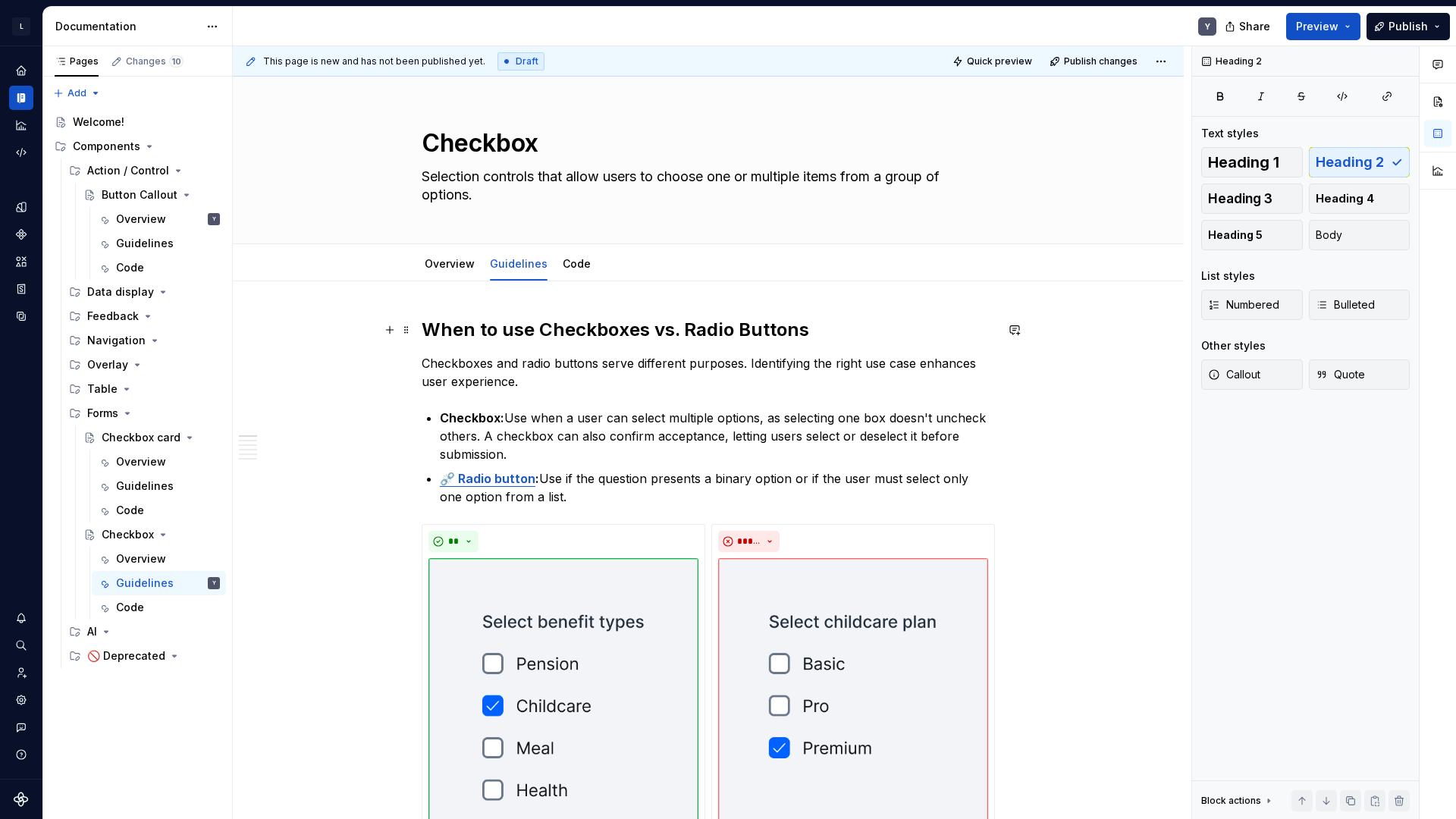
click at [615, 339] on h2 "When to use Checkboxes vs. Radio Buttons" at bounding box center [708, 330] width 573 height 24
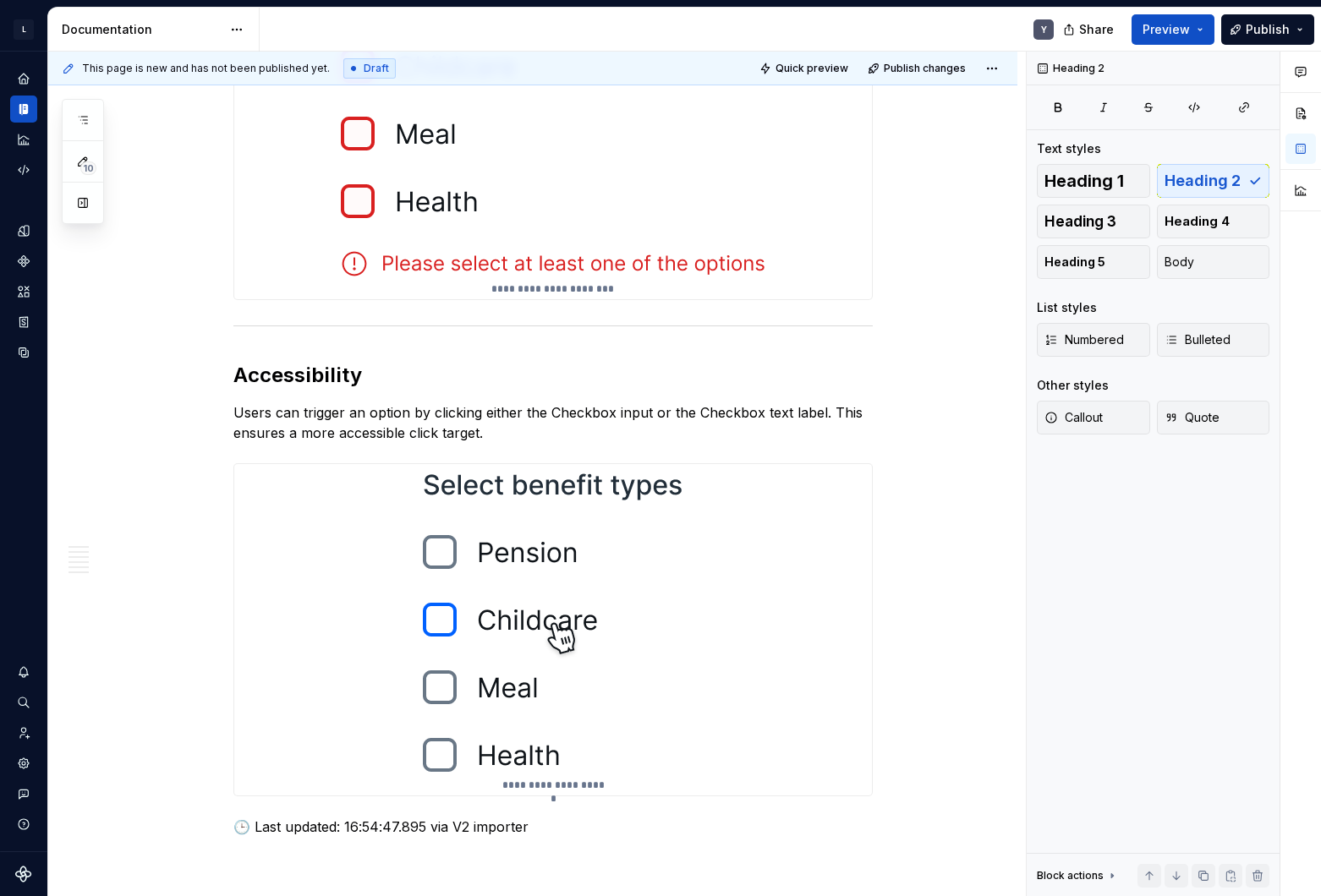
scroll to position [4316, 0]
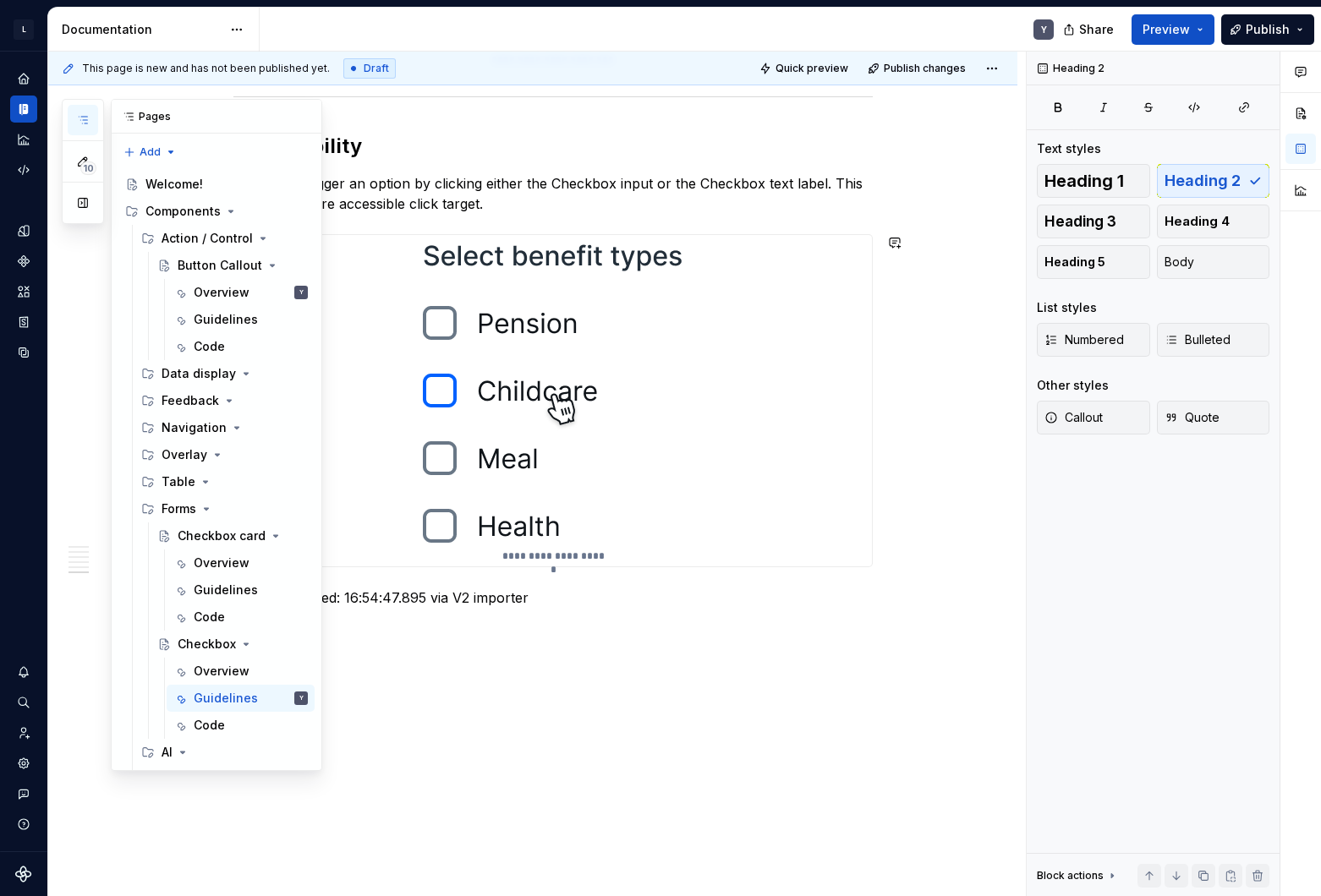
click at [84, 120] on icon "button" at bounding box center [82, 120] width 13 height 13
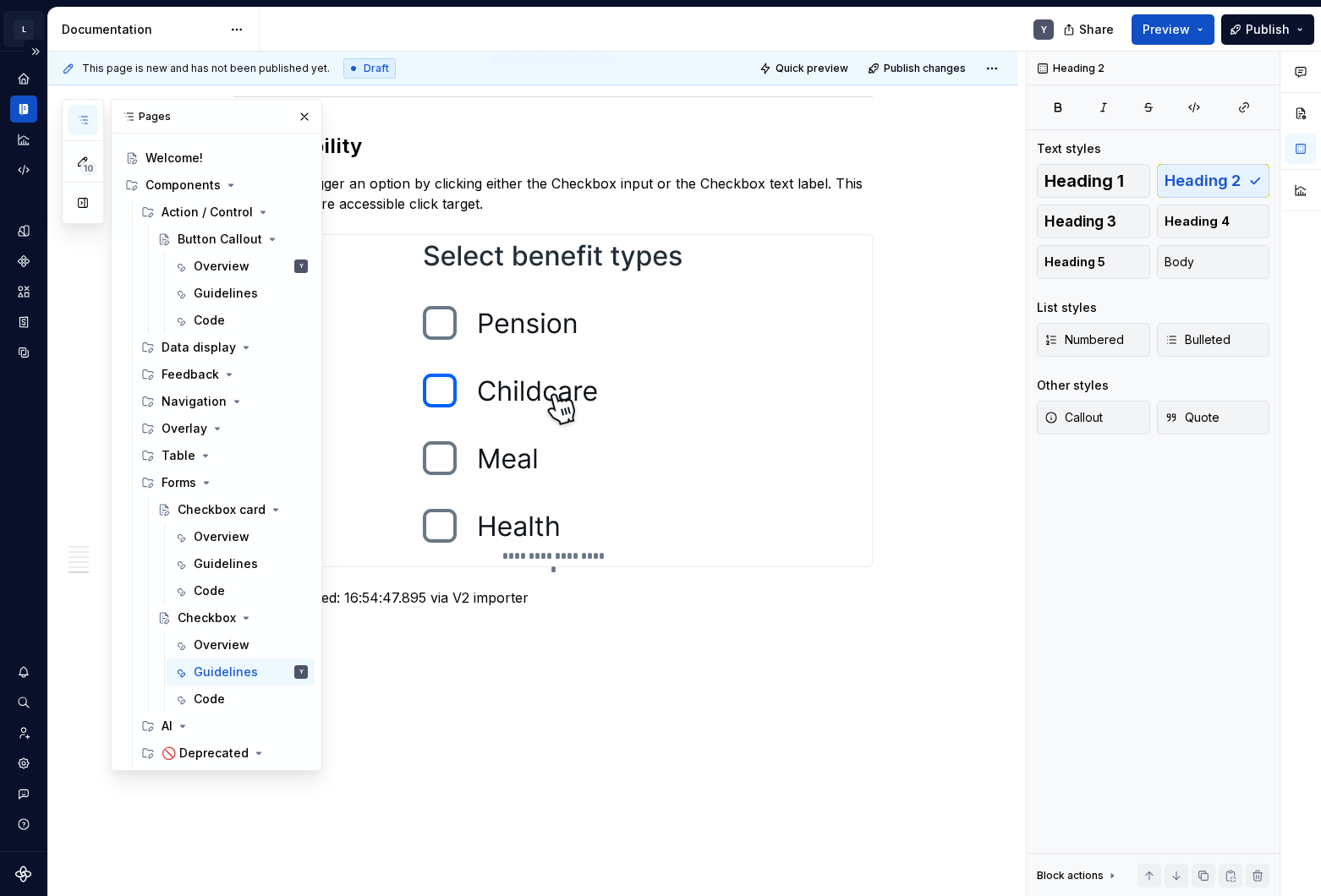
click at [25, 24] on html "L Remote.com Y Design system data Documentation Y Share Preview Publish 10 Page…" at bounding box center [660, 448] width 1321 height 896
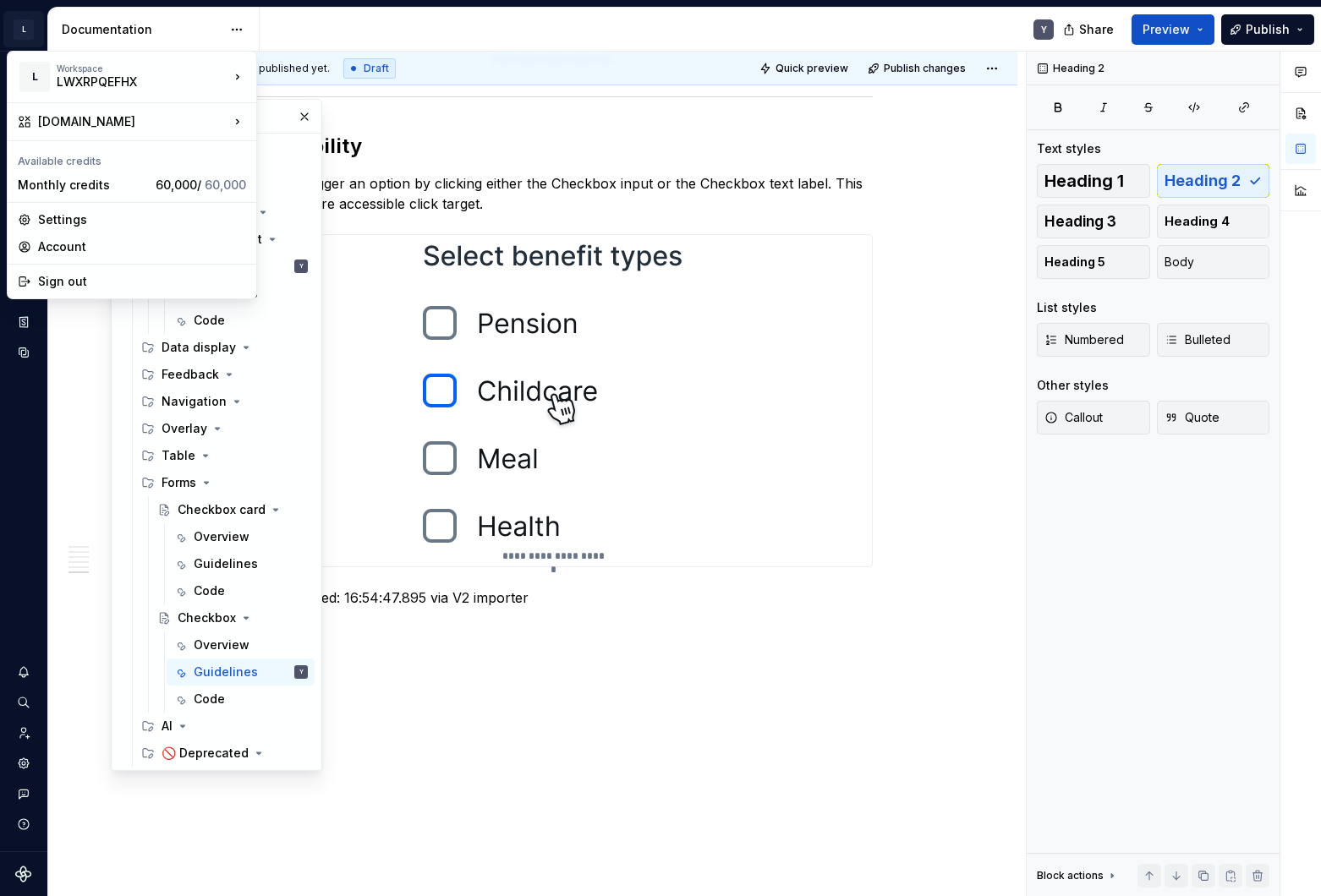
type textarea "*"
click at [80, 250] on div "Account" at bounding box center [142, 247] width 208 height 17
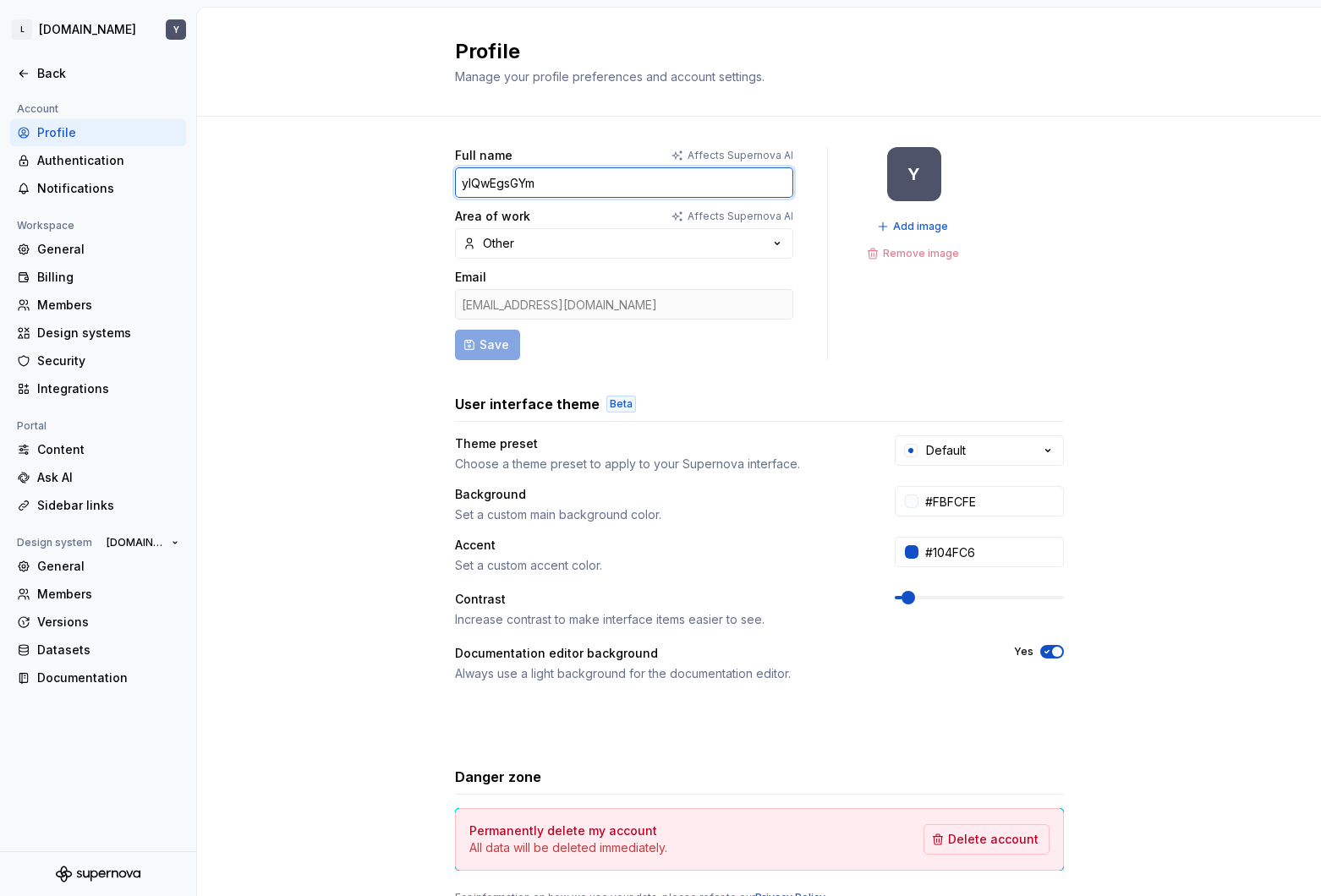
click at [578, 180] on input "yIQwEgsGYm" at bounding box center [624, 182] width 339 height 30
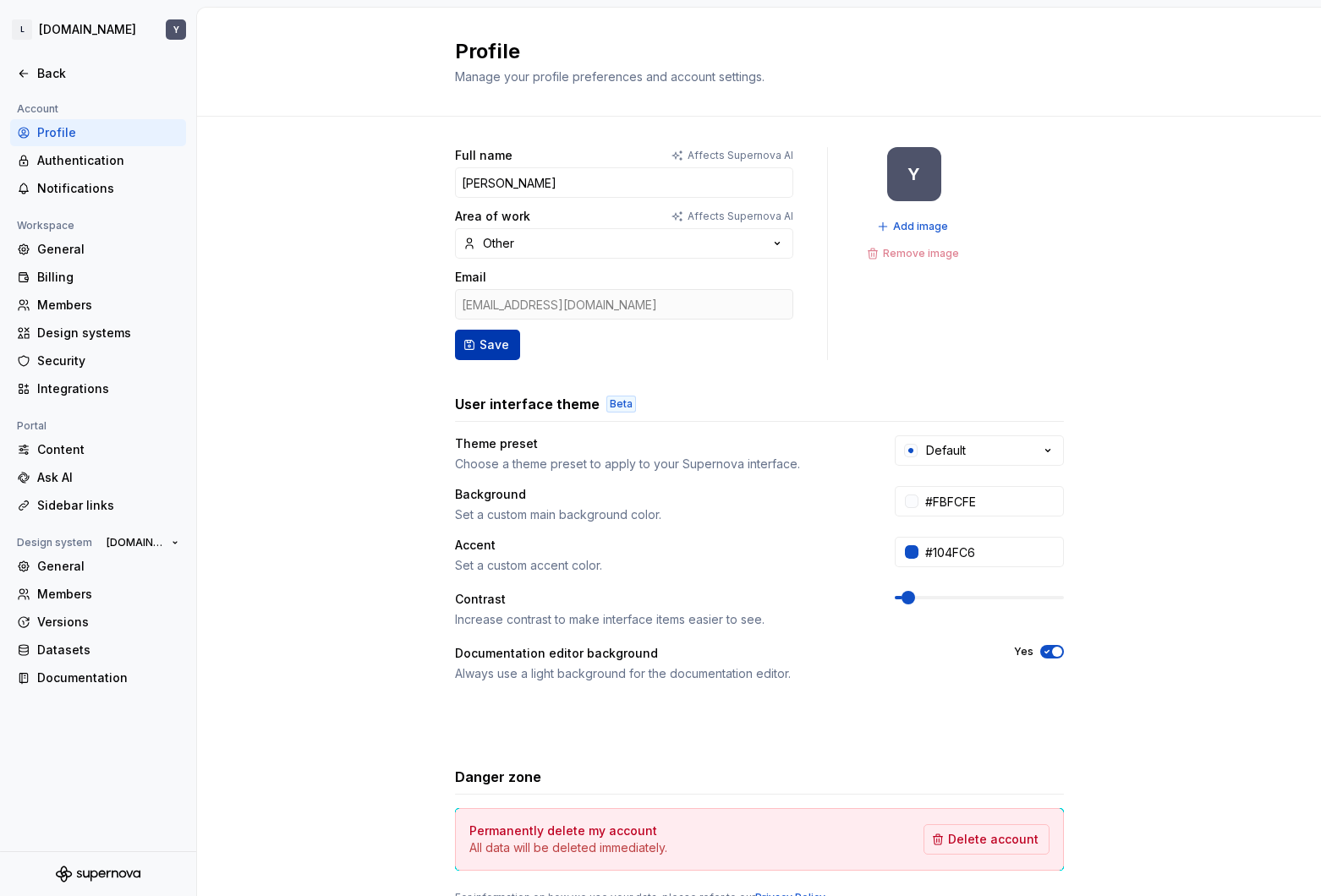
click at [491, 346] on span "Save" at bounding box center [494, 345] width 29 height 17
type input "Honza T."
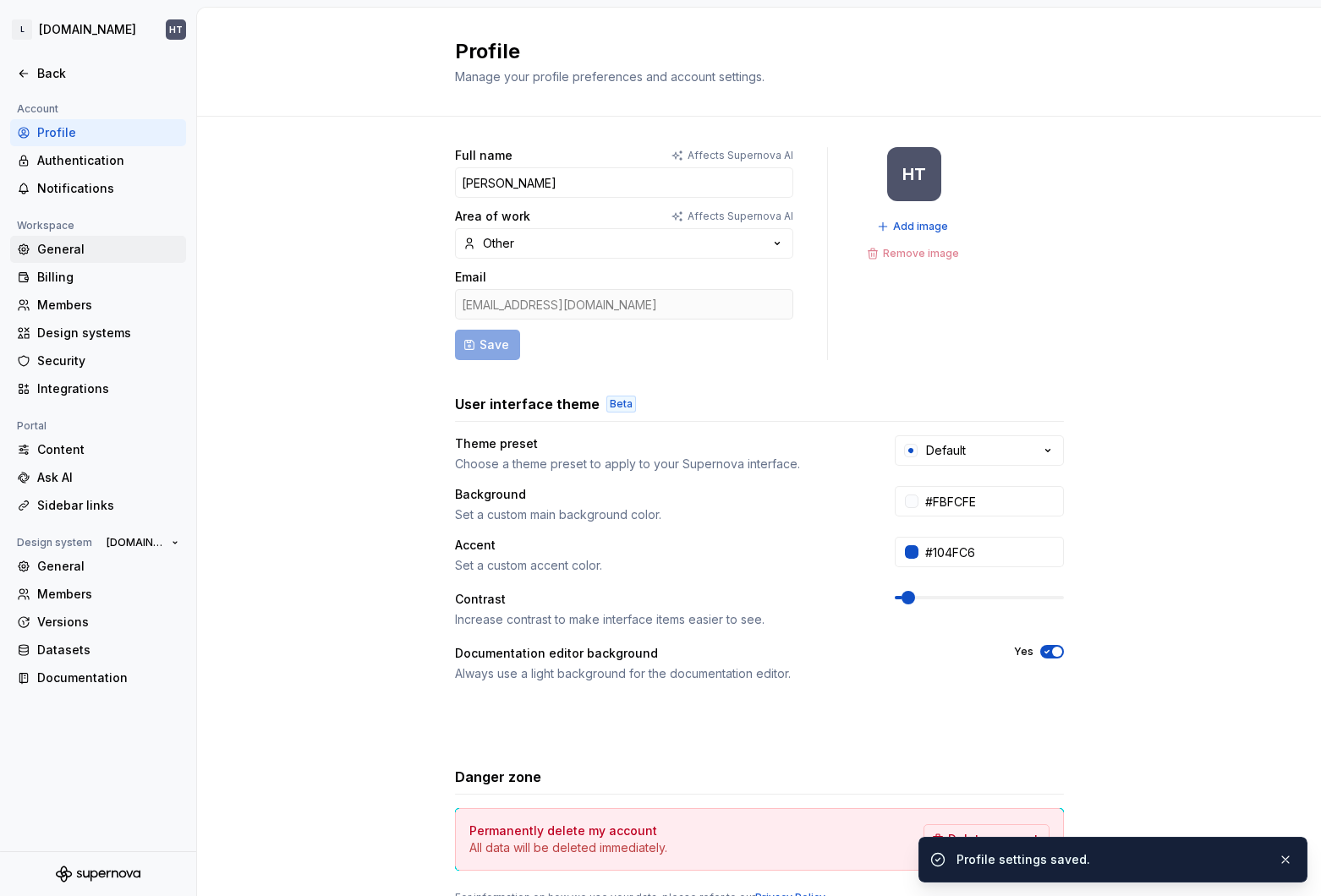
click at [87, 245] on div "General" at bounding box center [108, 249] width 142 height 17
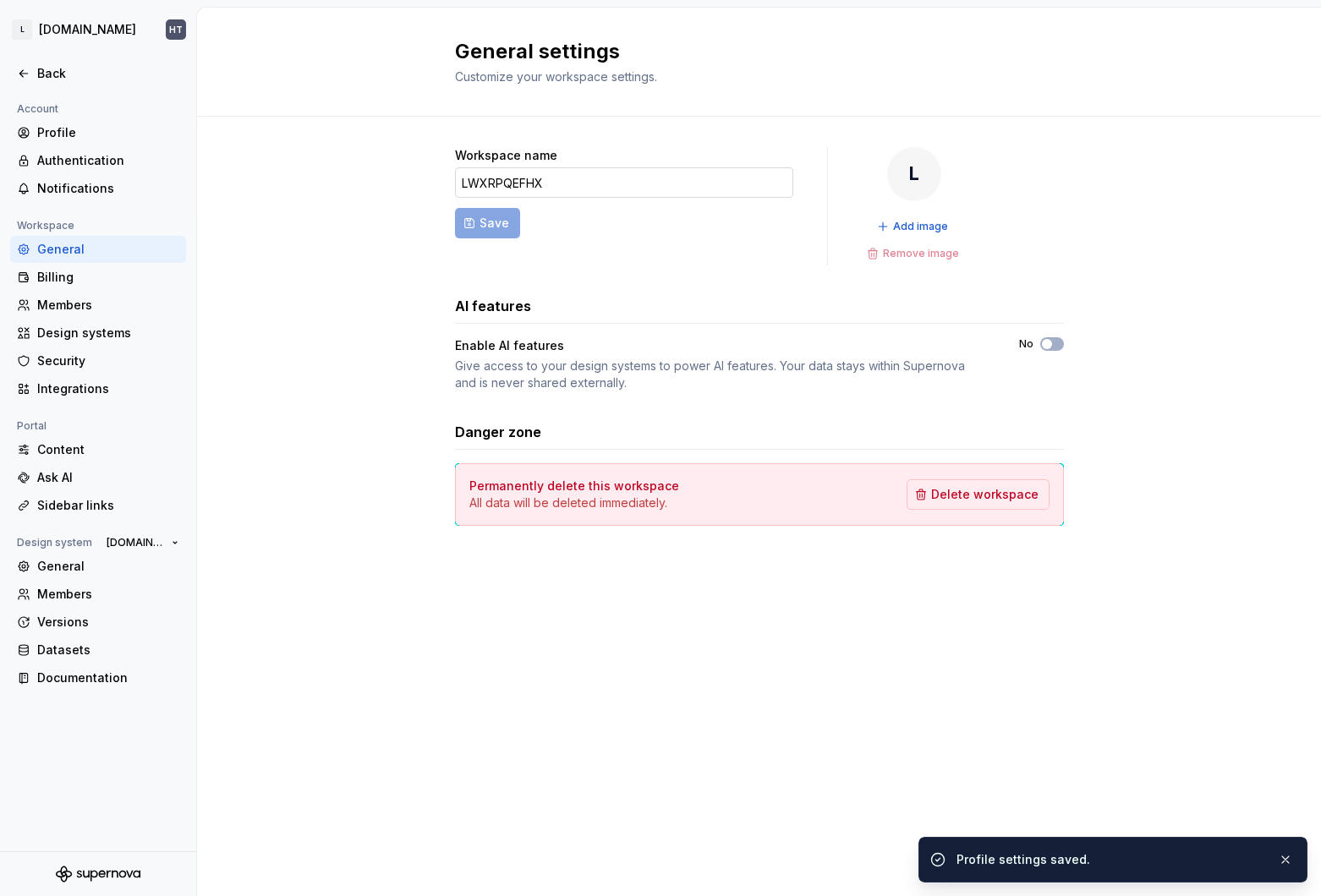
click at [534, 188] on input "LWXRPQEFHX" at bounding box center [624, 182] width 339 height 30
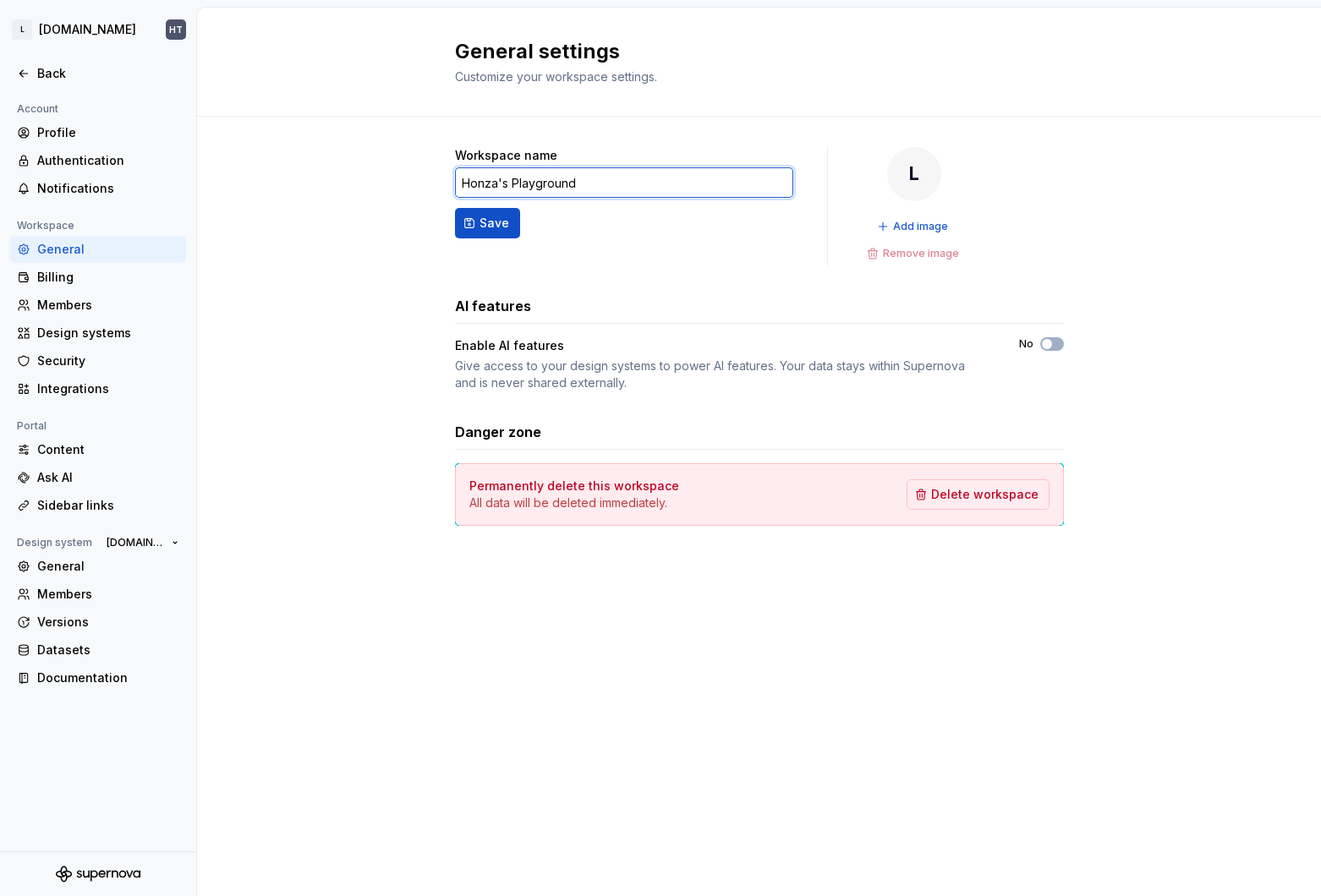
type input "Honza's Playground"
click at [455, 208] on button "Save" at bounding box center [487, 223] width 65 height 30
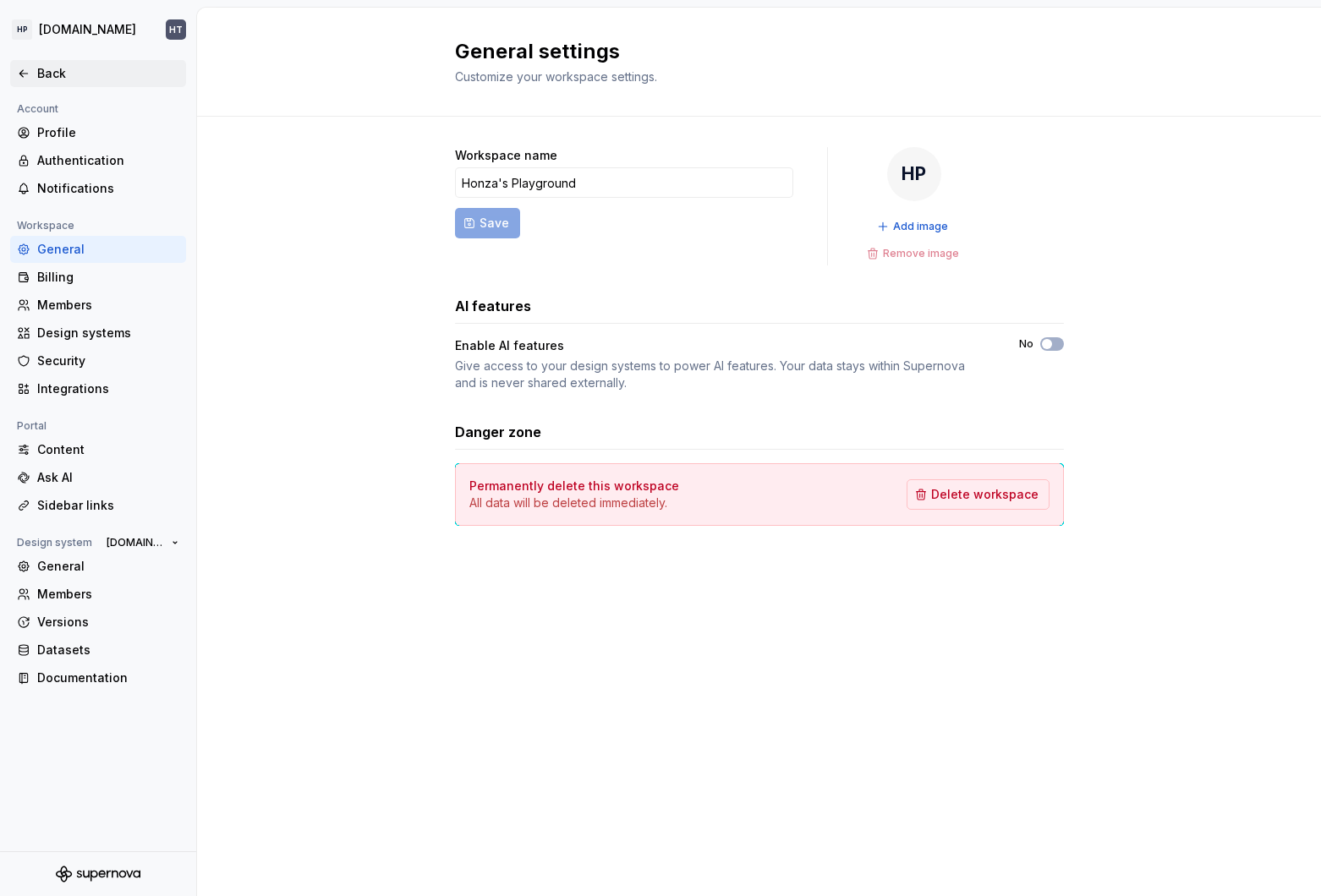
click at [63, 72] on div "Back" at bounding box center [108, 73] width 142 height 17
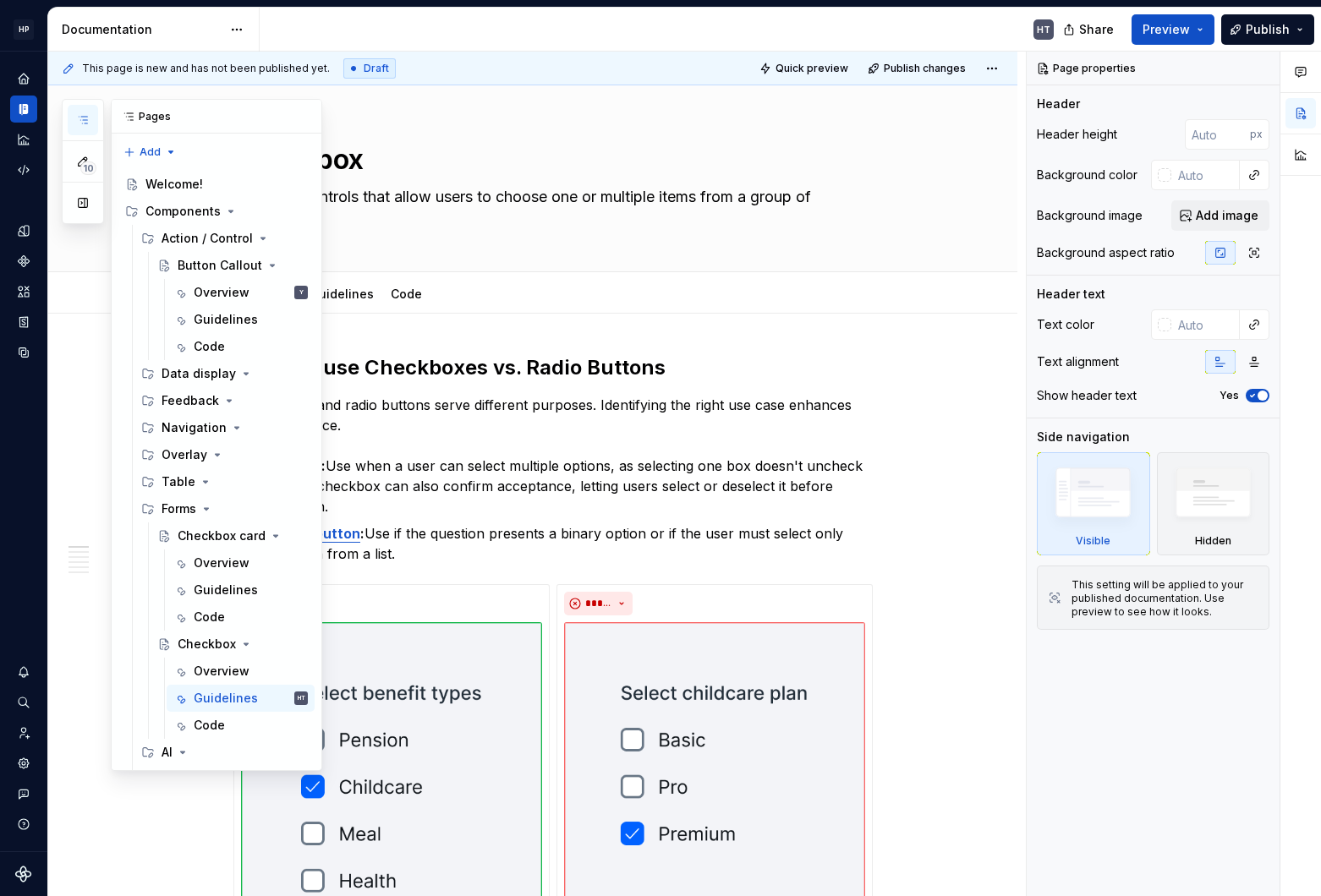
click at [84, 114] on icon "button" at bounding box center [82, 120] width 13 height 13
click at [1156, 66] on button "button" at bounding box center [1263, 68] width 23 height 23
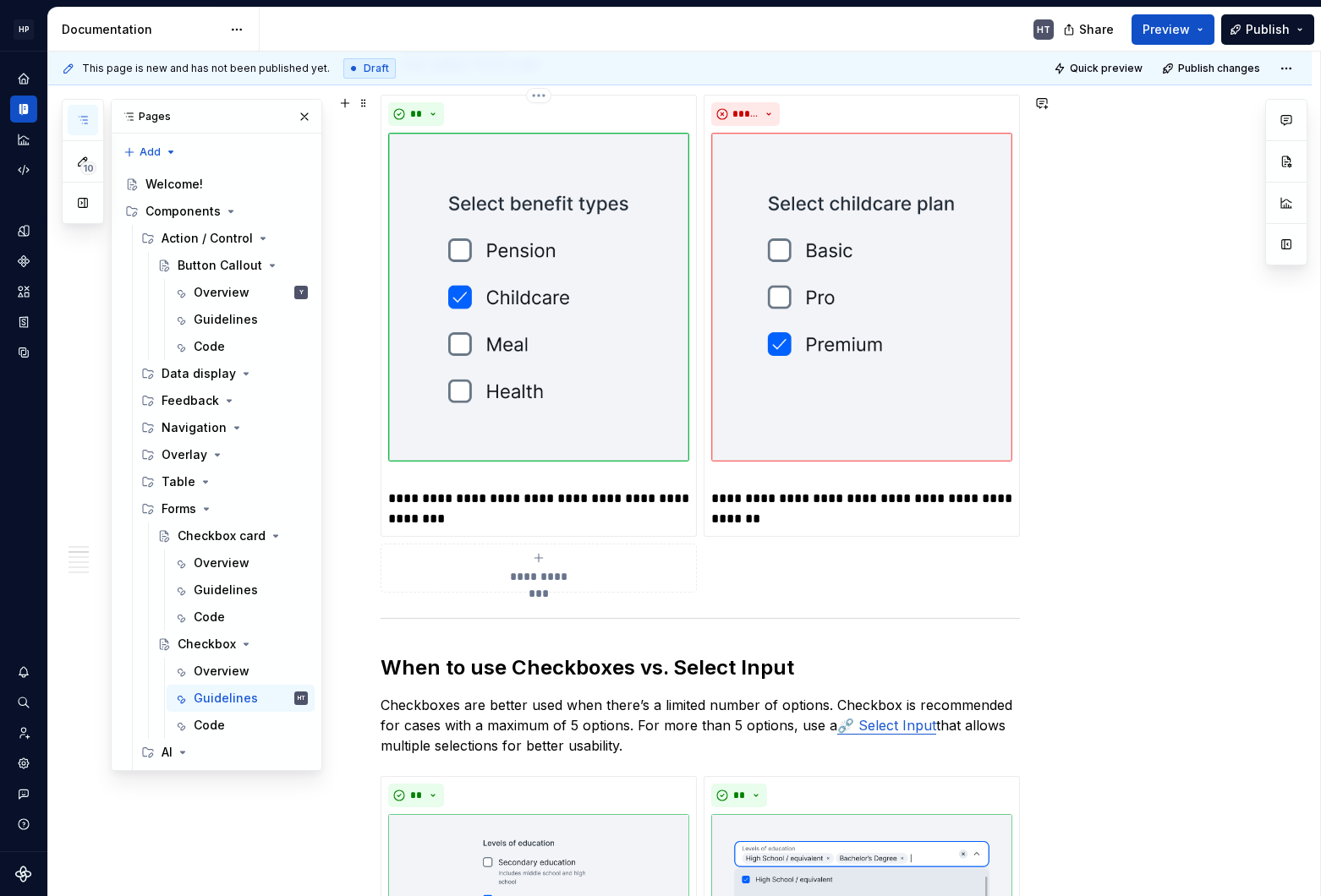
scroll to position [480, 0]
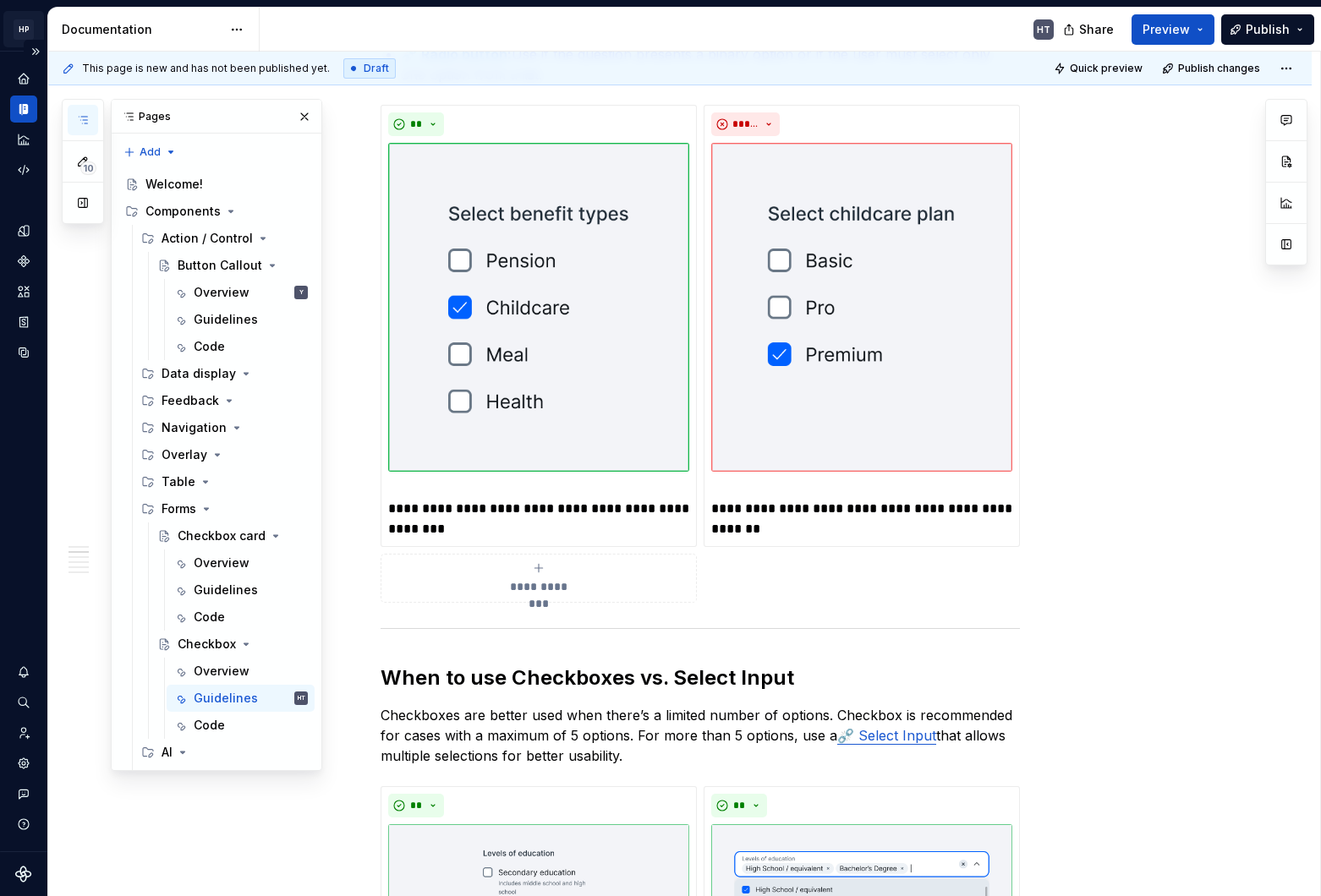
click at [25, 31] on html "HP Remote.com HT Design system data Documentation HT Share Preview Publish 10 P…" at bounding box center [660, 448] width 1321 height 896
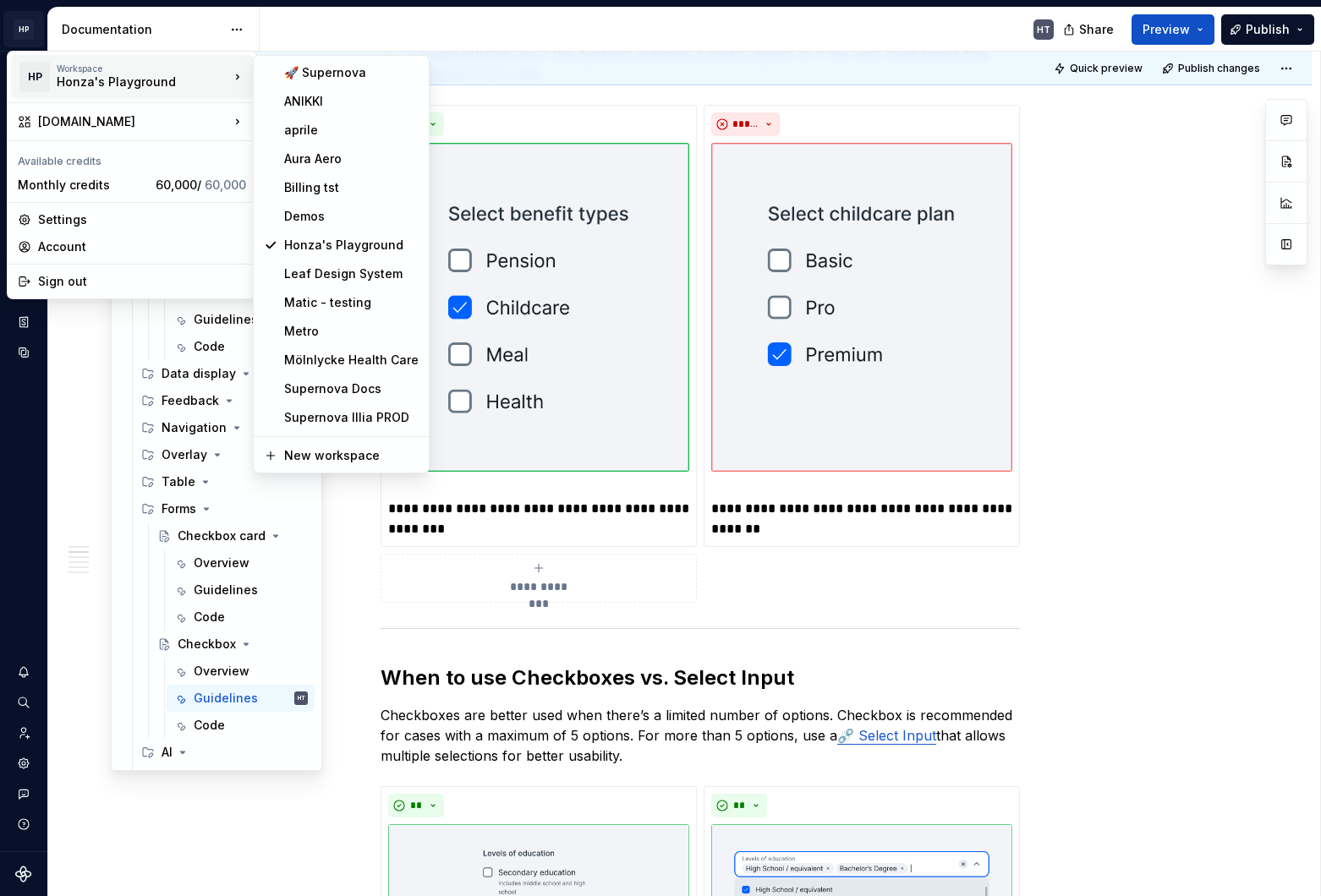
click at [175, 408] on div "10 Pages Add Accessibility guide for tree Page tree. Navigate the tree with the…" at bounding box center [191, 435] width 260 height 672
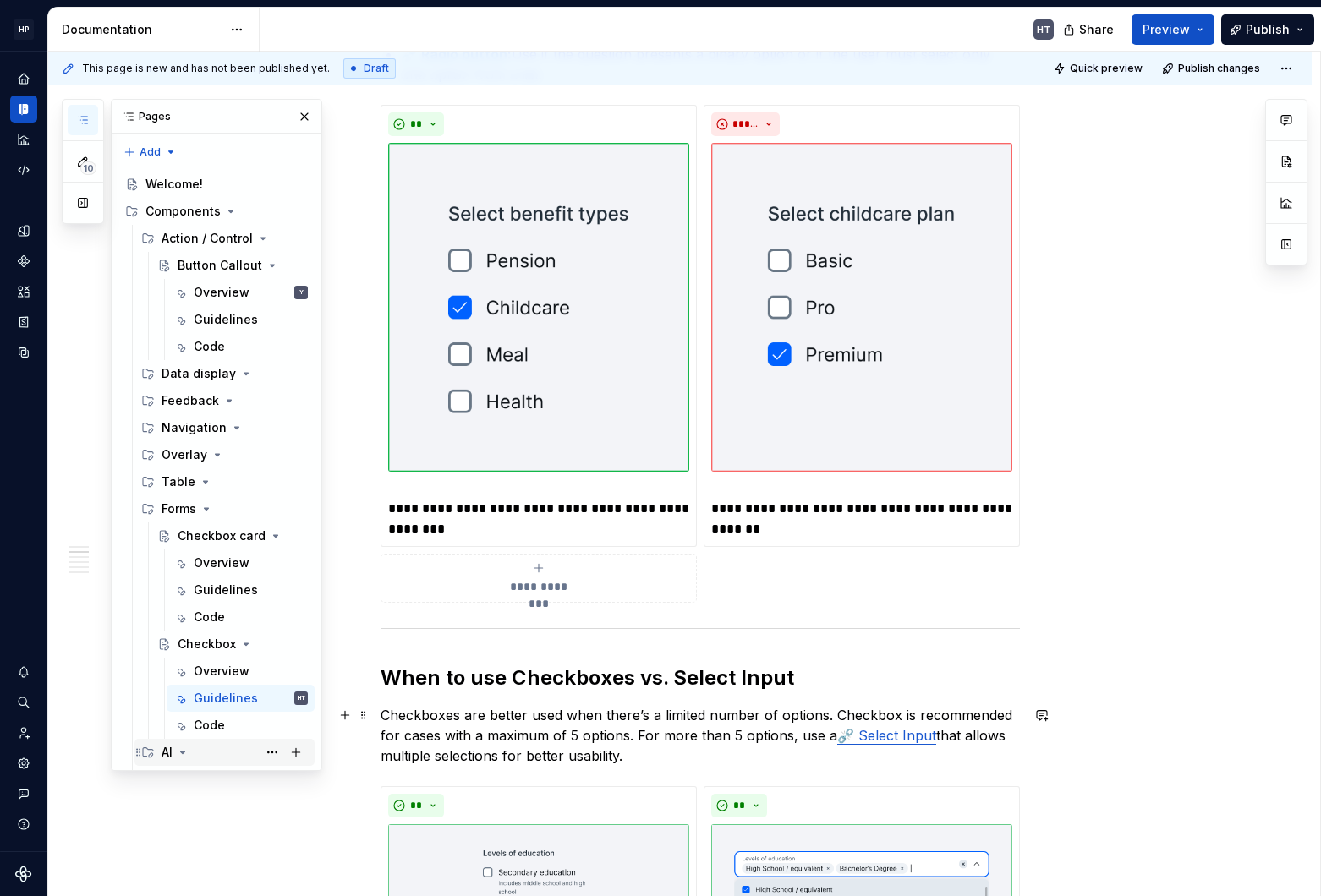
type textarea "*"
click at [28, 460] on div "Design system data" at bounding box center [23, 451] width 47 height 800
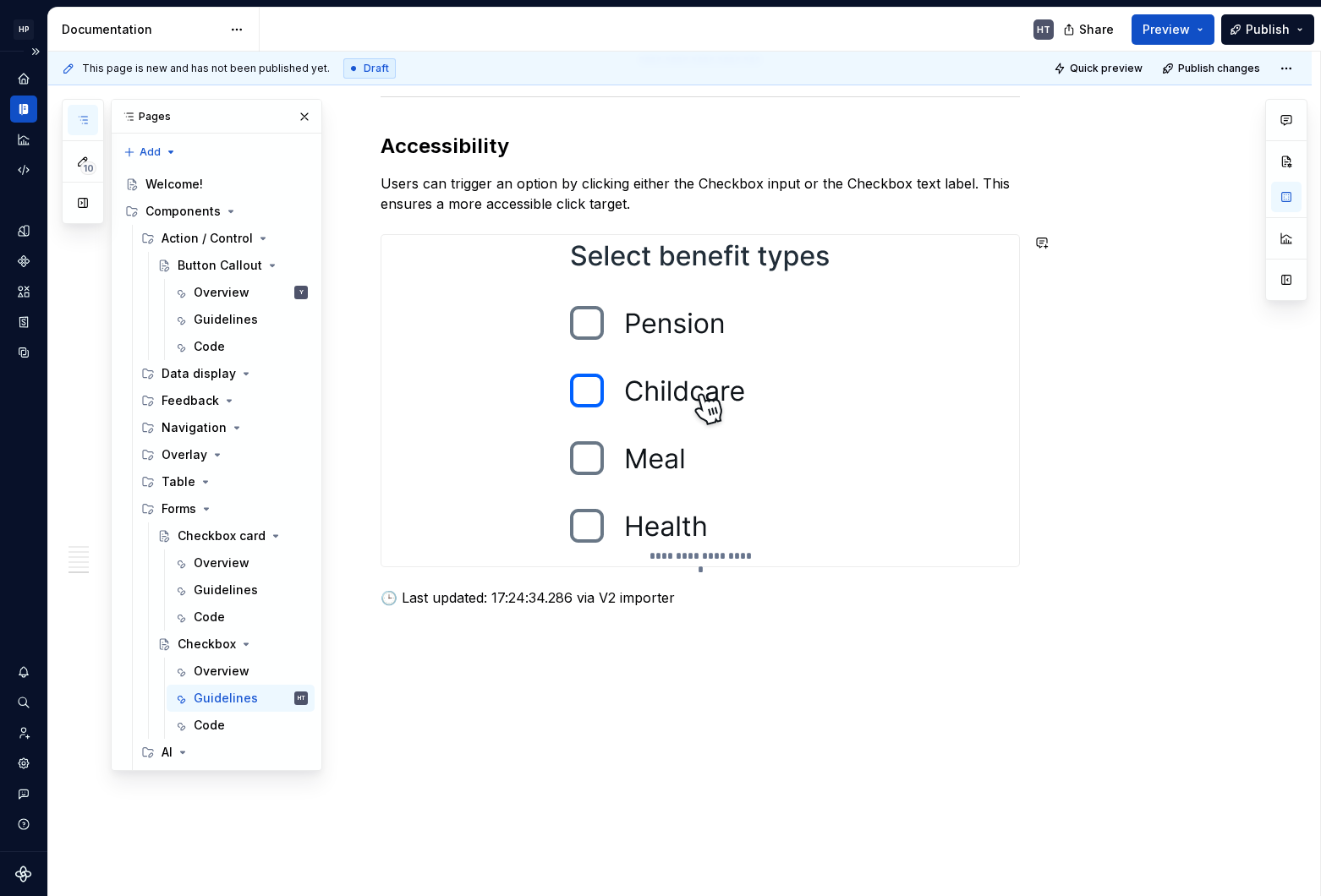
scroll to position [4129, 0]
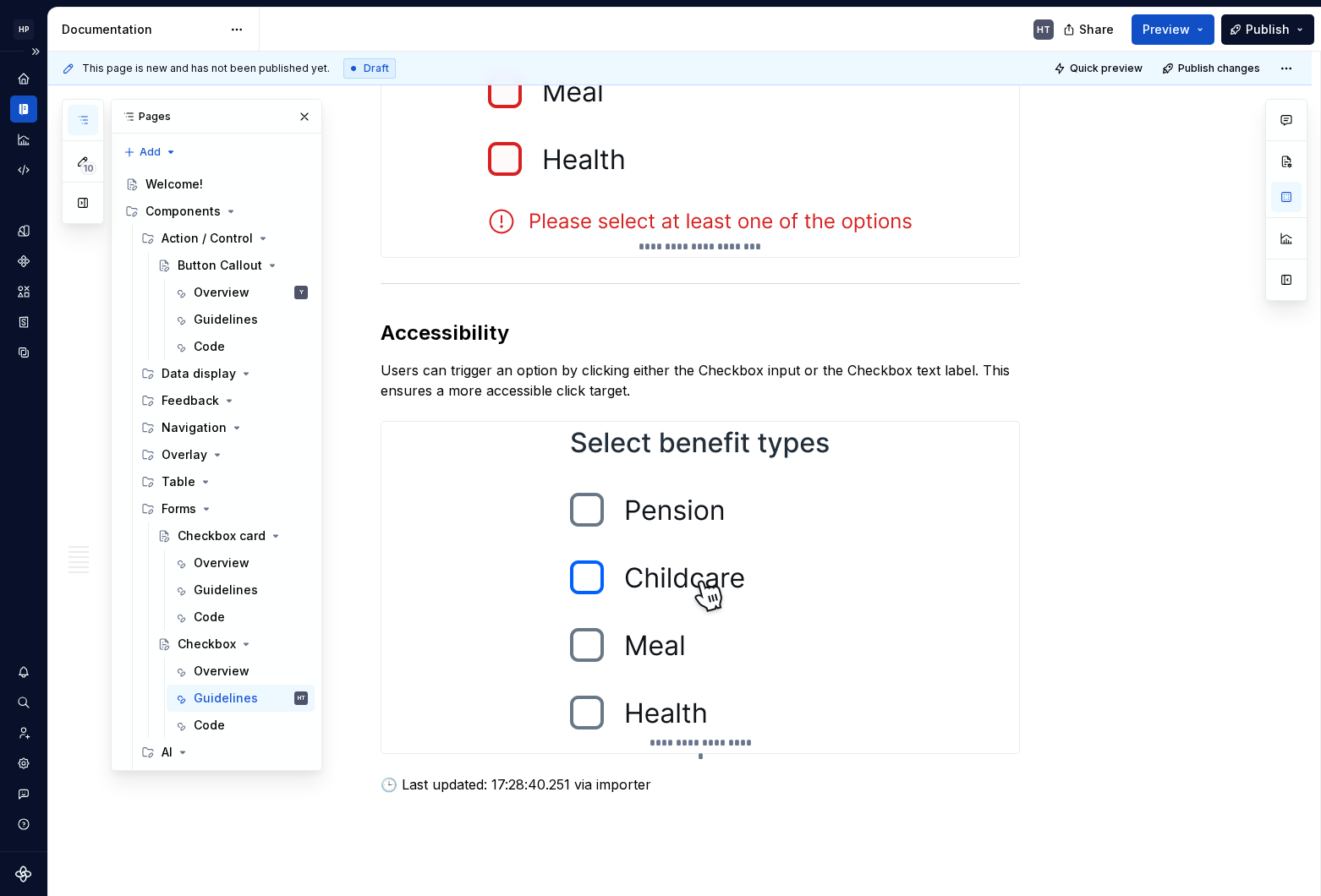
type textarea "*"
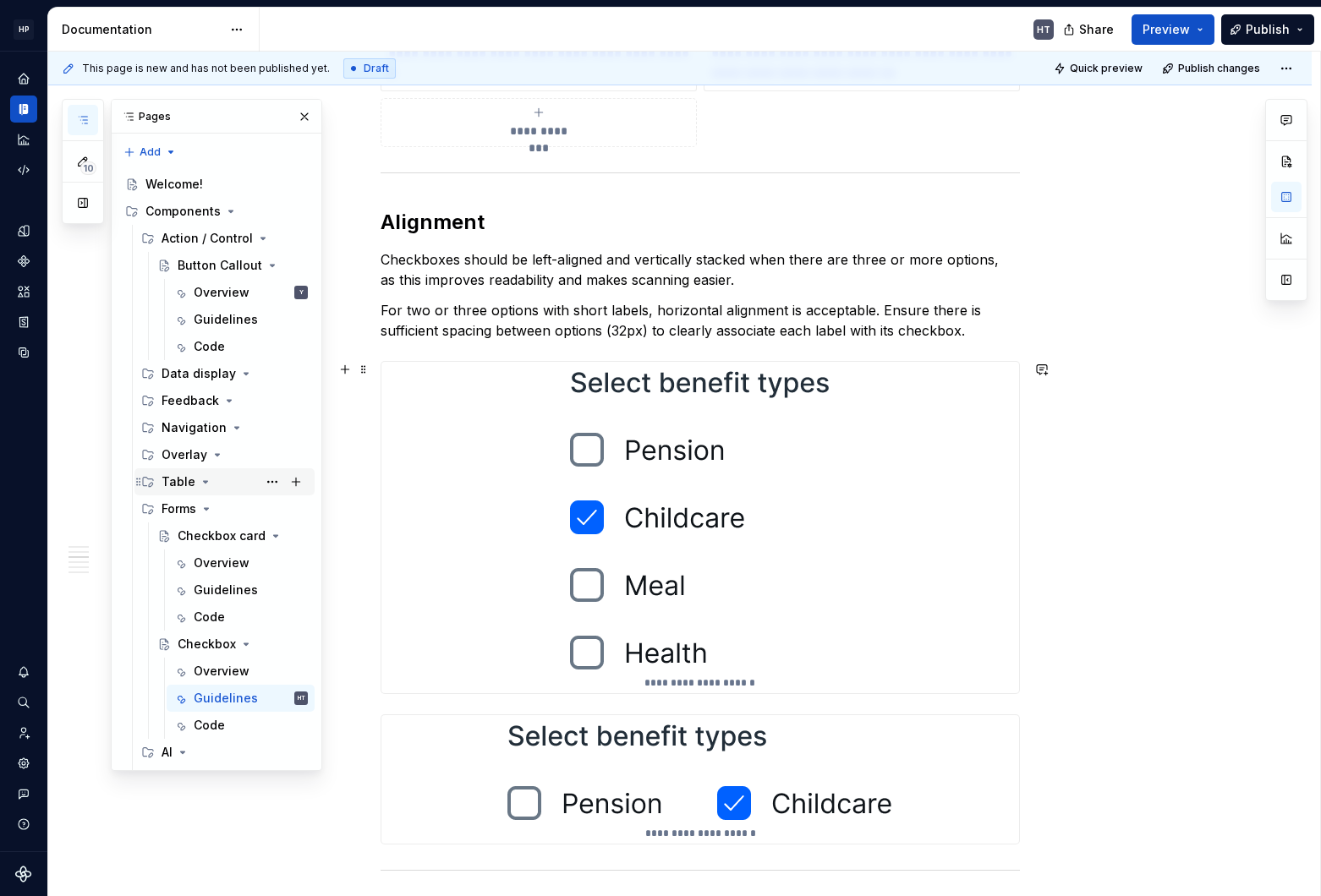
scroll to position [26, 0]
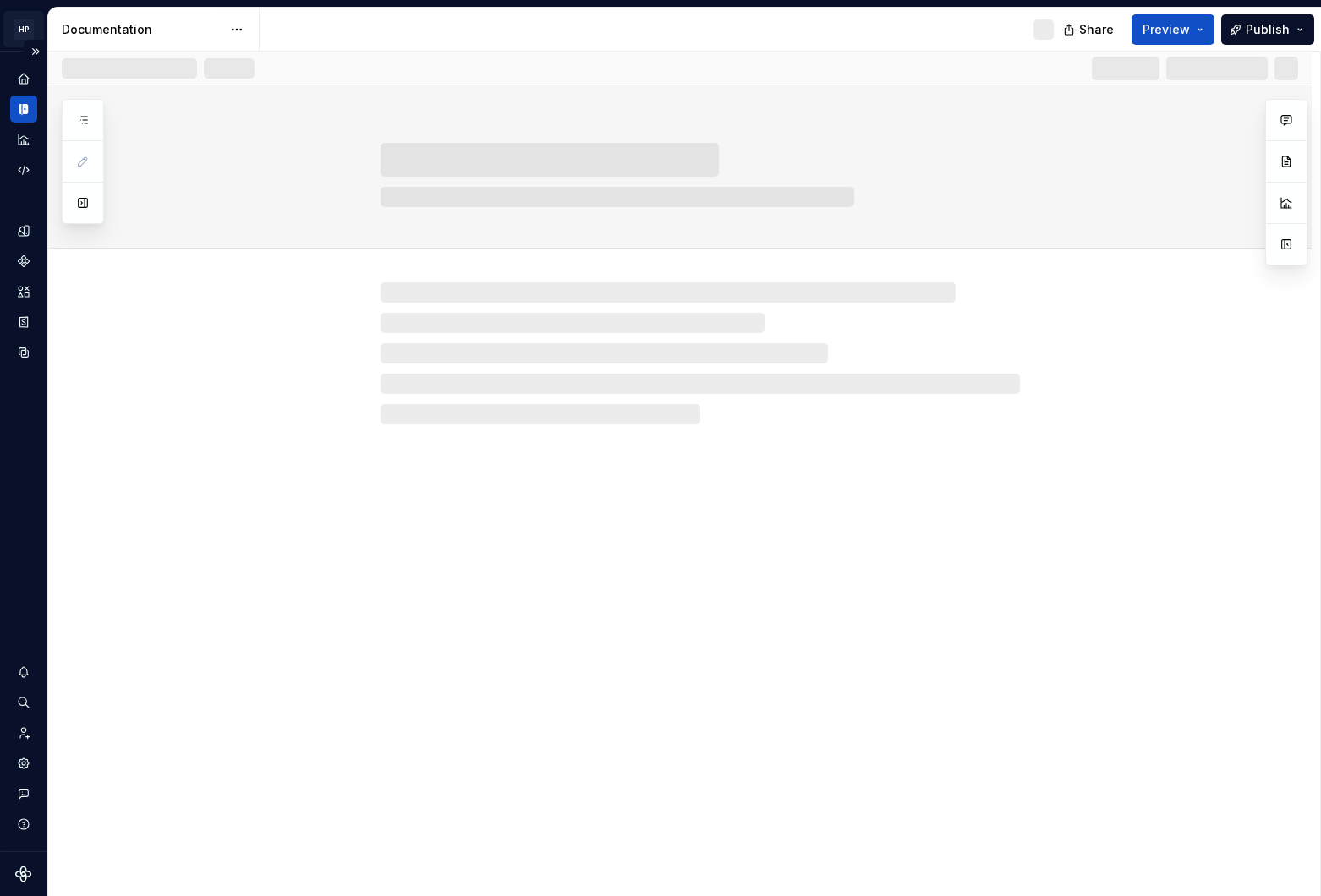
click at [14, 25] on html "HP [DOMAIN_NAME] HT Design system data Documentation Share Preview Publish Page…" at bounding box center [660, 448] width 1321 height 896
click at [19, 26] on html "HP [DOMAIN_NAME] HT Design system data Documentation HT Share Preview Publish P…" at bounding box center [660, 448] width 1321 height 896
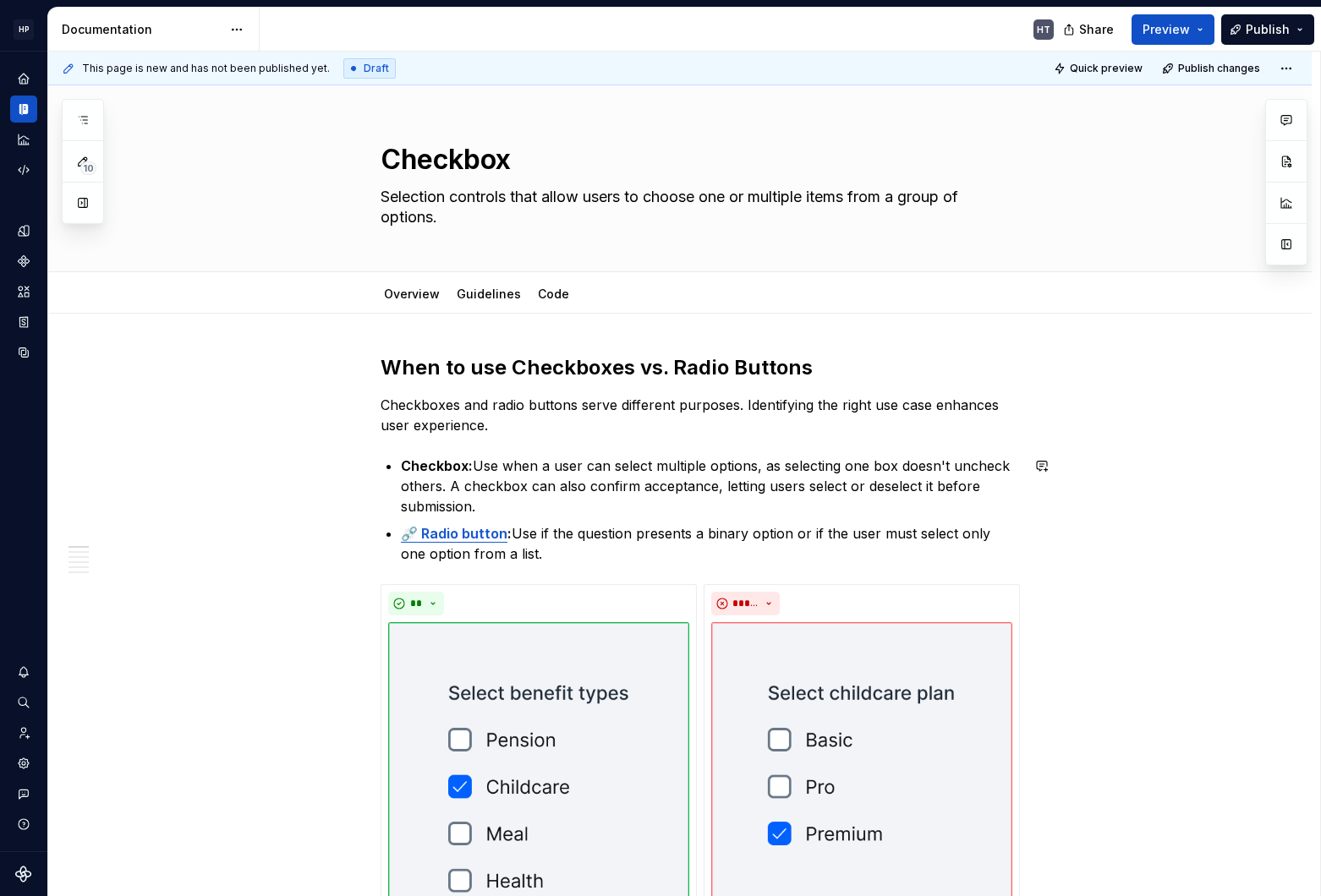
click at [475, 534] on strong "⛓️‍💥 Radio button" at bounding box center [454, 533] width 106 height 17
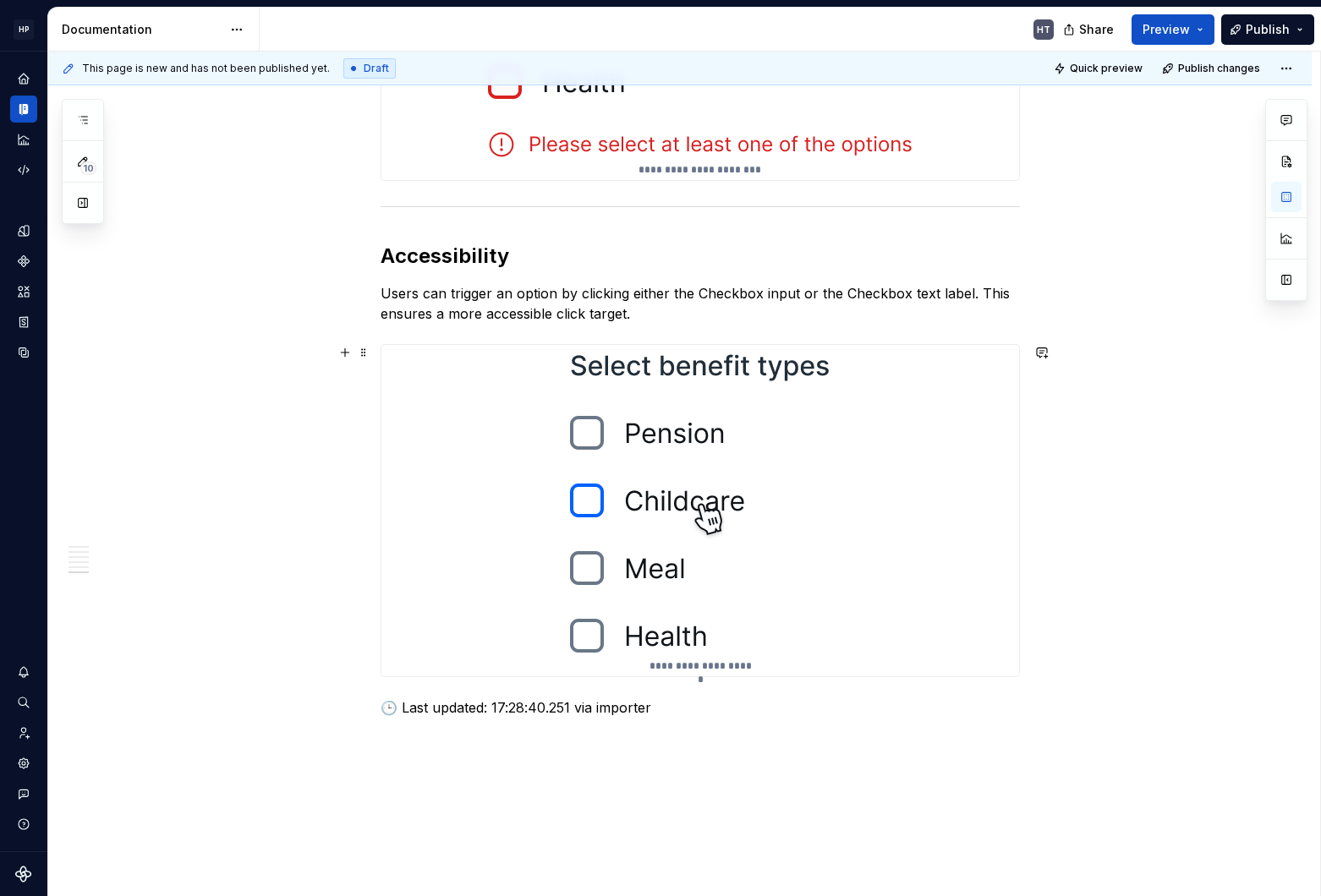
scroll to position [4316, 0]
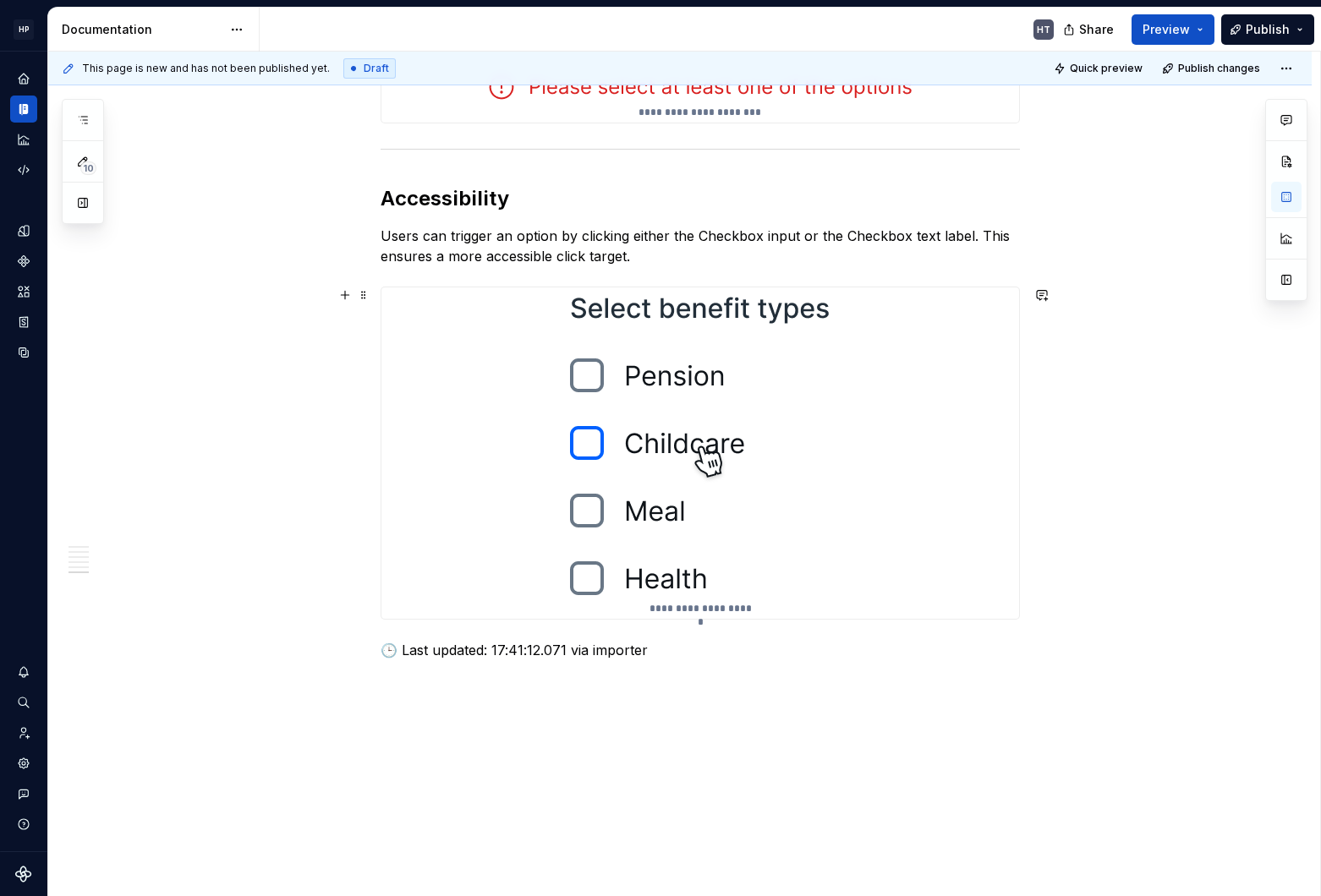
type textarea "*"
